Goal: Task Accomplishment & Management: Manage account settings

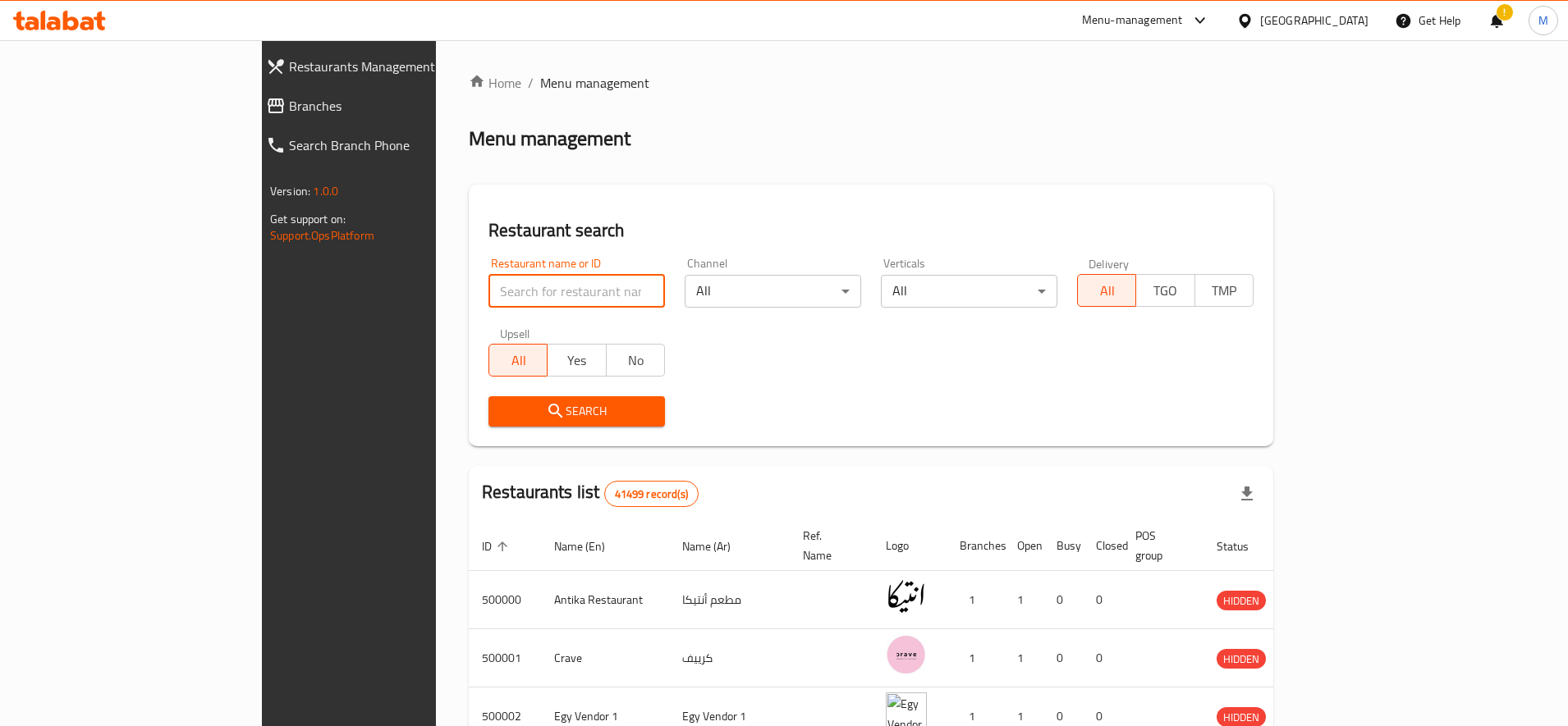
click at [489, 276] on input "search" at bounding box center [577, 290] width 177 height 33
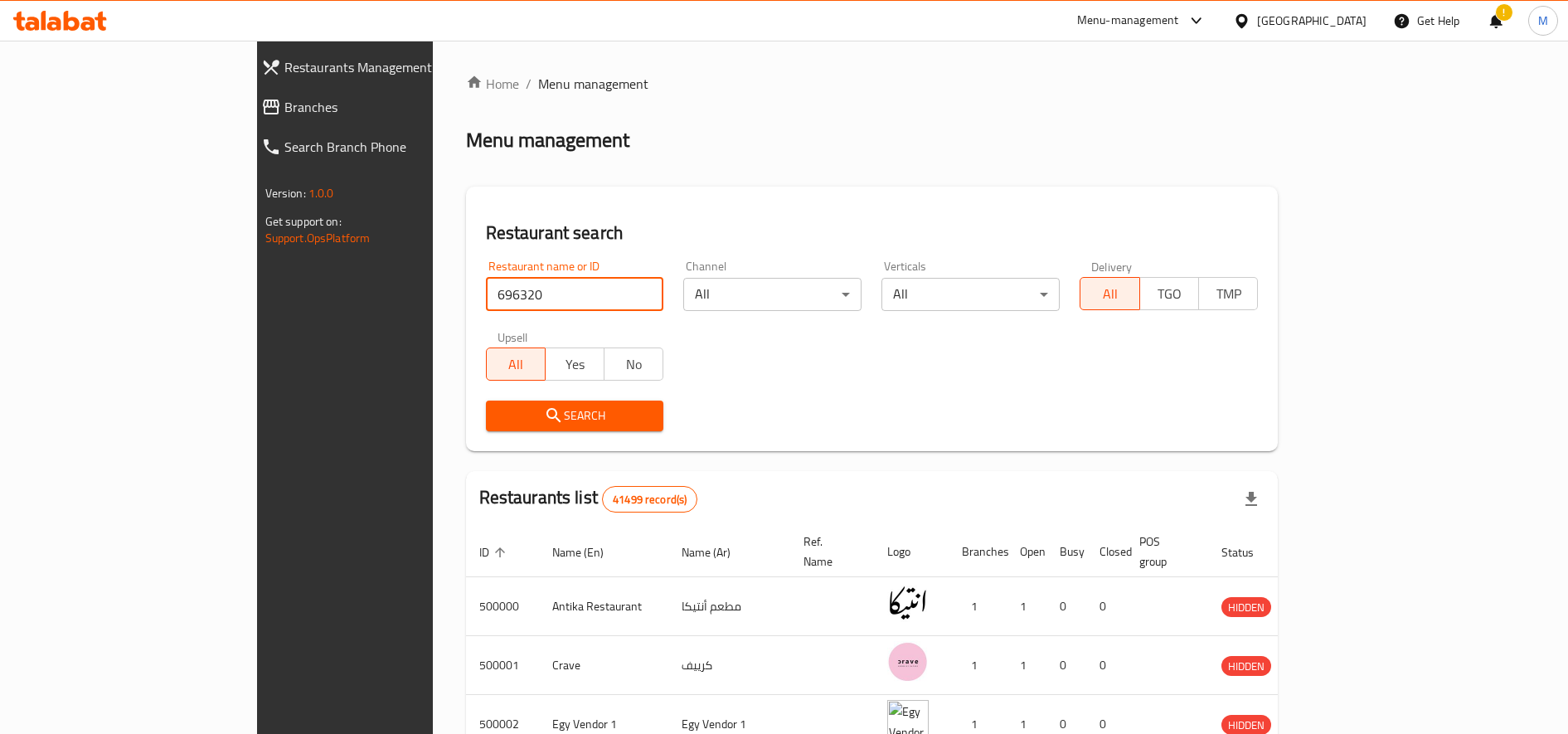
type input "696320"
click button "Search" at bounding box center [576, 416] width 179 height 31
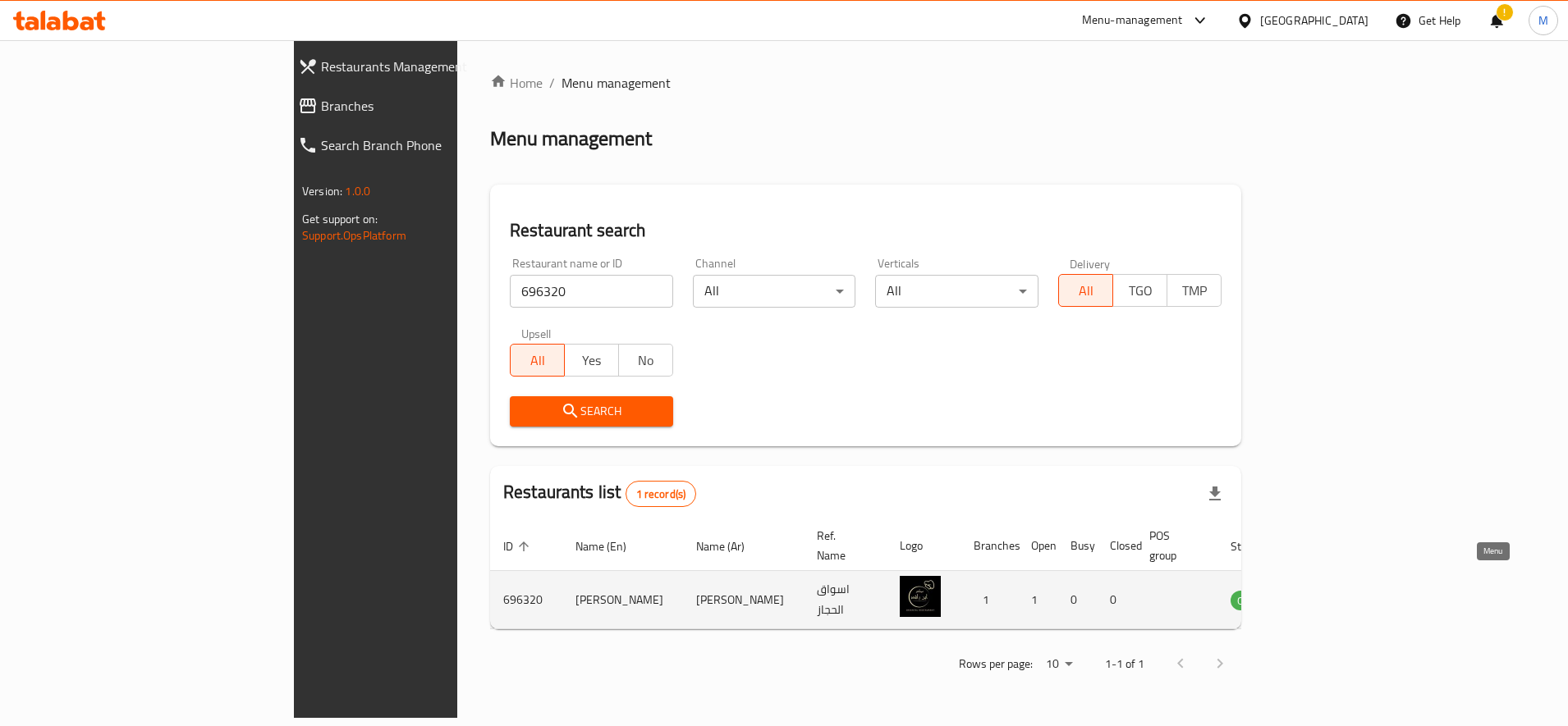
click at [1336, 594] on icon "enhanced table" at bounding box center [1326, 600] width 18 height 14
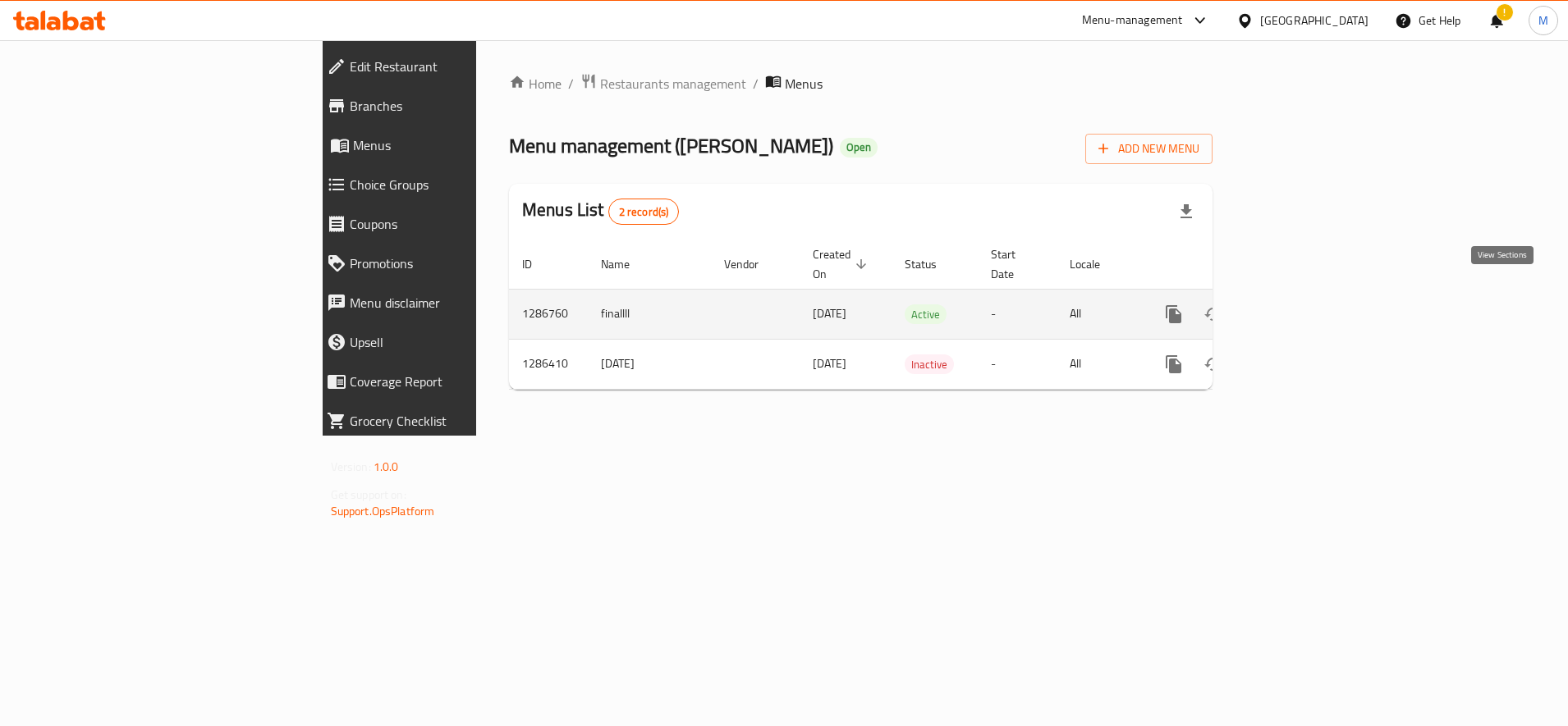
click at [1312, 295] on link "enhanced table" at bounding box center [1292, 315] width 39 height 39
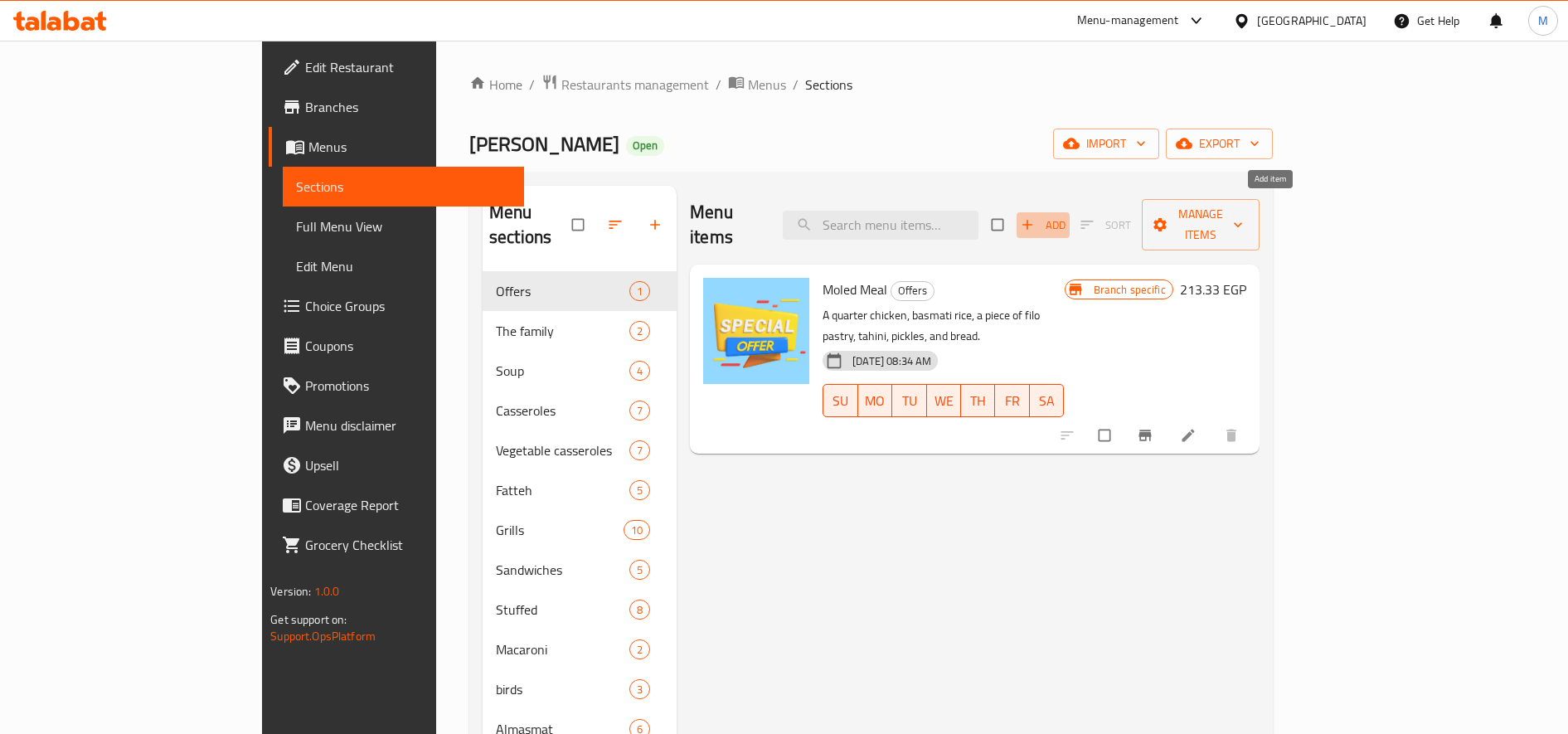
click at [1066, 215] on span "Add" at bounding box center [1043, 225] width 45 height 19
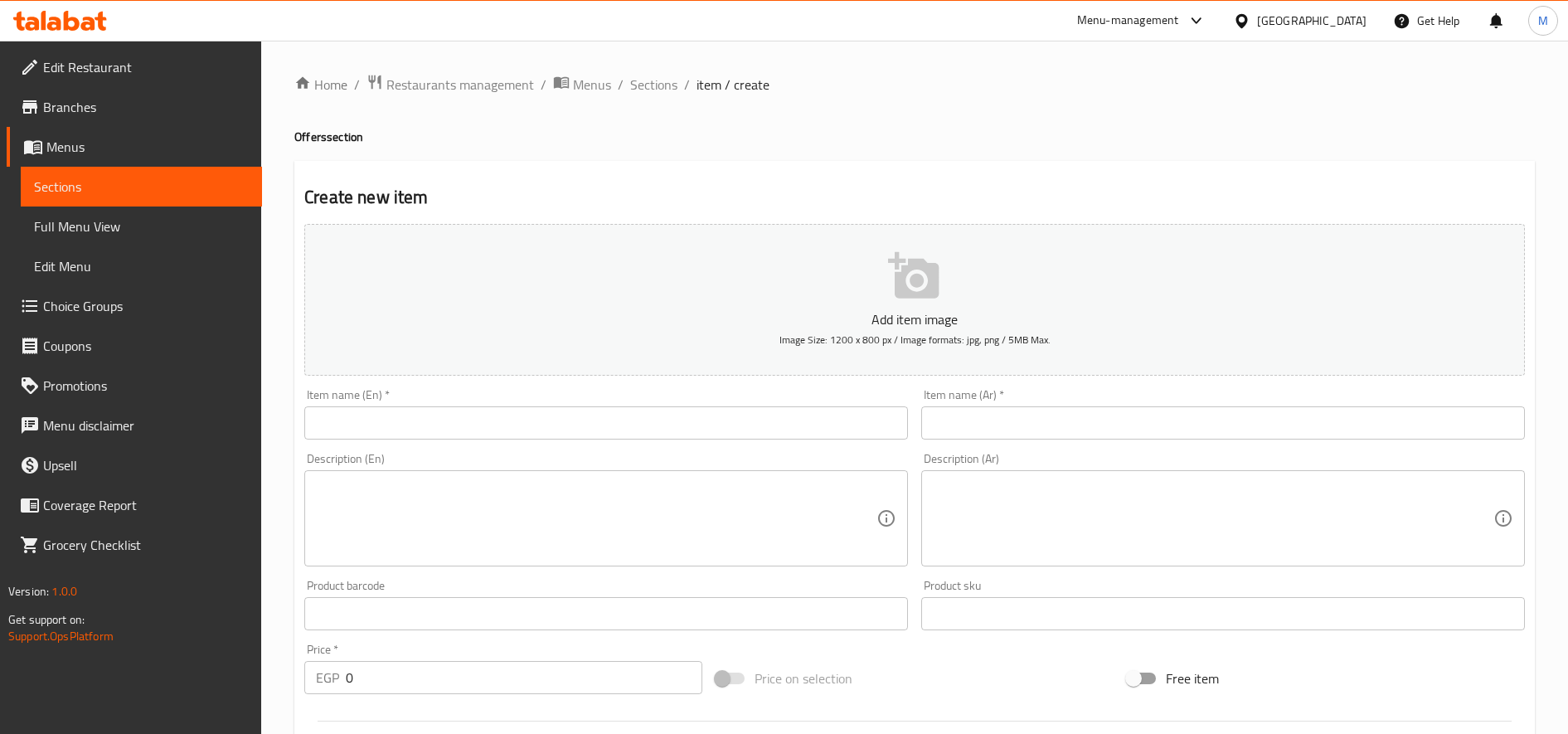
click at [1034, 418] on input "text" at bounding box center [1224, 423] width 604 height 33
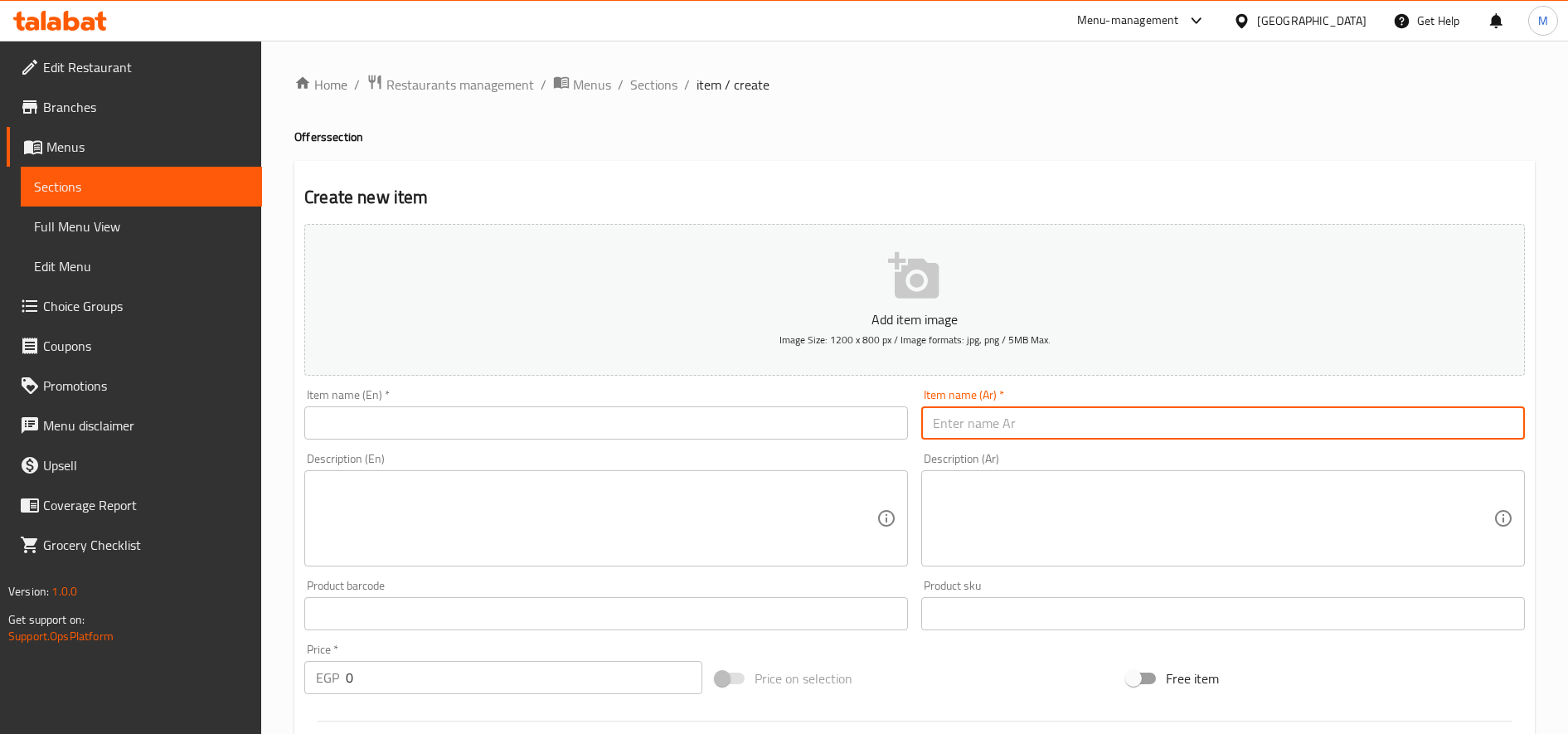
paste input "( عرض العيله )"
drag, startPoint x: 943, startPoint y: 423, endPoint x: 906, endPoint y: 415, distance: 37.9
click at [906, 415] on div "Add item image Image Size: 1200 x 800 px / Image formats: jpg, png / 5MB Max. I…" at bounding box center [915, 575] width 1234 height 715
click at [930, 424] on input "( عرض العيله" at bounding box center [1224, 423] width 604 height 33
click at [931, 424] on input "( عرض العيله" at bounding box center [1224, 423] width 604 height 33
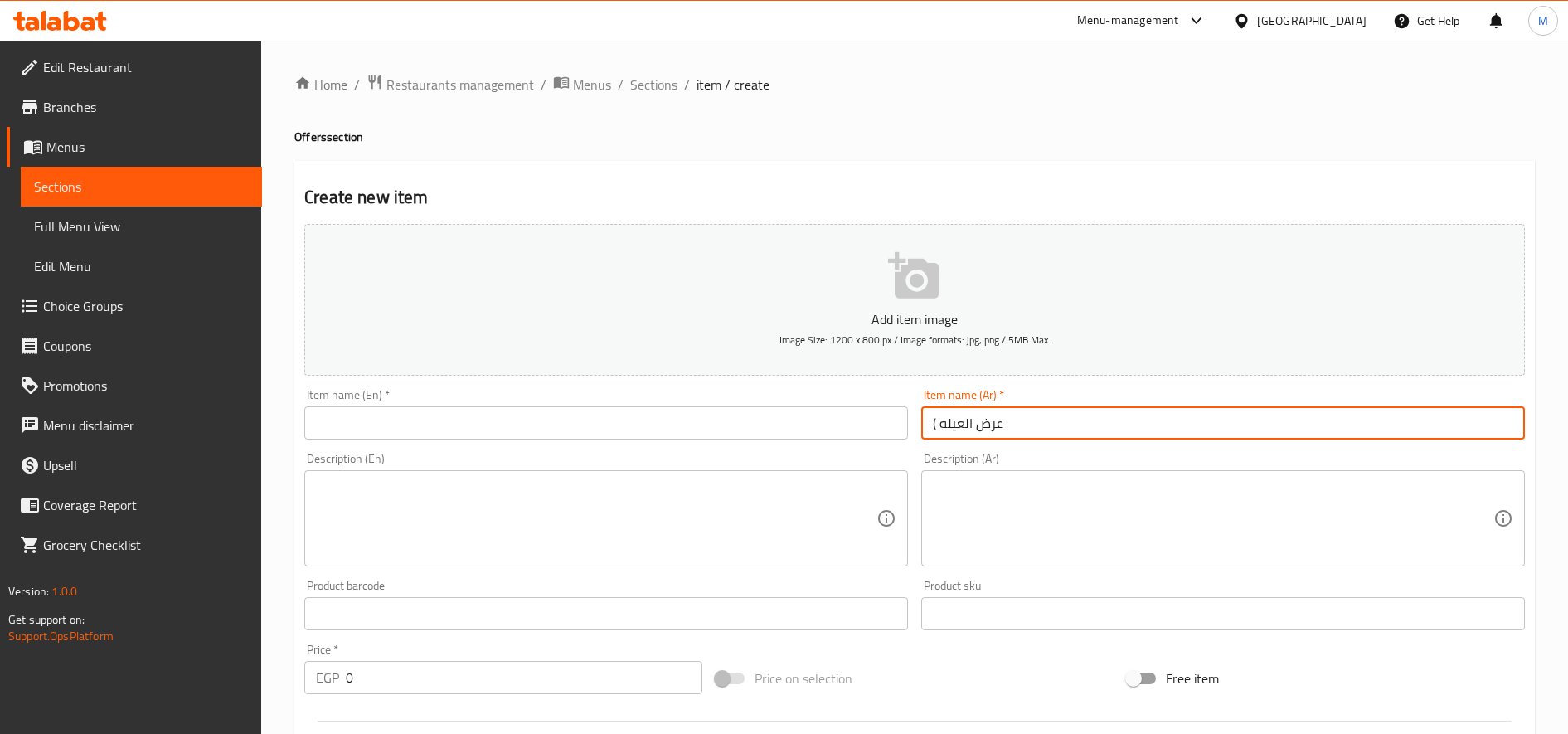
click at [931, 424] on input "( عرض العيله" at bounding box center [1224, 423] width 604 height 33
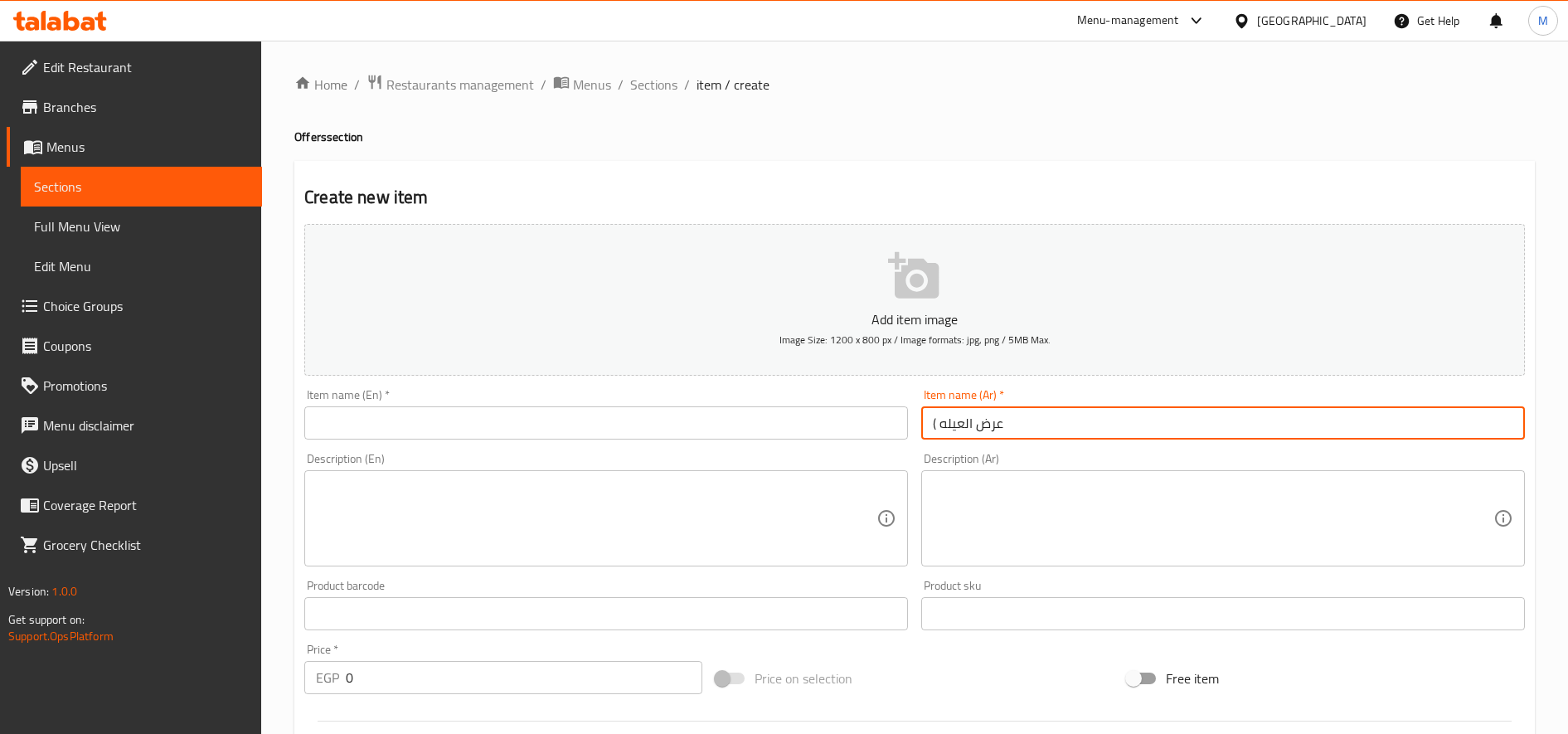
click at [931, 424] on input "( عرض العيله" at bounding box center [1224, 423] width 604 height 33
click at [937, 424] on input "( عرض العيله" at bounding box center [1224, 423] width 604 height 33
click at [964, 424] on input "( عرض العيله" at bounding box center [1224, 423] width 604 height 33
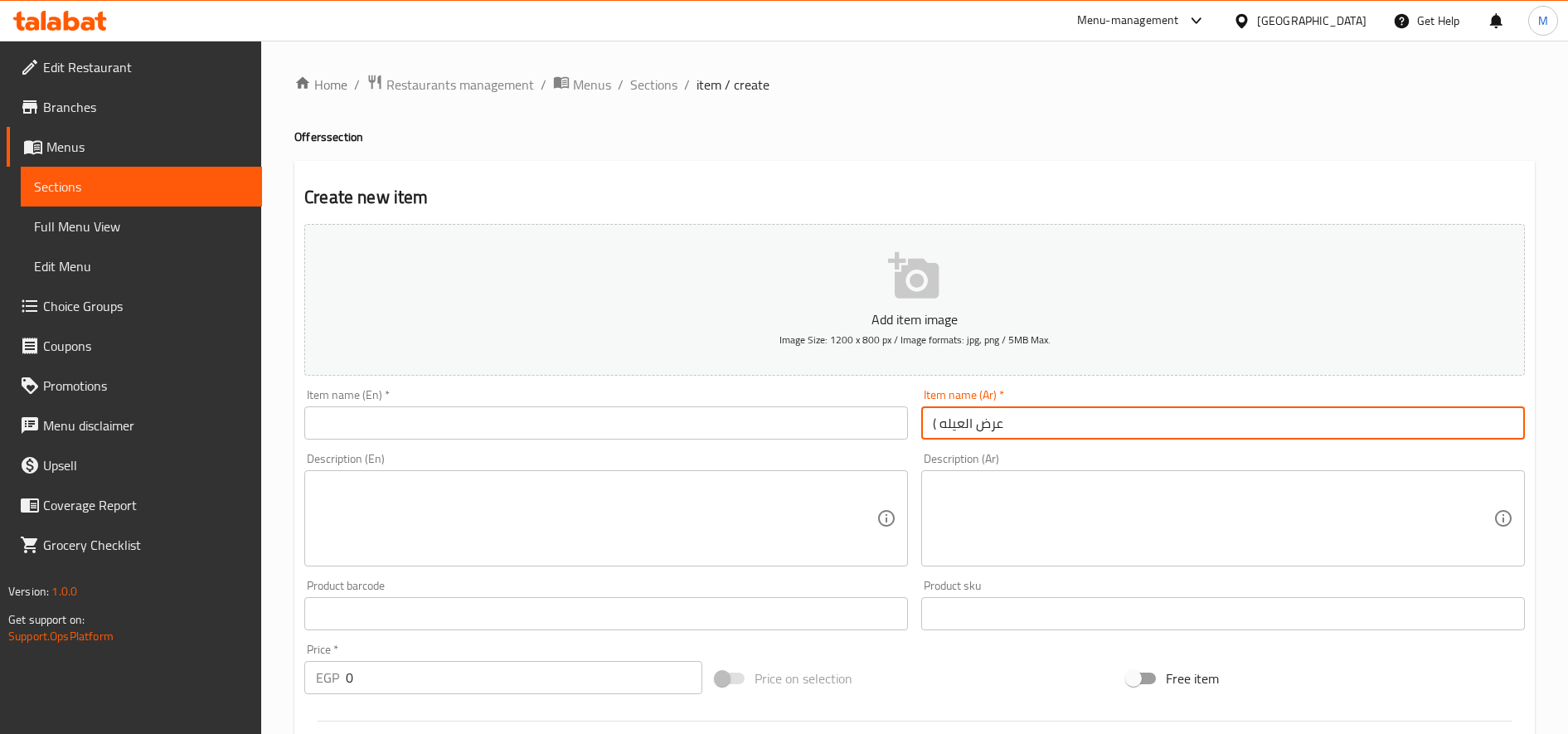
click at [964, 424] on input "( عرض العيله" at bounding box center [1224, 423] width 604 height 33
click at [932, 423] on input "( عرض العيله" at bounding box center [1224, 423] width 604 height 33
type input "عرض العيله"
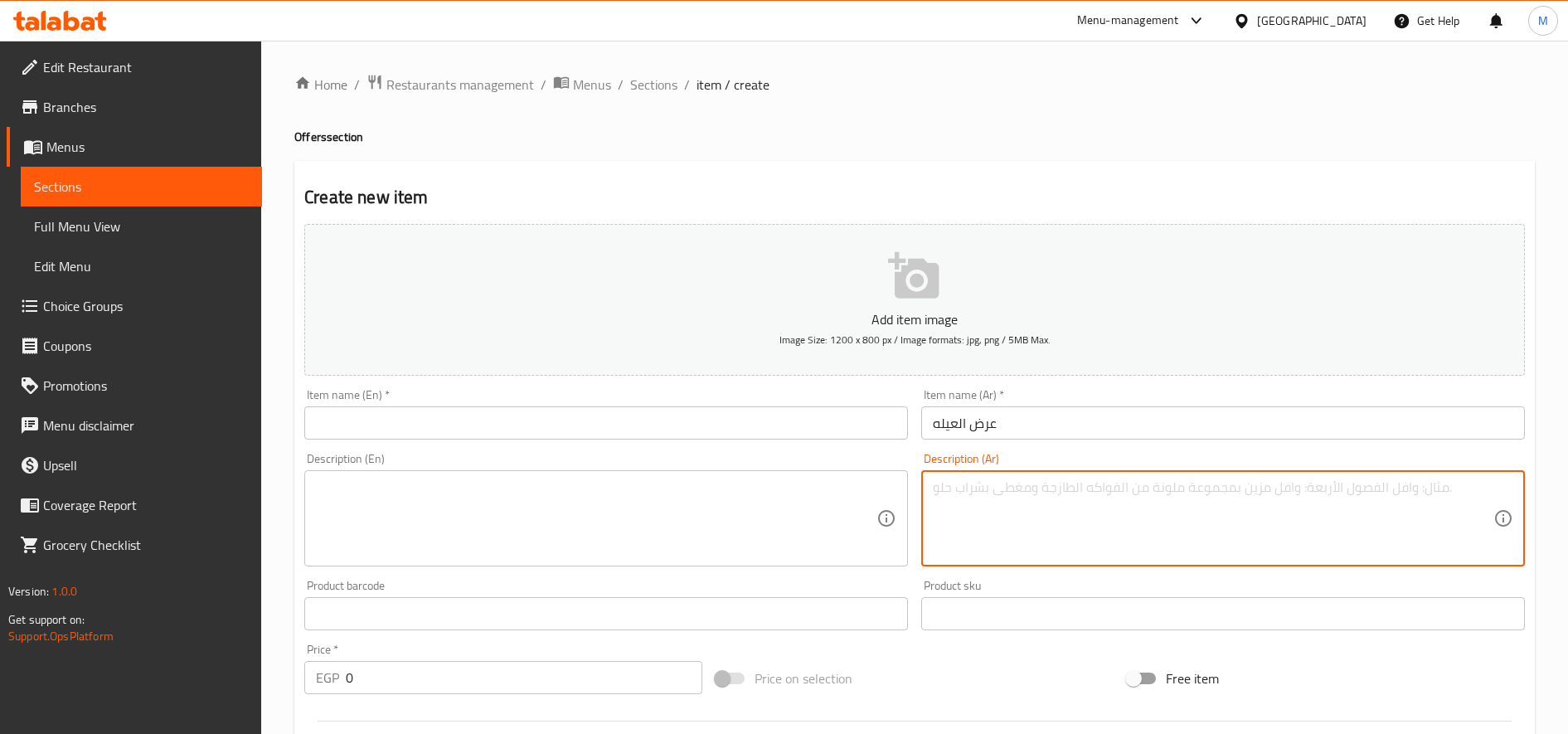
click at [1035, 503] on textarea at bounding box center [1213, 519] width 561 height 79
paste textarea "فرخه كامله مشويه + كيلو كفته مشويه +( 5 طحينه +عيش + مخلل+ سلطه ) ب1100"
click at [1144, 506] on textarea "فرخه كامله مشويه + كيلو كفته مشويه +( 5 طحينه +عيش + مخلل+ سلطه ) ب1100" at bounding box center [1213, 519] width 561 height 79
type textarea "فرخه كامله مشويه + كيلو كفته مشويه +( 5 طحينه +عيش + مخلل+ سلطه )"
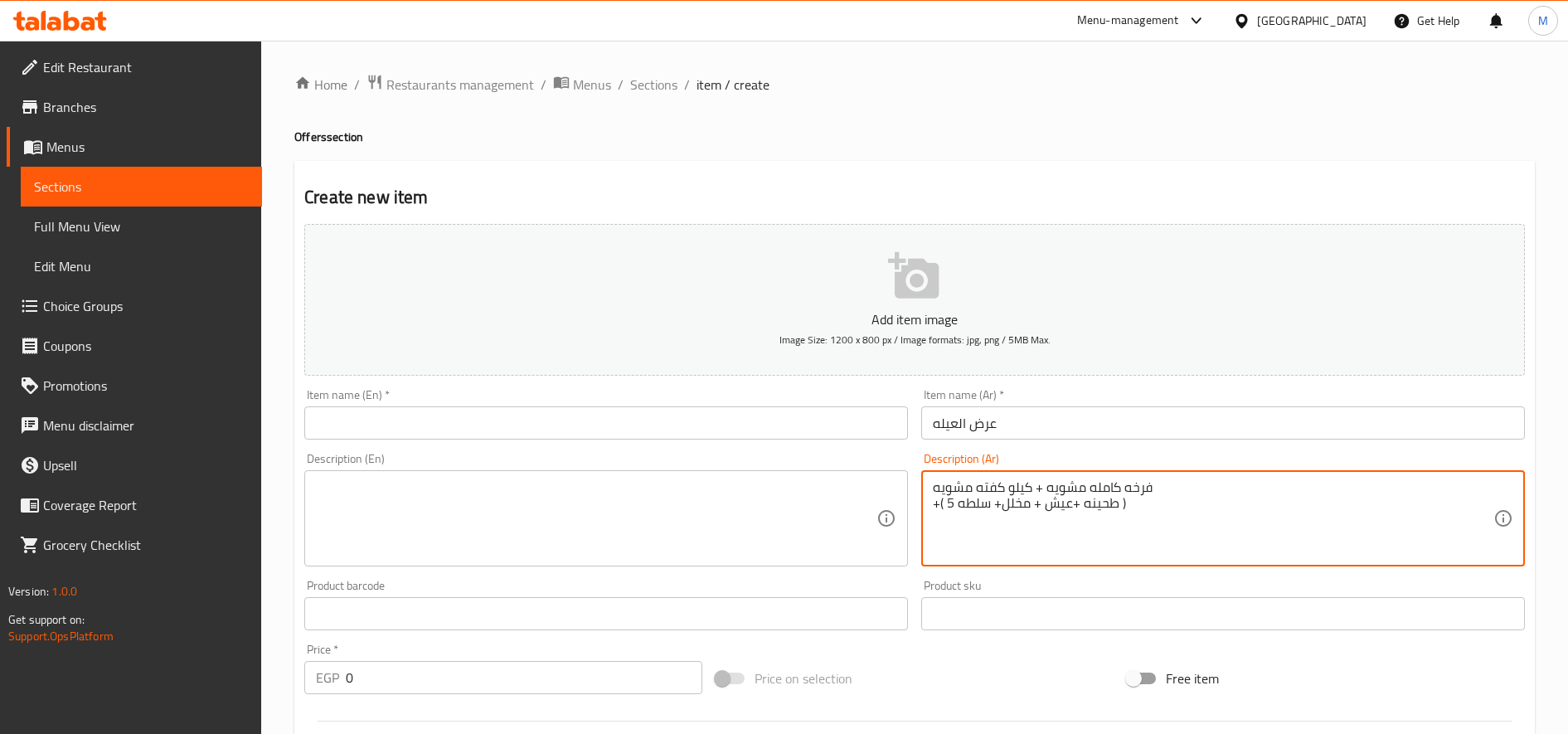
scroll to position [151, 0]
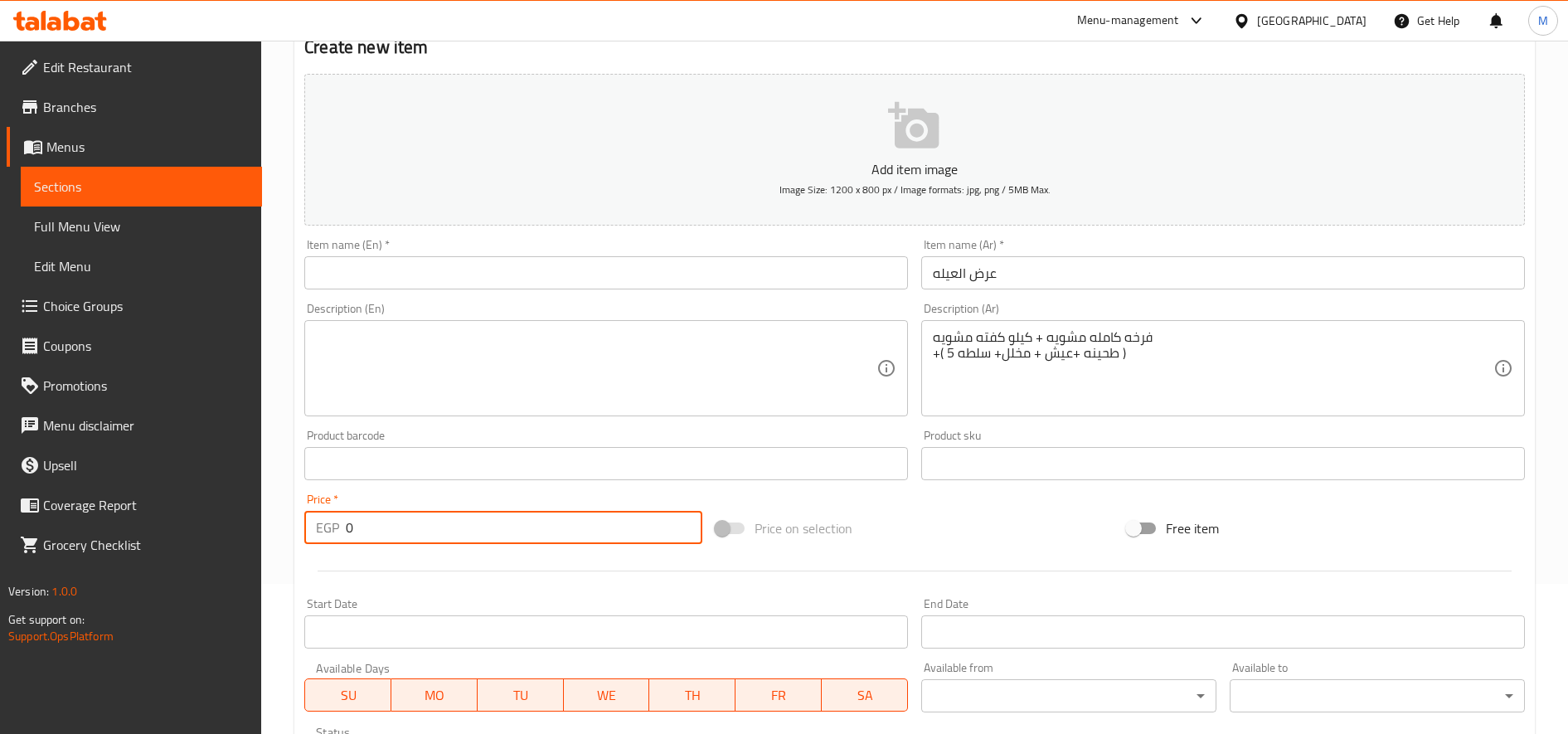
click at [550, 532] on input "0" at bounding box center [524, 527] width 356 height 33
paste input "1466.67"
type input "1466.67"
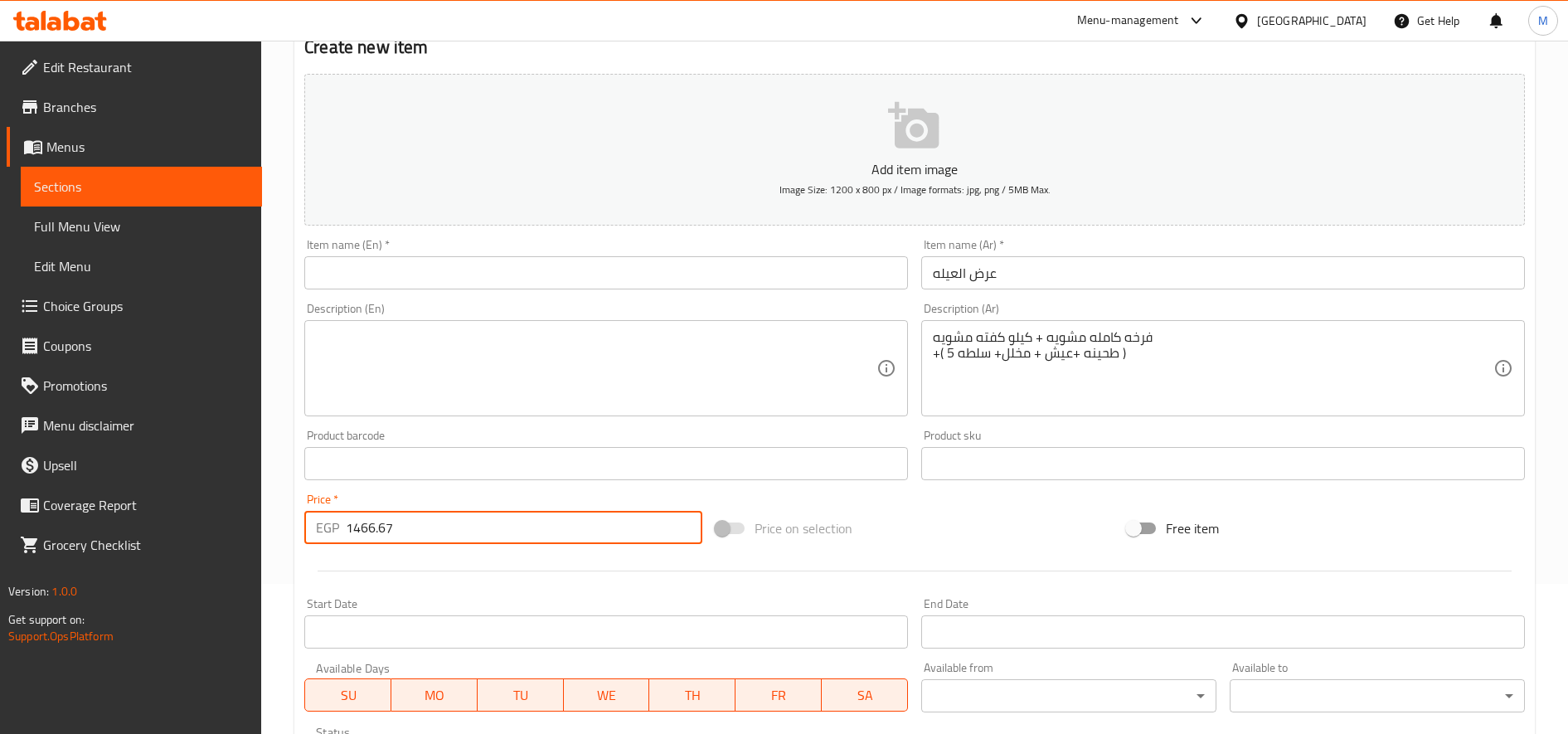
click at [984, 277] on input "عرض العيله" at bounding box center [1224, 272] width 604 height 33
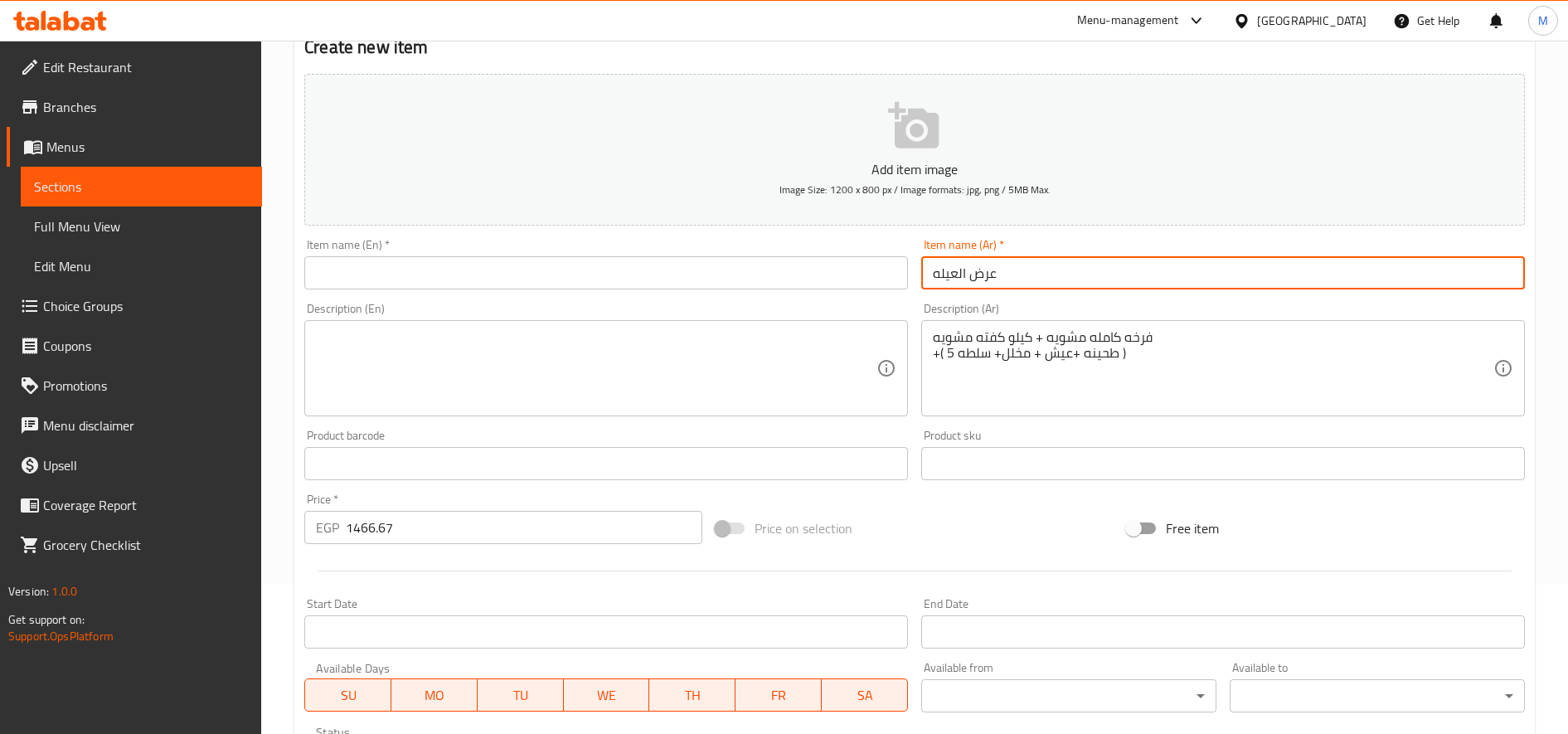
click at [984, 277] on input "عرض العيله" at bounding box center [1224, 272] width 604 height 33
click at [802, 263] on input "text" at bounding box center [607, 272] width 604 height 33
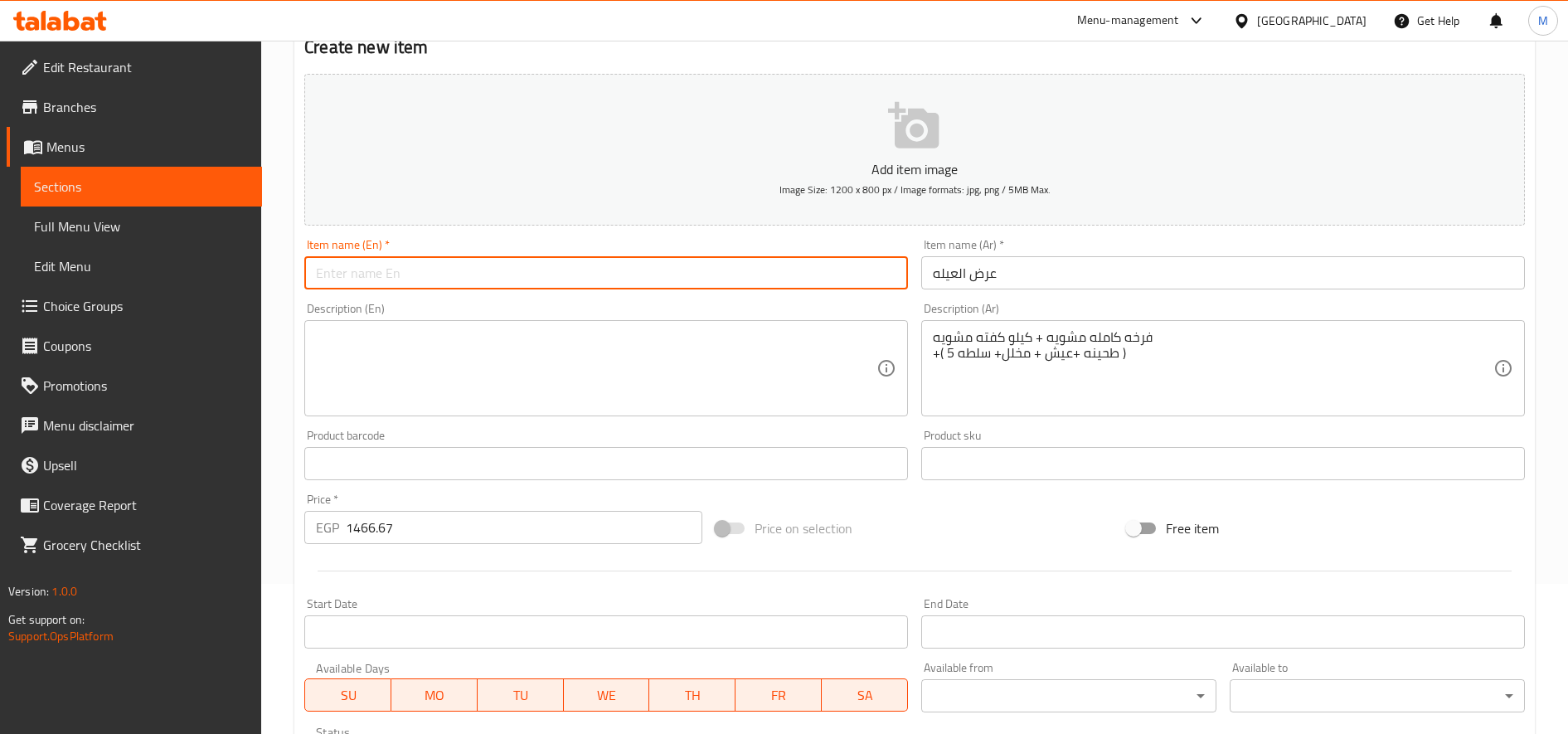
paste input "Family show"
click at [374, 270] on input "Family show" at bounding box center [607, 272] width 604 height 33
type input "Family Offer"
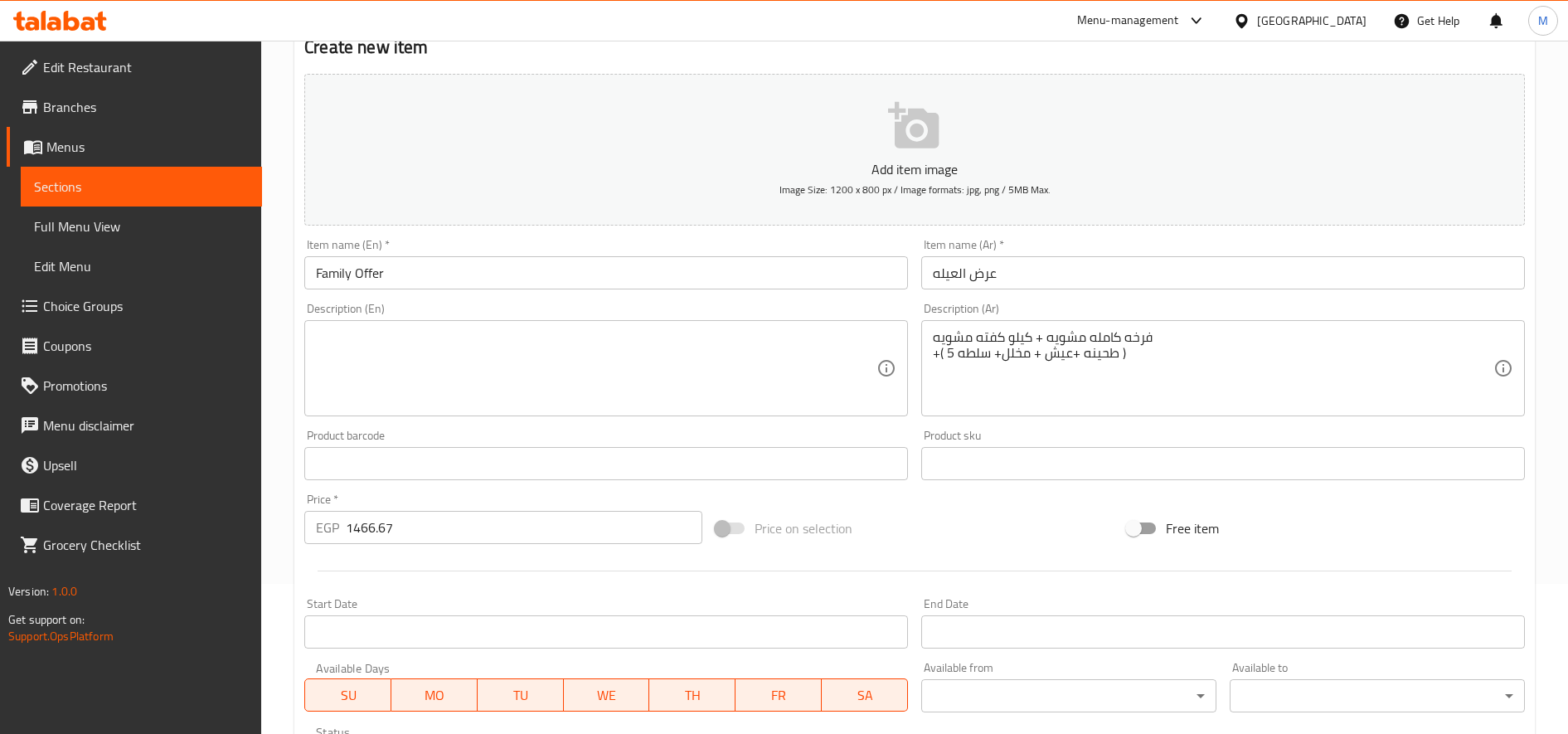
click at [1055, 325] on div "فرخه كامله مشويه + كيلو كفته مشويه +( 5 طحينه +عيش + مخلل+ سلطه ) Description (…" at bounding box center [1224, 368] width 604 height 96
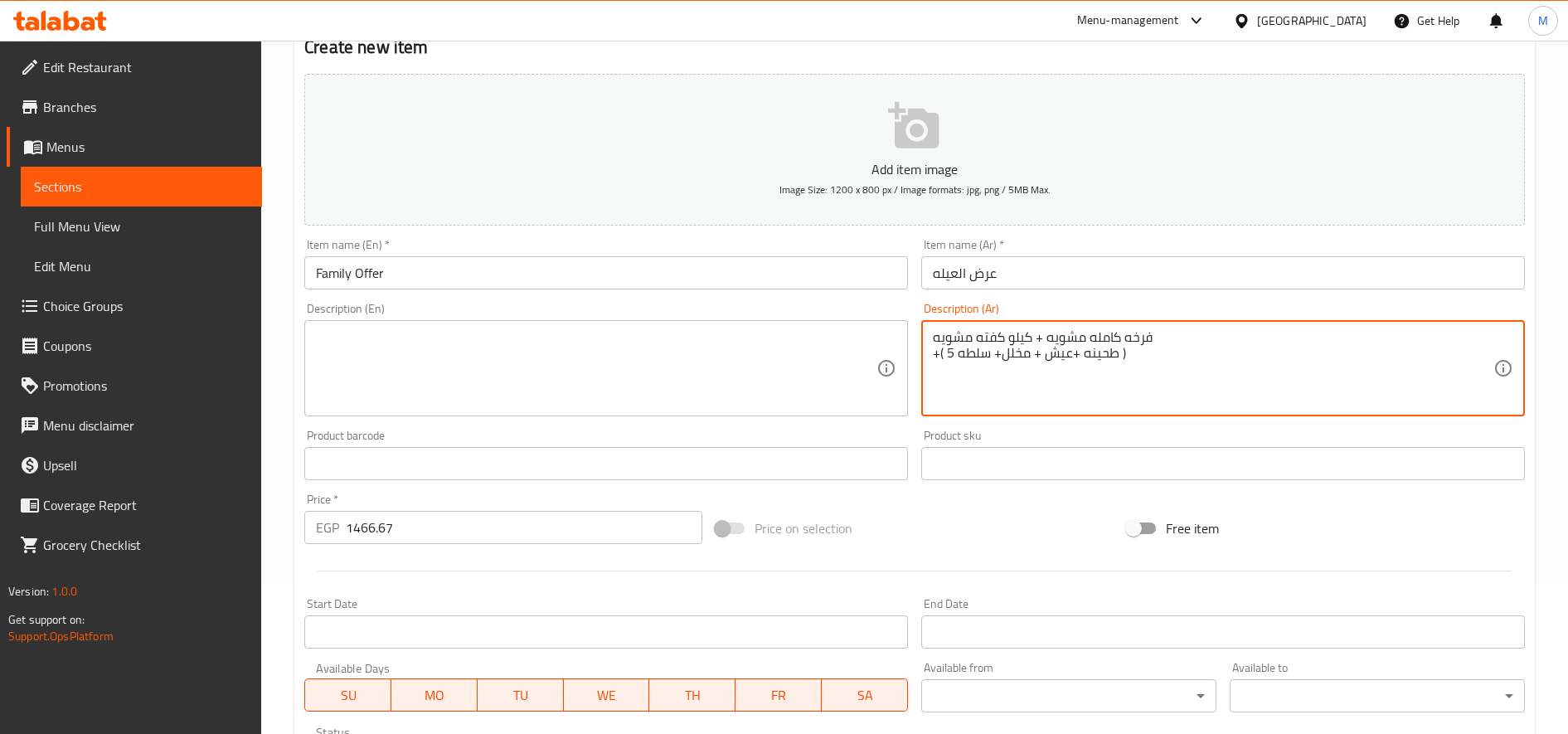
click at [1056, 341] on textarea "فرخه كامله مشويه + كيلو كفته مشويه +( 5 طحينه +عيش + مخلل+ سلطه )" at bounding box center [1213, 369] width 561 height 79
click at [708, 366] on textarea at bounding box center [596, 369] width 561 height 79
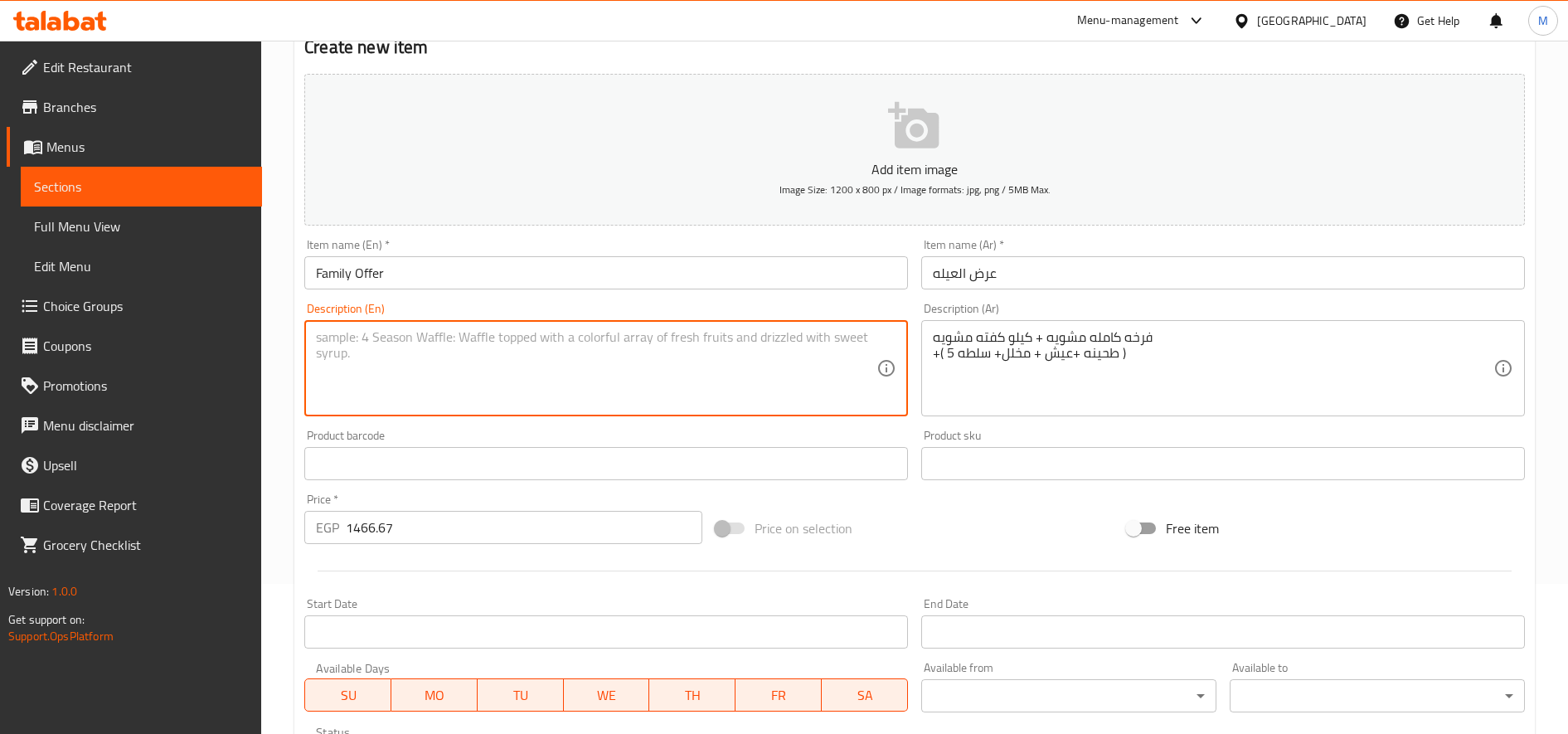
paste textarea "Whole grilled chicken + 1 kg grilled kofta + (5 tahini + bread + pickles + sala…"
type textarea "Whole grilled chicken + 1 kg grilled kofta + (5 tahini + bread + pickles + sala…"
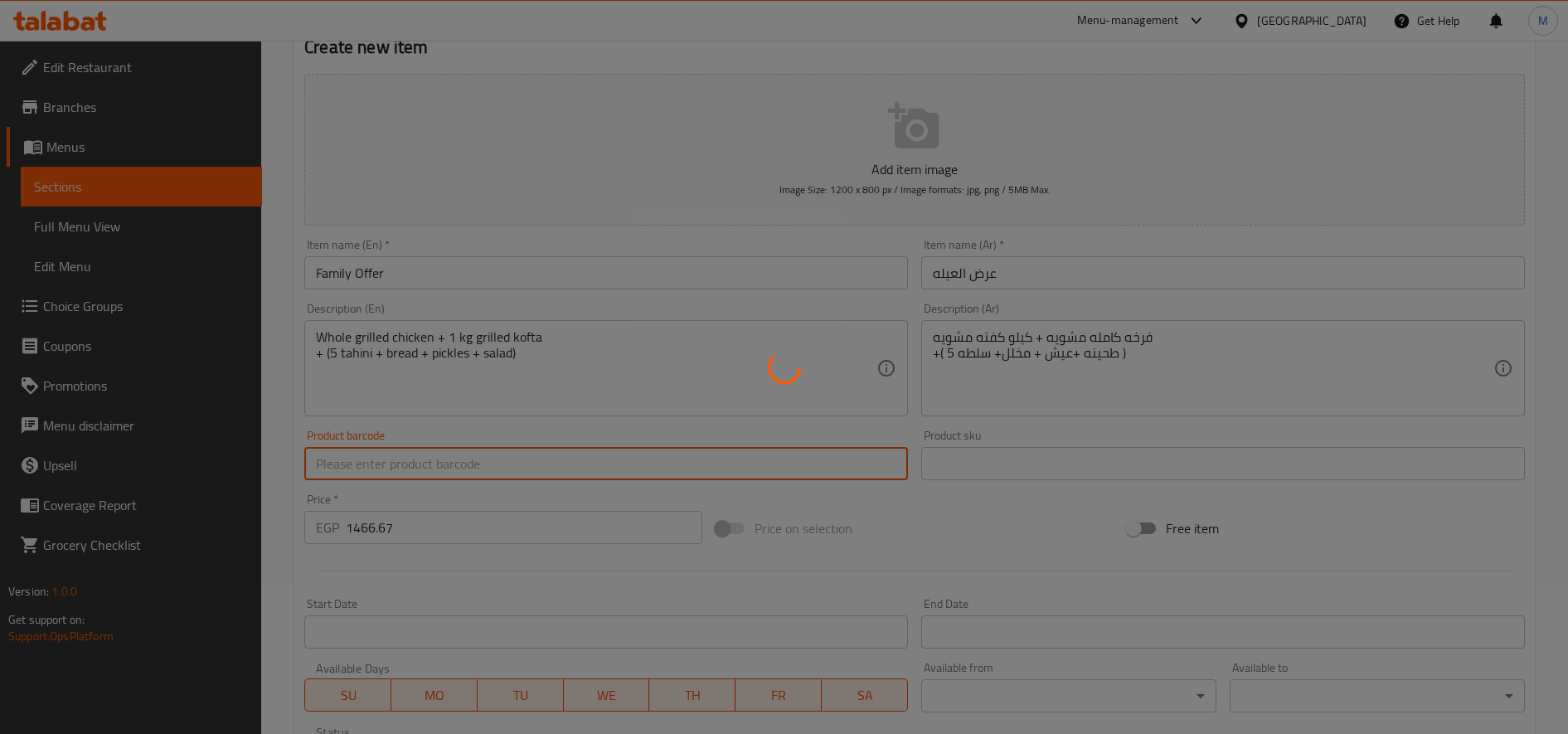
type input "0"
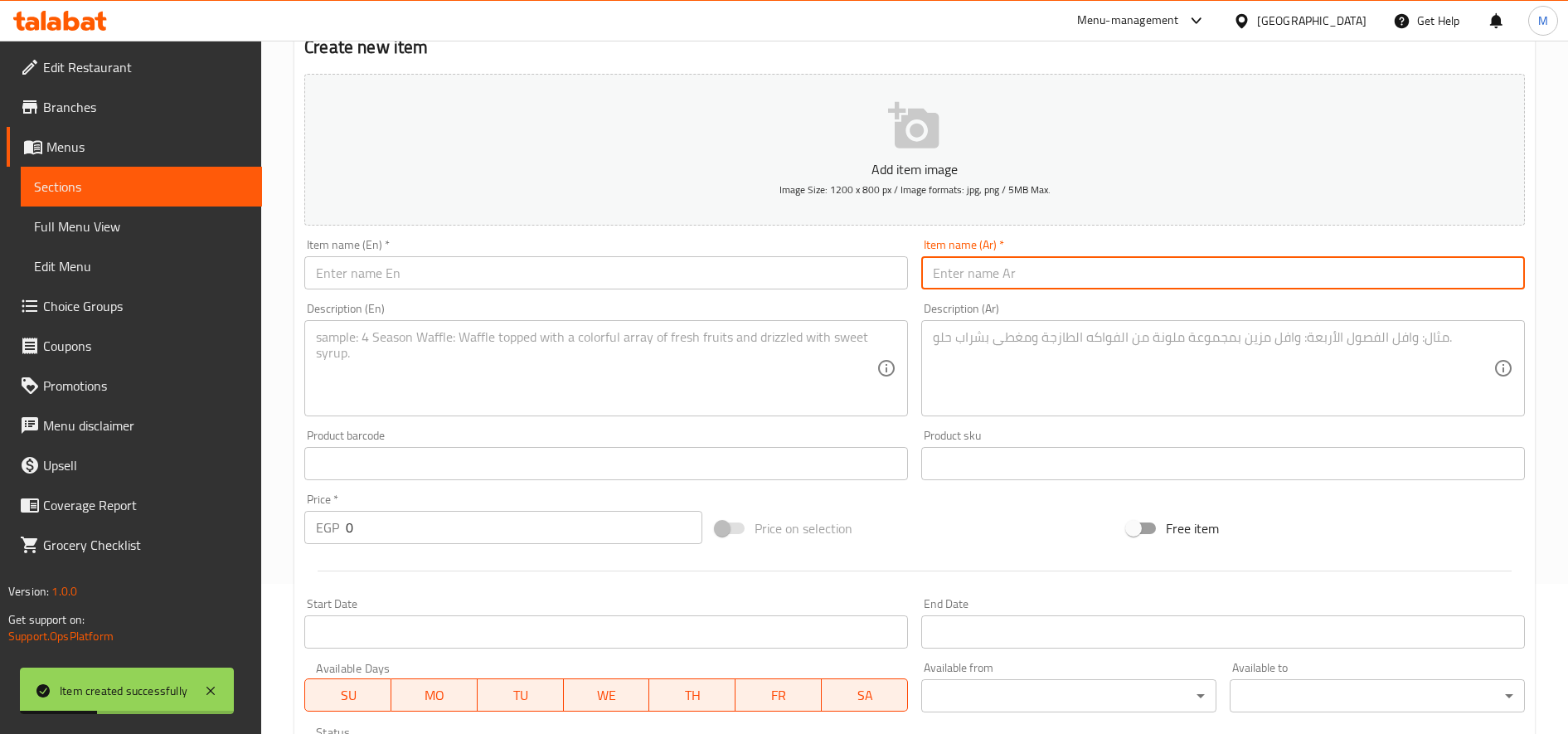
click at [1007, 266] on input "text" at bounding box center [1224, 272] width 604 height 33
paste input "عرض الصحاب"
type input "عرض الصحاب"
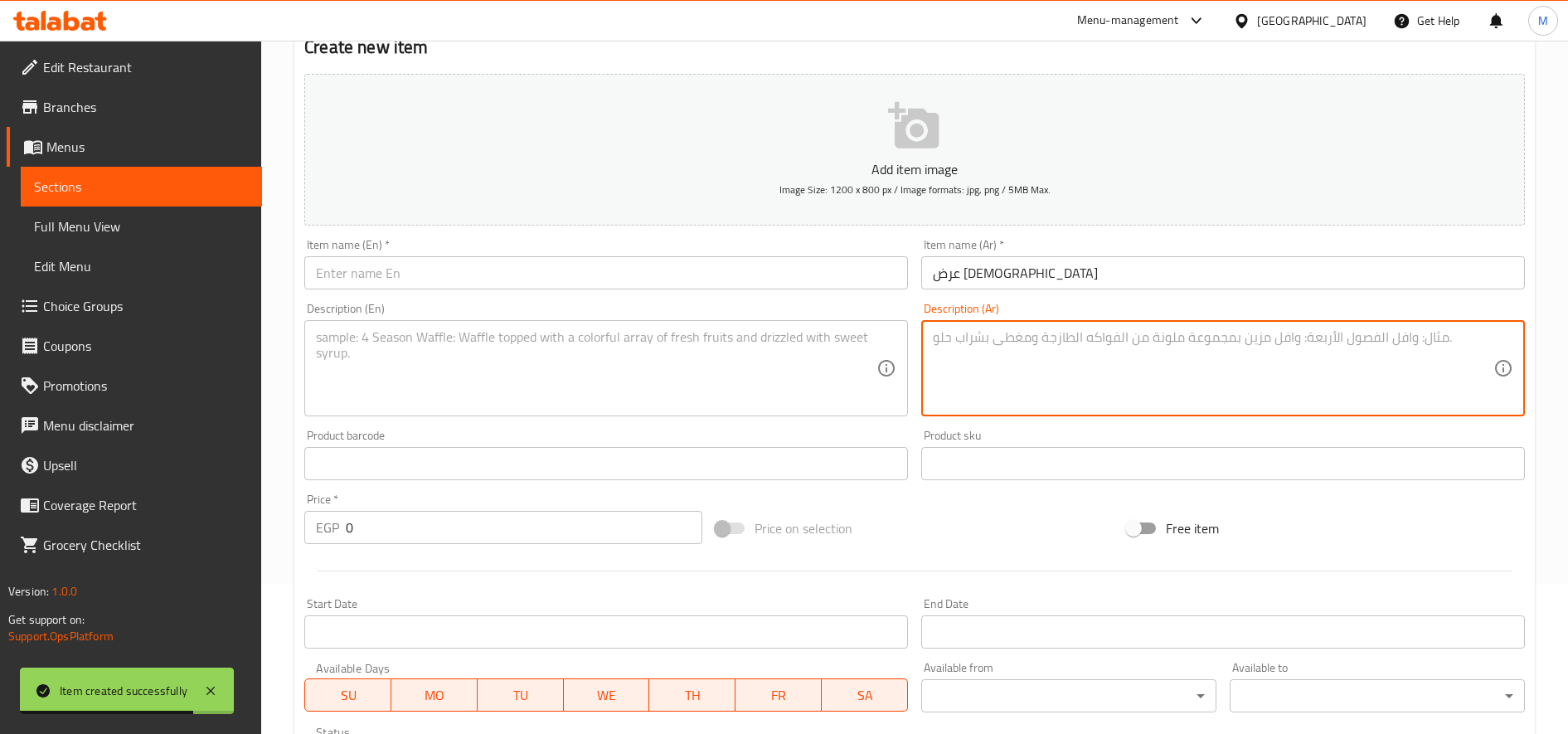
click at [1072, 370] on textarea at bounding box center [1213, 369] width 561 height 79
paste textarea "نص فرخه مشويه+نص طرب مشوي + نص كفته مشويه ) ( 5 طحينه +عيش + مخلل+ سلطه ) ب1100"
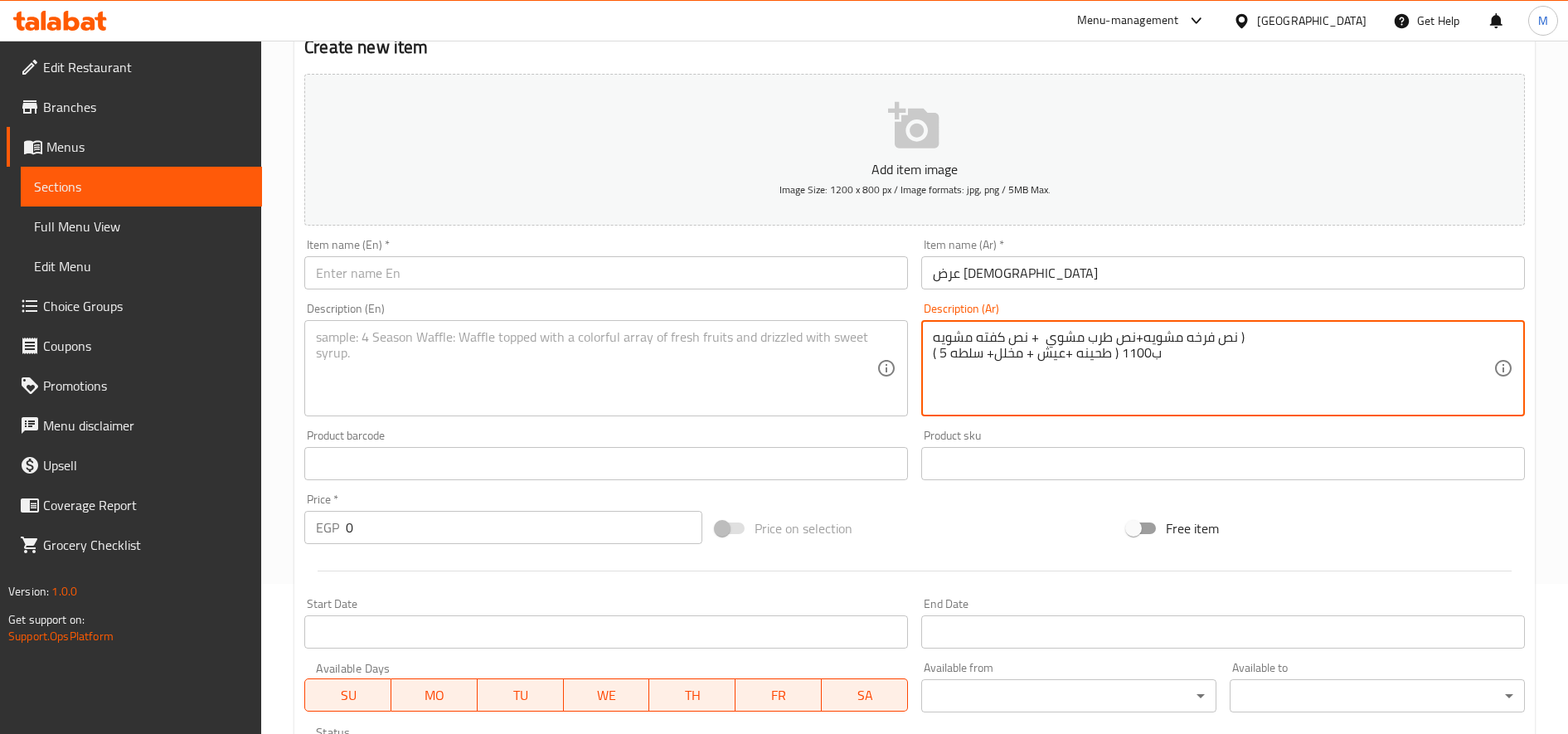
click at [1142, 351] on textarea "نص فرخه مشويه+نص طرب مشوي + نص كفته مشويه ) ( 5 طحينه +عيش + مخلل+ سلطه ) ب1100" at bounding box center [1213, 369] width 561 height 79
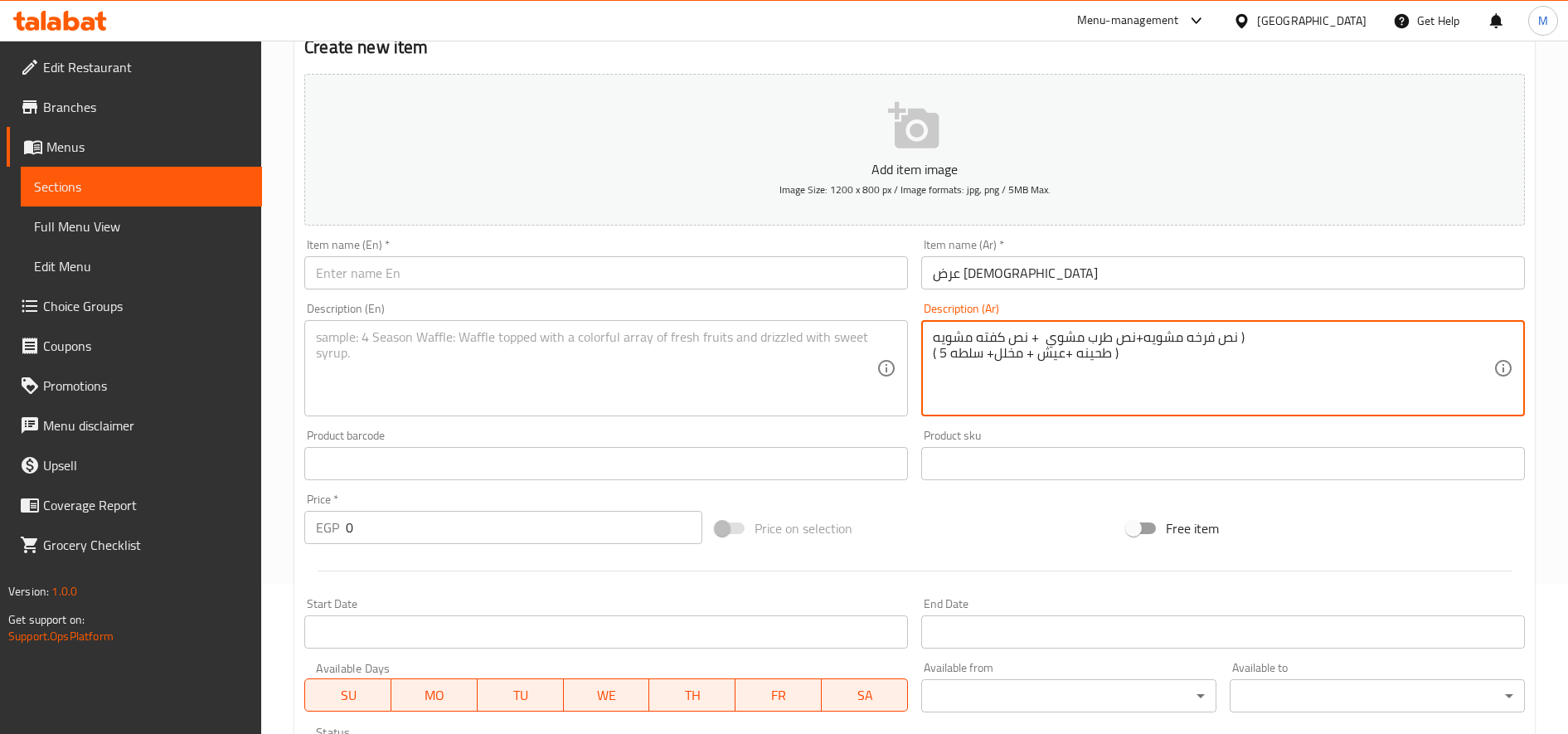
type textarea "نص فرخه مشويه+نص طرب مشوي + نص كفته مشويه ) ( 5 طحينه +عيش + مخلل+ سلطه )"
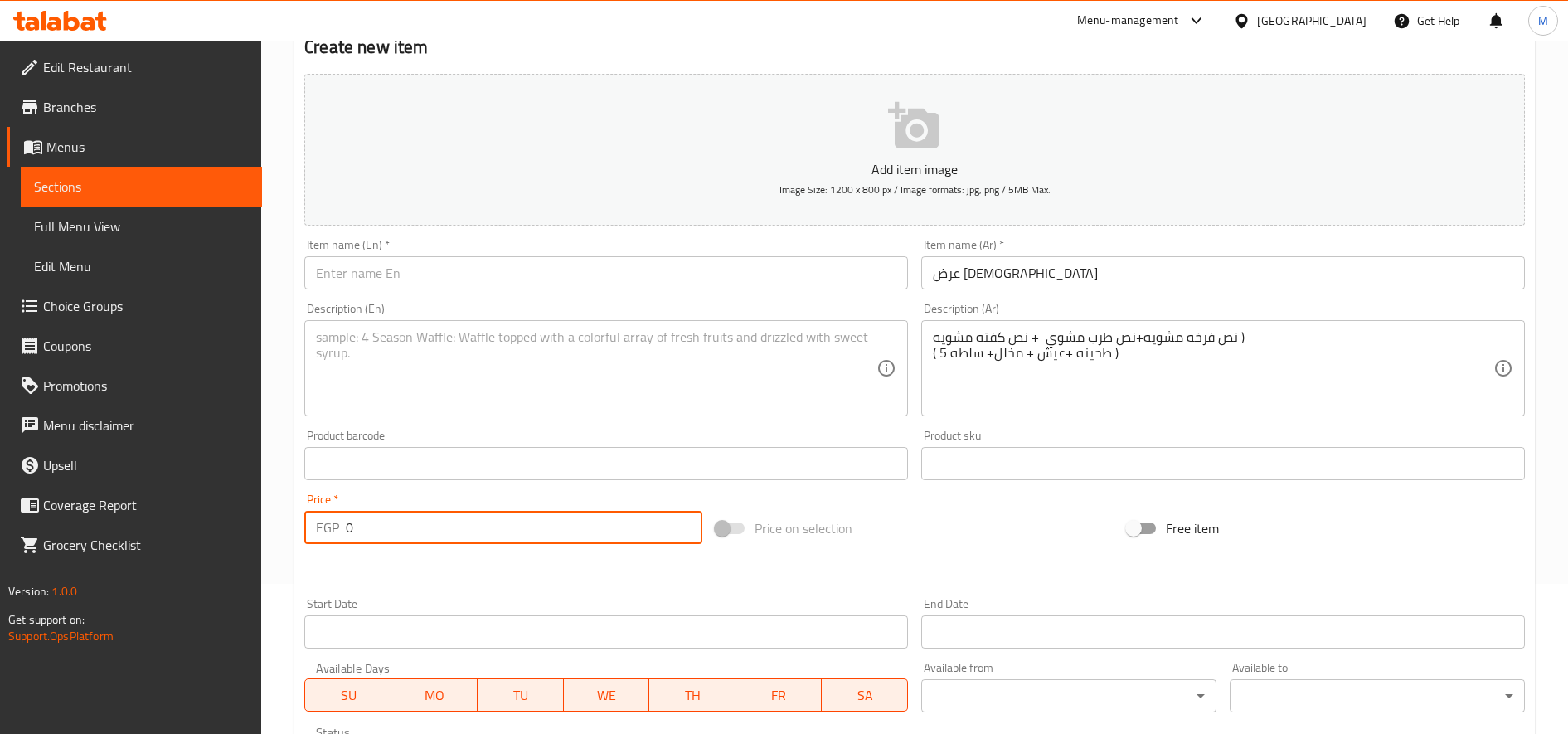
paste input "1466.67"
type input "1466.67"
click at [979, 263] on input "عرض الصحاب" at bounding box center [1224, 272] width 604 height 33
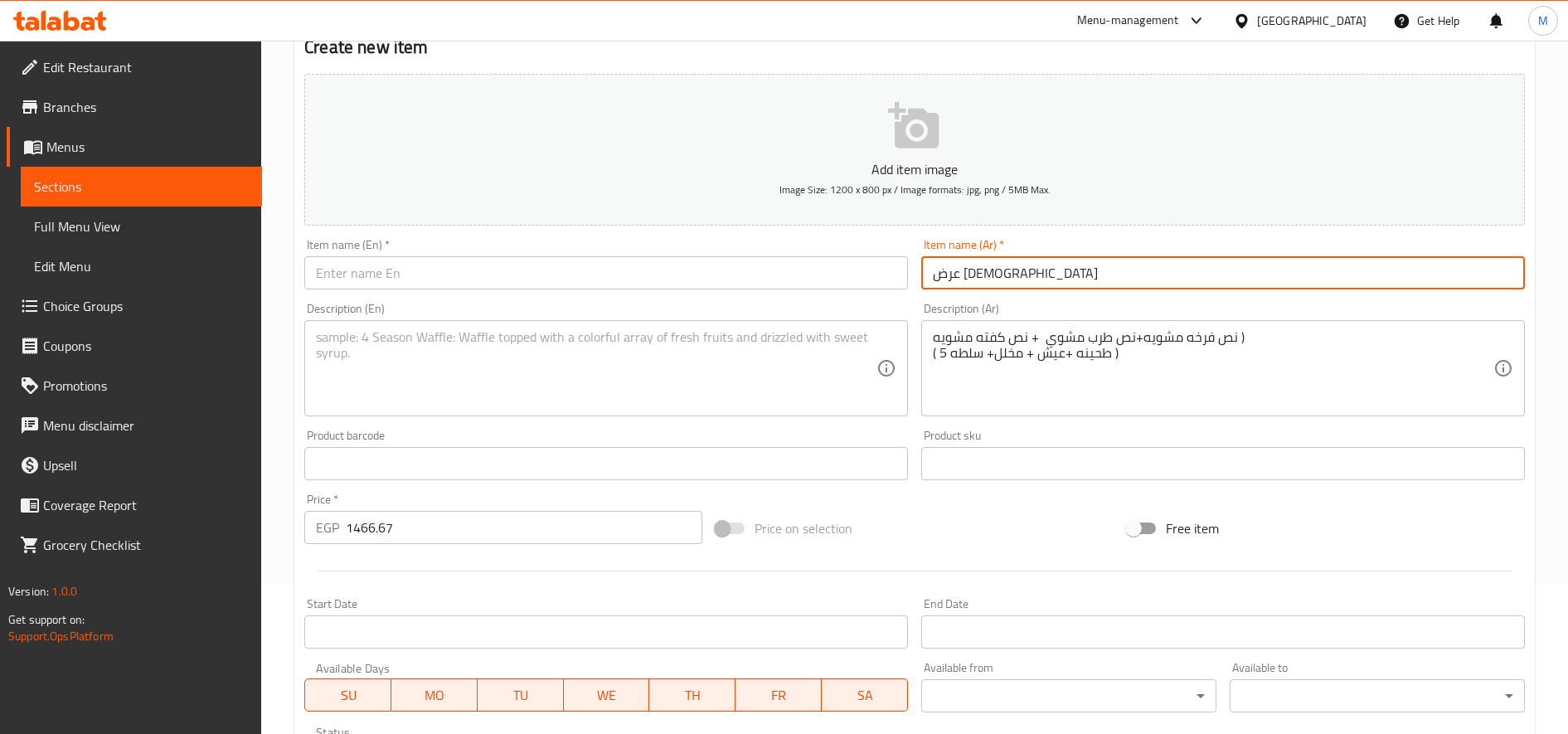
click at [979, 263] on input "عرض الصحاب" at bounding box center [1224, 272] width 604 height 33
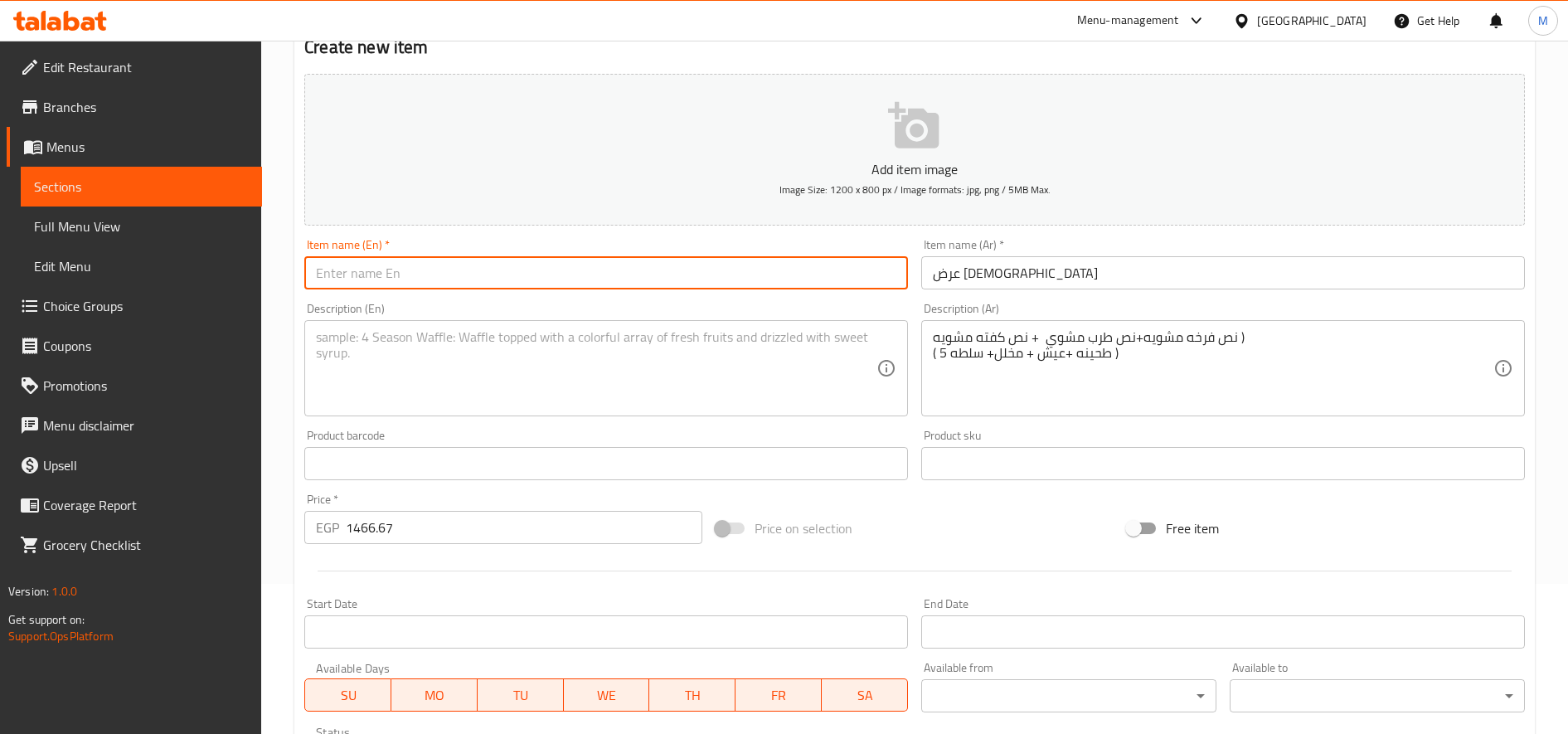
click at [564, 268] on input "text" at bounding box center [607, 272] width 604 height 33
type input "Friends Offer"
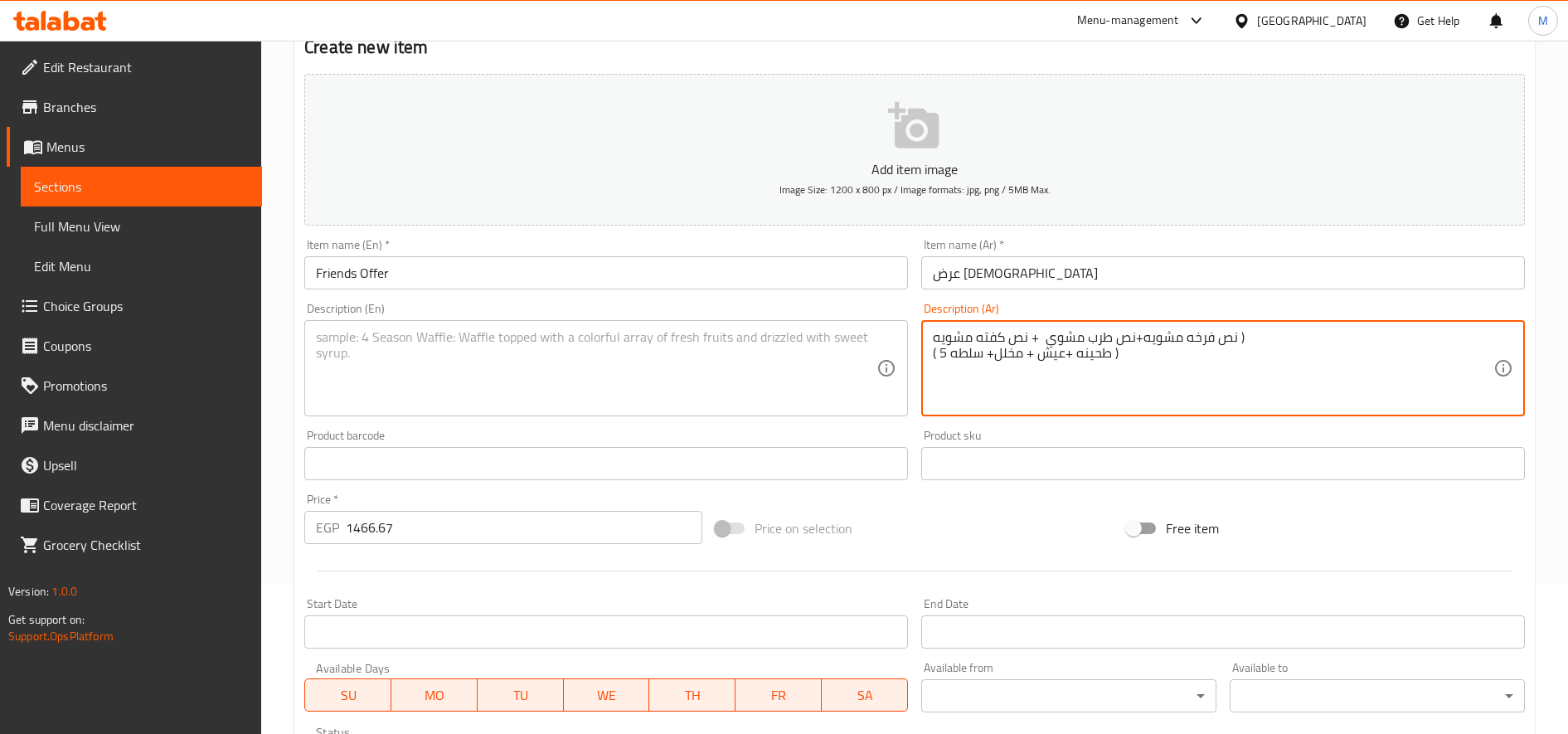
click at [592, 343] on textarea at bounding box center [596, 369] width 561 height 79
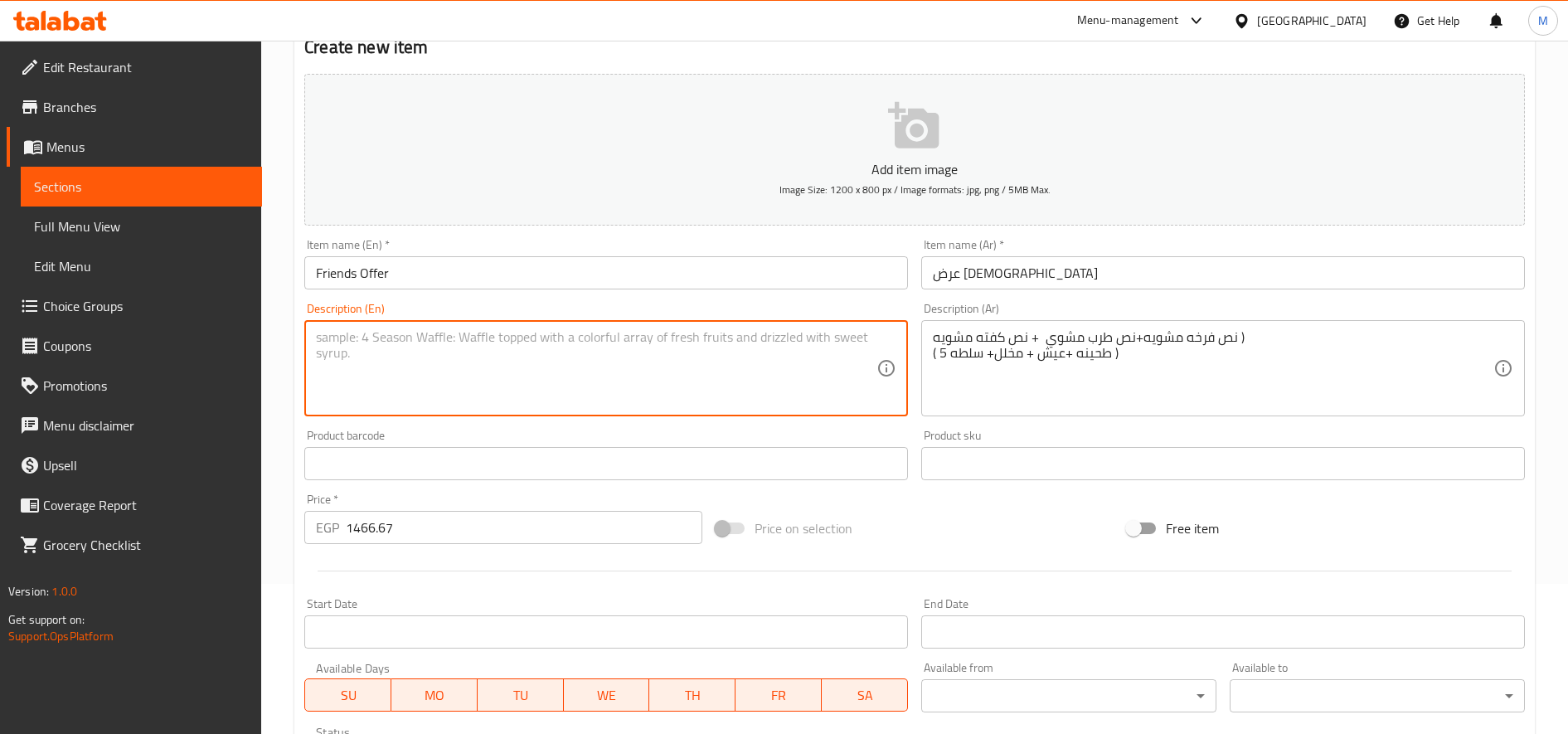
paste textarea "Half a grilled chicken + half a grilled tarb + half a grilled kofta) (5 tahini …"
type textarea "Half a grilled chicken + half a grilled tarb + half a grilled kofta) (5 tahini …"
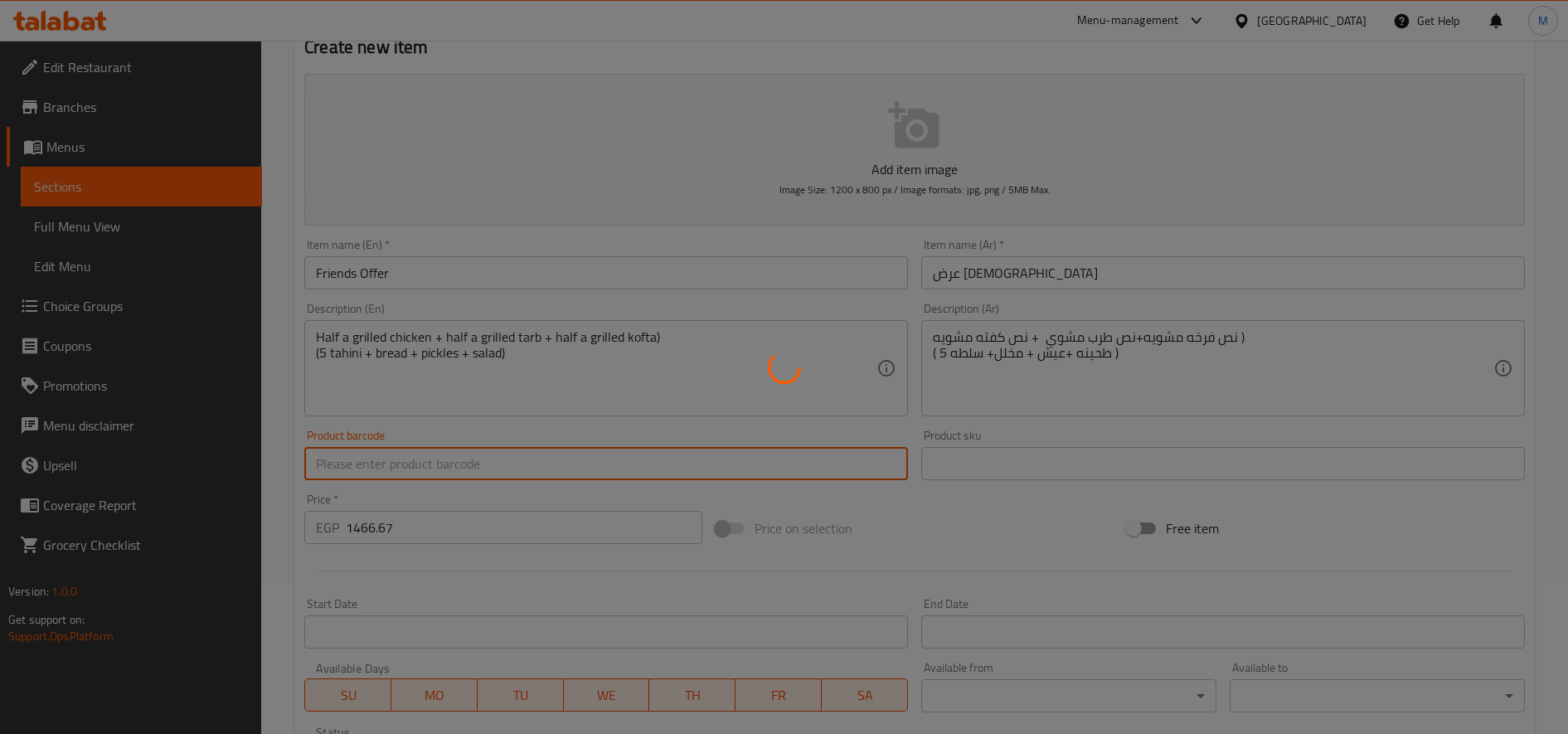
type input "0"
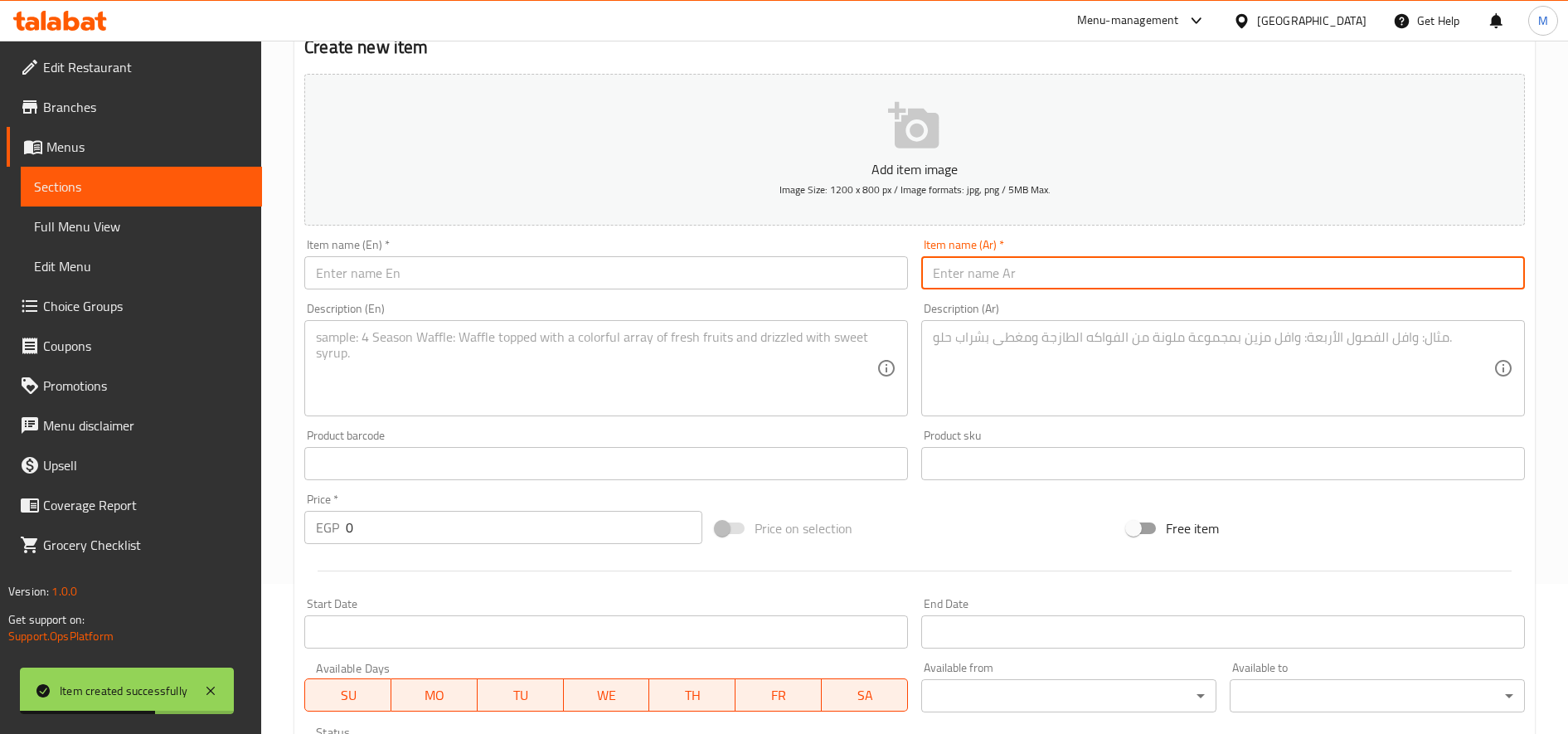
click at [1030, 279] on input "text" at bounding box center [1224, 272] width 604 height 33
paste input "عرض الشتاء"
type input "عرض الشتاء"
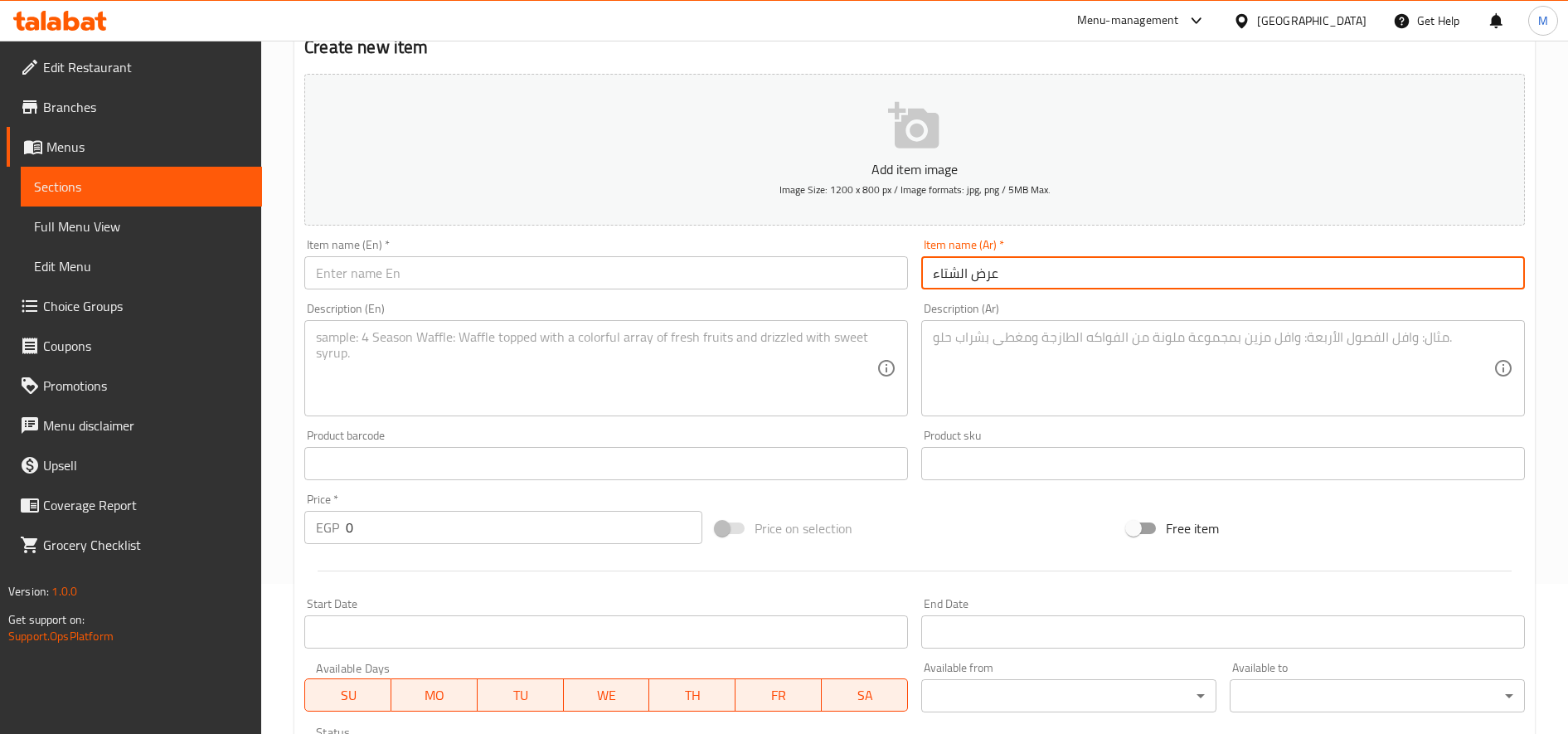
click at [1054, 343] on textarea at bounding box center [1213, 369] width 561 height 79
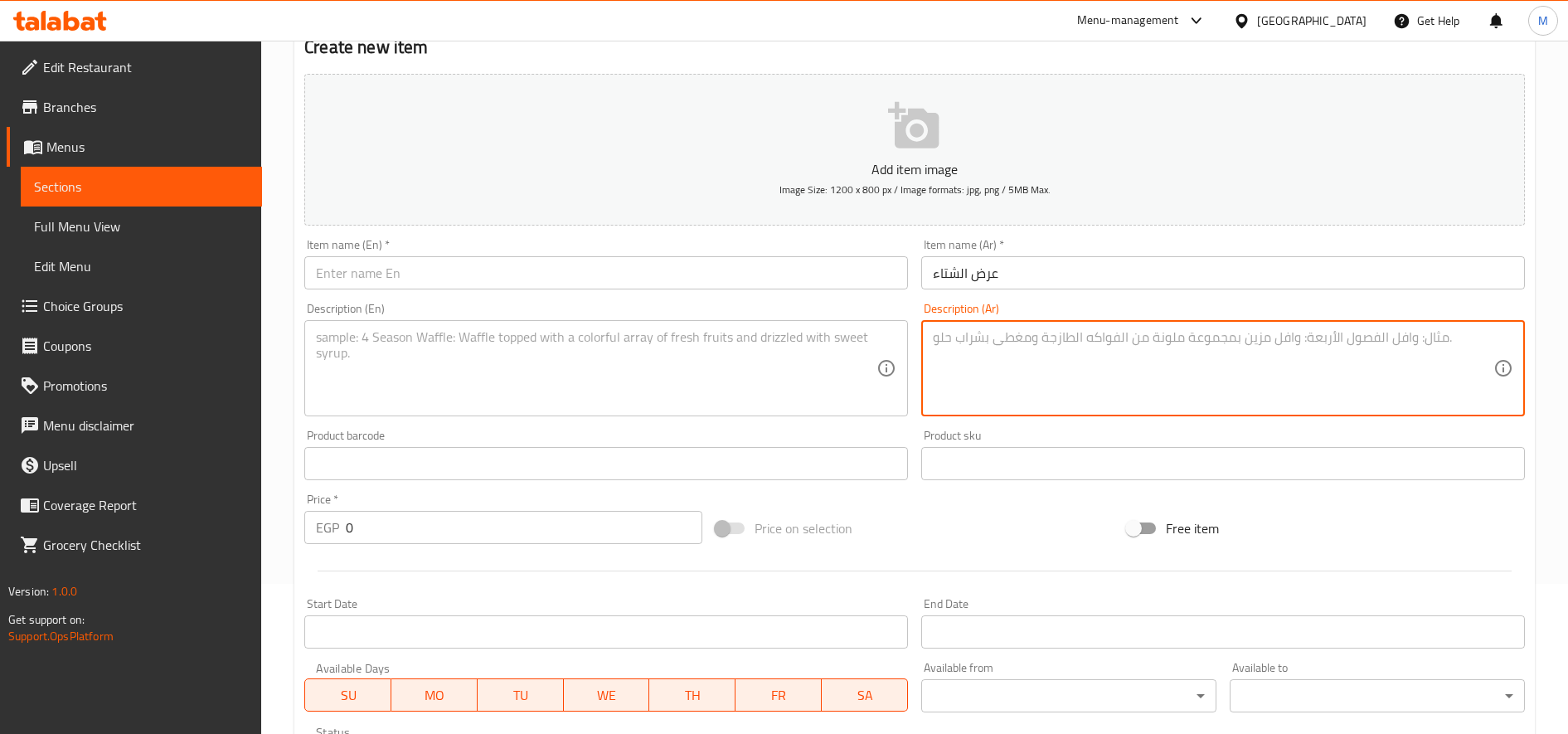
paste textarea "نص سجق مشوي + نص كفته مشويه + نص شيش طاووق بالعضم+ 3 شوربه لسان عصفور ( 3 طحينه…"
click at [1288, 355] on textarea "نص سجق مشوي + نص كفته مشويه + نص شيش طاووق بالعضم+ 3 شوربه لسان عصفور ( 3 طحينه…" at bounding box center [1213, 369] width 561 height 79
type textarea "نص سجق مشوي + نص كفته مشويه + نص شيش طاووق بالعضم+ 3 شوربه لسان عصفور ( 3 طحينه…"
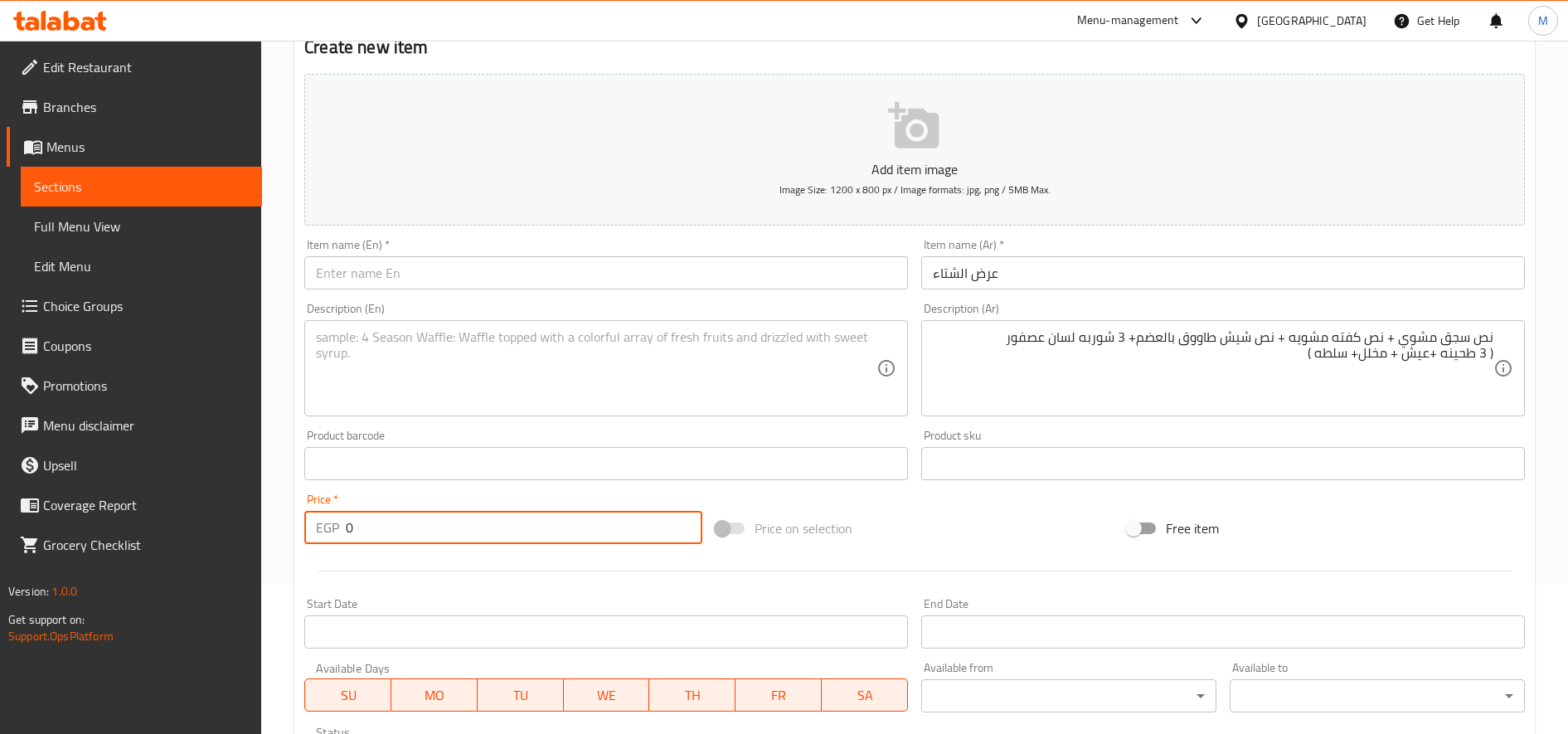
click at [536, 528] on input "0" at bounding box center [524, 527] width 356 height 33
paste input "75"
click at [521, 531] on input "750" at bounding box center [524, 527] width 356 height 33
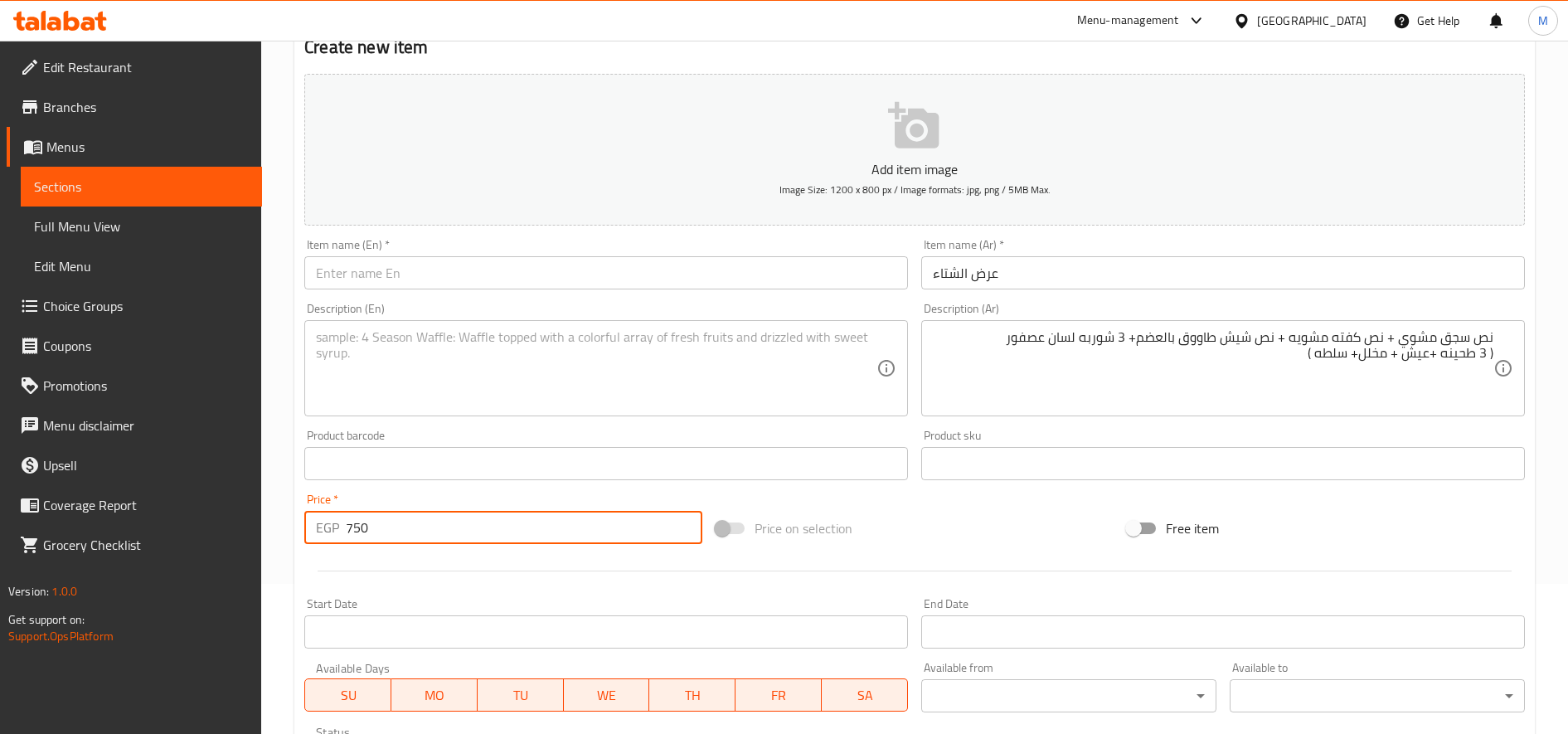
click at [521, 531] on input "750" at bounding box center [524, 527] width 356 height 33
paste input "1000.0"
type input "1000.00"
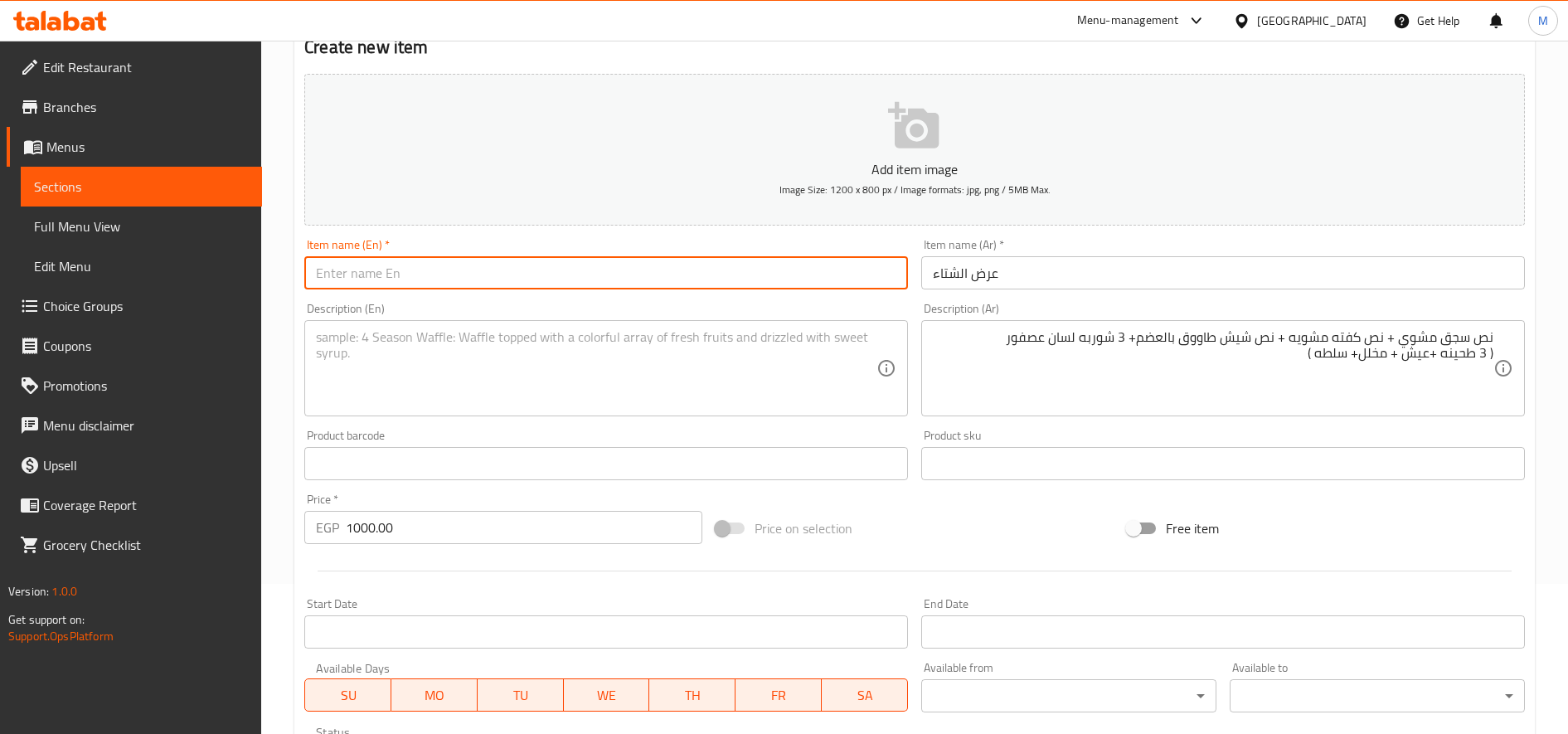
click at [586, 267] on input "text" at bounding box center [607, 272] width 604 height 33
click at [572, 341] on textarea at bounding box center [596, 369] width 561 height 79
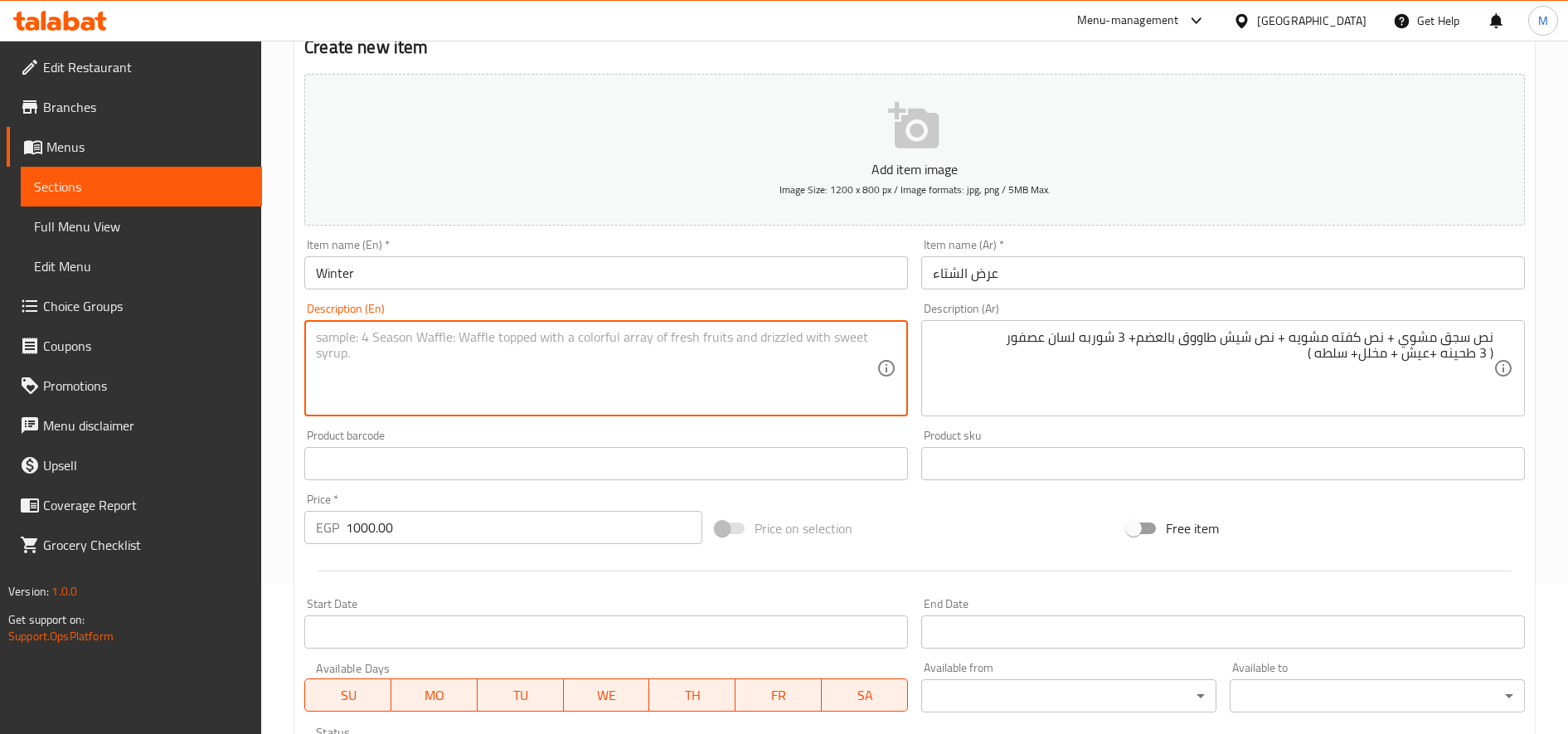
click at [610, 280] on input "Winter" at bounding box center [607, 272] width 604 height 33
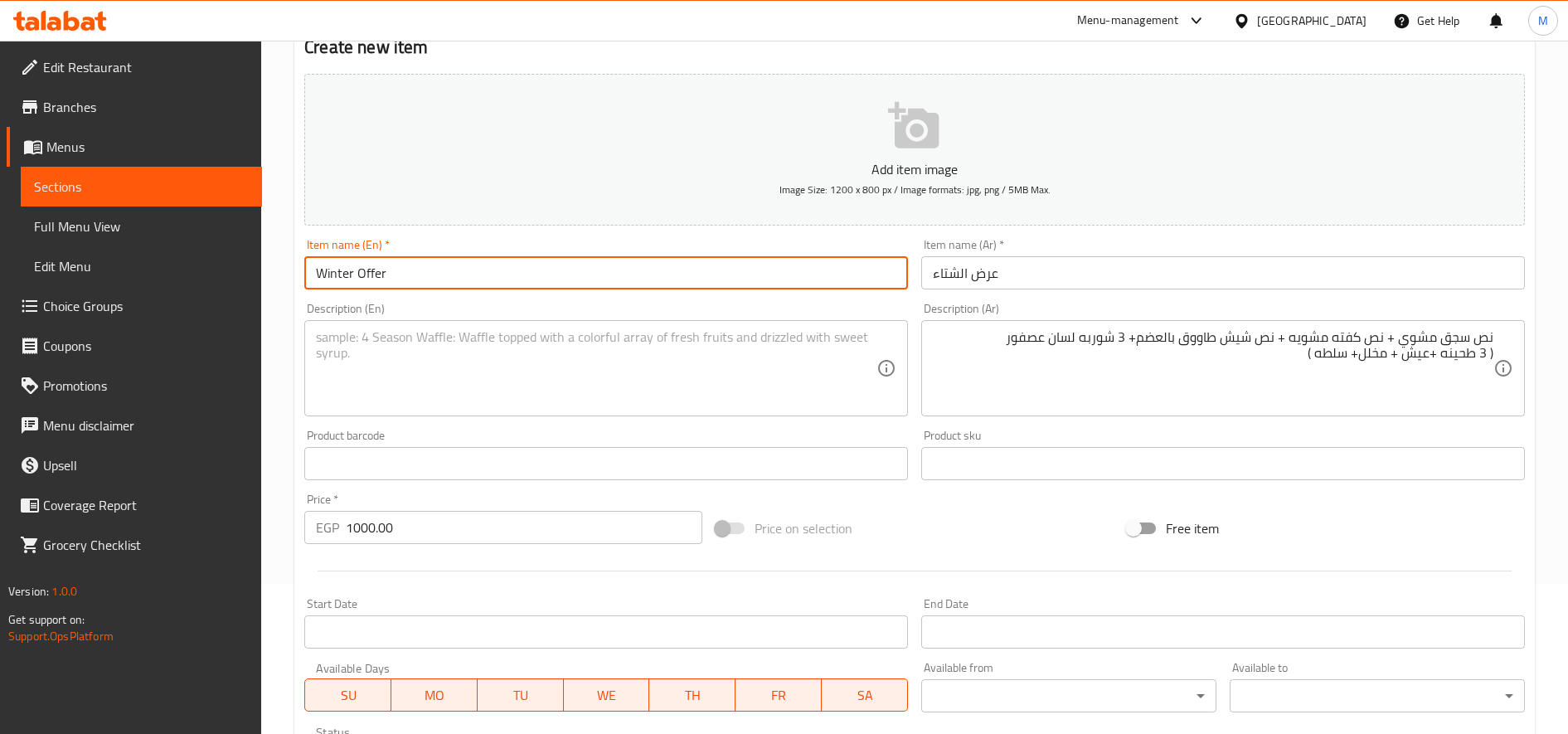
type input "Winter Offer"
click at [581, 366] on textarea at bounding box center [596, 369] width 561 height 79
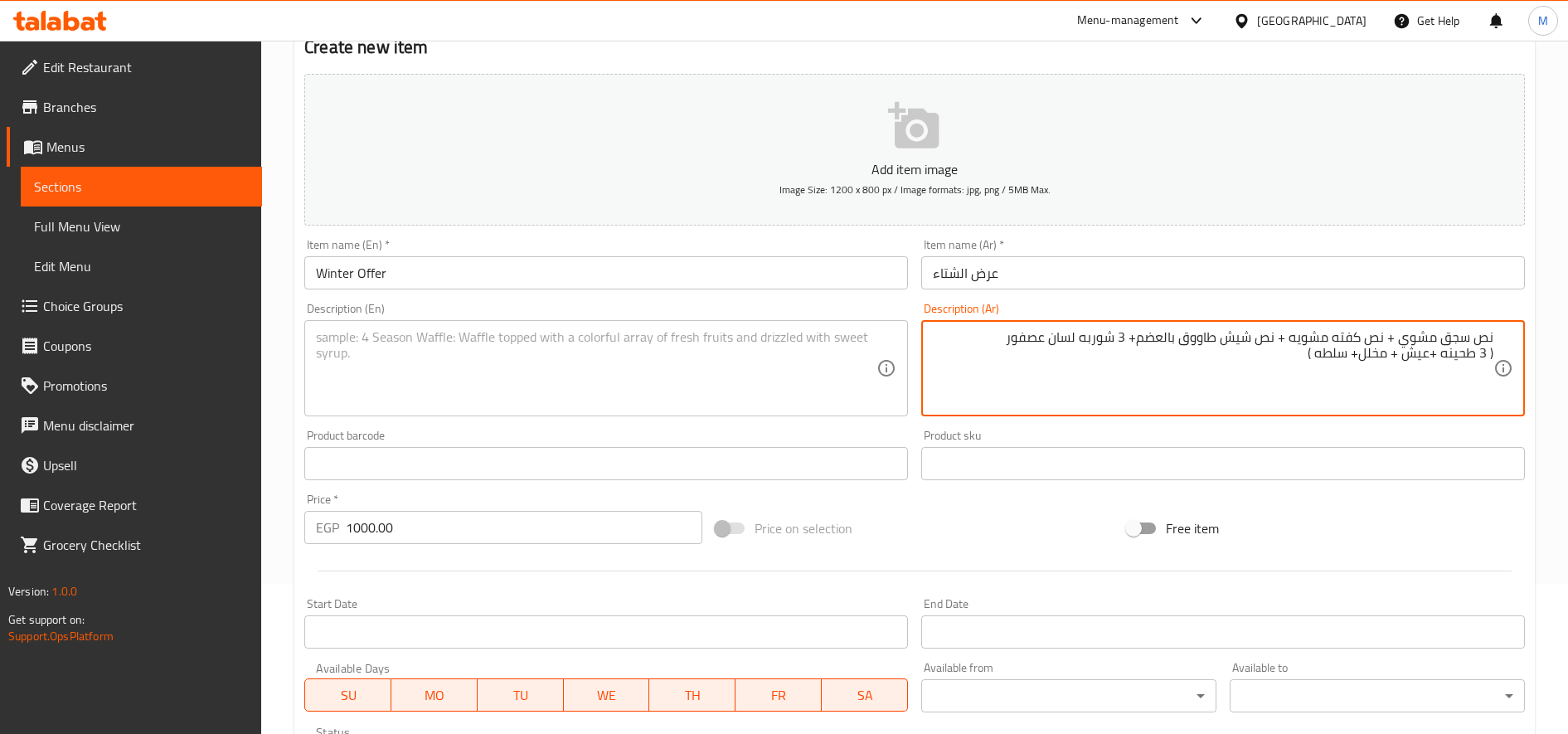
click at [1163, 341] on textarea "نص سجق مشوي + نص كفته مشويه + نص شيش طاووق بالعضم+ 3 شوربه لسان عصفور ( 3 طحينه…" at bounding box center [1213, 369] width 561 height 79
paste textarea "م+ 3 شوربه لسان عصفور ( 3 طحينه +عيش + مخلل+ سلطه )"
type textarea "نص سجق مشوي + نص كفته مشويه + نص شيش طاووق بالعظم+ 3 شوربه لسان عصفور ( 3 طحينه…"
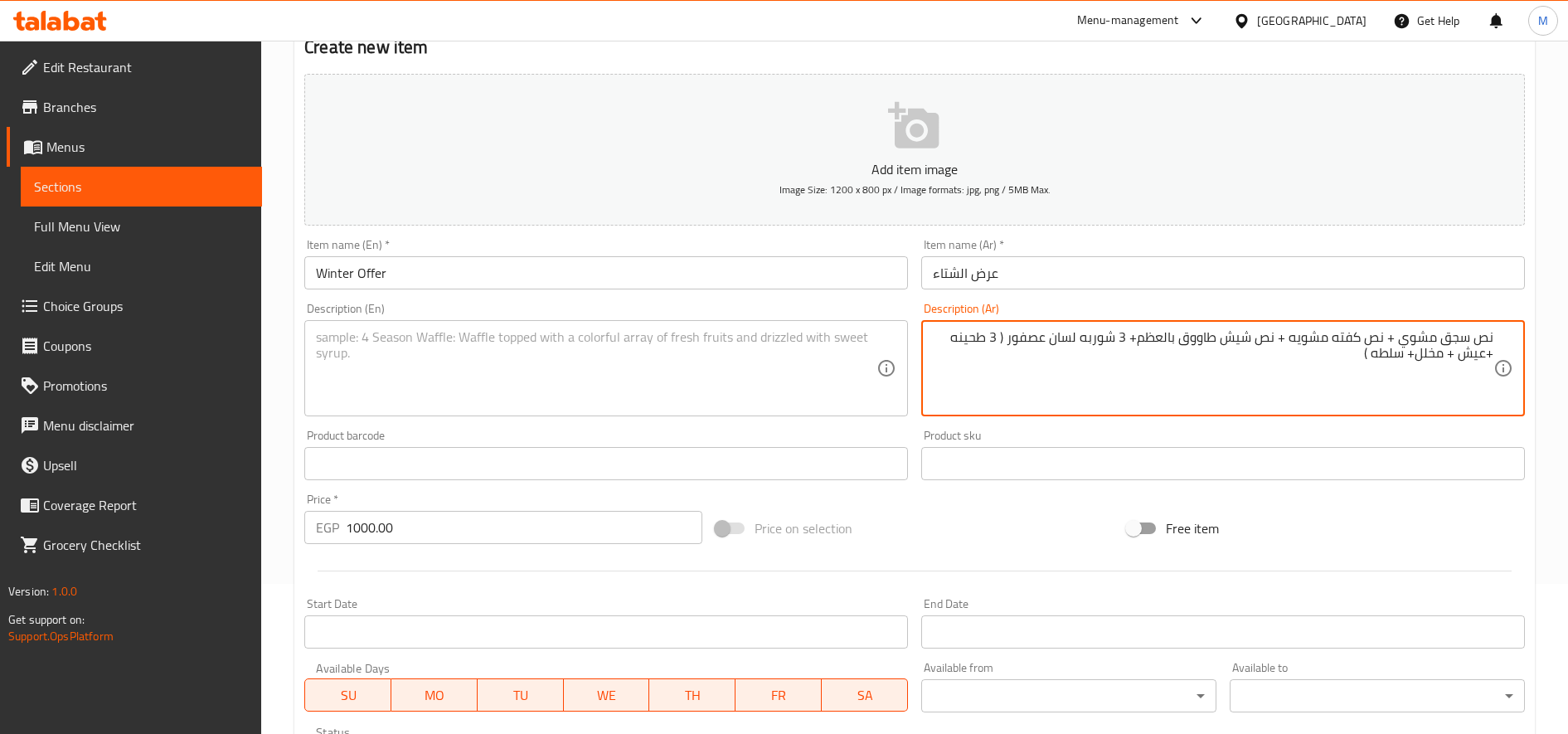
click at [558, 370] on textarea at bounding box center [596, 369] width 561 height 79
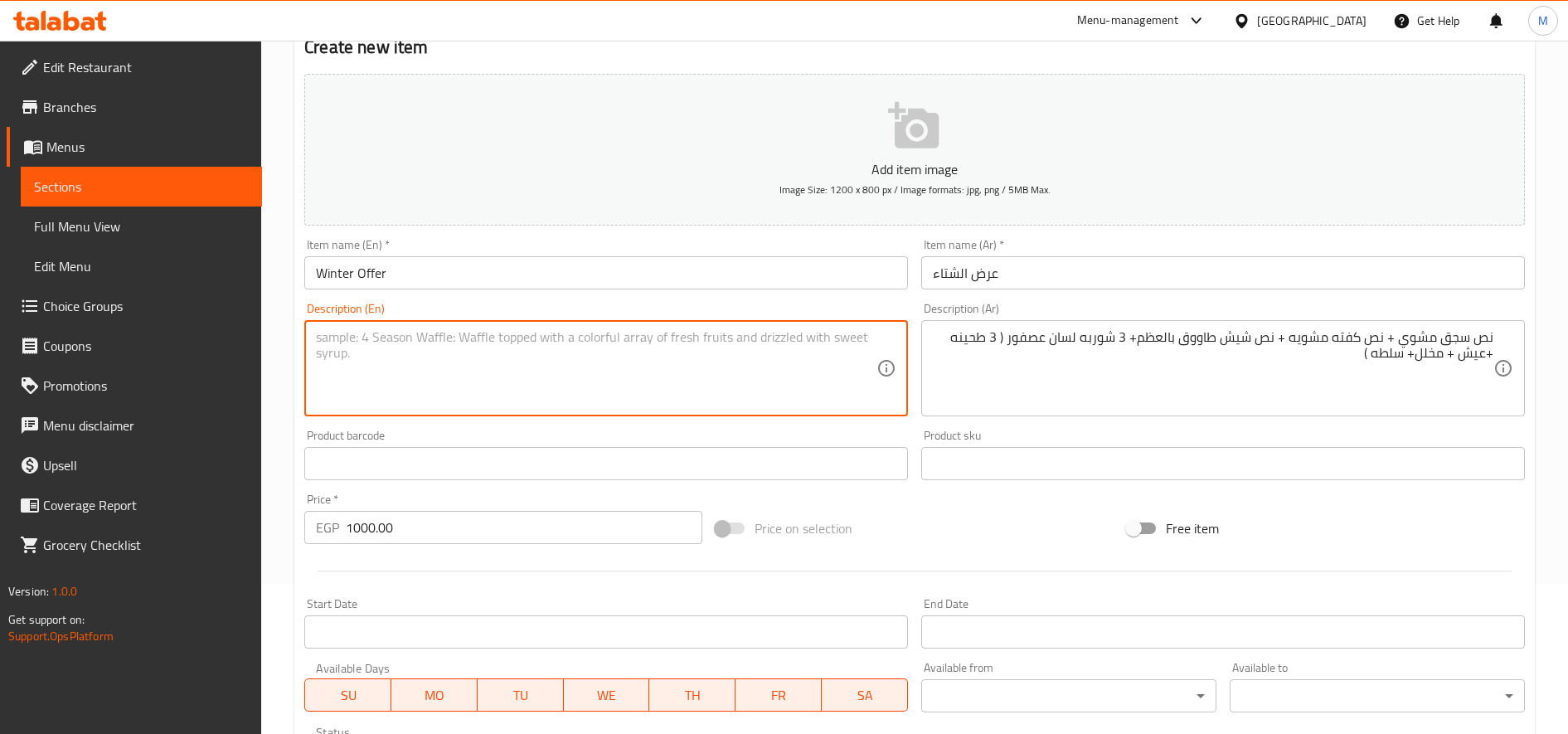
paste textarea "Half a grilled sausage + half a grilled kofta + half a chicken shish on the bon…"
type textarea "Half a grilled sausage + half a grilled kofta + half a chicken shish on the bon…"
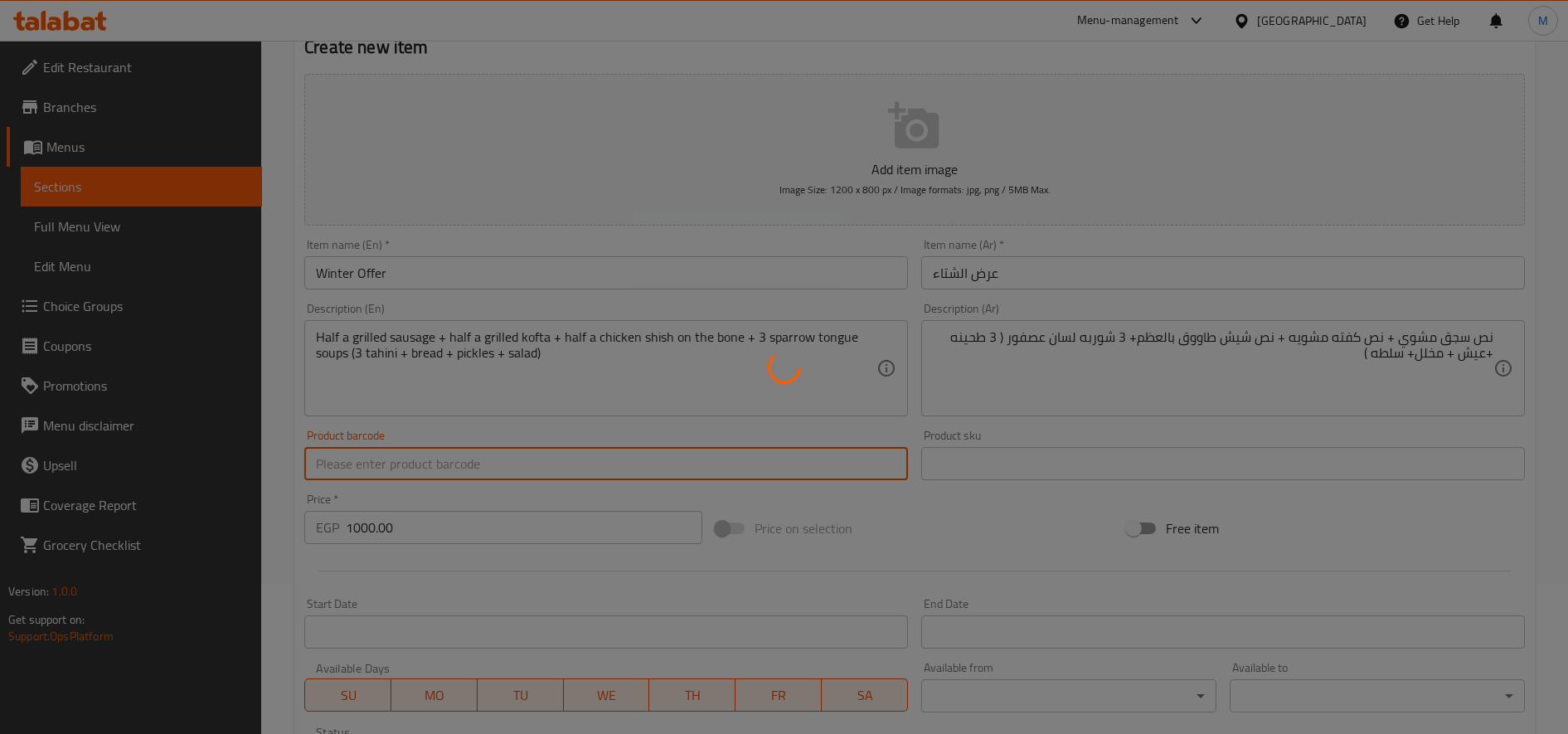
type input "0"
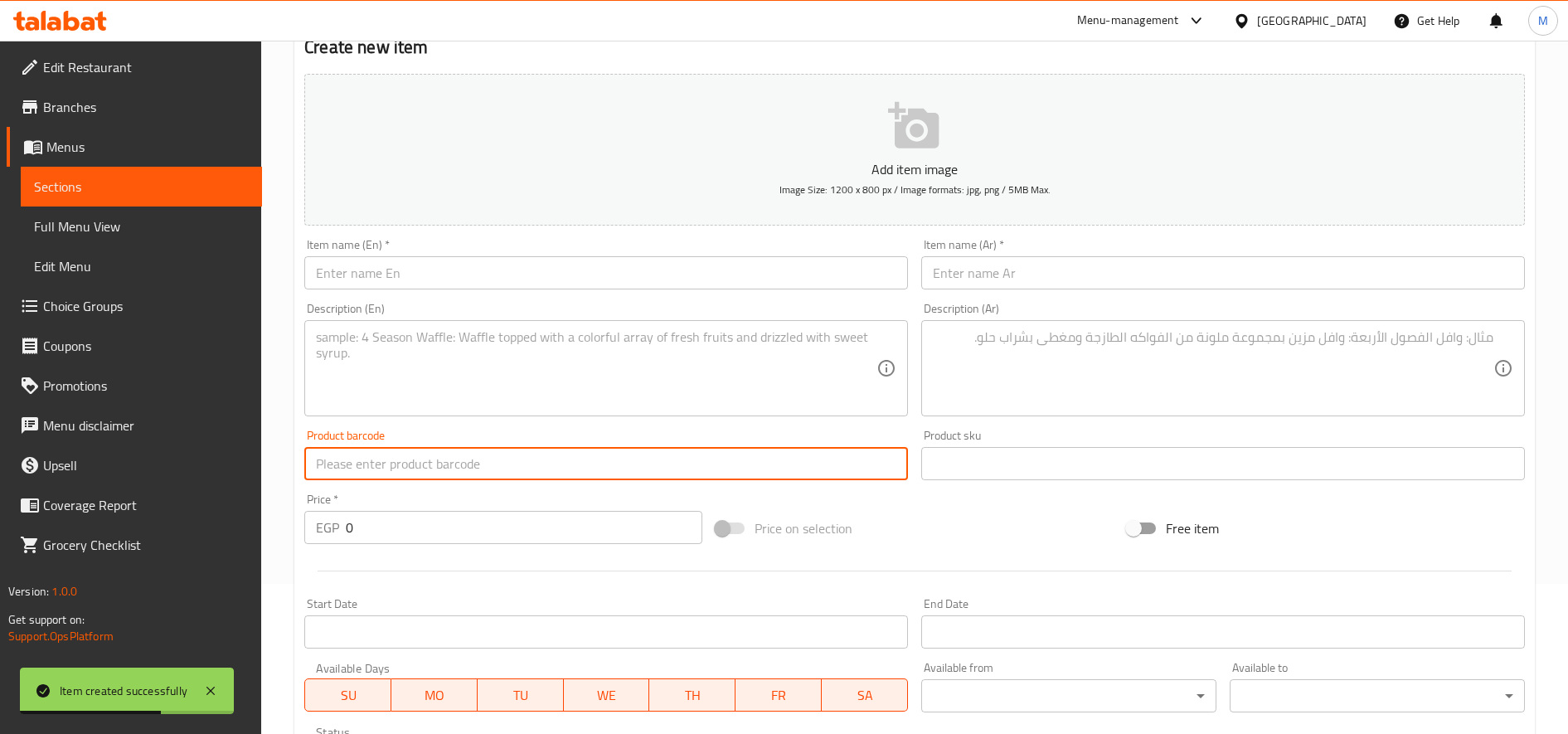
click at [1098, 274] on input "text" at bounding box center [1224, 272] width 604 height 33
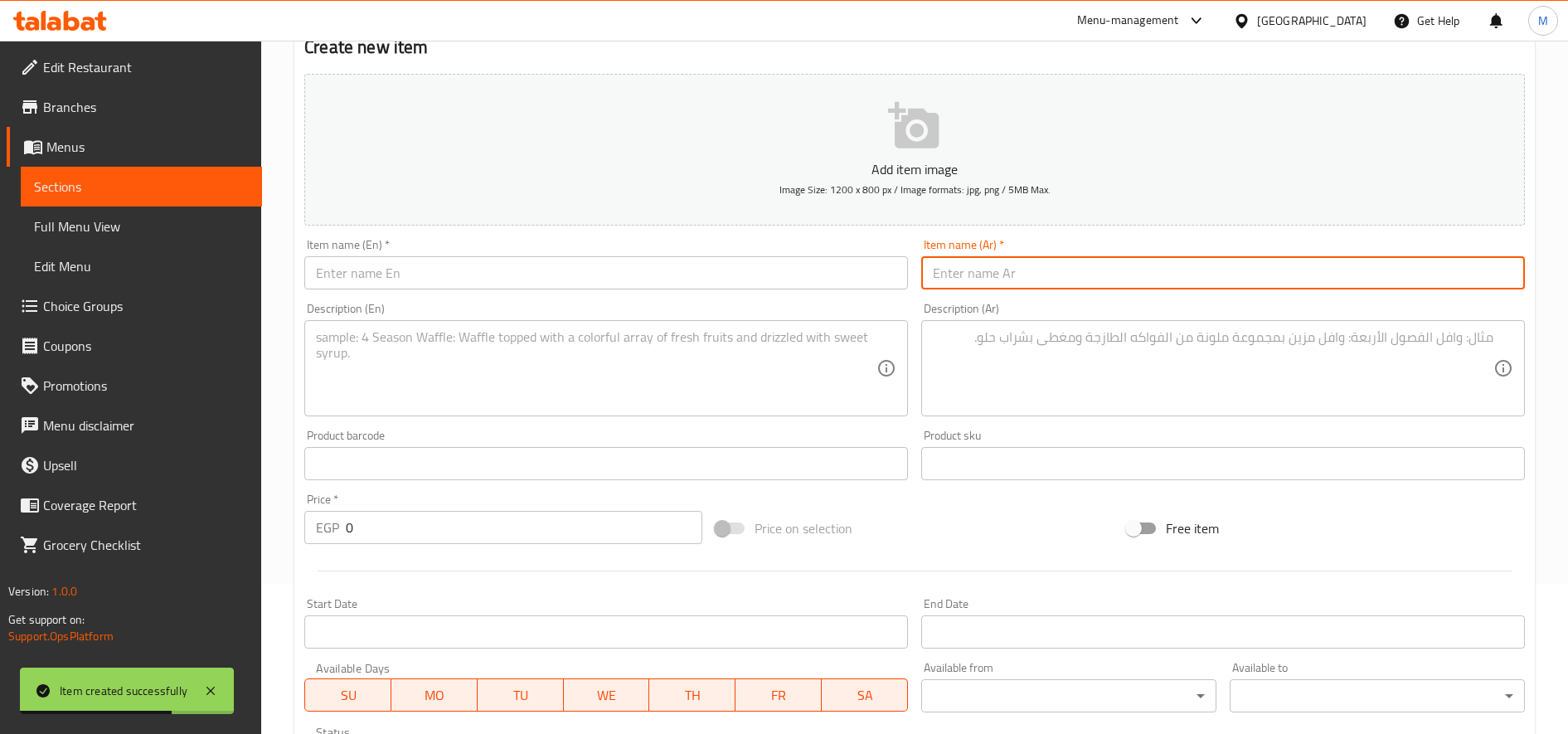
paste input "عرض التوفير"
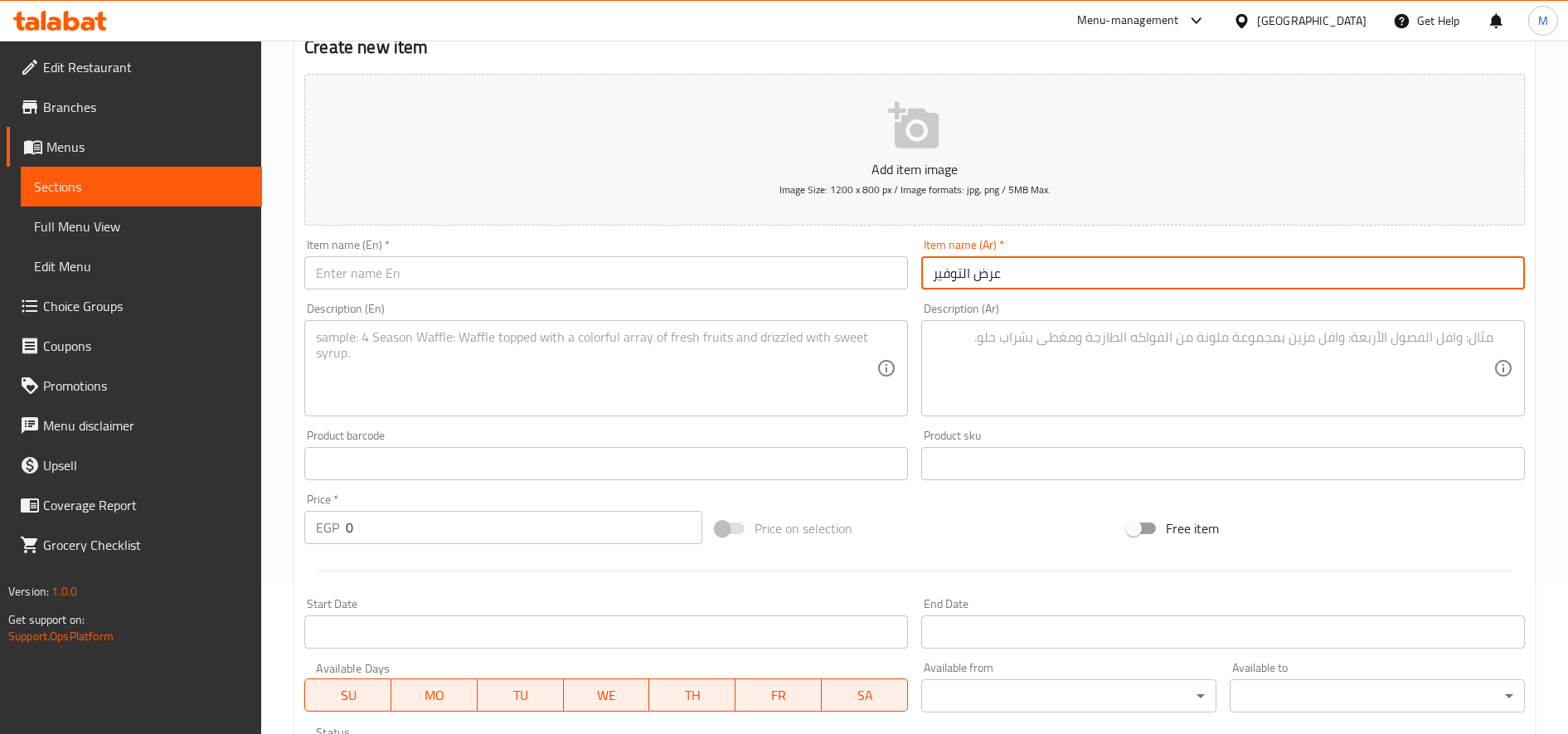
type input "عرض التوفير"
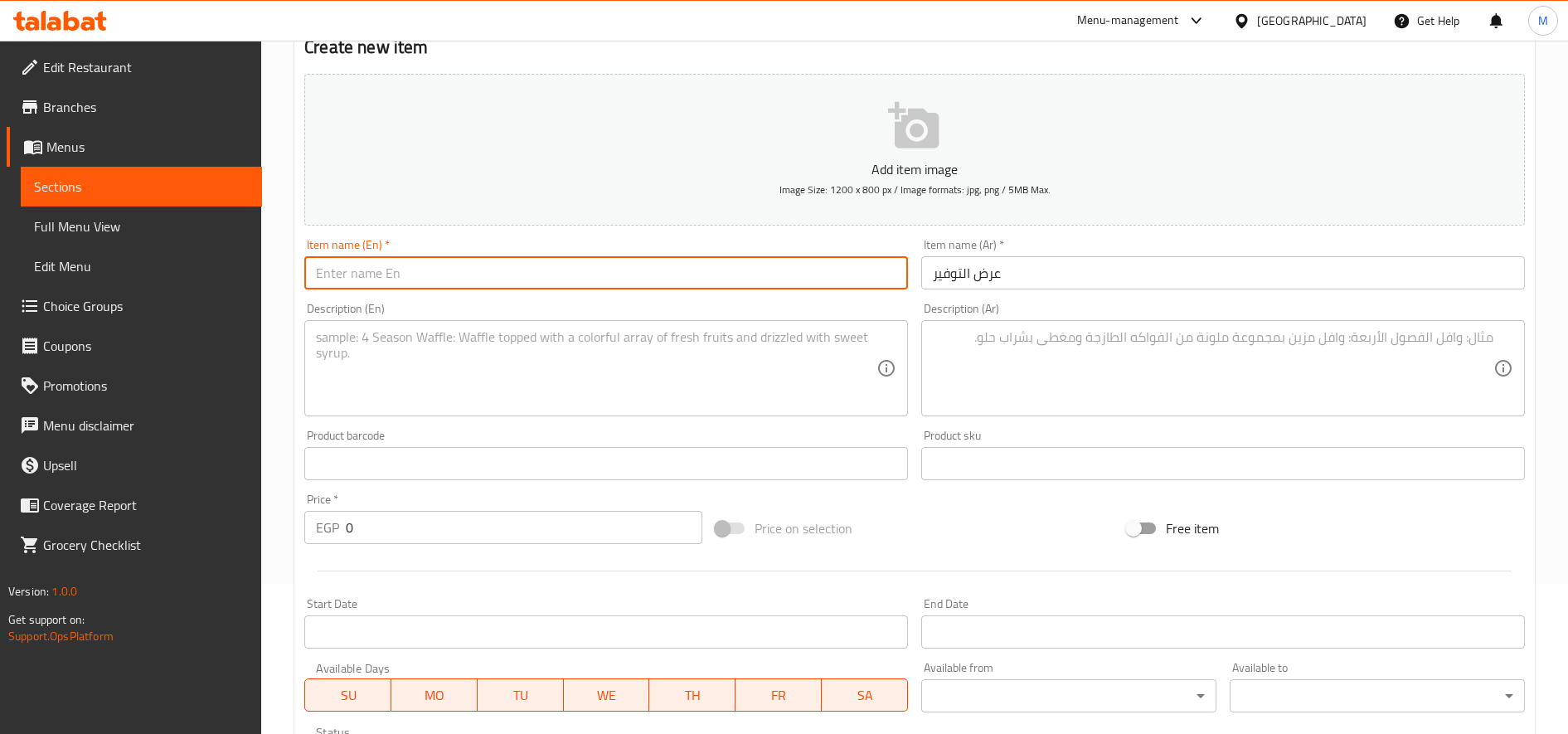
click at [813, 256] on input "text" at bounding box center [607, 272] width 604 height 33
paste input "Savings Offer"
type input "Savings Offer"
click at [384, 538] on input "0" at bounding box center [524, 527] width 356 height 33
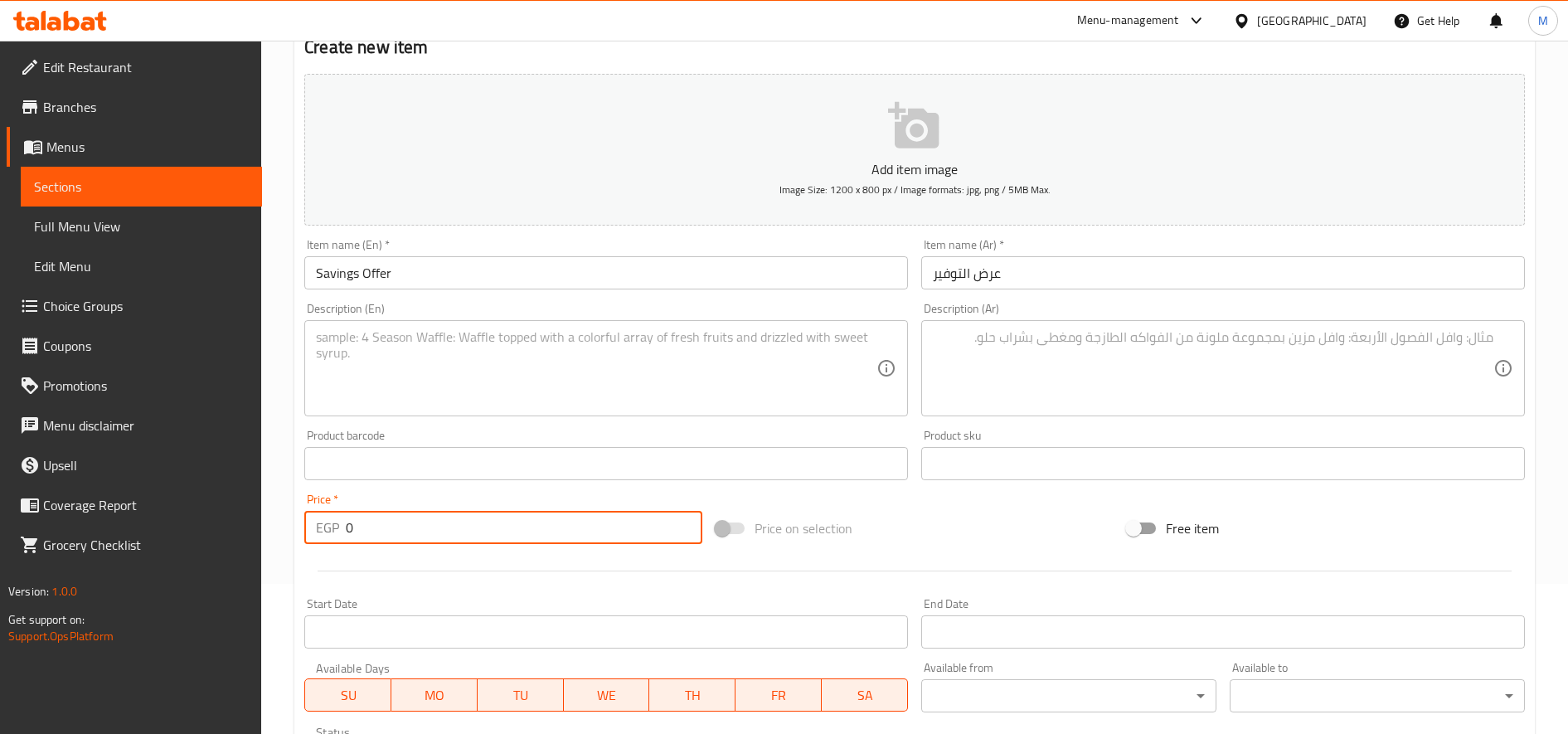
click at [384, 538] on input "0" at bounding box center [524, 527] width 356 height 33
paste input "753.33"
click at [384, 538] on input "0" at bounding box center [524, 527] width 356 height 33
type input "753.33"
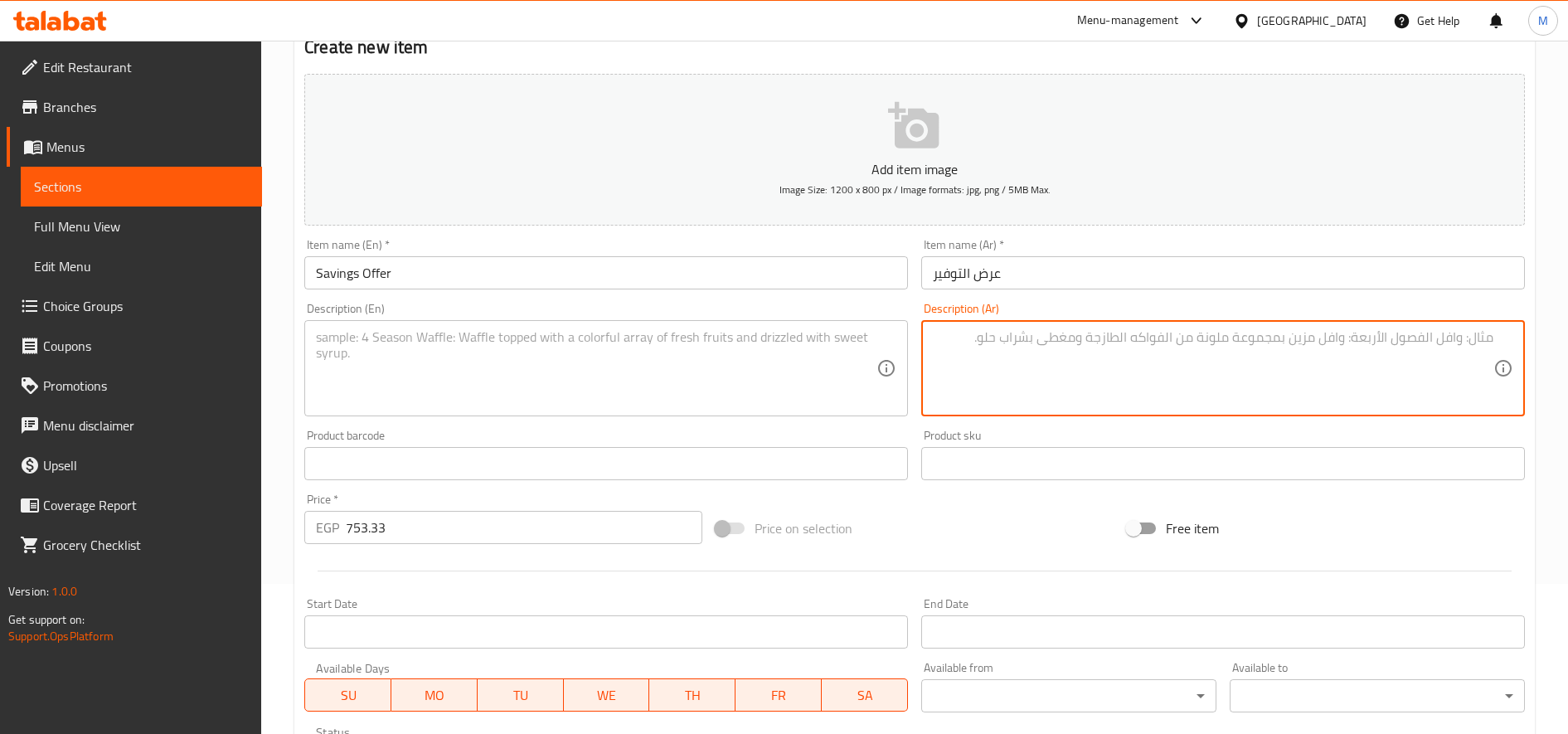
click at [937, 345] on textarea at bounding box center [1213, 369] width 561 height 79
paste textarea "نص فرخه مشويه + نص كفته مشويه ( 3 طحينه + عيش + مخلل+ سلطه )"
type textarea "نص فرخه مشويه + نص كفته مشويه ( 3 طحينه + عيش + مخلل+ سلطه )"
click at [628, 381] on textarea at bounding box center [596, 369] width 561 height 79
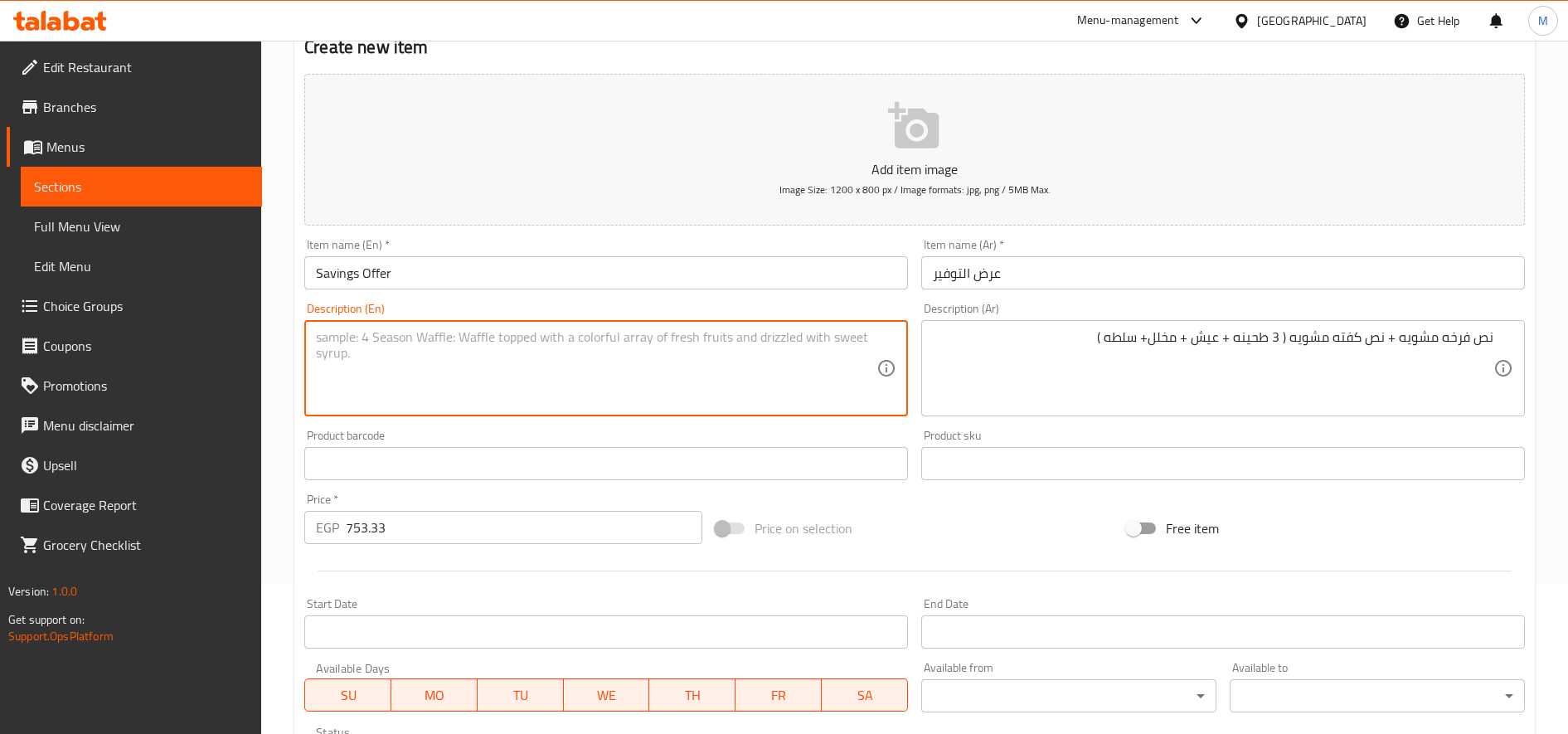
paste textarea "Half a grilled chicken + half a grilled kofta (3 tahini + bread + pickles + sal…"
type textarea "Half a grilled chicken + half a grilled kofta (3 tahini + bread + pickles + sal…"
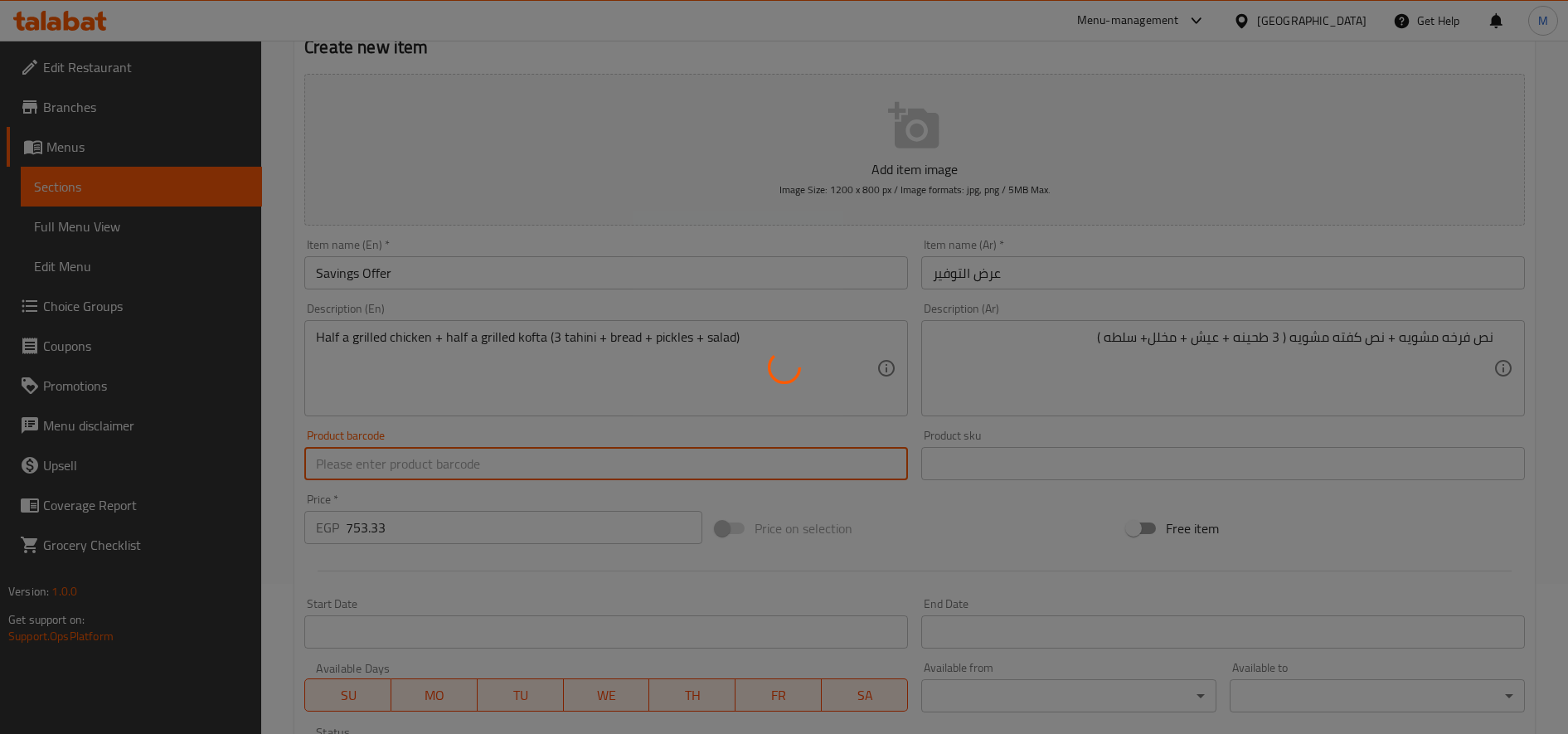
type input "0"
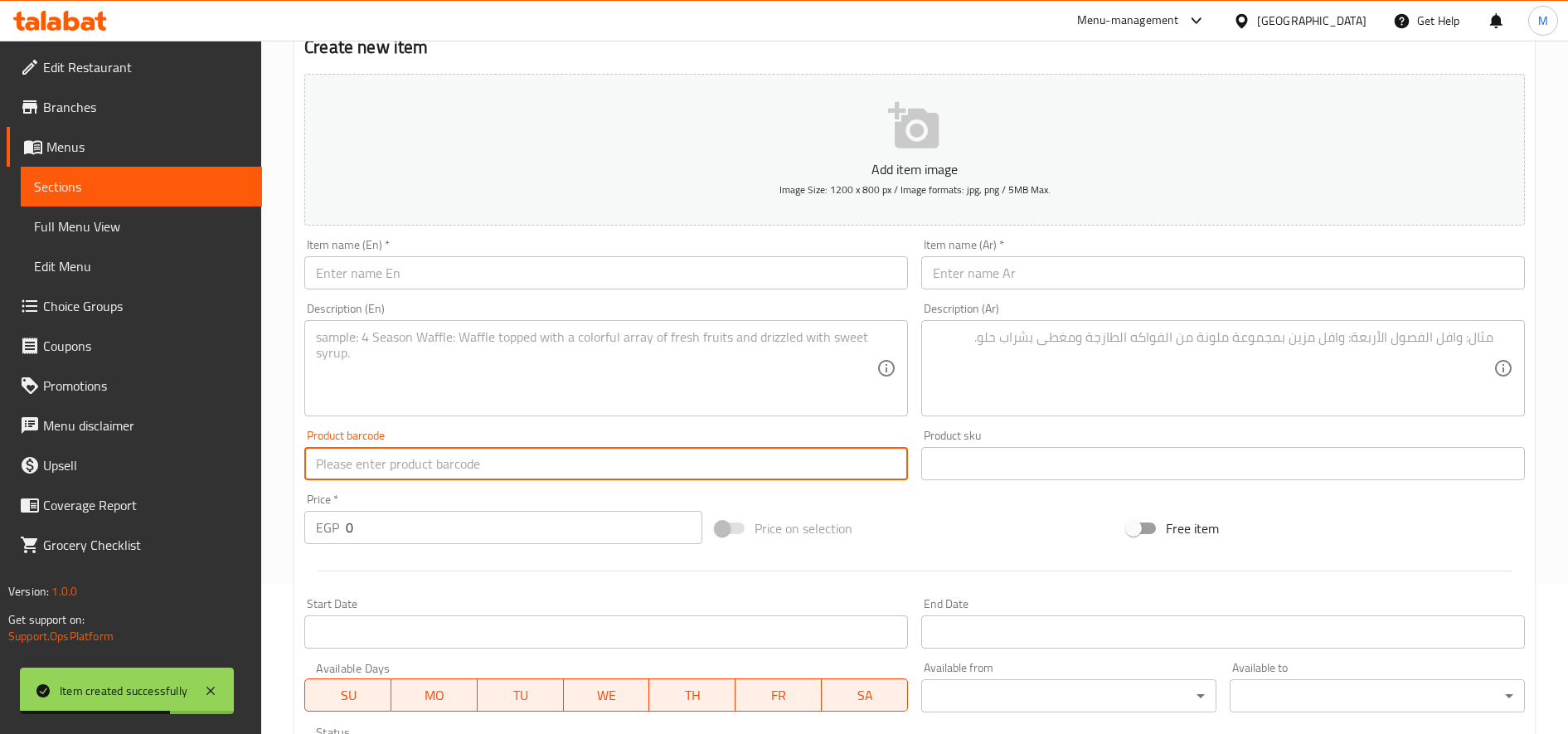
click at [696, 275] on input "text" at bounding box center [607, 272] width 604 height 33
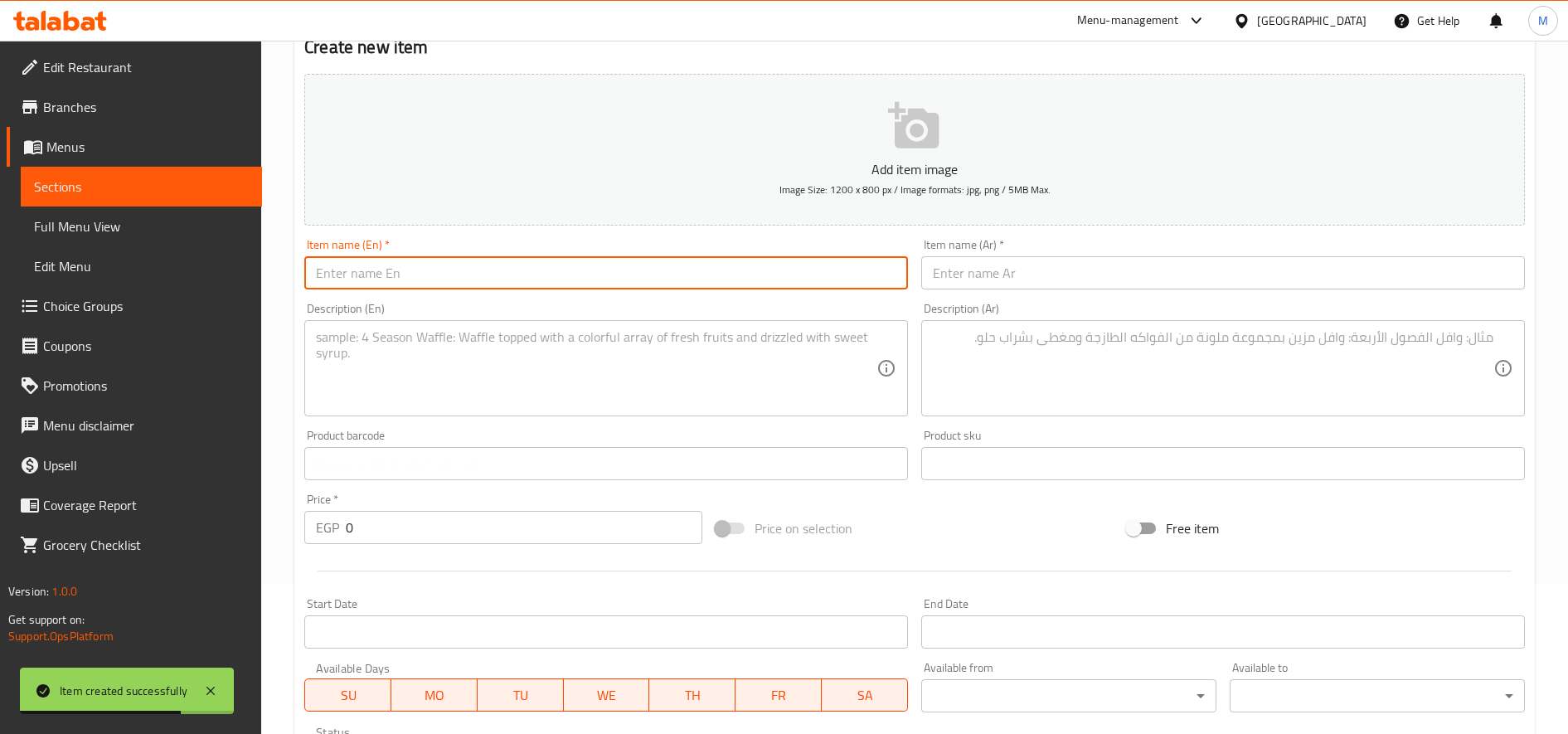
paste input "Single show"
click at [363, 279] on input "Single show" at bounding box center [607, 272] width 604 height 33
type input "Single Offer"
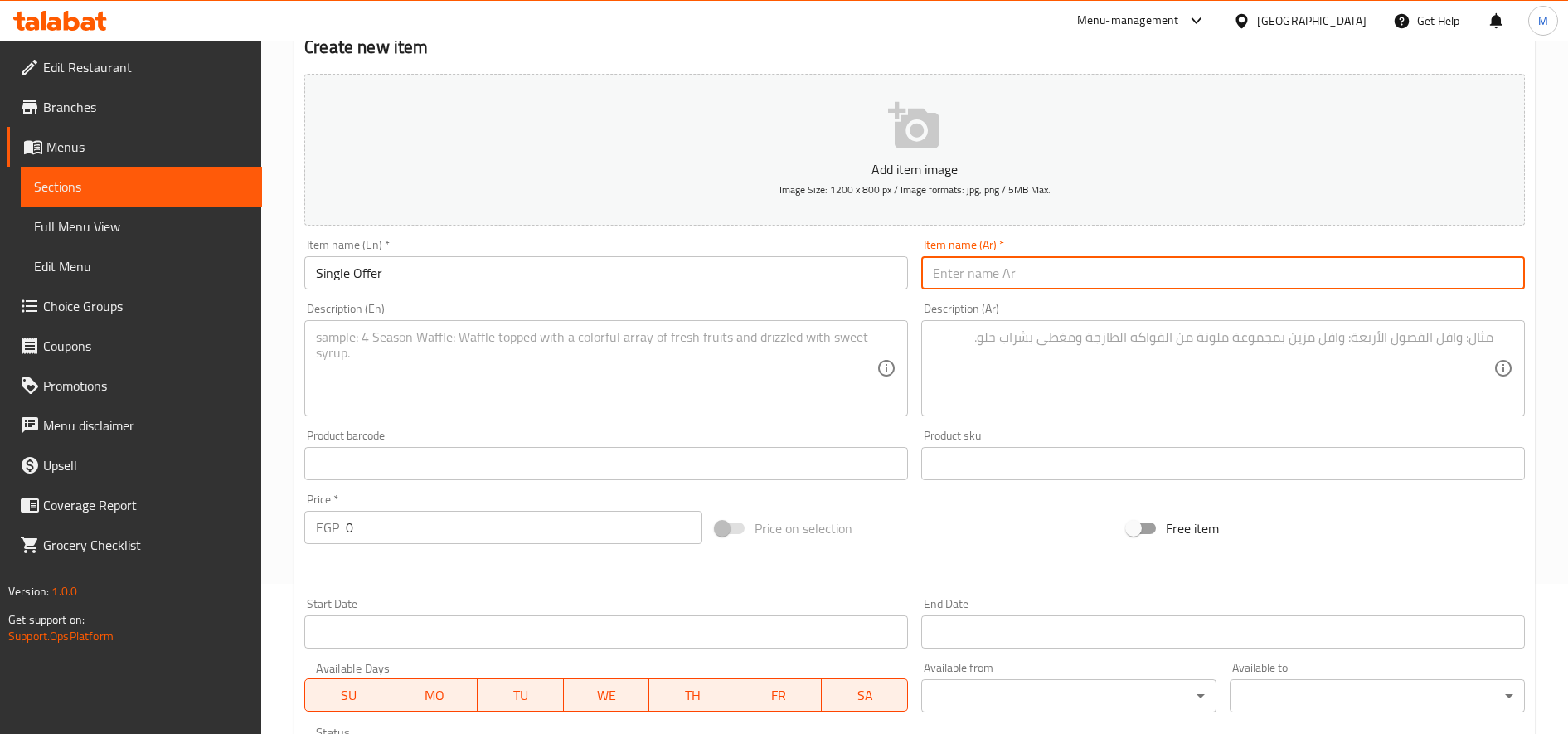
paste input "عرض السنجل"
type input "عرض السنجل"
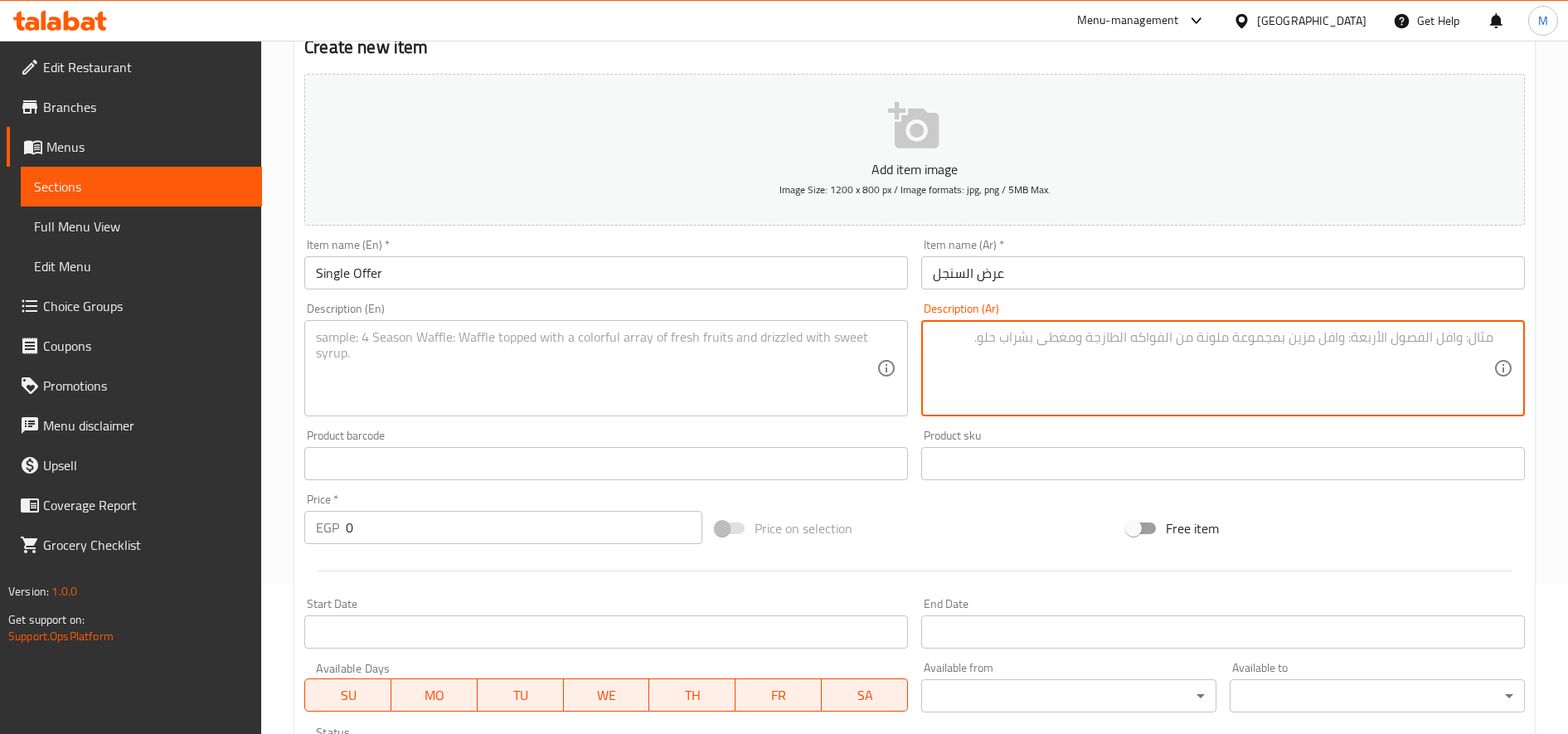
click at [1115, 363] on textarea at bounding box center [1213, 369] width 561 height 79
paste textarea "رغيف كفته مشويه صغير + رغيف شيش طاووق مخلي صغير + طبق سلطه ومخلل + 1 مشروب غازي…"
click at [1374, 345] on textarea "رغيف كفته مشويه صغير + رغيف شيش طاووق مخلي صغير + طبق سلطه ومخلل + 1 مشروب غازي…" at bounding box center [1213, 369] width 561 height 79
type textarea "رغيف كفته مشويه صغير + رغيف شيش طاووق مخلي صغير + طبق سلطه ومخلل + 1 مشروب غازي"
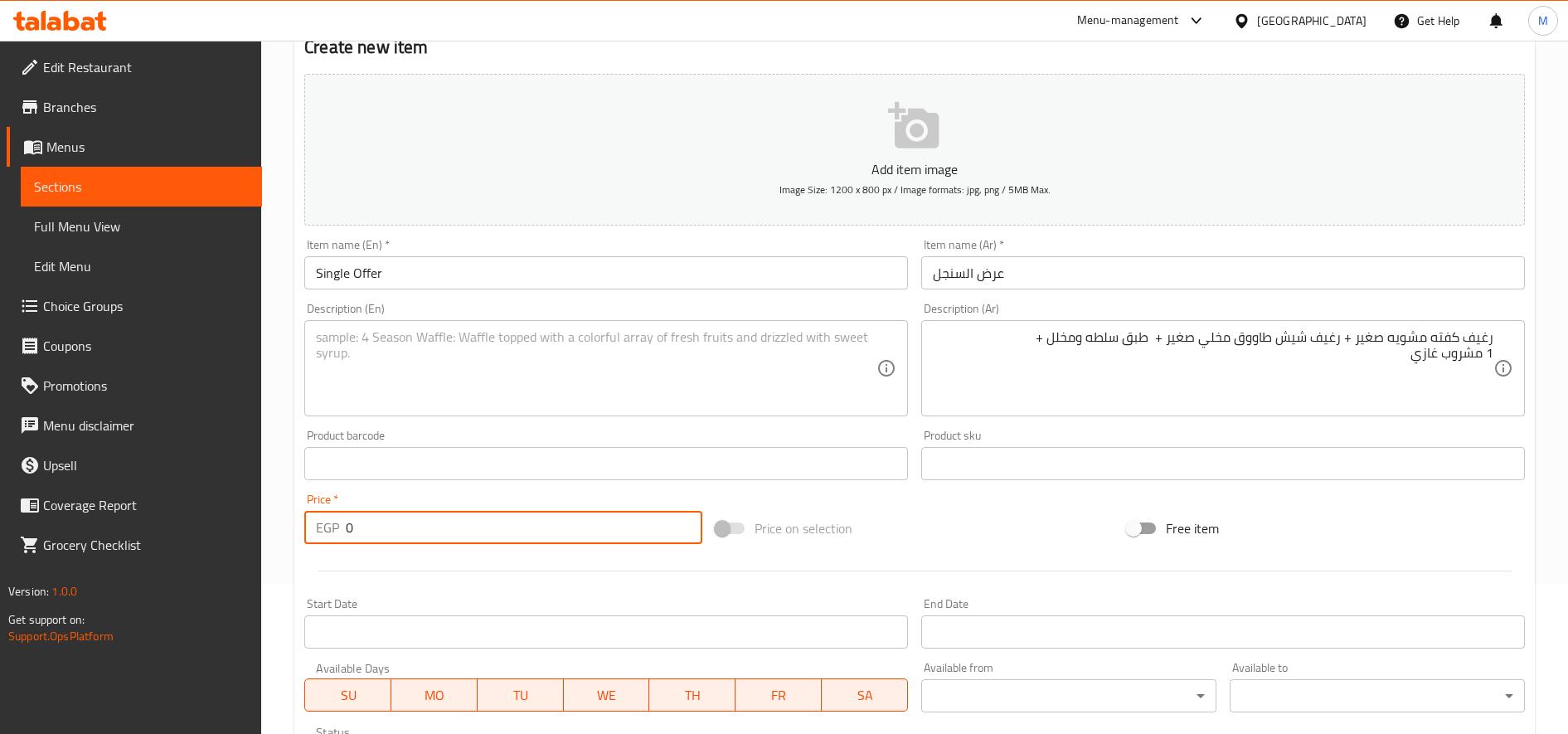
click at [572, 526] on input "0" at bounding box center [524, 527] width 356 height 33
paste input "286.67"
type input "286.67"
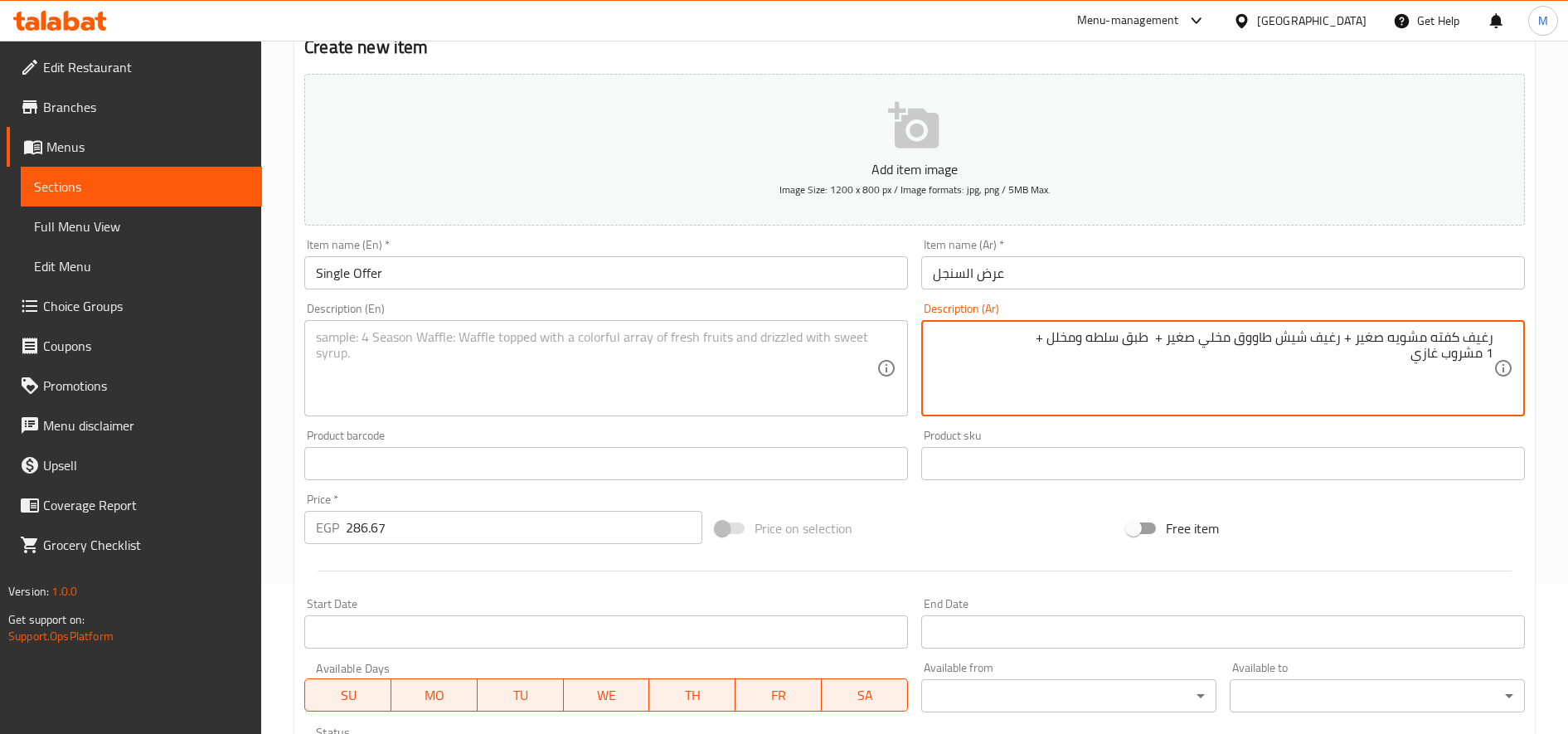
click at [1140, 333] on textarea "رغيف كفته مشويه صغير + رغيف شيش طاووق مخلي صغير + طبق سلطه ومخلل + 1 مشروب غازي" at bounding box center [1213, 369] width 561 height 79
click at [1006, 334] on textarea "رغيف كفته مشويه صغير + رغيف شيش طاووق مخلي صغير + طبق سلطه ومخلل + 1 مشروب غازي" at bounding box center [1213, 369] width 561 height 79
click at [1084, 342] on textarea "رغيف كفته مشويه صغير + رغيف شيش طاووق مخلي صغير + طبق سلطه ومخلل +1 مشروب غازي" at bounding box center [1213, 369] width 561 height 79
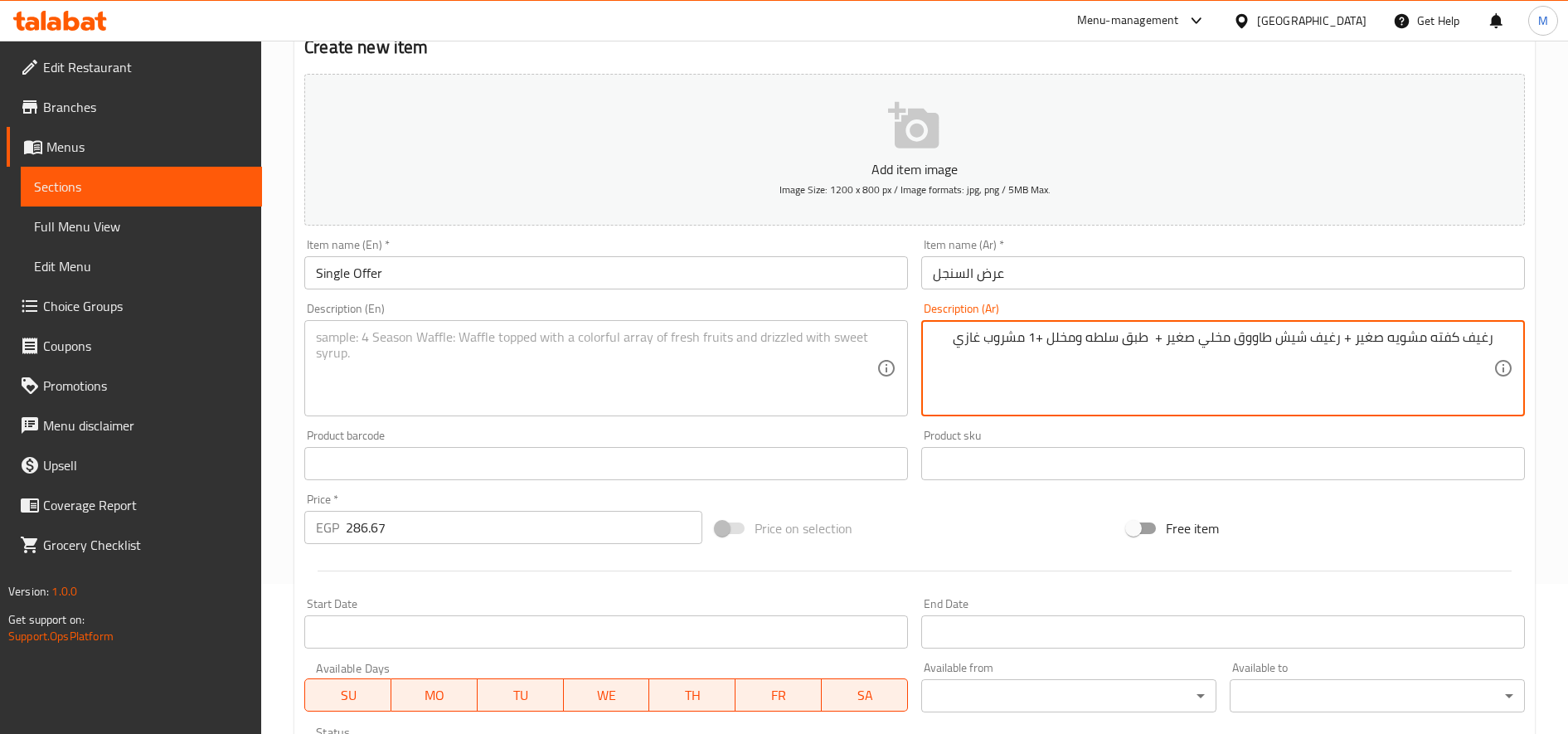
click at [1084, 342] on textarea "رغيف كفته مشويه صغير + رغيف شيش طاووق مخلي صغير + طبق سلطه ومخلل +1 مشروب غازي" at bounding box center [1213, 369] width 561 height 79
type textarea "رغيف كفته مشويه صغير + رغيف شيش طاووق مخلي صغير + طبق سلطه ومخلل +1 مشروب غازي"
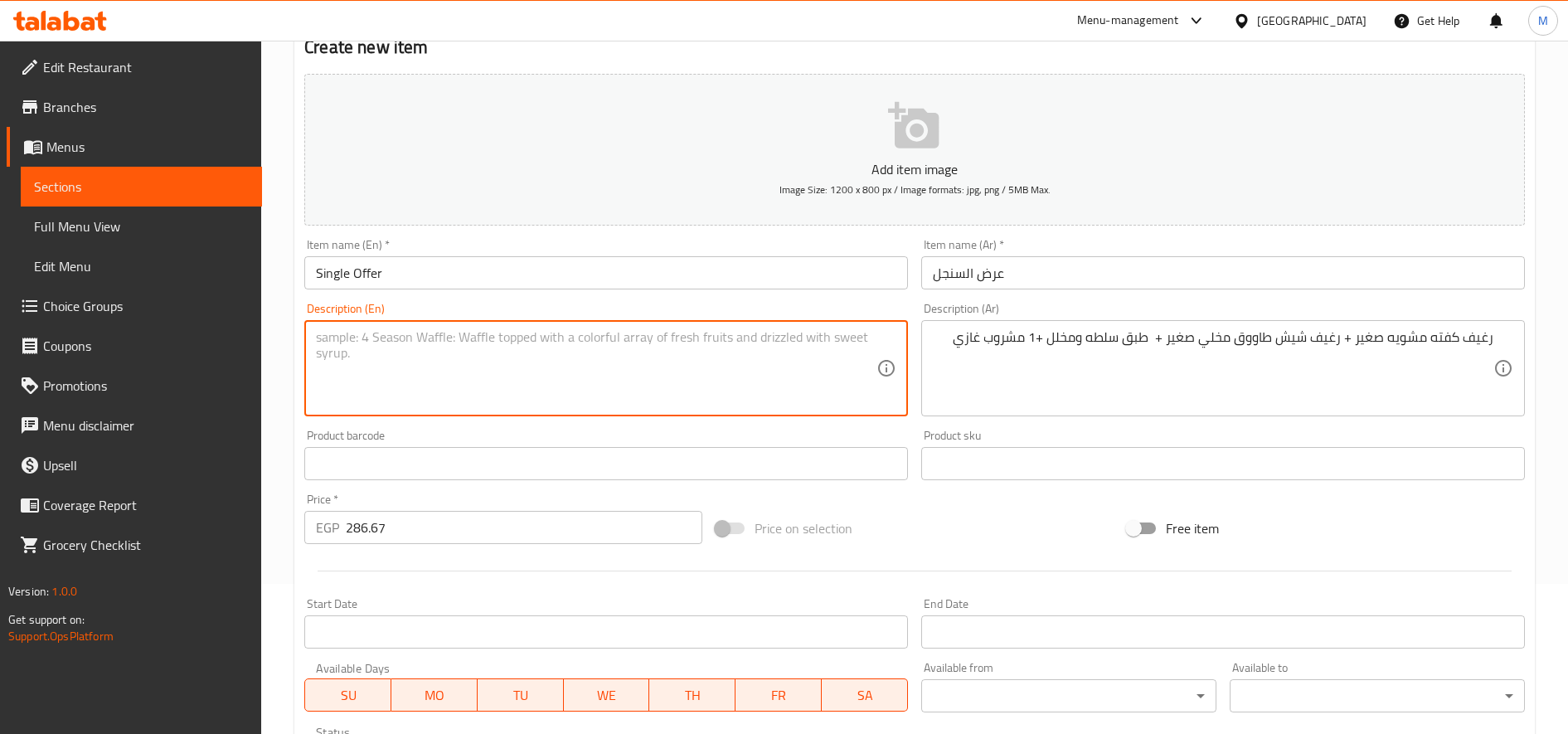
click at [706, 332] on textarea at bounding box center [596, 369] width 561 height 79
paste textarea "Small grilled kofta loaf + small boneless shish tawook loaf + salad and pickles…"
type textarea "Small grilled kofta loaf + small boneless shish tawook loaf + salad and pickles…"
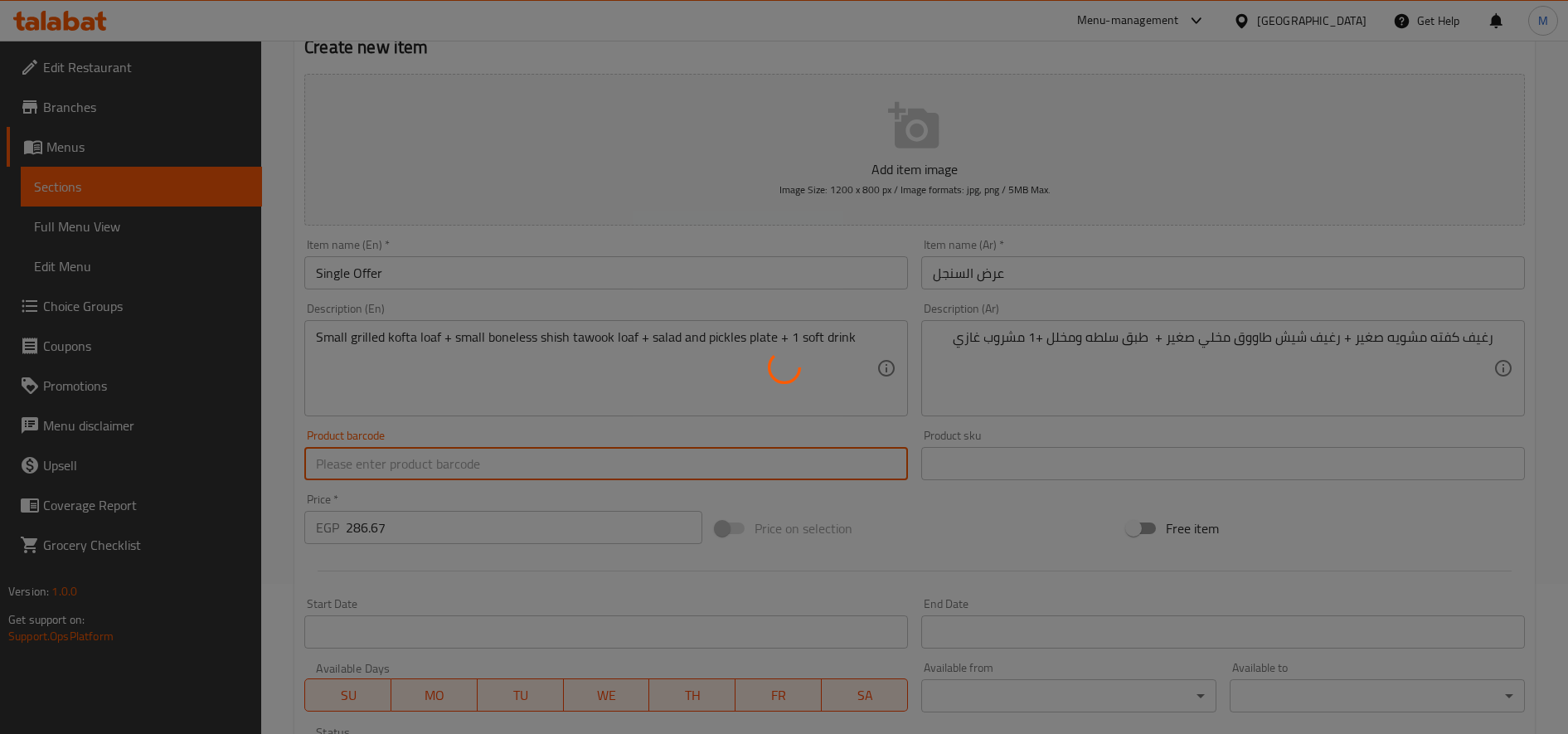
type input "0"
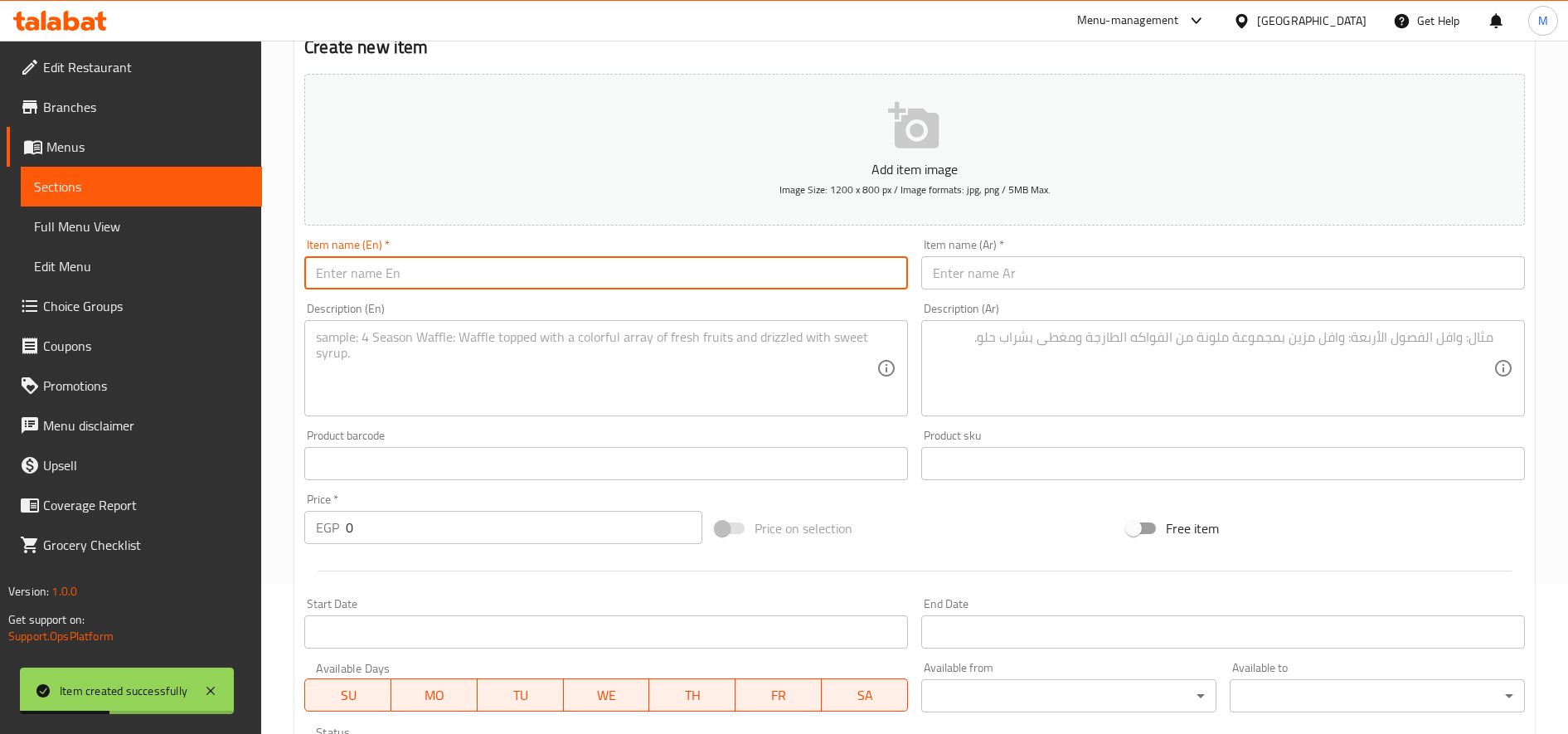
click at [484, 263] on input "text" at bounding box center [607, 272] width 604 height 33
paste input "Duo Show"
click at [360, 271] on input "Duo Show" at bounding box center [607, 272] width 604 height 33
type input "Duo Offer"
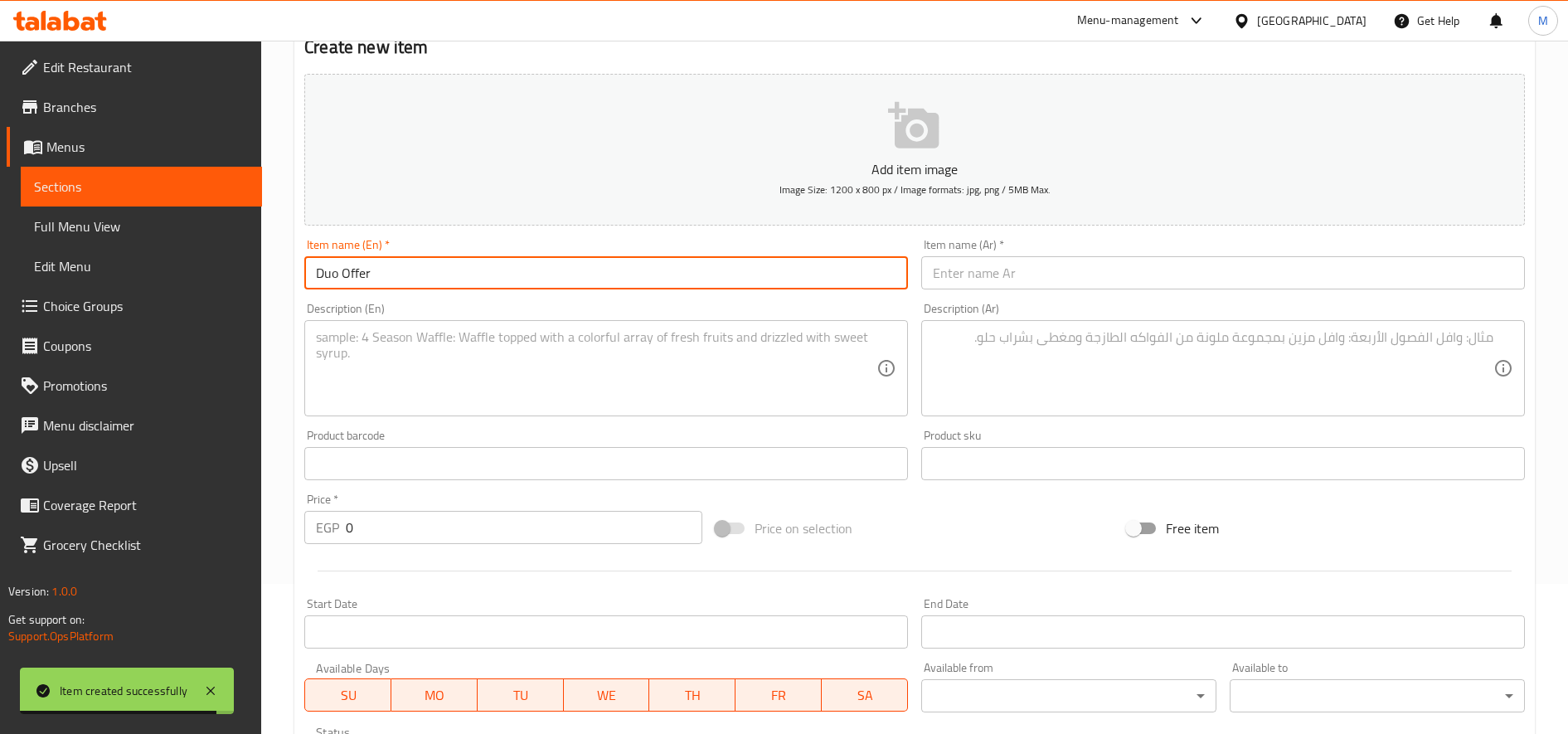
click at [1028, 275] on input "text" at bounding box center [1224, 272] width 604 height 33
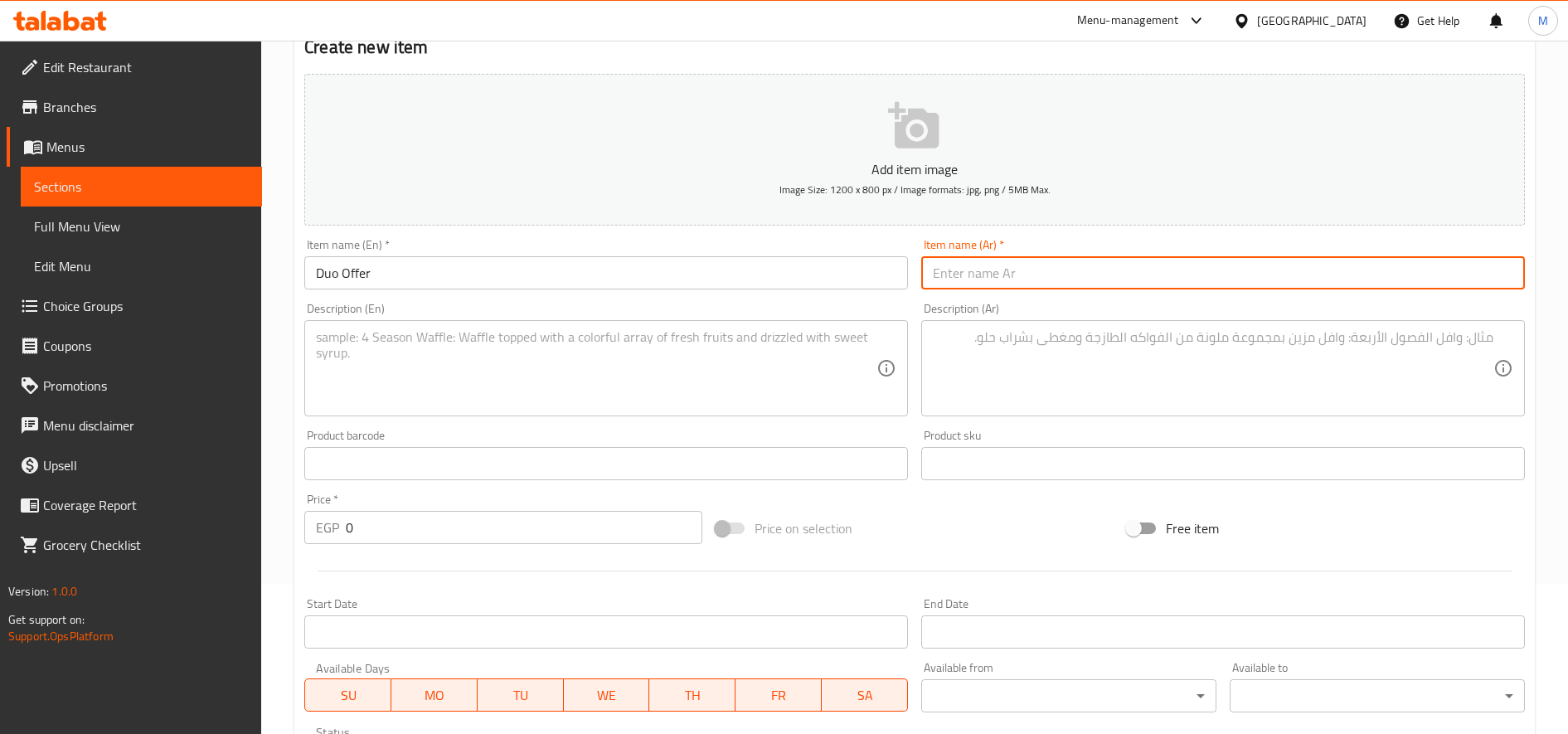
paste input "عرض الثنائى"
click at [1165, 272] on input "عرض الثنائى" at bounding box center [1224, 272] width 604 height 33
type input "عرض الثنائى"
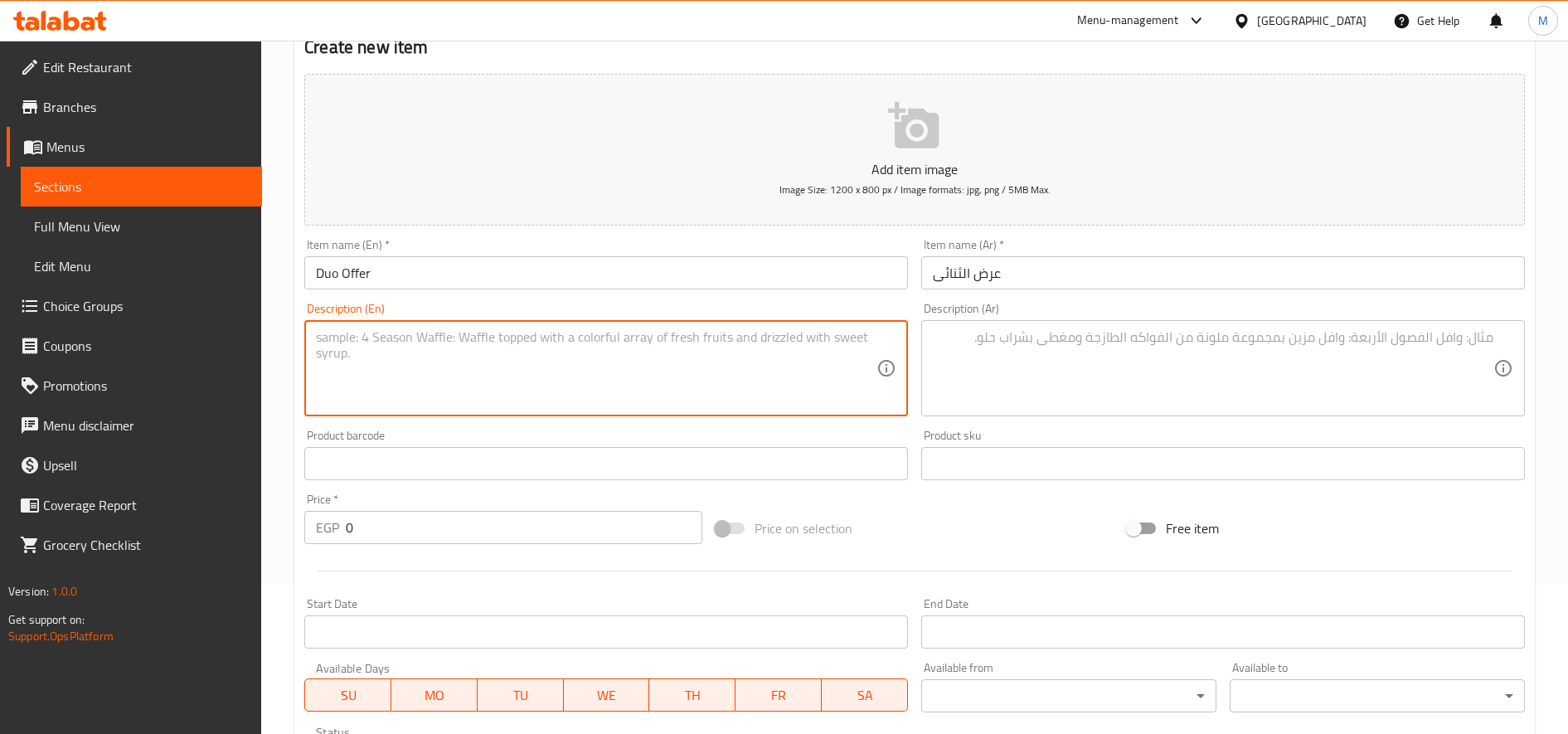
click at [556, 355] on textarea at bounding box center [596, 369] width 561 height 79
paste textarea "2 small grilled kofta loaves + 2 small boneless shish tawook loaves + a plate o…"
type textarea "2 small grilled kofta loaves + 2 small boneless shish tawook loaves + a plate o…"
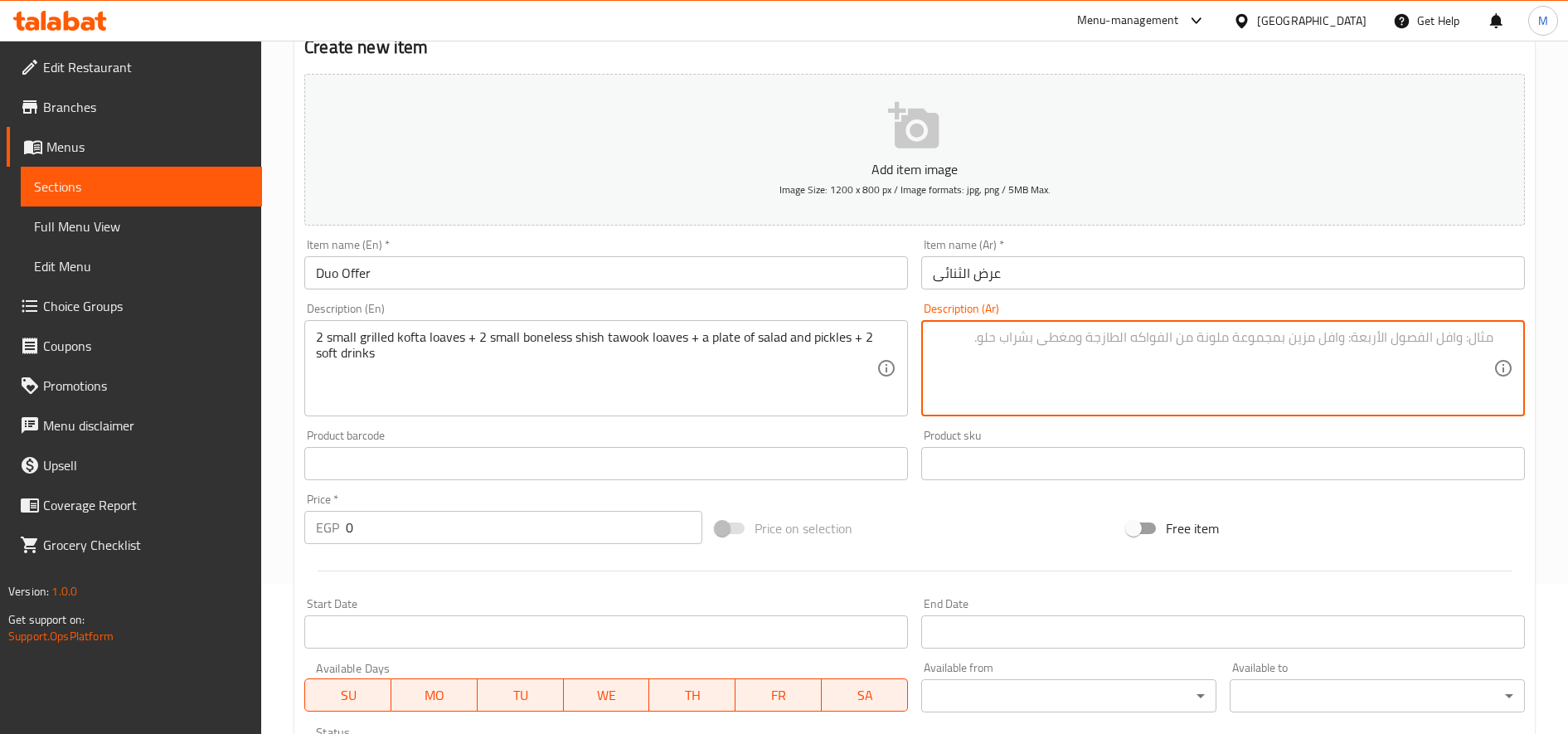
paste textarea "2 رغيف كفته مشويه صغير + 2 رغيف شيش طاووق مخلي صغير + طبق سلطه ومخلل +2 مشروب غ…"
type textarea "2 رغيف كفته مشويه صغير + 2 رغيف شيش طاووق مخلي صغير + طبق سلطه ومخلل +2 مشروب غ…"
click at [563, 516] on input "0" at bounding box center [524, 527] width 356 height 33
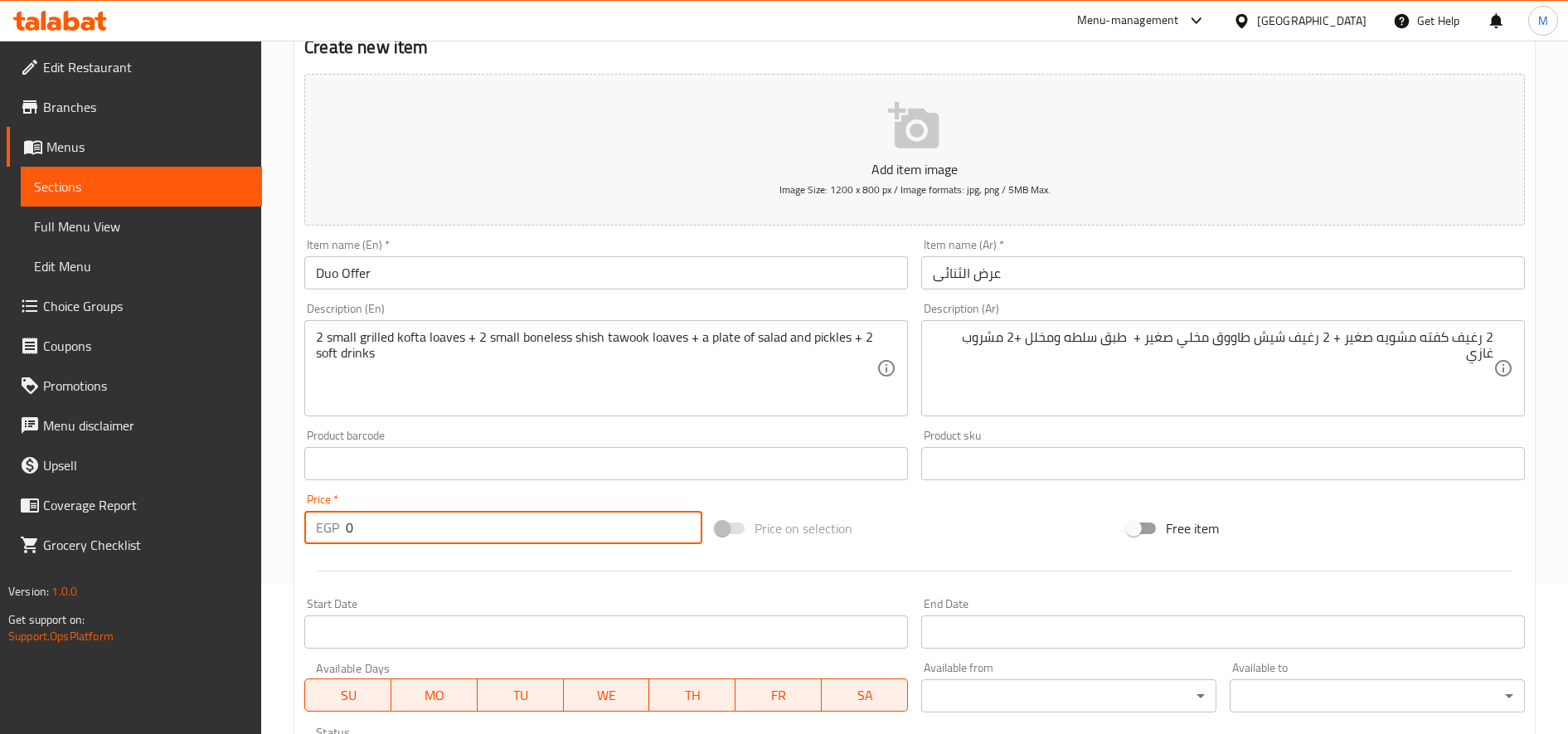
click at [563, 516] on input "0" at bounding box center [524, 527] width 356 height 33
paste input "500.0"
type input "500.00"
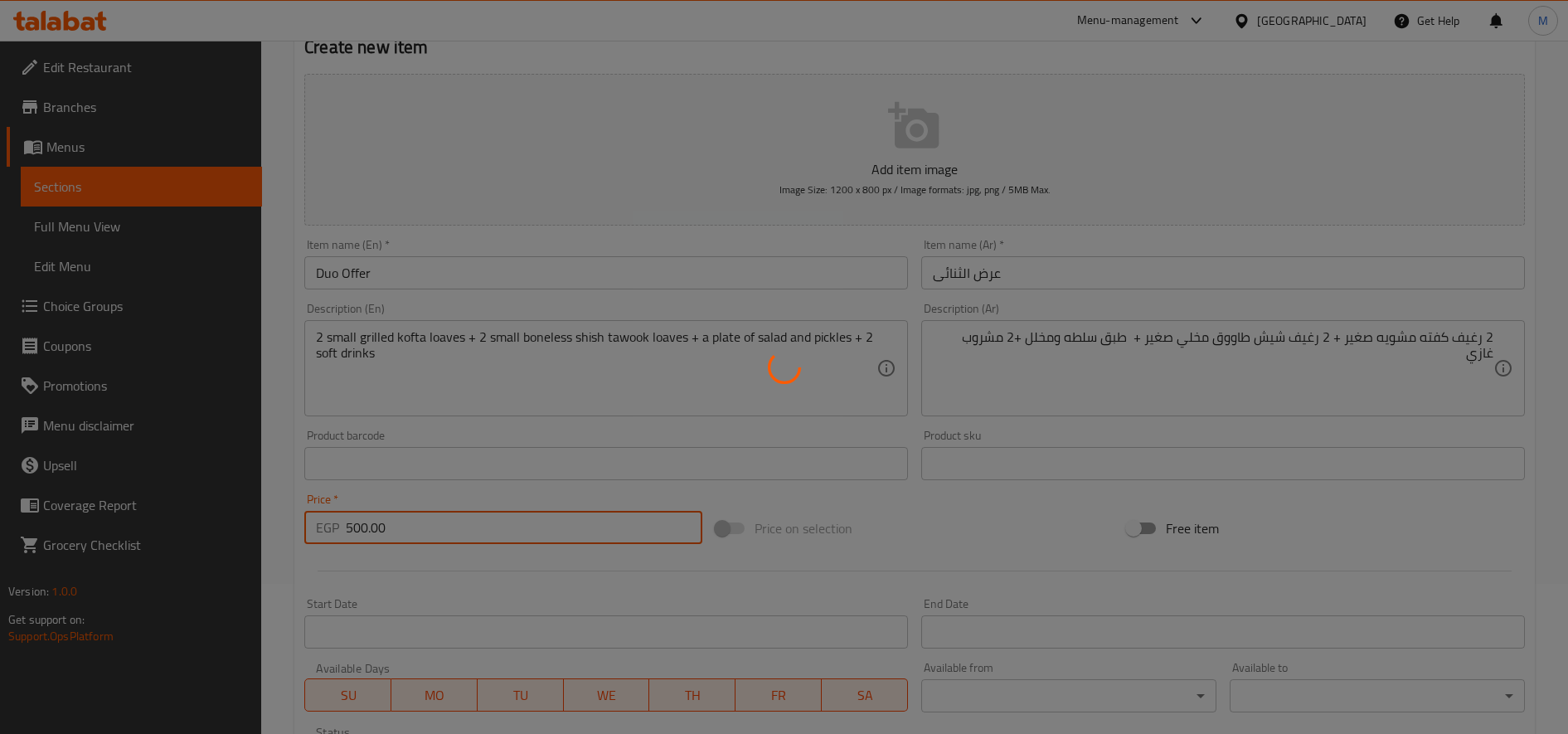
type input "0"
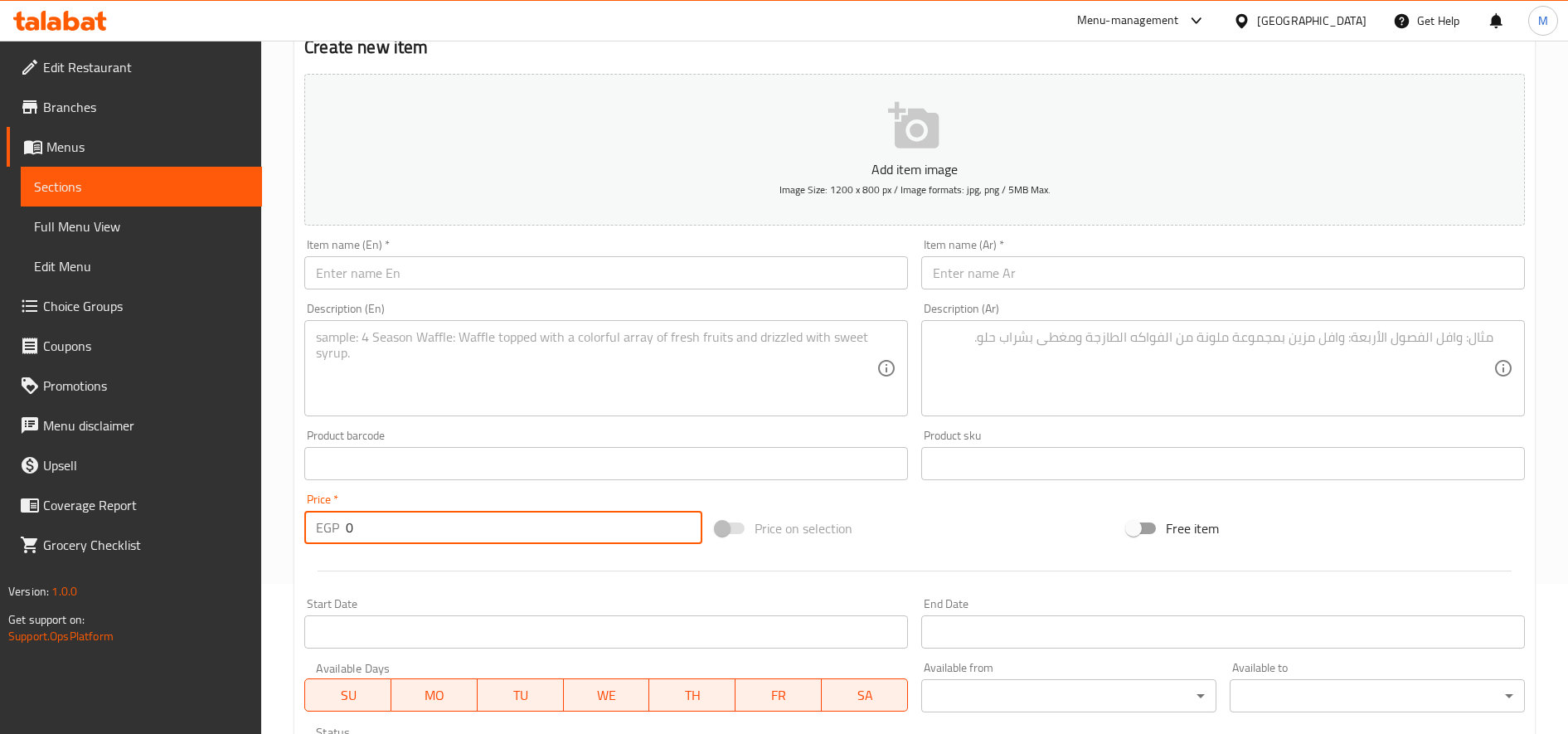
click at [1039, 269] on input "text" at bounding box center [1224, 272] width 604 height 33
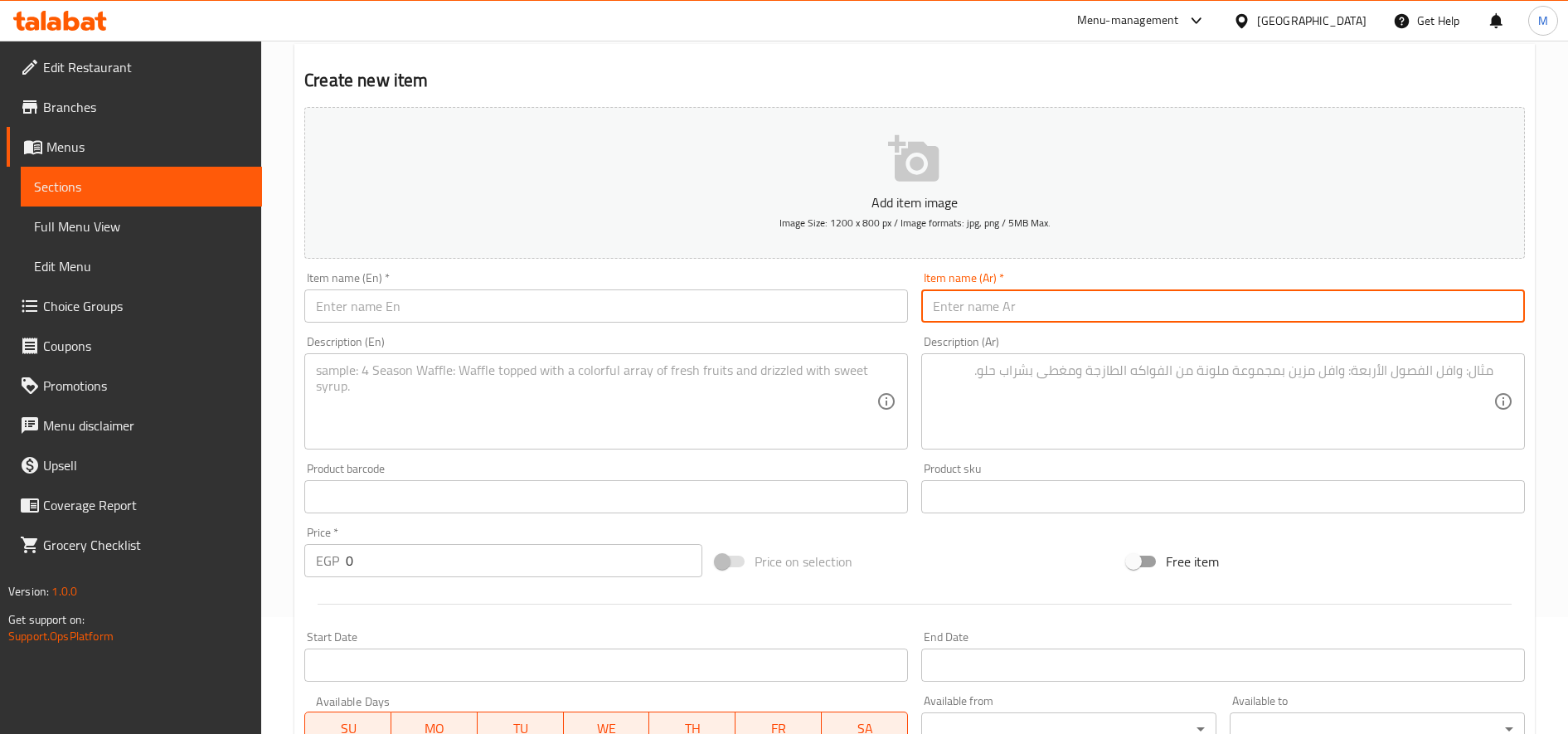
scroll to position [0, 0]
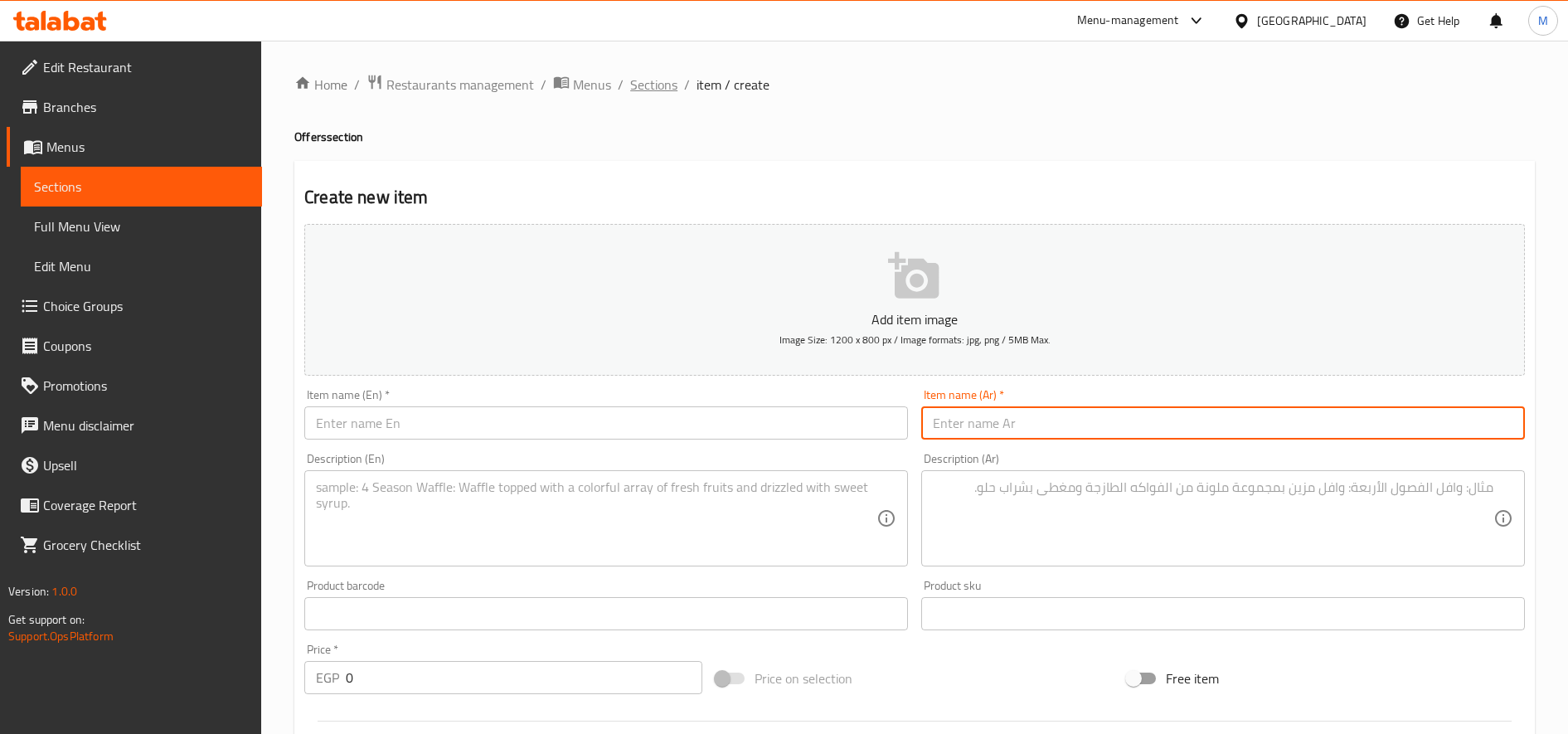
click at [660, 83] on span "Sections" at bounding box center [654, 84] width 47 height 20
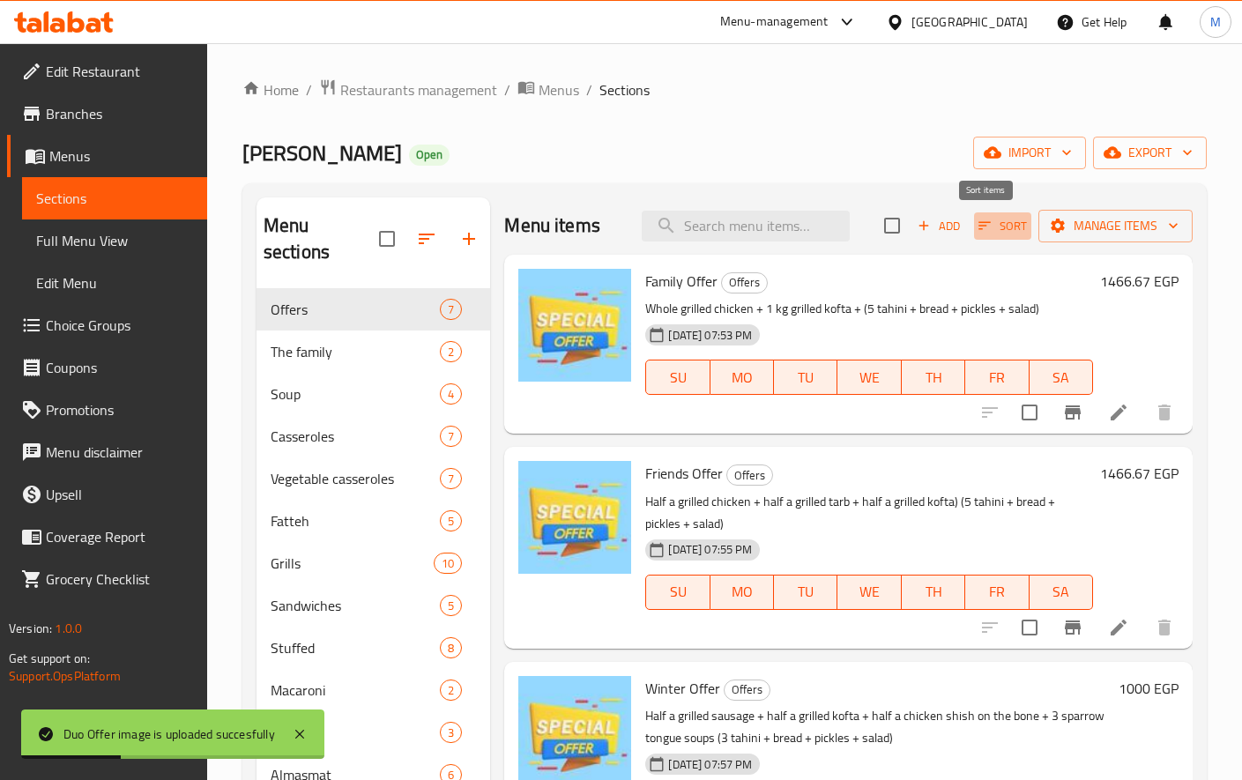
click at [1010, 230] on span "Sort" at bounding box center [1003, 226] width 48 height 20
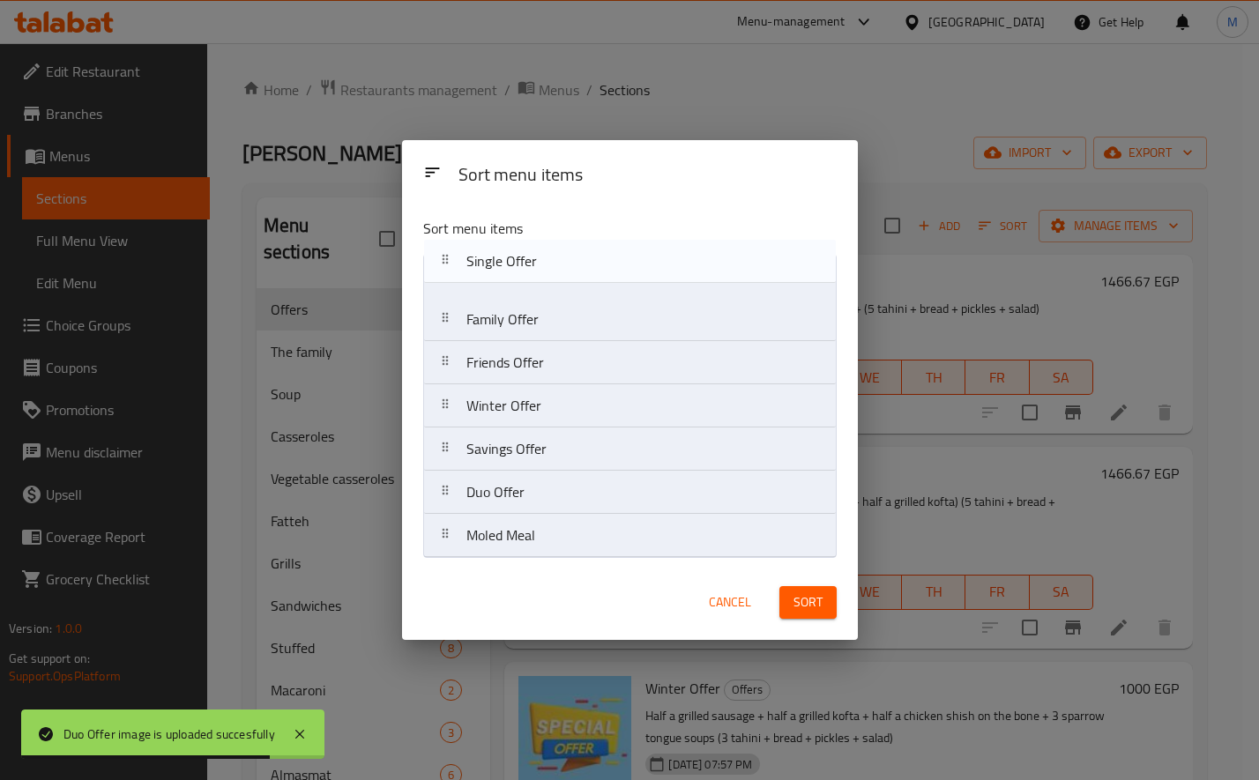
drag, startPoint x: 444, startPoint y: 459, endPoint x: 444, endPoint y: 265, distance: 194.9
click at [444, 265] on nav "Family Offer Friends Offer Winter Offer Savings Offer Single Offer Duo Offer Mo…" at bounding box center [630, 406] width 414 height 304
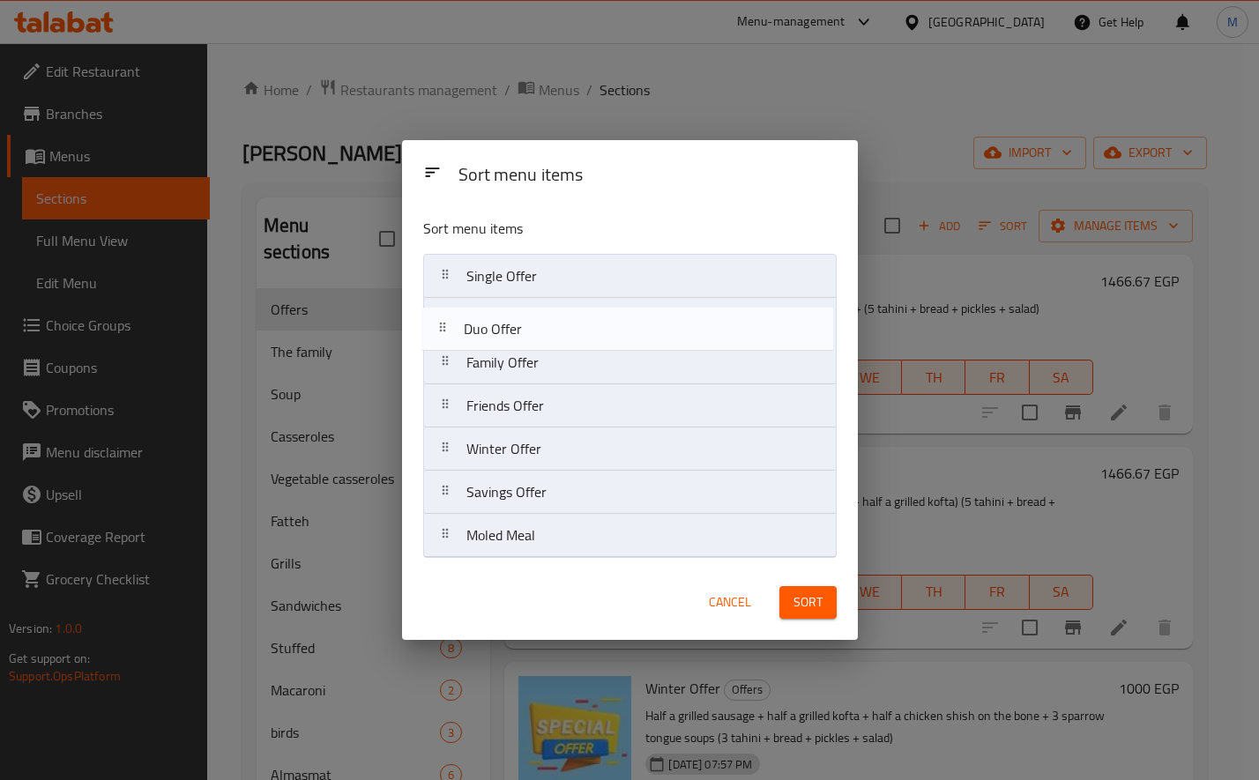
drag, startPoint x: 454, startPoint y: 481, endPoint x: 451, endPoint y: 306, distance: 174.6
click at [451, 306] on nav "Single Offer Family Offer Friends Offer Winter Offer Savings Offer Duo Offer Mo…" at bounding box center [630, 406] width 414 height 304
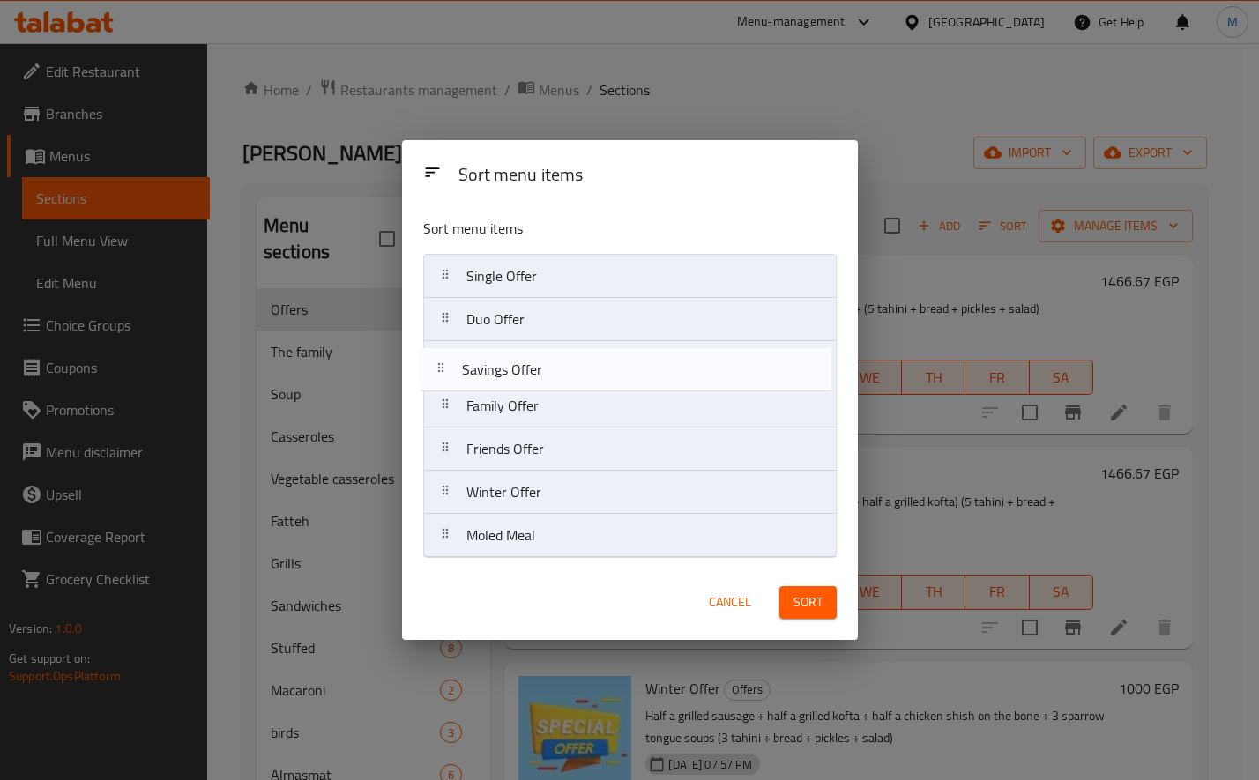
drag, startPoint x: 450, startPoint y: 494, endPoint x: 448, endPoint y: 354, distance: 139.3
click at [448, 354] on nav "Single Offer Duo Offer Family Offer Friends Offer Winter Offer Savings Offer Mo…" at bounding box center [630, 406] width 414 height 304
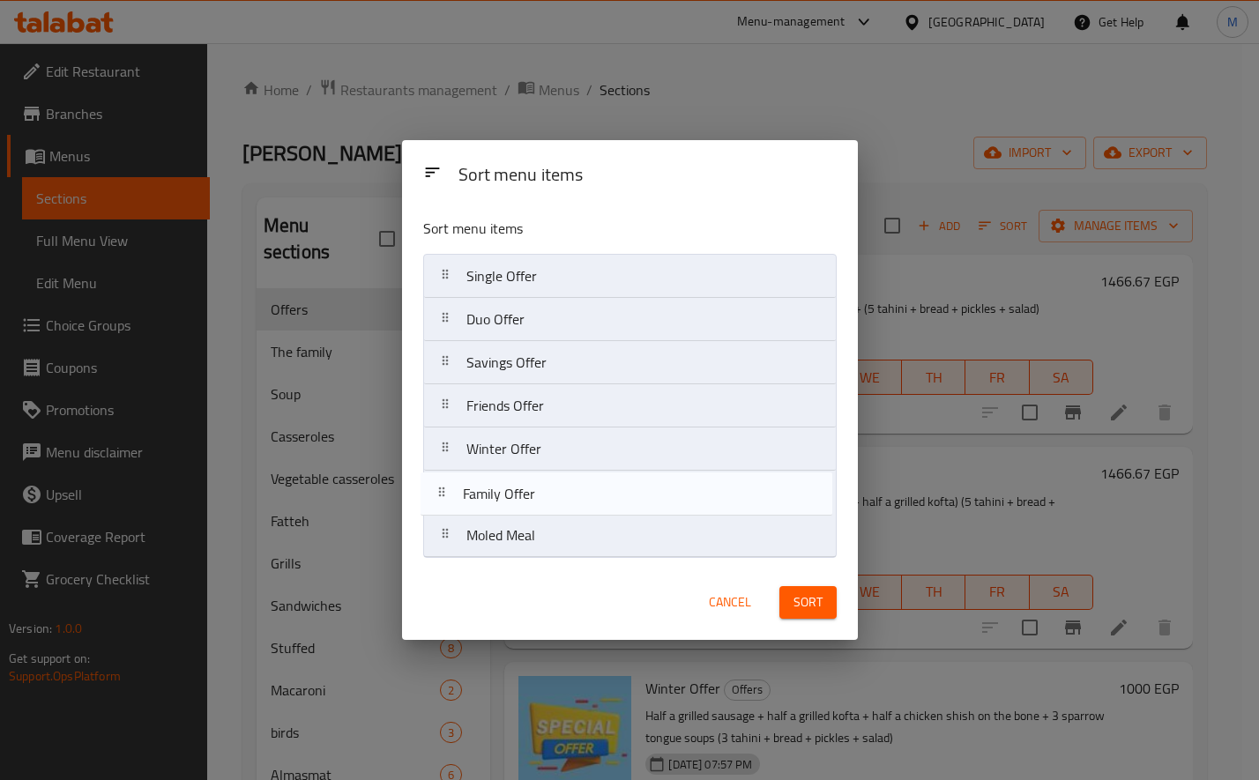
drag, startPoint x: 444, startPoint y: 406, endPoint x: 441, endPoint y: 500, distance: 94.4
click at [441, 500] on nav "Single Offer Duo Offer Savings Offer Family Offer Friends Offer Winter Offer Mo…" at bounding box center [630, 406] width 414 height 304
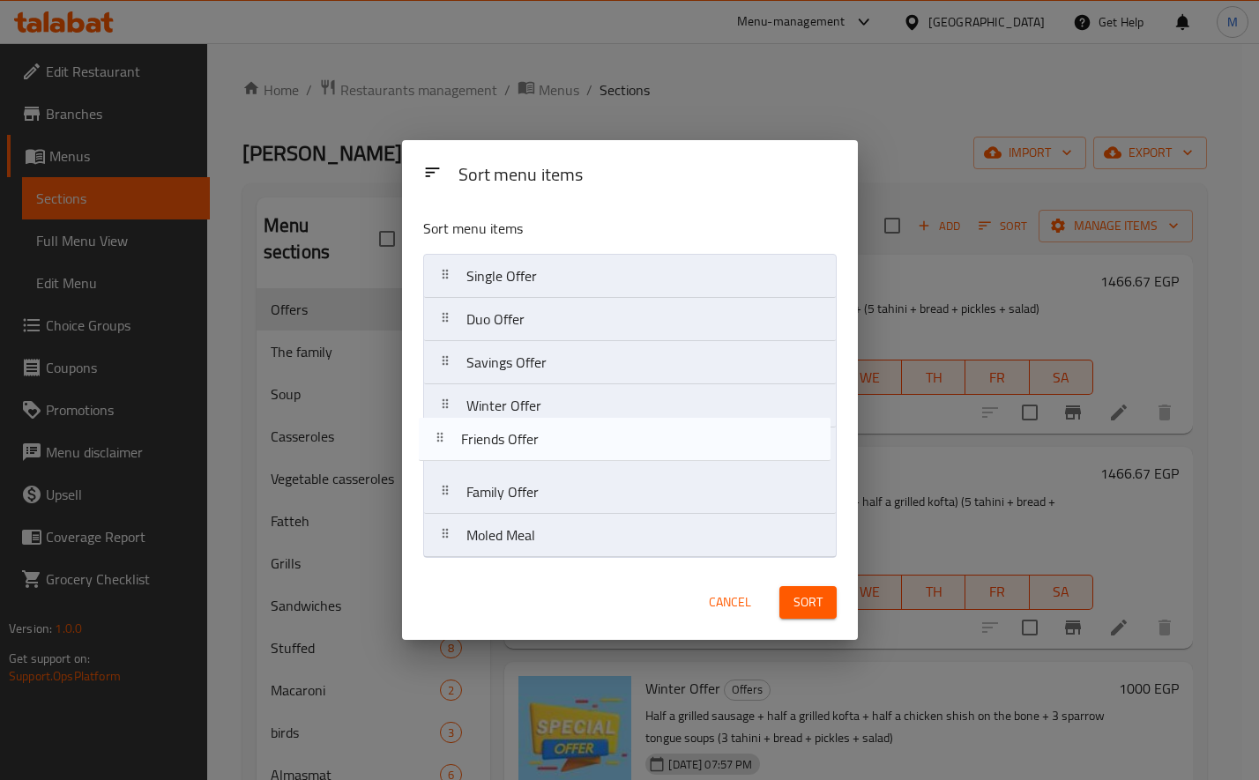
drag, startPoint x: 452, startPoint y: 410, endPoint x: 446, endPoint y: 451, distance: 41.0
click at [446, 451] on nav "Single Offer Duo Offer Savings Offer Friends Offer Winter Offer Family Offer Mo…" at bounding box center [630, 406] width 414 height 304
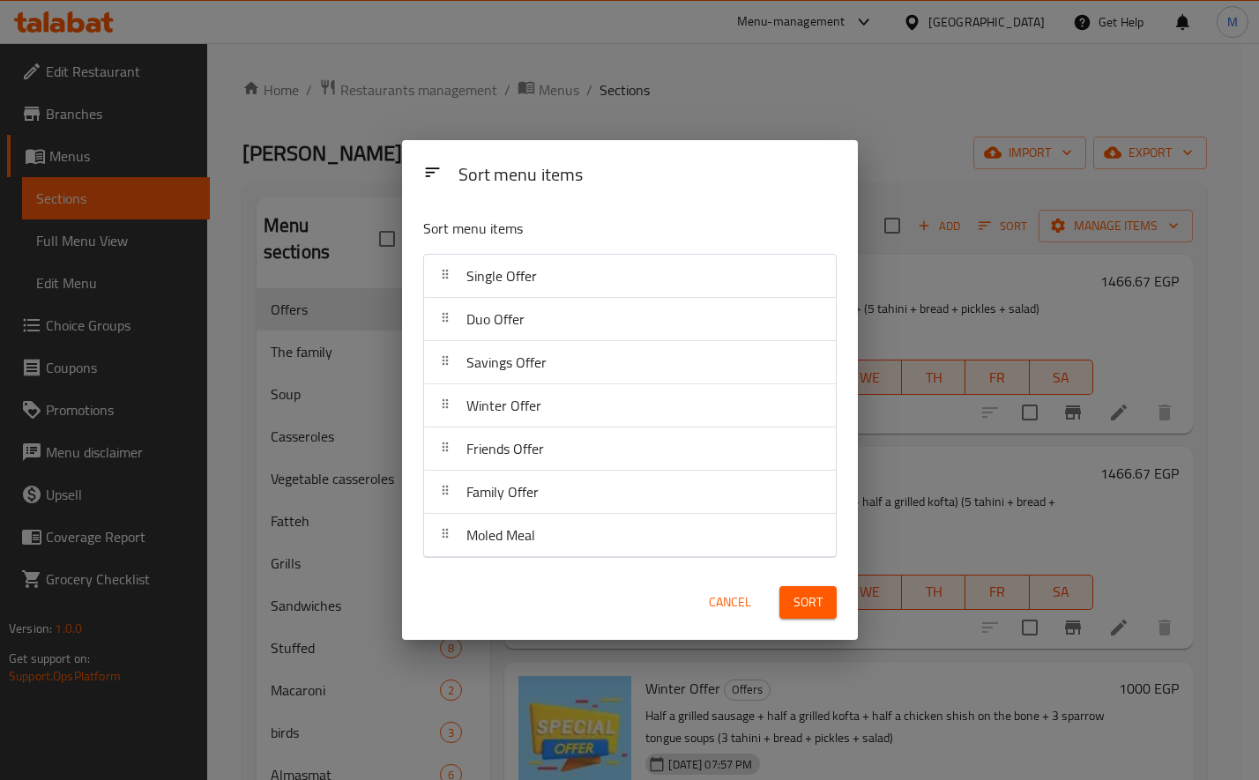
click at [805, 593] on span "Sort" at bounding box center [808, 603] width 29 height 22
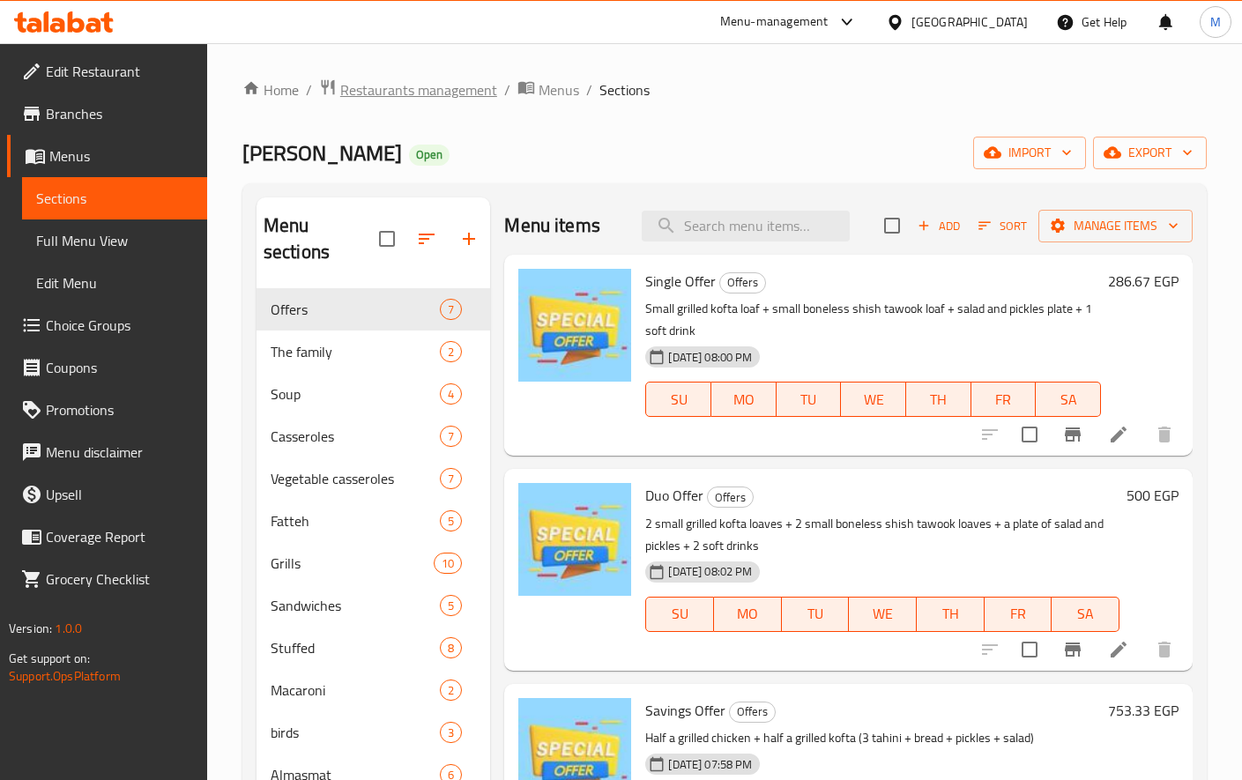
click at [440, 91] on span "Restaurants management" at bounding box center [418, 89] width 157 height 21
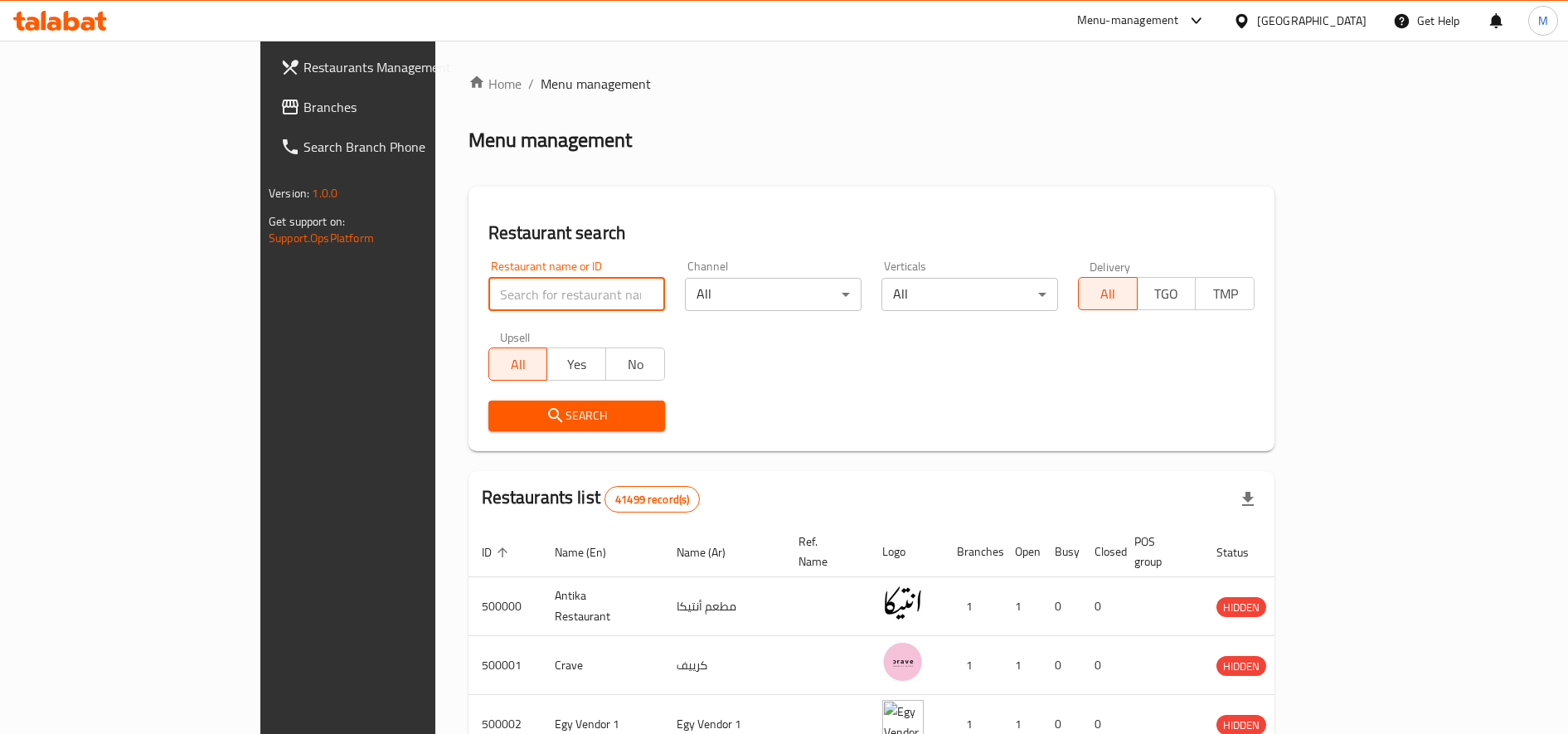
click at [488, 301] on input "search" at bounding box center [577, 294] width 177 height 33
paste input "699428"
type input "699428"
click button "Search" at bounding box center [577, 416] width 177 height 31
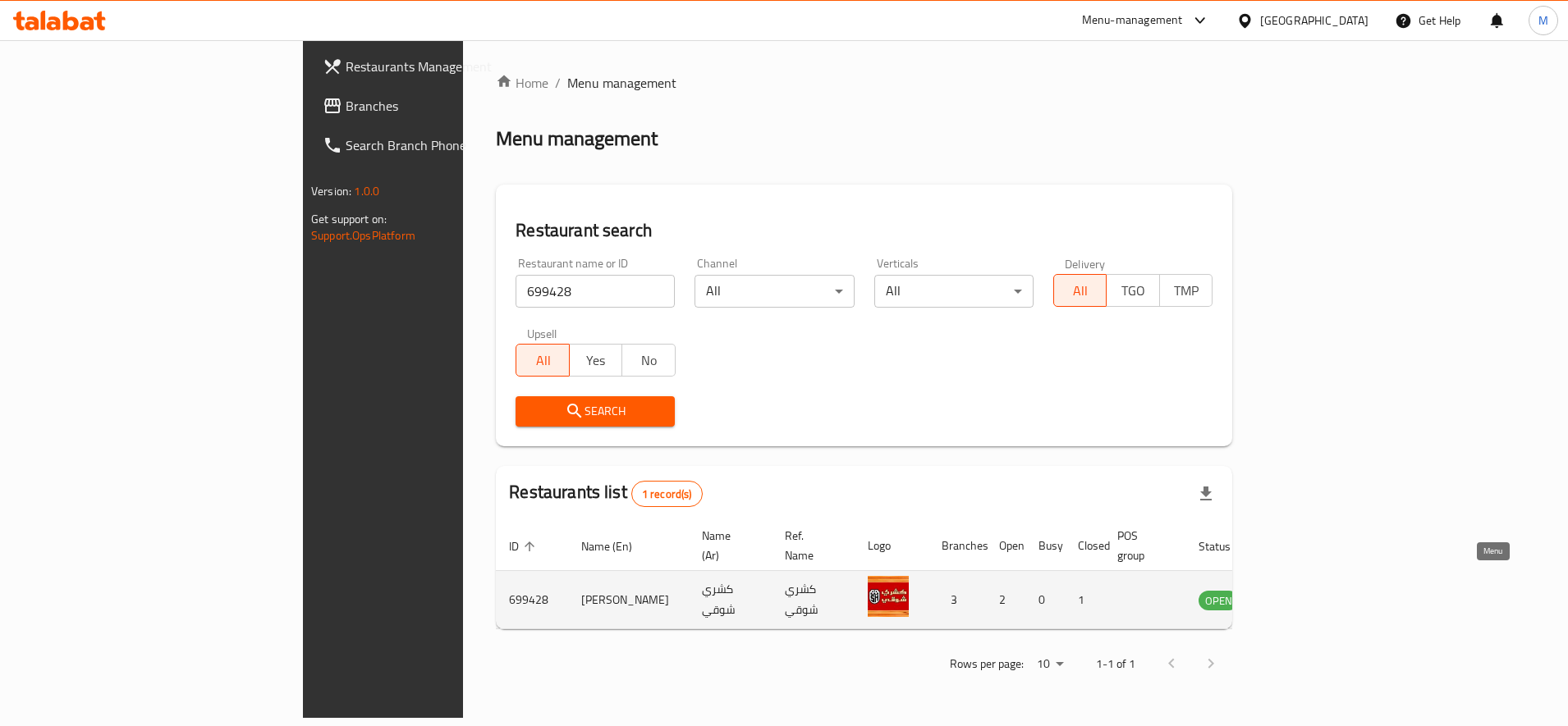
click at [1302, 598] on icon "enhanced table" at bounding box center [1298, 600] width 6 height 7
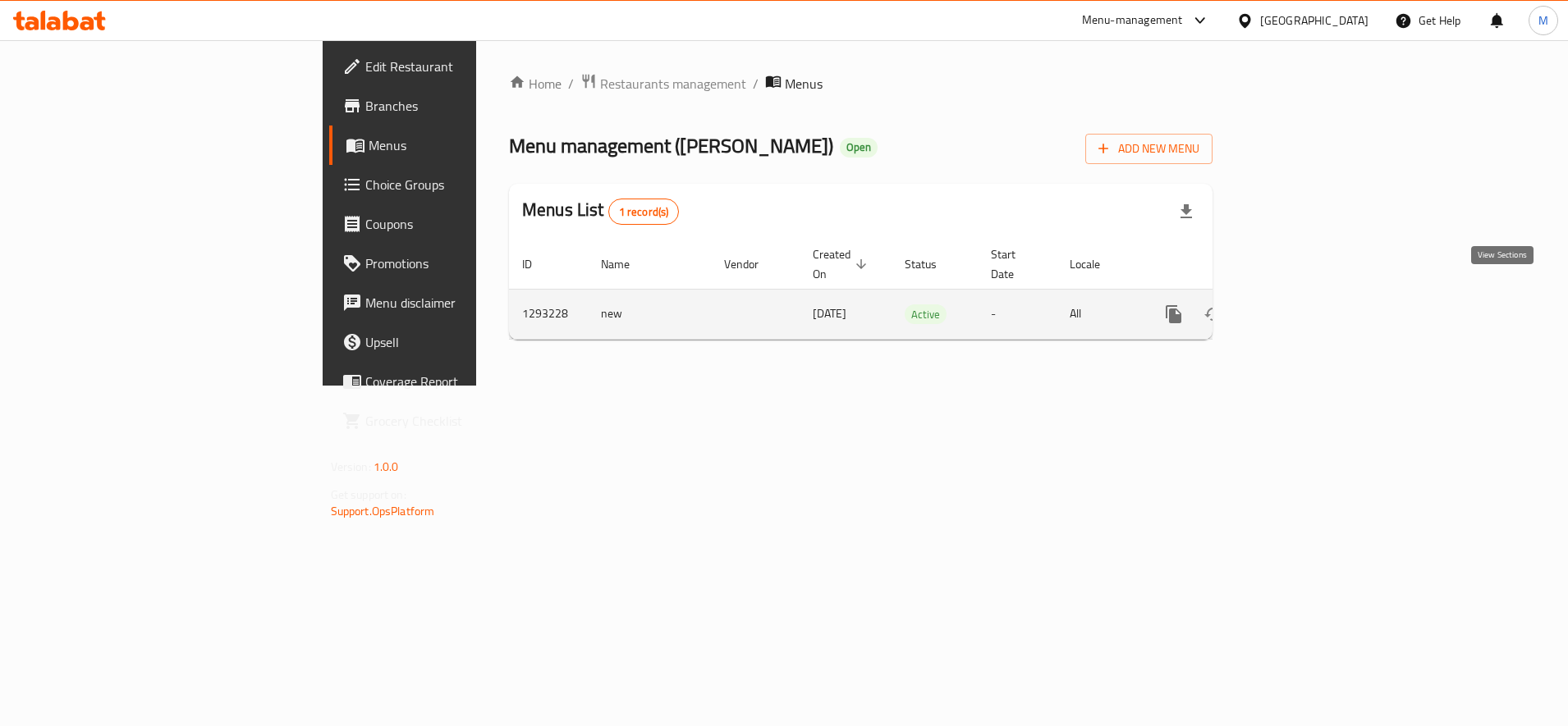
click at [1302, 304] on icon "enhanced table" at bounding box center [1291, 314] width 20 height 20
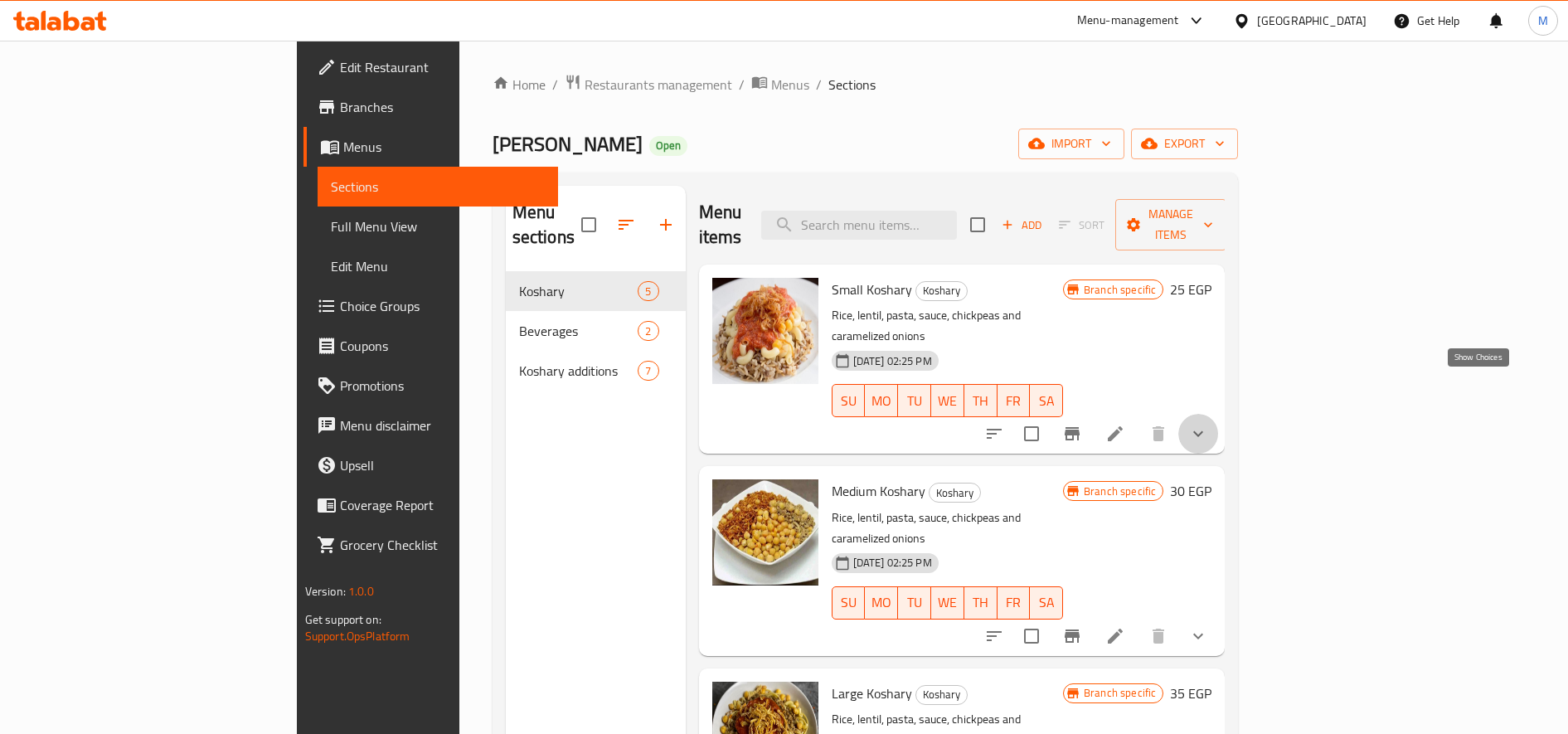
click at [1209, 424] on icon "show more" at bounding box center [1198, 434] width 20 height 20
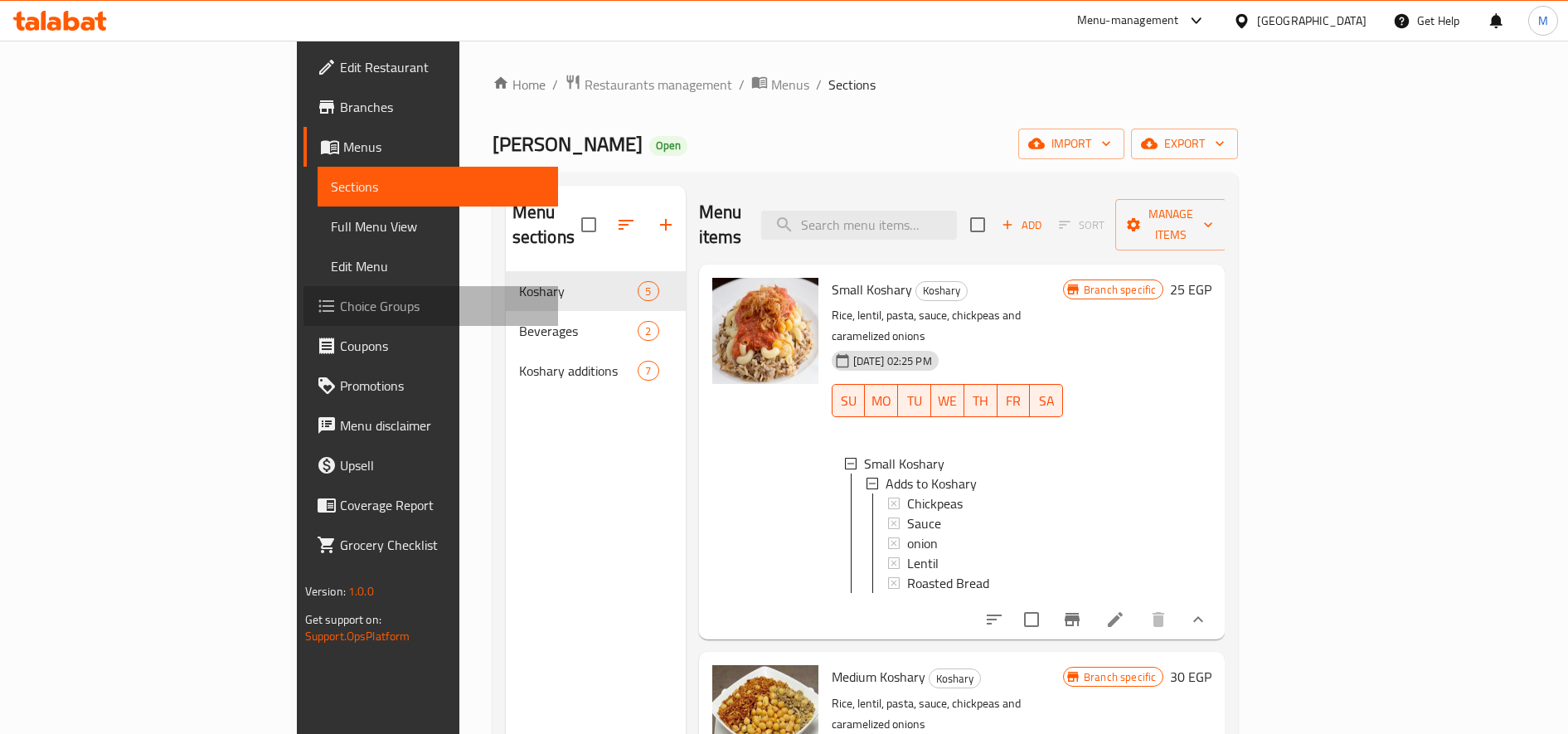
click at [341, 304] on span "Choice Groups" at bounding box center [443, 306] width 206 height 20
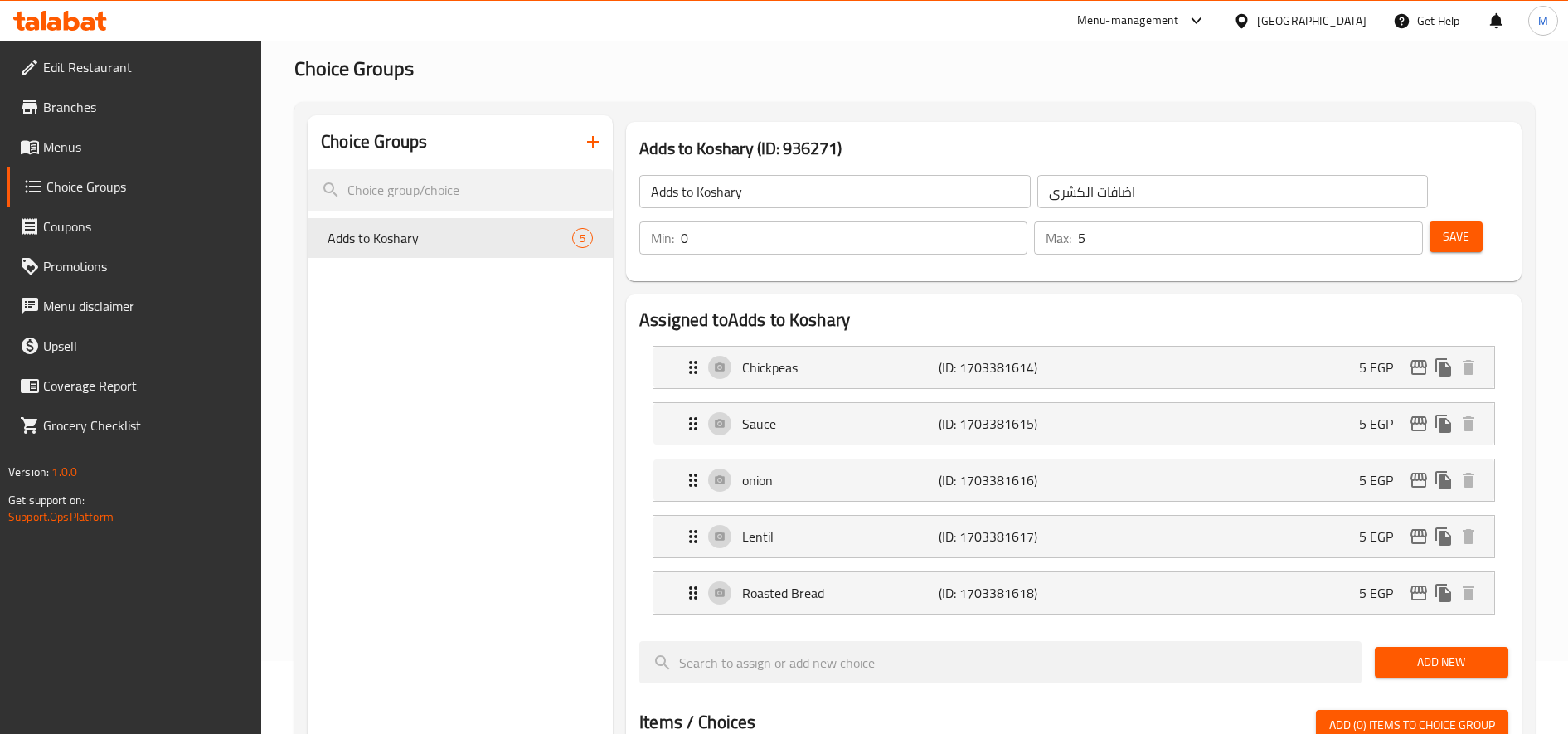
scroll to position [72, 0]
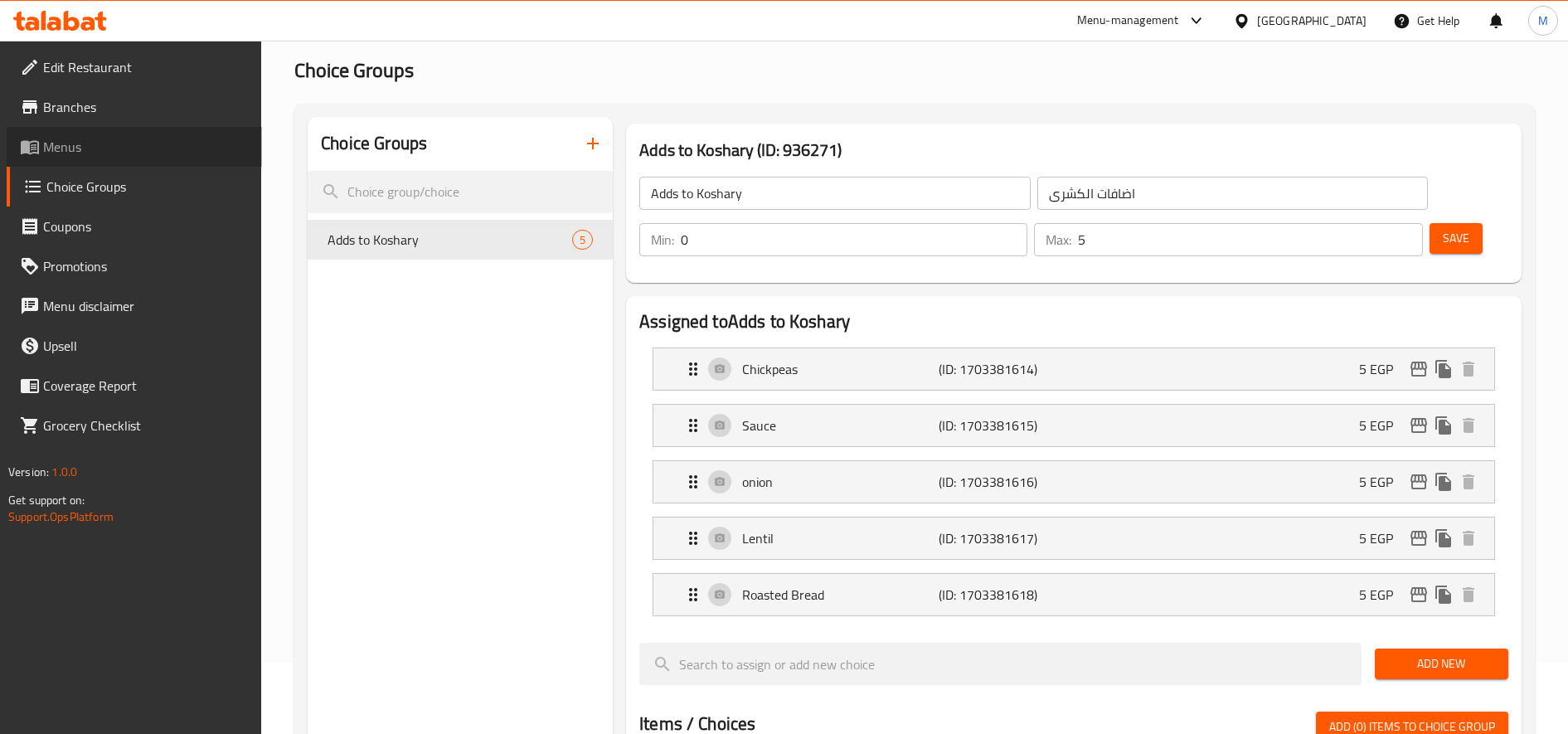
click at [99, 139] on span "Menus" at bounding box center [146, 146] width 206 height 20
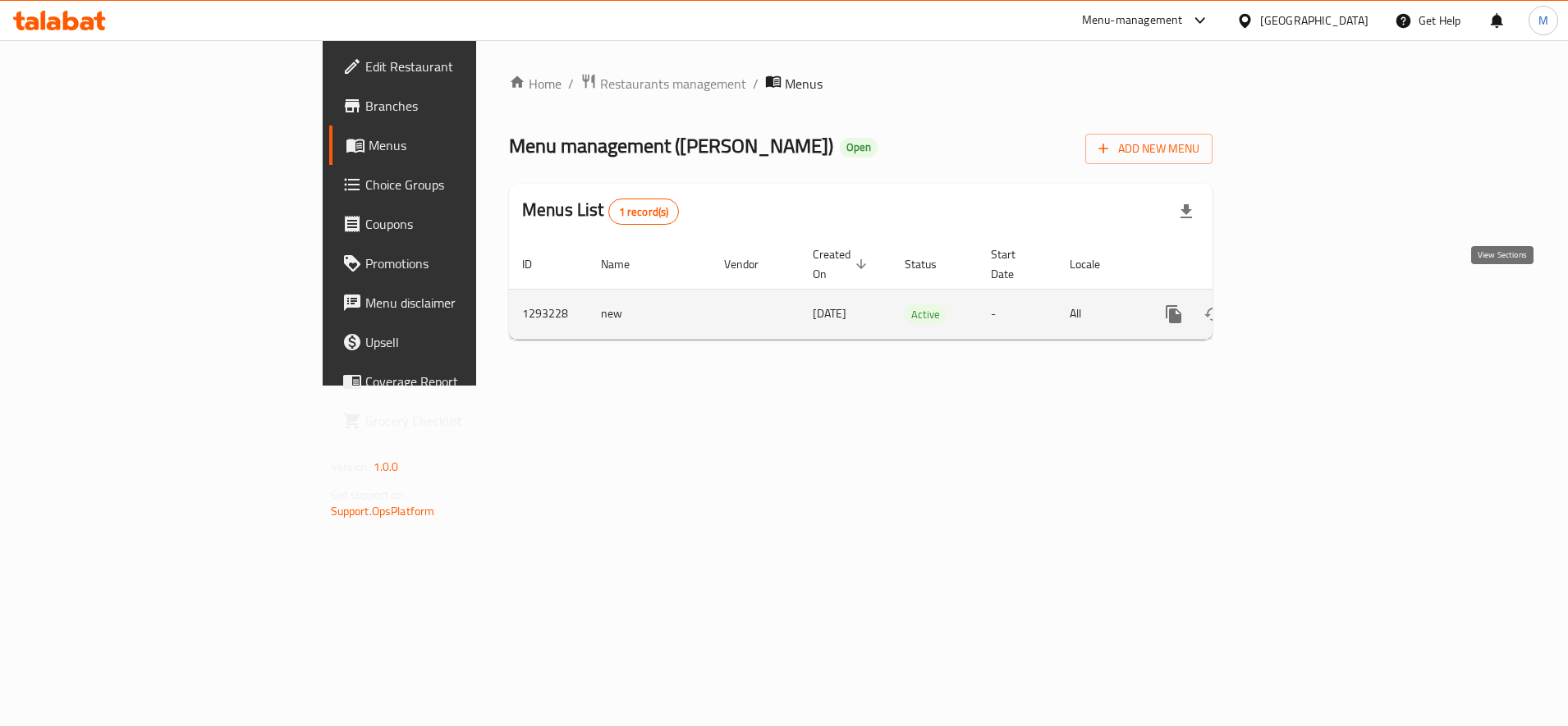
click at [1302, 304] on icon "enhanced table" at bounding box center [1291, 314] width 20 height 20
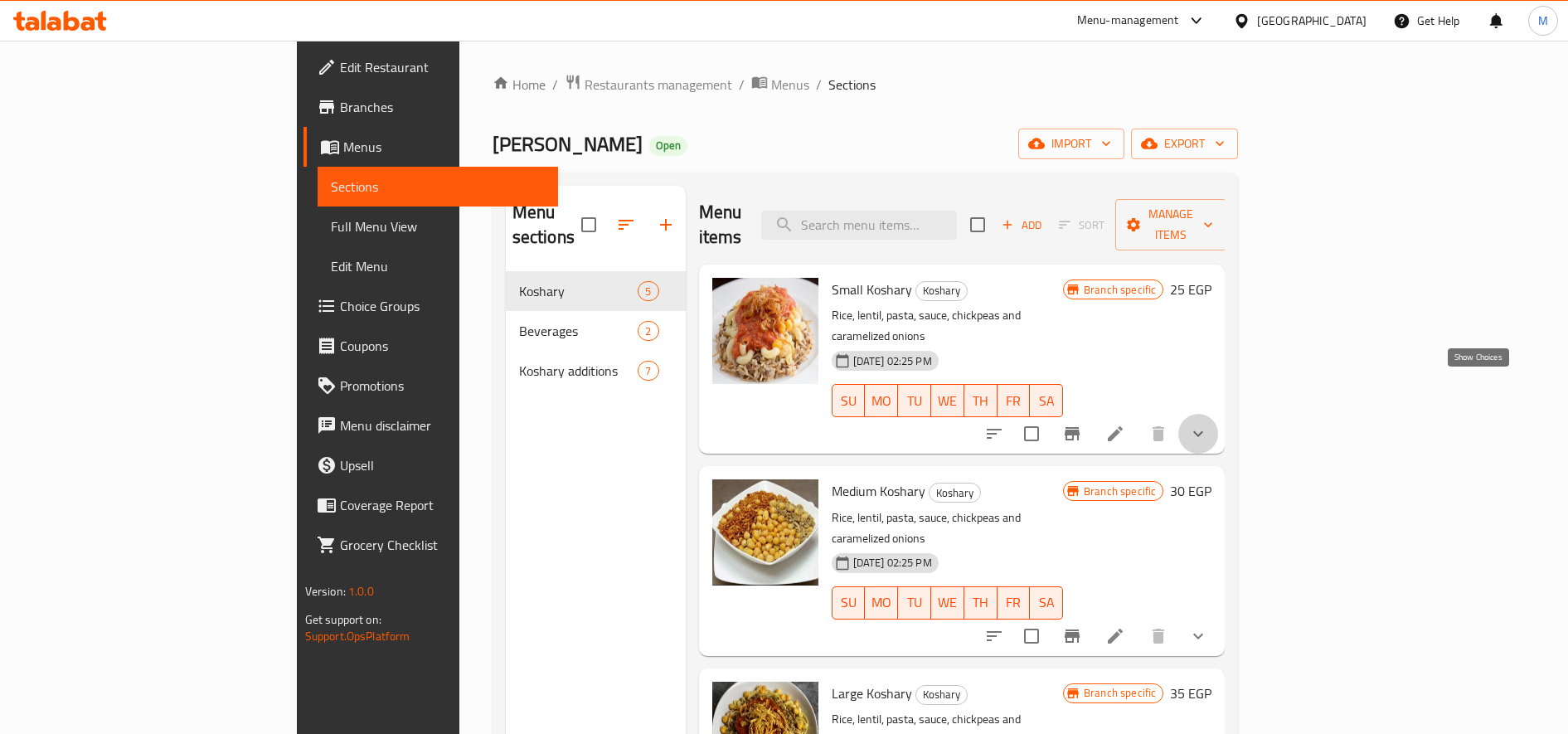
click at [1209, 424] on icon "show more" at bounding box center [1198, 434] width 20 height 20
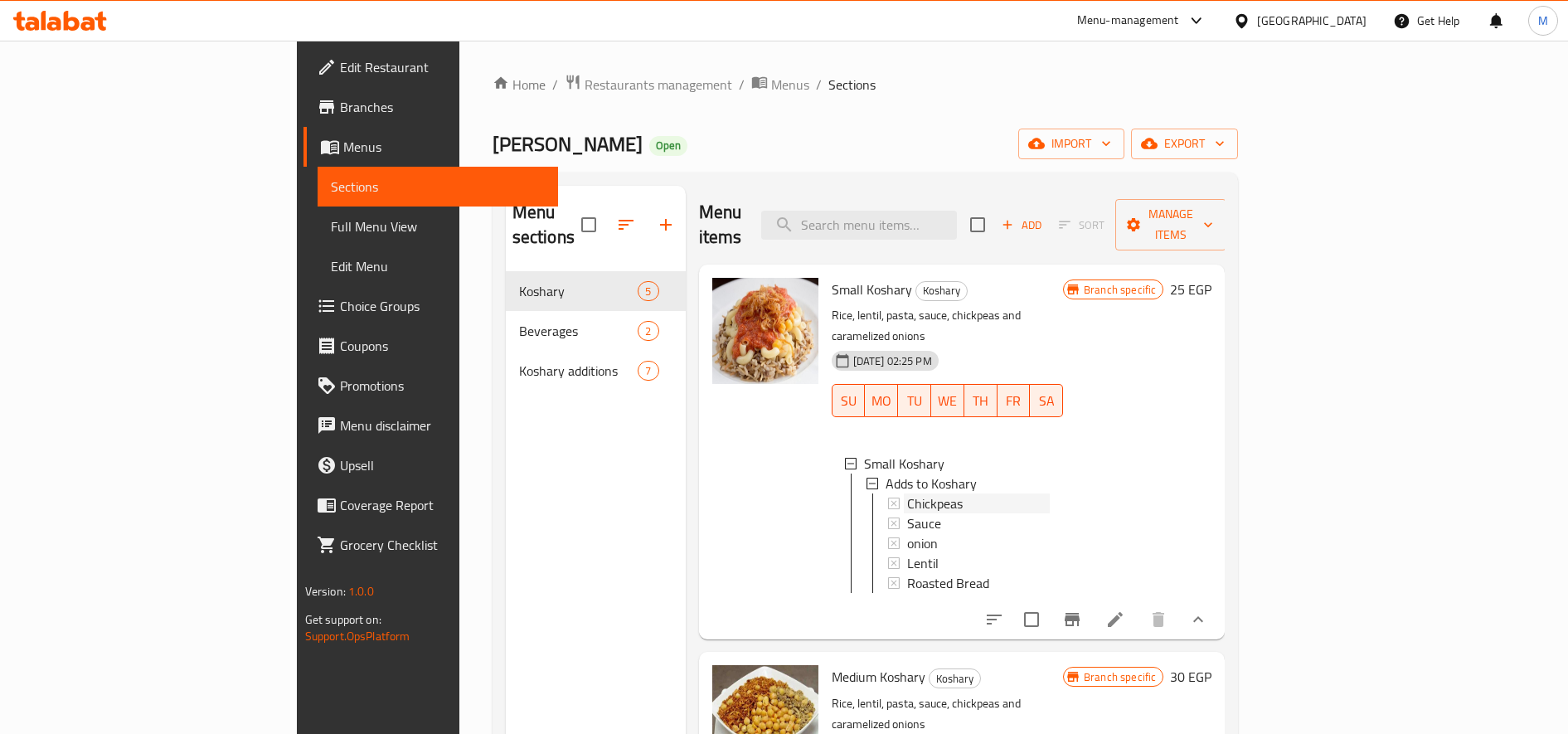
click at [908, 494] on div "Chickpeas" at bounding box center [979, 503] width 144 height 20
click at [908, 514] on div "Sauce" at bounding box center [979, 523] width 144 height 20
click at [908, 534] on div "onion" at bounding box center [979, 543] width 144 height 20
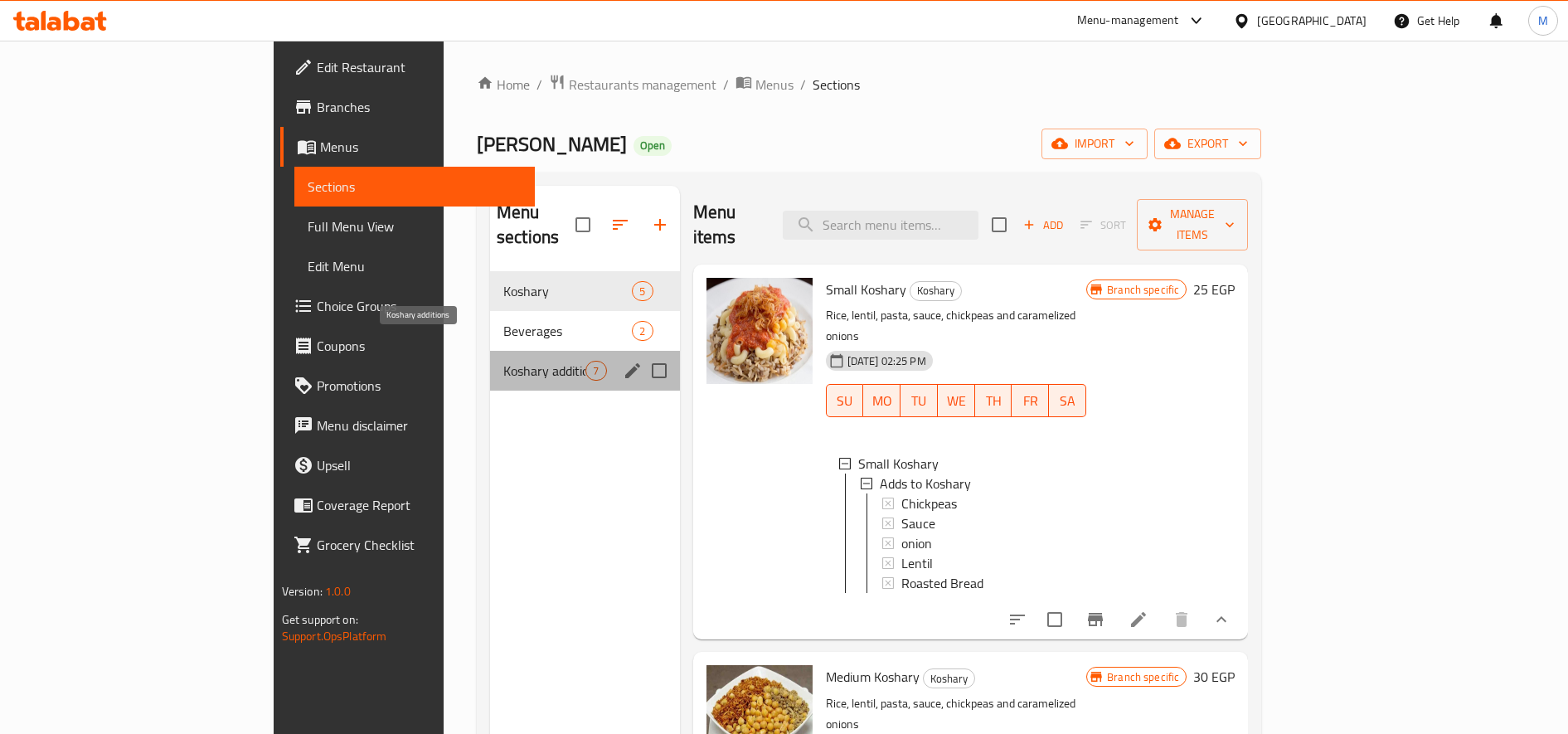
click at [503, 361] on span "Koshary additions" at bounding box center [544, 371] width 82 height 20
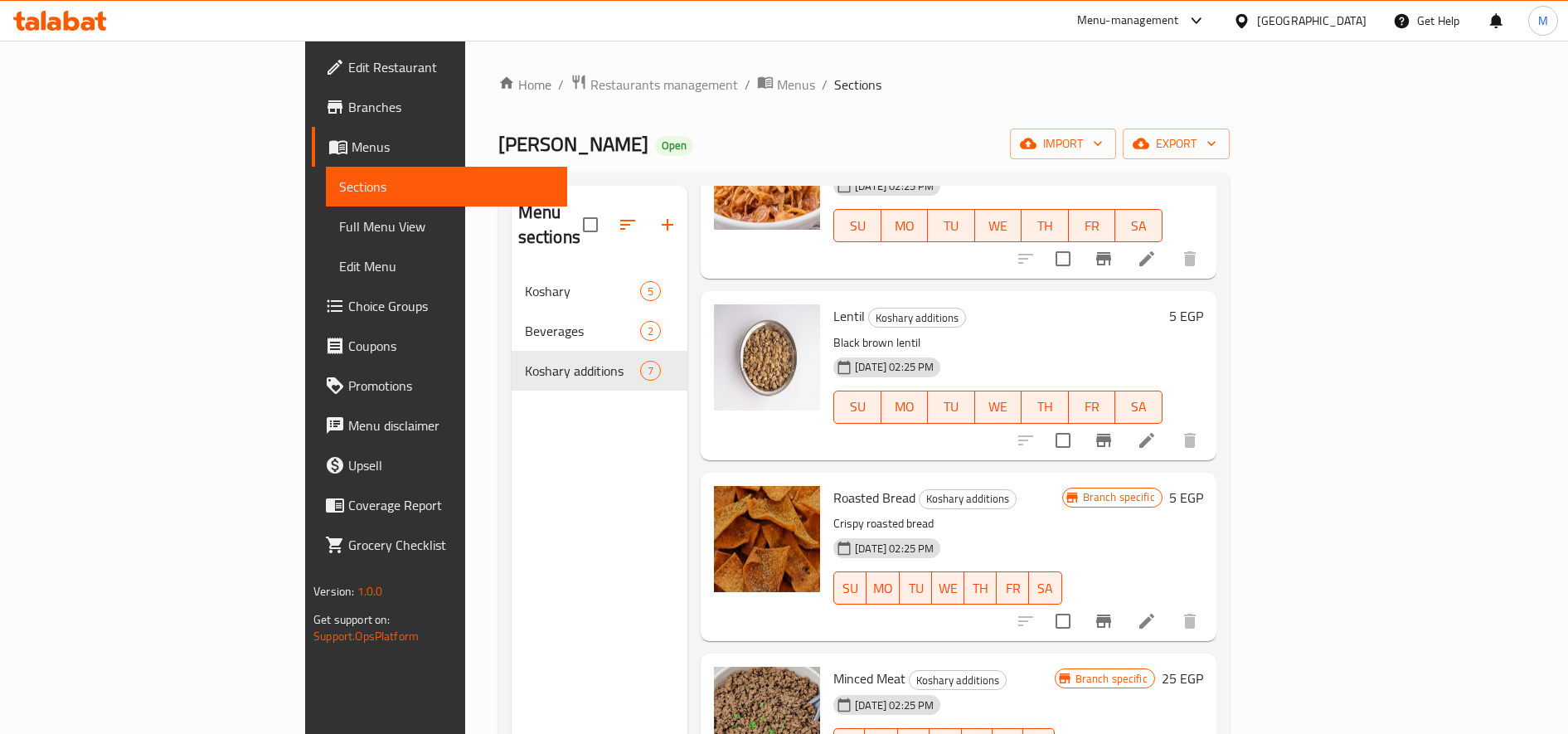
scroll to position [550, 0]
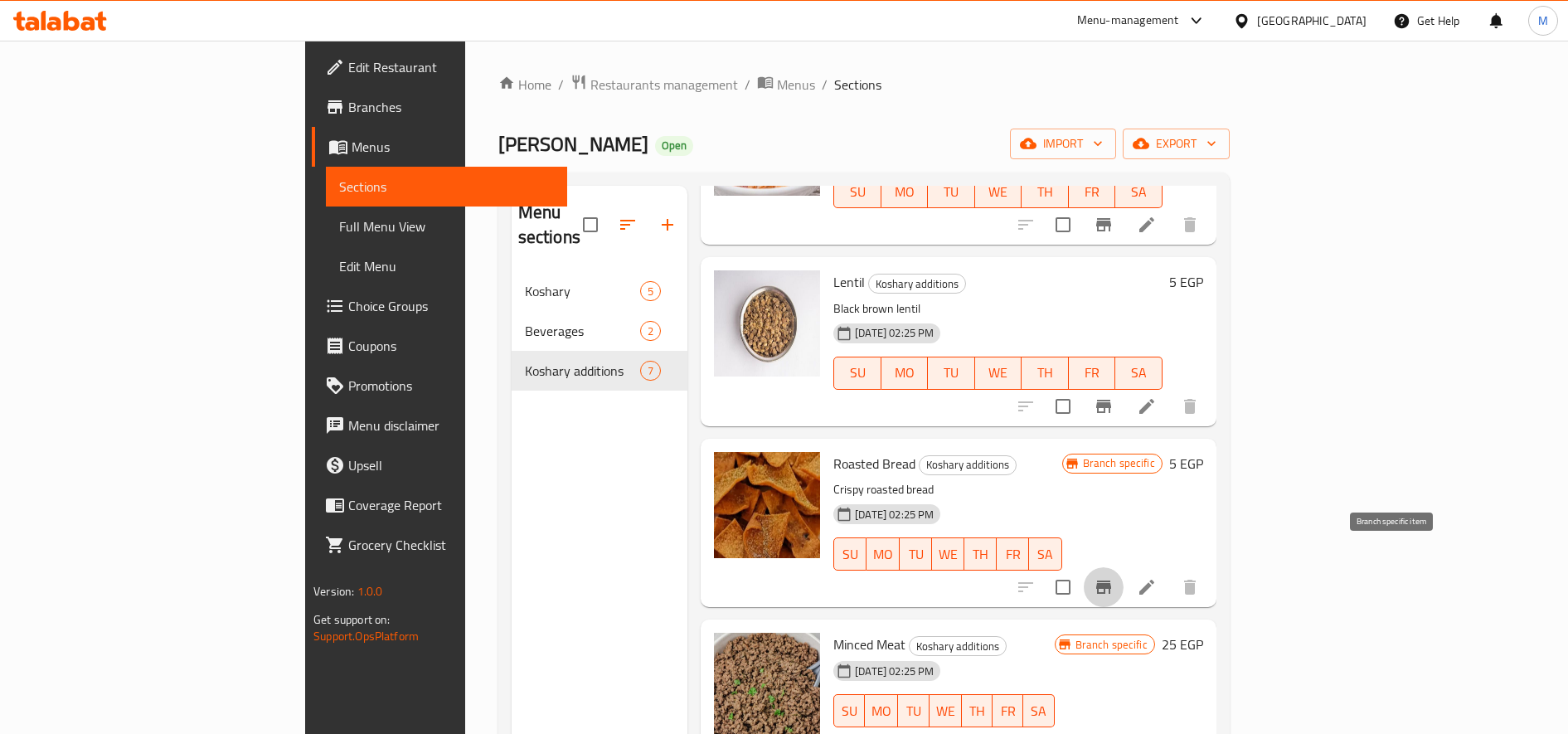
click at [1114, 578] on icon "Branch-specific-item" at bounding box center [1103, 587] width 20 height 20
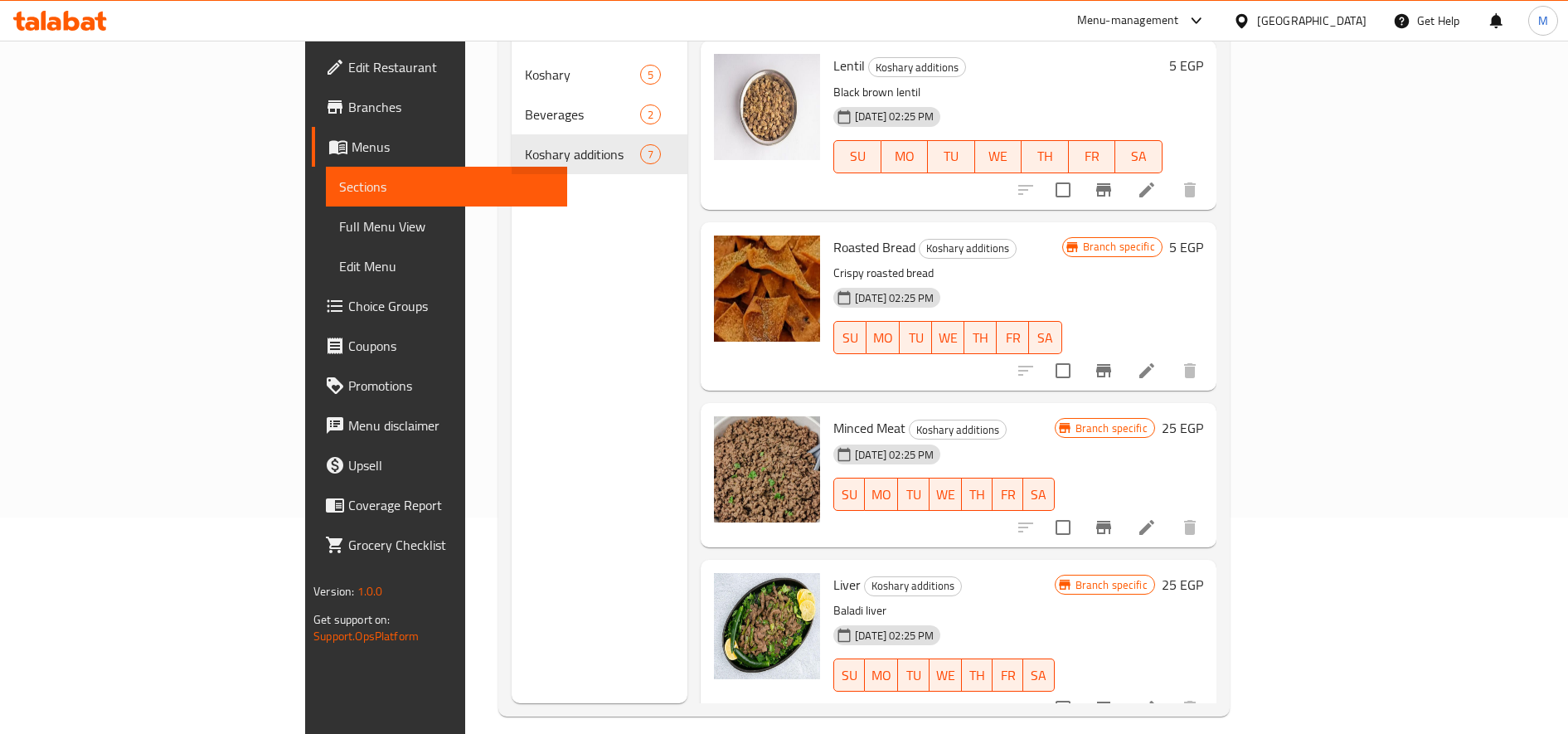
scroll to position [232, 0]
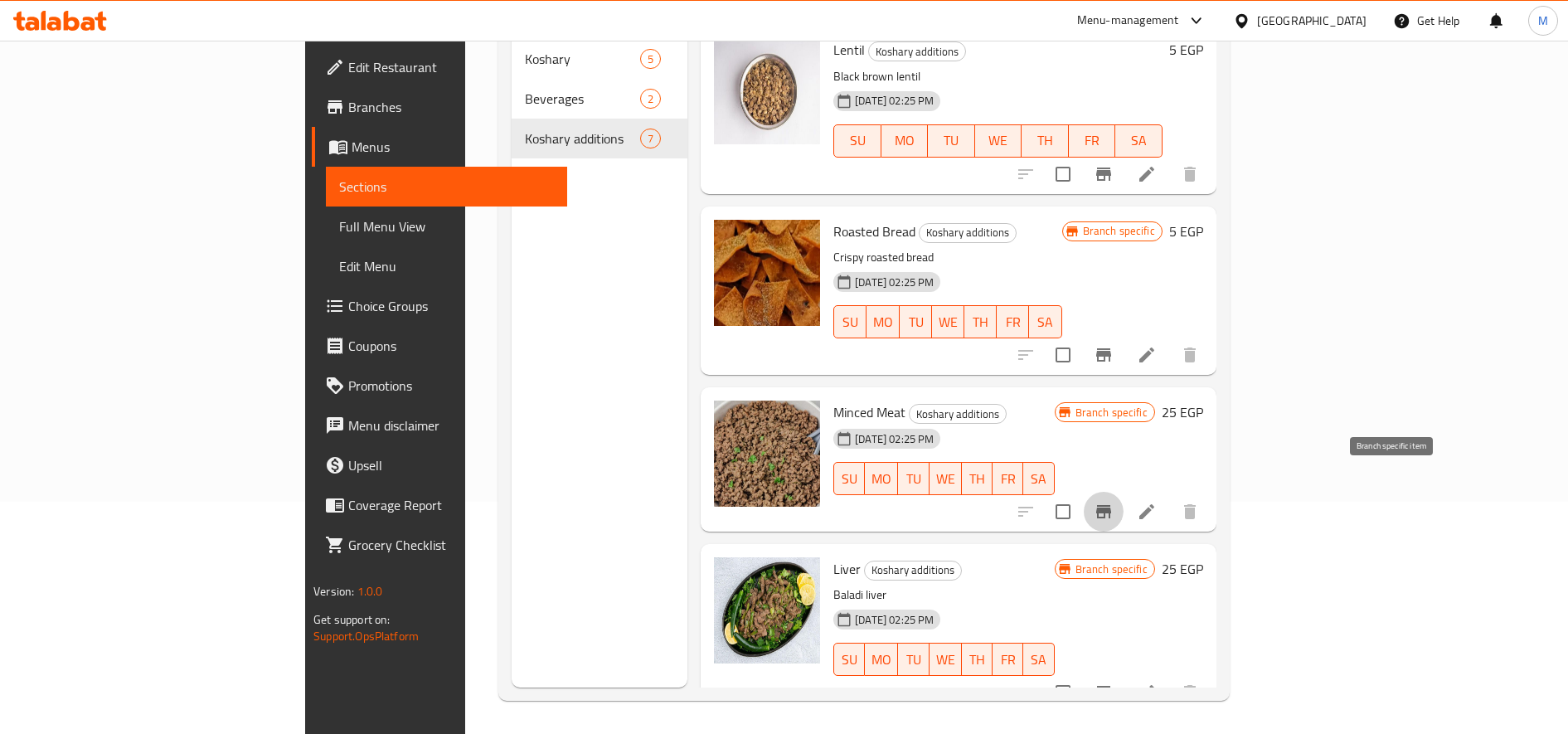
click at [1124, 492] on button "Branch-specific-item" at bounding box center [1103, 512] width 40 height 40
click at [1124, 679] on button "Branch-specific-item" at bounding box center [1103, 693] width 40 height 40
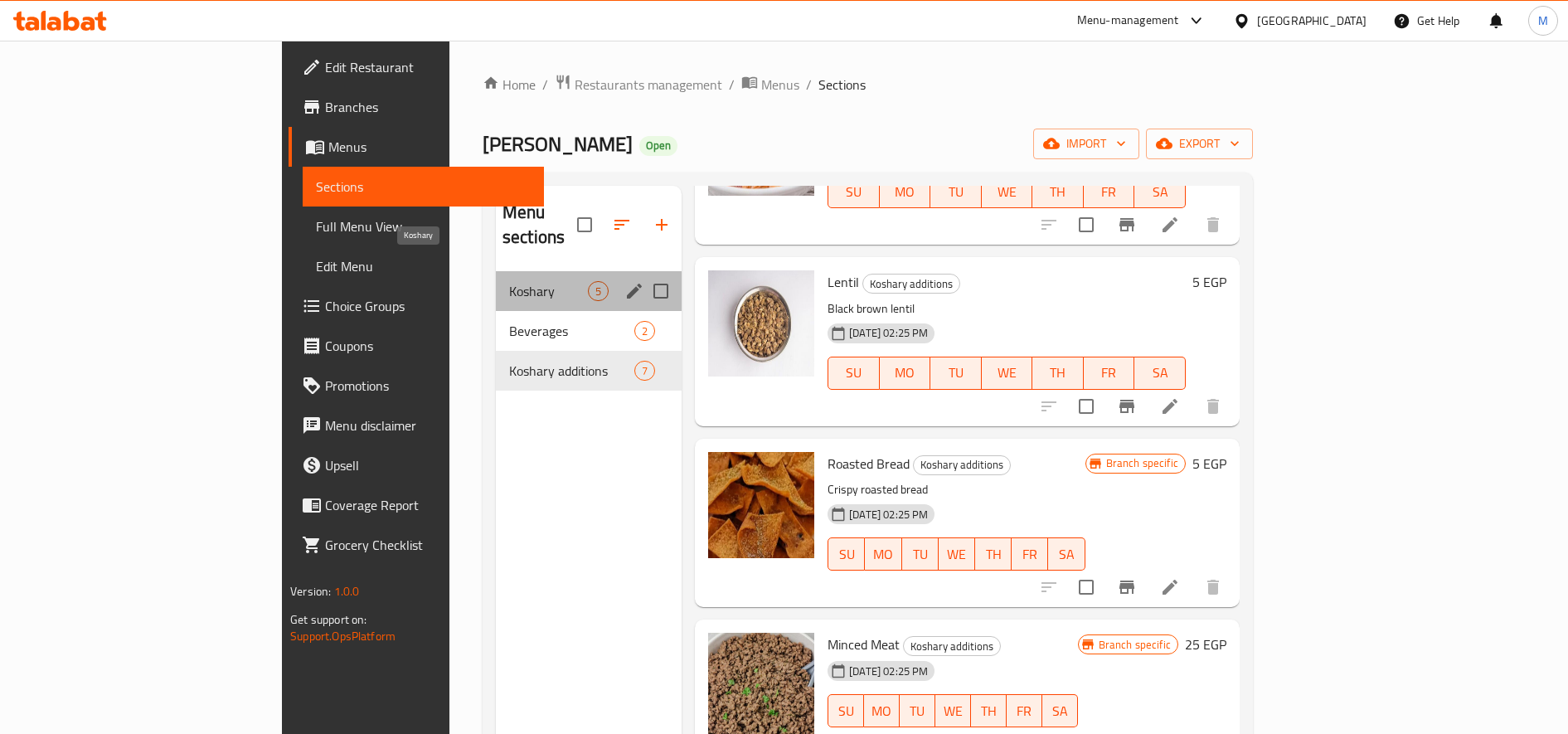
click at [509, 281] on span "Koshary" at bounding box center [548, 291] width 79 height 20
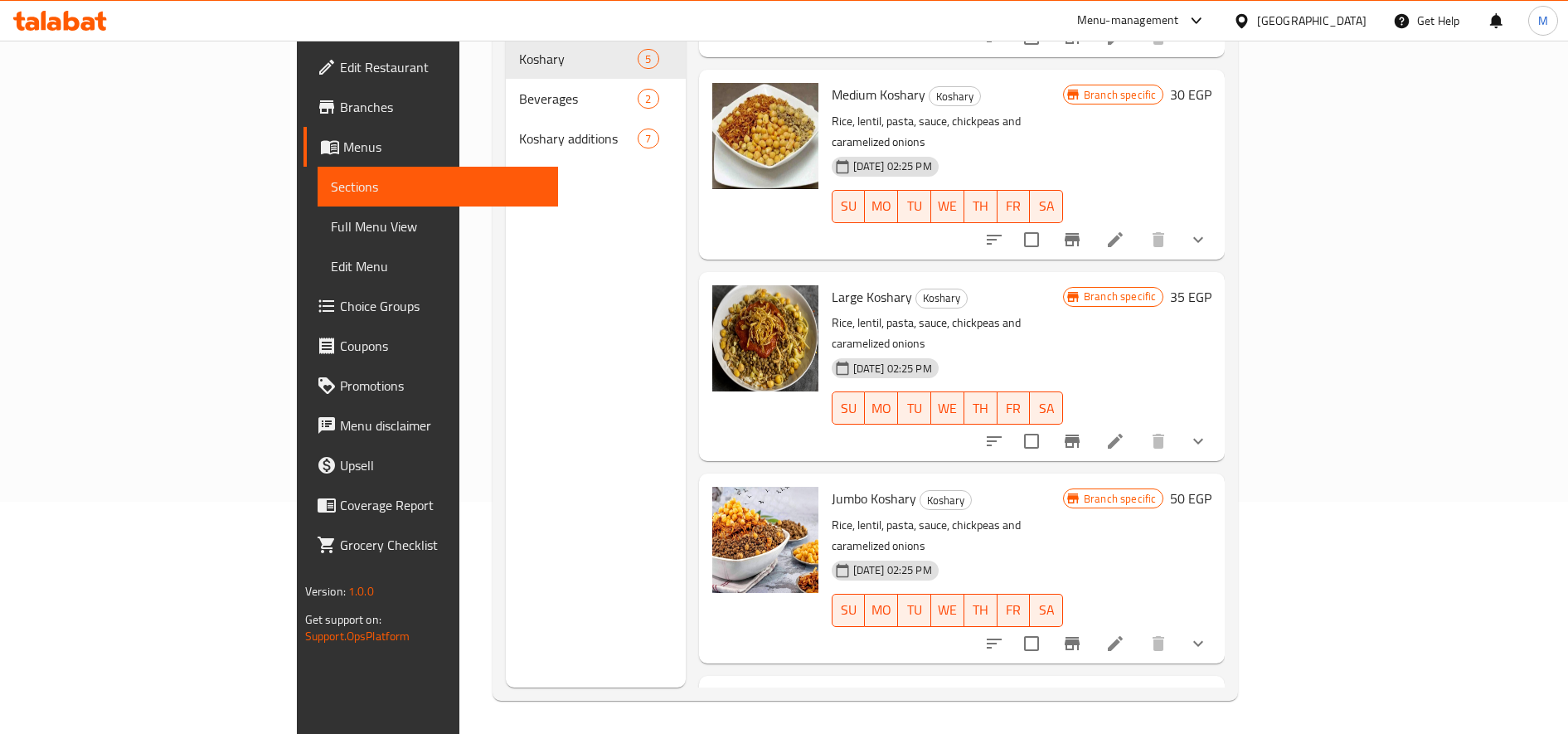
scroll to position [214, 0]
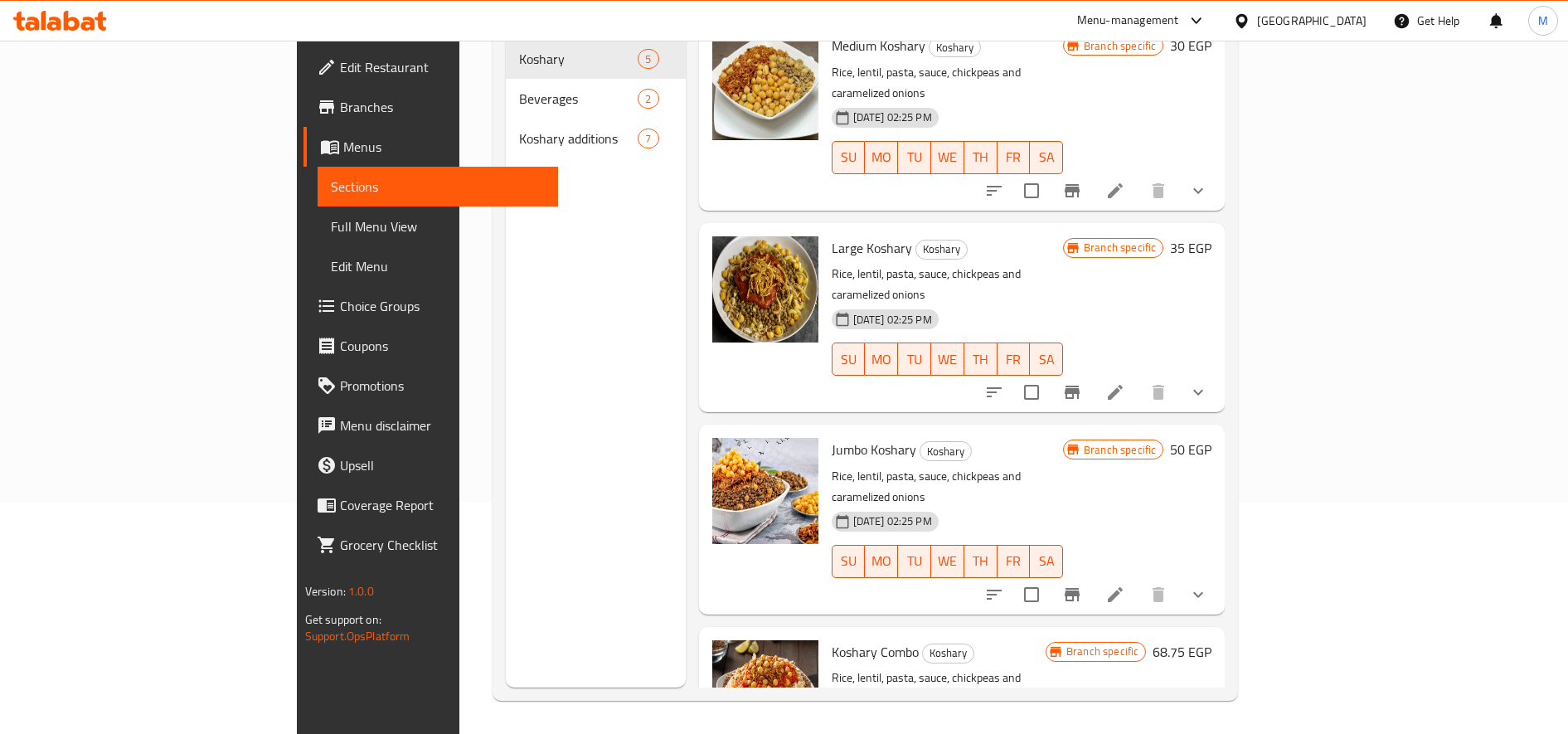
click at [1139, 580] on li at bounding box center [1115, 595] width 46 height 30
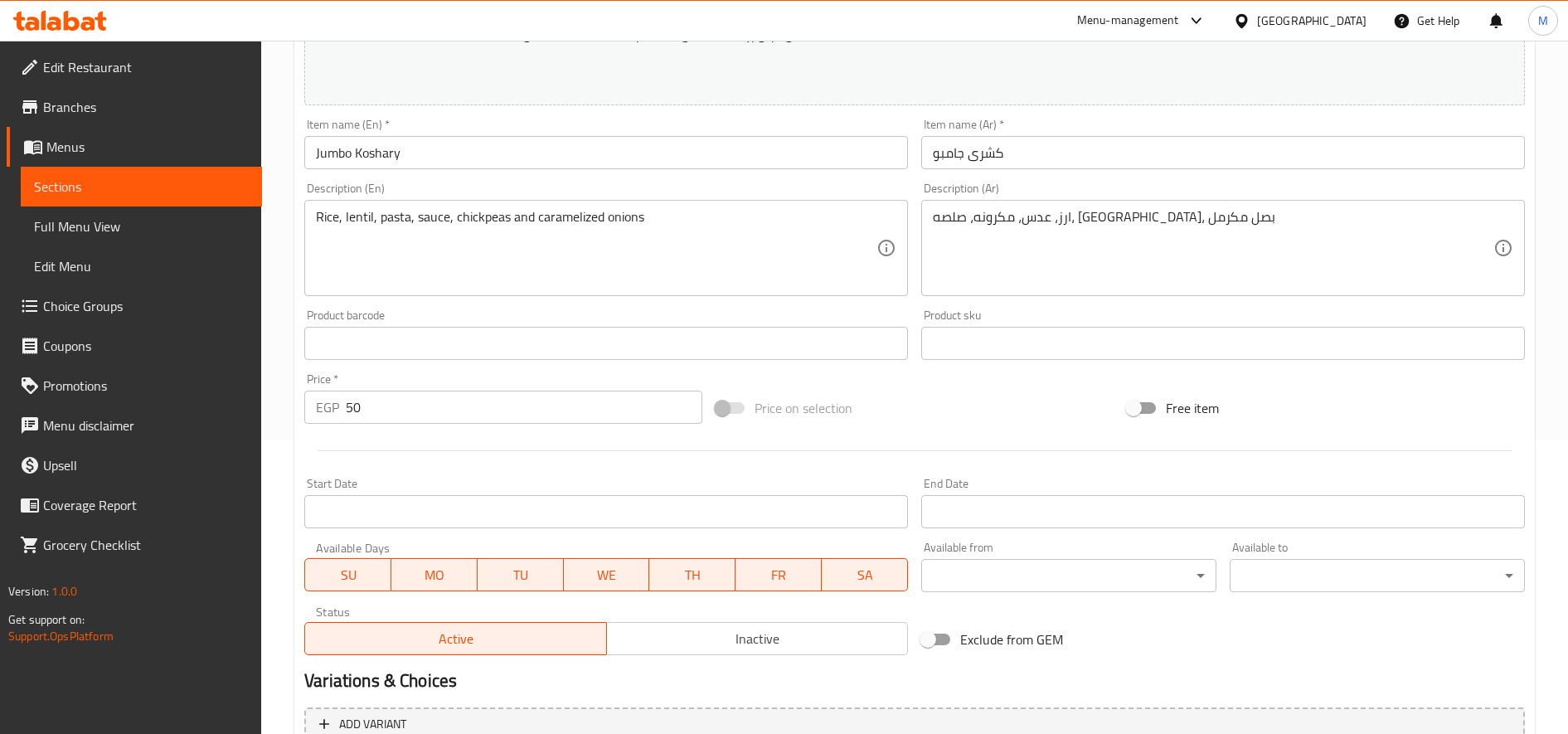
scroll to position [489, 0]
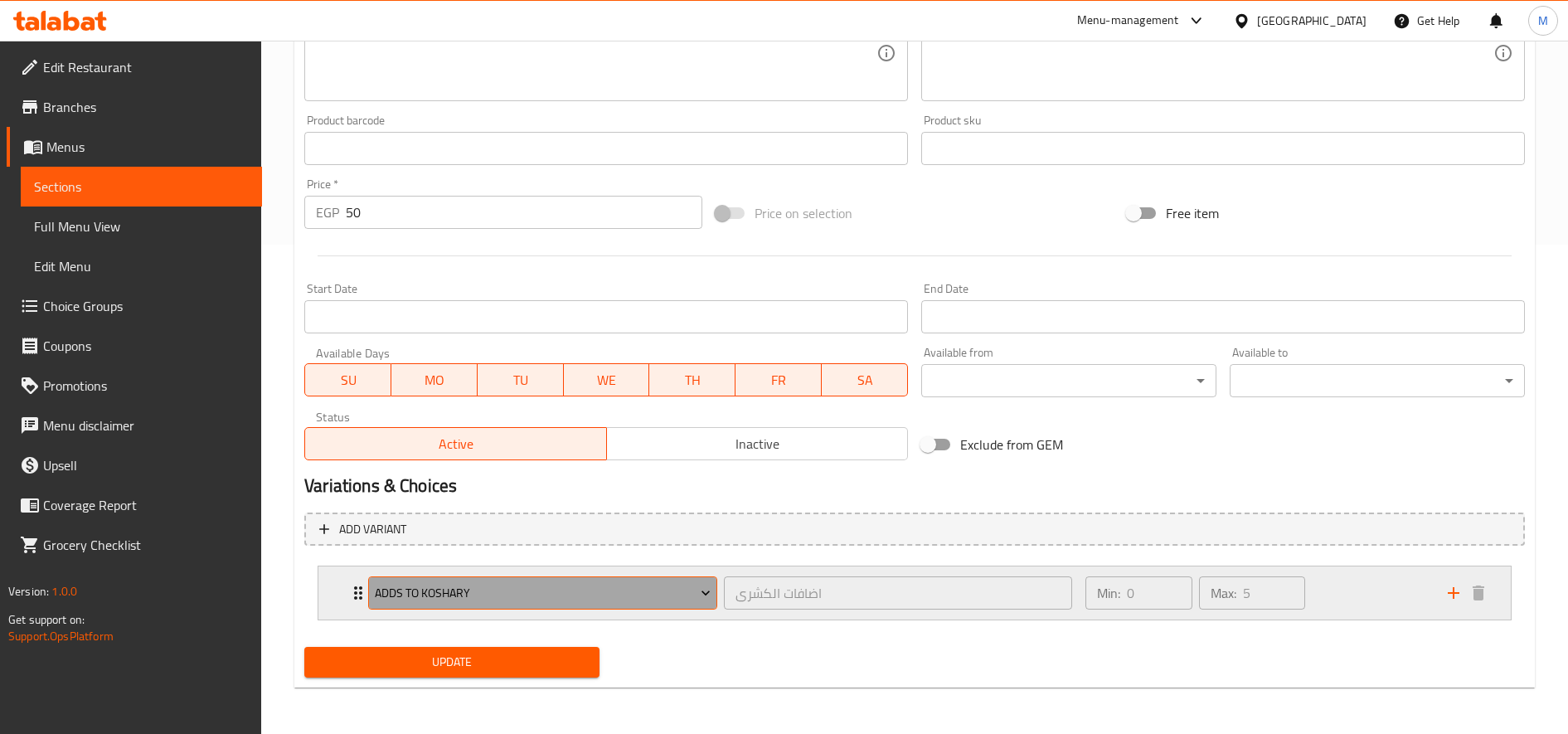
click at [585, 591] on span "Adds to Koshary" at bounding box center [544, 594] width 337 height 21
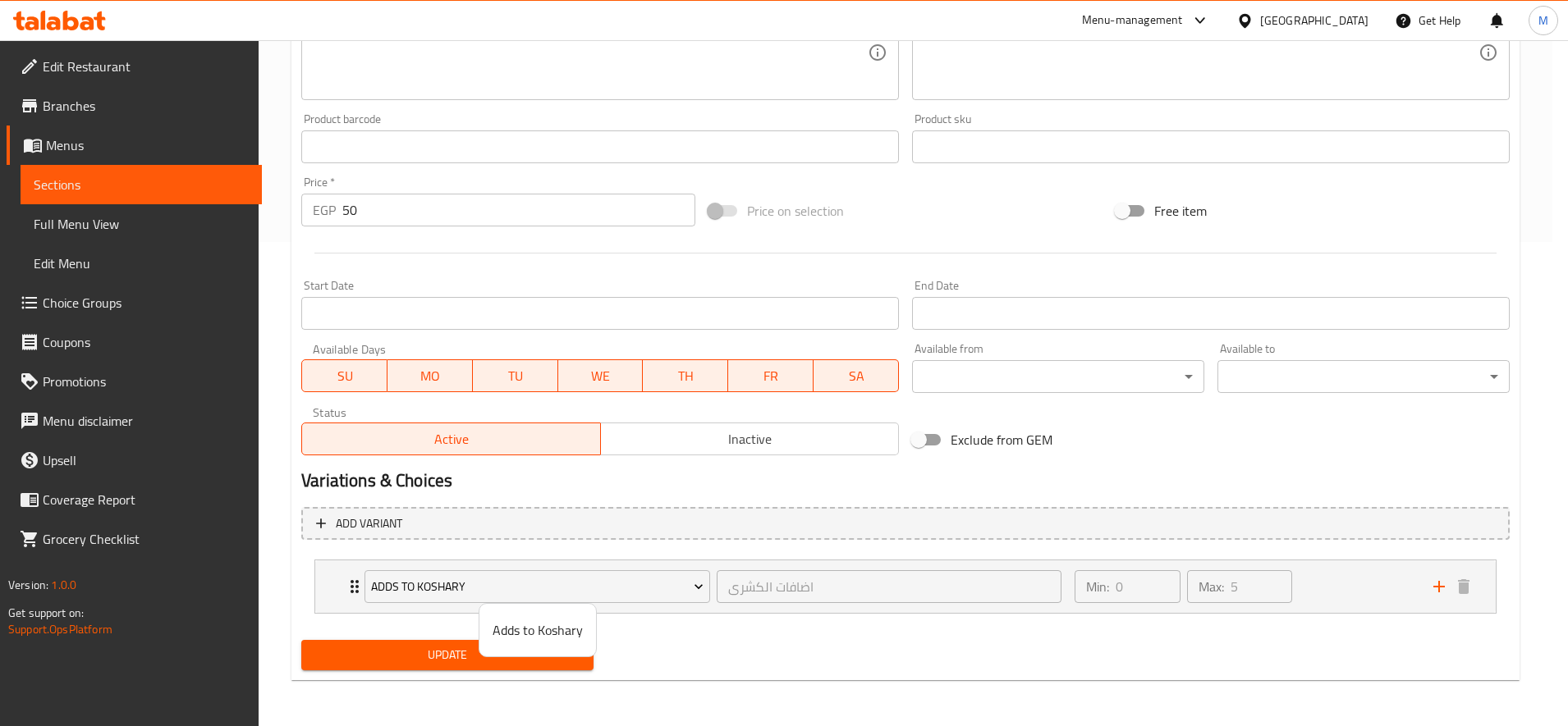
click at [678, 583] on div at bounding box center [784, 363] width 1568 height 726
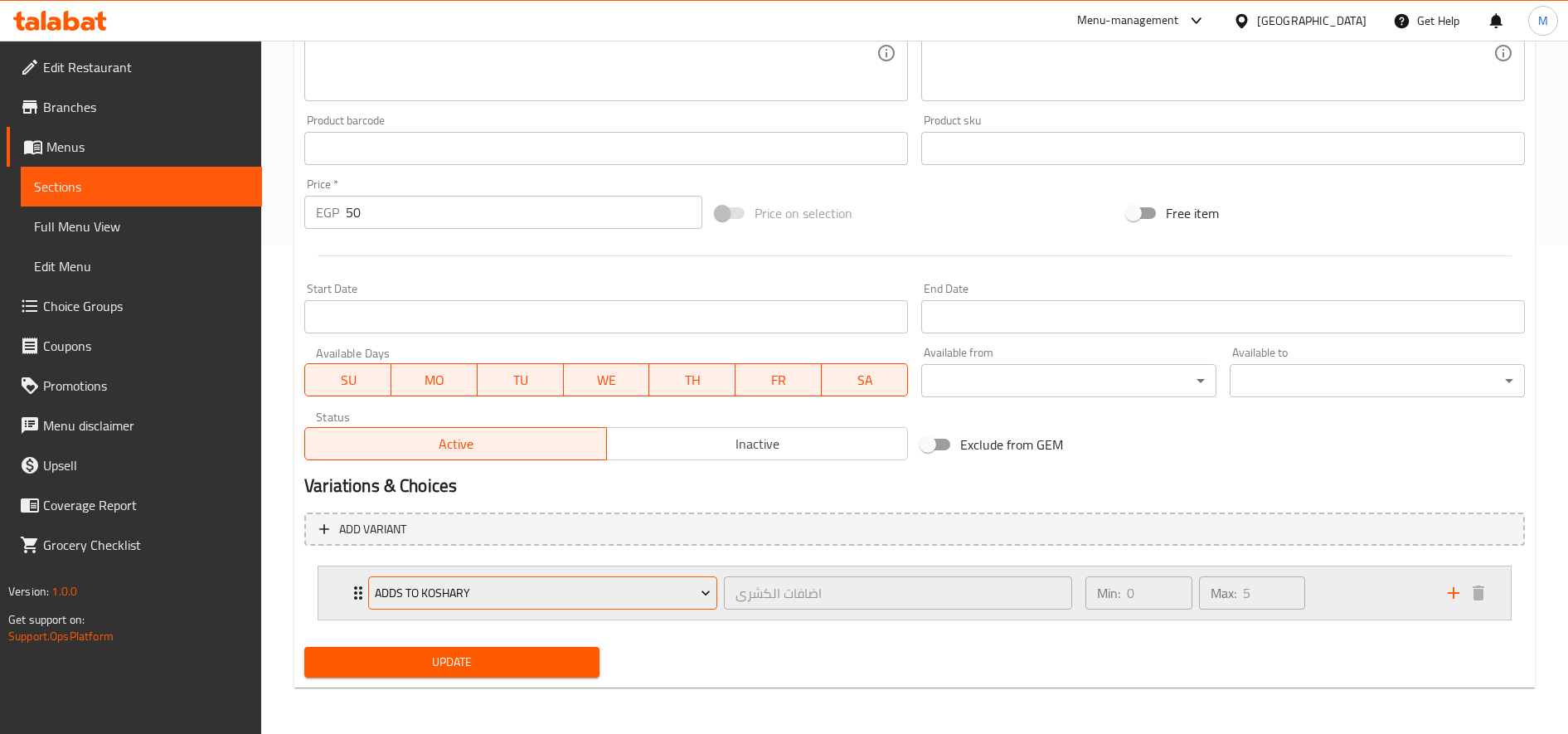
click at [600, 598] on span "Adds to Koshary" at bounding box center [544, 594] width 337 height 21
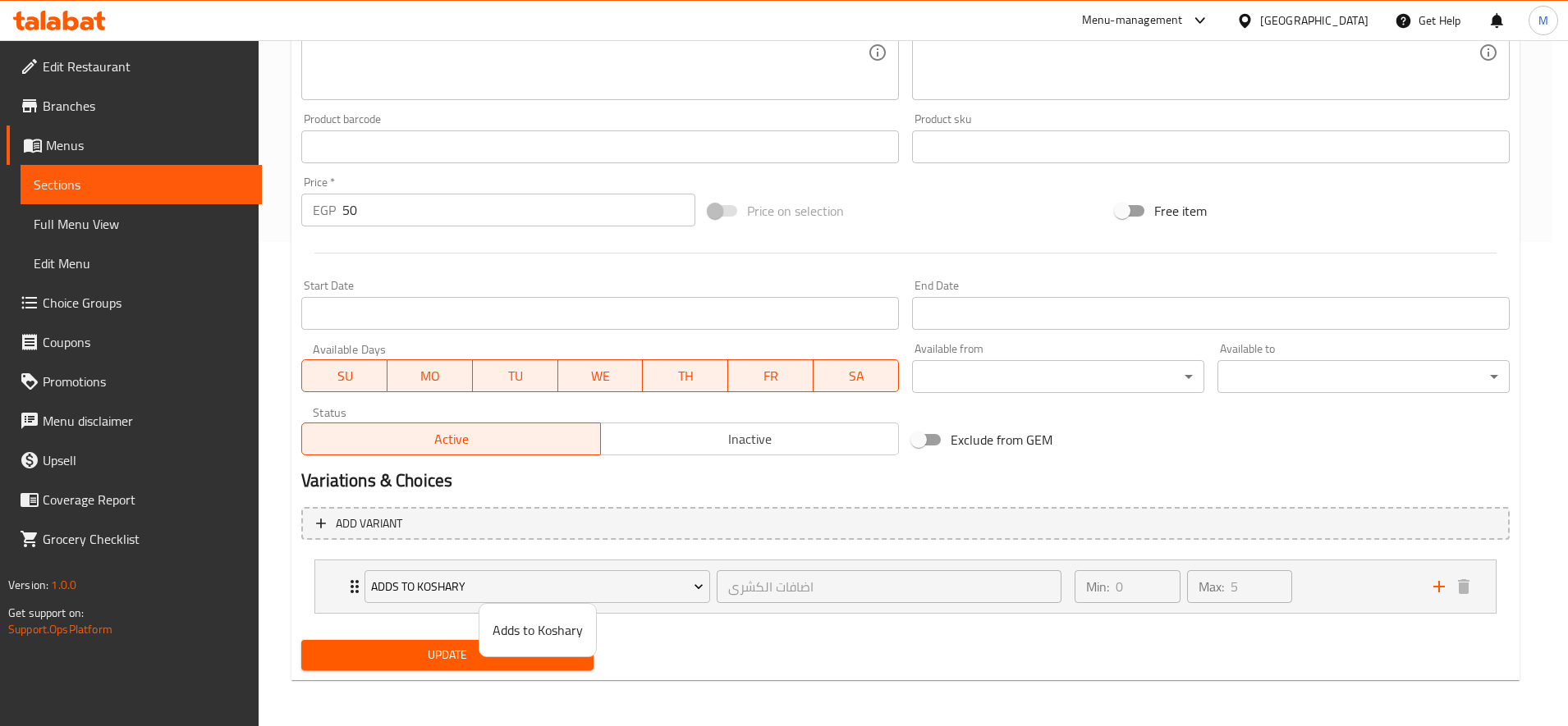
click at [559, 625] on span "Adds to Koshary" at bounding box center [537, 630] width 90 height 20
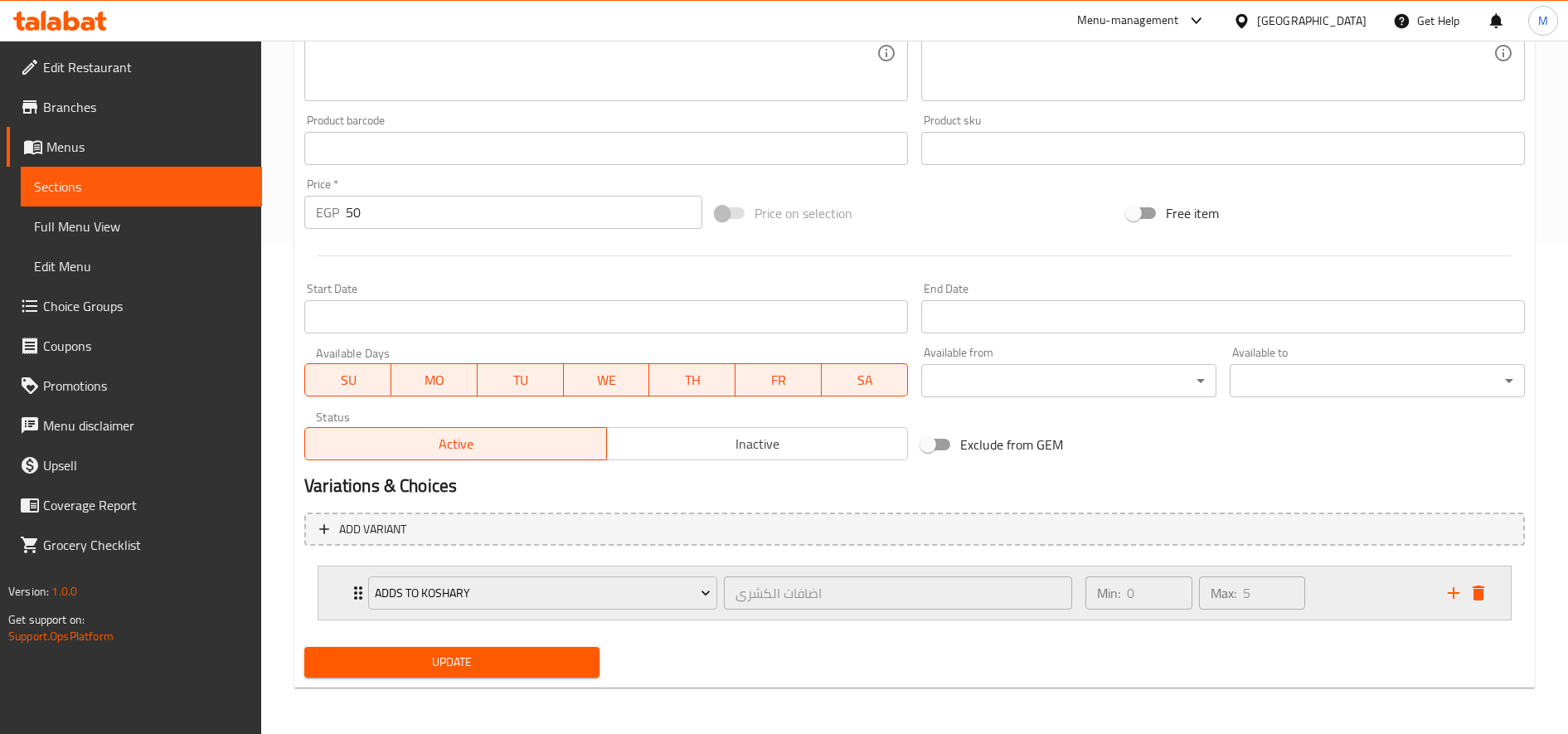
click at [1485, 593] on icon "delete" at bounding box center [1479, 593] width 20 height 20
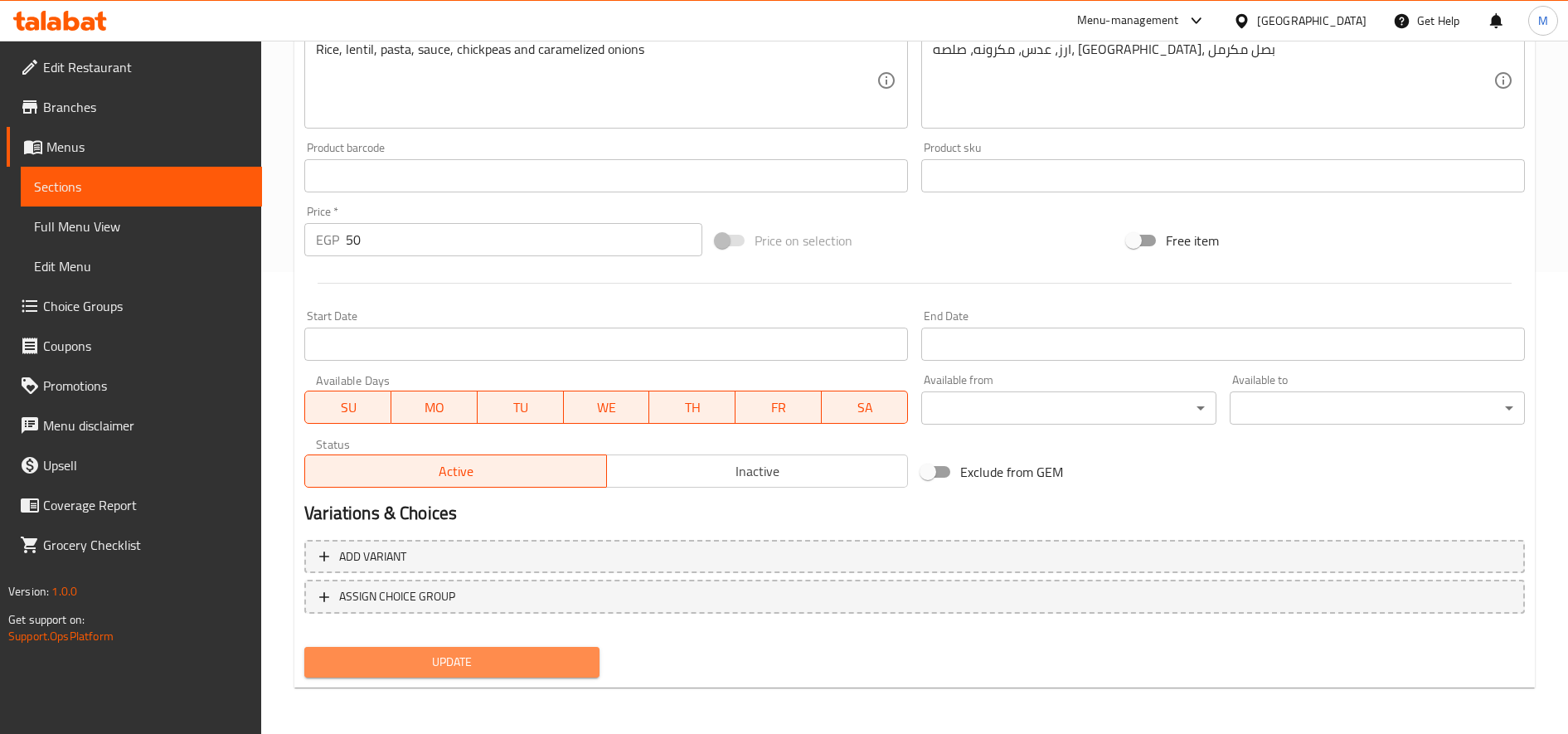
click at [545, 655] on span "Update" at bounding box center [452, 662] width 269 height 21
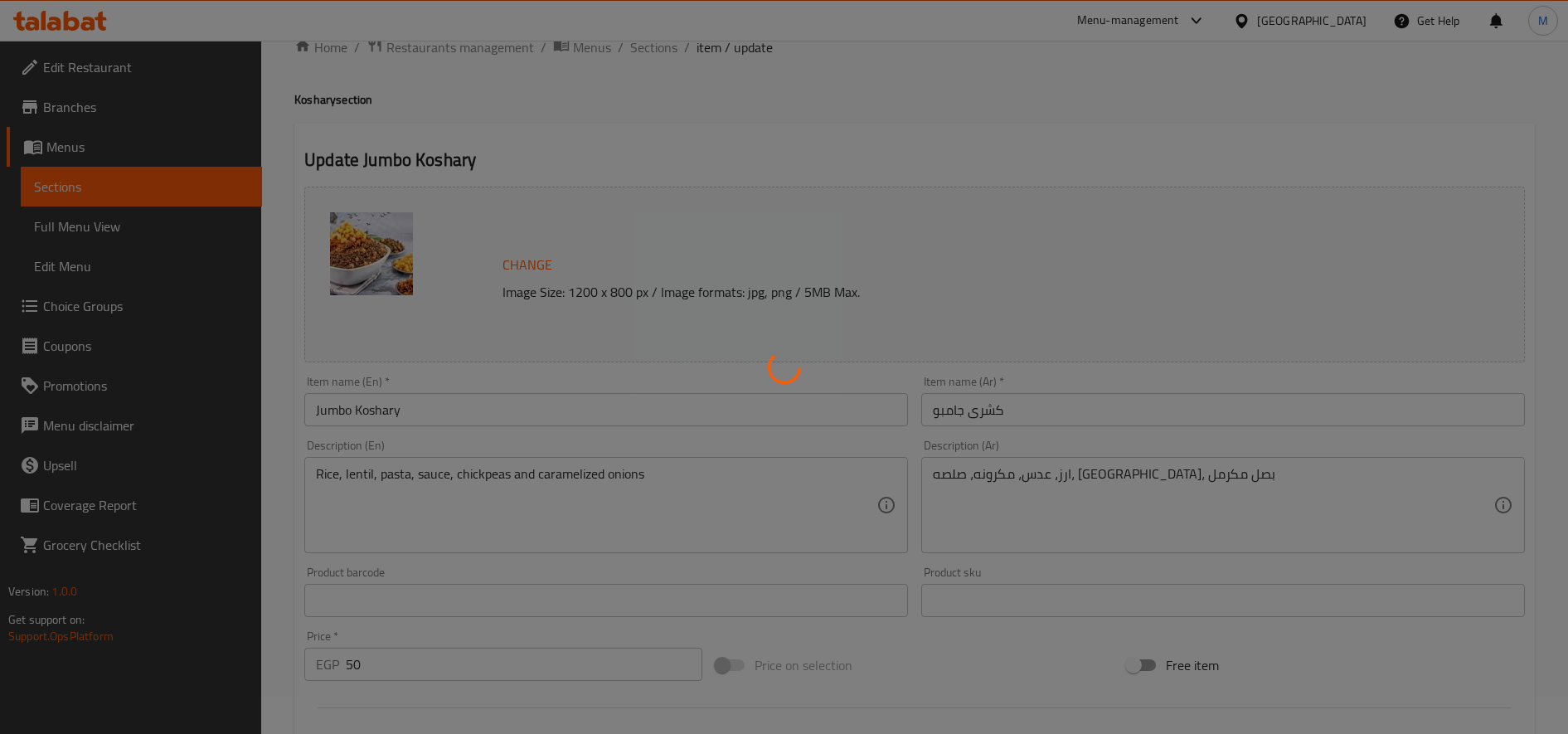
scroll to position [0, 0]
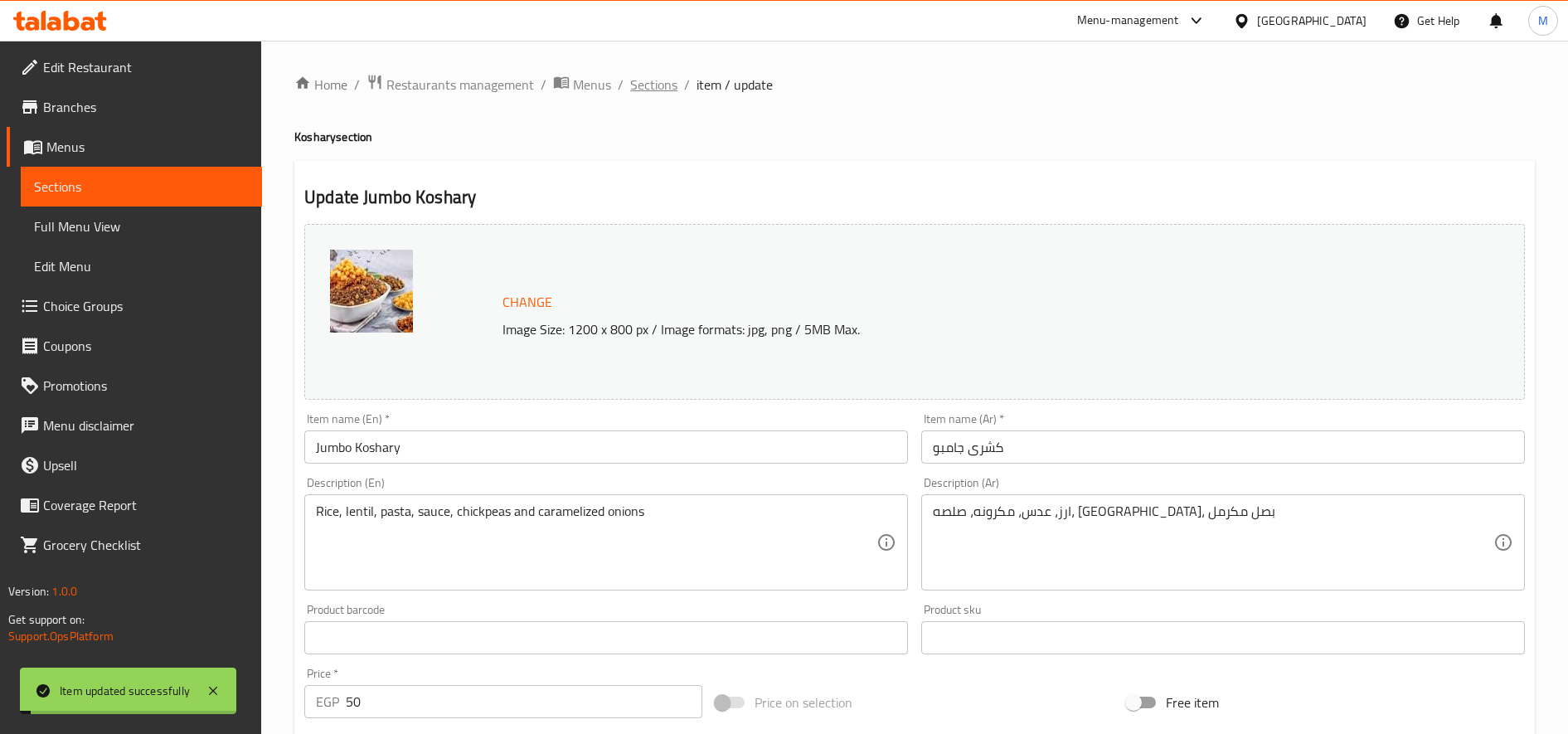
click at [670, 84] on span "Sections" at bounding box center [654, 84] width 47 height 20
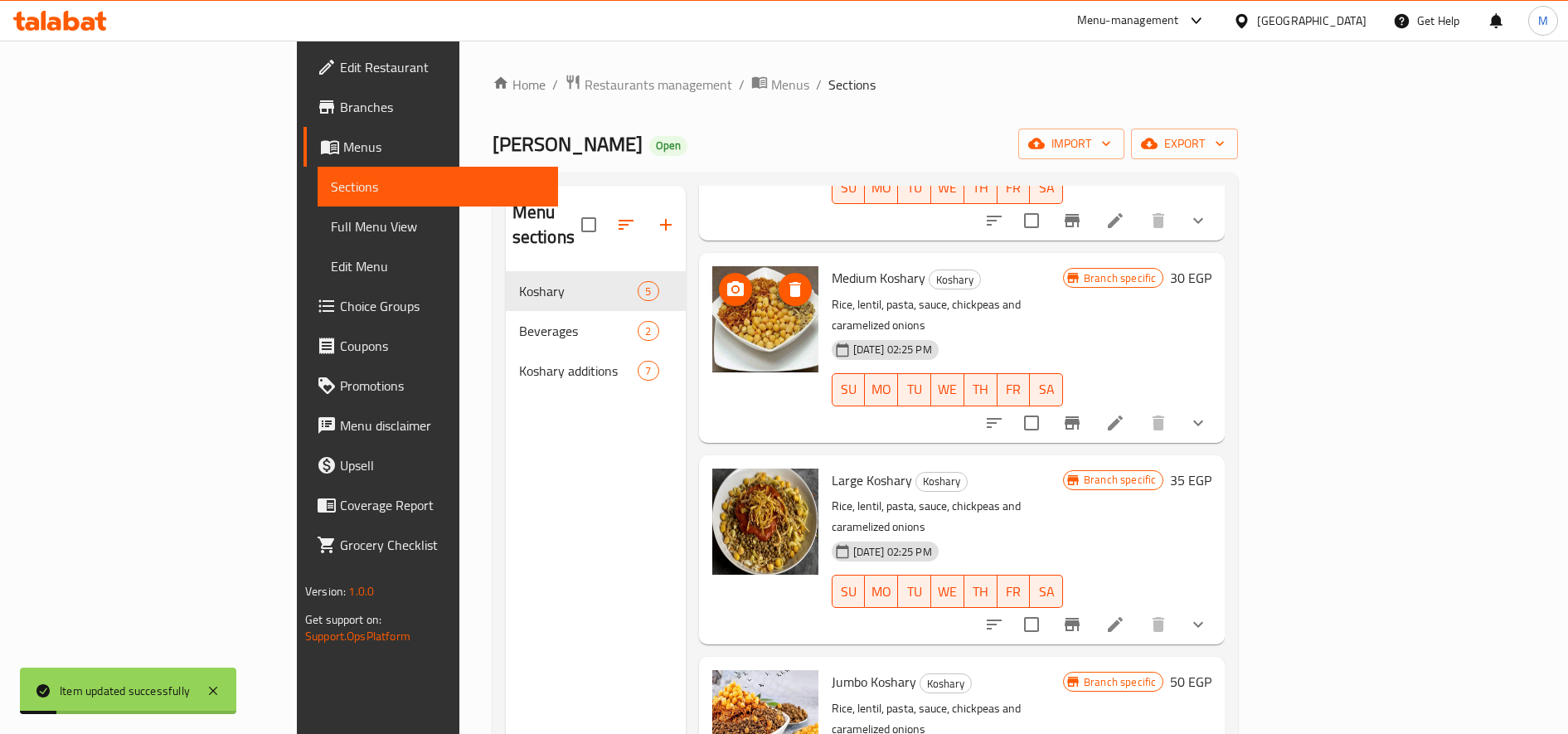
scroll to position [232, 0]
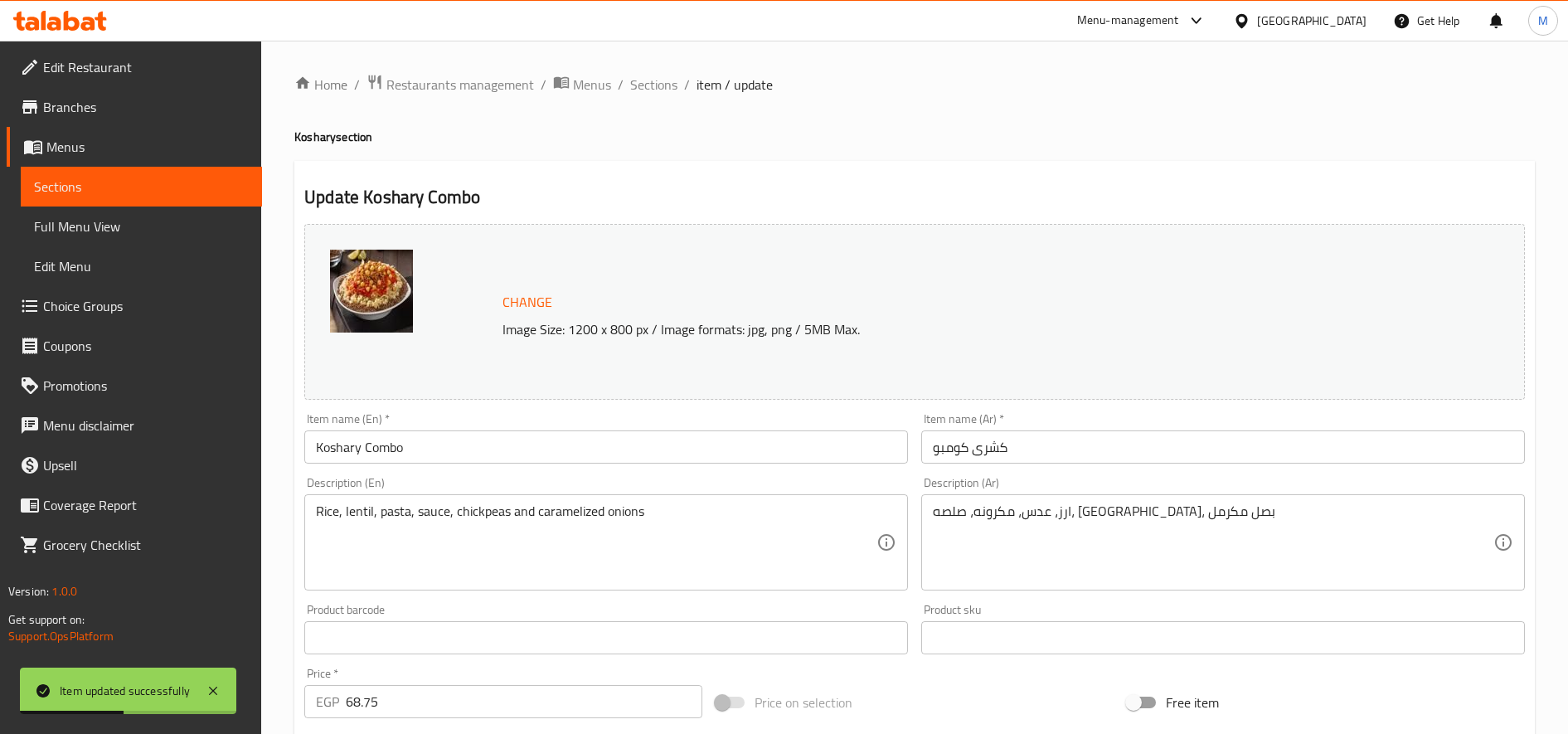
scroll to position [489, 0]
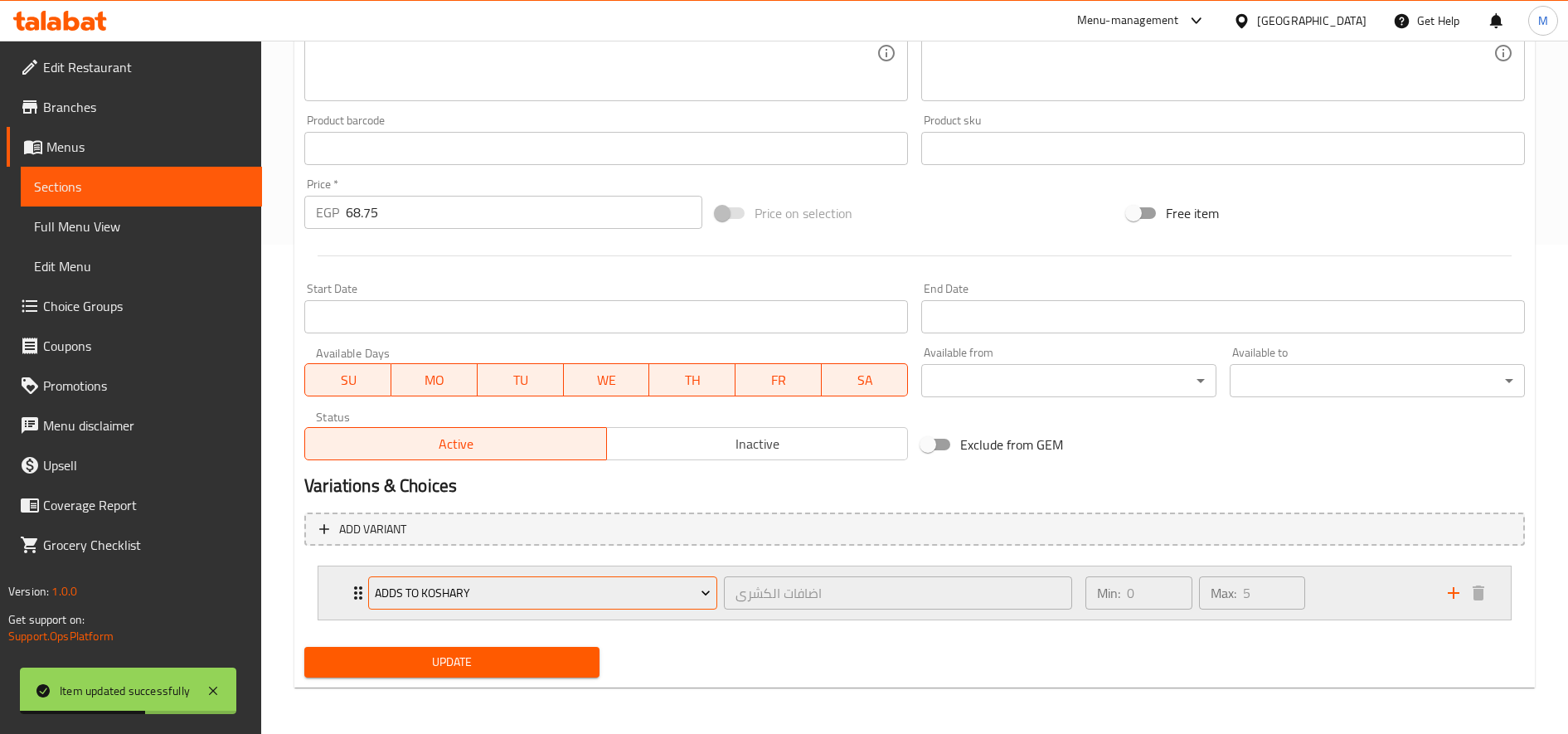
click at [504, 598] on span "Adds to Koshary" at bounding box center [544, 594] width 337 height 21
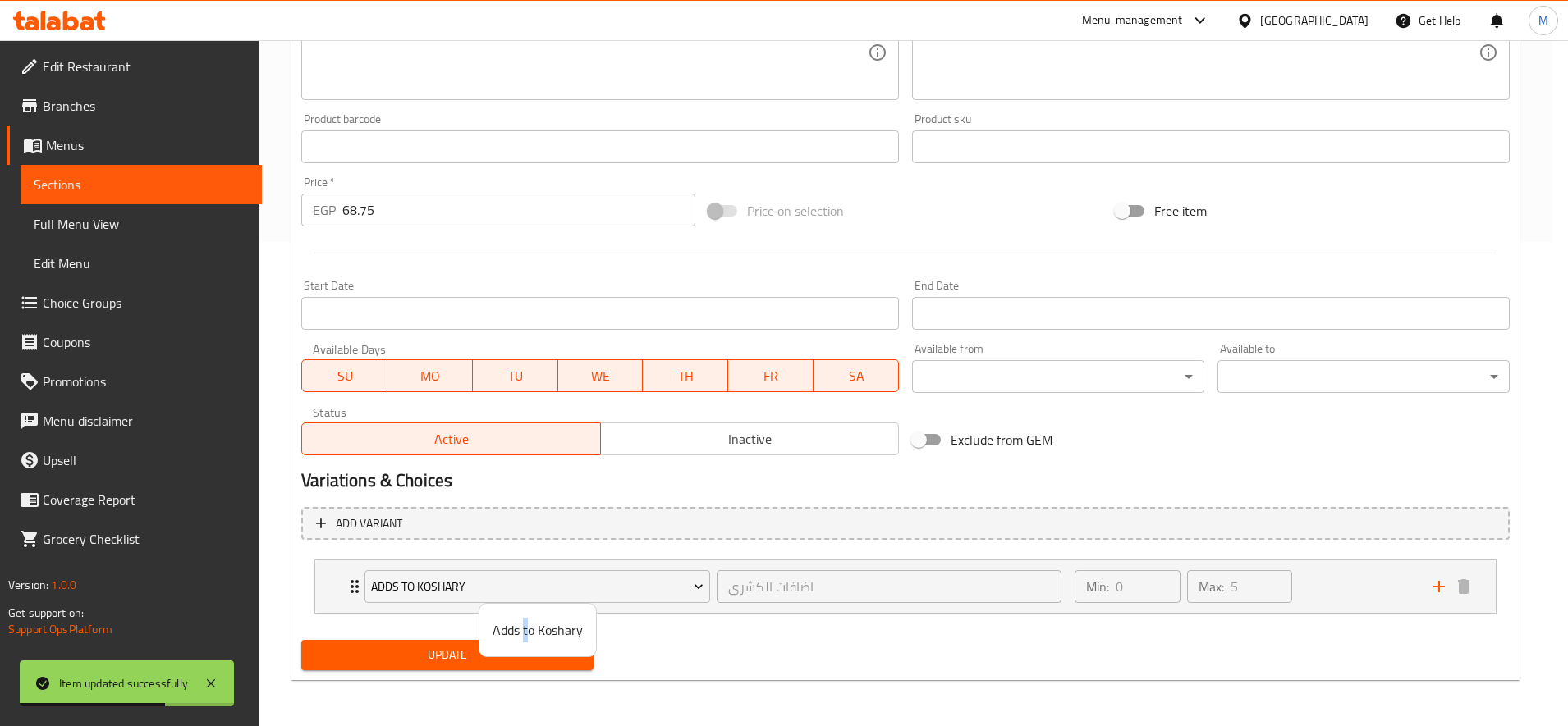
click at [526, 630] on span "Adds to Koshary" at bounding box center [537, 630] width 90 height 20
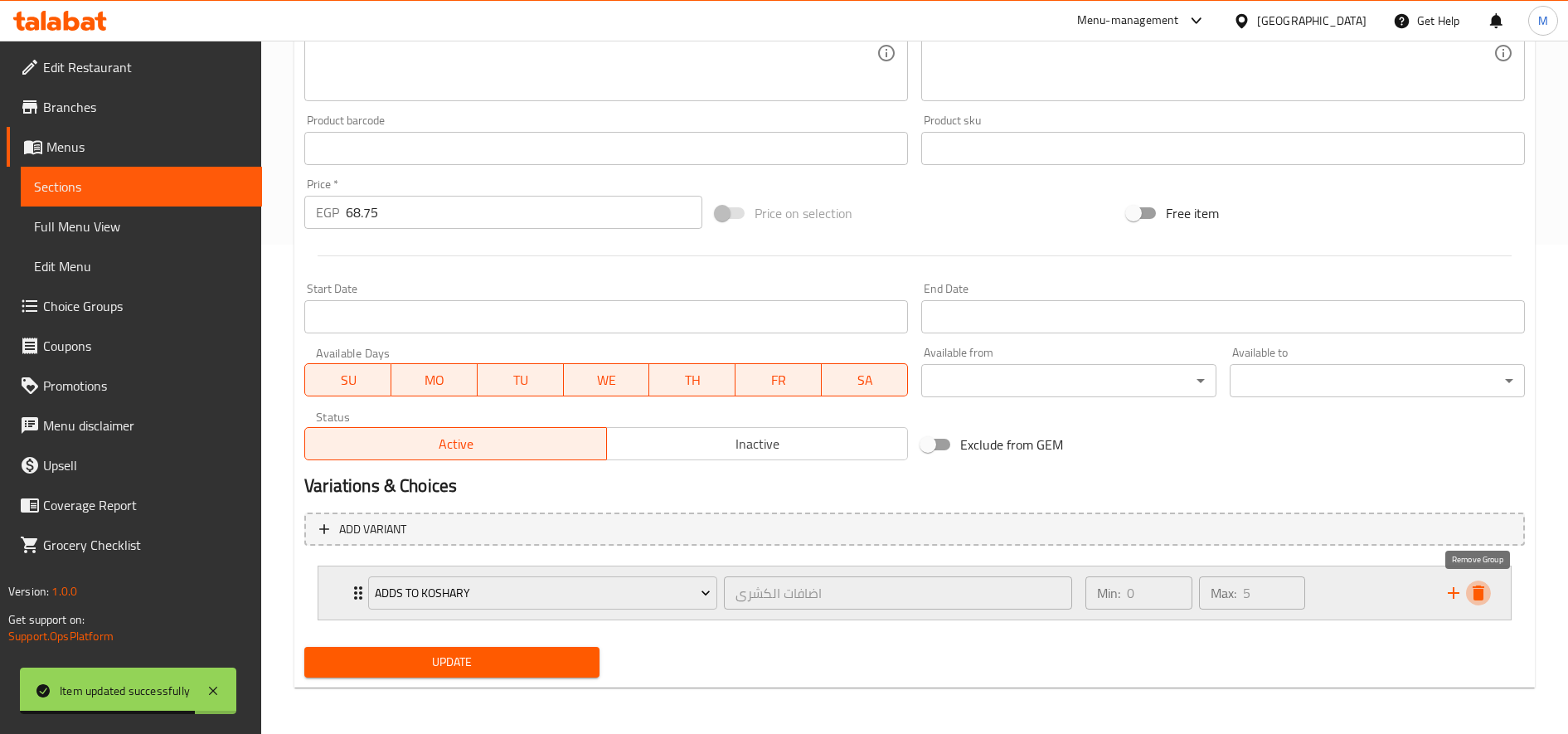
click at [1476, 598] on icon "delete" at bounding box center [1479, 594] width 11 height 15
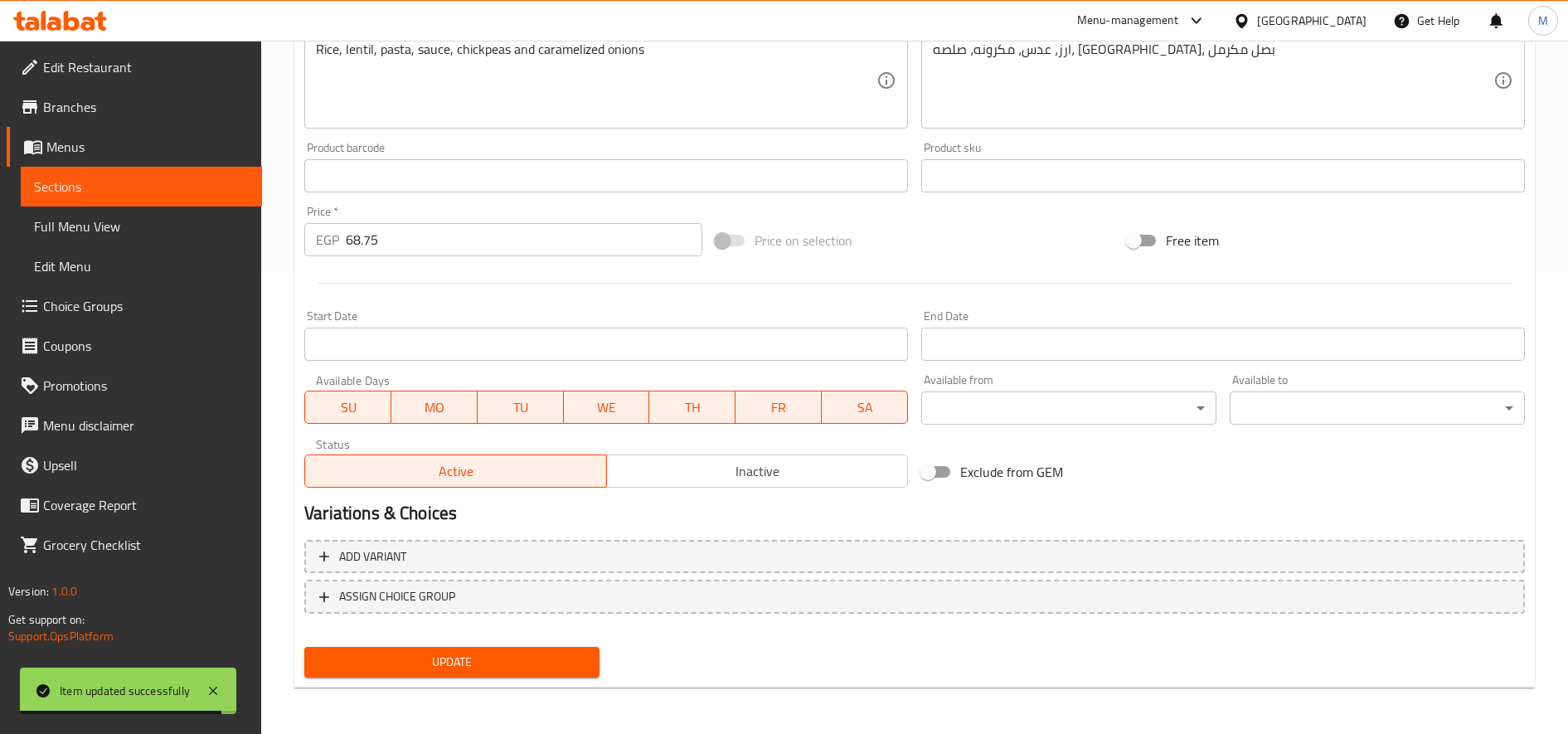
click at [554, 650] on button "Update" at bounding box center [452, 662] width 295 height 31
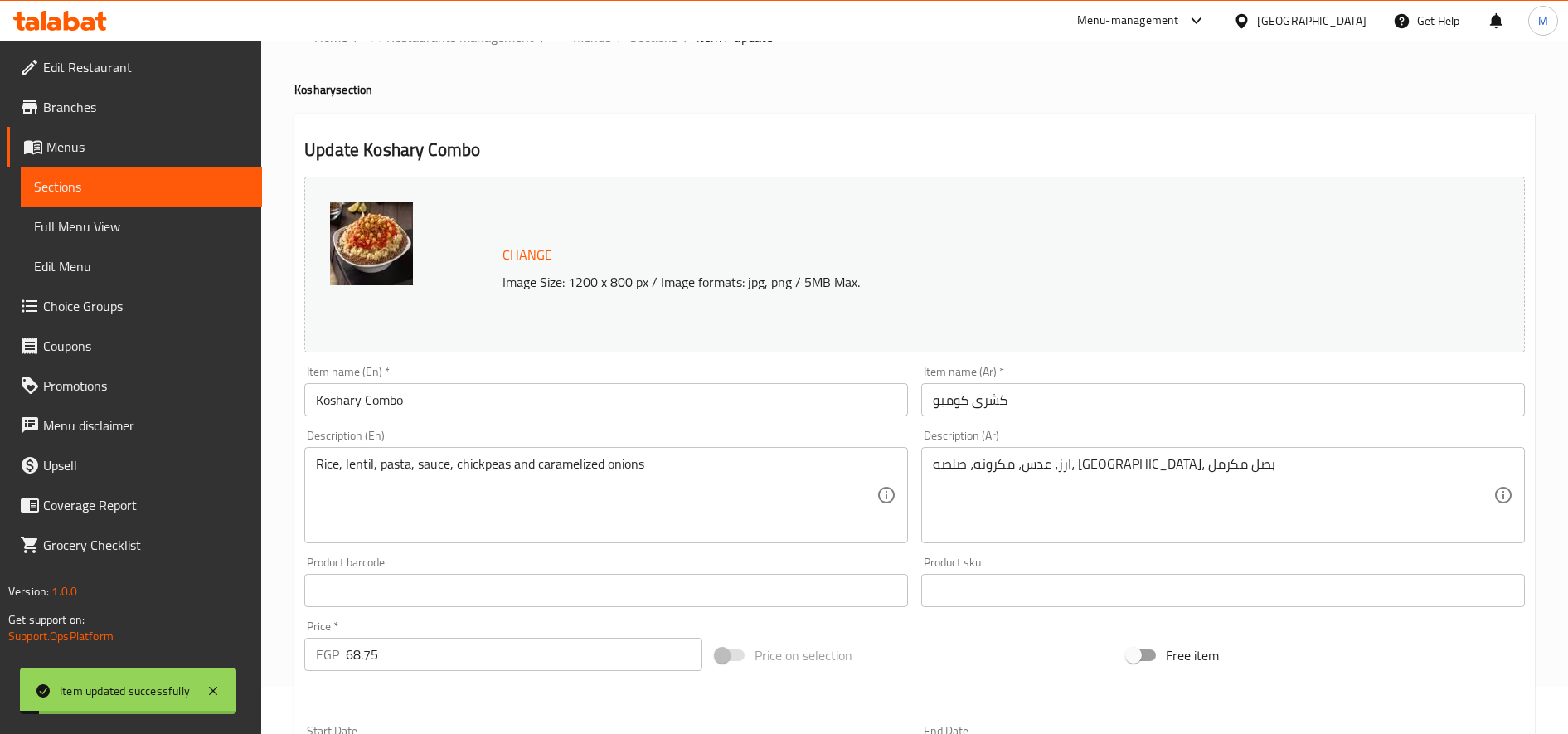
scroll to position [0, 0]
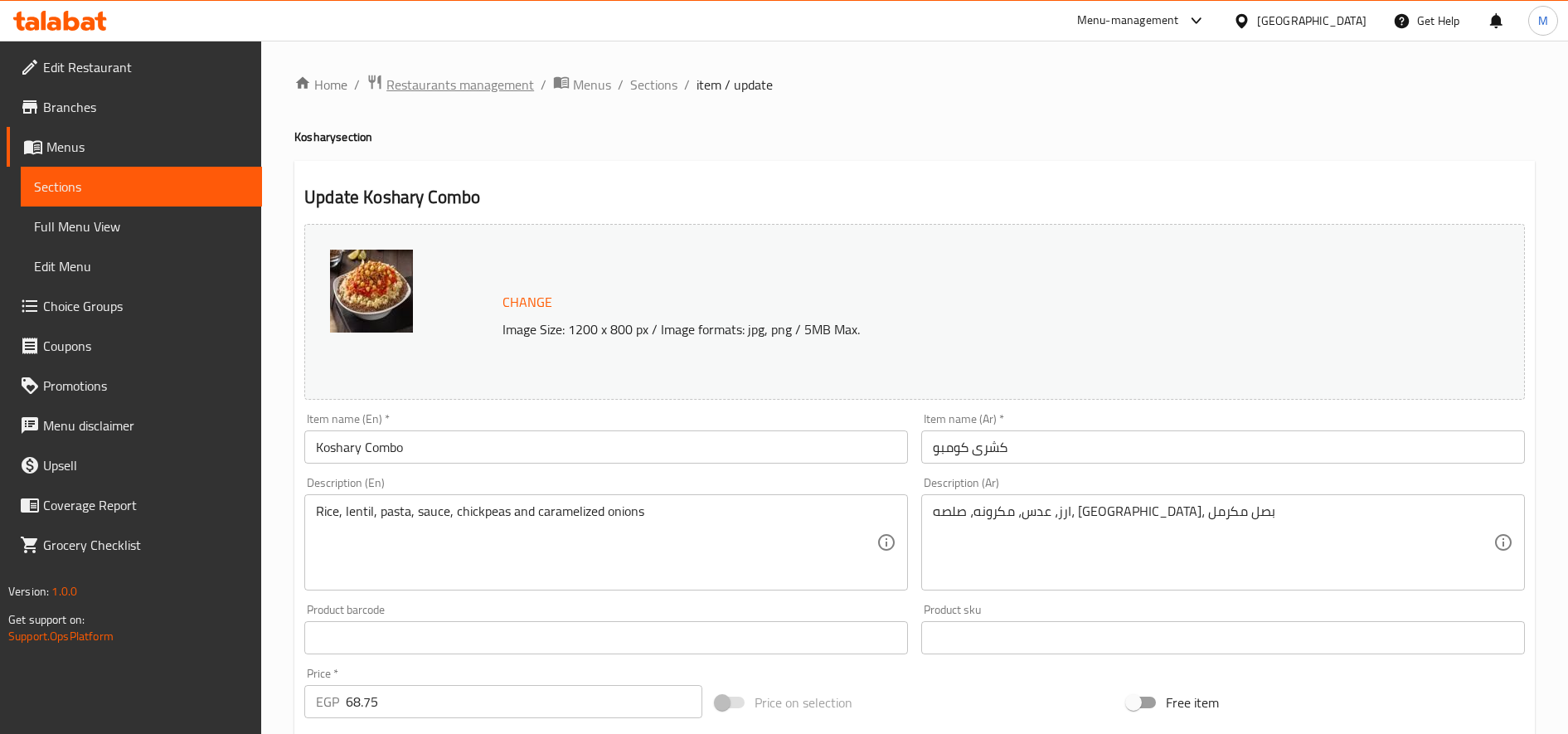
click at [491, 88] on span "Restaurants management" at bounding box center [460, 84] width 148 height 20
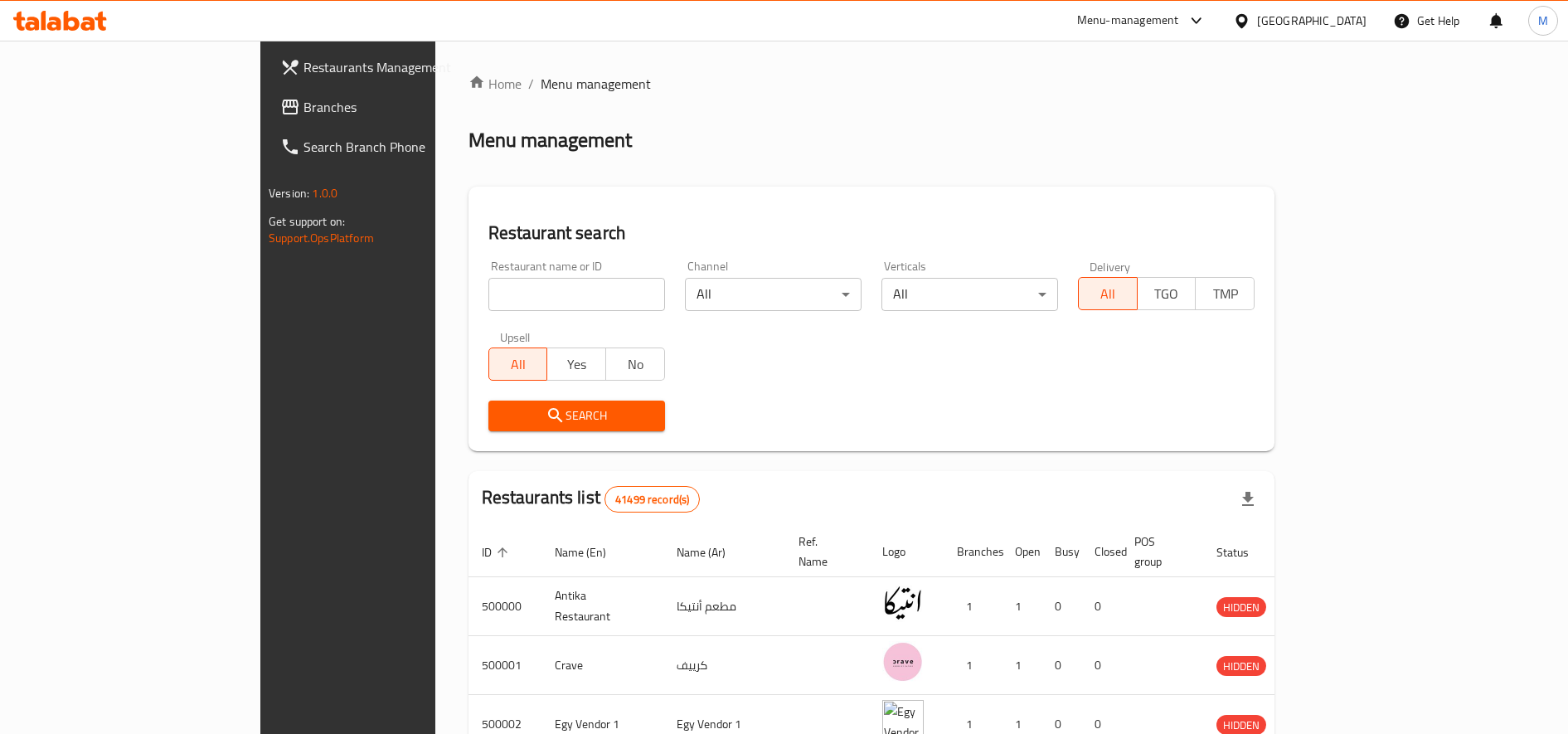
click at [494, 297] on input "search" at bounding box center [577, 294] width 177 height 33
paste input "707236"
type input "707236"
click at [1180, 22] on div "Menu-management" at bounding box center [1128, 20] width 102 height 20
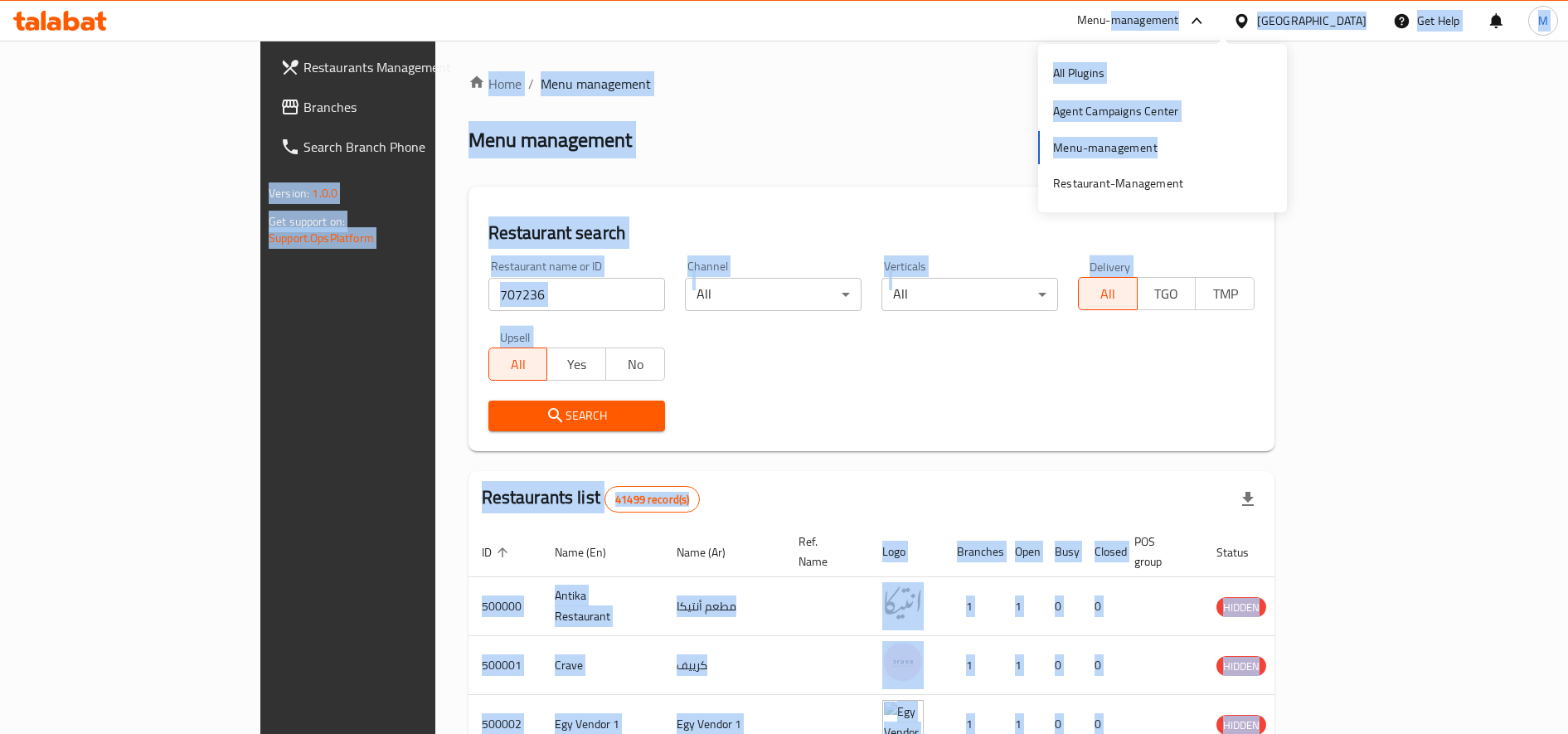
drag, startPoint x: 1225, startPoint y: 22, endPoint x: 1142, endPoint y: 144, distance: 147.6
click at [1142, 144] on body "​ Menu-management Egypt Get Help M Restaurants Management Branches Search Branc…" at bounding box center [784, 387] width 1568 height 694
click at [1142, 144] on div "All Plugins Agent Campaigns Center Menu-management Restaurant-Management" at bounding box center [1163, 128] width 249 height 149
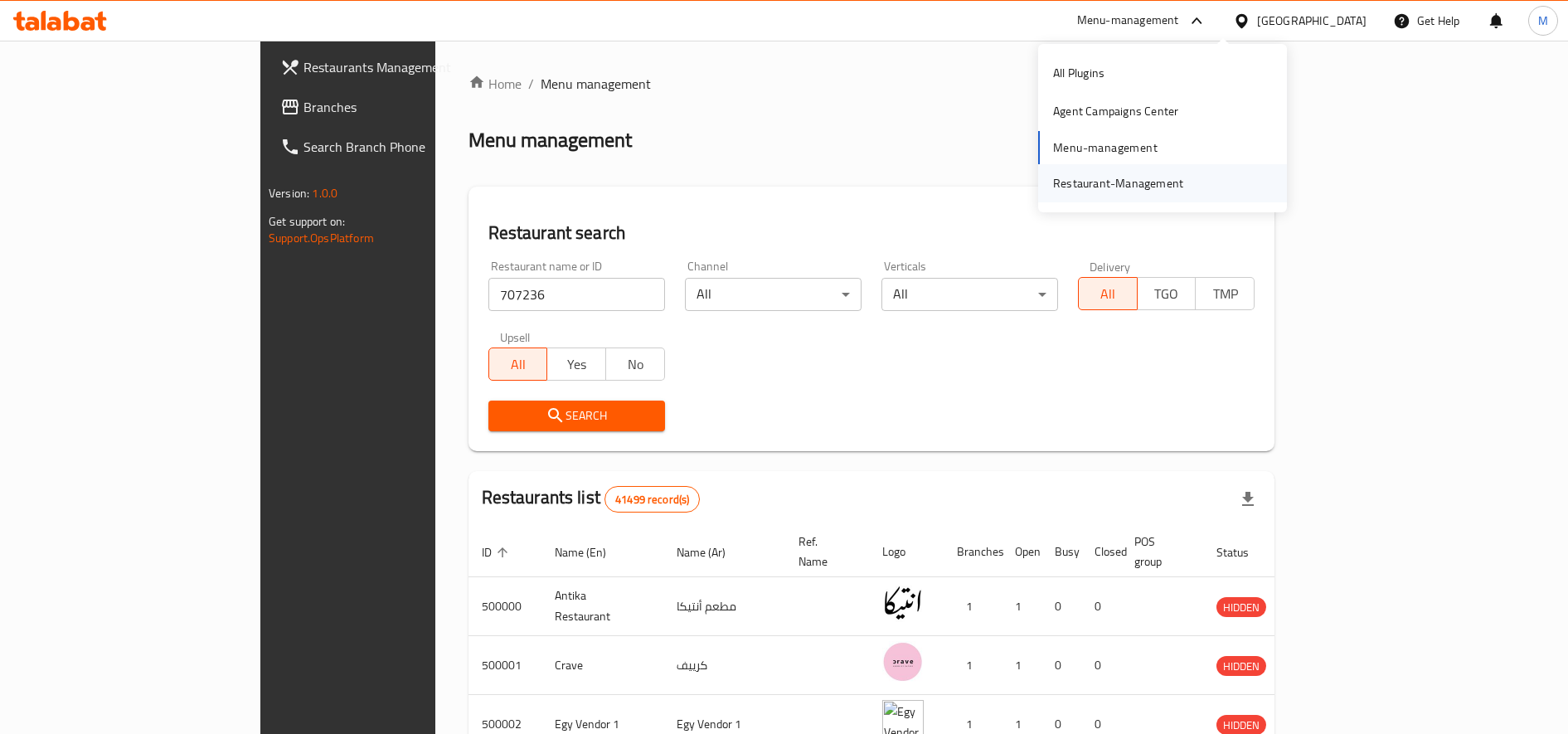
click at [1138, 183] on div "Restaurant-Management" at bounding box center [1118, 183] width 130 height 18
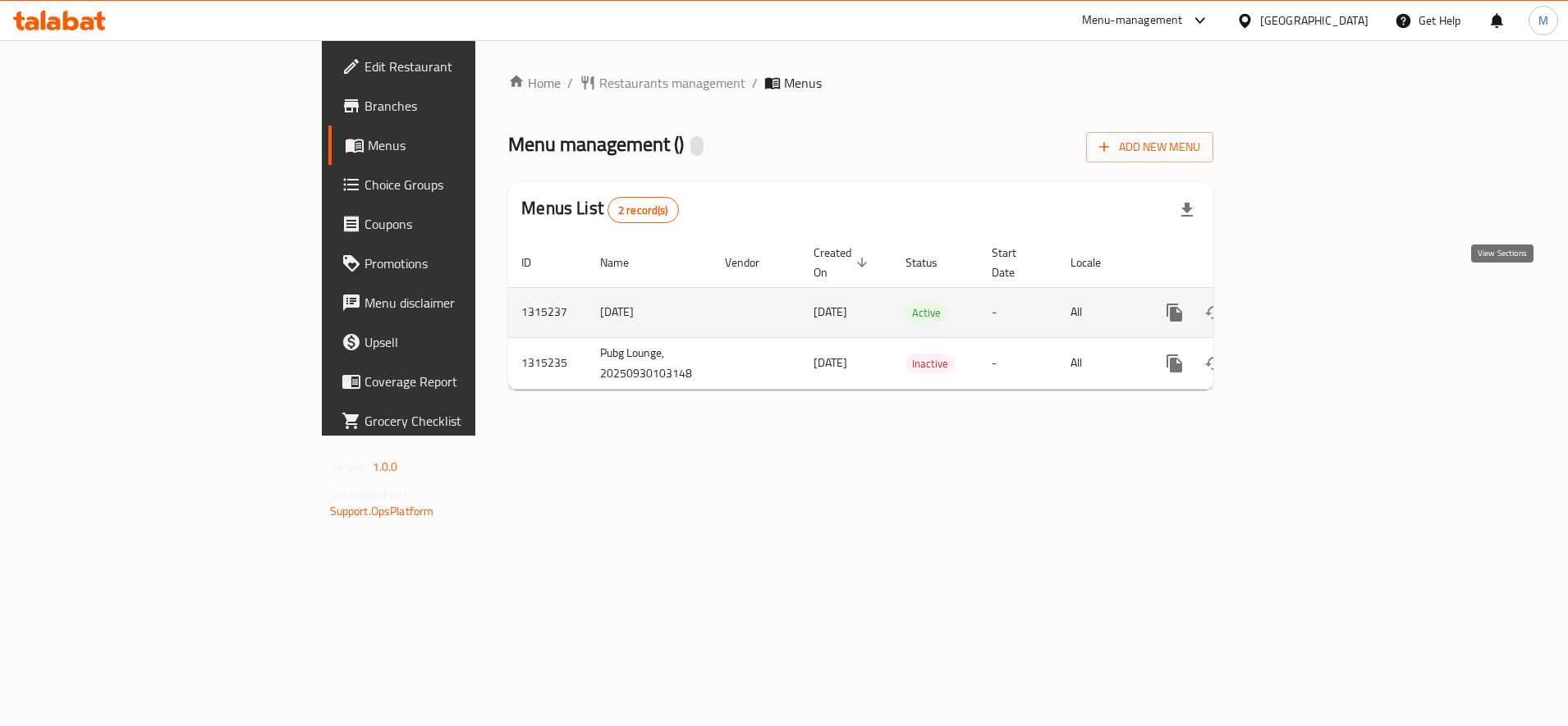
click at [1313, 295] on link "enhanced table" at bounding box center [1293, 313] width 39 height 39
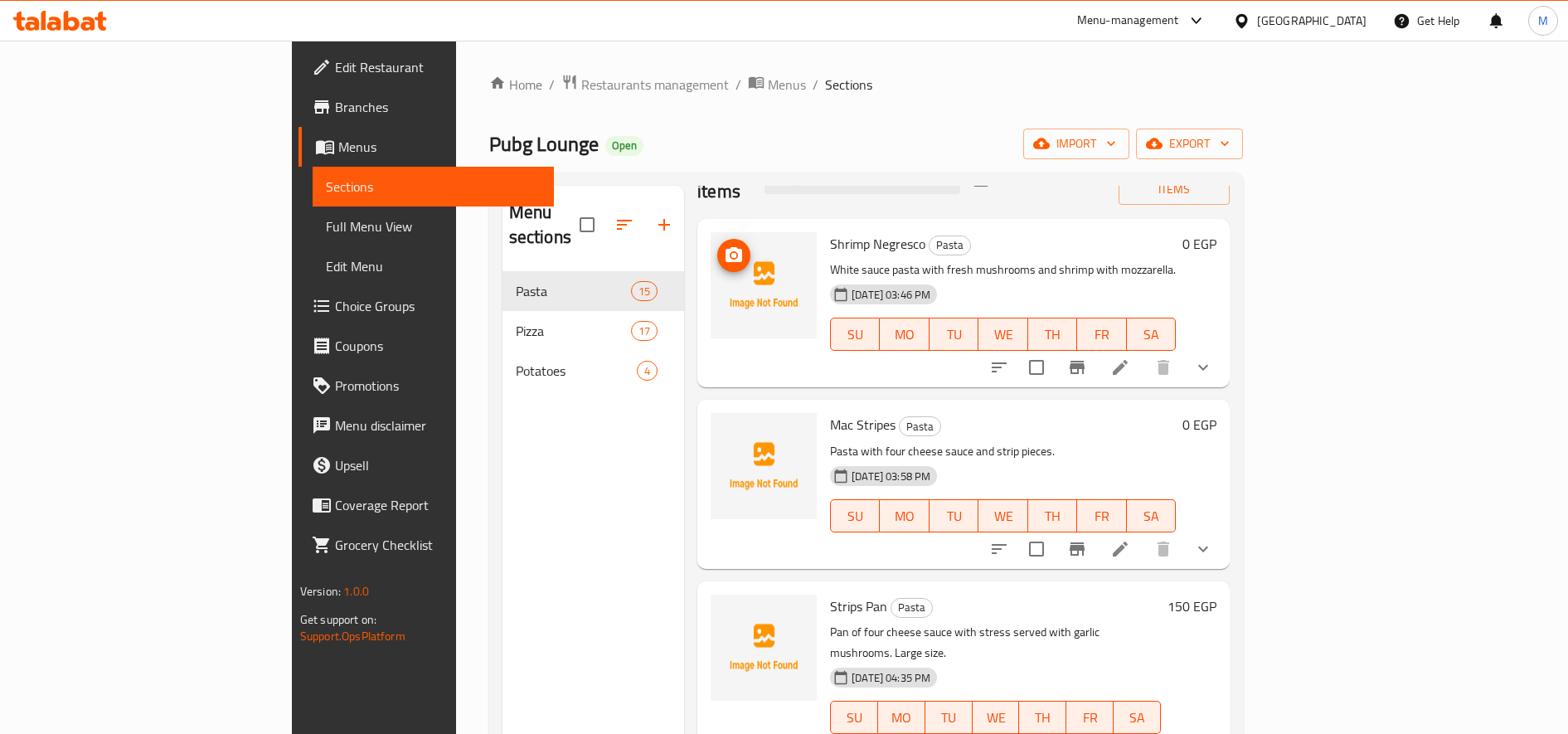
scroll to position [46, 0]
click at [605, 216] on button "button" at bounding box center [625, 225] width 40 height 40
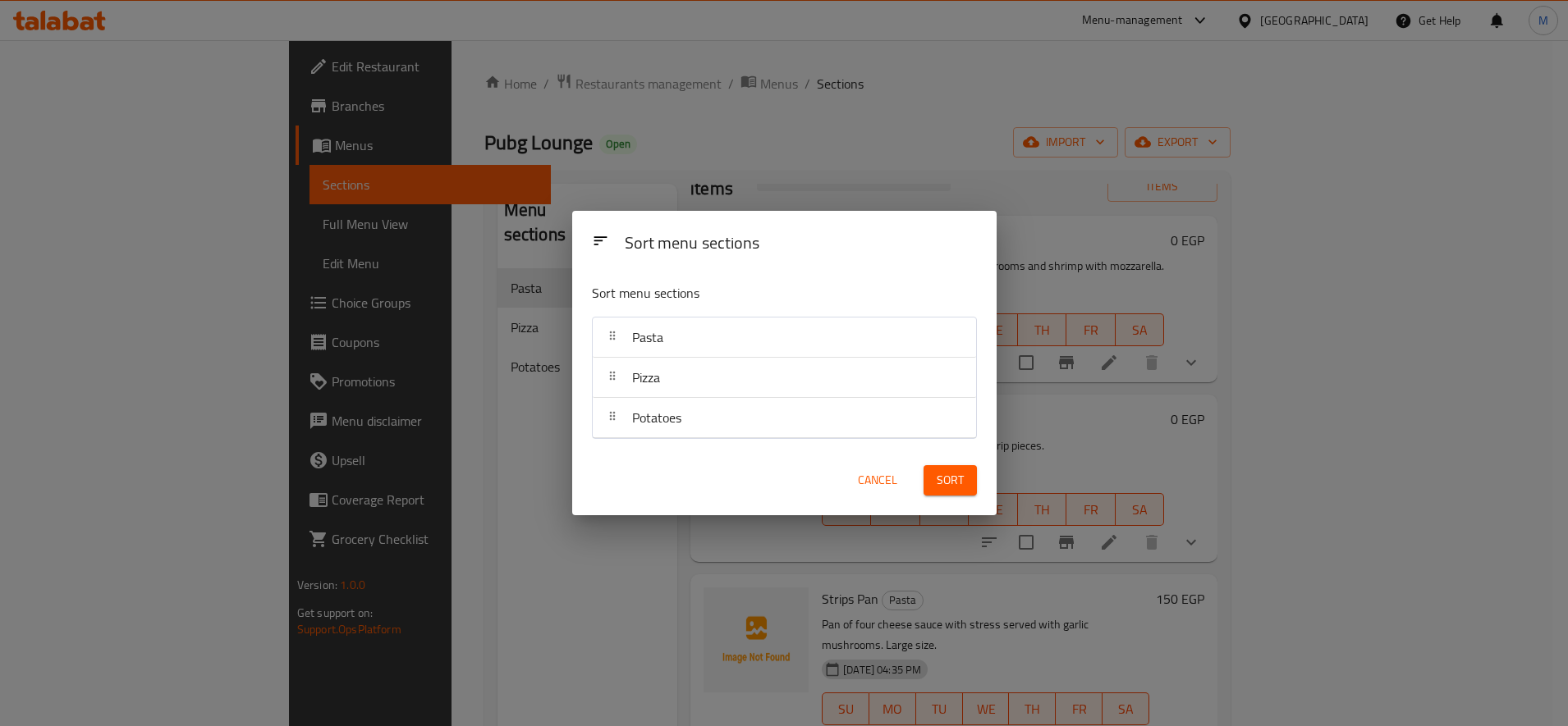
drag, startPoint x: 615, startPoint y: 376, endPoint x: 626, endPoint y: 316, distance: 61.0
click at [624, 325] on nav "Pasta Pizza Potatoes" at bounding box center [785, 377] width 385 height 122
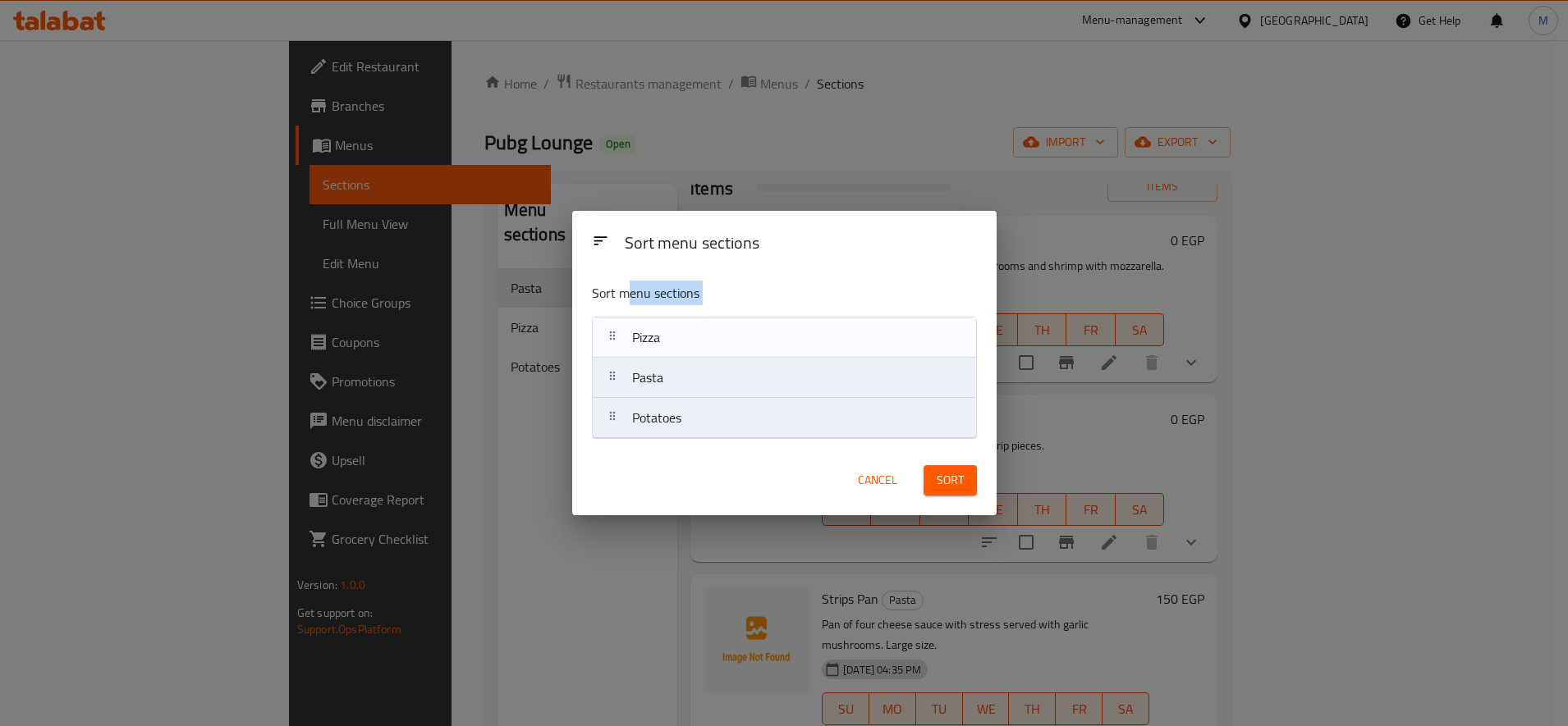
click at [628, 313] on div "Sort menu sections Pasta Pizza Potatoes" at bounding box center [785, 357] width 425 height 176
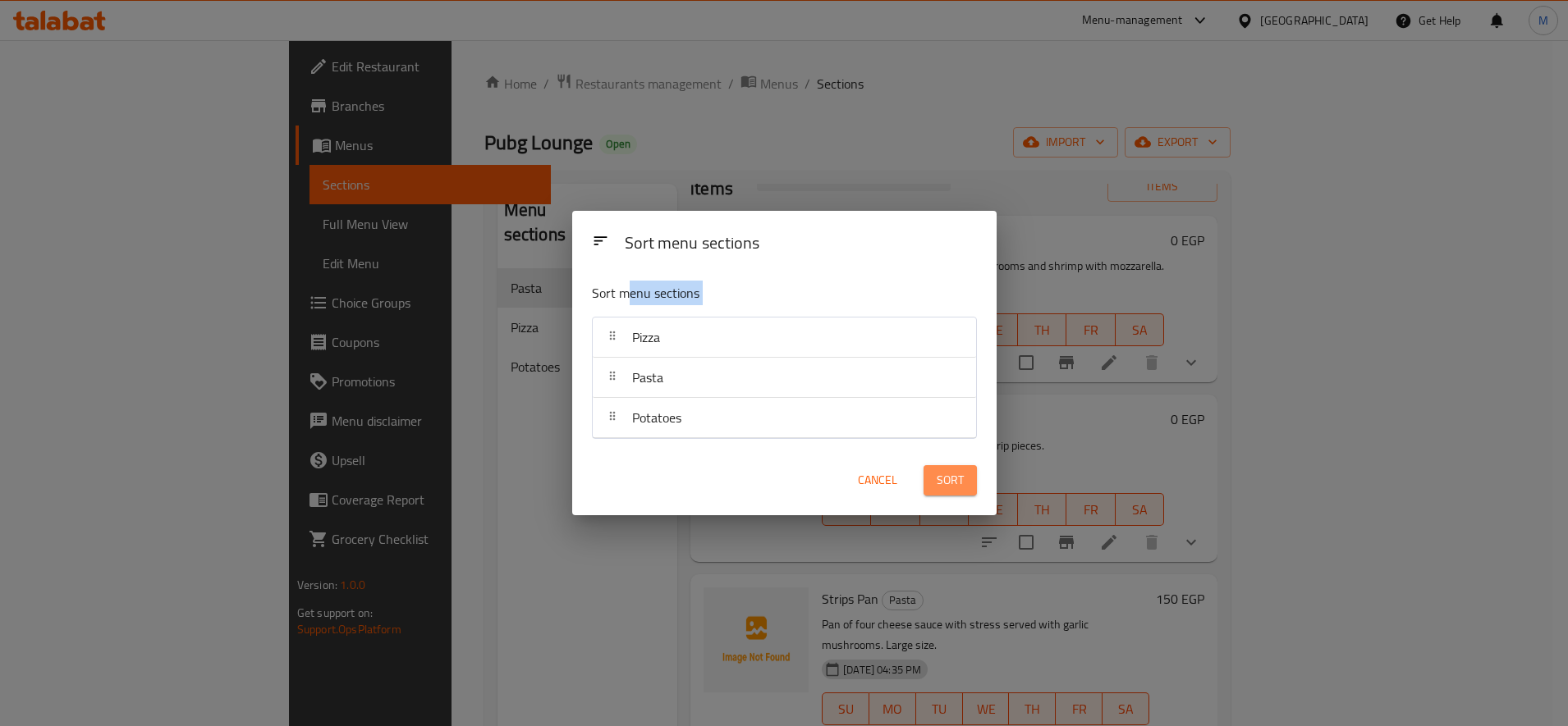
click at [936, 473] on button "Sort" at bounding box center [950, 480] width 53 height 31
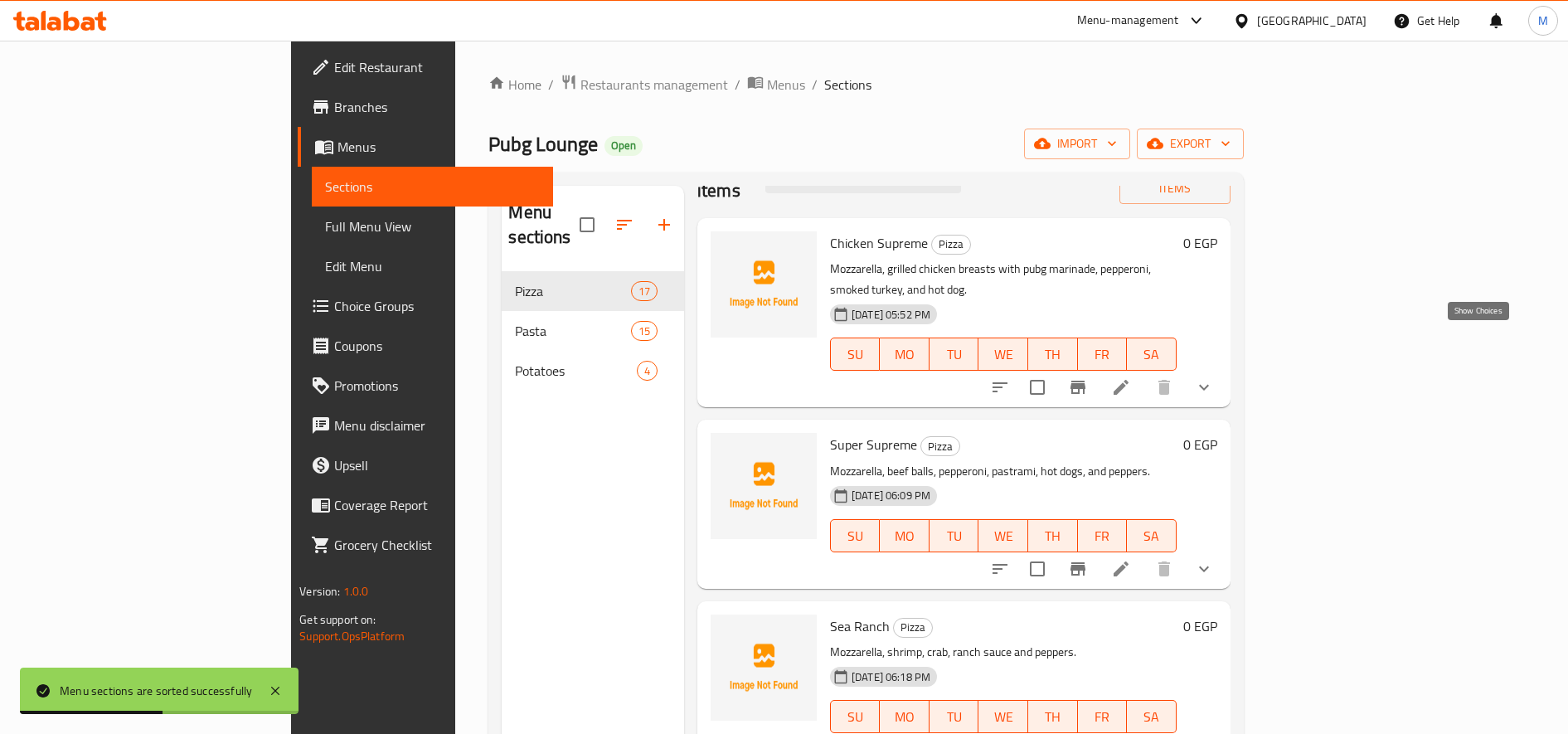
click at [1214, 377] on icon "show more" at bounding box center [1204, 387] width 20 height 20
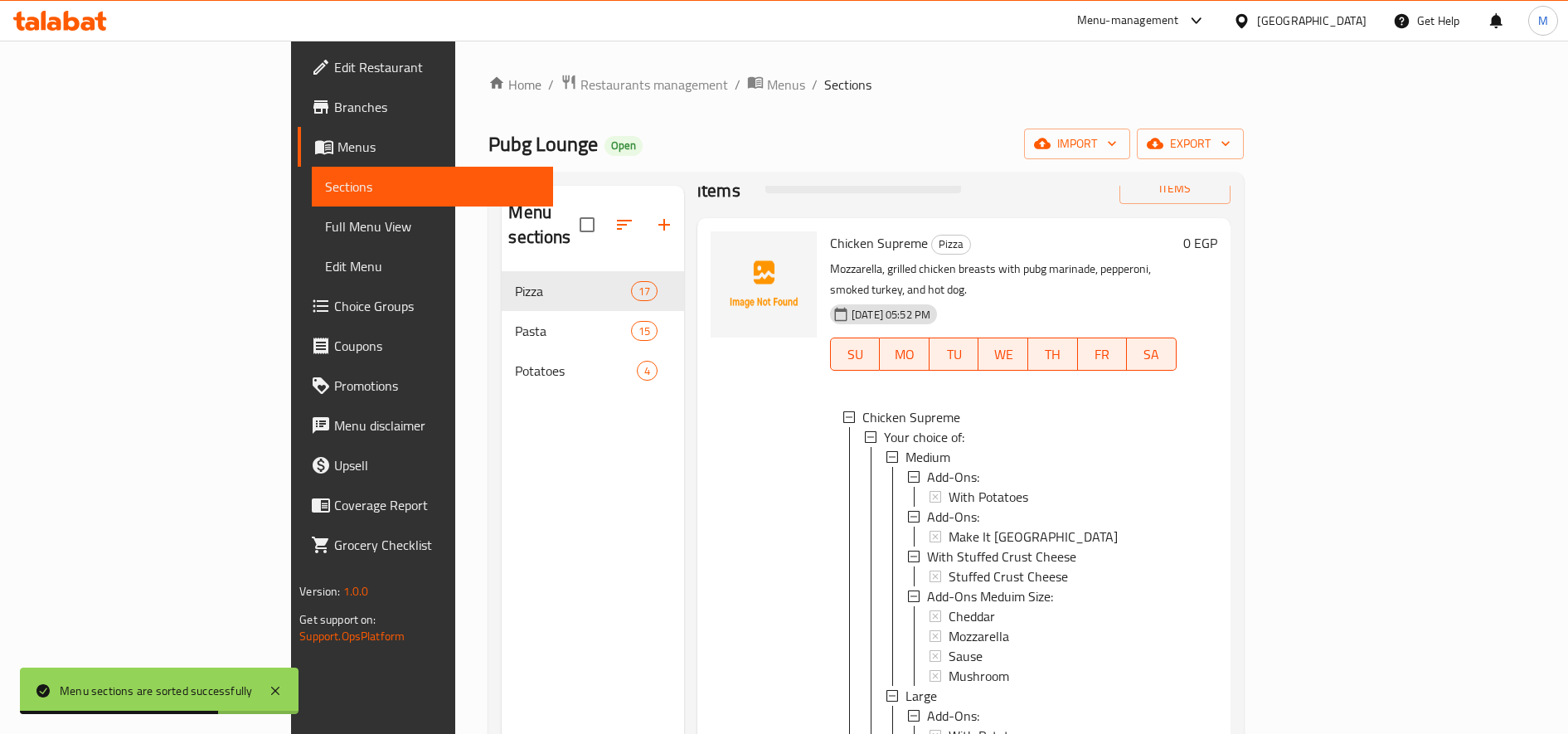
click at [1183, 298] on div "[DATE] 05:52 PM SU MO TU WE TH FR SA" at bounding box center [1004, 343] width 360 height 89
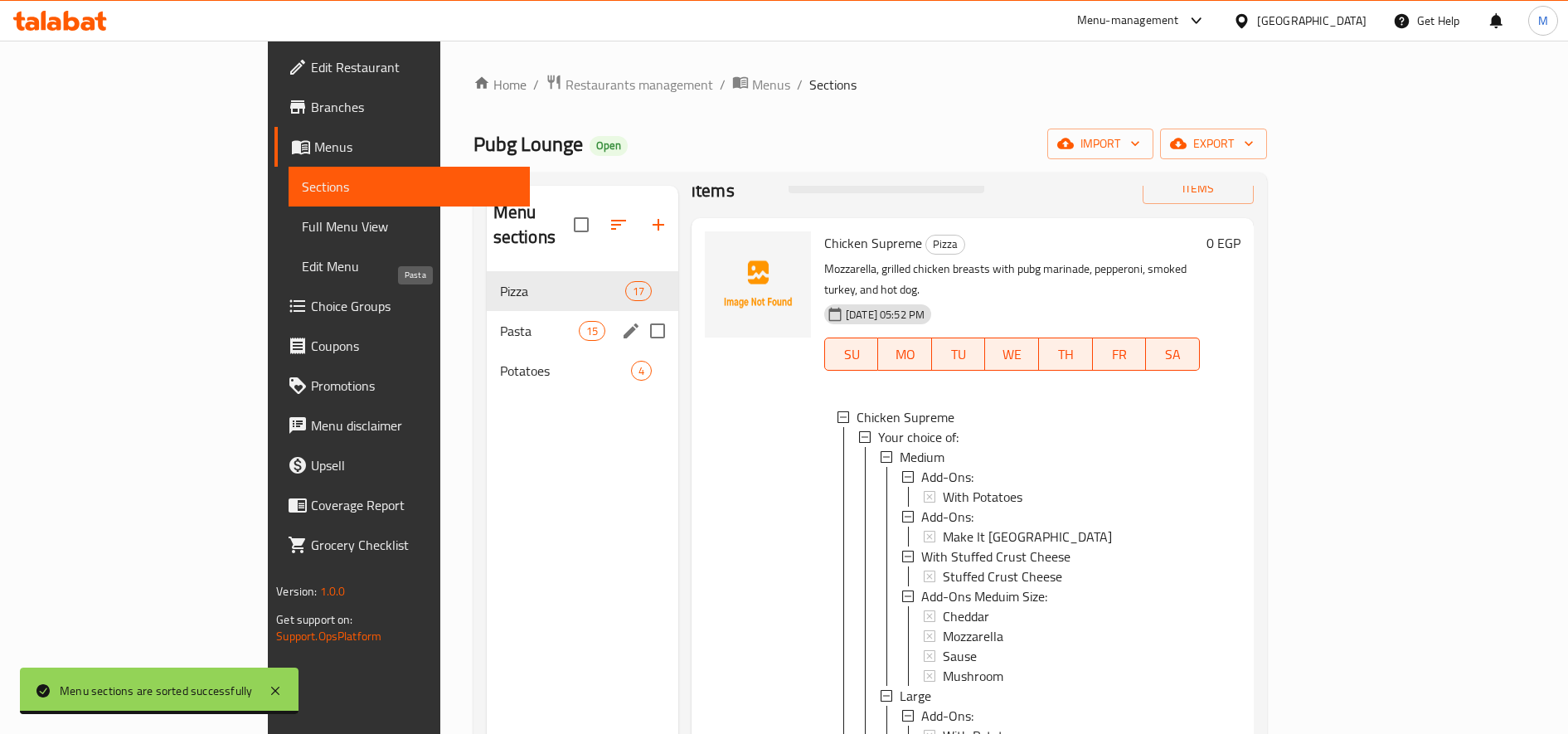
click at [500, 321] on span "Pasta" at bounding box center [540, 330] width 79 height 20
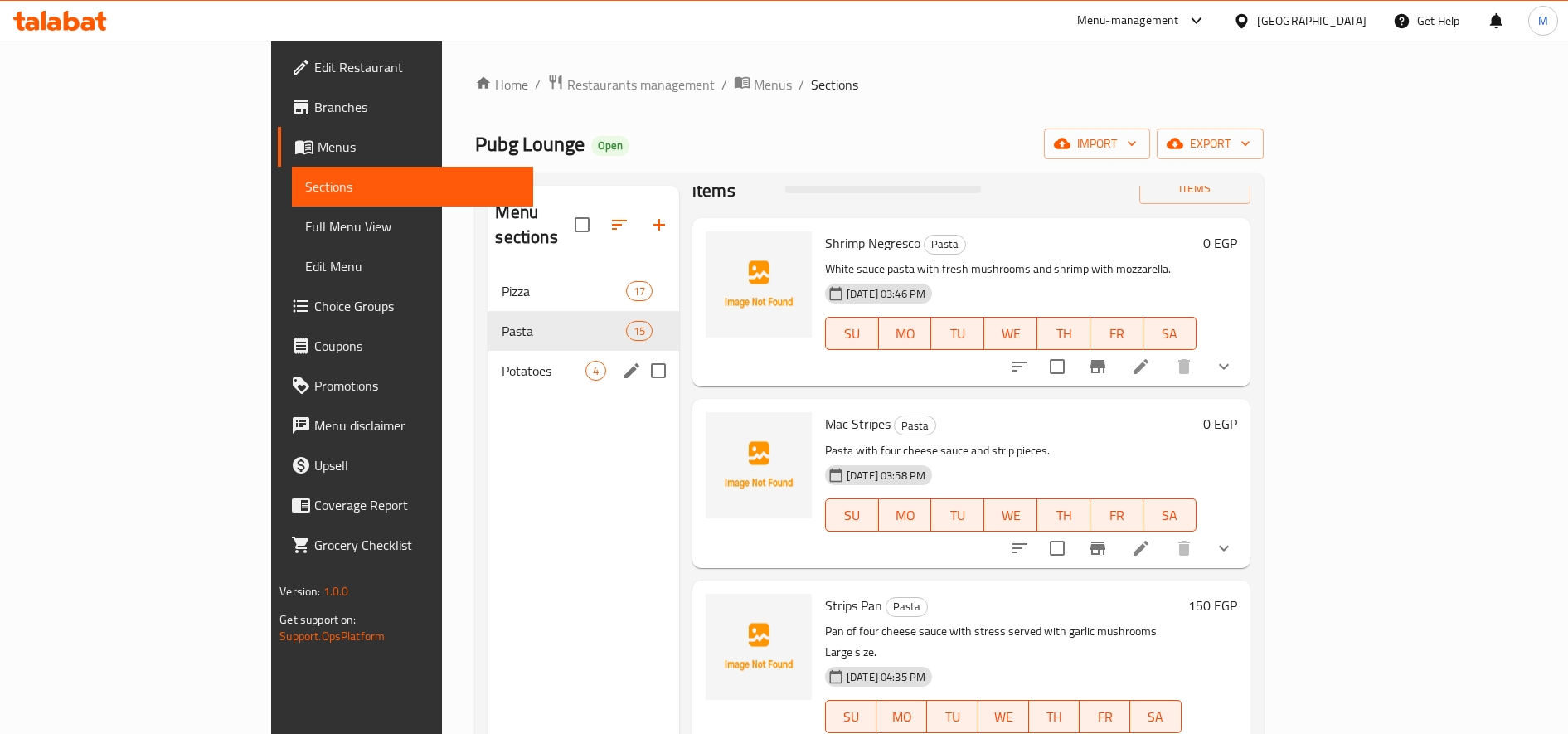
click at [488, 351] on div "Potatoes 4" at bounding box center [583, 371] width 191 height 40
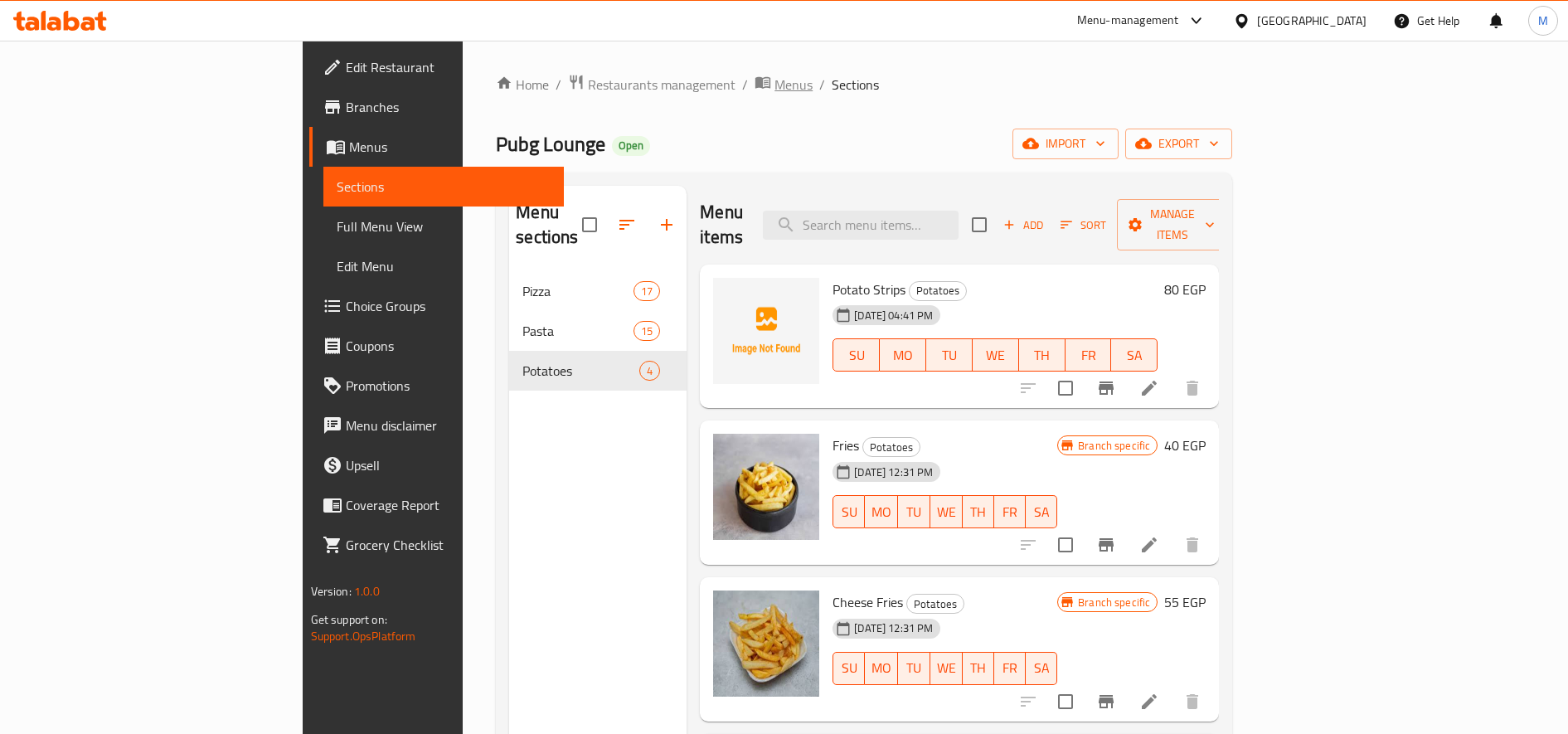
click at [775, 79] on span "Menus" at bounding box center [794, 84] width 39 height 20
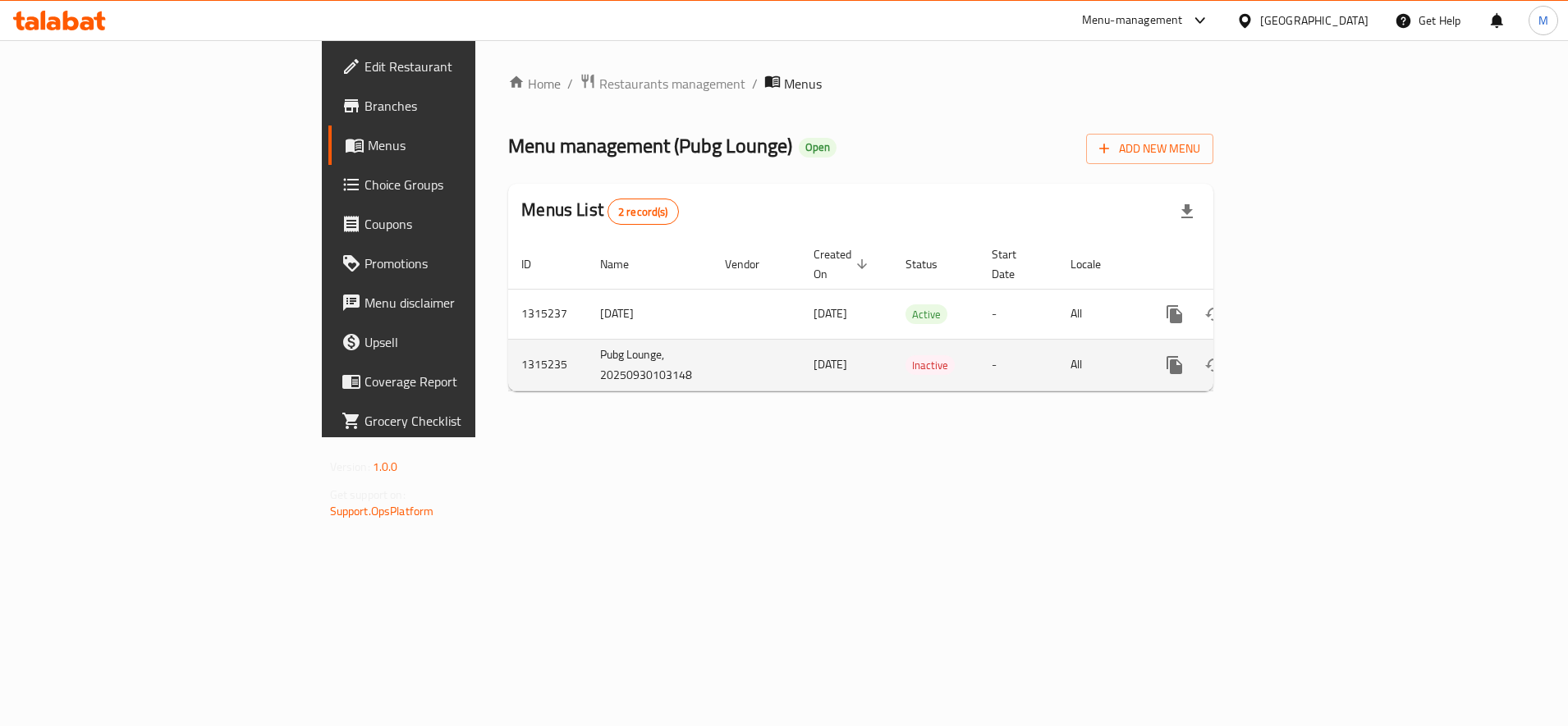
click at [801, 365] on td "[DATE]" at bounding box center [846, 365] width 92 height 52
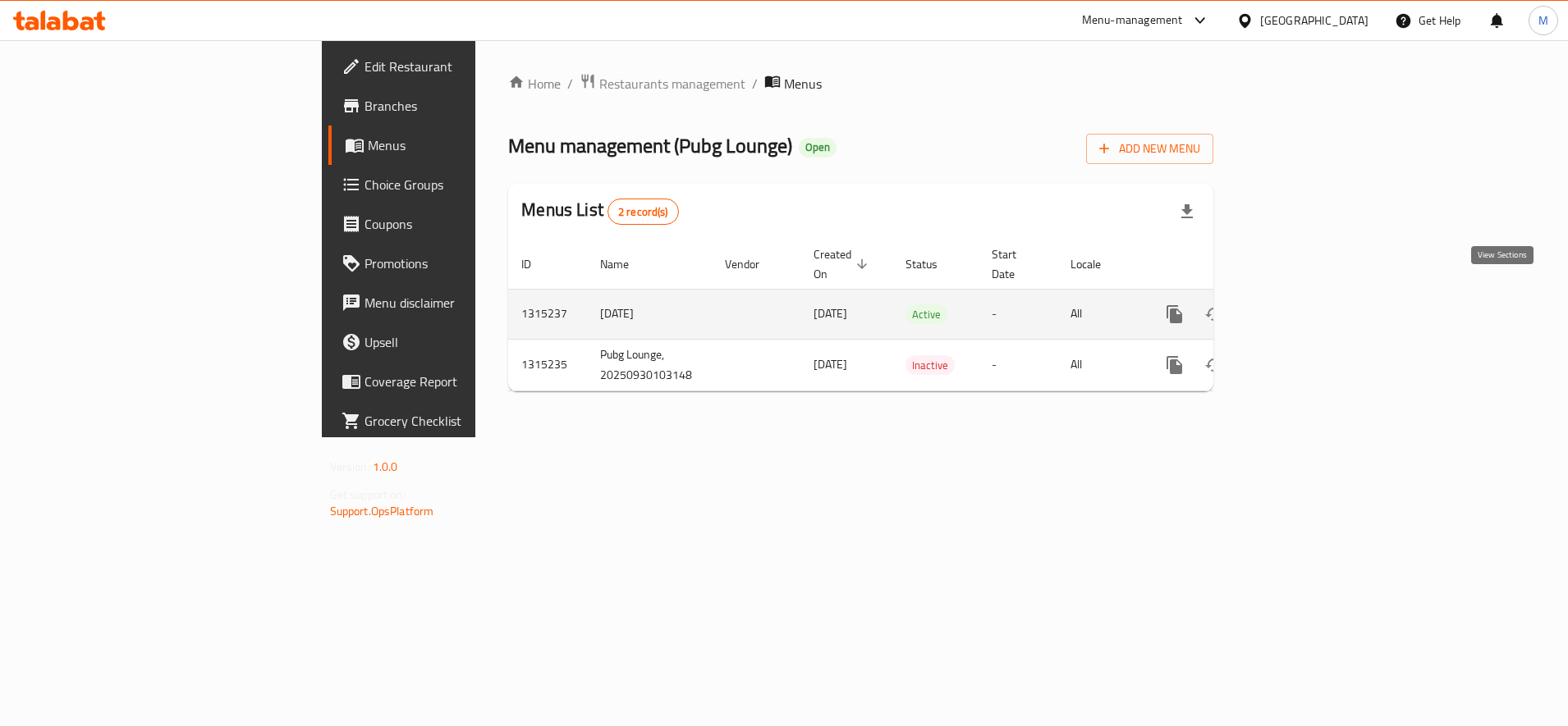
click at [1303, 304] on icon "enhanced table" at bounding box center [1292, 314] width 20 height 20
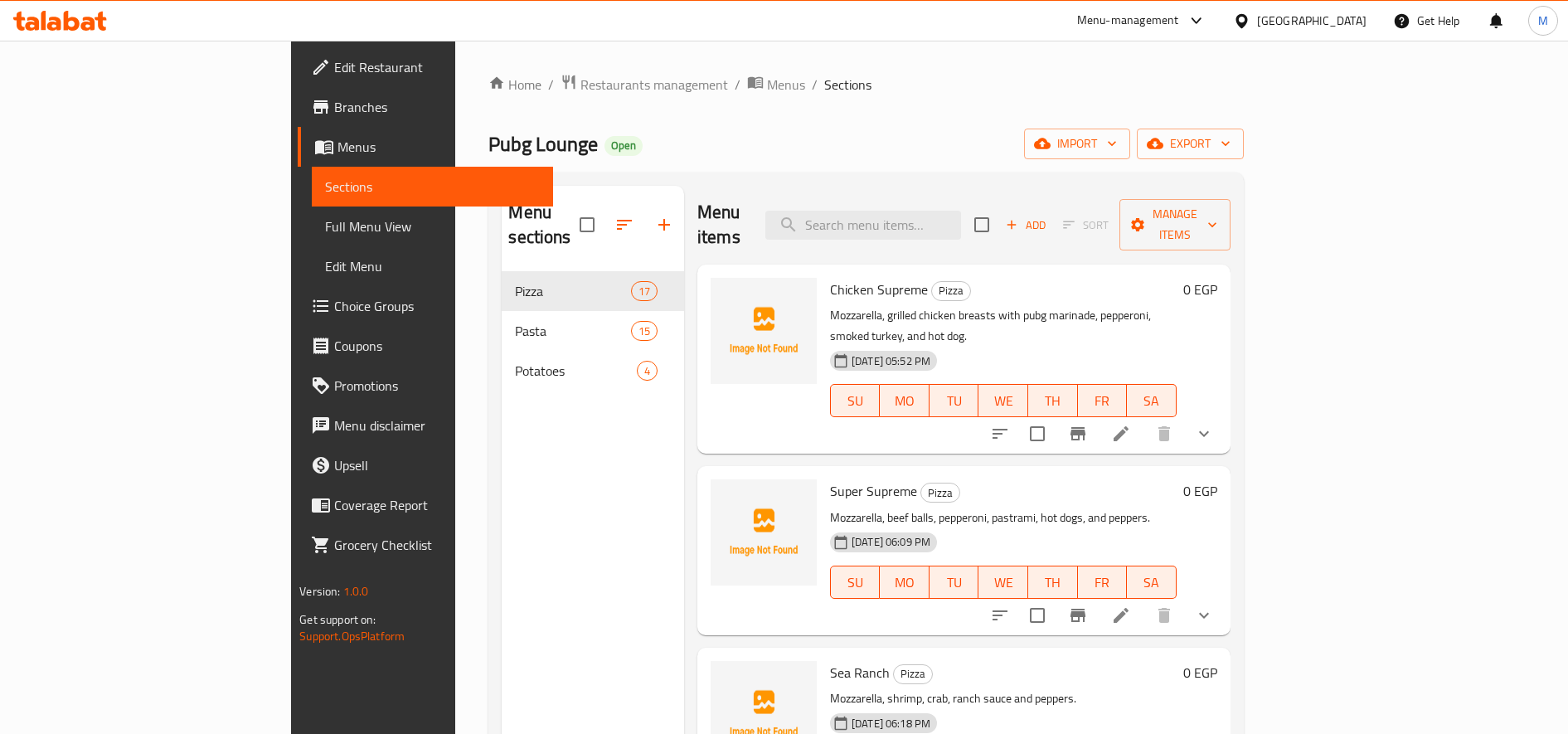
click at [831, 278] on span "Chicken Supreme" at bounding box center [879, 290] width 98 height 24
copy h6 "Chicken Supreme"
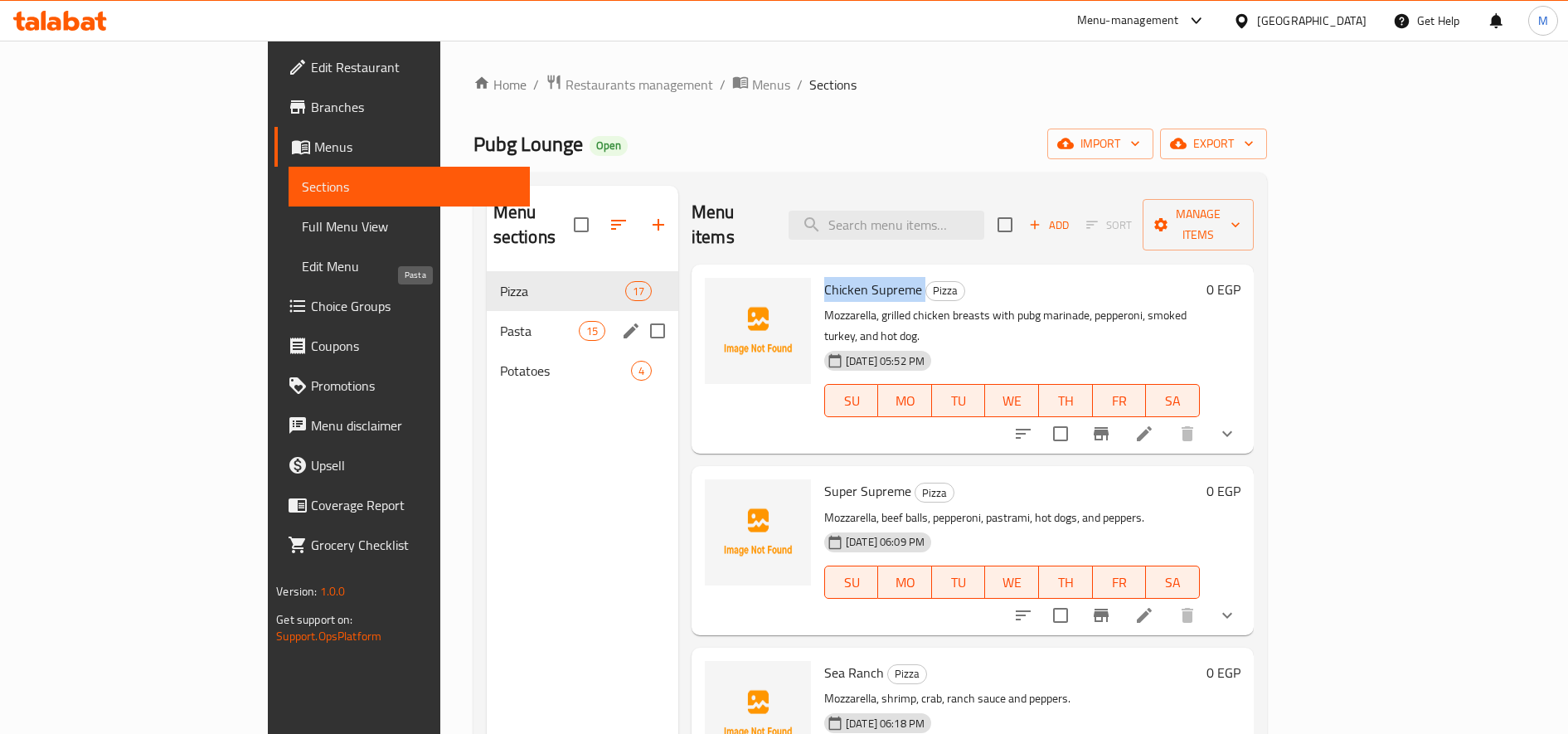
click at [500, 321] on span "Pasta" at bounding box center [540, 330] width 79 height 20
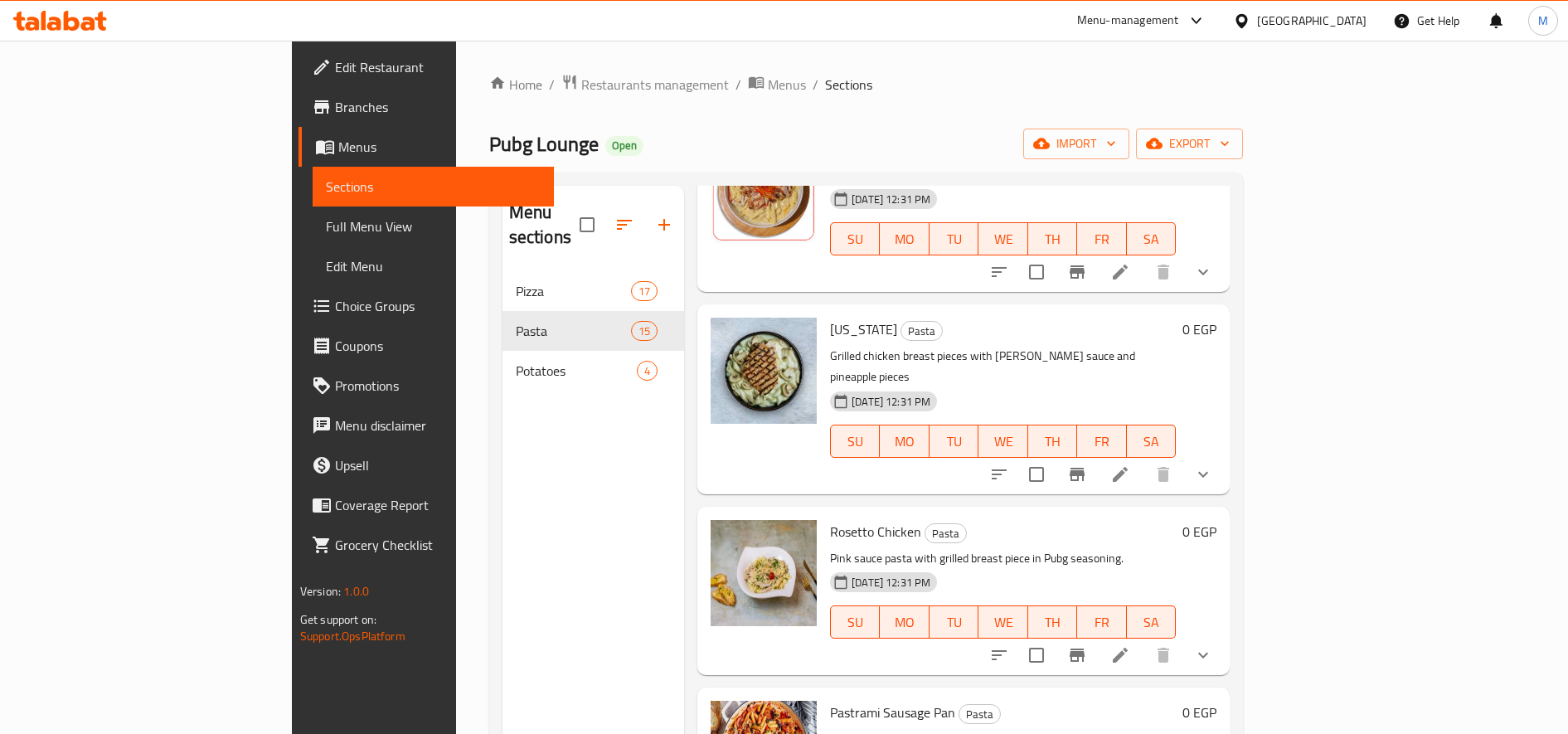
scroll to position [1941, 0]
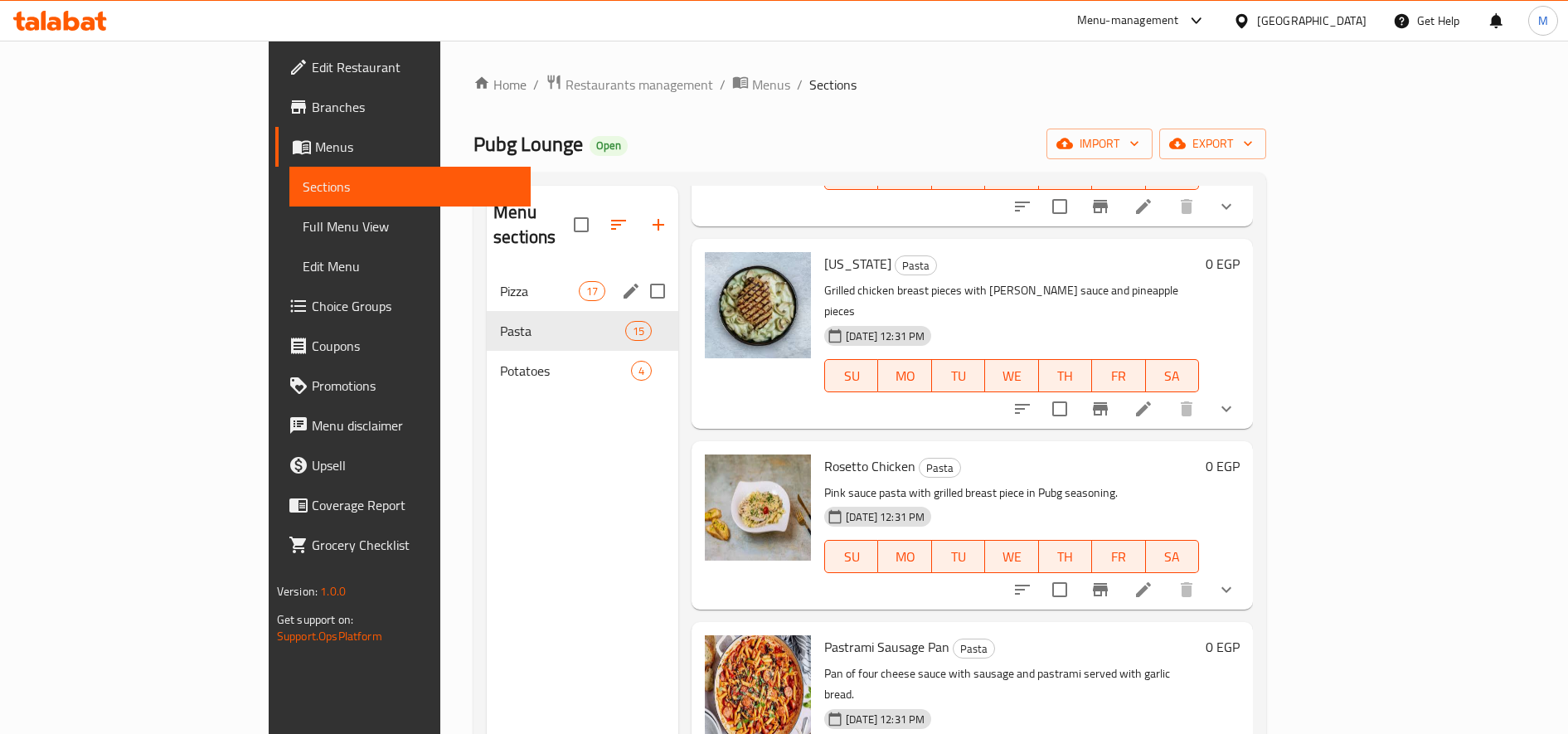
click at [487, 271] on div "Pizza 17" at bounding box center [583, 291] width 192 height 40
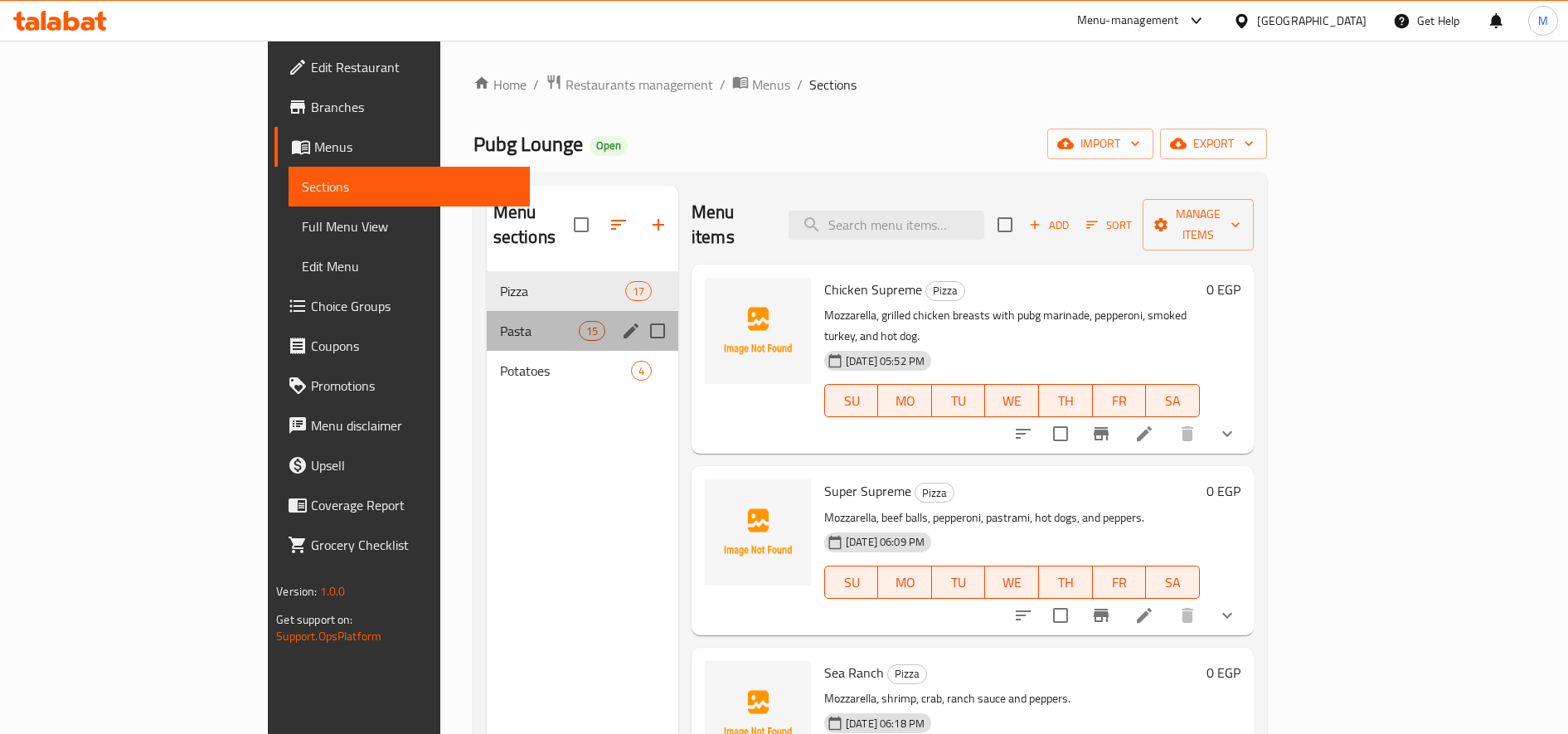
click at [487, 316] on div "Pasta 15" at bounding box center [583, 331] width 192 height 40
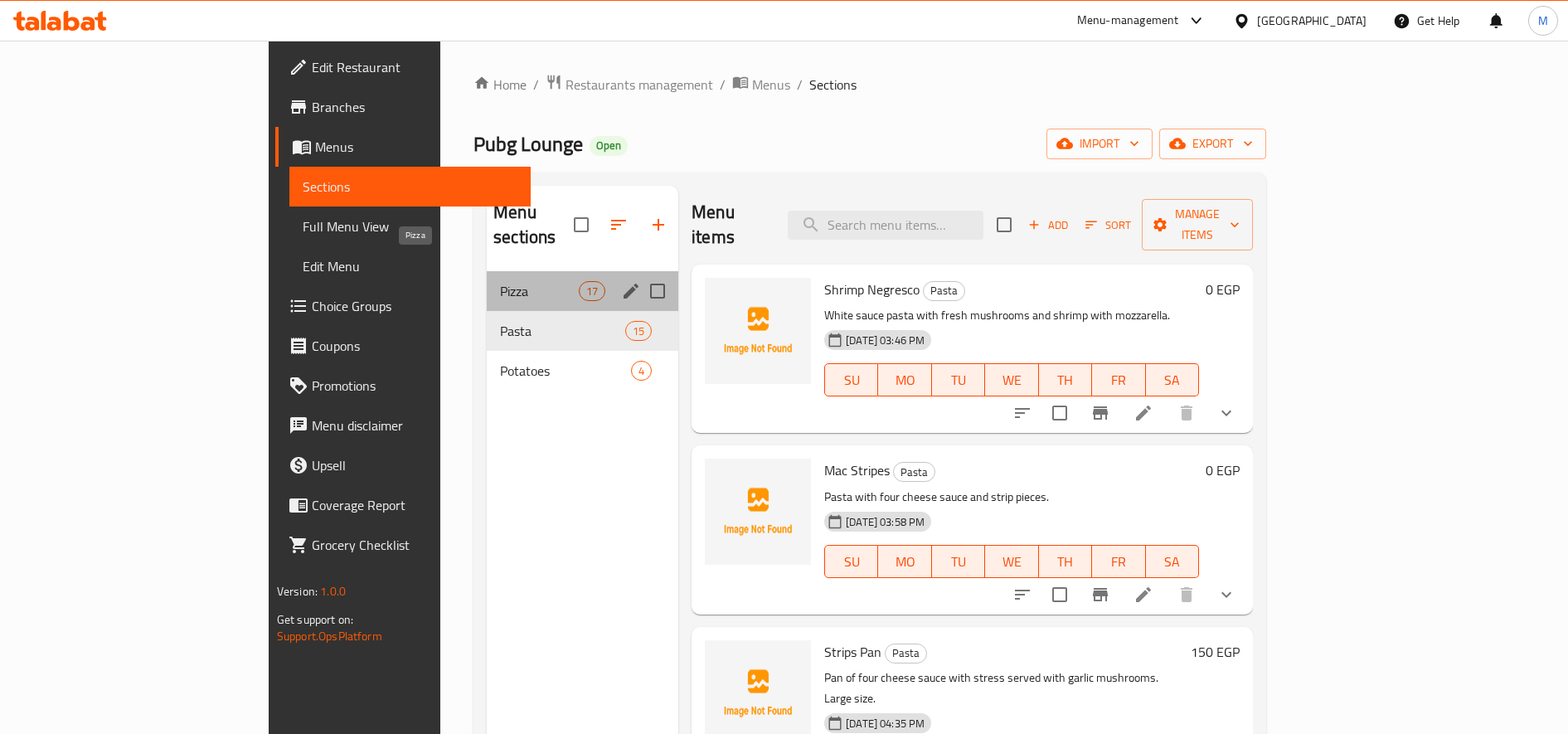
click at [500, 281] on span "Pizza" at bounding box center [540, 291] width 79 height 20
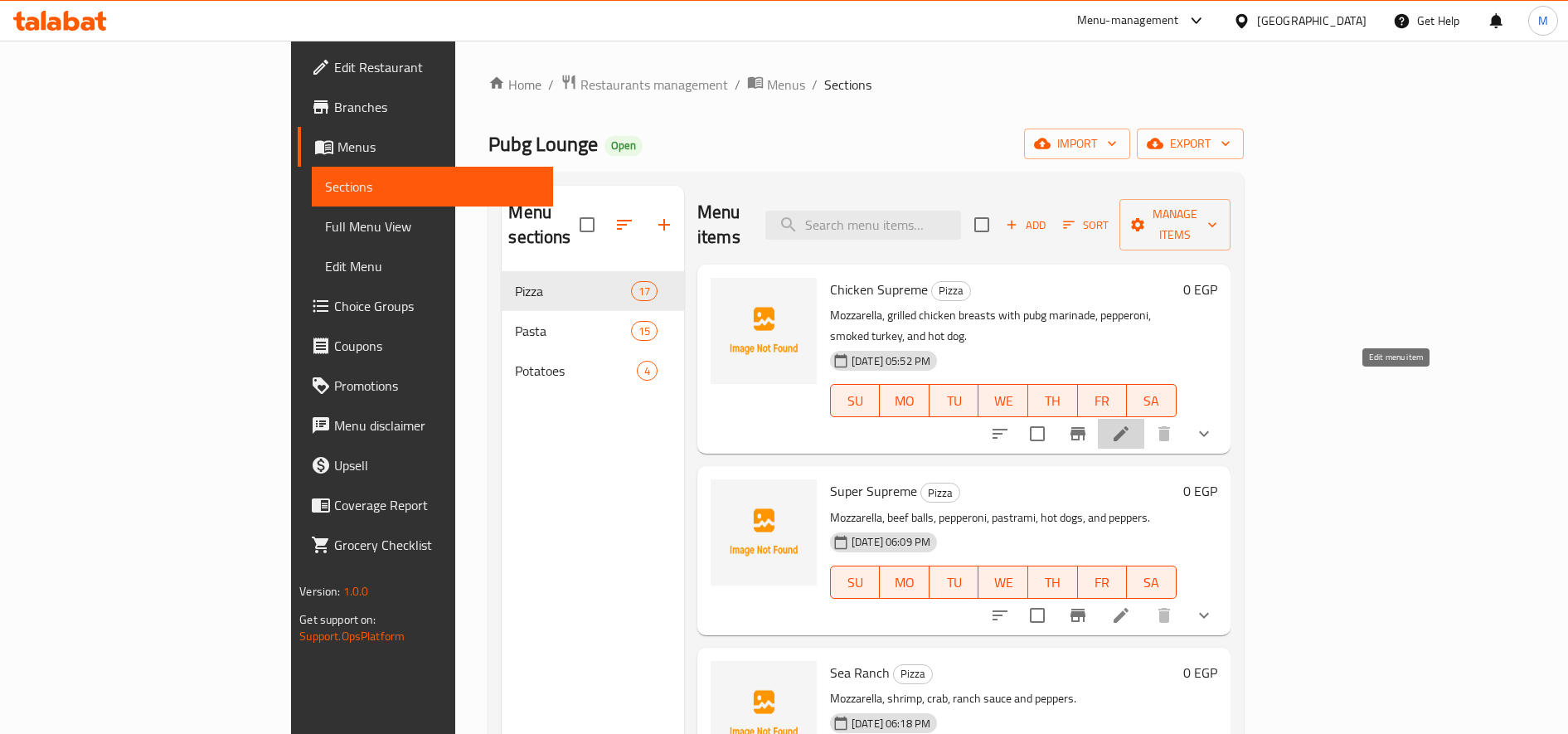
click at [1132, 424] on icon at bounding box center [1121, 434] width 20 height 20
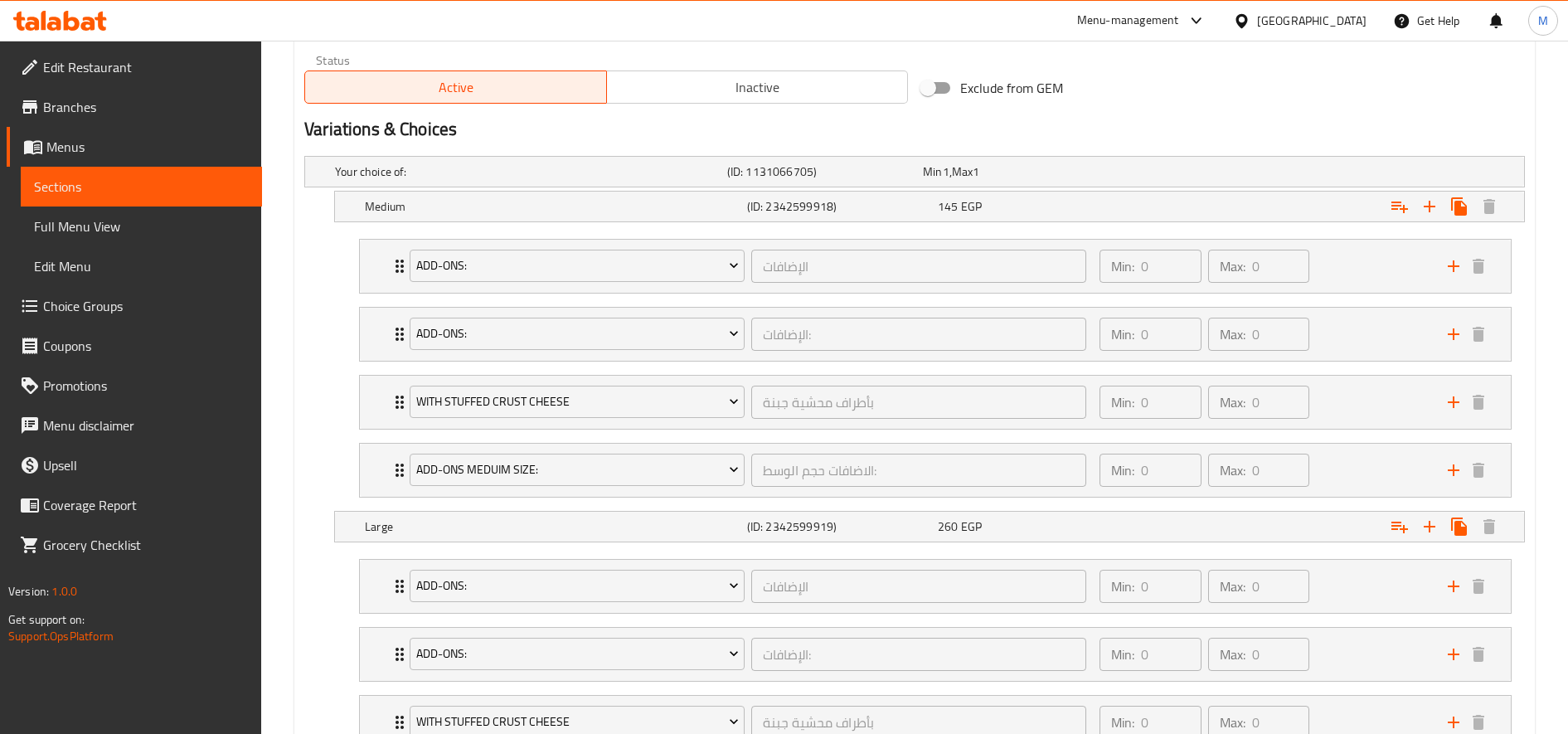
scroll to position [824, 0]
click at [1027, 201] on div "145 EGP" at bounding box center [1030, 205] width 184 height 17
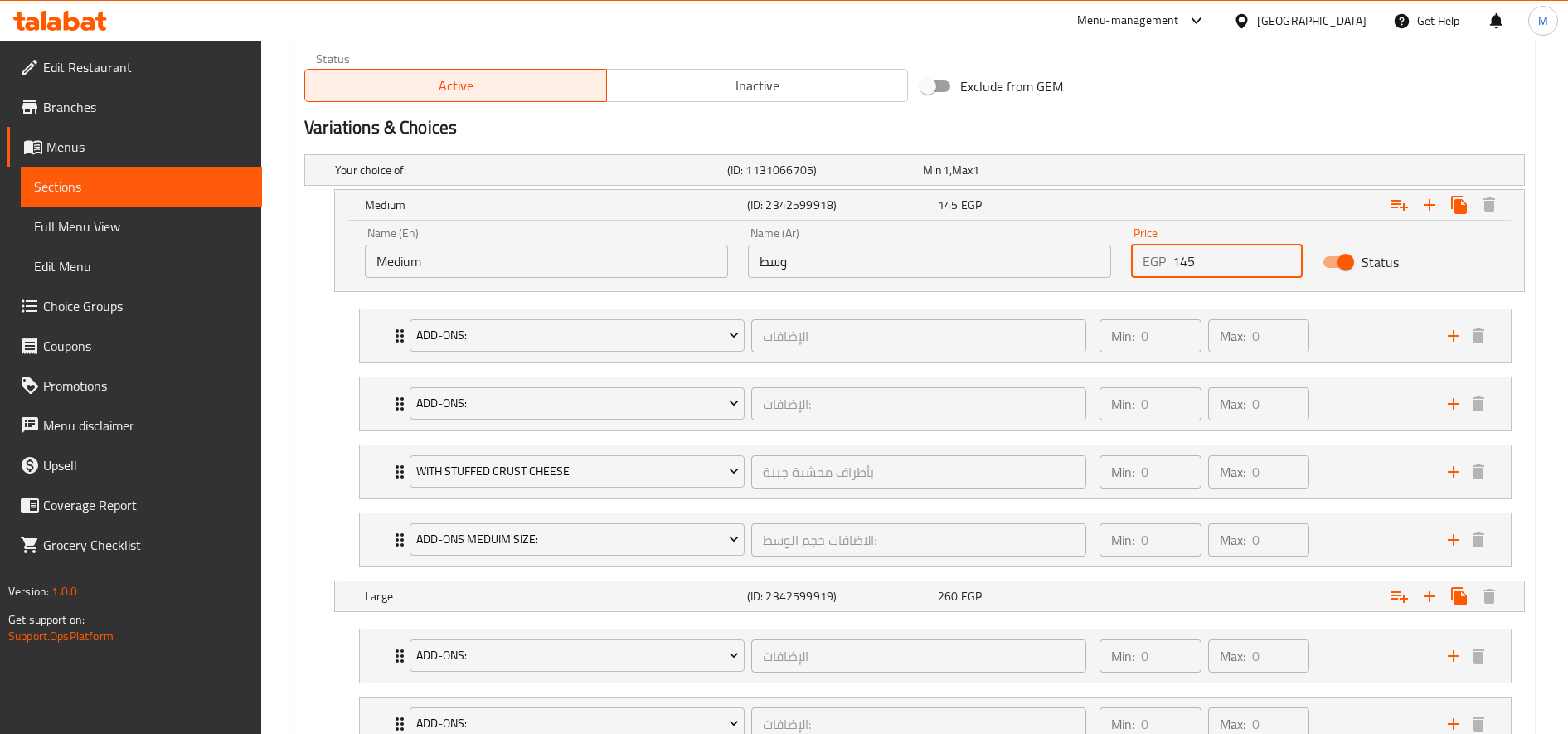
drag, startPoint x: 1189, startPoint y: 263, endPoint x: 1180, endPoint y: 264, distance: 9.1
click at [1180, 264] on input "145" at bounding box center [1238, 261] width 130 height 33
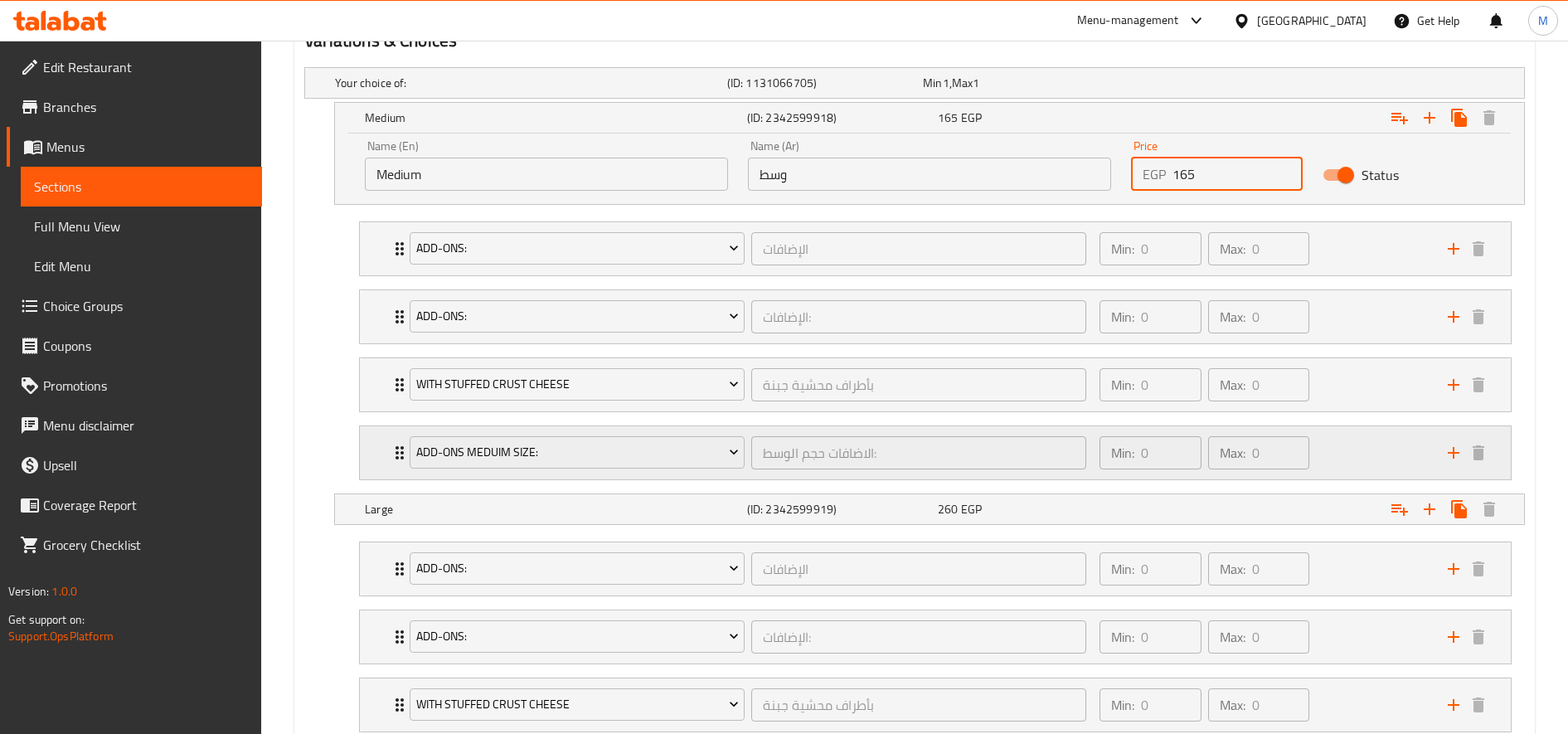
scroll to position [916, 0]
type input "165"
click at [1182, 511] on div "Expand" at bounding box center [1317, 505] width 382 height 37
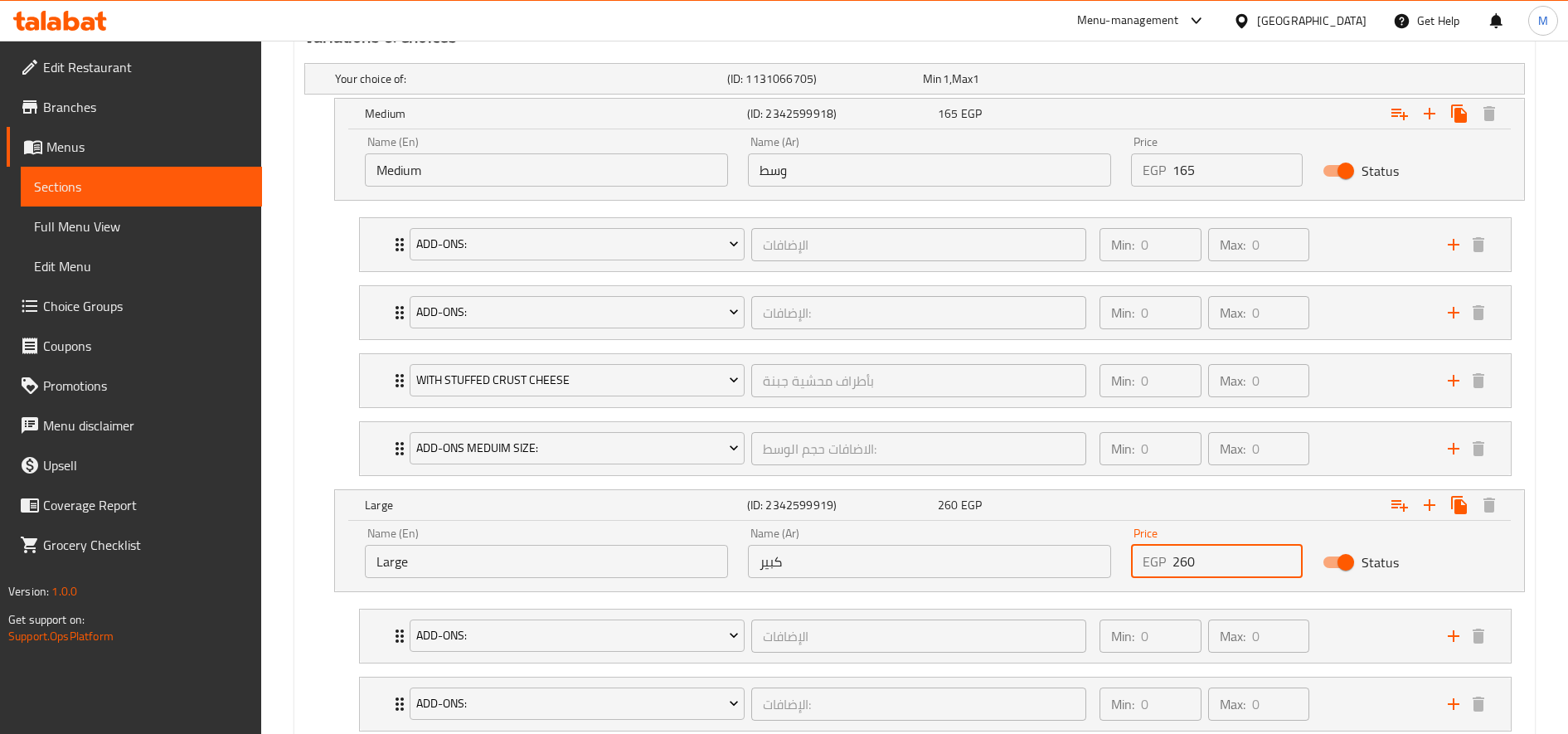
click at [1183, 559] on input "260" at bounding box center [1238, 561] width 130 height 33
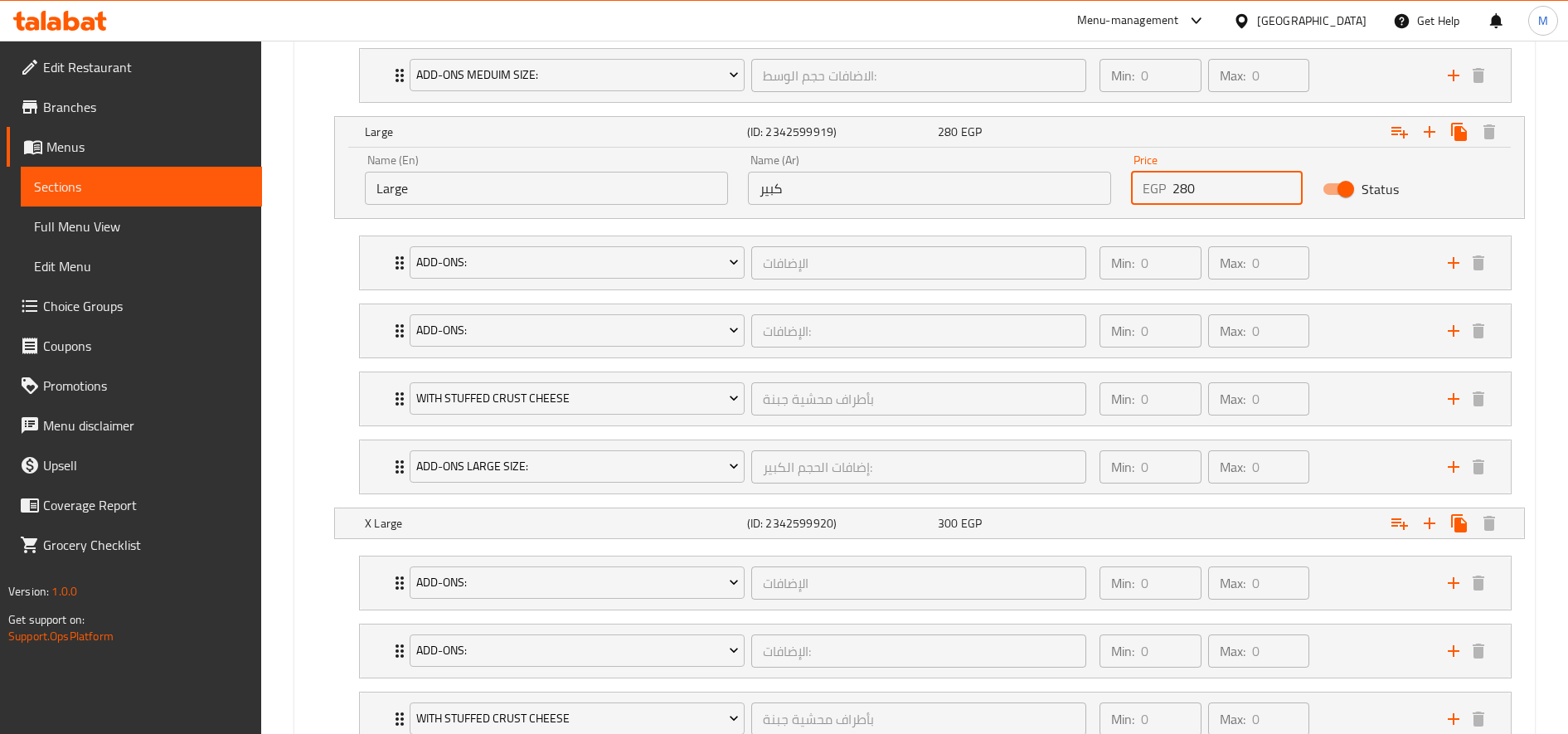
scroll to position [1291, 0]
type input "280"
click at [1196, 536] on div "Expand" at bounding box center [1317, 520] width 382 height 37
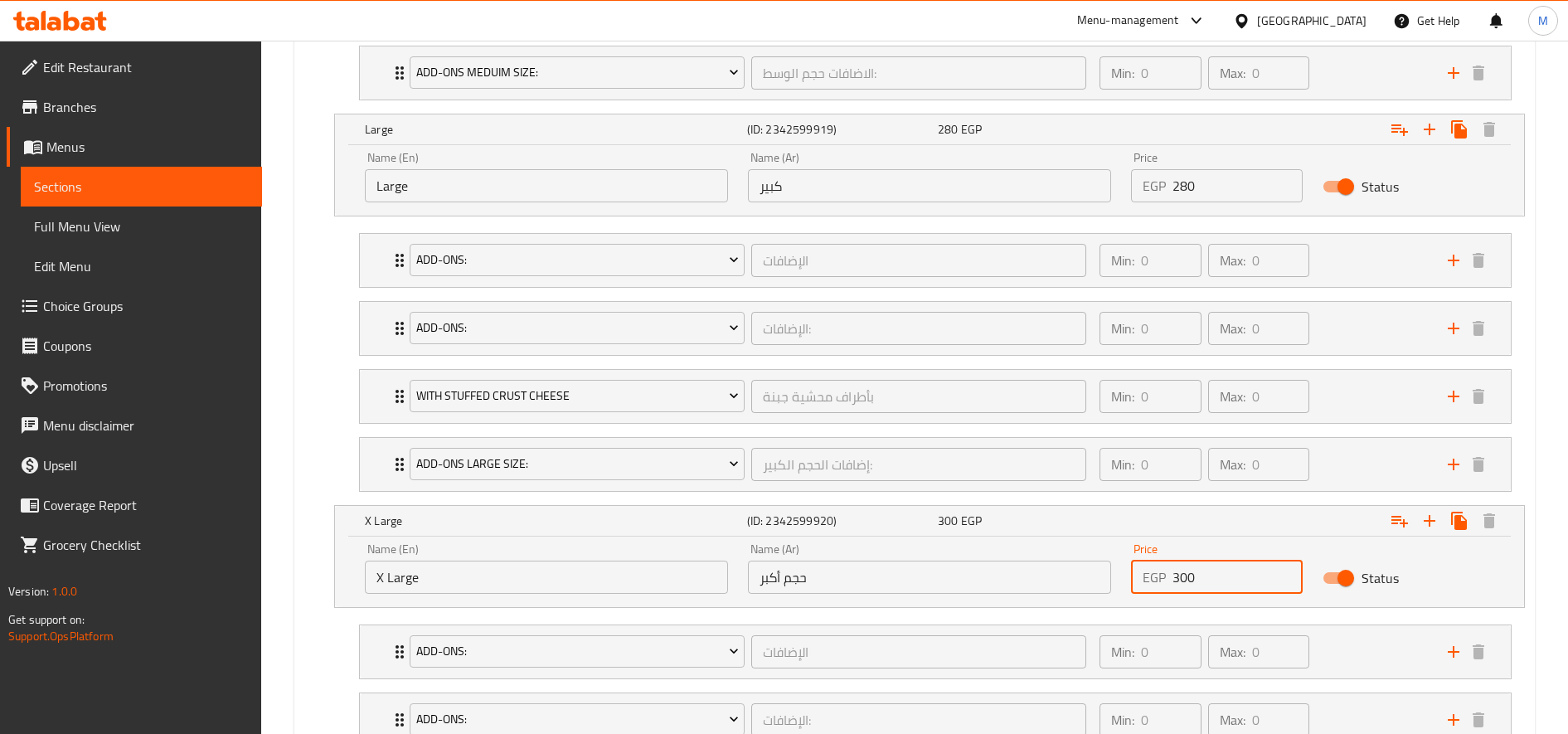
drag, startPoint x: 1189, startPoint y: 579, endPoint x: 1181, endPoint y: 580, distance: 8.1
click at [1181, 580] on input "300" at bounding box center [1238, 577] width 130 height 33
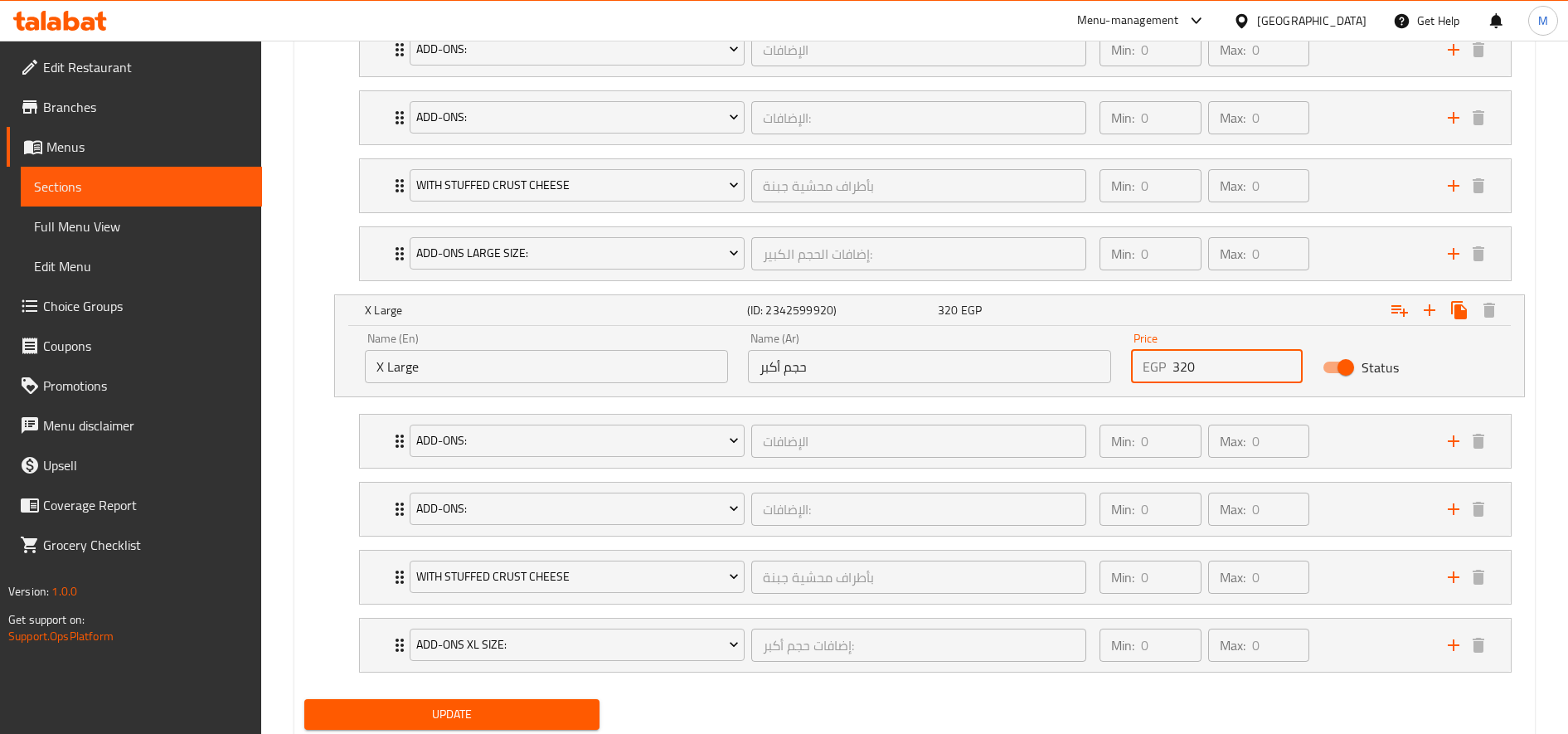
scroll to position [1555, 0]
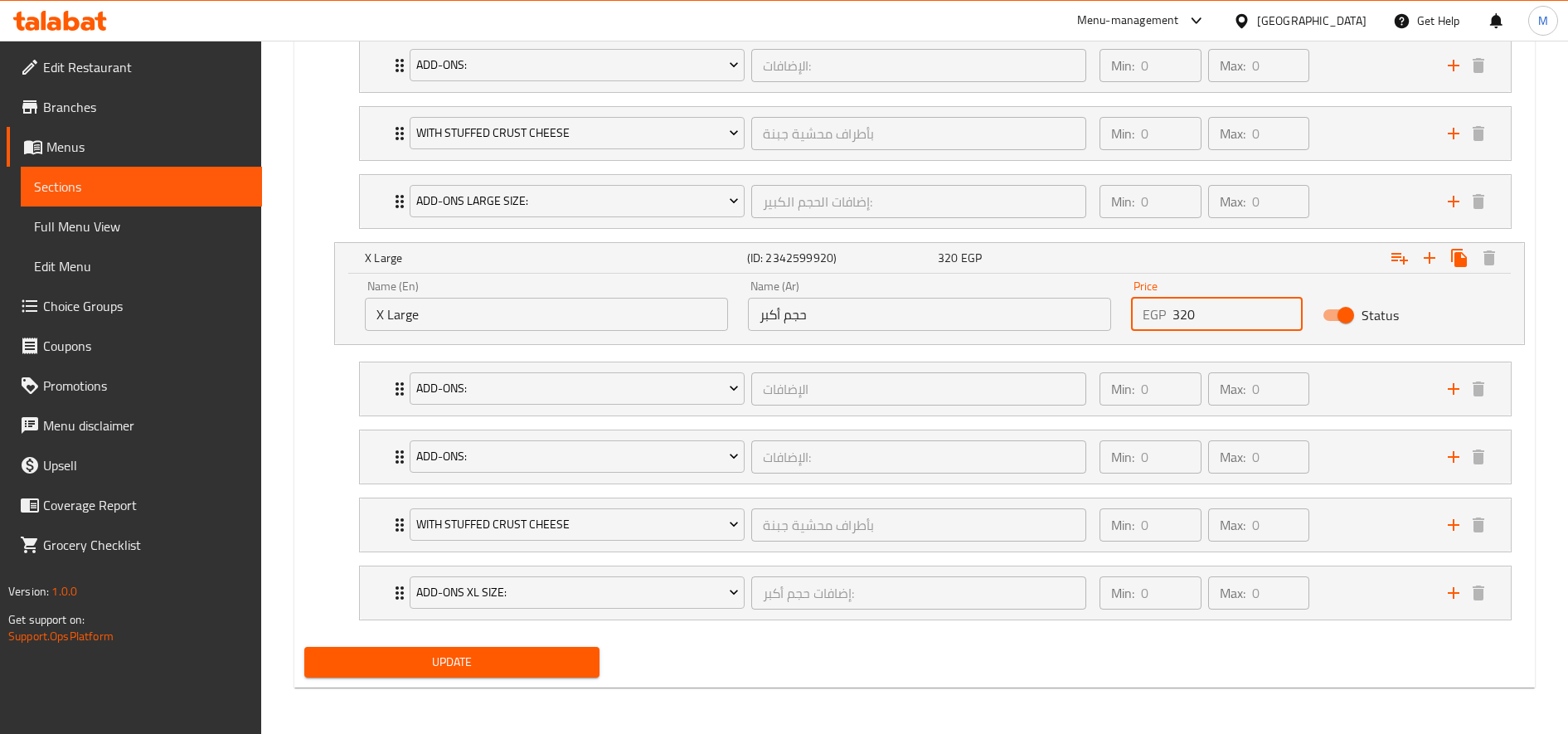
type input "320"
click at [562, 649] on button "Update" at bounding box center [452, 662] width 295 height 31
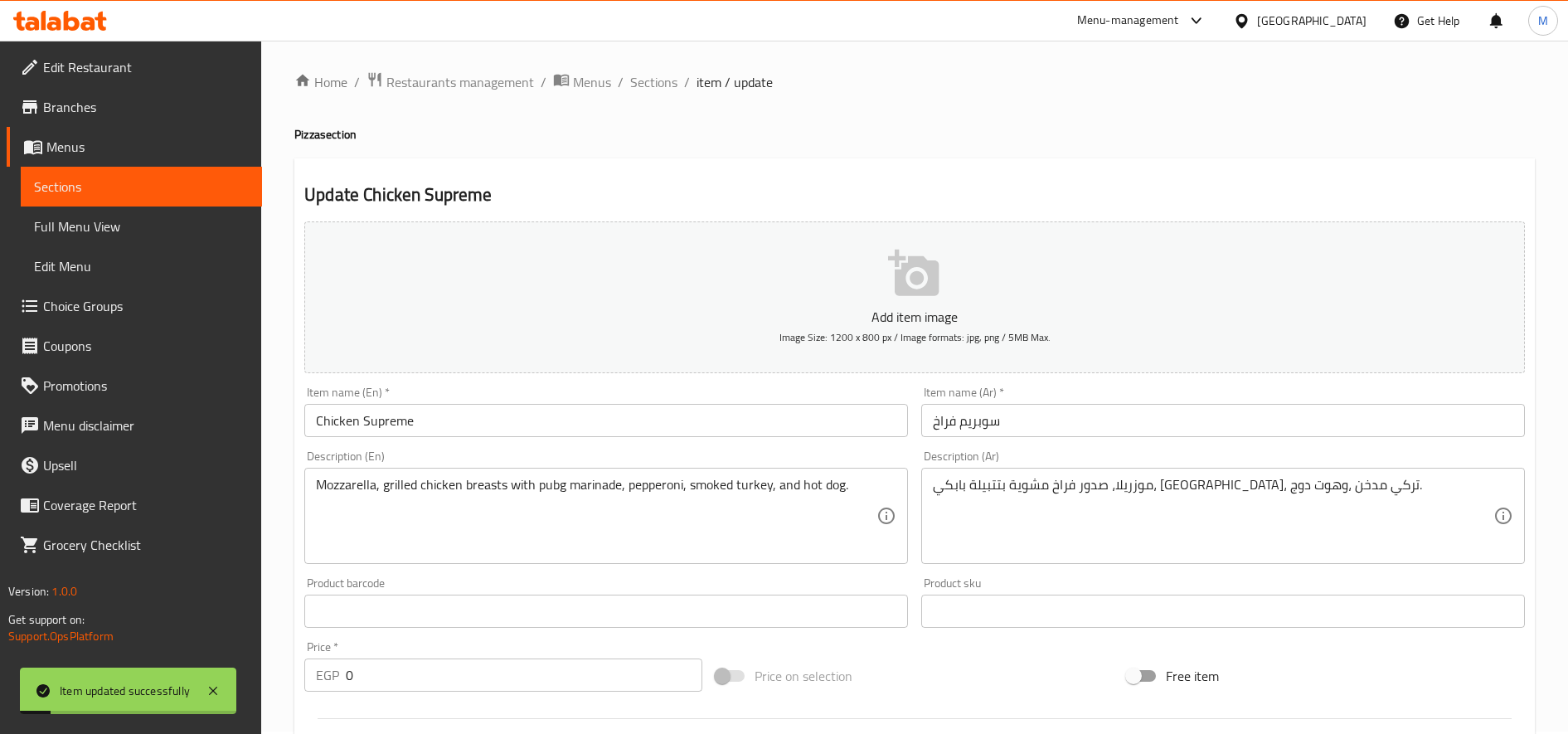
scroll to position [0, 0]
click at [663, 82] on span "Sections" at bounding box center [654, 84] width 47 height 20
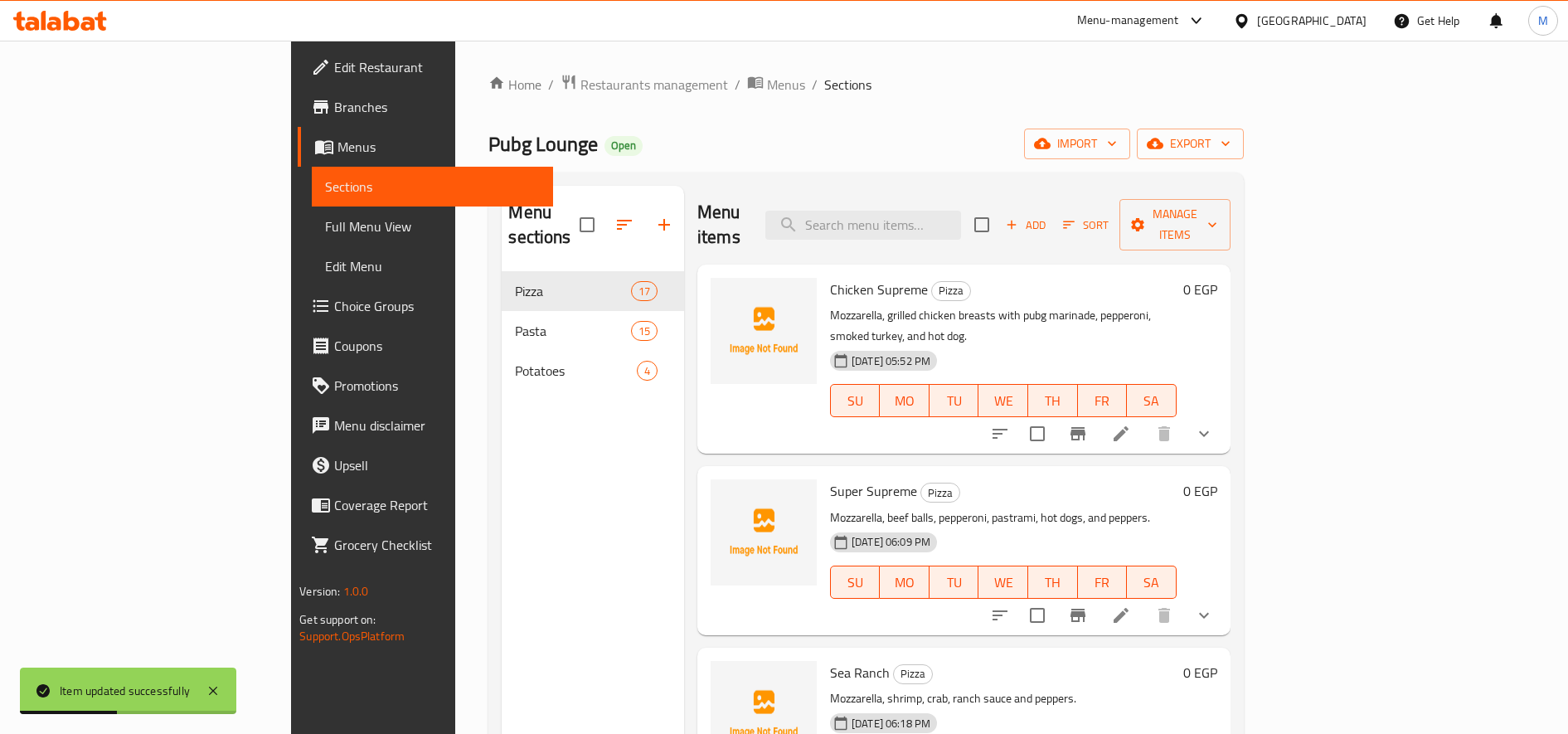
click at [1132, 606] on icon at bounding box center [1121, 615] width 20 height 20
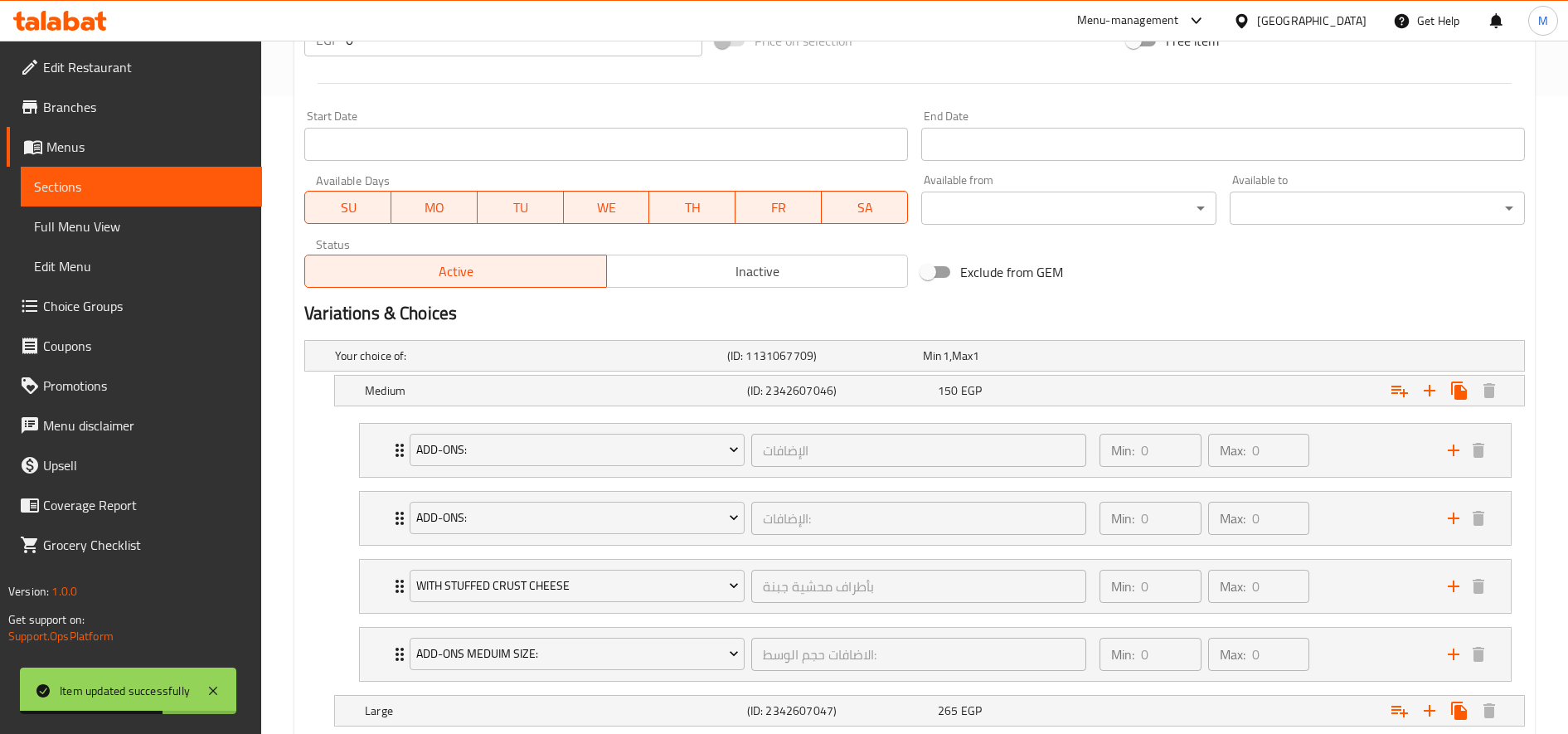
scroll to position [639, 0]
click at [1202, 388] on div "Expand" at bounding box center [1317, 390] width 382 height 37
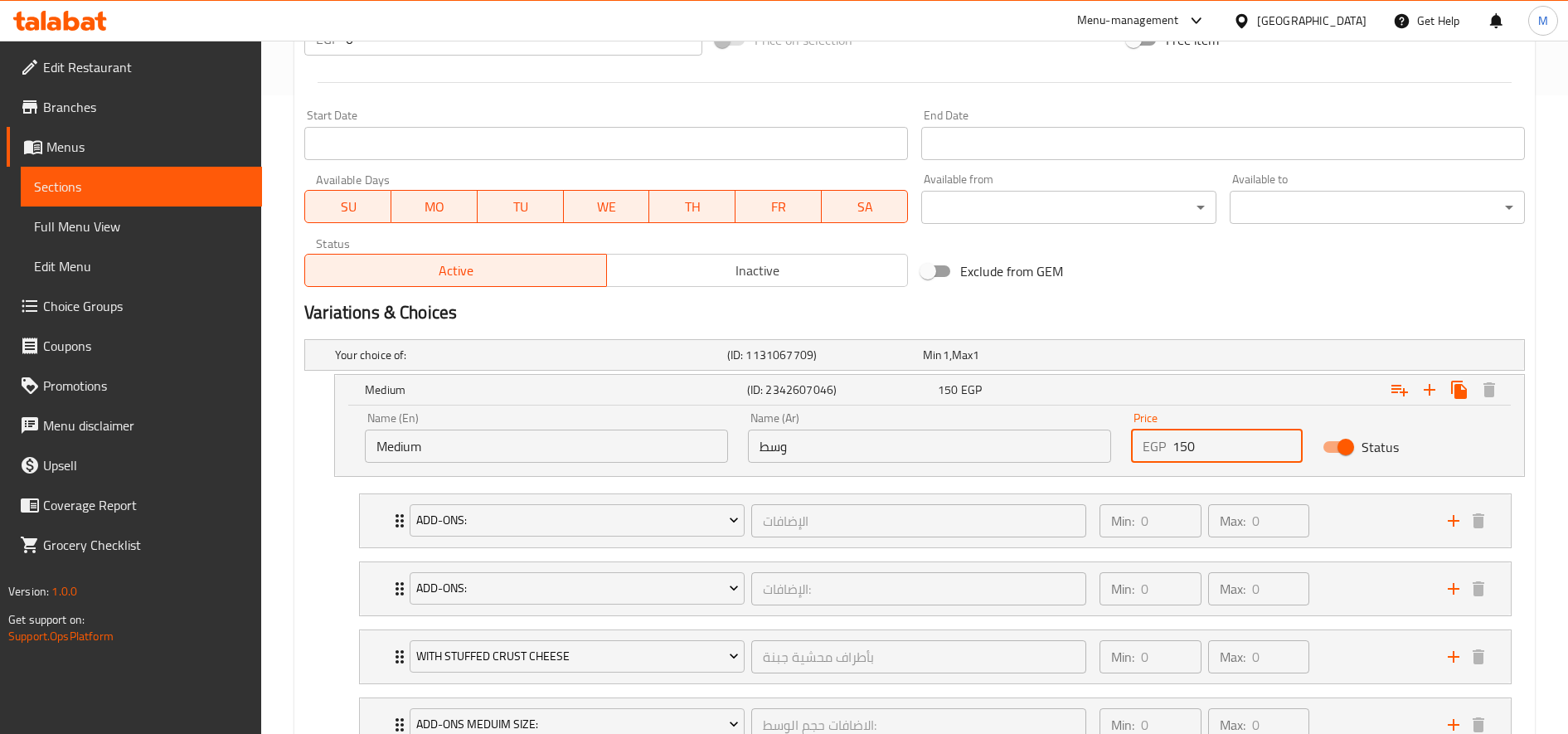
click at [1182, 447] on input "150" at bounding box center [1238, 446] width 130 height 33
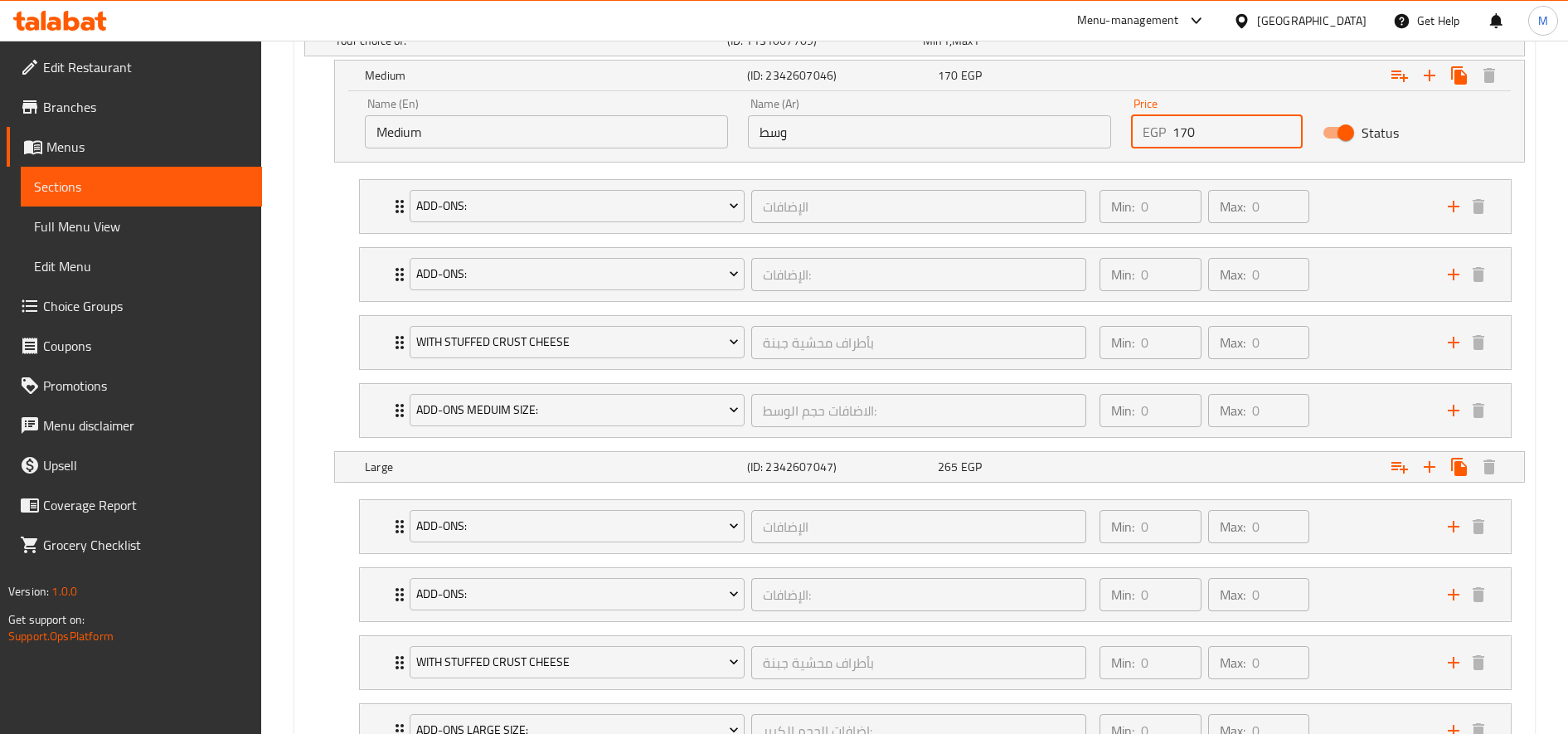
scroll to position [954, 0]
type input "170"
click at [1282, 466] on div "Expand" at bounding box center [1317, 466] width 382 height 37
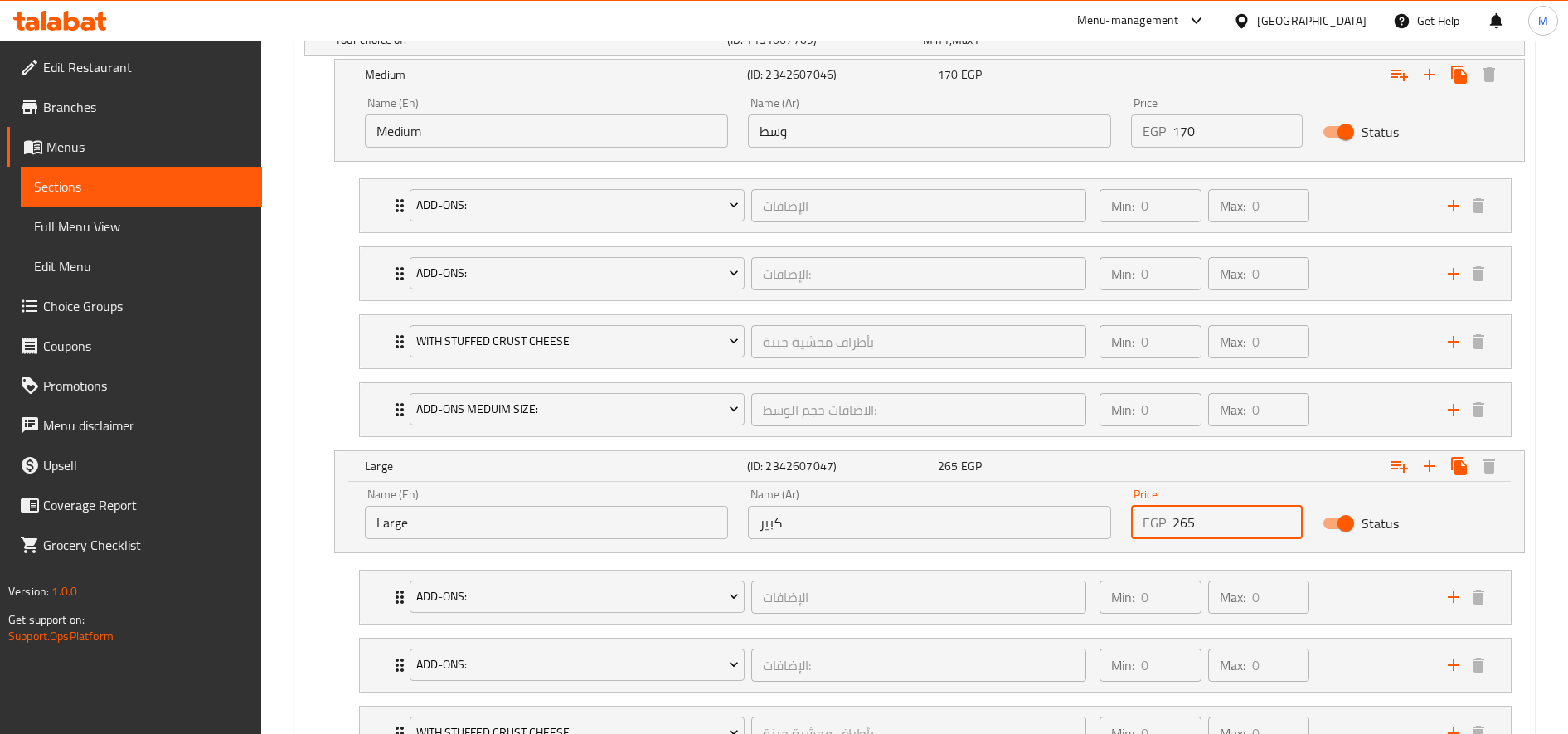
click at [1180, 527] on input "265" at bounding box center [1238, 522] width 130 height 33
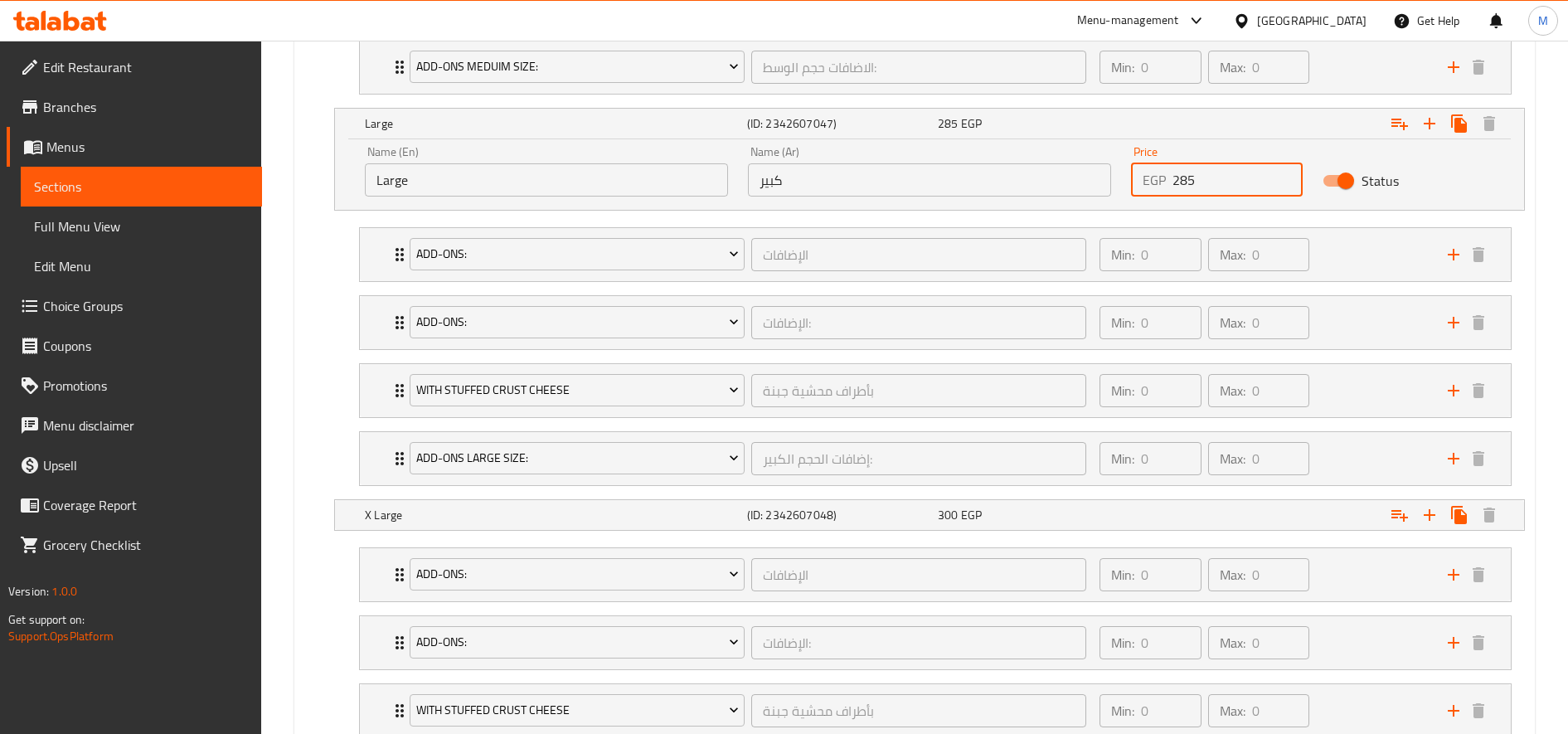
scroll to position [1302, 0]
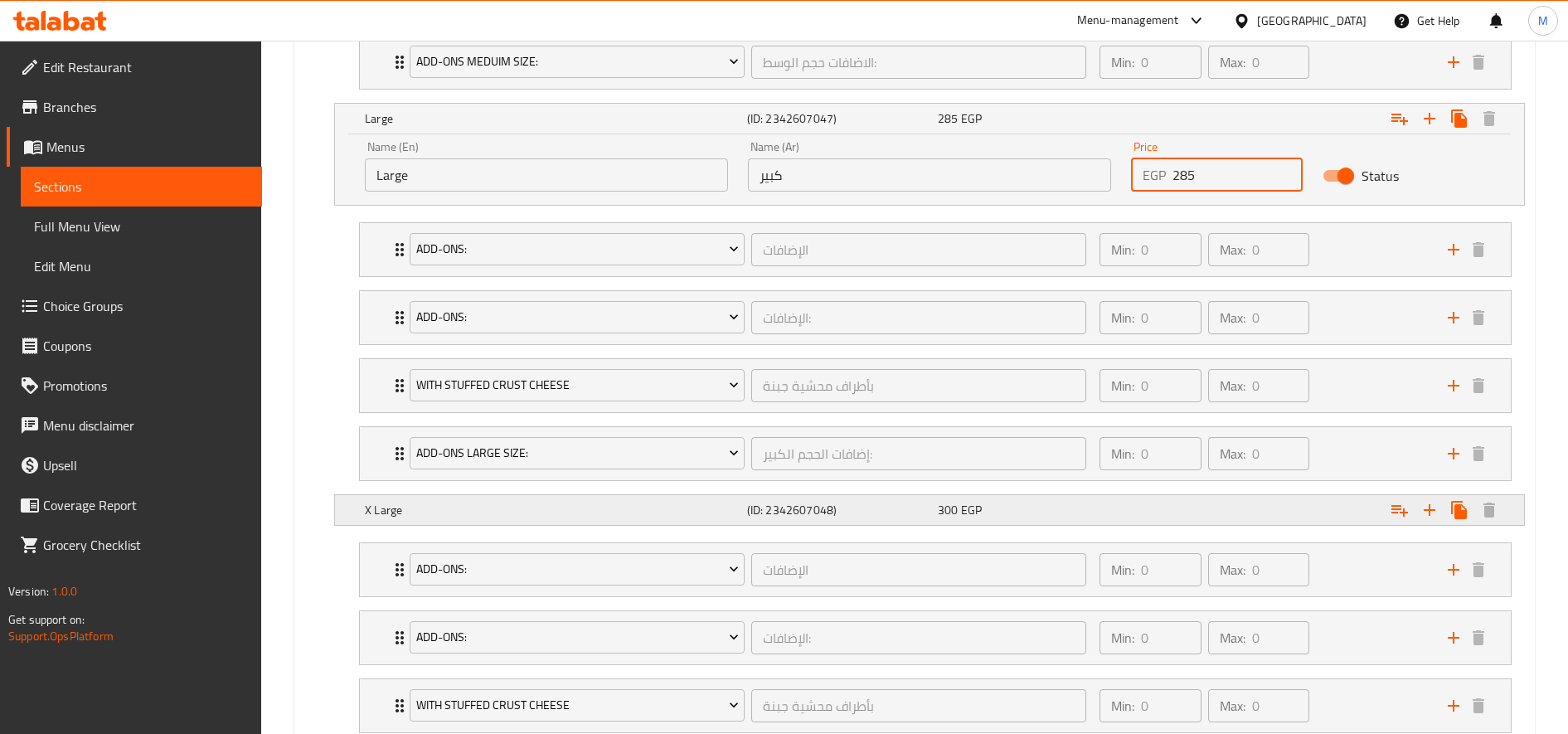
type input "285"
click at [1200, 513] on div "Expand" at bounding box center [1317, 510] width 382 height 37
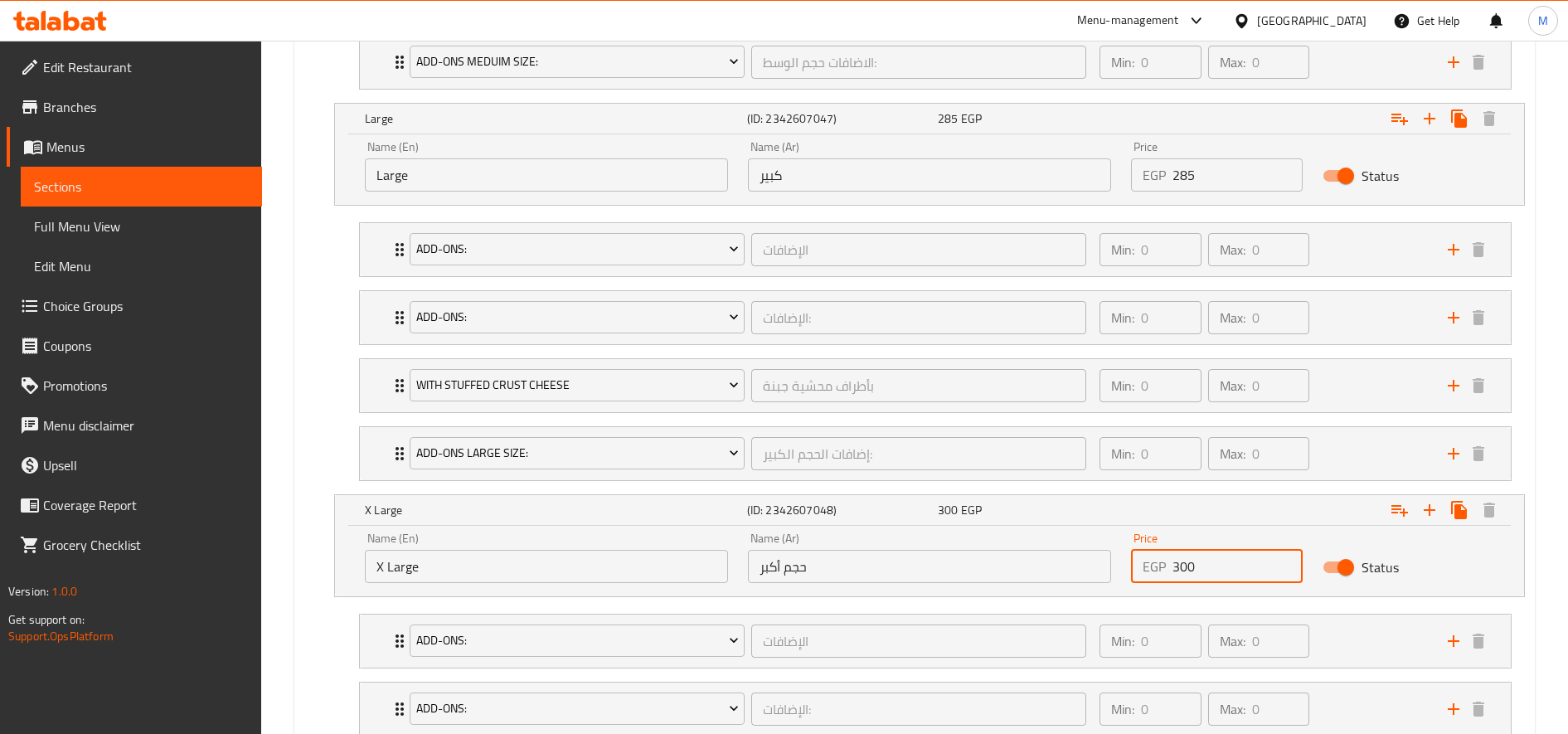
click at [1186, 558] on input "300" at bounding box center [1238, 566] width 130 height 33
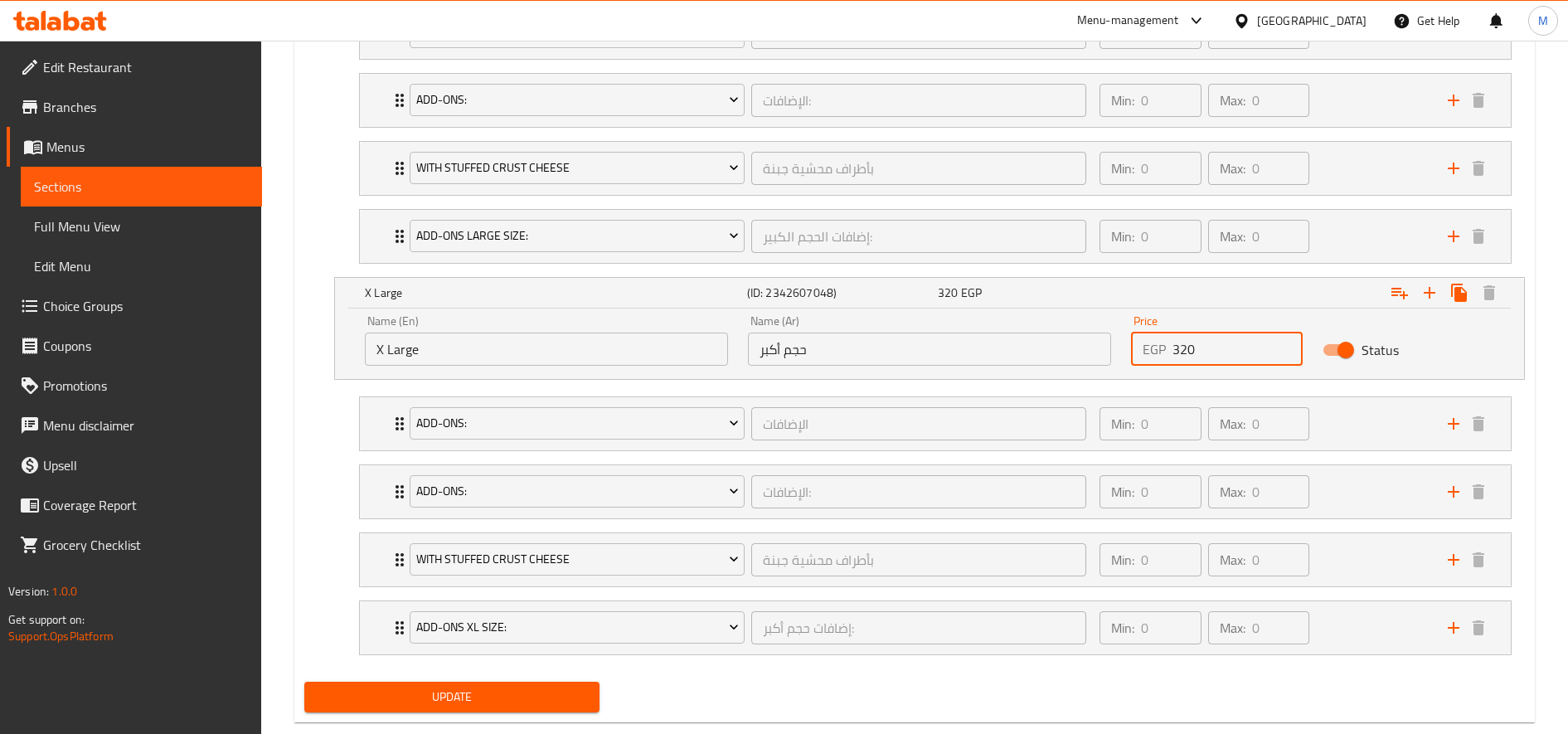
scroll to position [1521, 0]
type input "320"
click at [305, 680] on button "Update" at bounding box center [452, 695] width 295 height 31
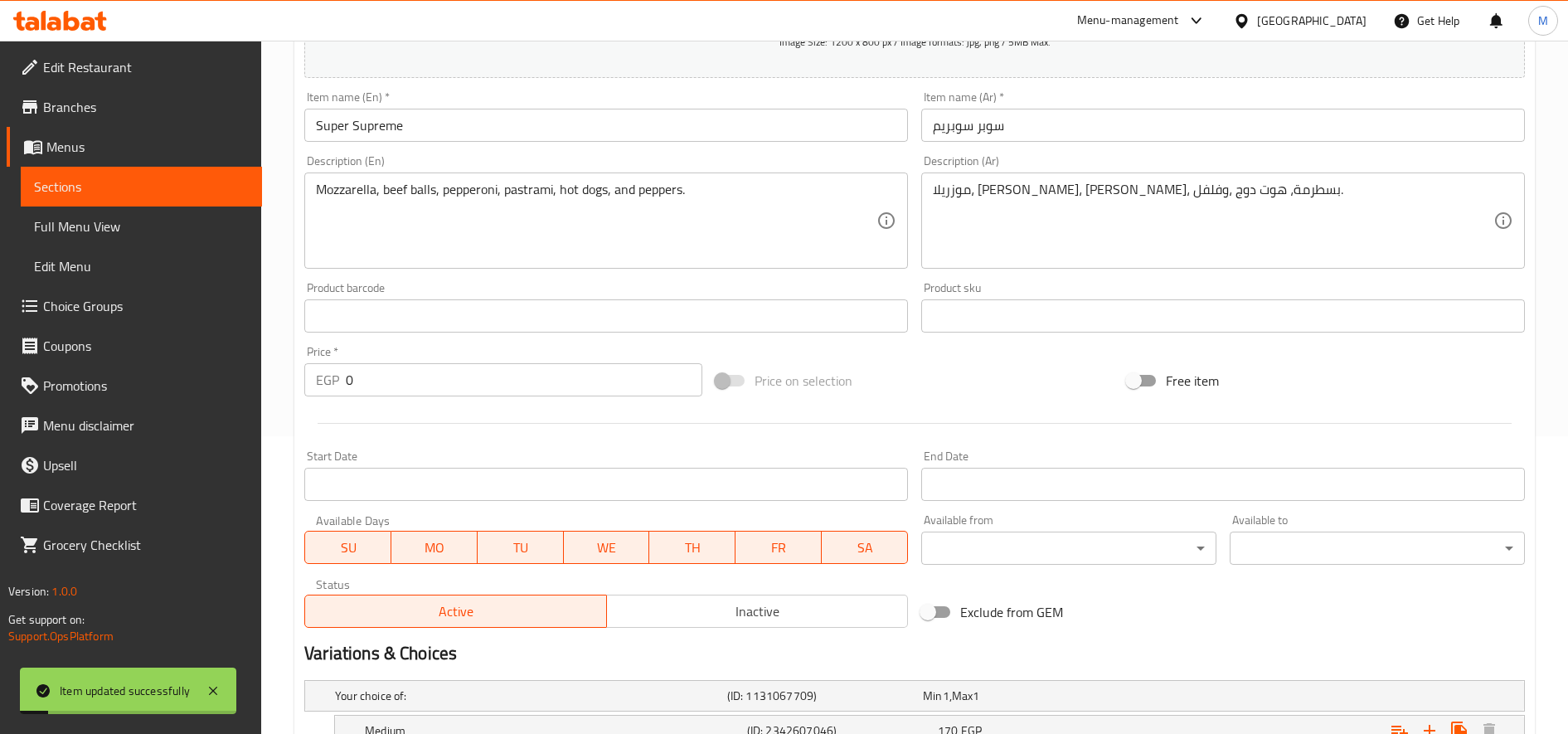
scroll to position [0, 0]
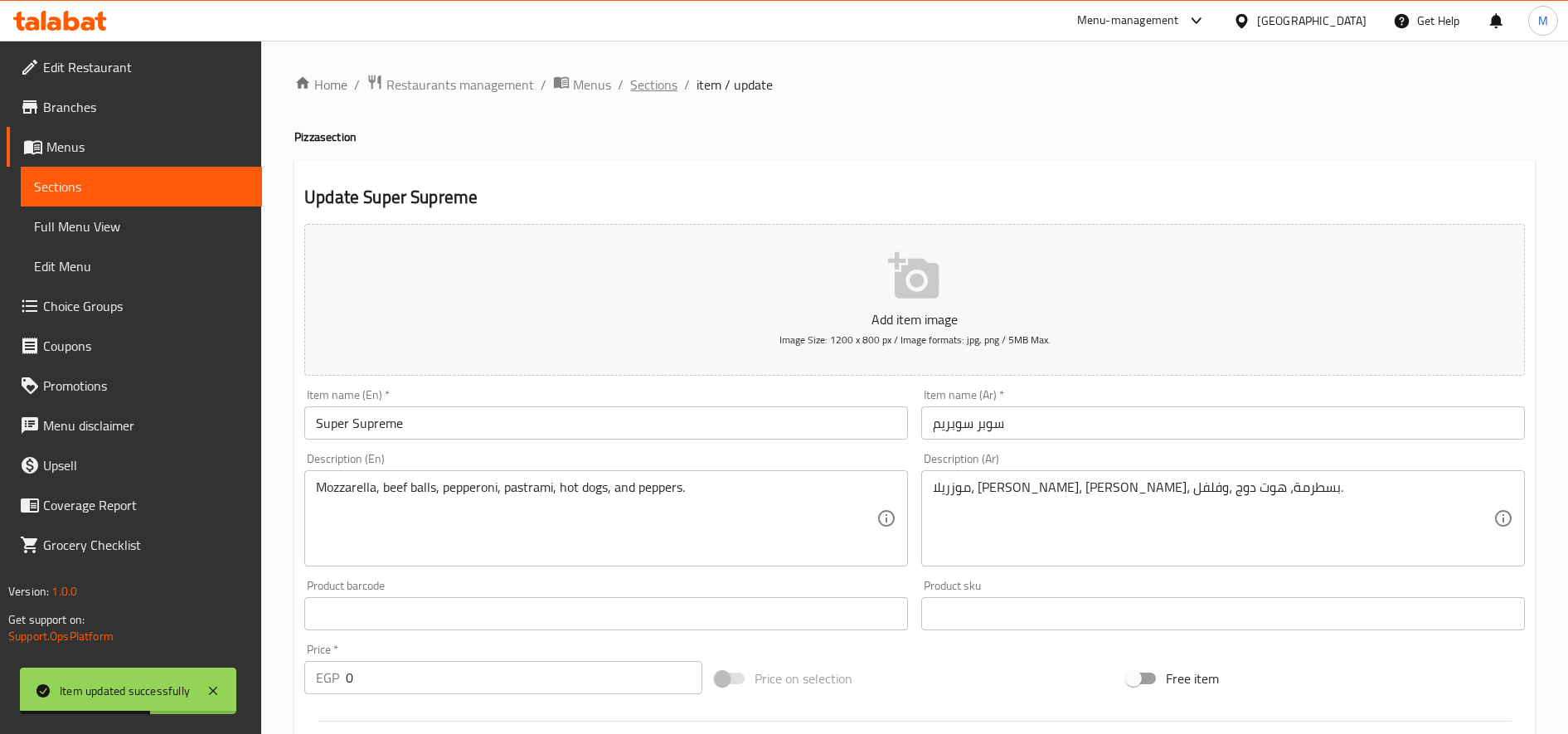
click at [658, 79] on span "Sections" at bounding box center [654, 84] width 47 height 20
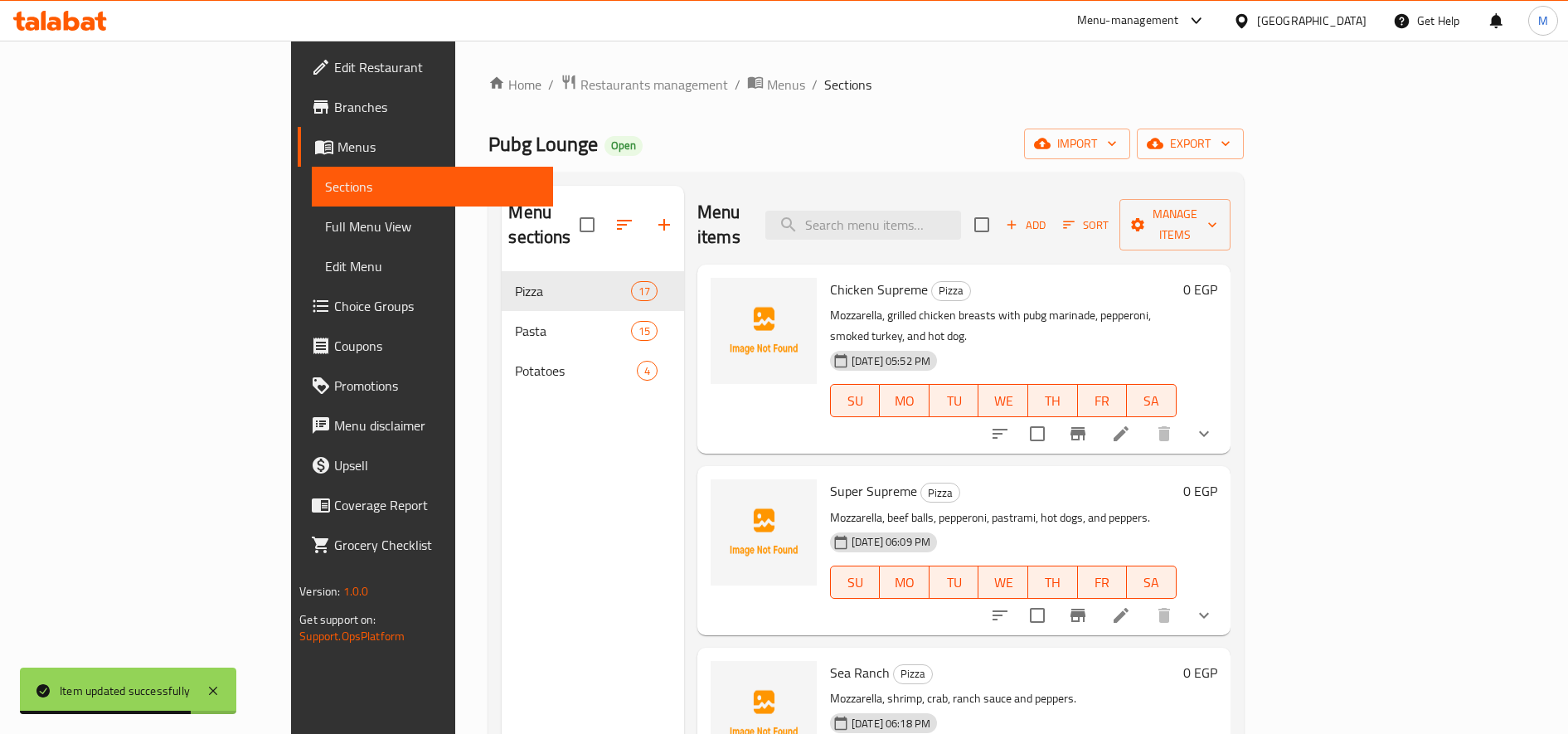
click at [831, 479] on span "Super Supreme" at bounding box center [874, 491] width 87 height 24
copy h6 "Super Supreme"
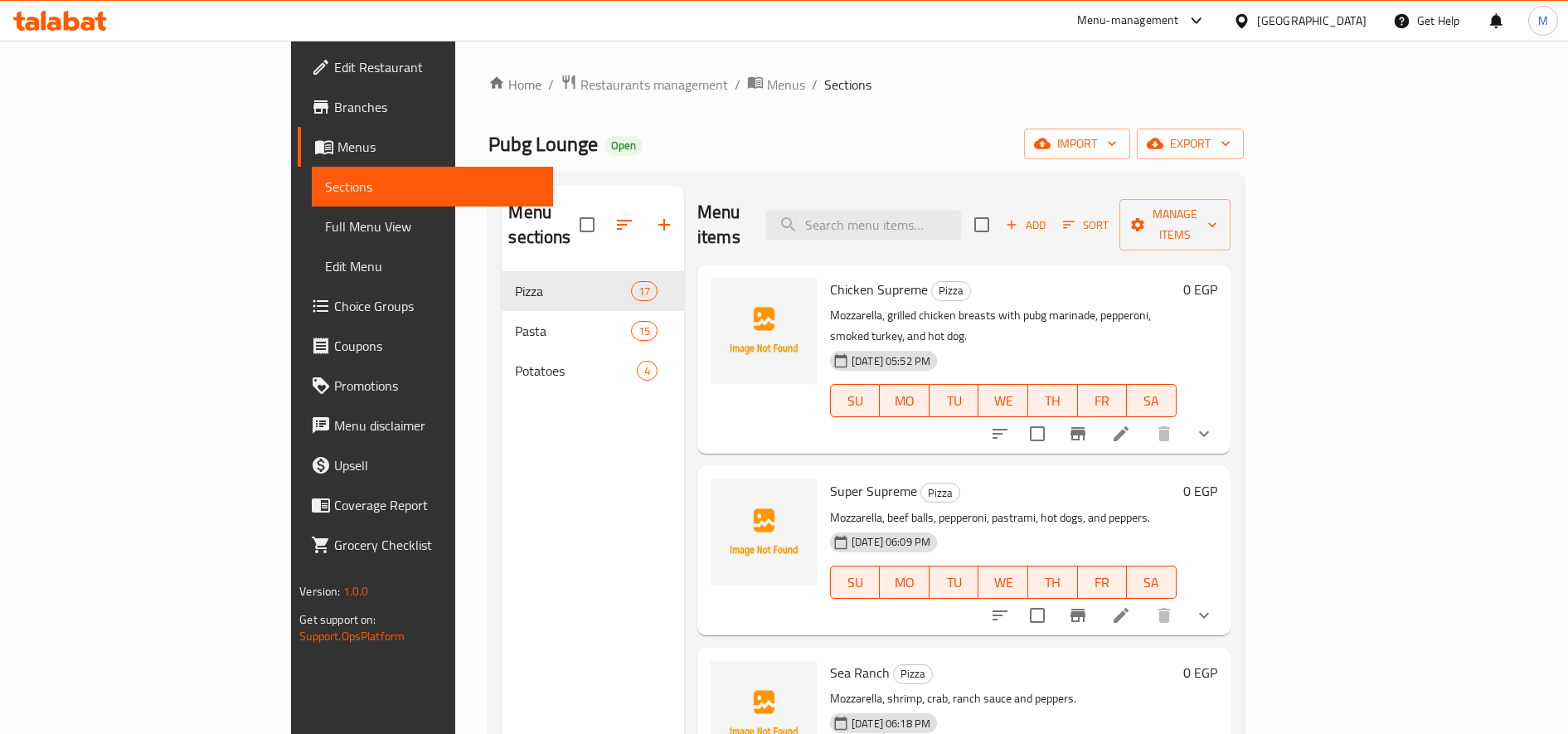
click at [831, 278] on span "Chicken Supreme" at bounding box center [879, 290] width 98 height 24
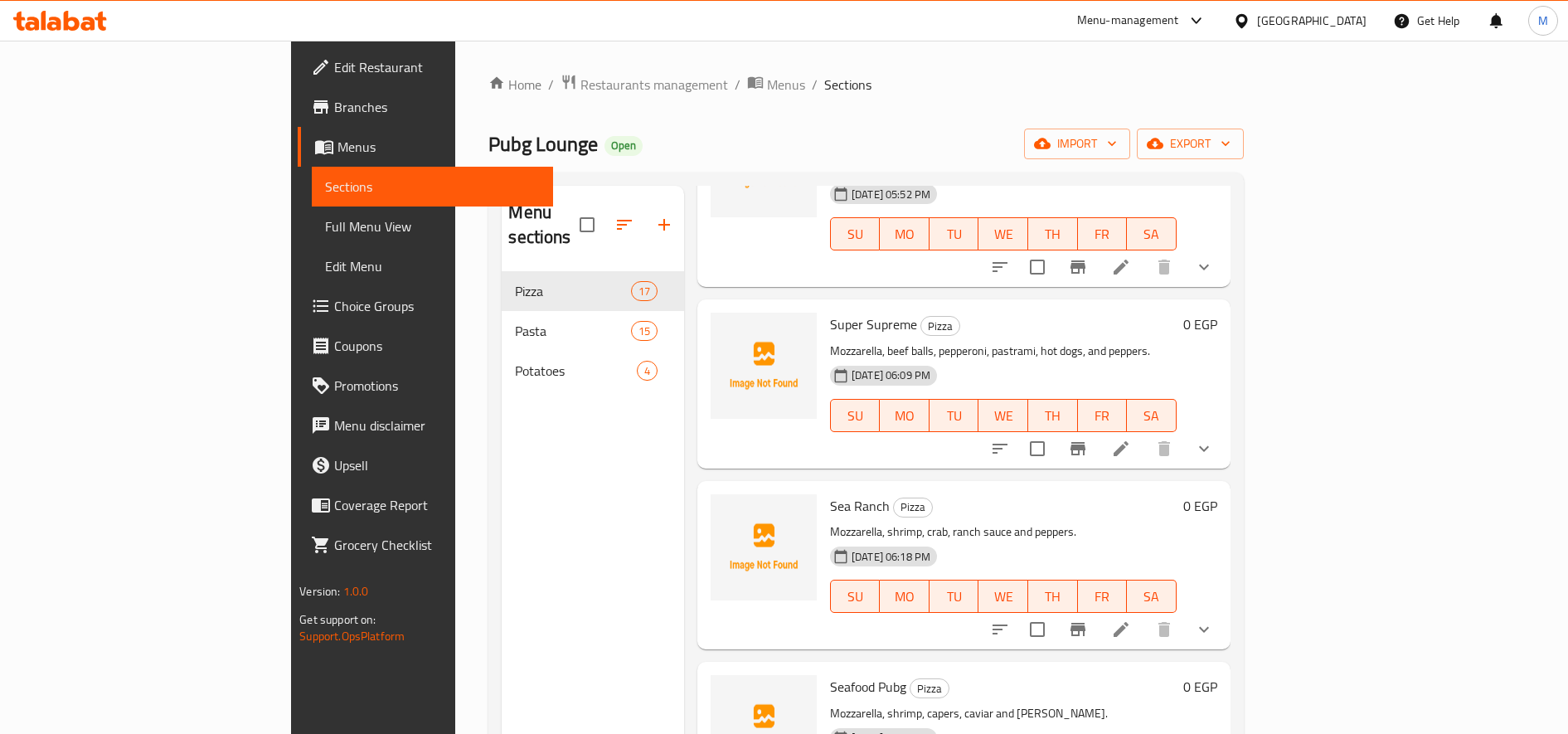
scroll to position [184, 0]
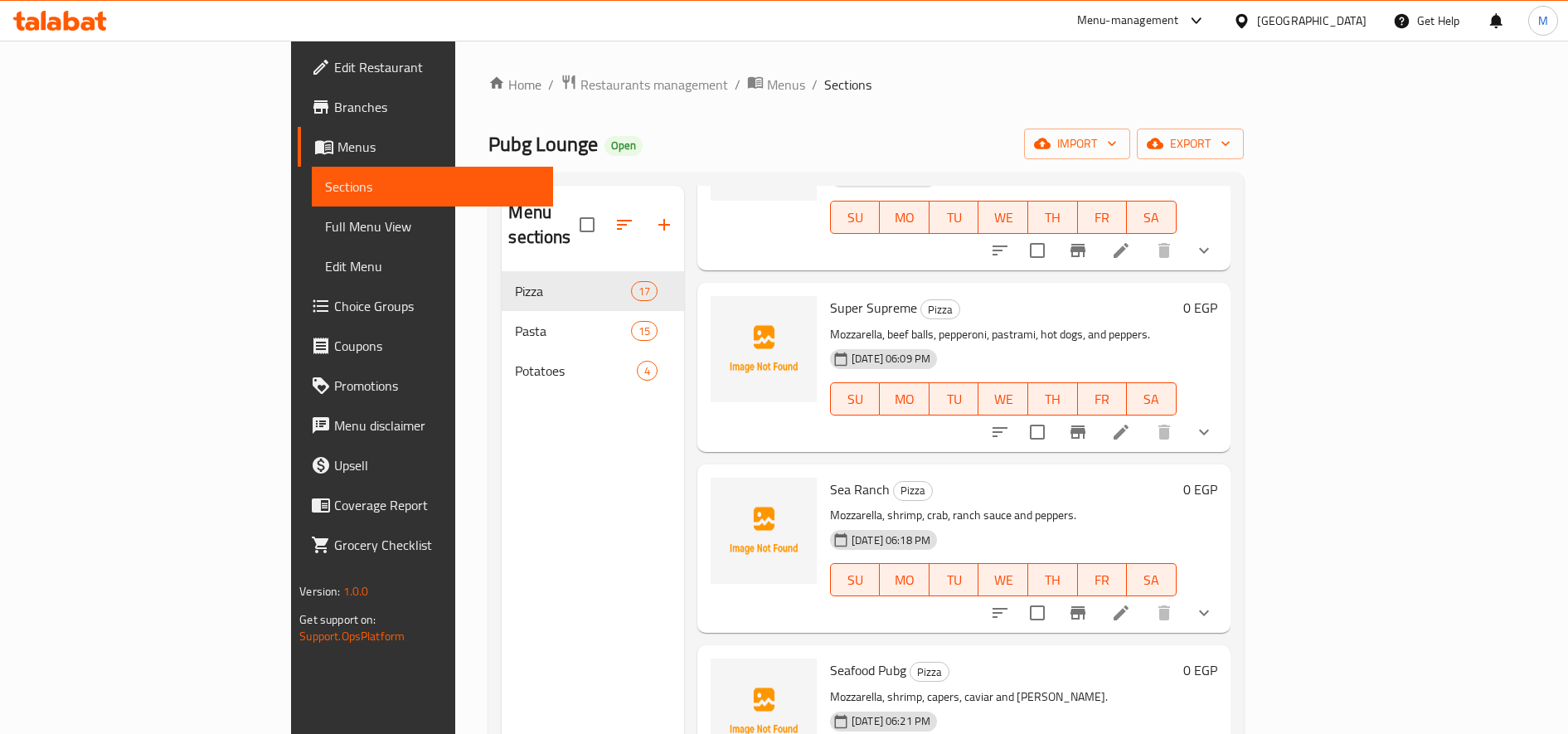
click at [1132, 603] on icon at bounding box center [1121, 613] width 20 height 20
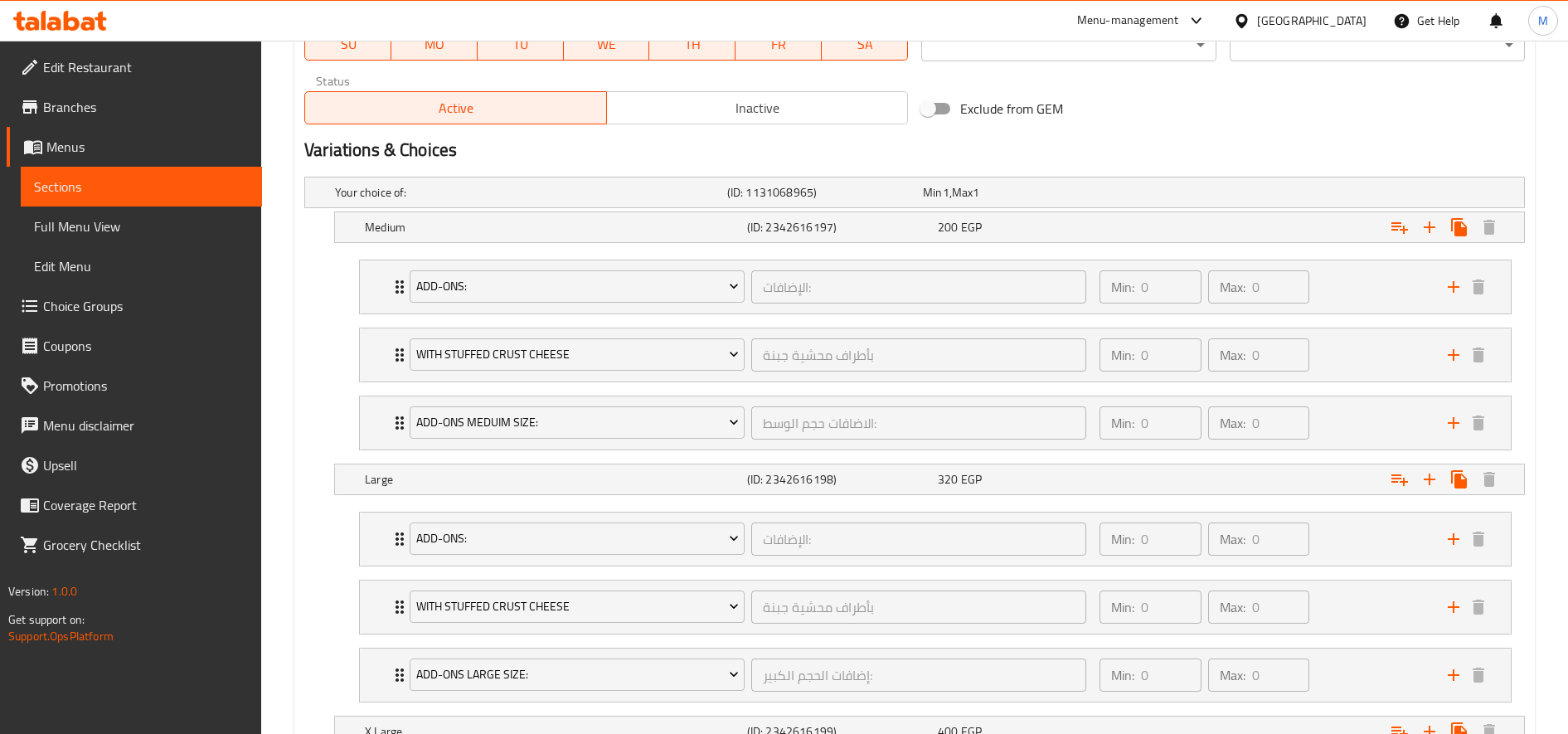
scroll to position [809, 0]
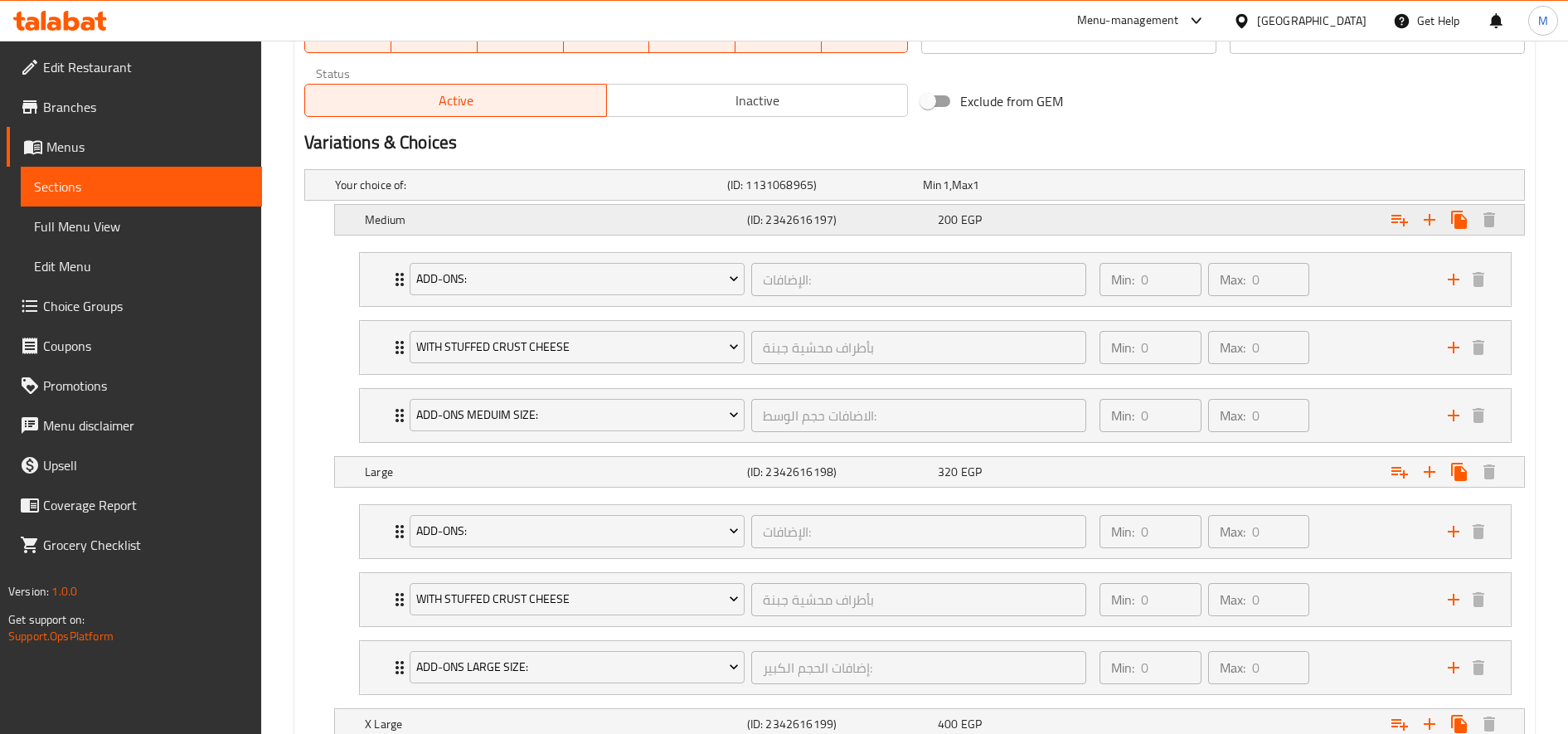
click at [1000, 231] on div "Medium (ID: 2342616197) 200 EGP" at bounding box center [934, 219] width 1147 height 37
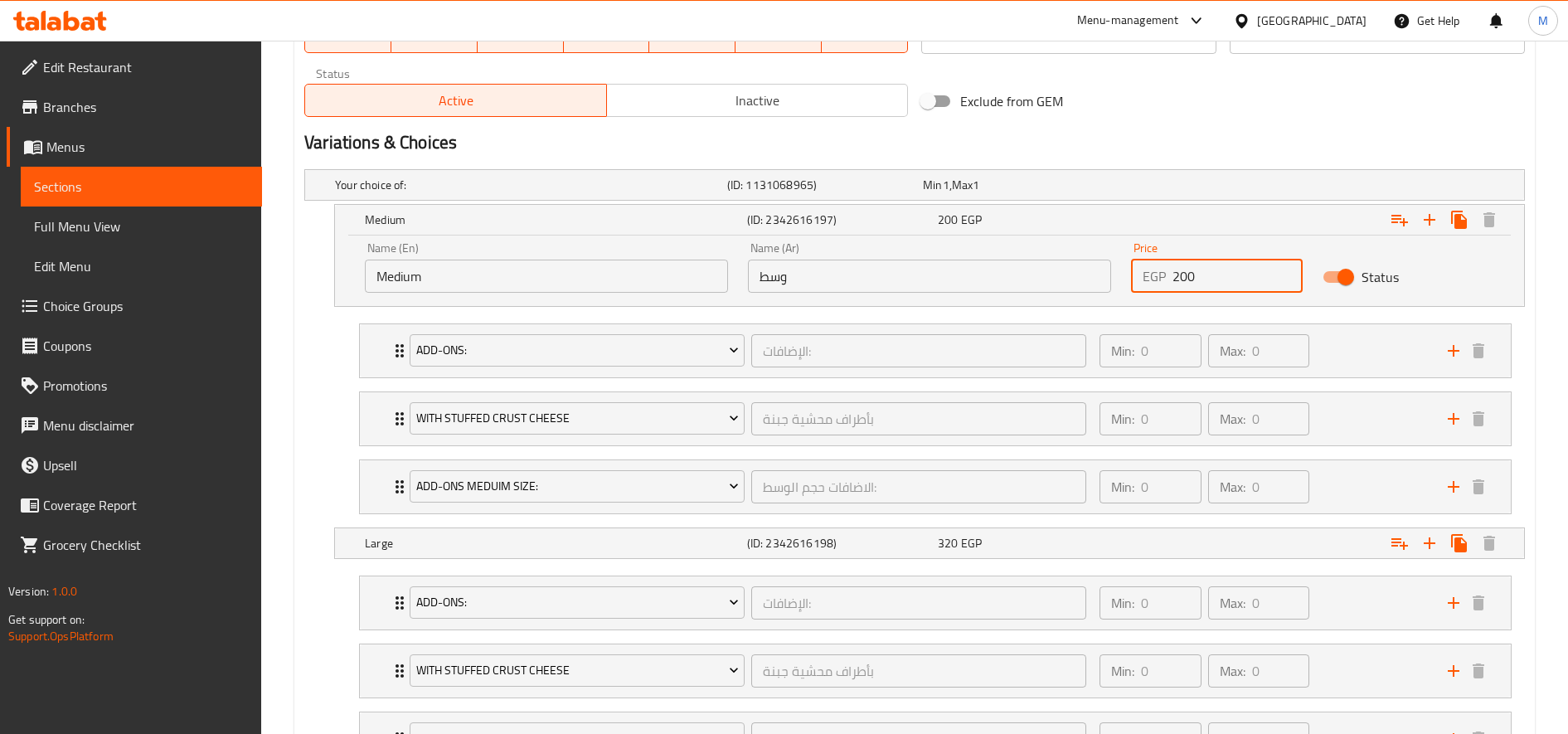
click at [1176, 274] on input "200" at bounding box center [1238, 276] width 130 height 33
click at [1186, 279] on input "200" at bounding box center [1238, 276] width 130 height 33
type input "220"
click at [1169, 542] on div "Expand" at bounding box center [1317, 543] width 382 height 37
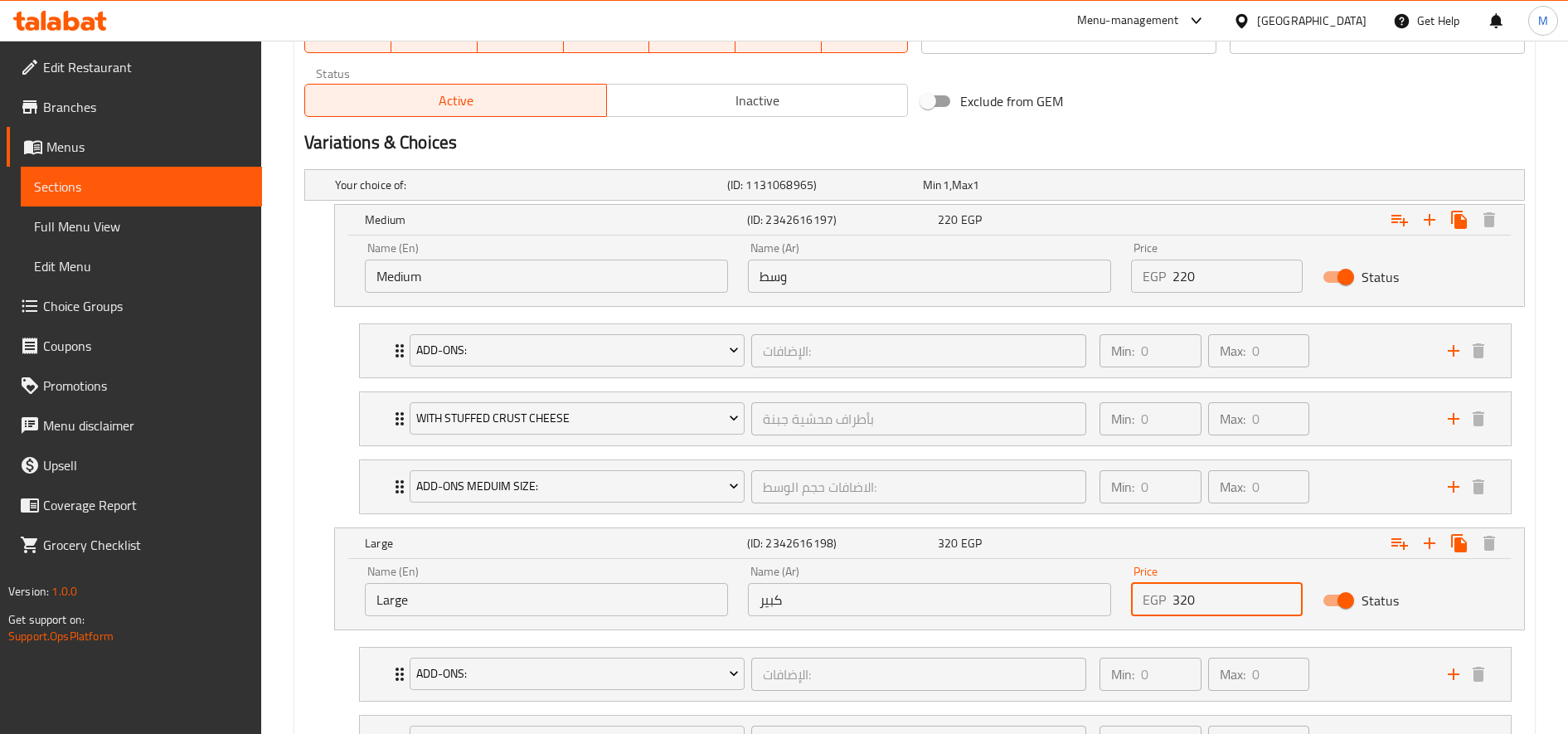
click at [1190, 599] on input "320" at bounding box center [1238, 599] width 130 height 33
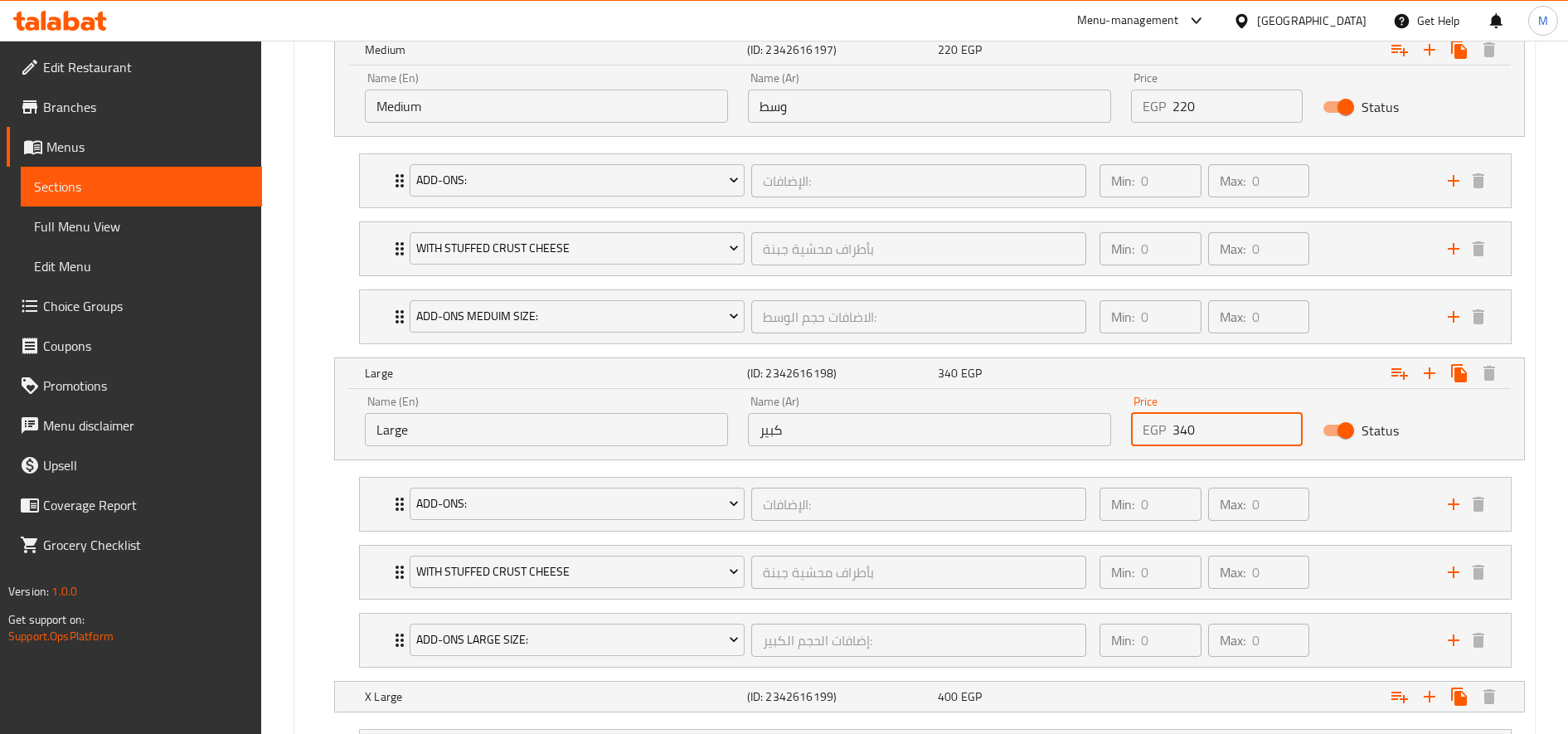
scroll to position [1131, 0]
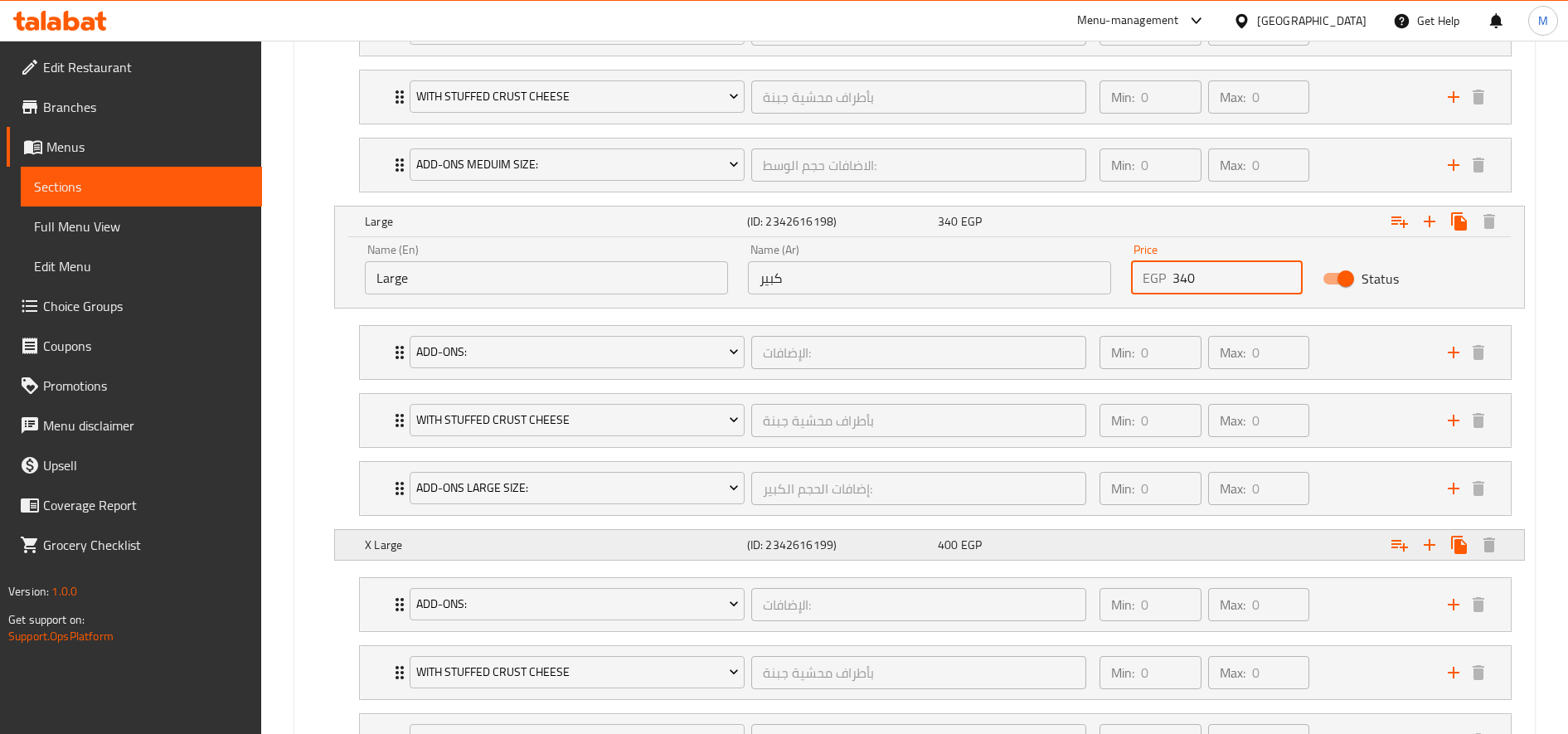
type input "340"
click at [1186, 563] on div "Expand" at bounding box center [1317, 545] width 382 height 37
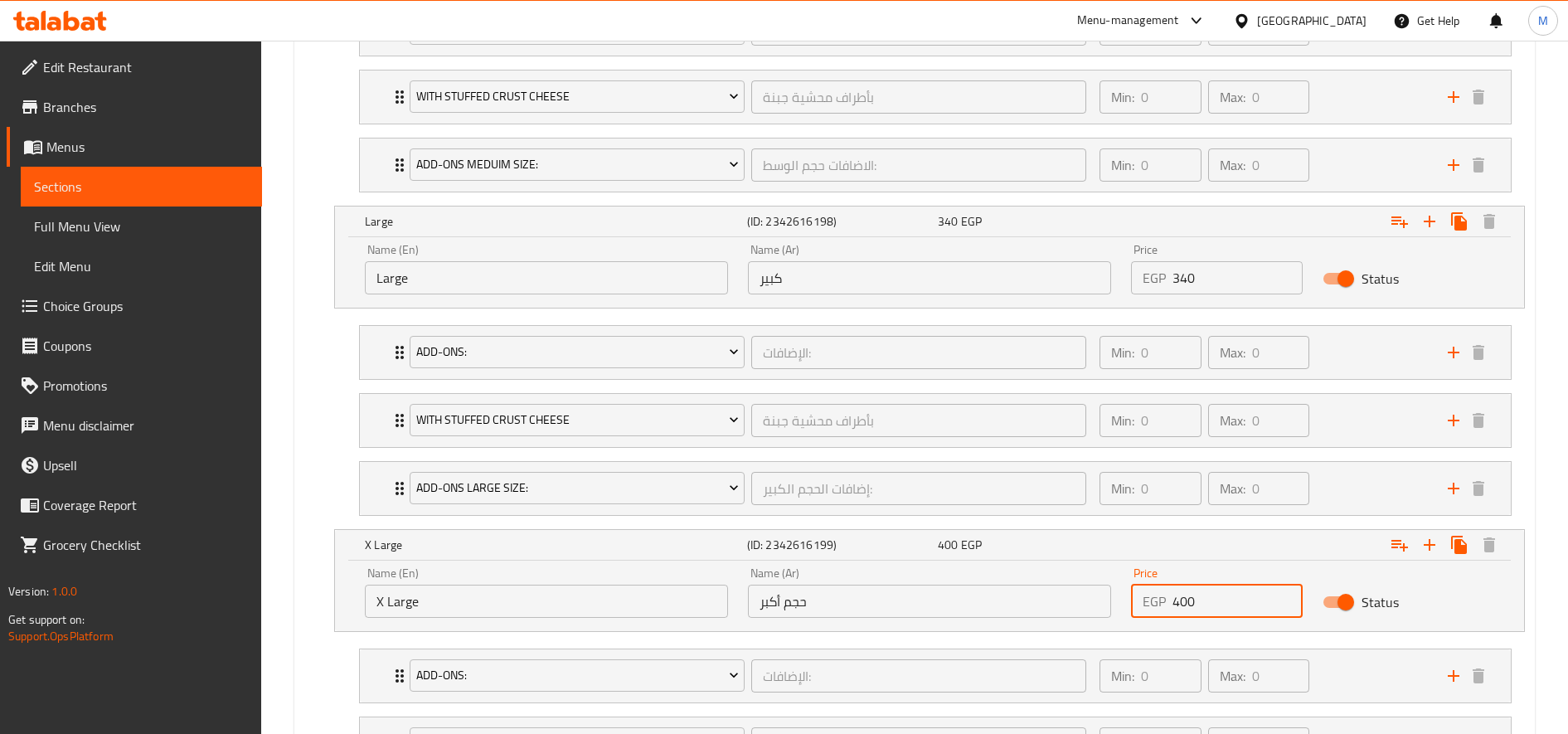
drag, startPoint x: 1187, startPoint y: 598, endPoint x: 1176, endPoint y: 602, distance: 11.7
click at [1176, 602] on input "400" at bounding box center [1238, 601] width 130 height 33
click at [1184, 599] on input "400" at bounding box center [1238, 601] width 130 height 33
type input "420"
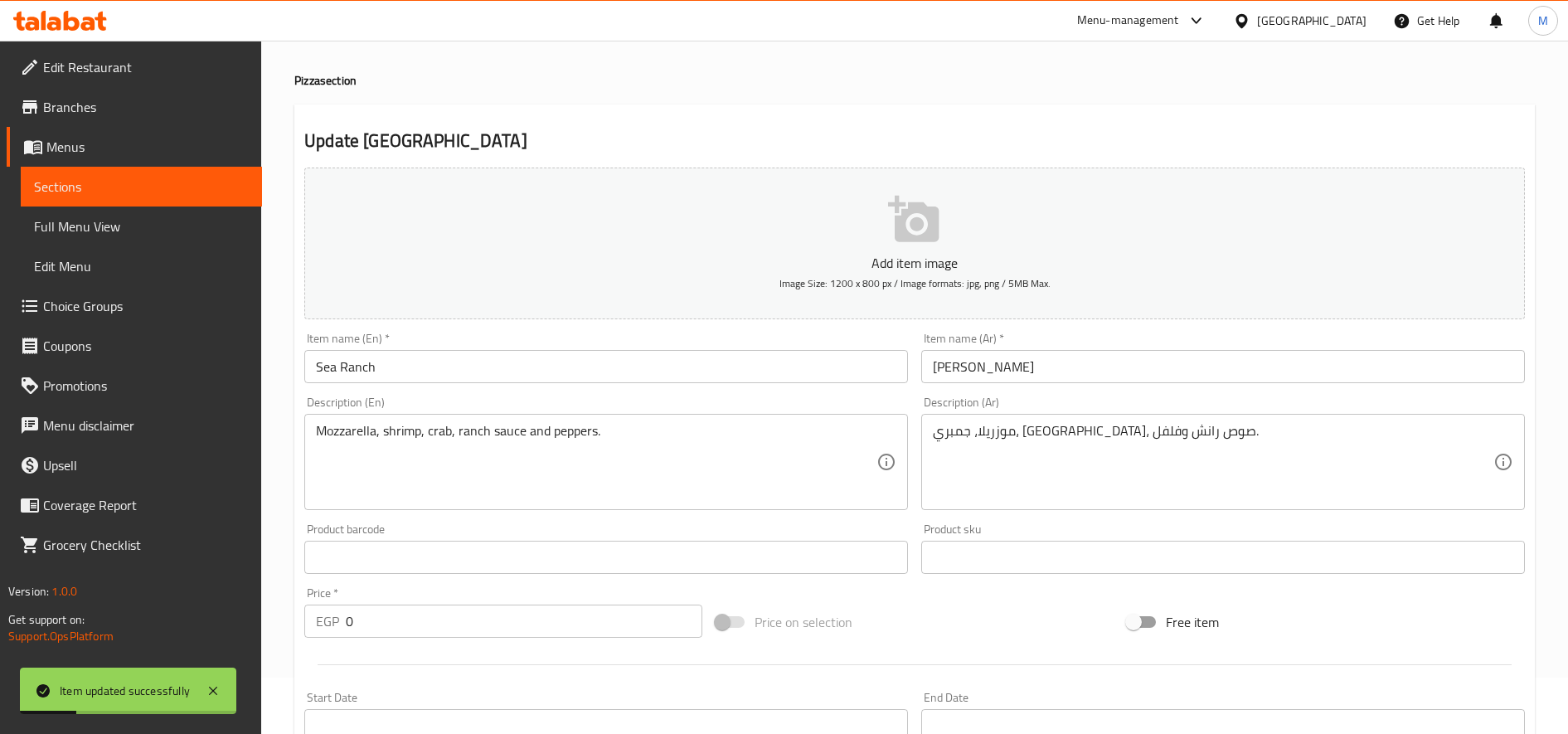
scroll to position [0, 0]
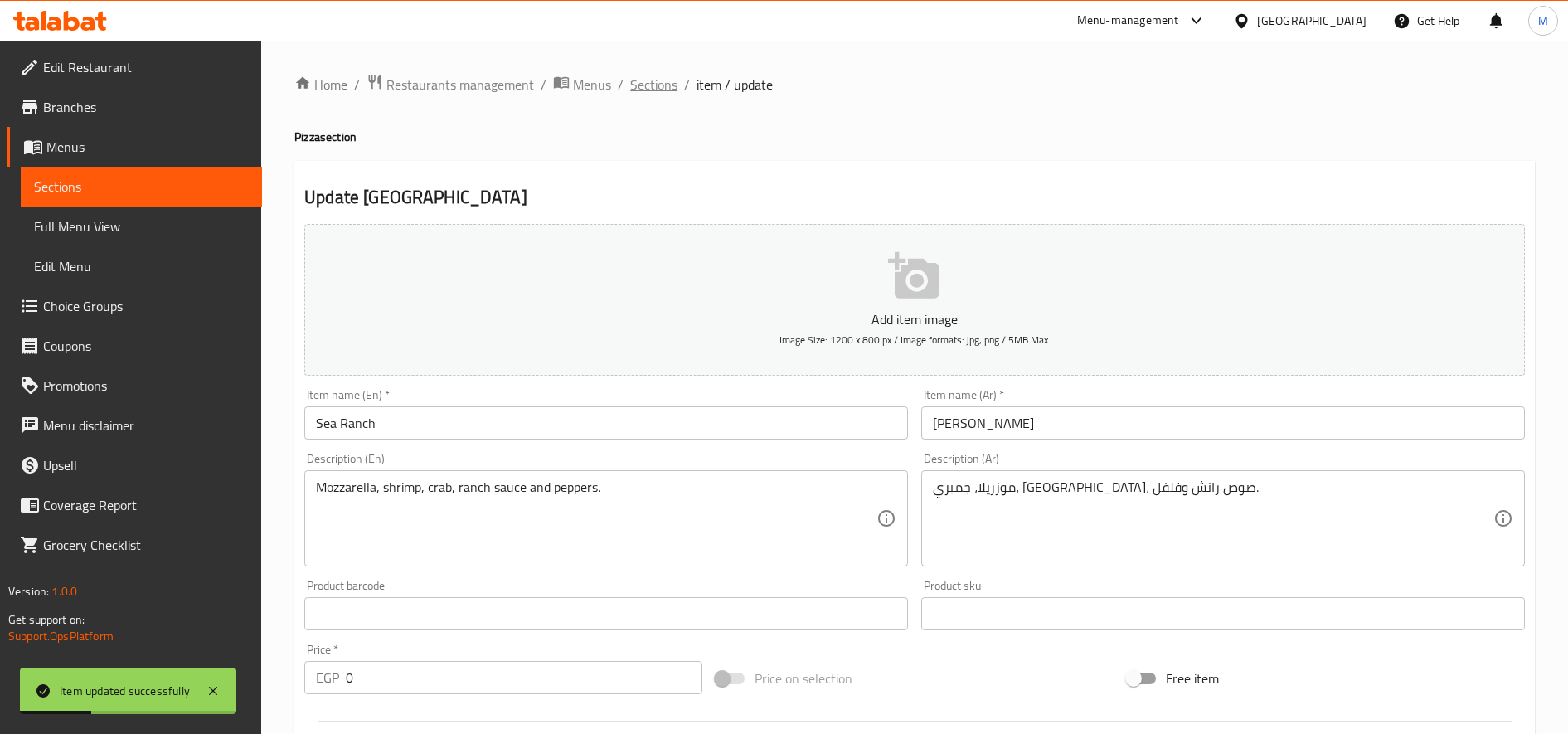
click at [656, 84] on span "Sections" at bounding box center [654, 84] width 47 height 20
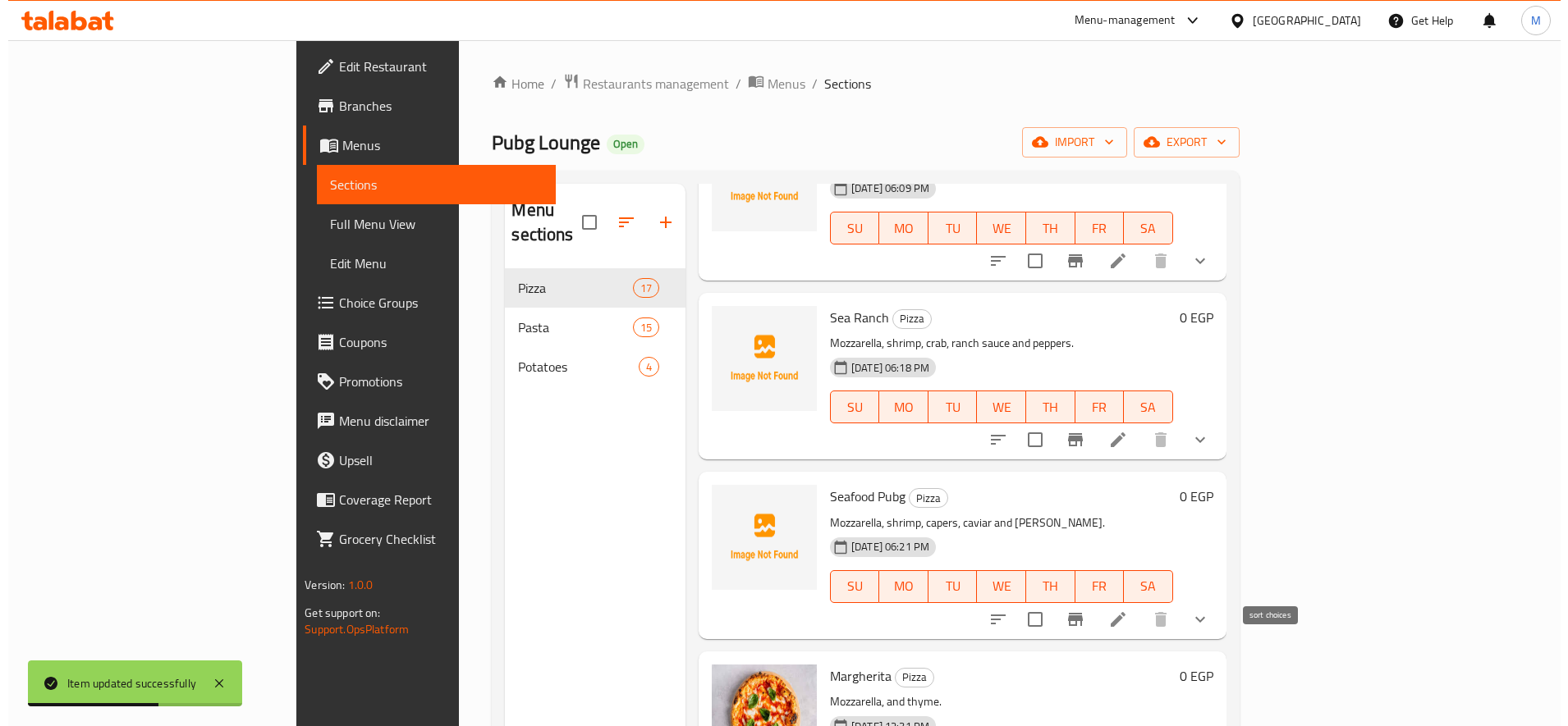
scroll to position [350, 0]
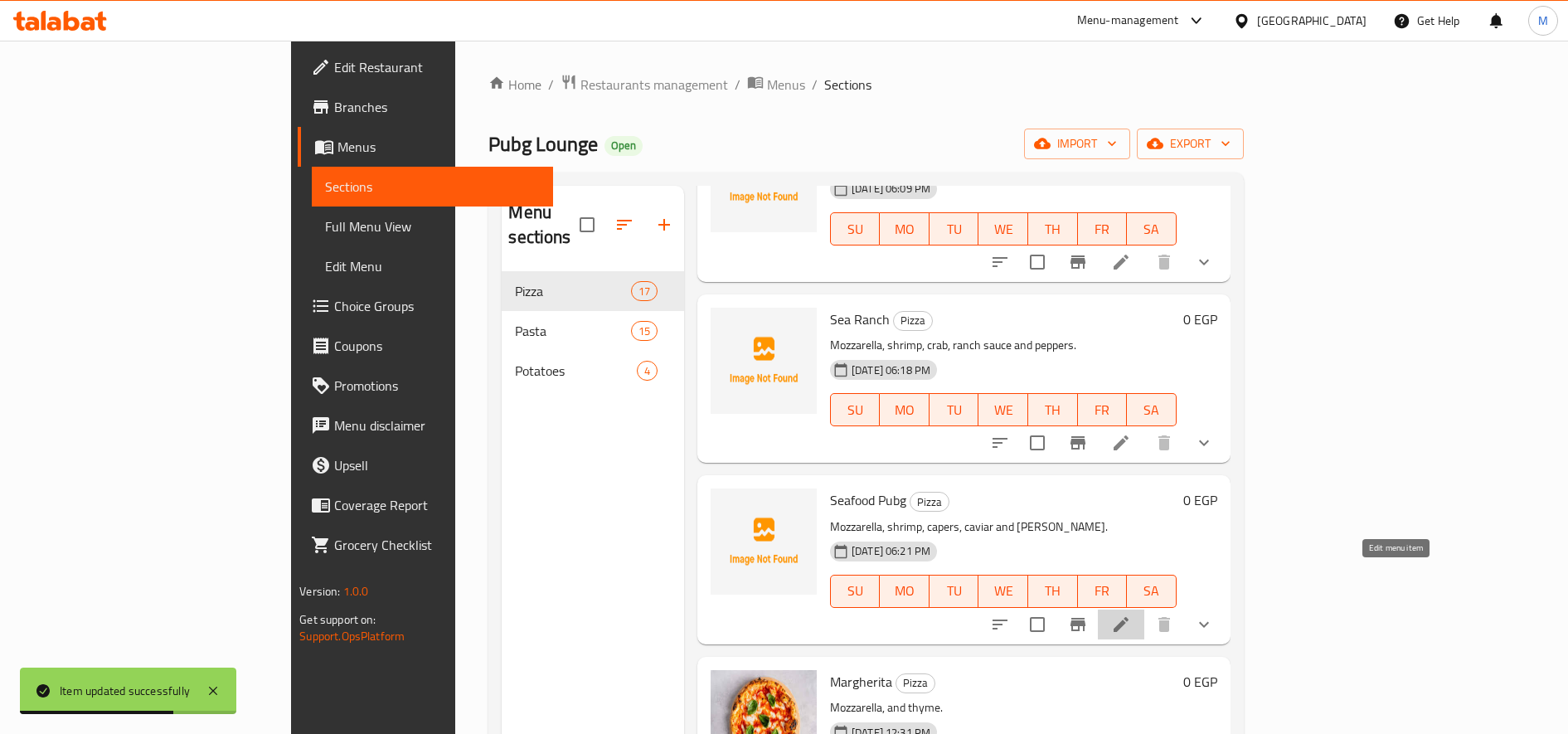
click at [1132, 614] on icon at bounding box center [1121, 624] width 20 height 20
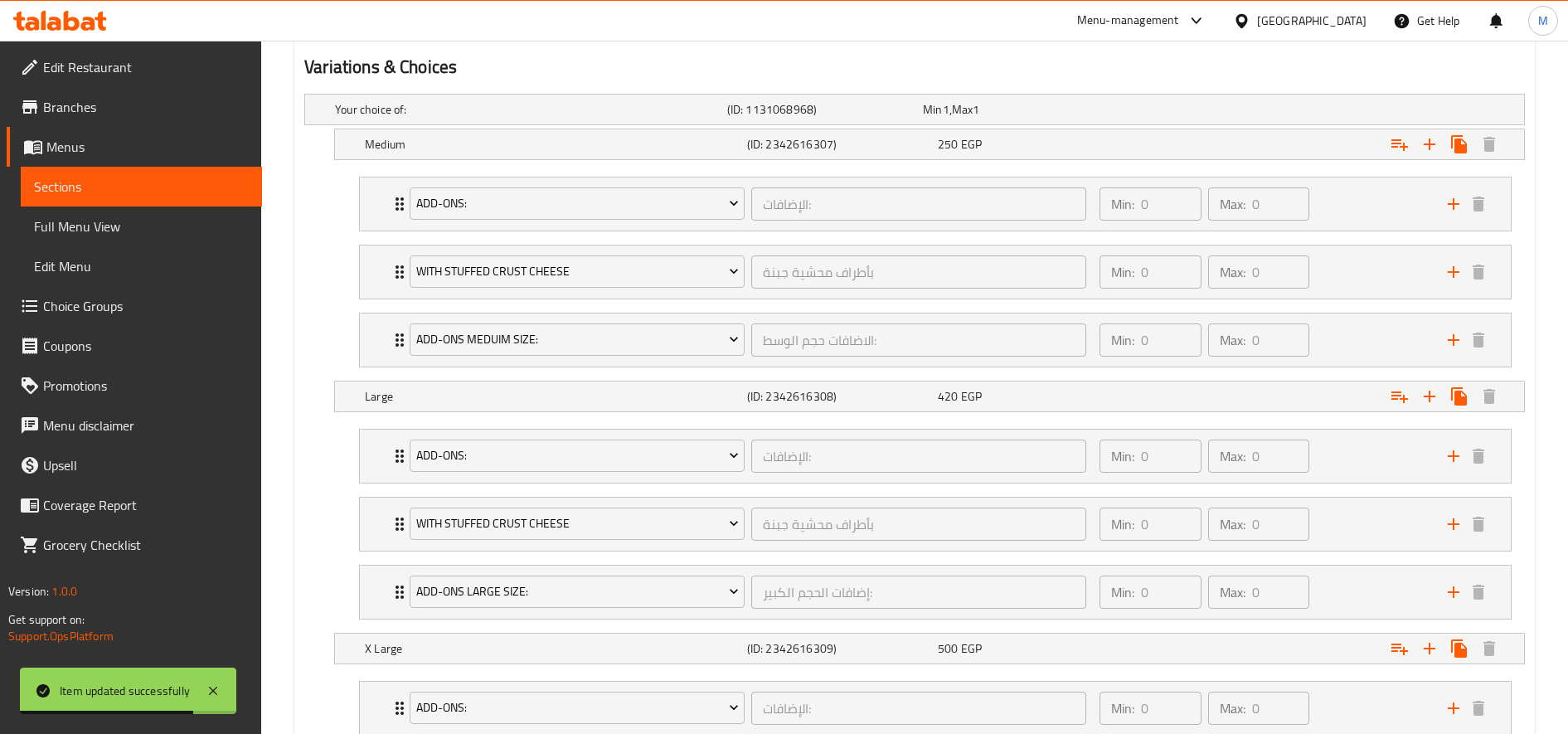
scroll to position [888, 0]
click at [1071, 130] on div "250 EGP" at bounding box center [1030, 140] width 191 height 24
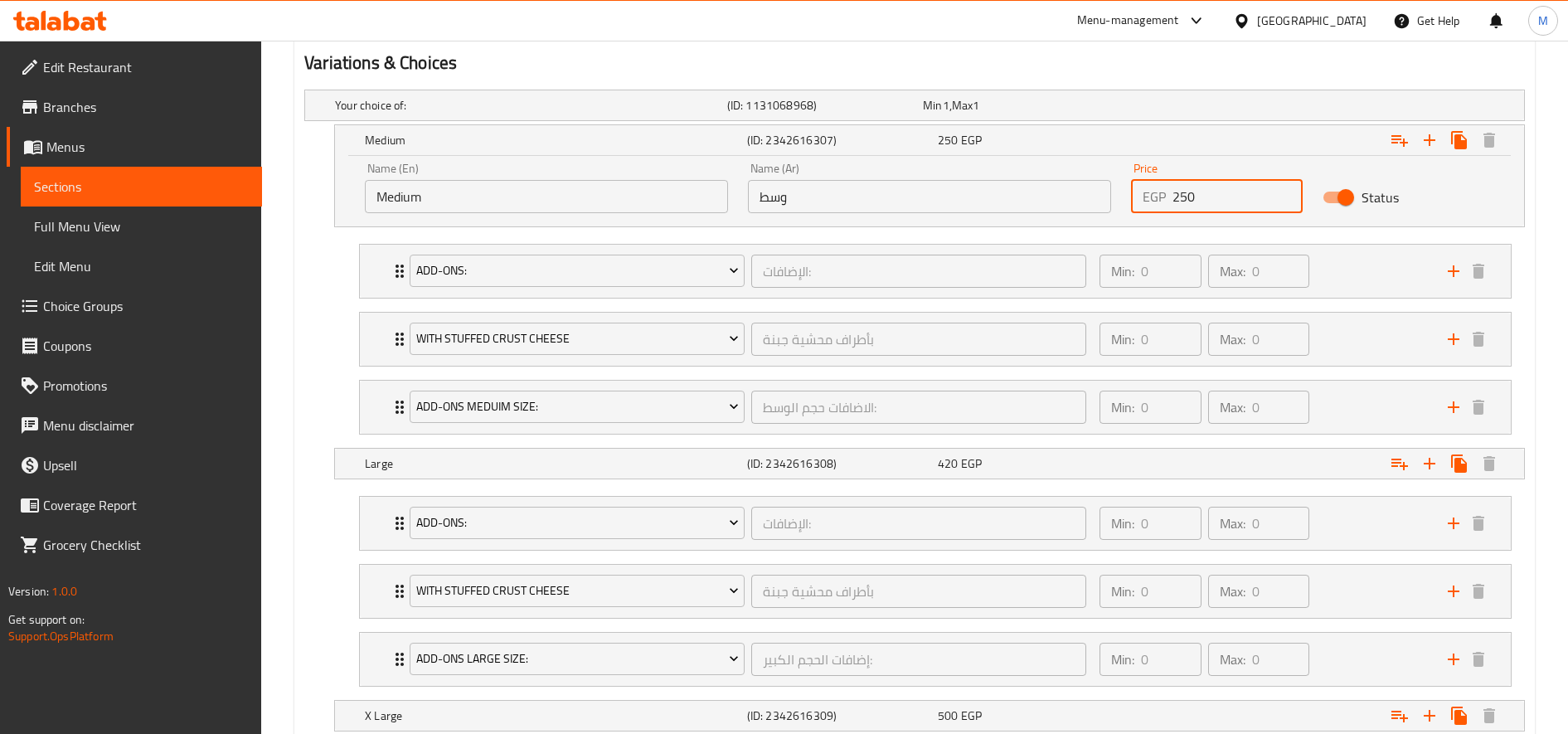
click at [1184, 196] on input "250" at bounding box center [1238, 196] width 130 height 33
click at [1182, 197] on input "250" at bounding box center [1238, 196] width 130 height 33
click at [1189, 196] on input "250" at bounding box center [1238, 196] width 130 height 33
type input "270"
click at [1021, 467] on div "420 EGP" at bounding box center [1030, 464] width 184 height 17
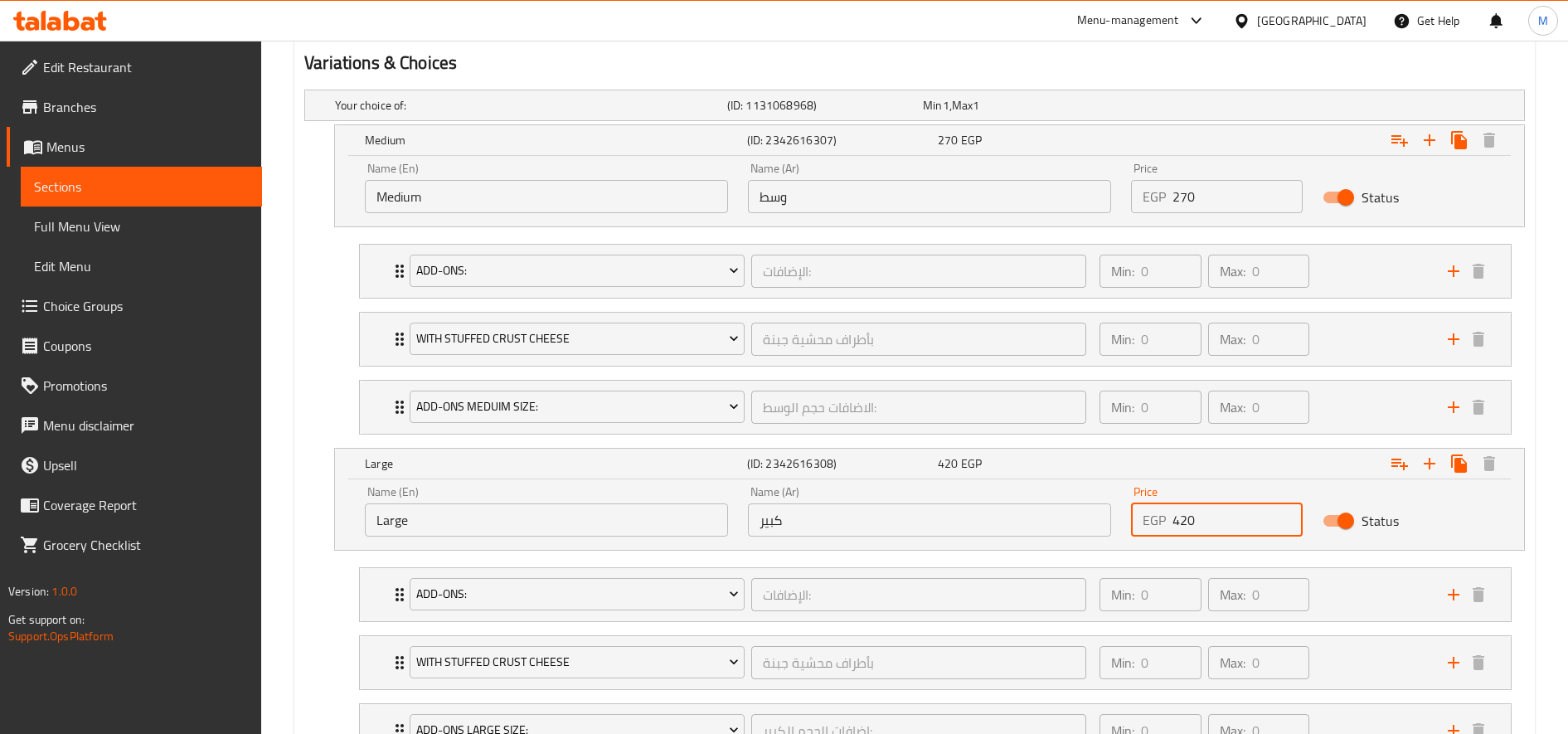
click at [1185, 518] on input "420" at bounding box center [1238, 519] width 130 height 33
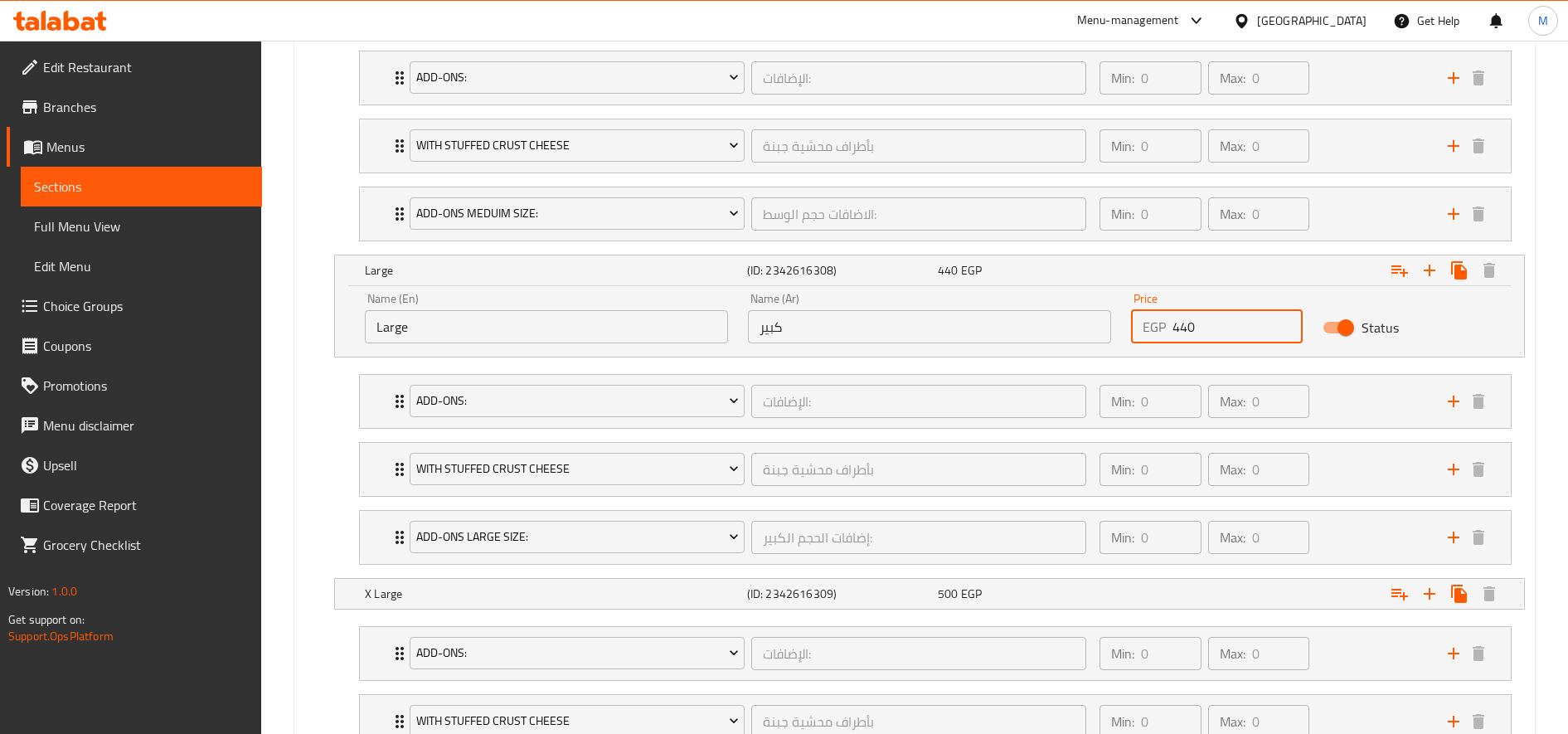
scroll to position [1108, 0]
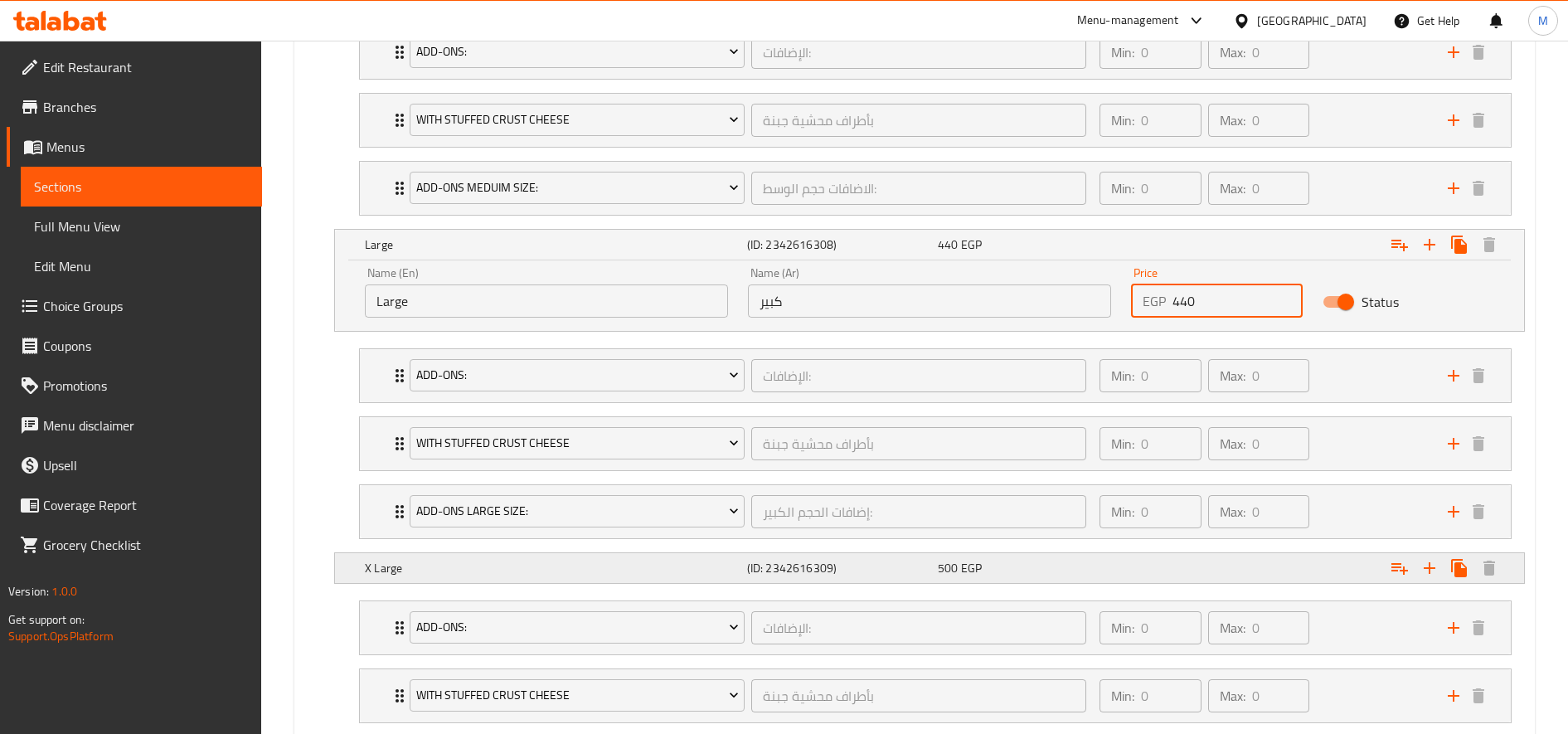
type input "440"
click at [1160, 560] on div "Expand" at bounding box center [1317, 568] width 382 height 37
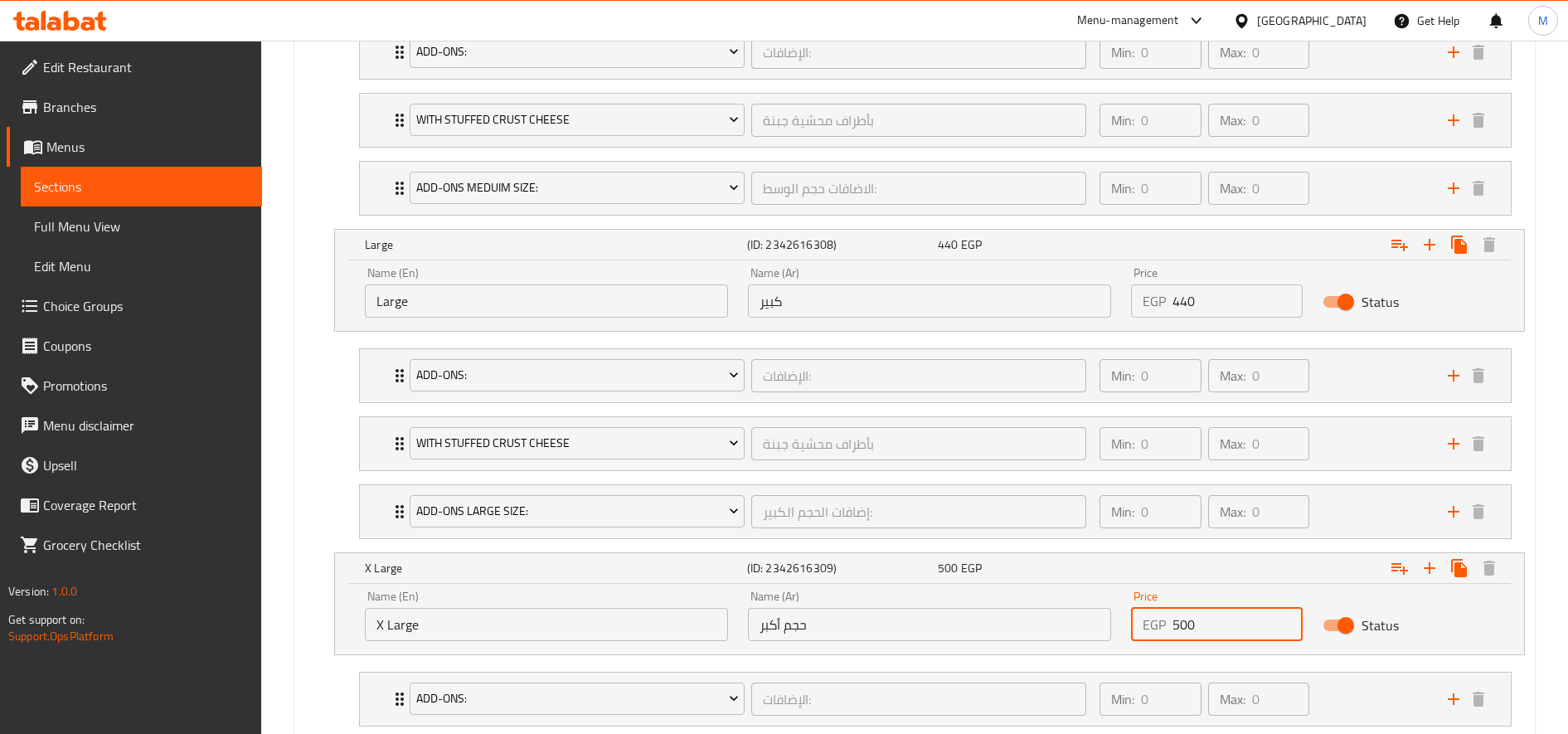
click at [1180, 625] on input "500" at bounding box center [1238, 624] width 130 height 33
type input "520"
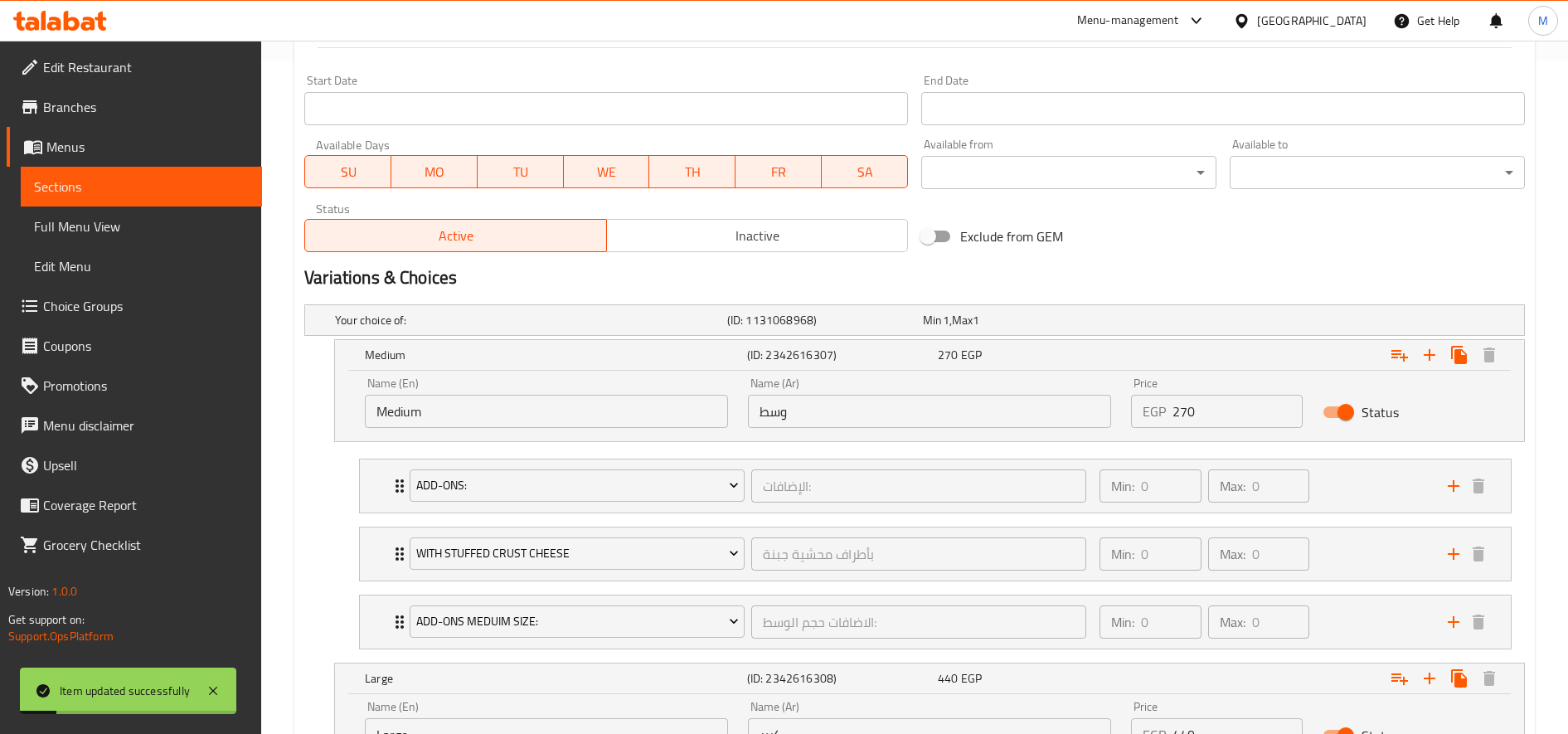
scroll to position [0, 0]
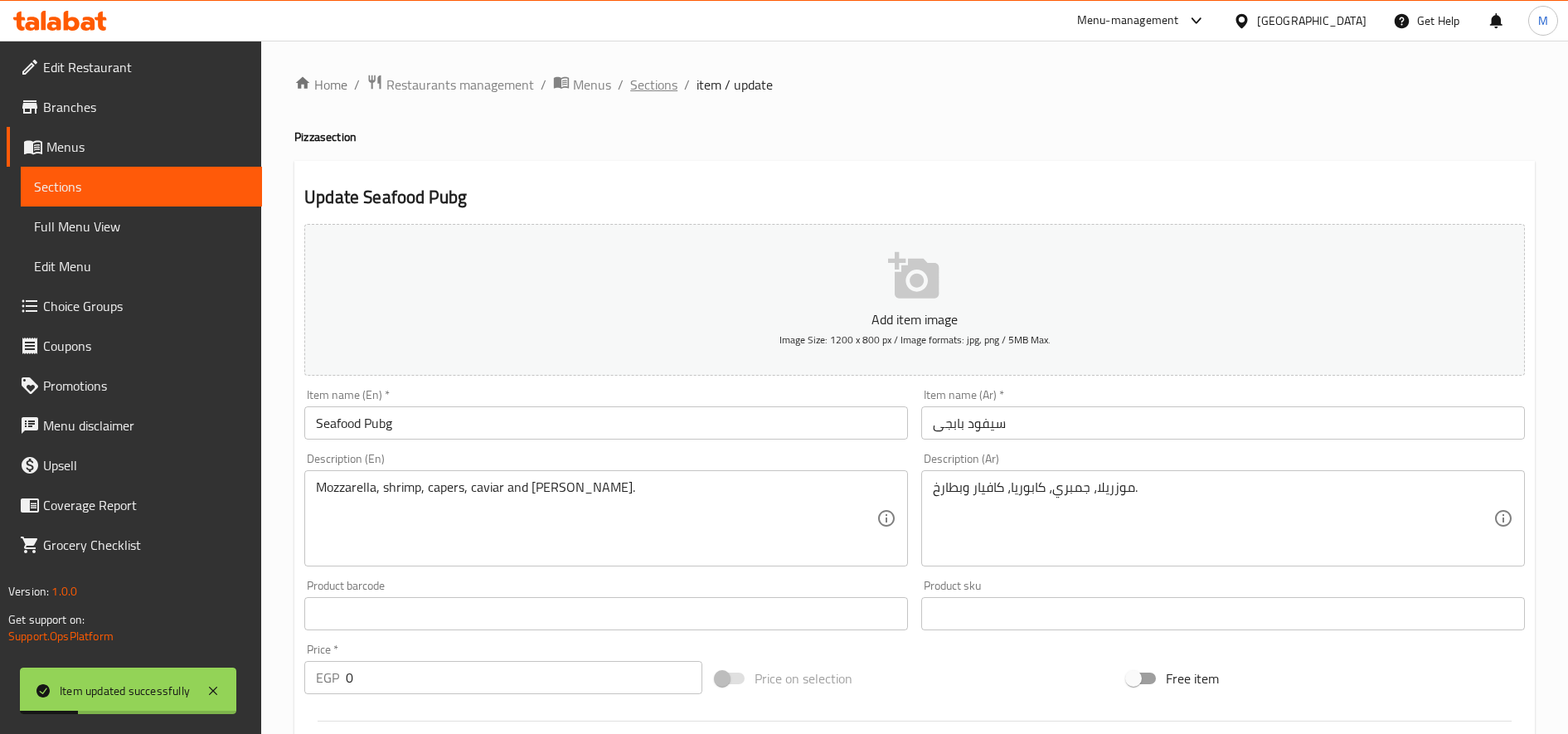
click at [663, 74] on span "Sections" at bounding box center [654, 84] width 47 height 20
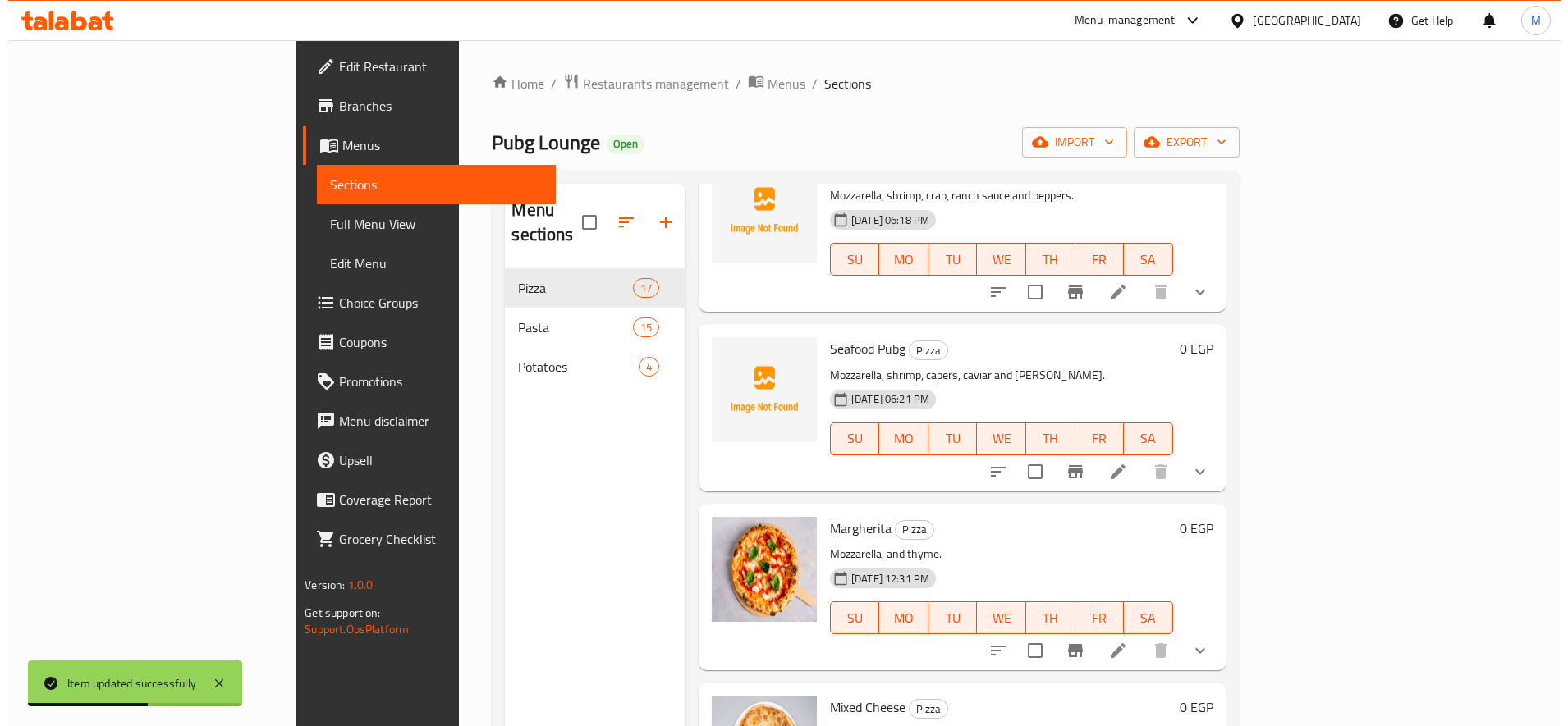
scroll to position [518, 0]
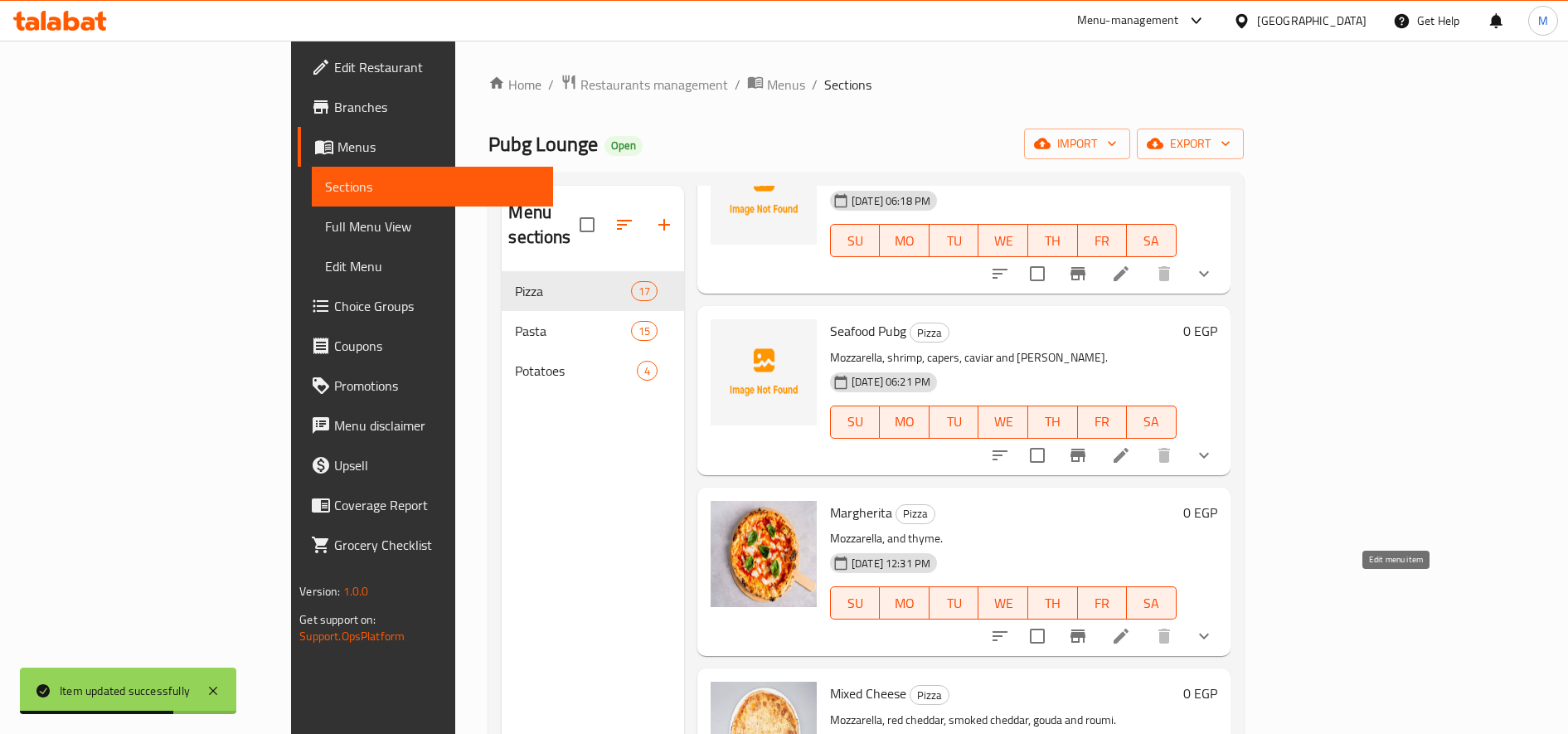
click at [1129, 629] on icon at bounding box center [1121, 636] width 15 height 15
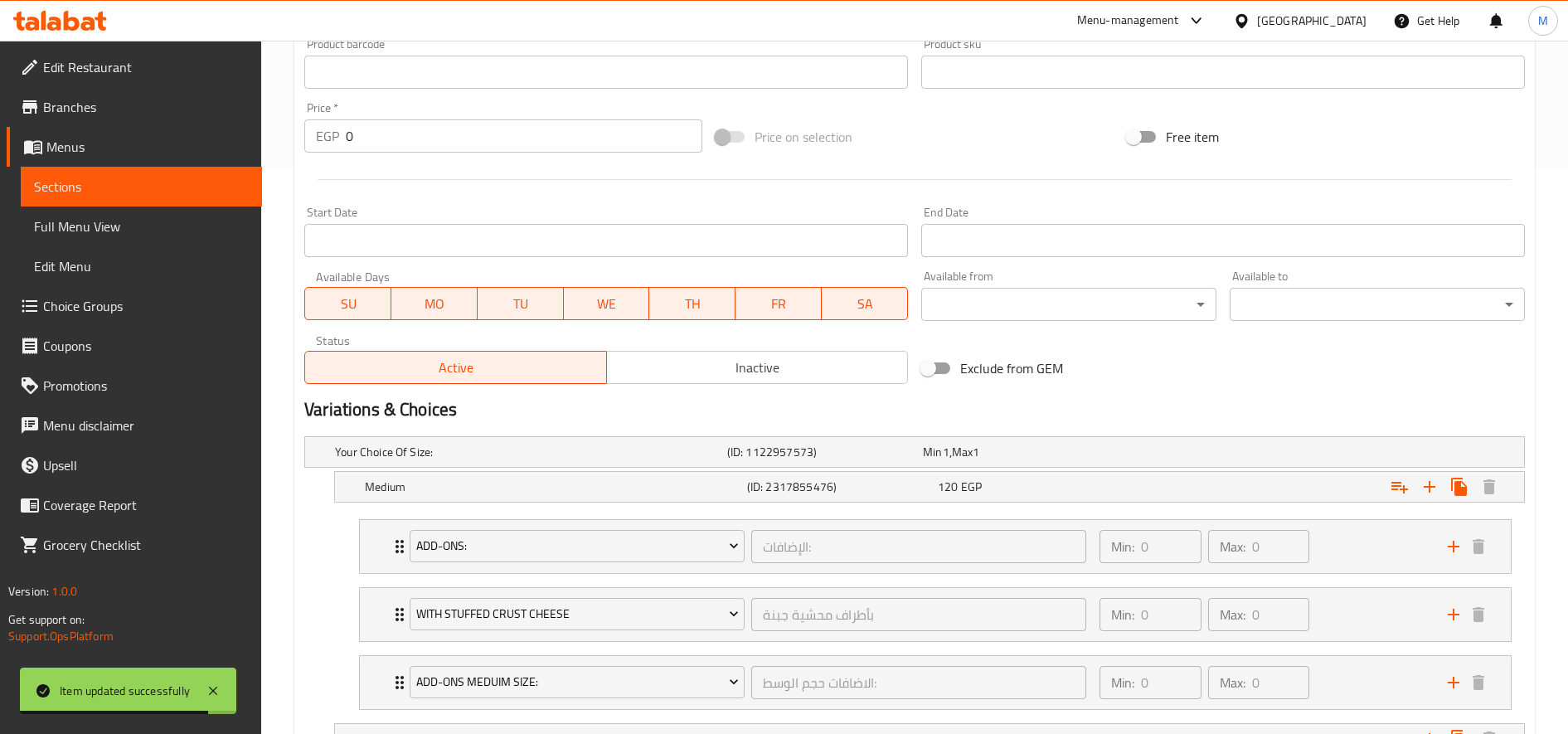
scroll to position [572, 0]
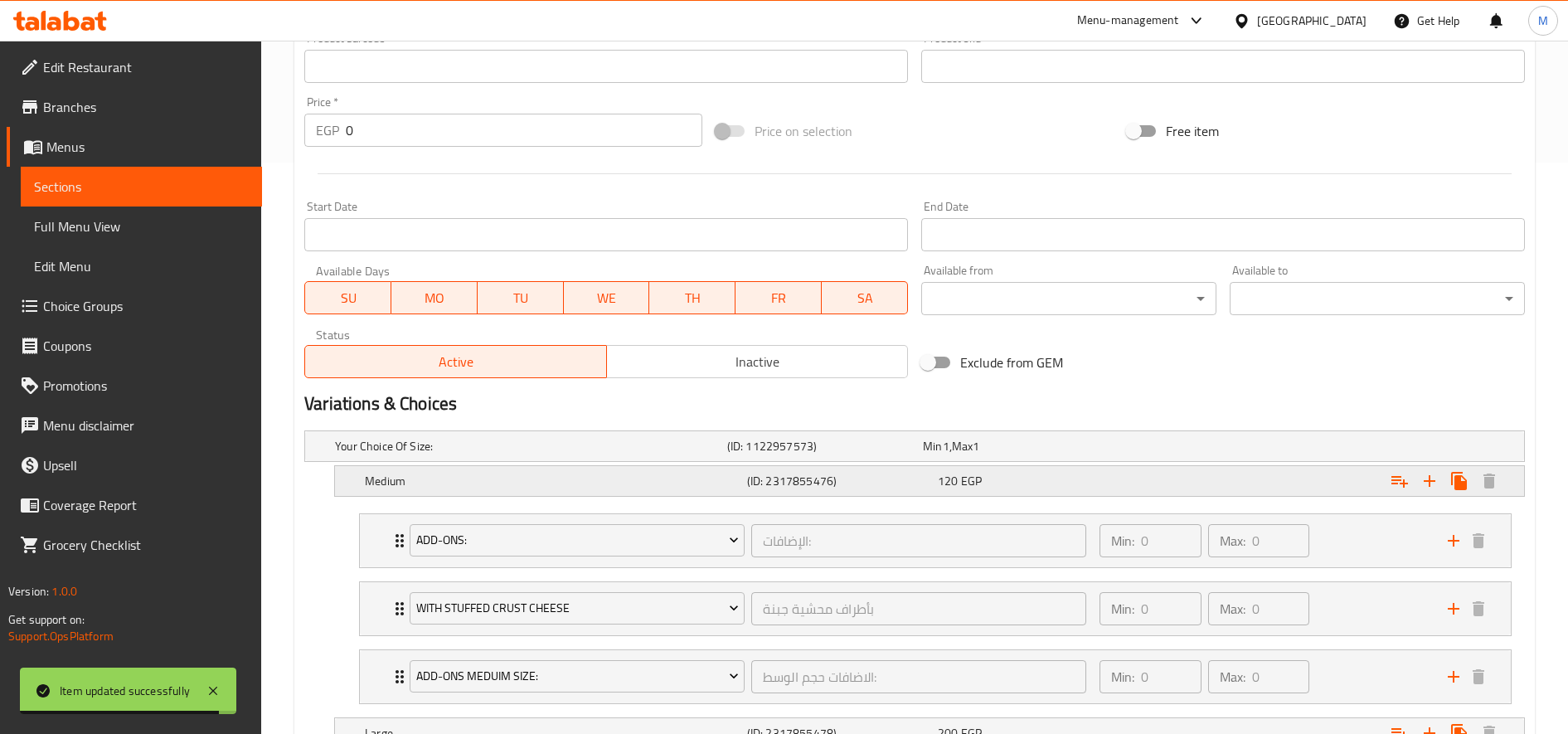
click at [1236, 495] on div "Expand" at bounding box center [1317, 481] width 382 height 37
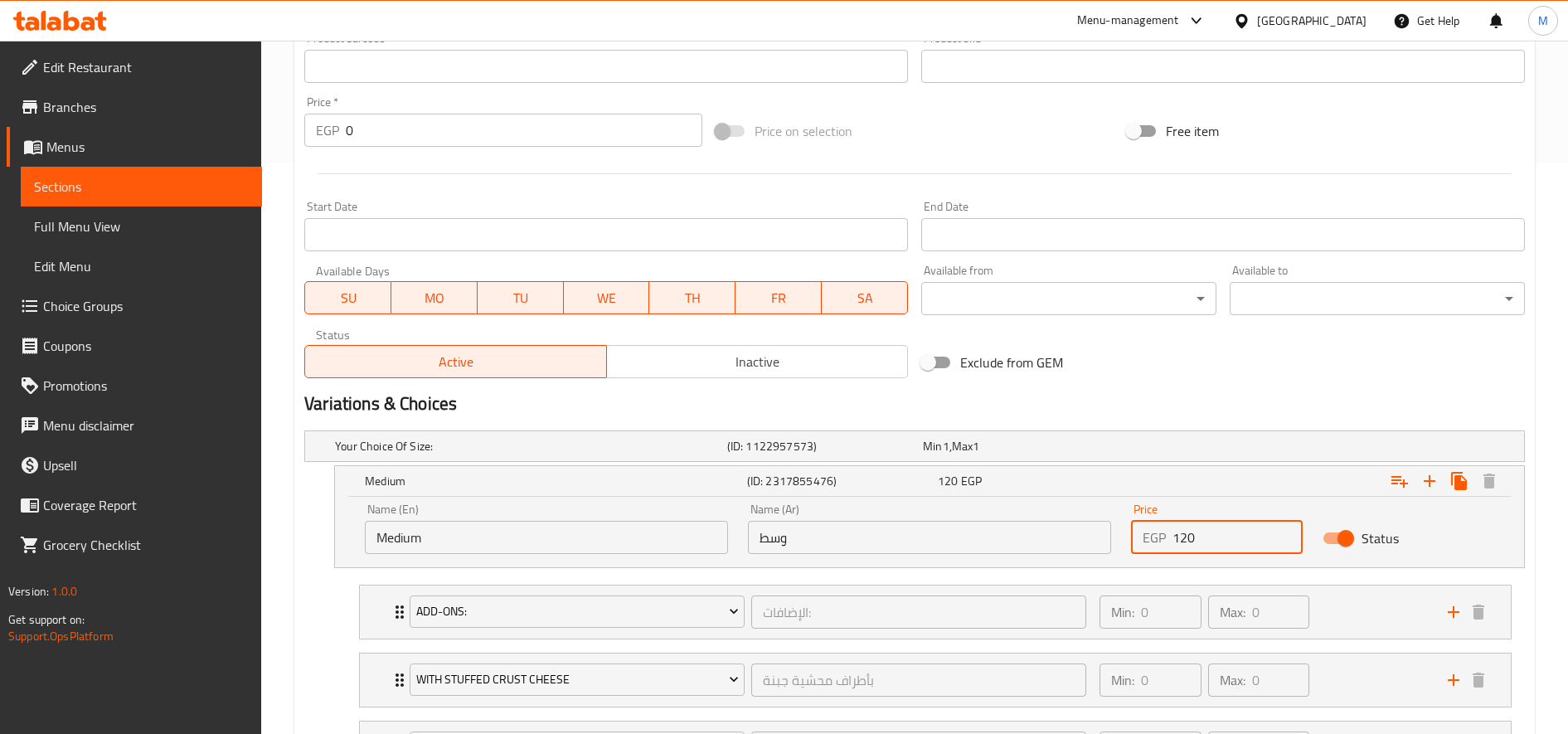
drag, startPoint x: 1189, startPoint y: 533, endPoint x: 1181, endPoint y: 538, distance: 9.4
click at [1181, 538] on input "120" at bounding box center [1238, 537] width 130 height 33
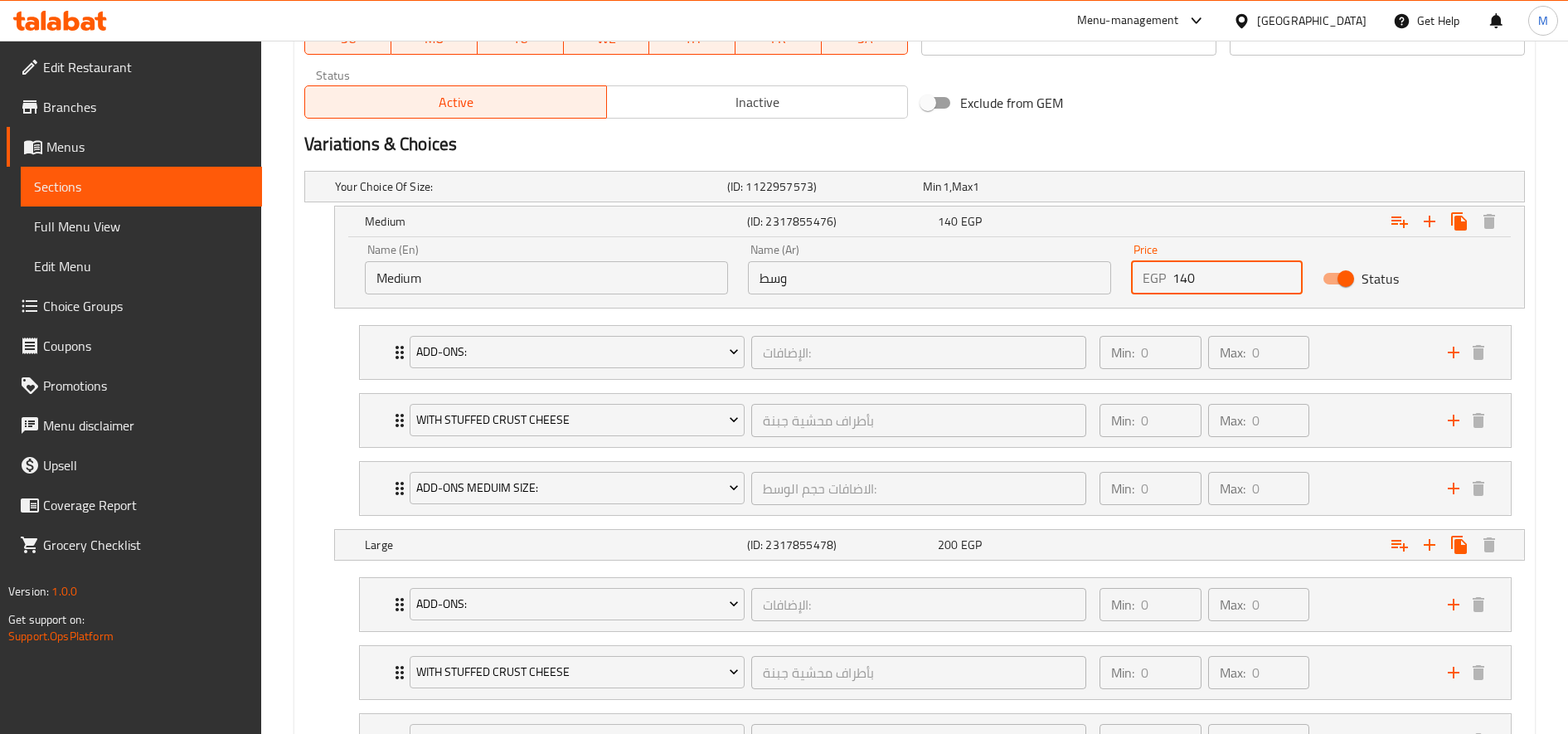
scroll to position [835, 0]
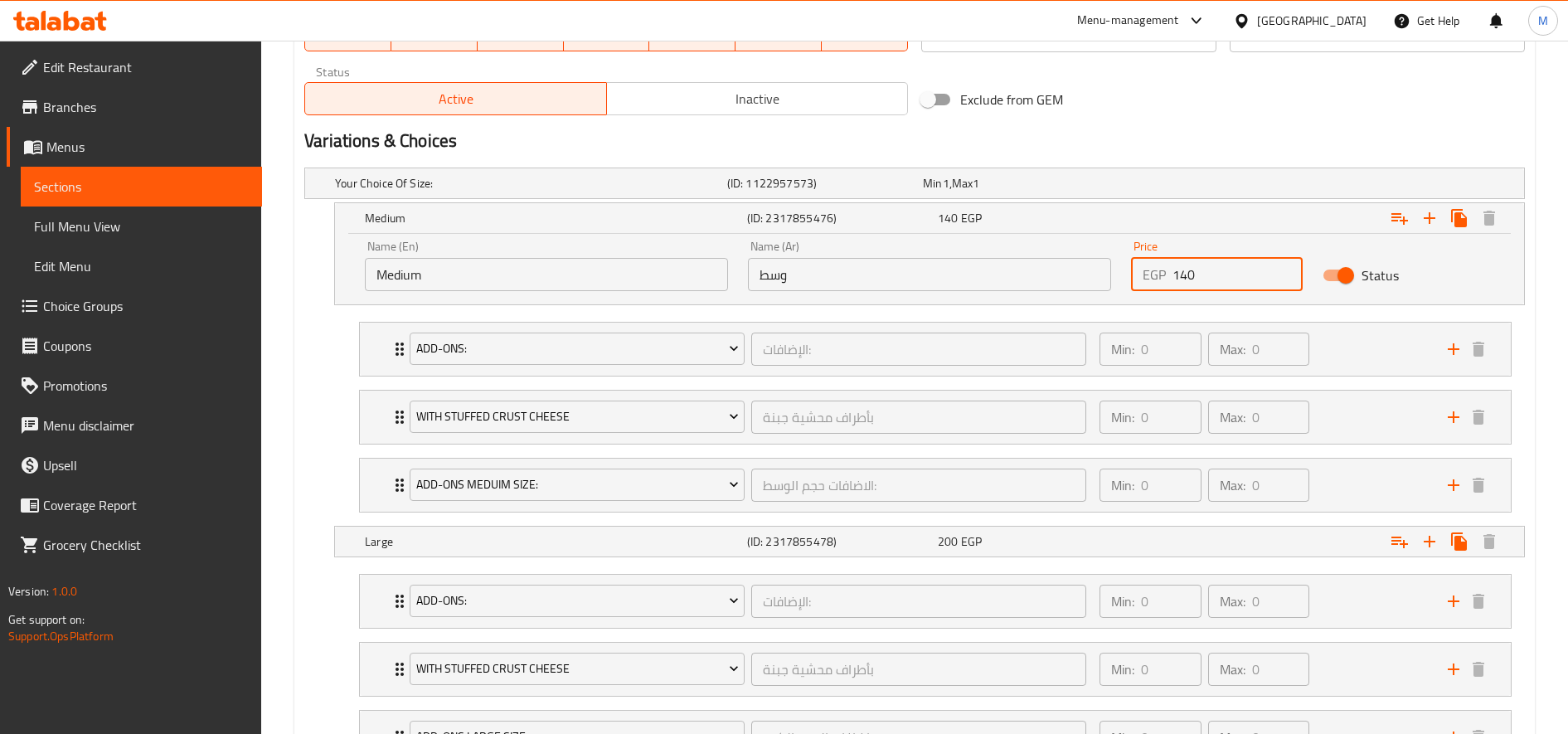
type input "140"
click at [1181, 538] on div "Expand" at bounding box center [1317, 541] width 382 height 37
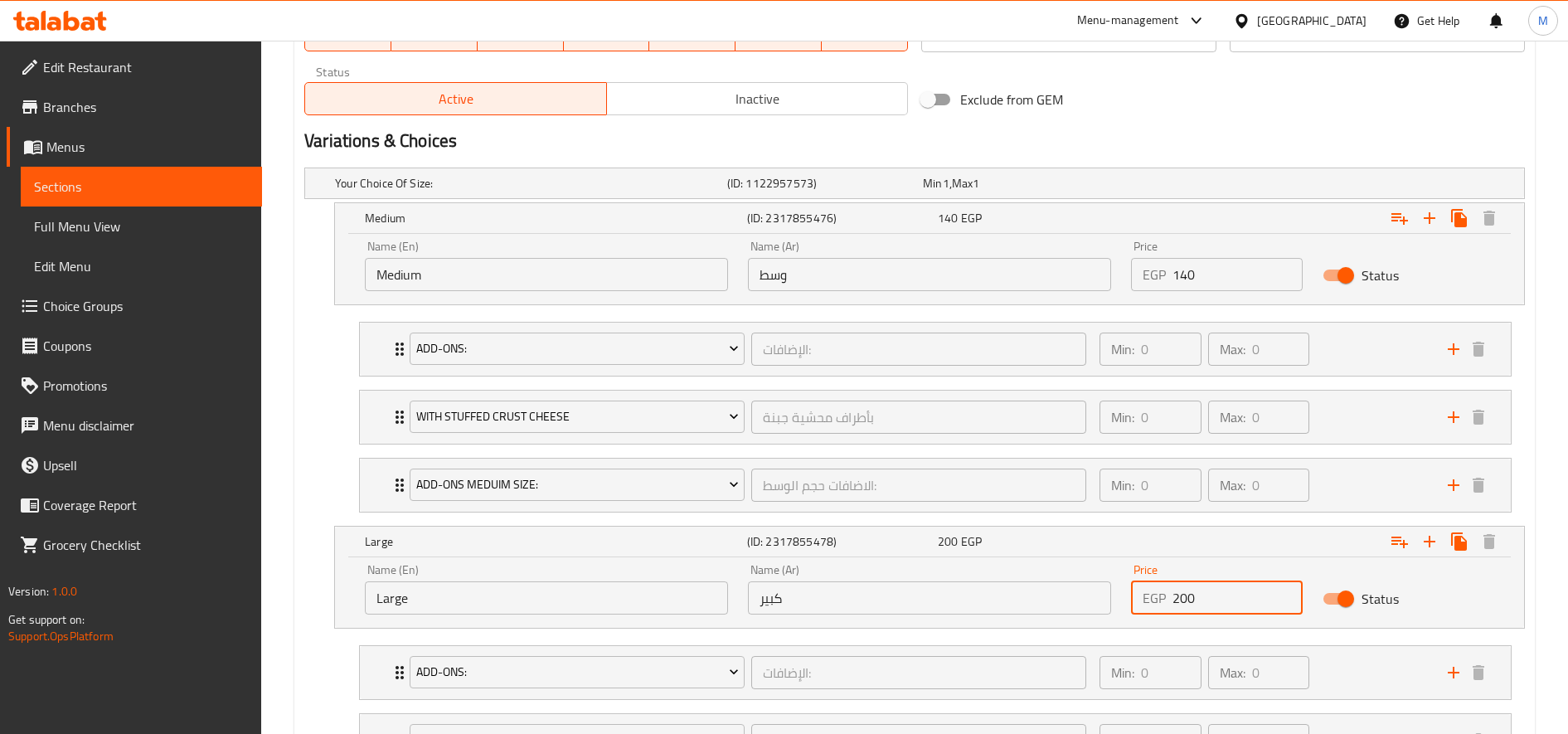
click at [1187, 593] on input "200" at bounding box center [1238, 598] width 130 height 33
click at [1183, 595] on input "200" at bounding box center [1238, 598] width 130 height 33
click at [1185, 594] on input "200" at bounding box center [1238, 598] width 130 height 33
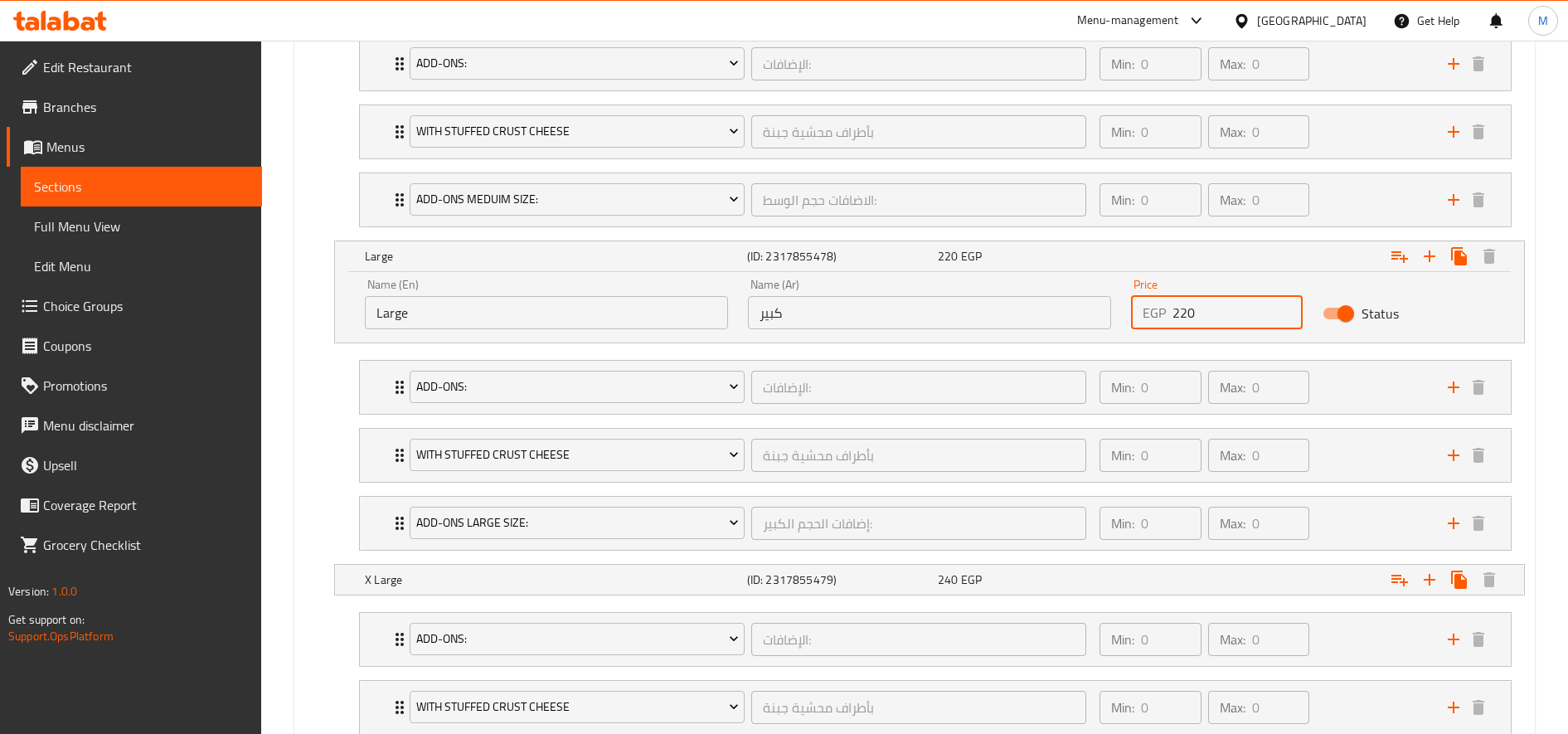
scroll to position [1124, 0]
type input "220"
click at [1191, 593] on div "Expand" at bounding box center [1317, 576] width 382 height 37
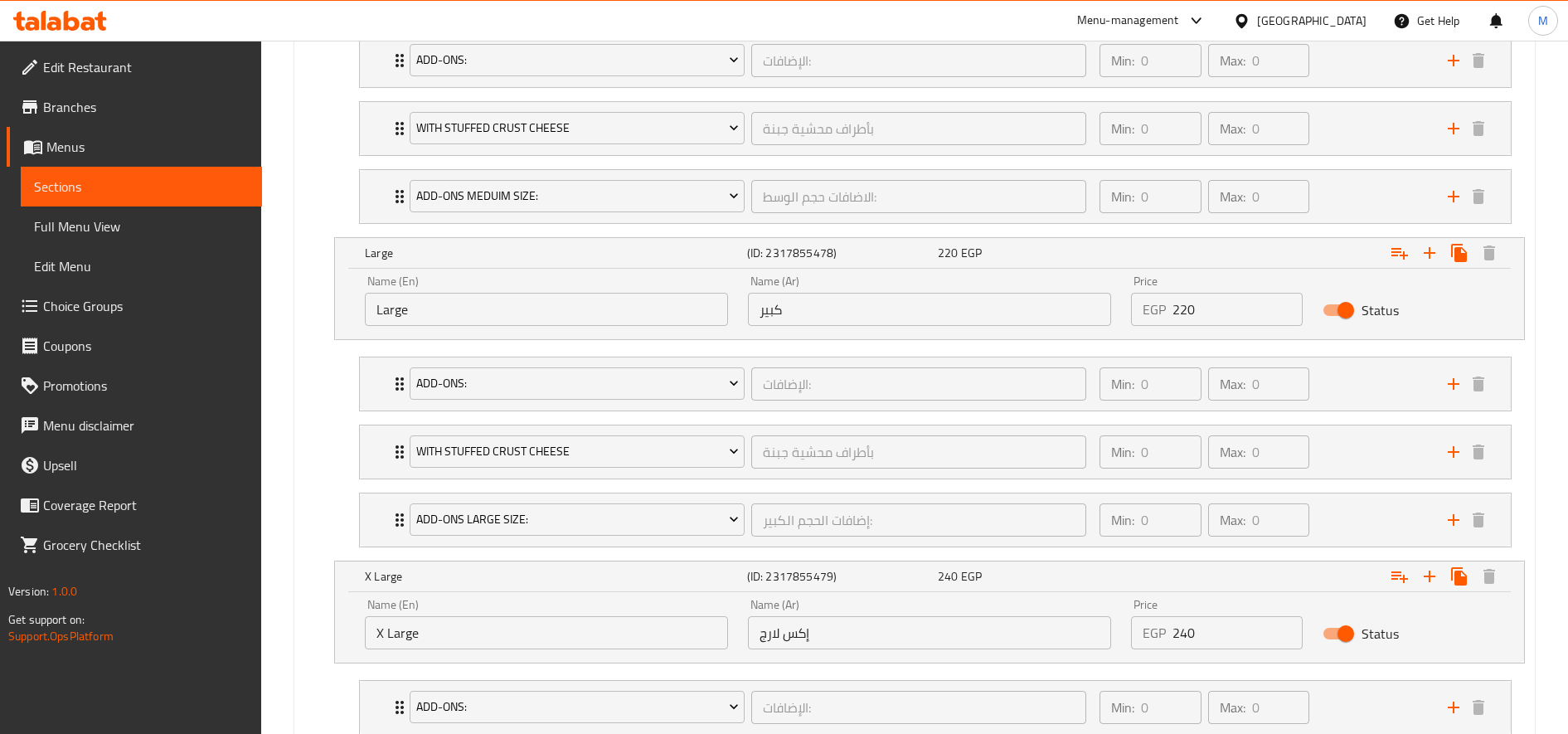
click at [1189, 631] on input "240" at bounding box center [1238, 632] width 130 height 33
type input "260"
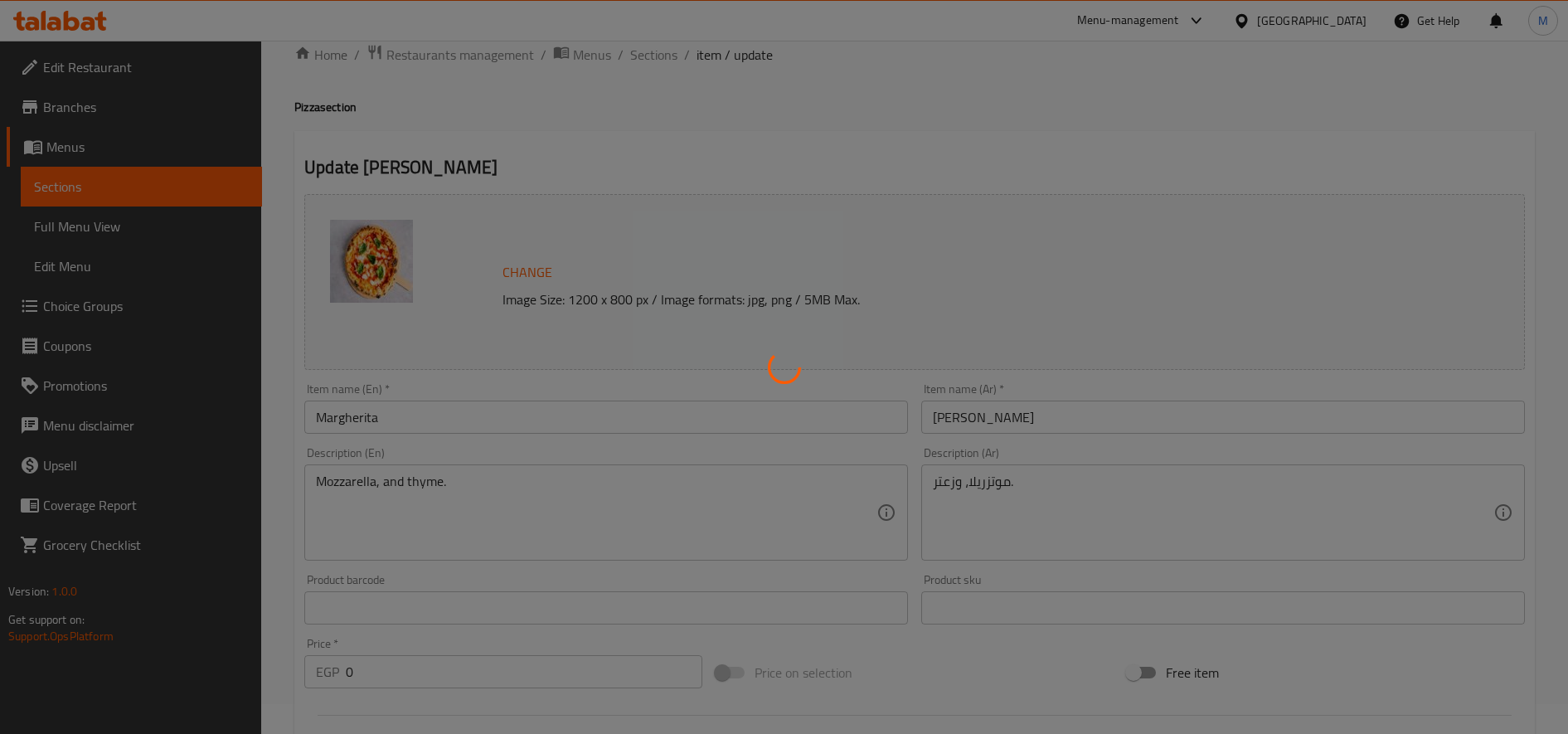
scroll to position [0, 0]
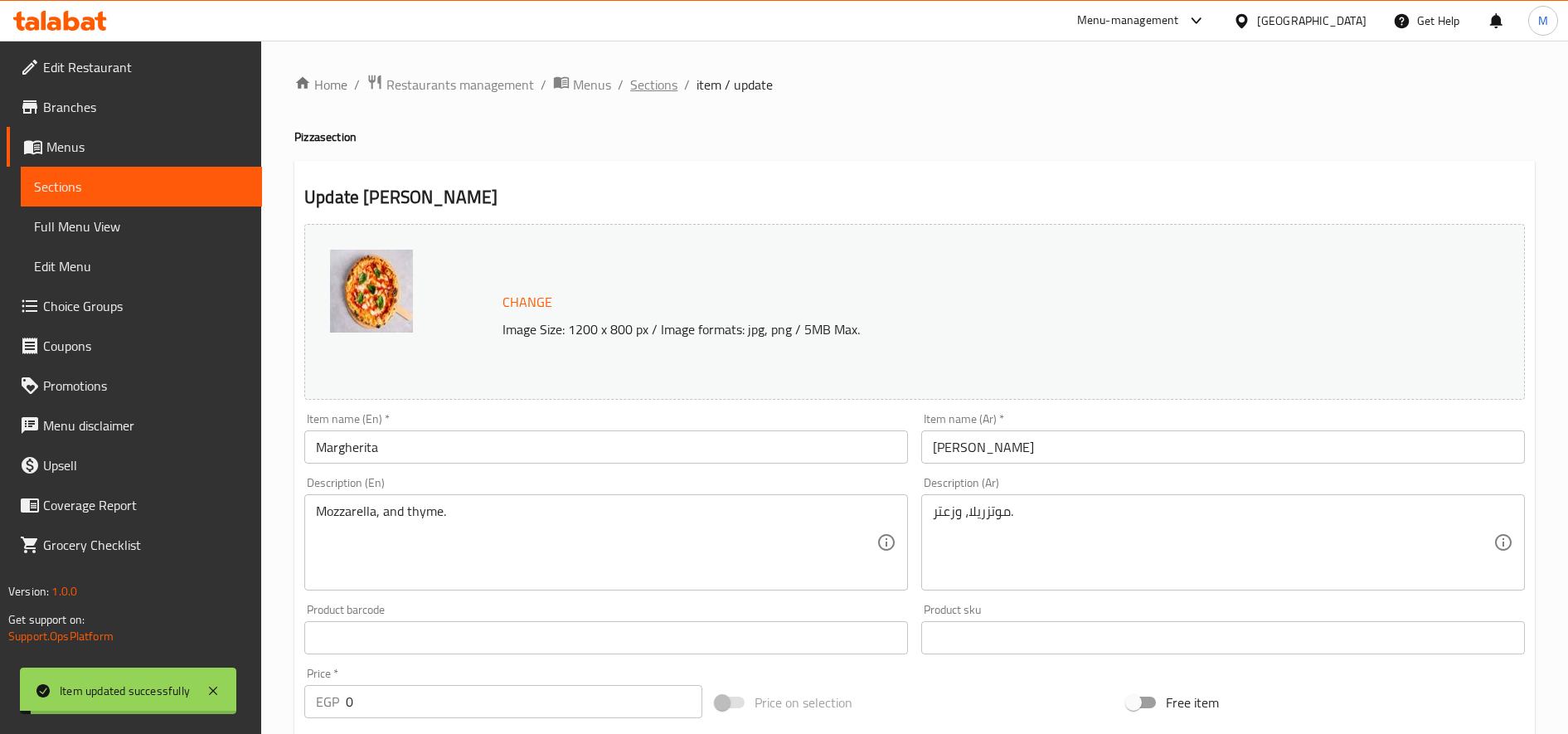
click at [647, 75] on span "Sections" at bounding box center [654, 84] width 47 height 20
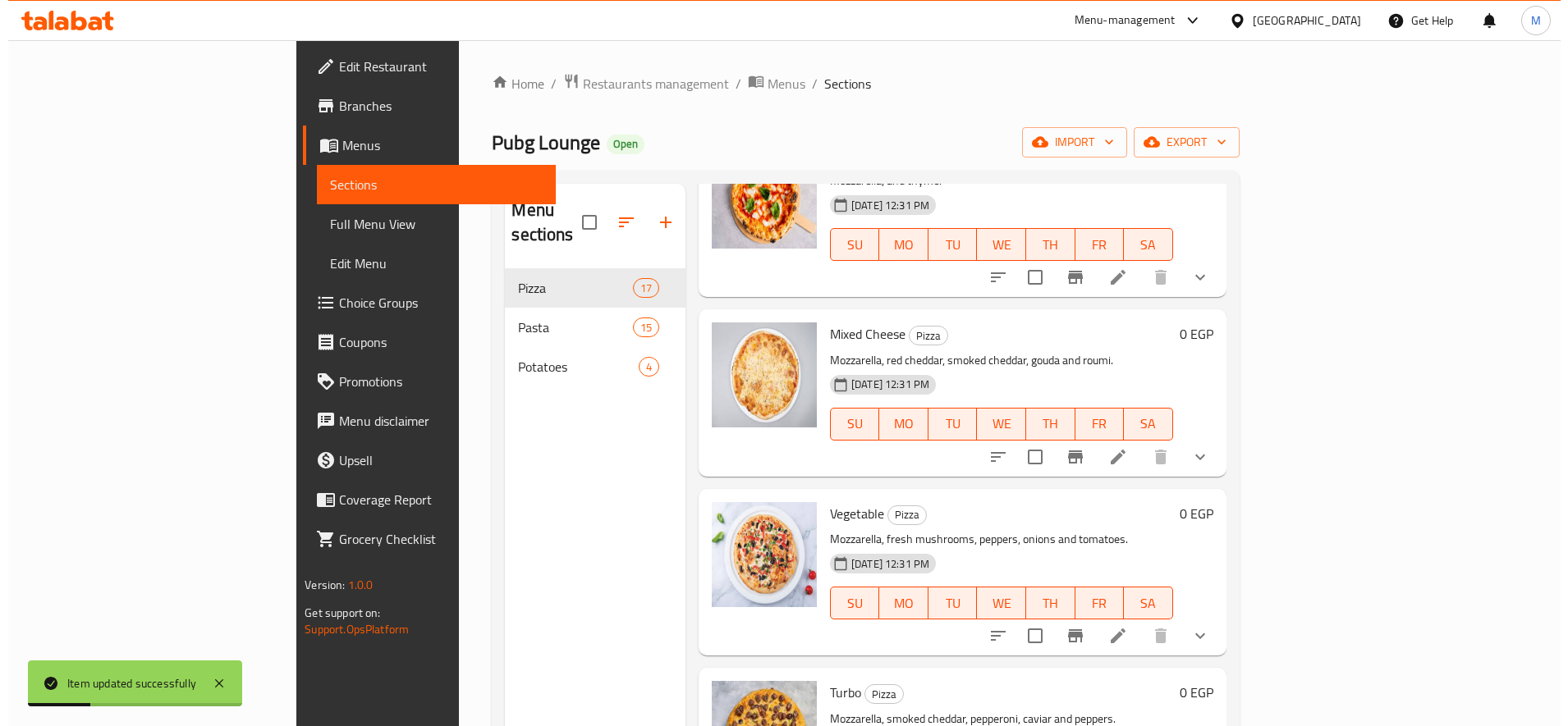
scroll to position [867, 0]
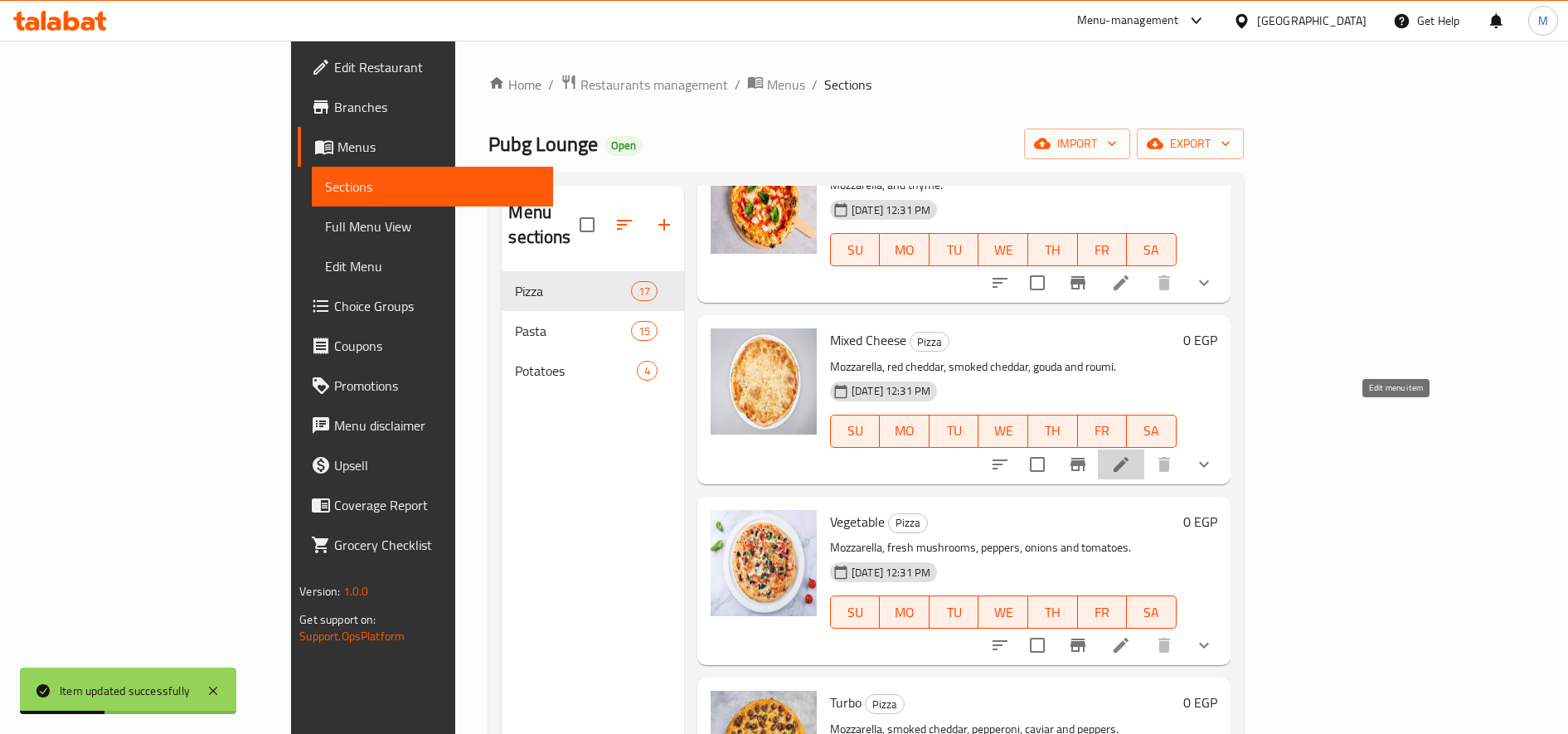
click at [1129, 457] on icon at bounding box center [1121, 465] width 15 height 15
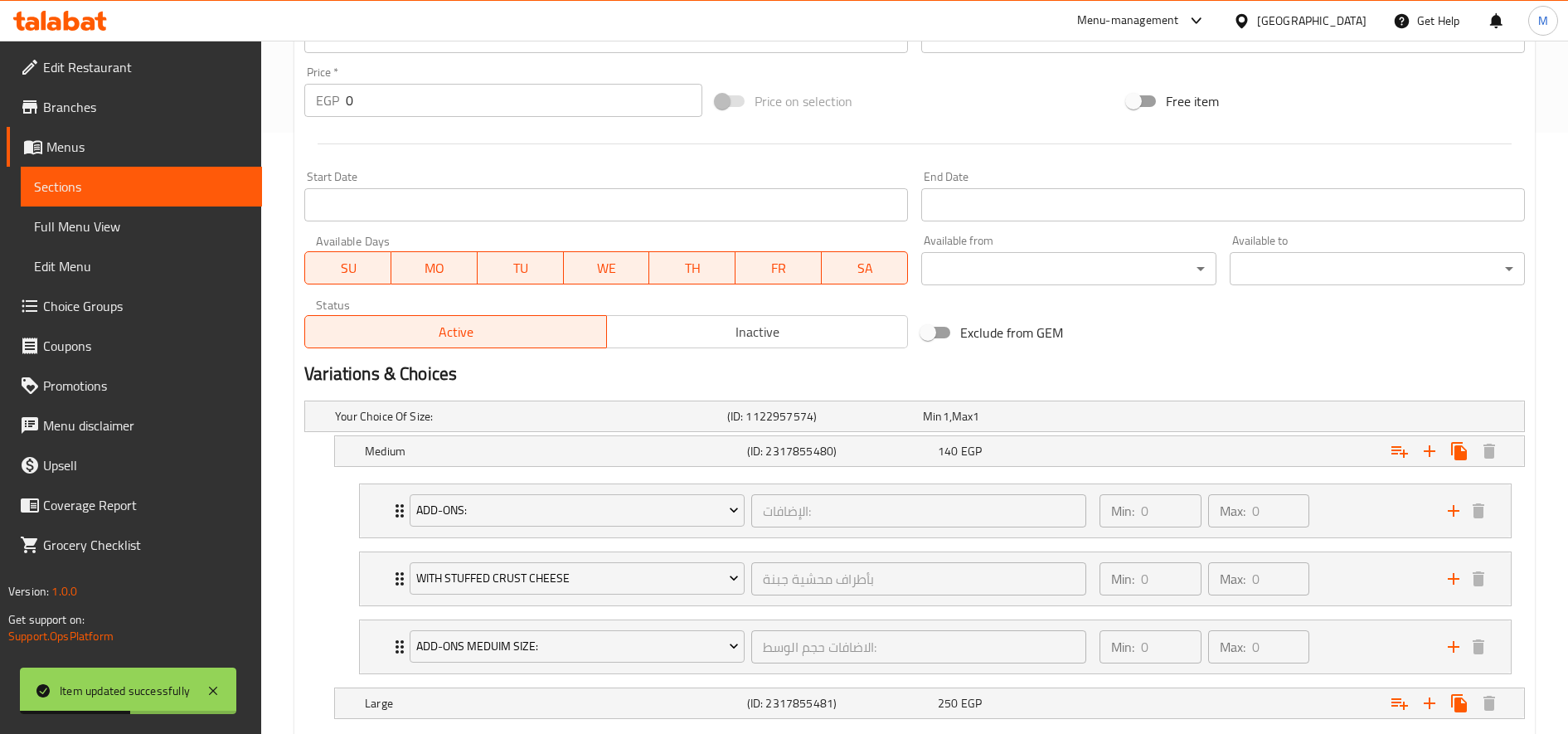
scroll to position [647, 0]
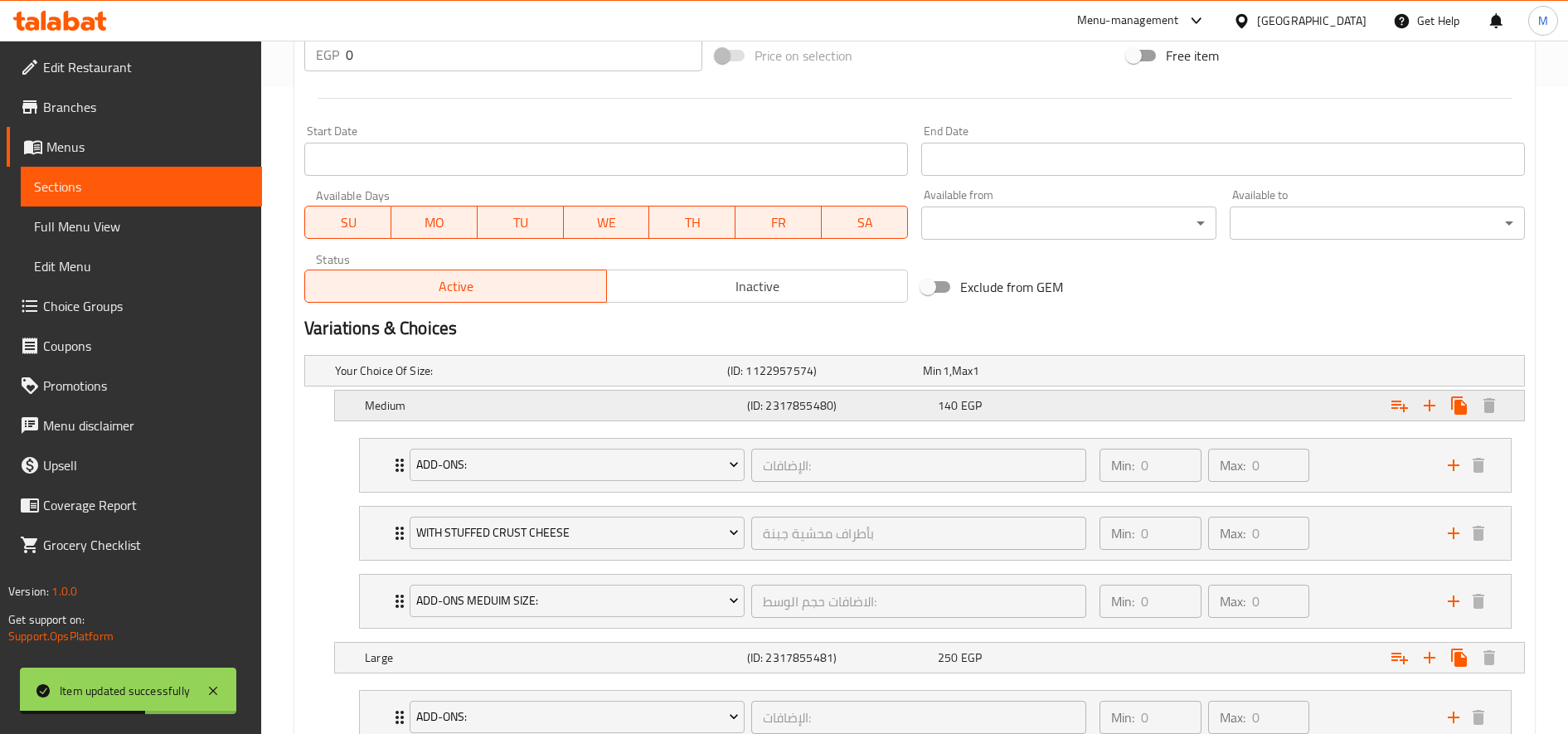
click at [1154, 416] on div "Expand" at bounding box center [1317, 406] width 382 height 37
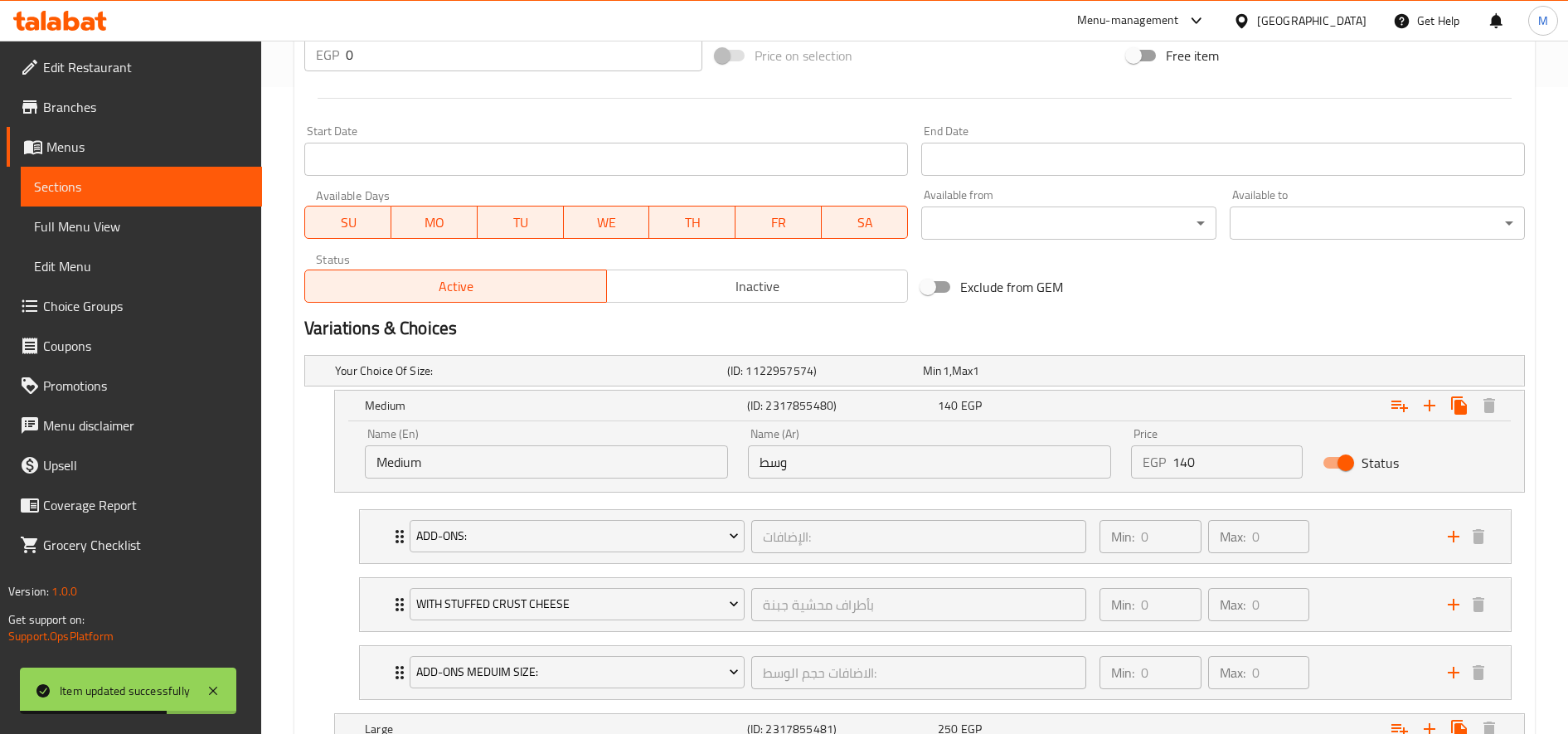
click at [1189, 462] on input "140" at bounding box center [1238, 462] width 130 height 33
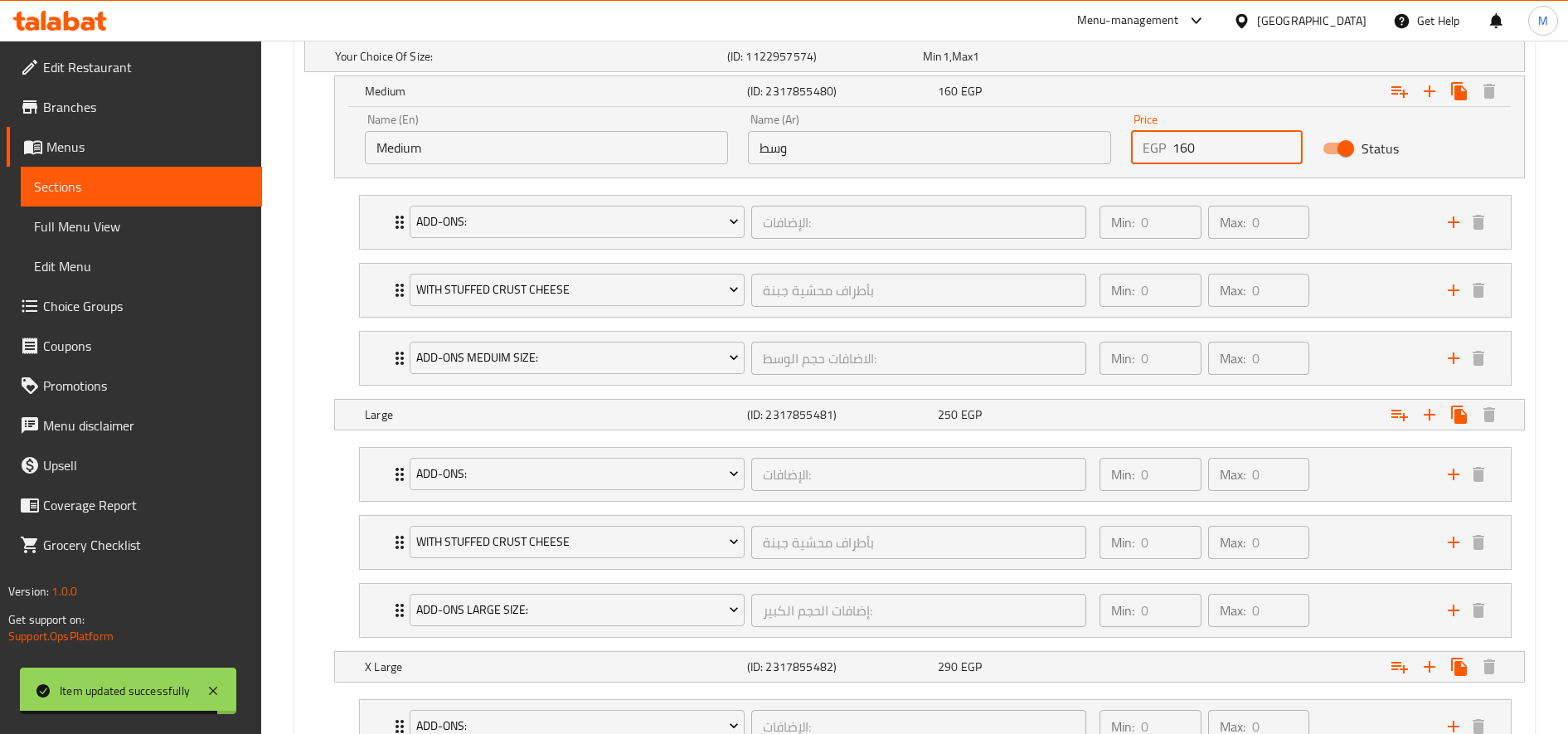
scroll to position [1000, 0]
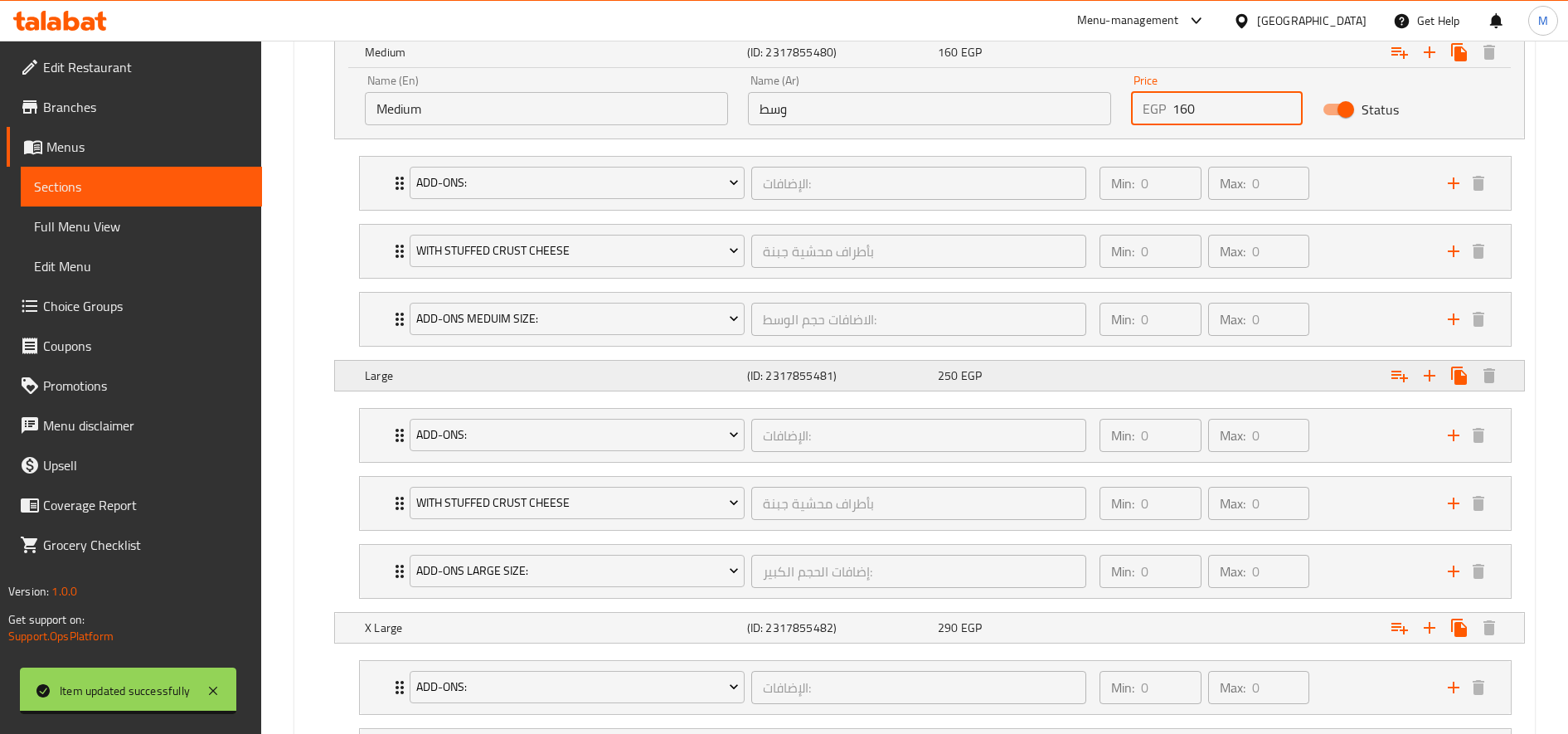
type input "160"
click at [1212, 389] on div "Expand" at bounding box center [1317, 375] width 382 height 37
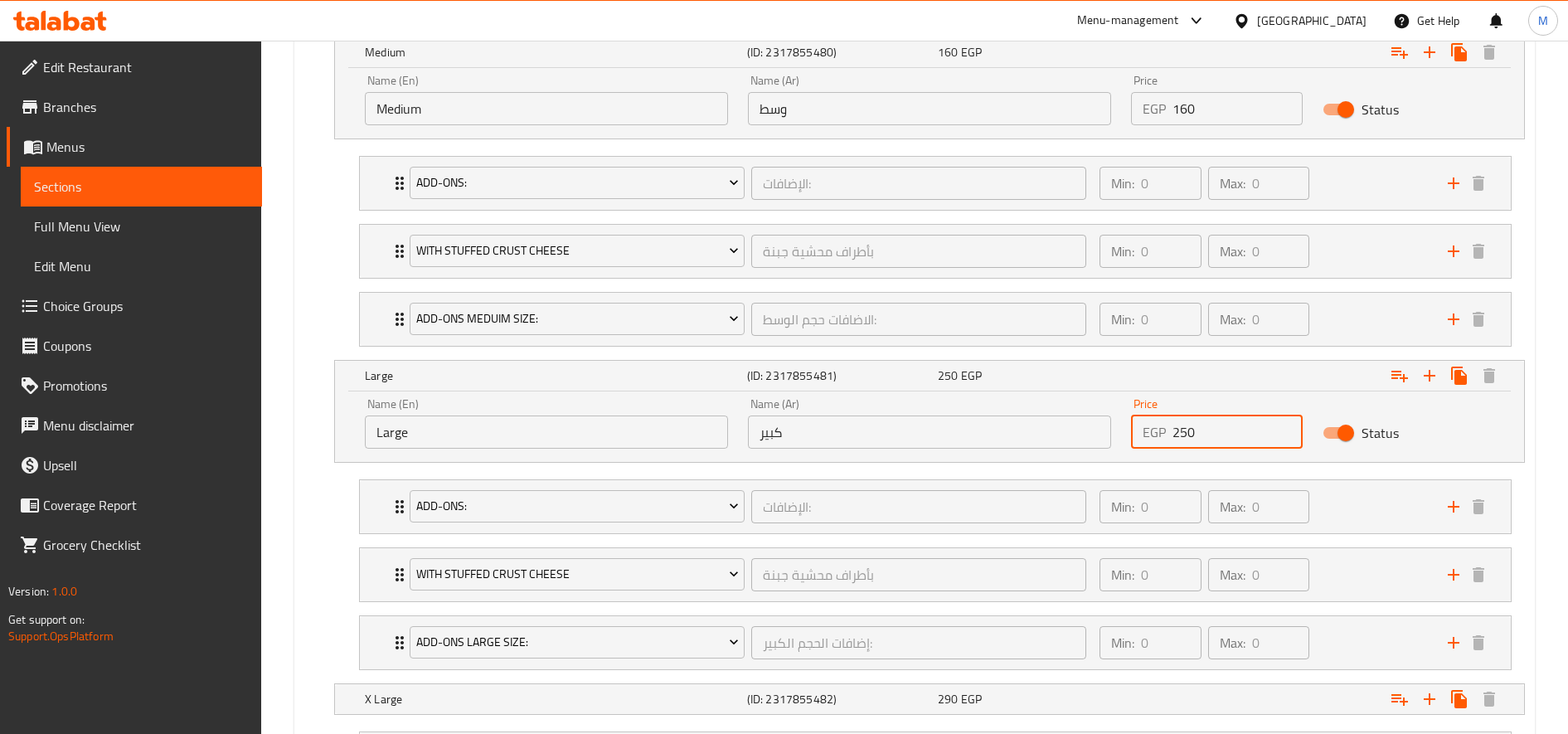
click at [1189, 430] on input "250" at bounding box center [1238, 432] width 130 height 33
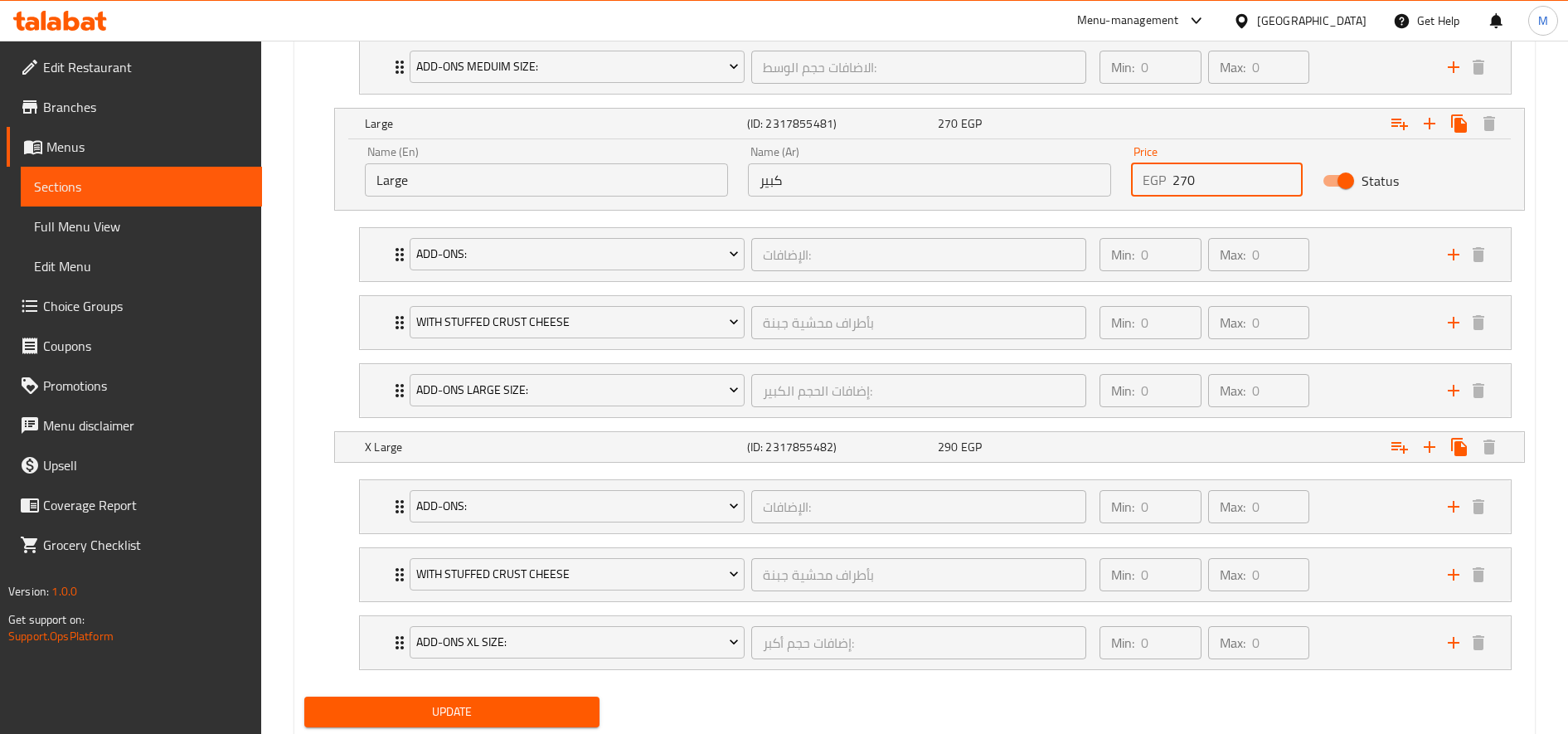
scroll to position [1253, 0]
type input "270"
click at [1187, 446] on div "Expand" at bounding box center [1317, 446] width 382 height 37
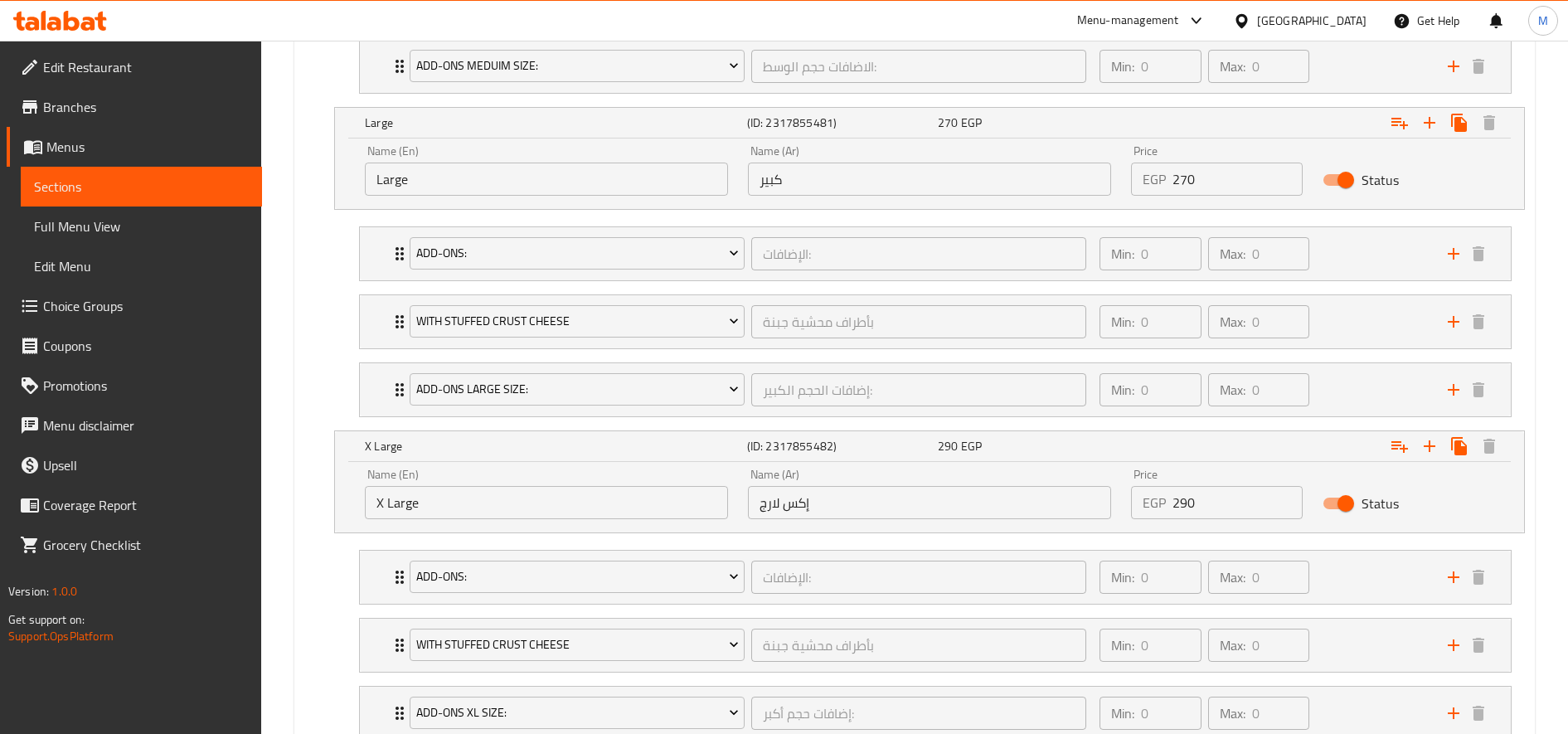
click at [1184, 505] on input "290" at bounding box center [1238, 503] width 130 height 33
click at [1182, 505] on input "290" at bounding box center [1238, 503] width 130 height 33
type input "310"
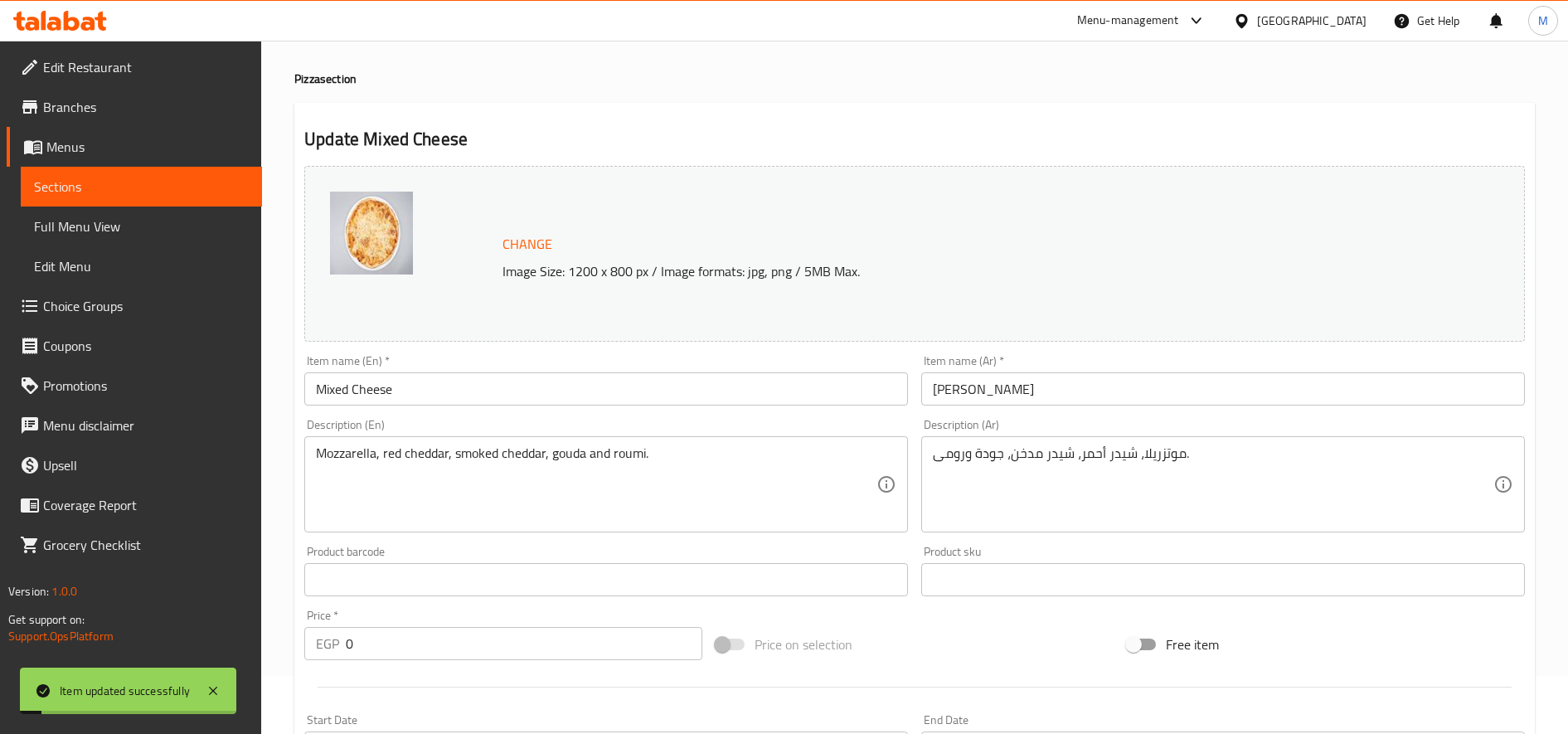
scroll to position [0, 0]
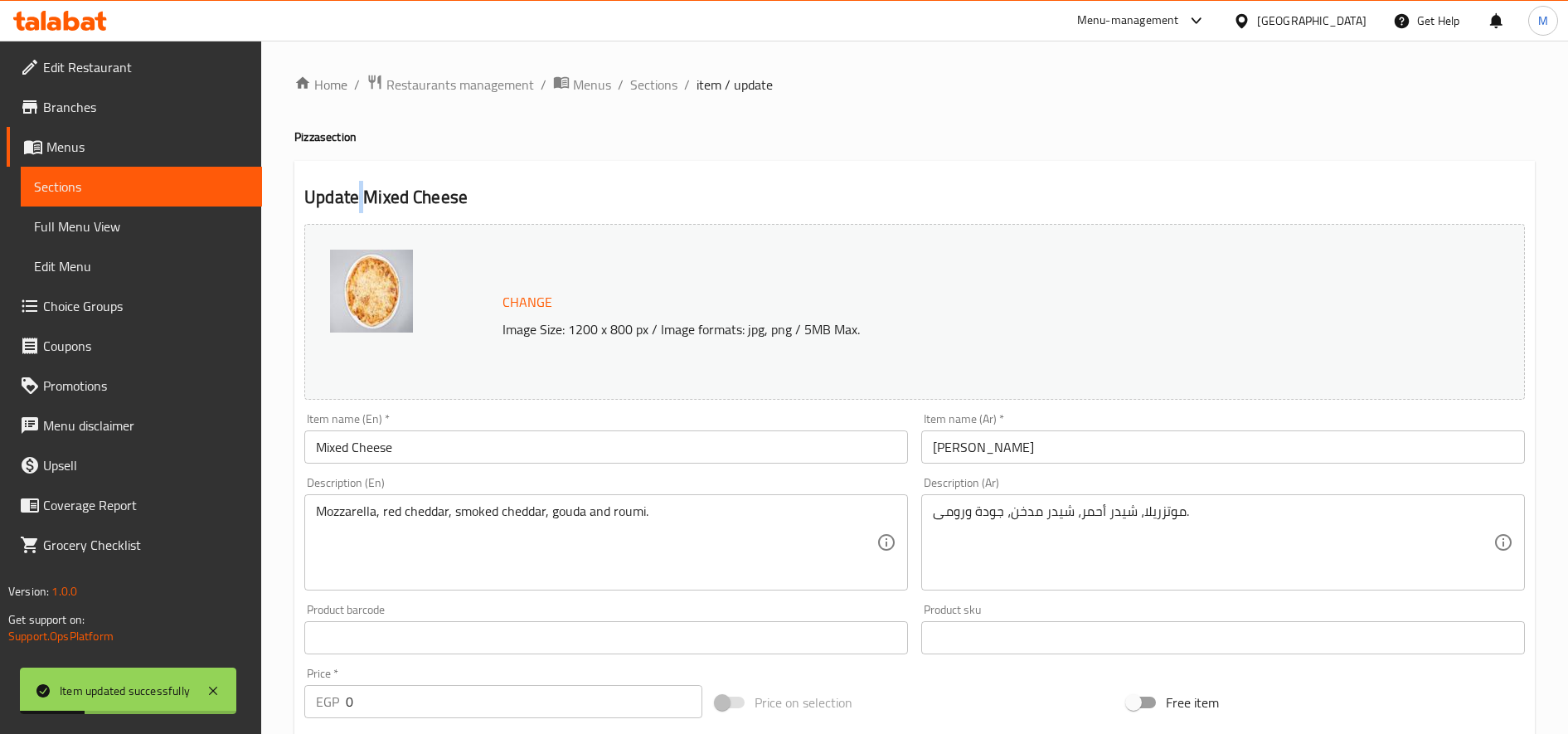
click at [362, 192] on h2 "Update Mixed Cheese" at bounding box center [915, 198] width 1221 height 24
click at [364, 192] on h2 "Update Mixed Cheese" at bounding box center [915, 198] width 1221 height 24
drag, startPoint x: 364, startPoint y: 192, endPoint x: 446, endPoint y: 185, distance: 82.3
click at [446, 185] on h2 "Update Mixed Cheese" at bounding box center [915, 198] width 1221 height 24
click at [661, 83] on span "Sections" at bounding box center [654, 84] width 47 height 20
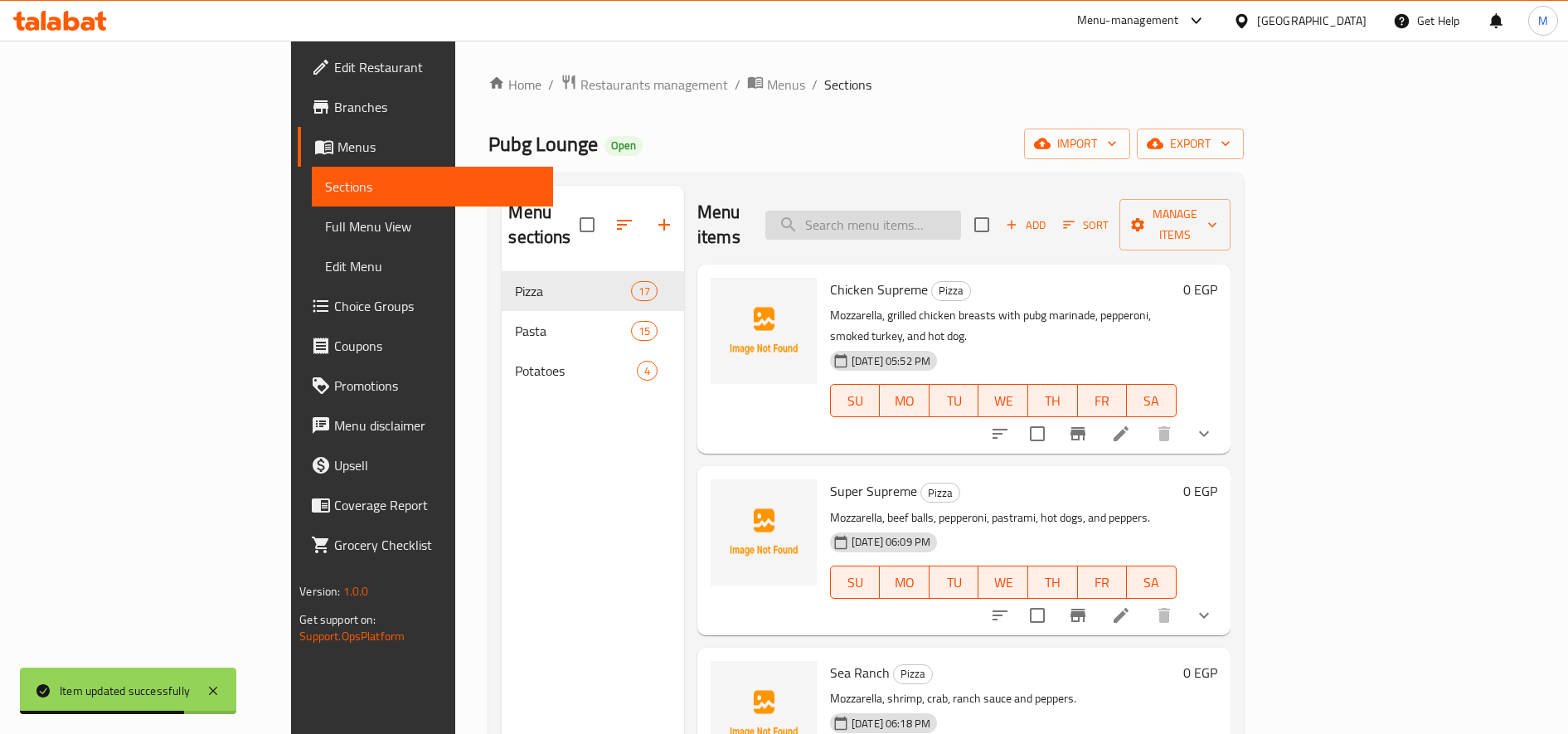
click at [961, 225] on input "search" at bounding box center [863, 225] width 196 height 29
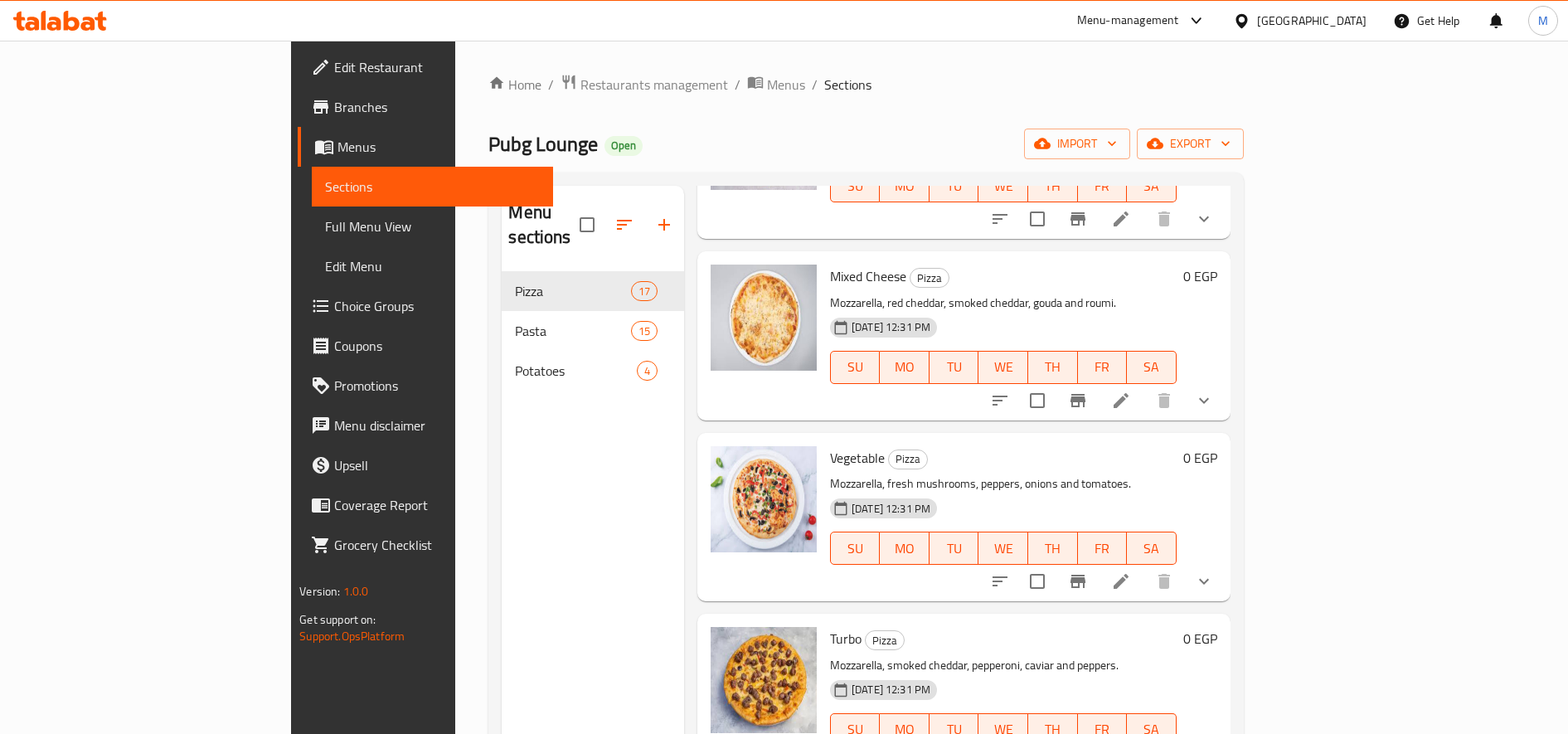
scroll to position [941, 0]
click at [1132, 571] on icon at bounding box center [1121, 581] width 20 height 20
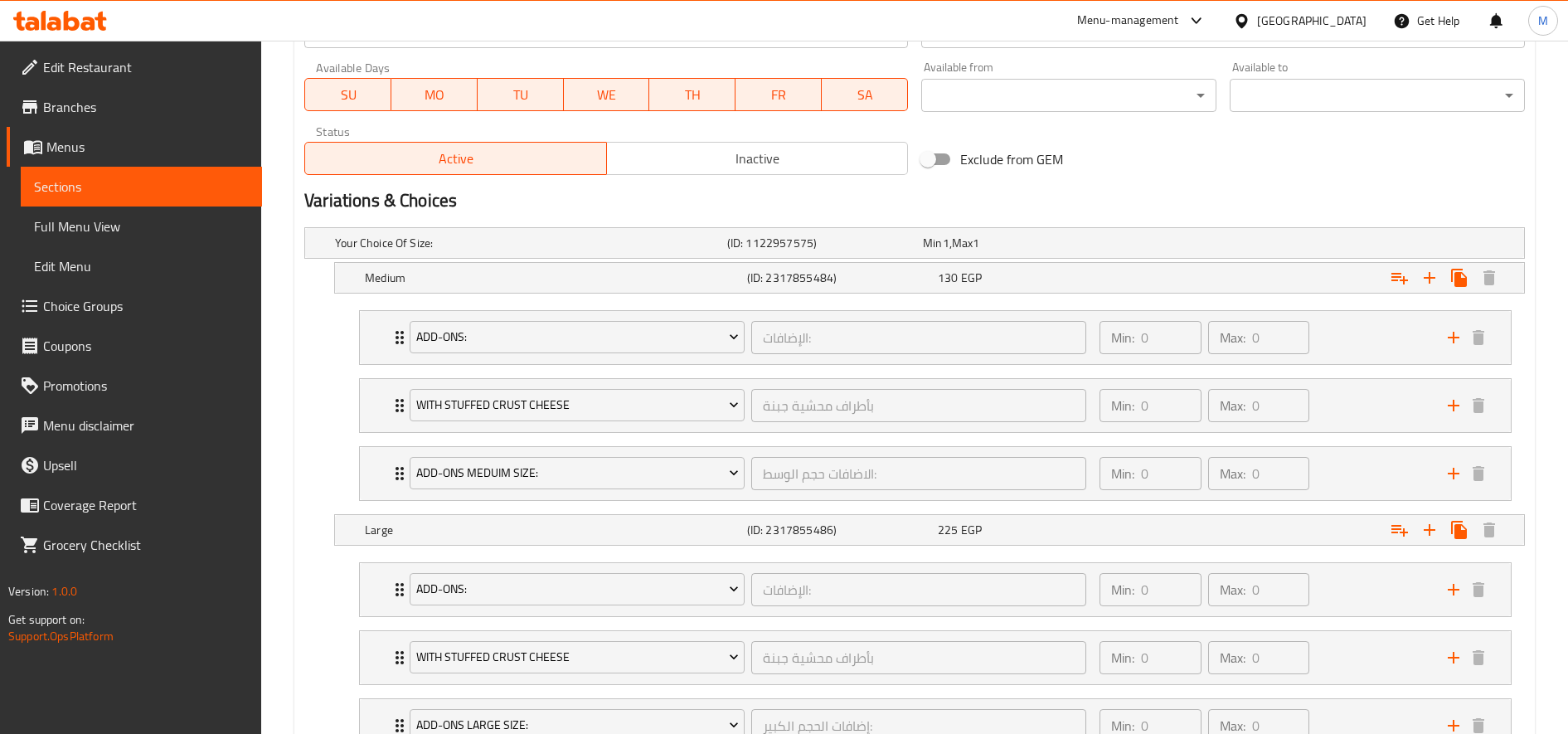
scroll to position [776, 0]
click at [1150, 292] on div "Expand" at bounding box center [1317, 276] width 382 height 37
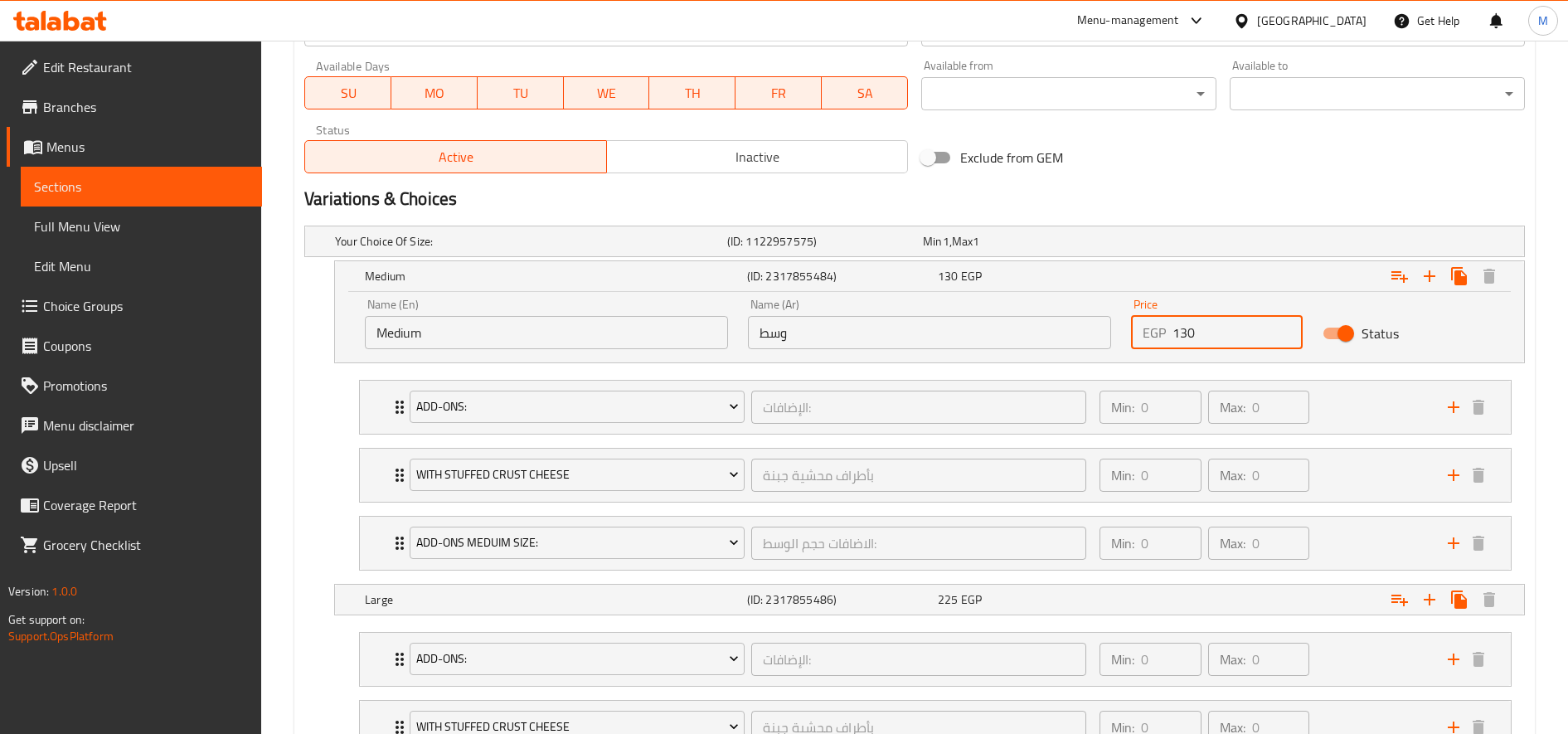
click at [1183, 333] on input "130" at bounding box center [1238, 332] width 130 height 33
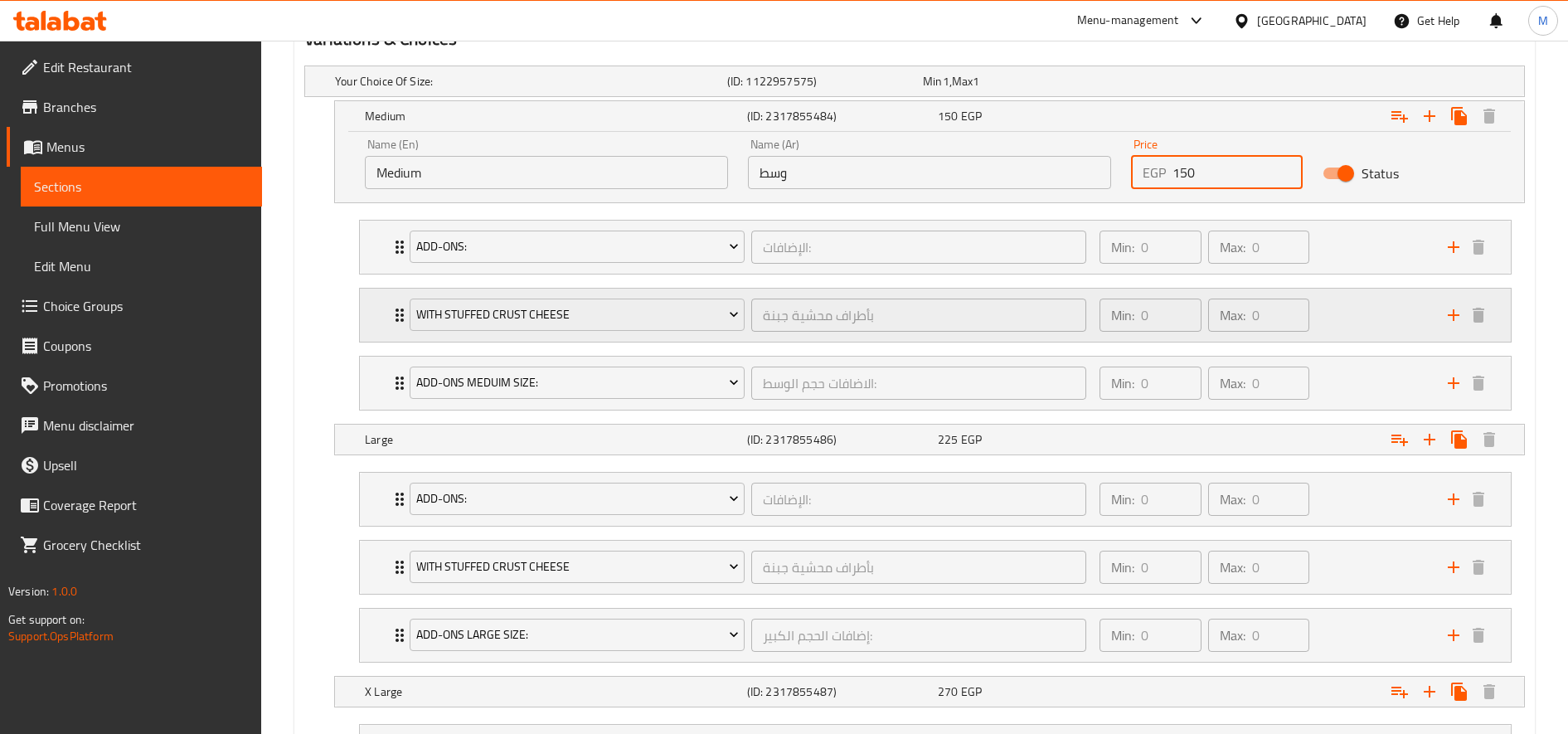
scroll to position [946, 0]
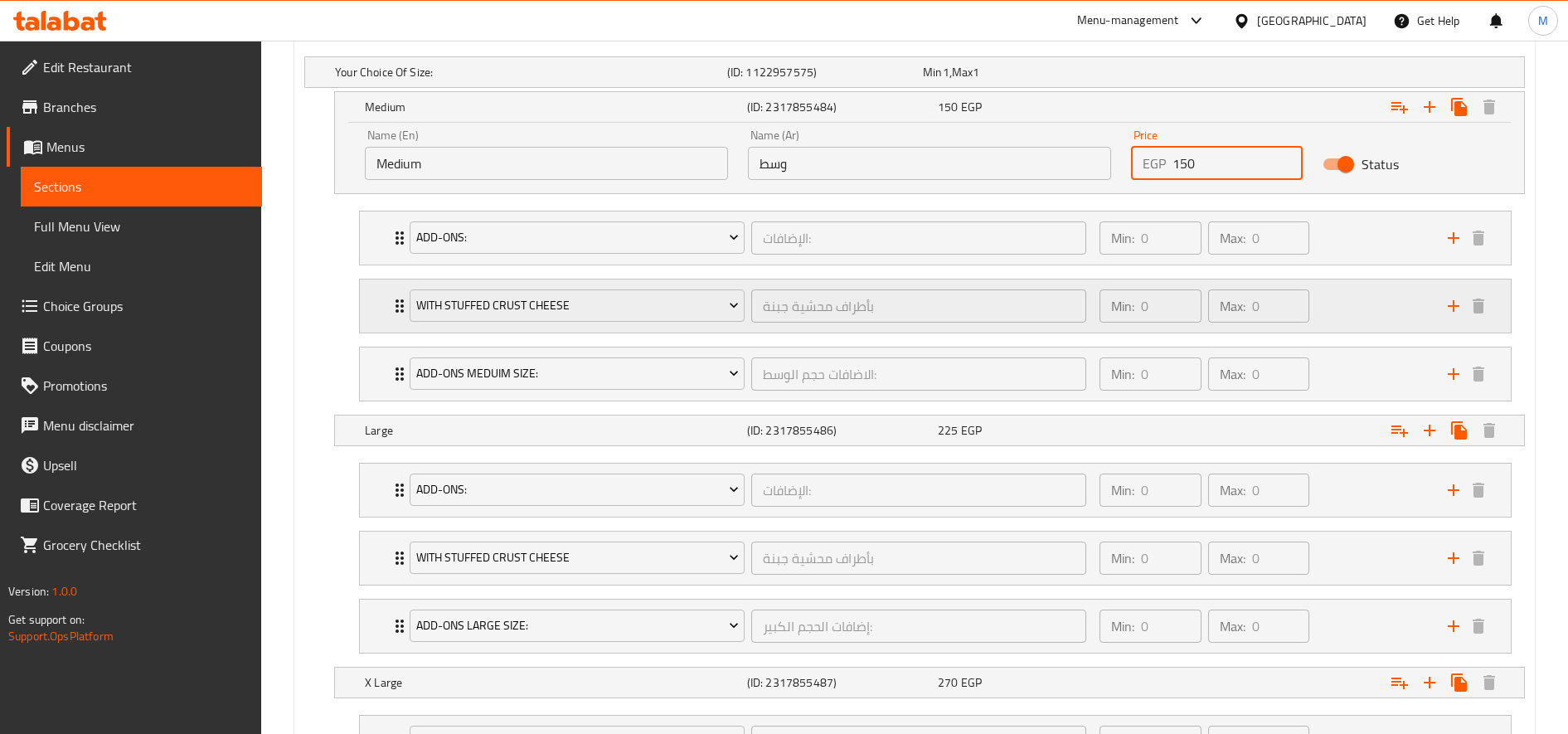
type input "150"
click at [1147, 454] on nav "Add-Ons: الإضافات: ​ Min: 0 ​ Max: 0 ​ Make It Chicago (ID: 2342569069) 50 EGP …" at bounding box center [915, 558] width 1221 height 217
click at [1153, 430] on div "Expand" at bounding box center [1317, 430] width 382 height 37
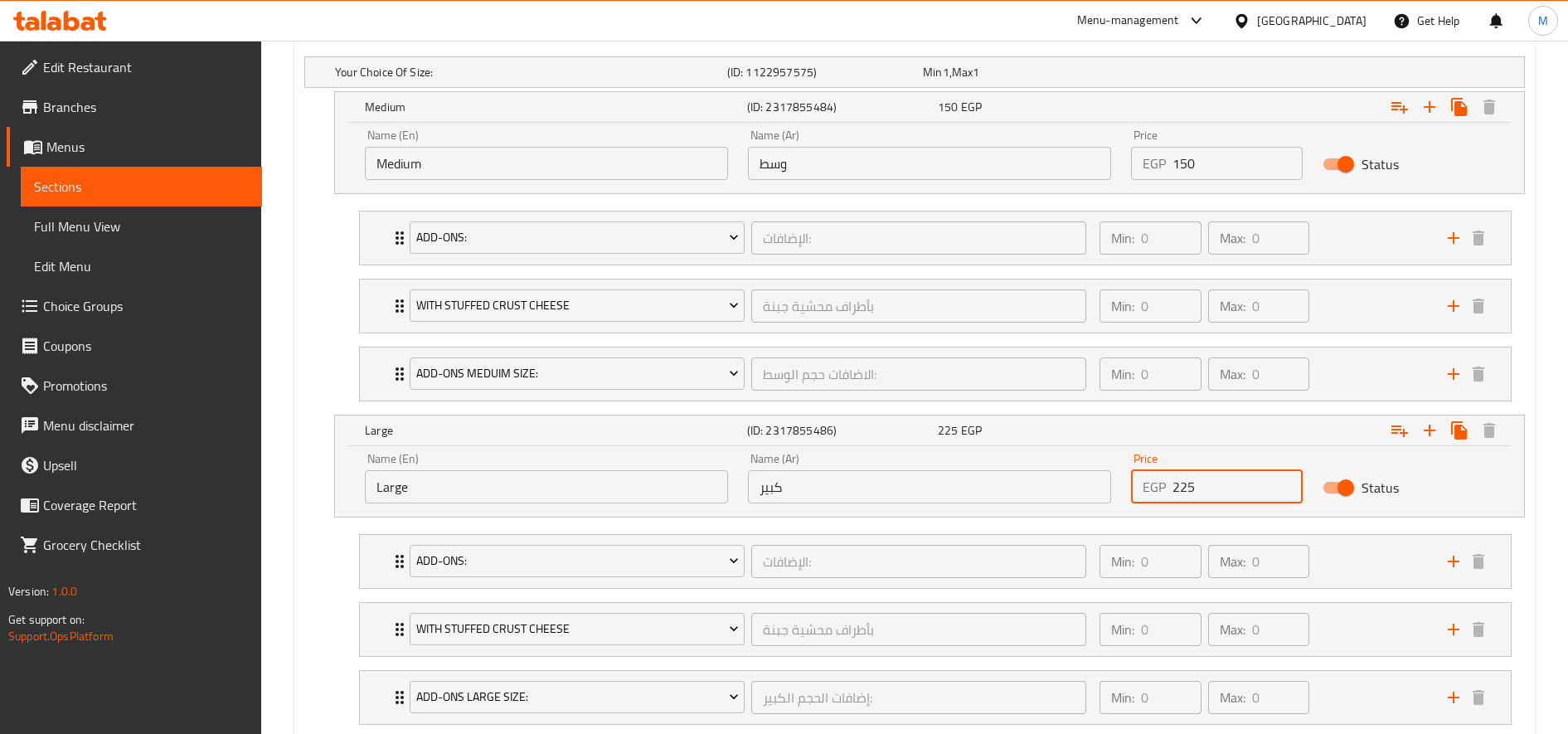
click at [1181, 484] on input "225" at bounding box center [1238, 487] width 130 height 33
type input "245"
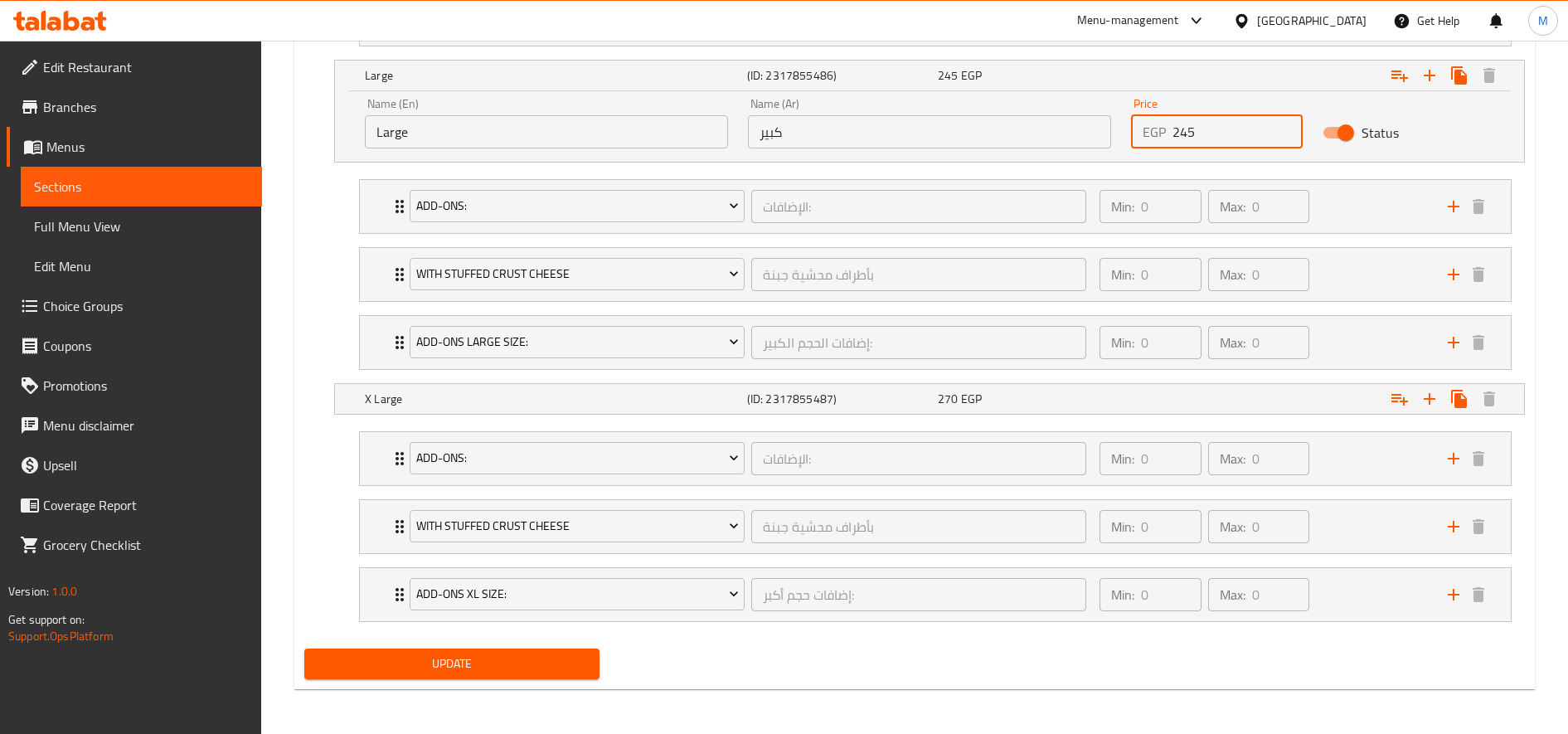
scroll to position [1302, 0]
click at [1012, 407] on div "270 EGP" at bounding box center [1030, 397] width 191 height 24
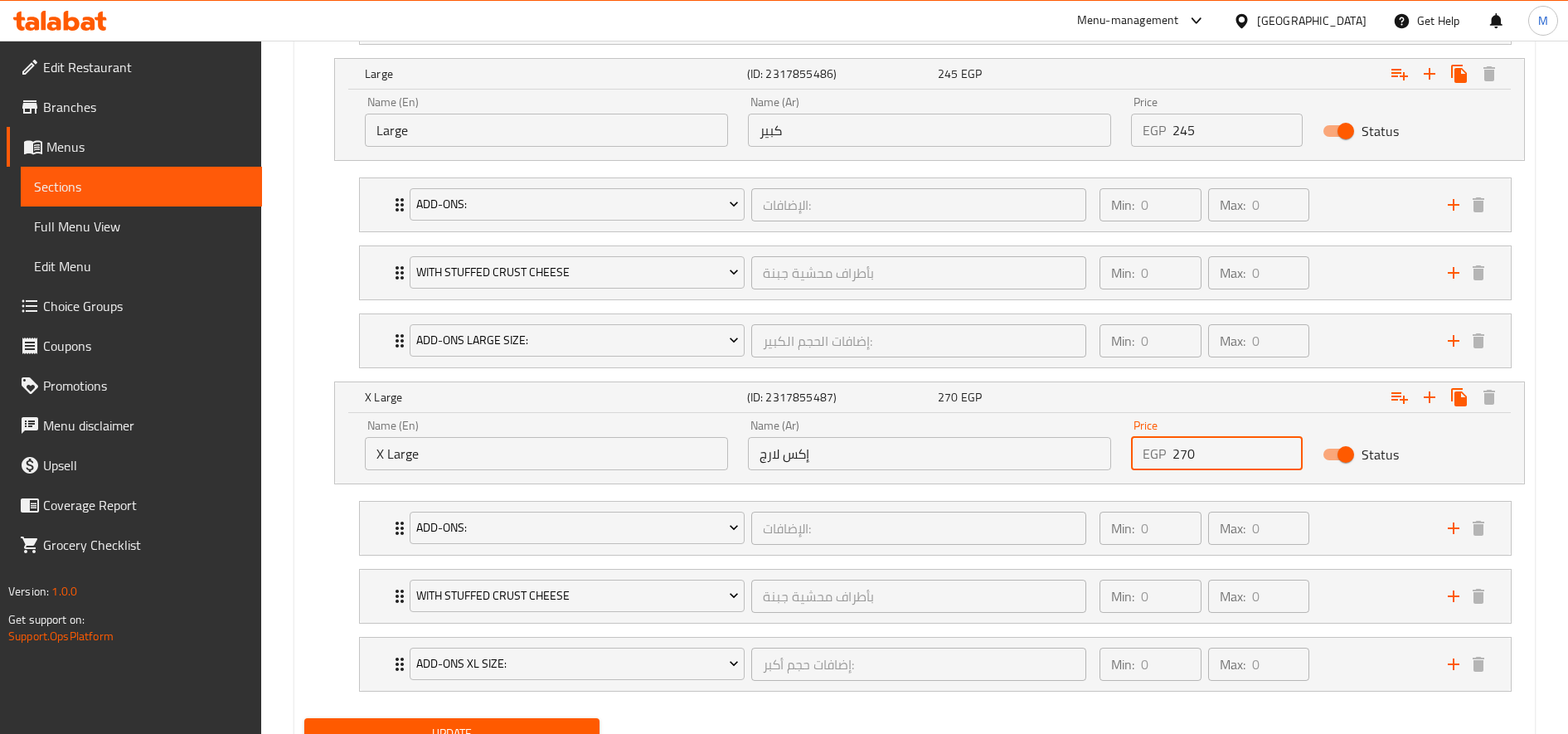
drag, startPoint x: 1180, startPoint y: 467, endPoint x: 1193, endPoint y: 467, distance: 13.0
click at [1193, 467] on input "270" at bounding box center [1238, 454] width 130 height 33
click at [1190, 467] on input "270" at bounding box center [1238, 454] width 130 height 33
click at [1189, 463] on input "270" at bounding box center [1238, 454] width 130 height 33
click at [1184, 462] on input "270" at bounding box center [1238, 454] width 130 height 33
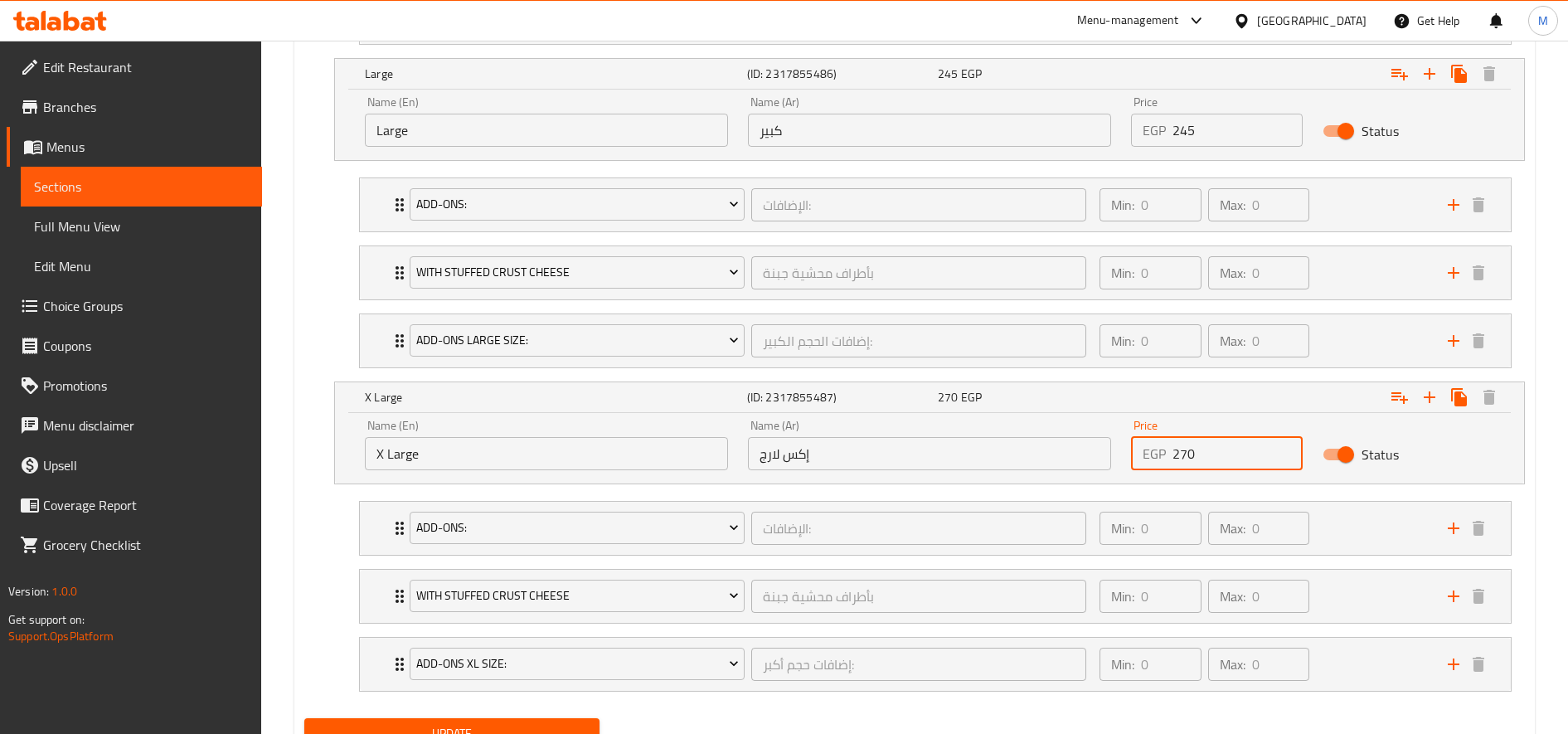
click at [1184, 462] on input "270" at bounding box center [1238, 454] width 130 height 33
type input "290"
click at [305, 719] on button "Update" at bounding box center [452, 734] width 295 height 31
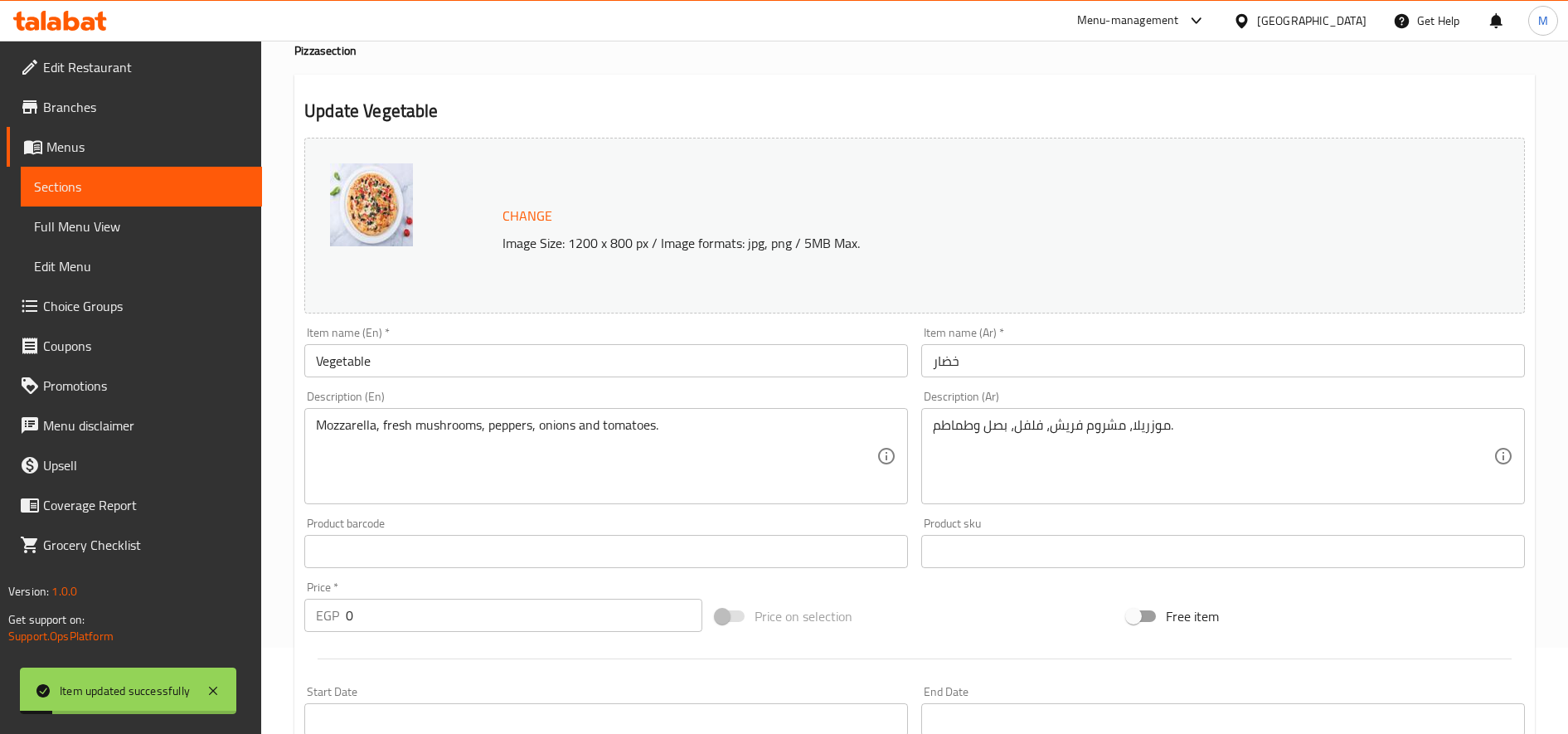
scroll to position [0, 0]
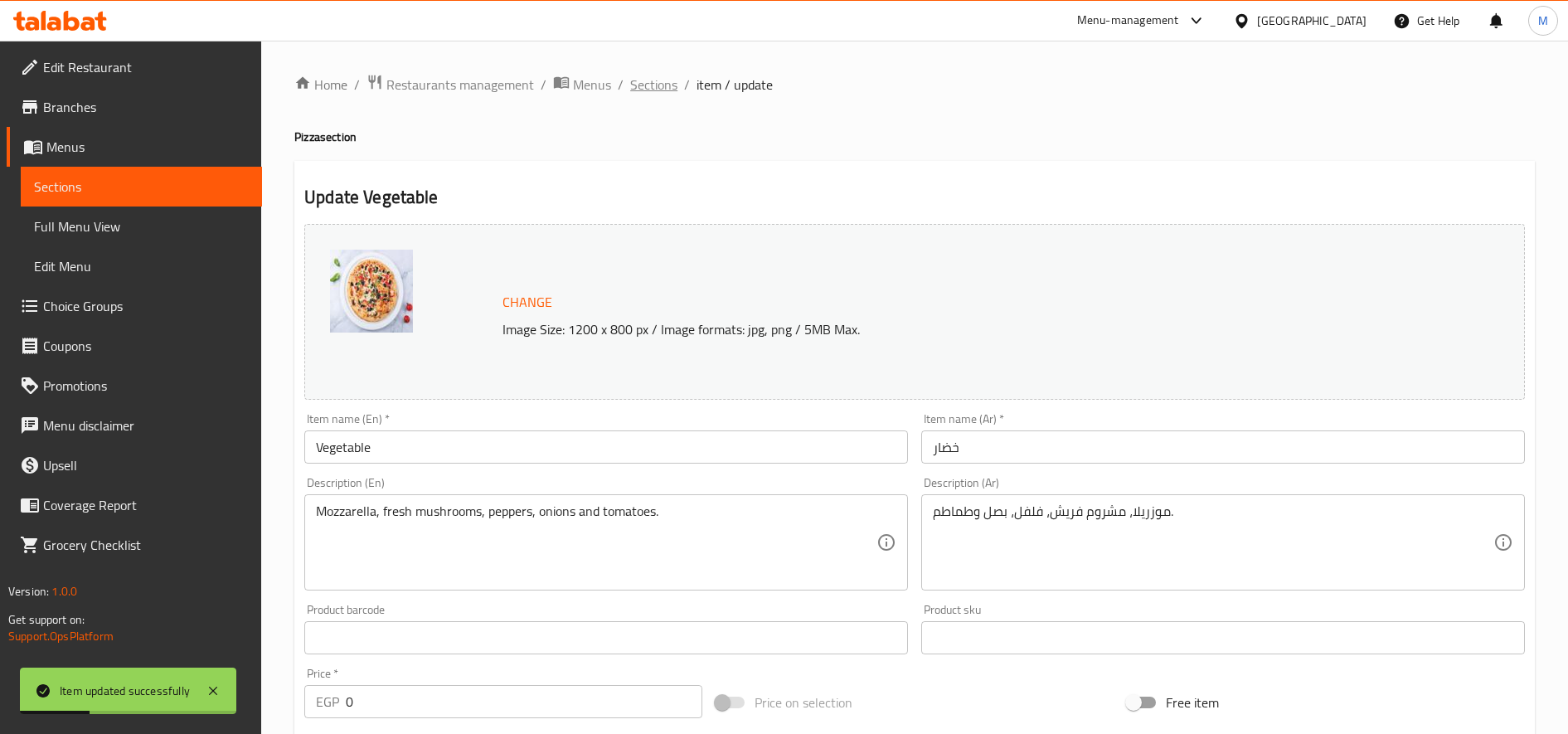
click at [670, 85] on span "Sections" at bounding box center [654, 84] width 47 height 20
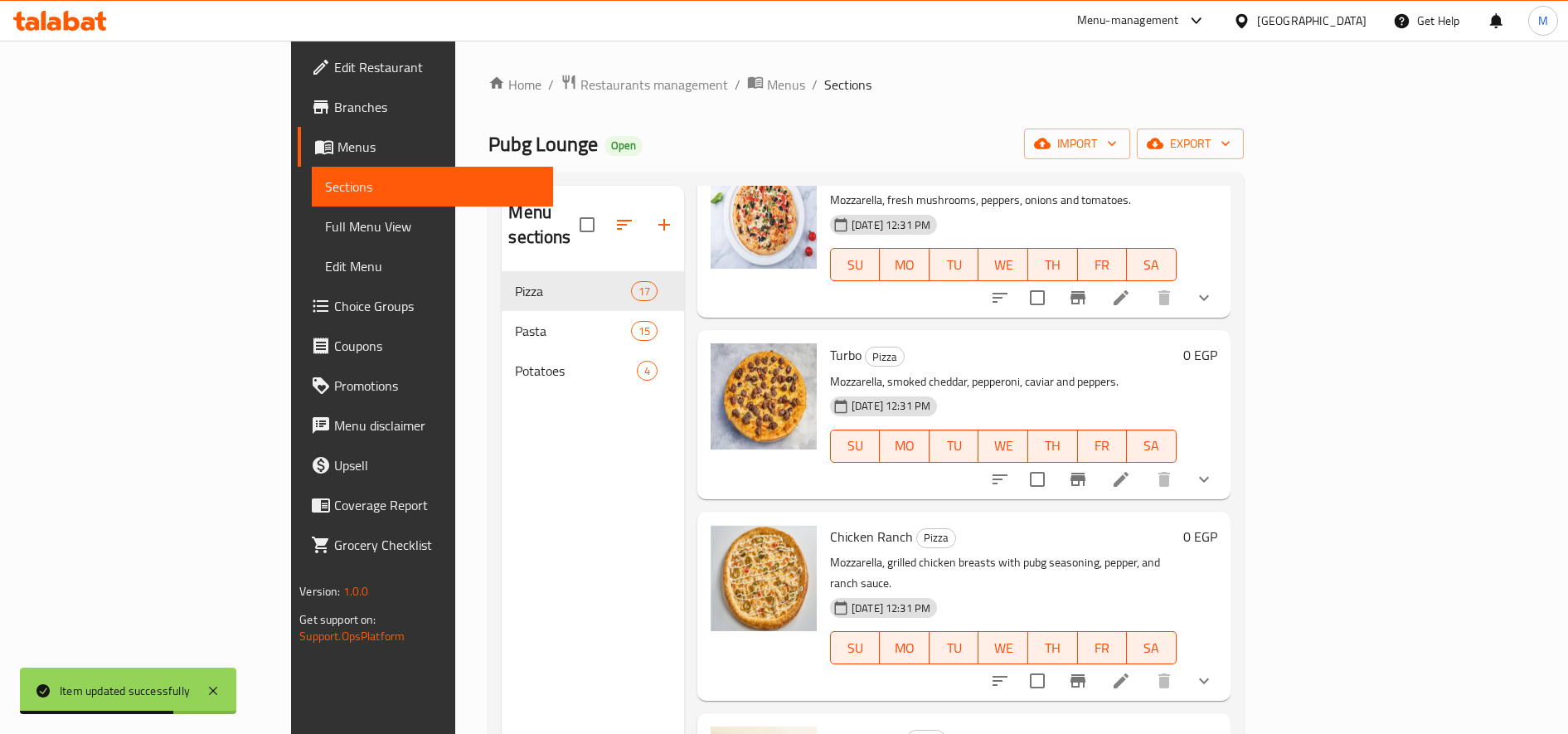
scroll to position [1223, 0]
click at [1145, 466] on li at bounding box center [1120, 481] width 46 height 30
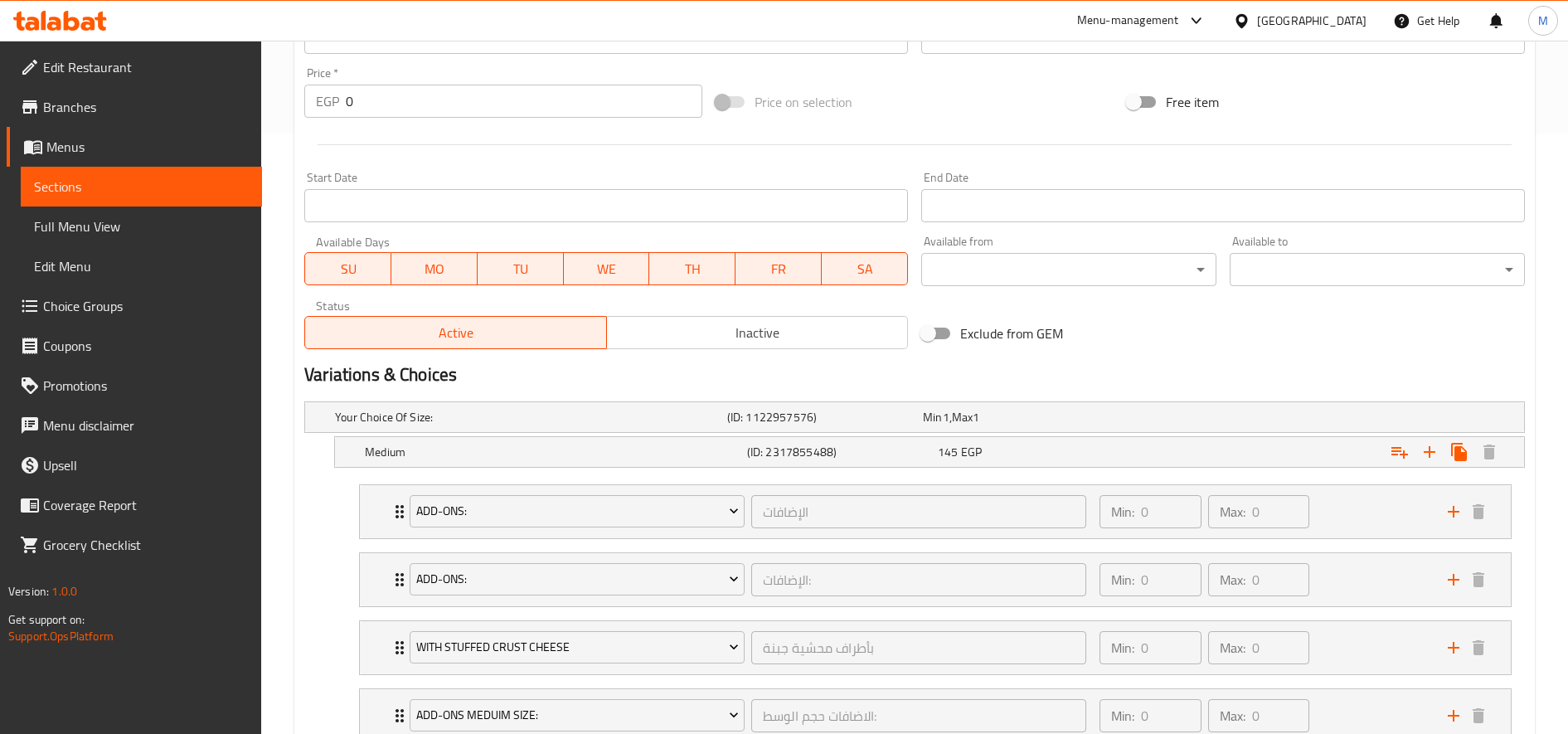
scroll to position [609, 0]
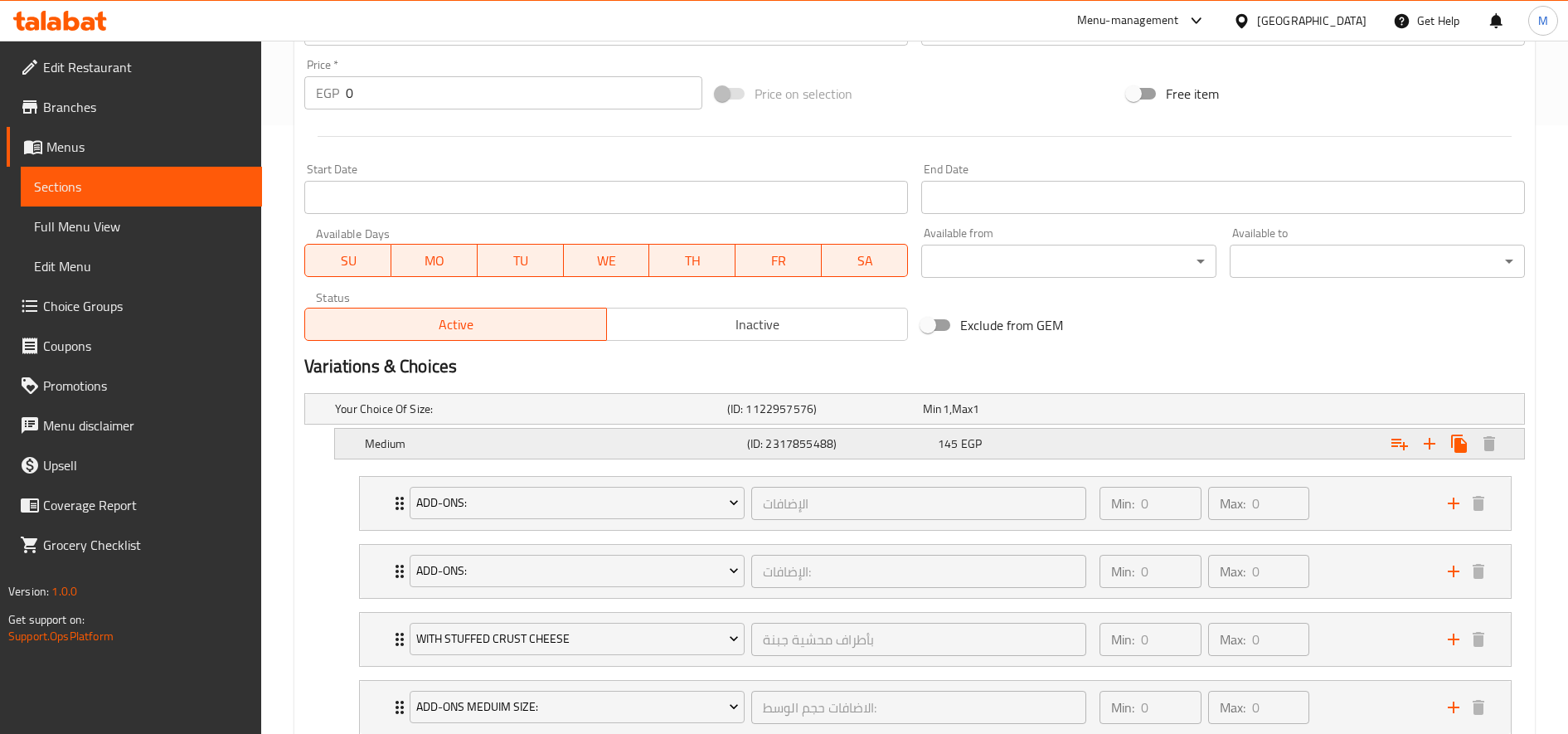
click at [1248, 440] on div "Expand" at bounding box center [1317, 443] width 382 height 37
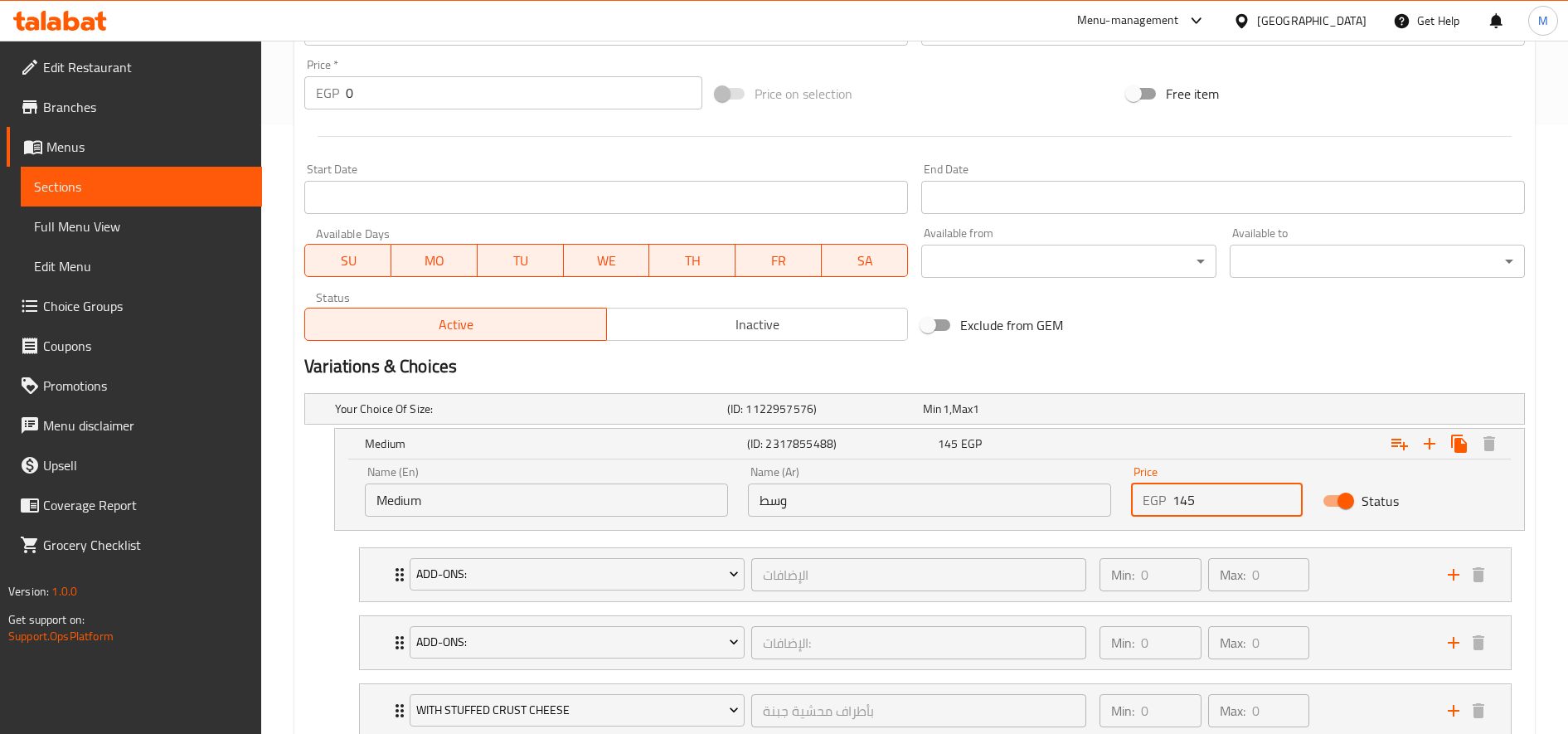
click at [1192, 507] on input "145" at bounding box center [1238, 500] width 130 height 33
type input "165"
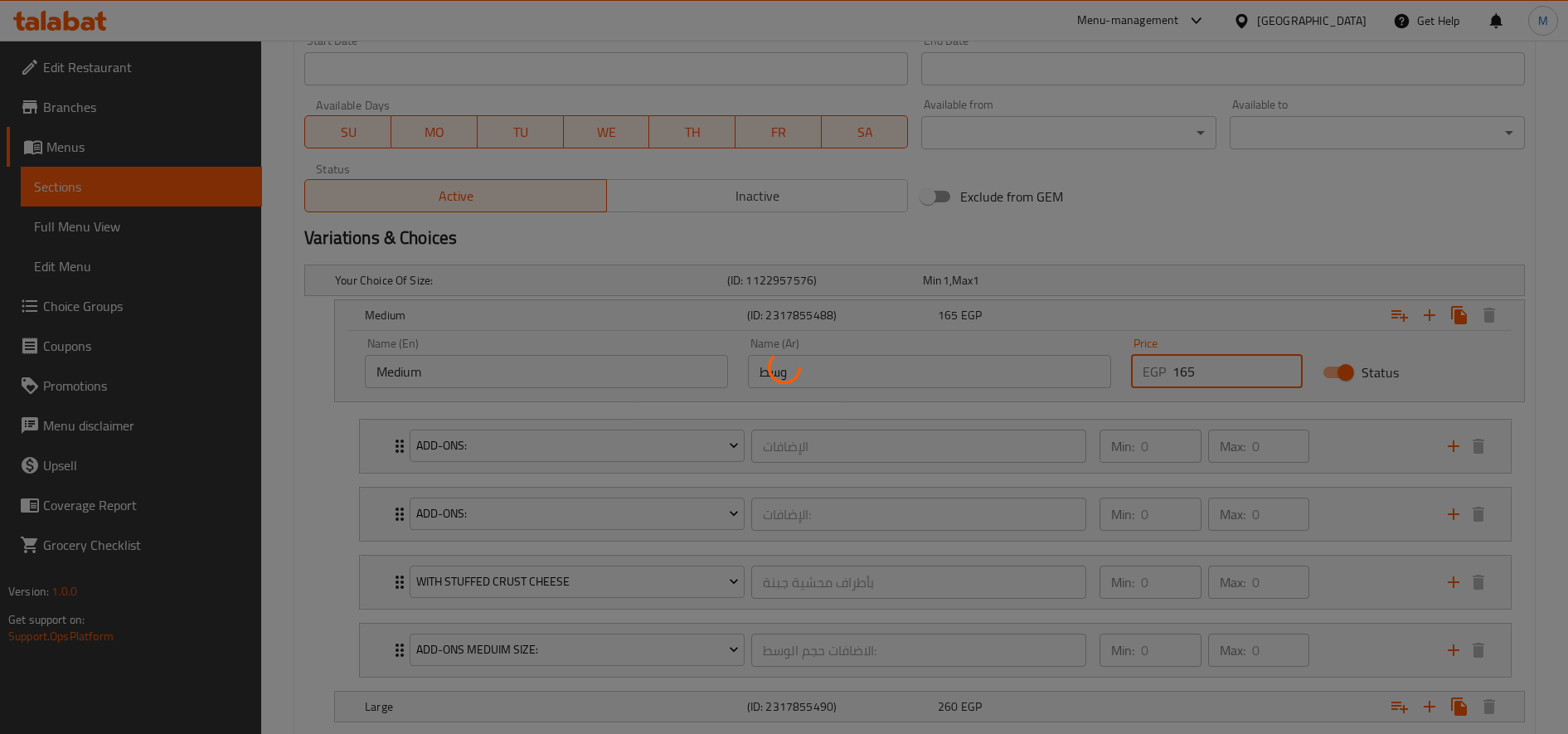
scroll to position [783, 0]
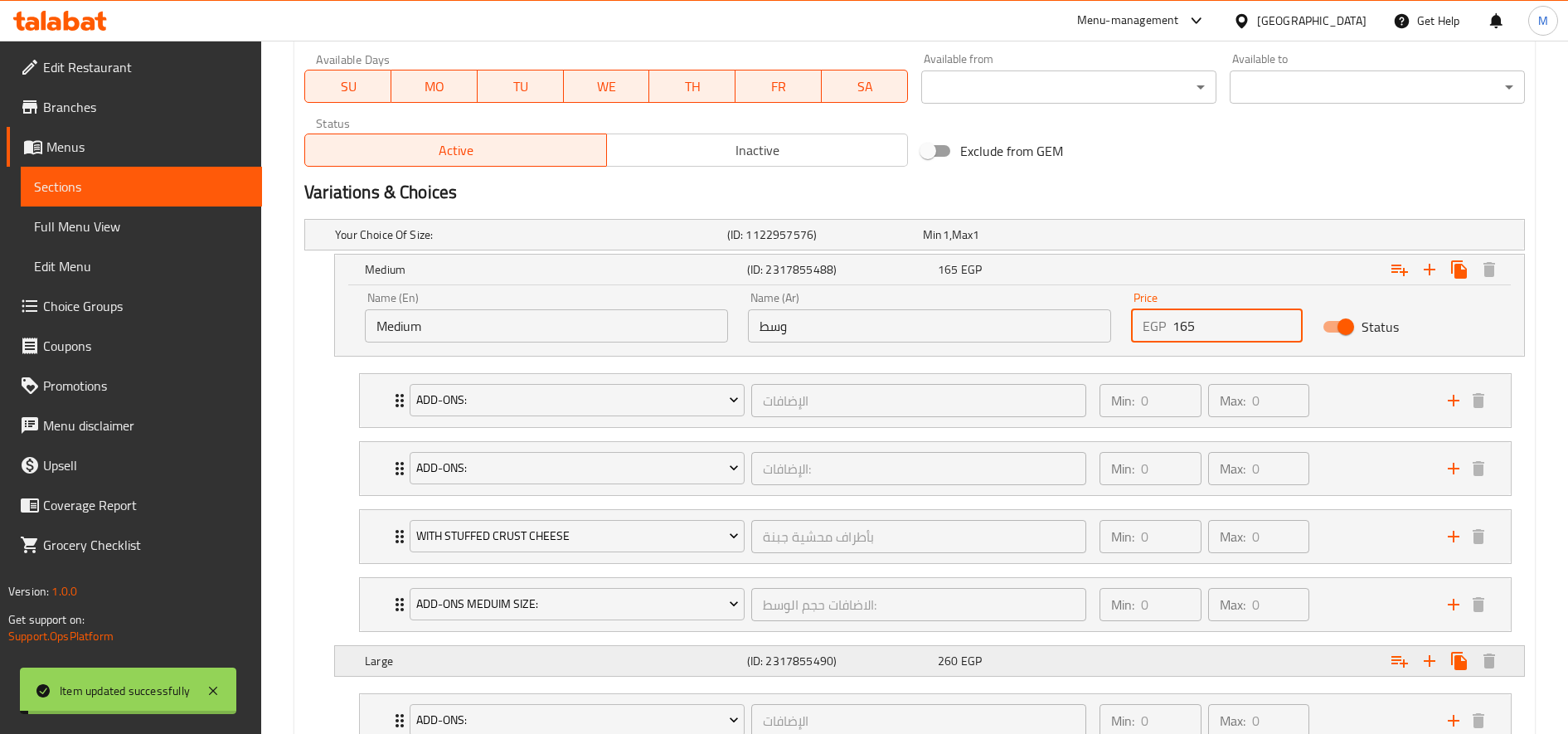
click at [1180, 653] on div "Expand" at bounding box center [1317, 661] width 382 height 37
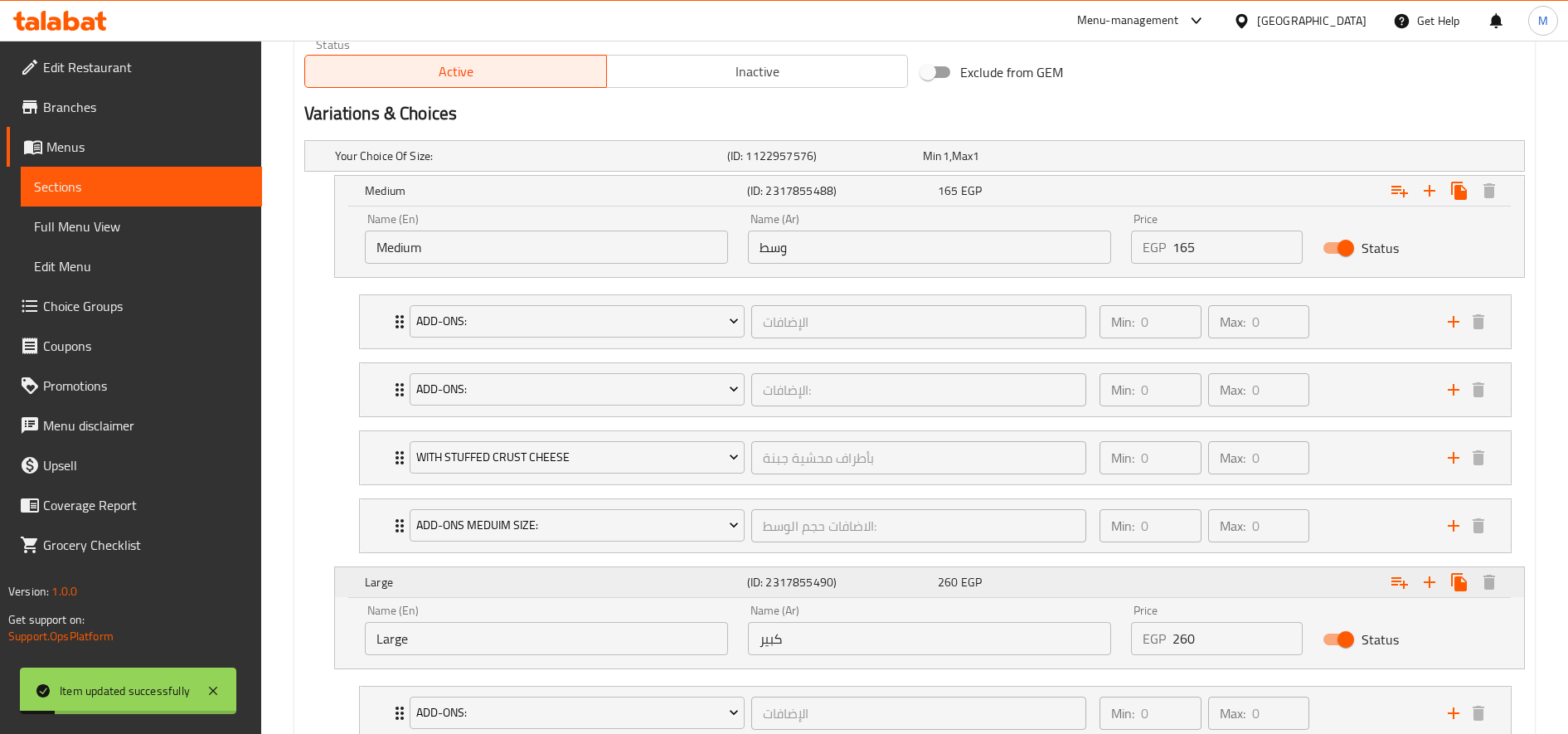
scroll to position [863, 0]
click at [1189, 639] on input "260" at bounding box center [1238, 637] width 130 height 33
type input "280"
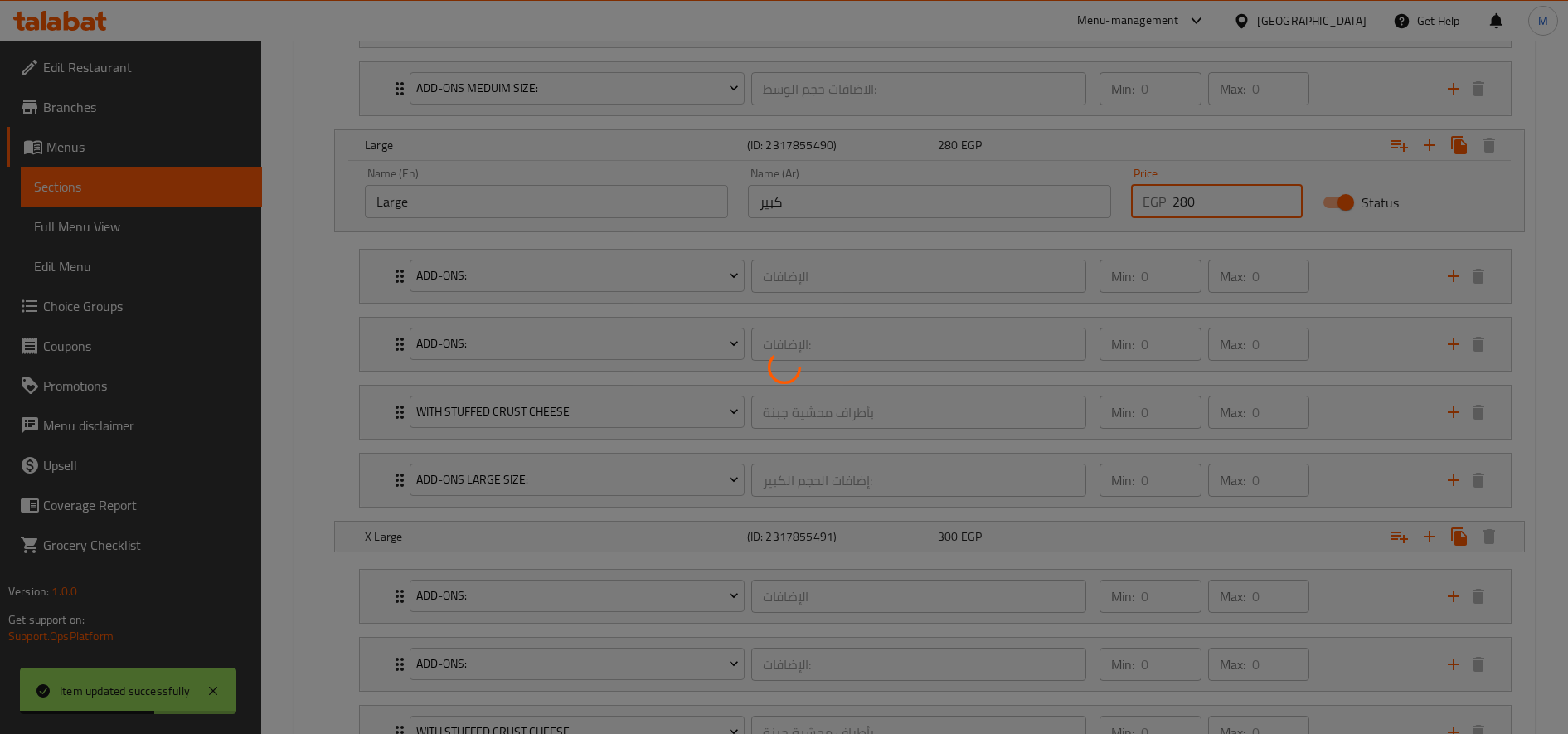
scroll to position [1302, 0]
click at [1256, 524] on div at bounding box center [784, 367] width 1568 height 734
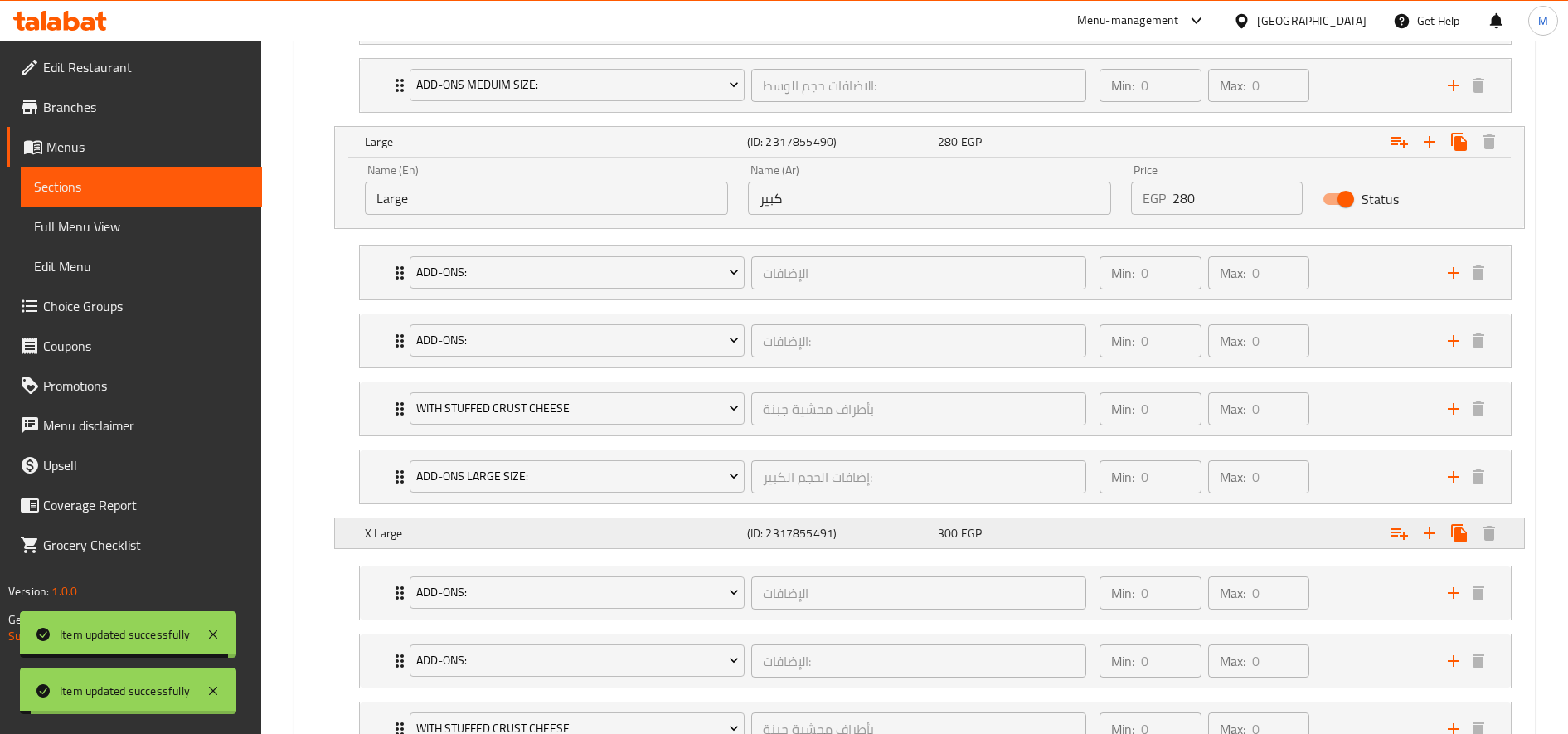
click at [1259, 530] on div "Expand" at bounding box center [1317, 534] width 382 height 37
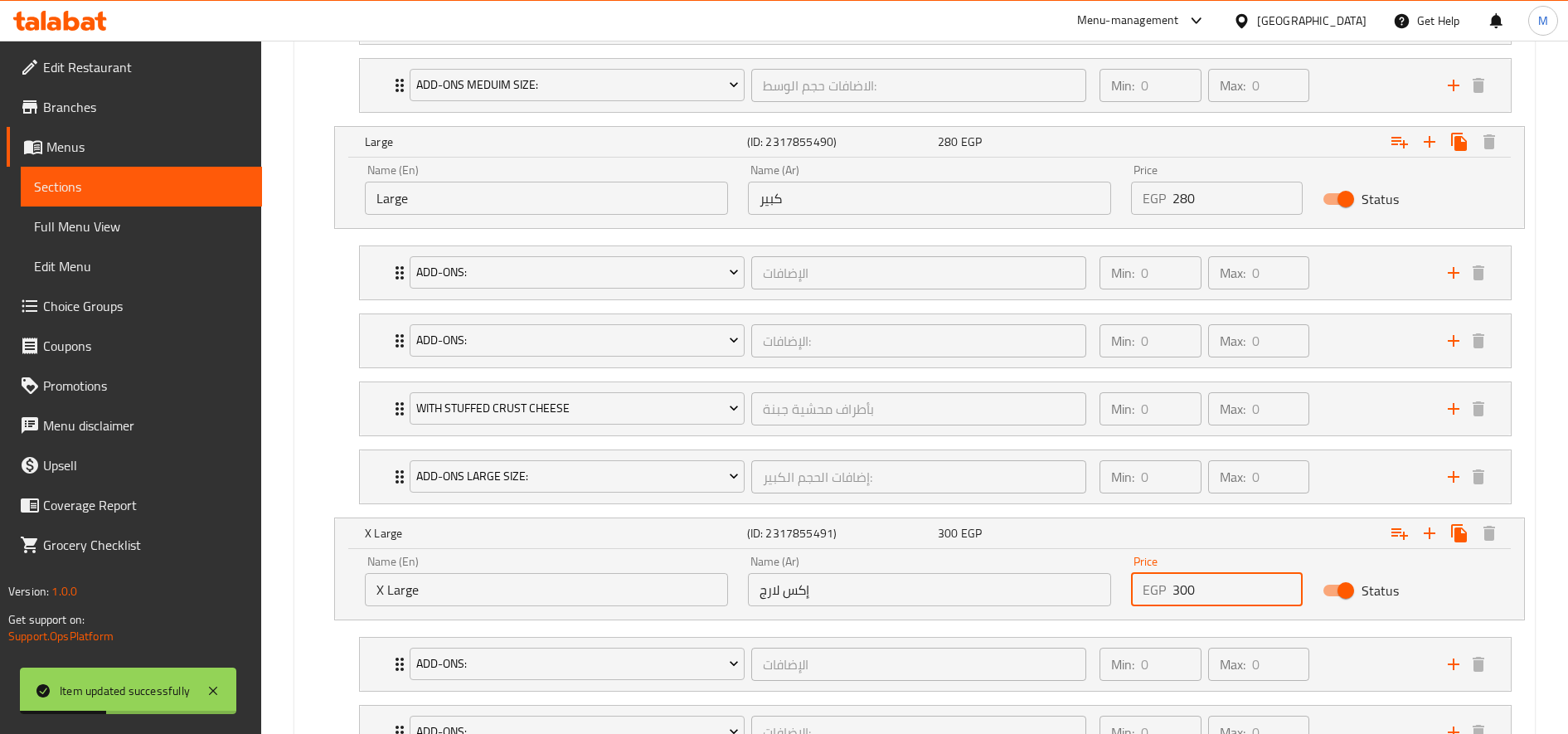
click at [1189, 586] on input "300" at bounding box center [1238, 589] width 130 height 33
type input "320"
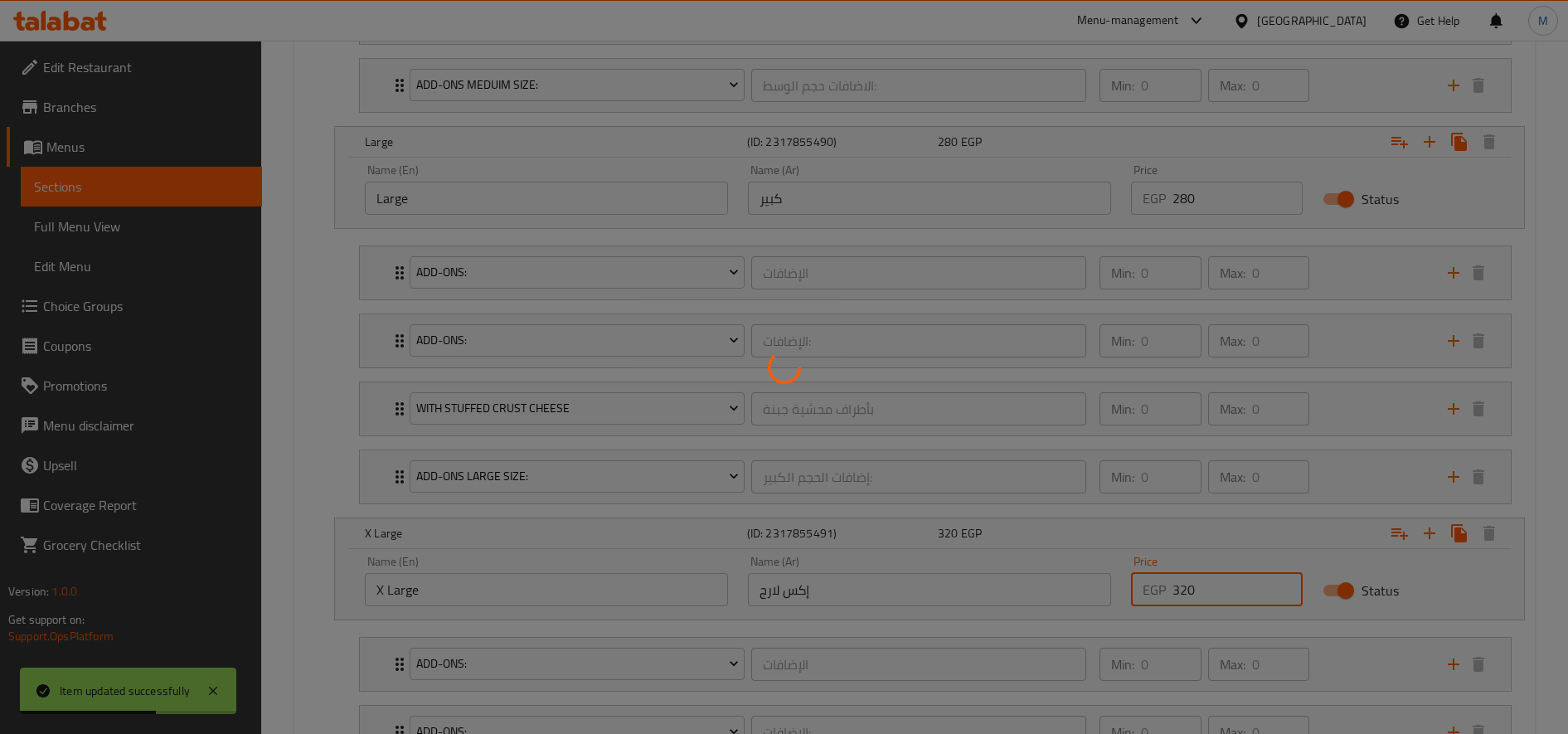
scroll to position [1578, 0]
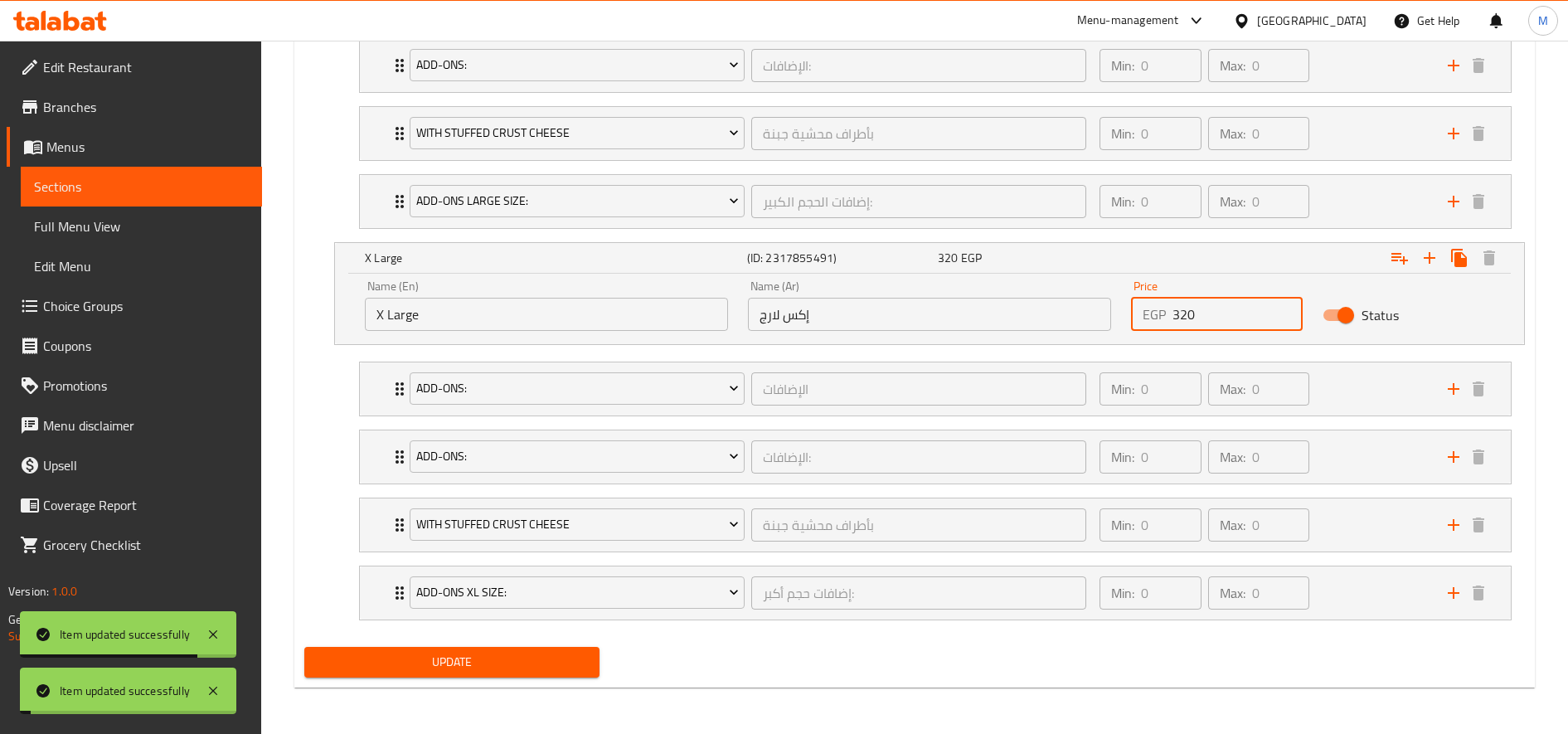
click at [564, 647] on button "Update" at bounding box center [452, 662] width 295 height 31
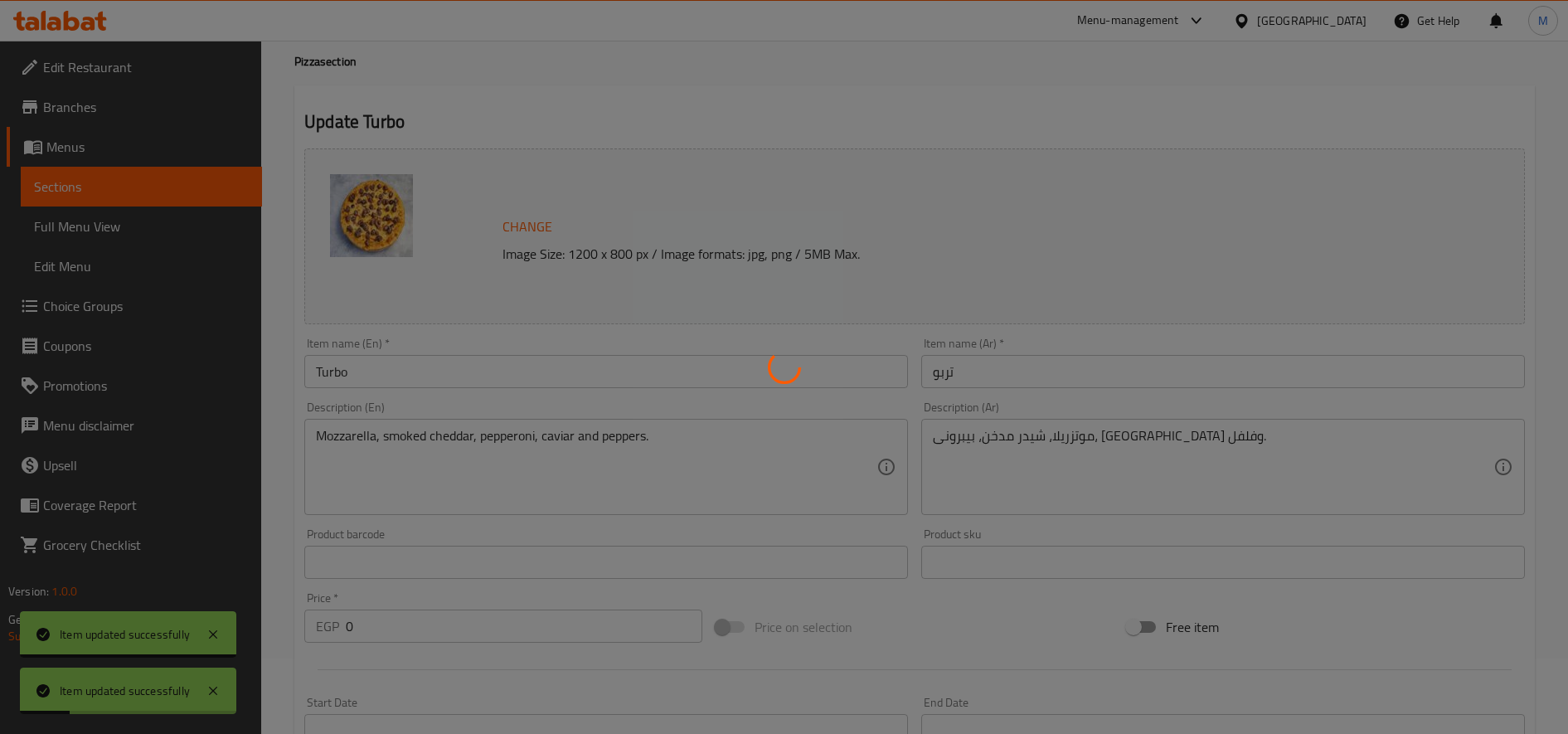
scroll to position [0, 0]
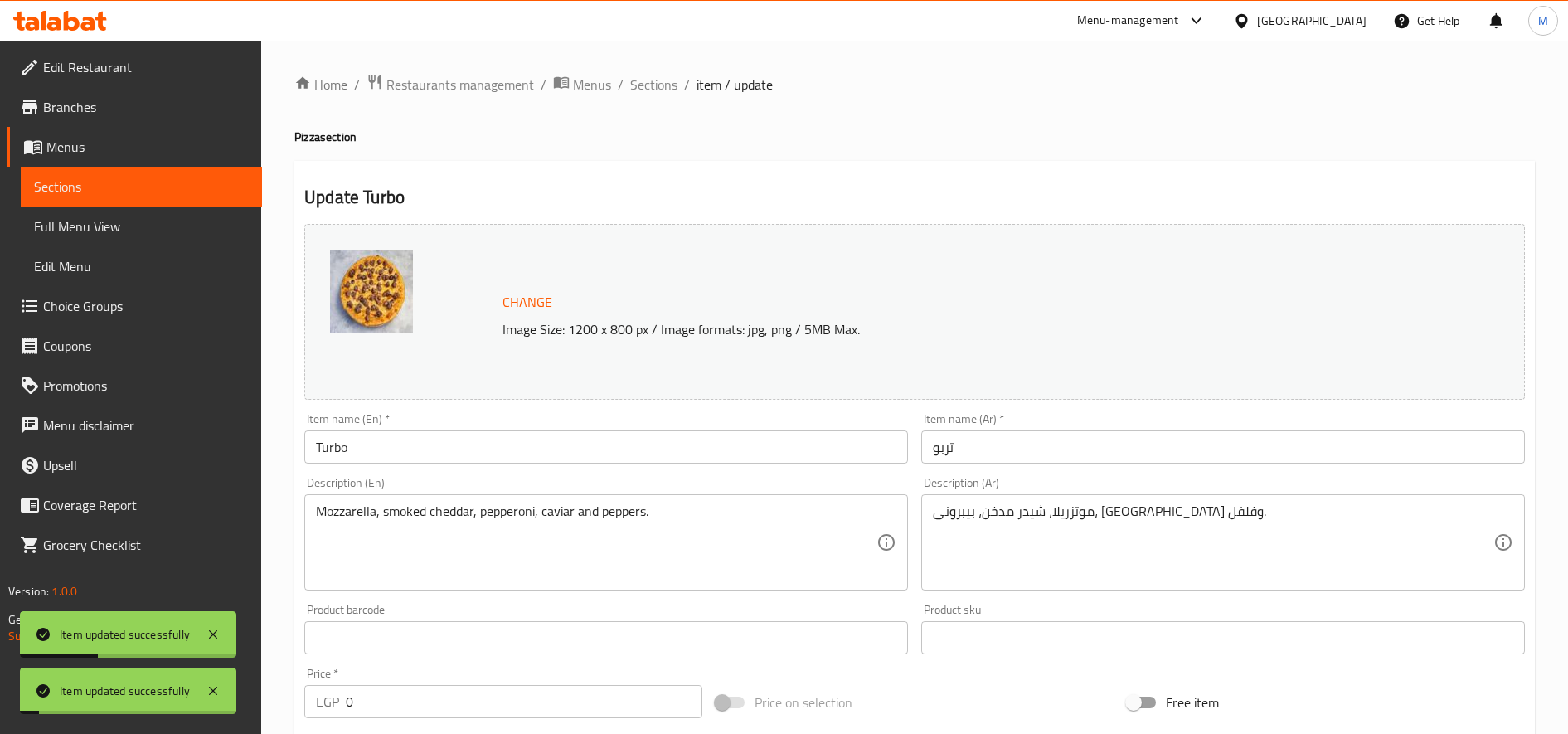
click at [382, 197] on h2 "Update Turbo" at bounding box center [915, 198] width 1221 height 24
copy h2 "Turbo"
click at [660, 78] on span "Sections" at bounding box center [654, 84] width 47 height 20
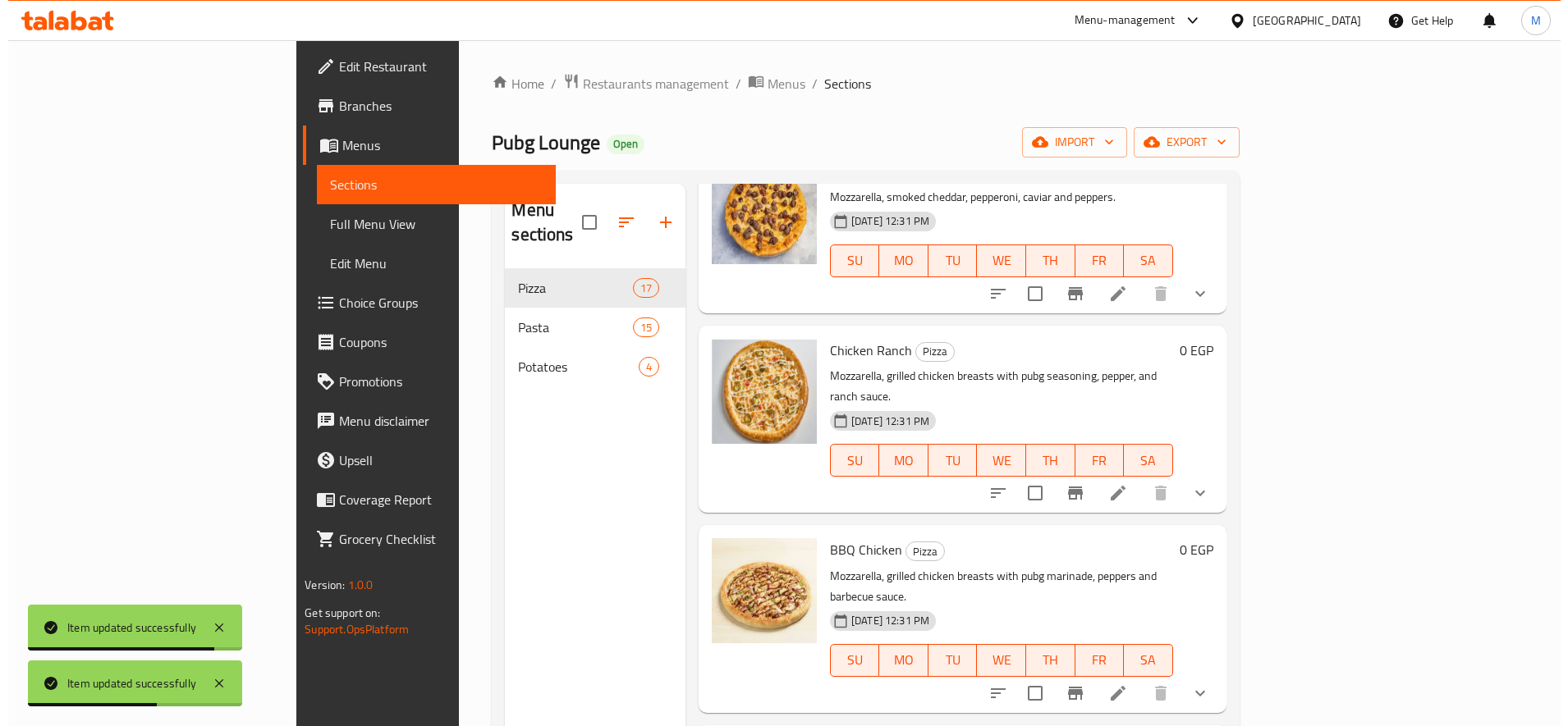
scroll to position [1392, 0]
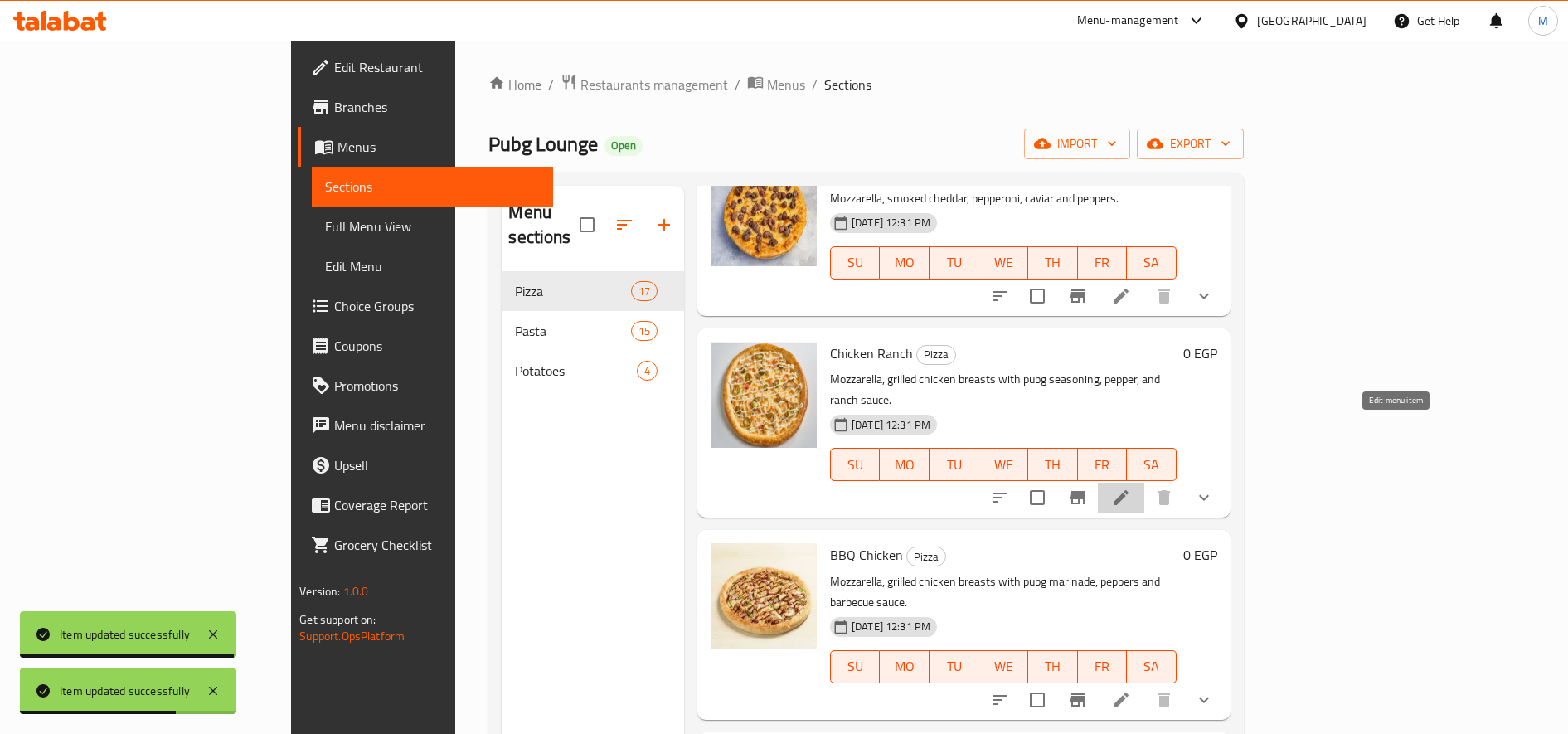
click at [1132, 487] on icon at bounding box center [1121, 497] width 20 height 20
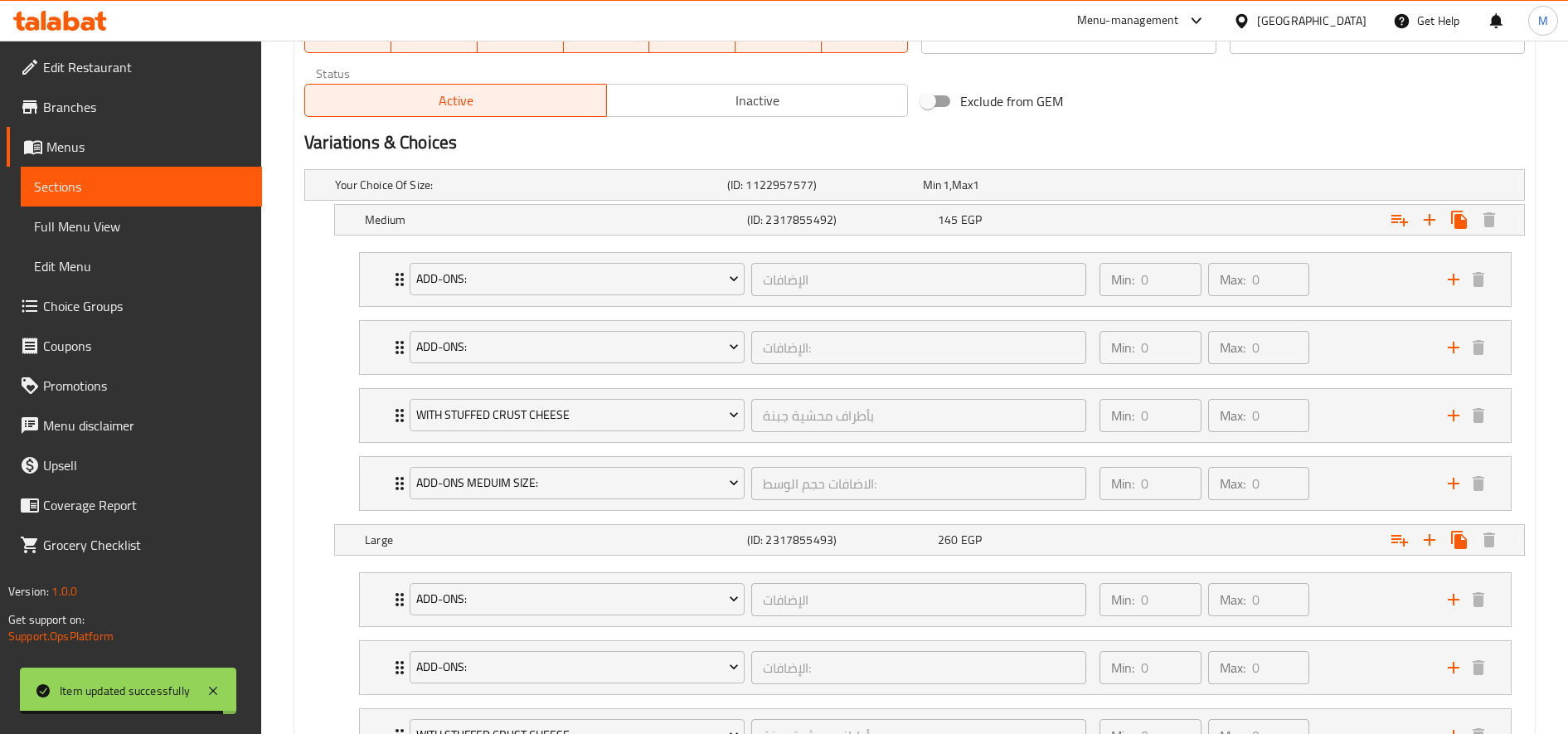
scroll to position [831, 0]
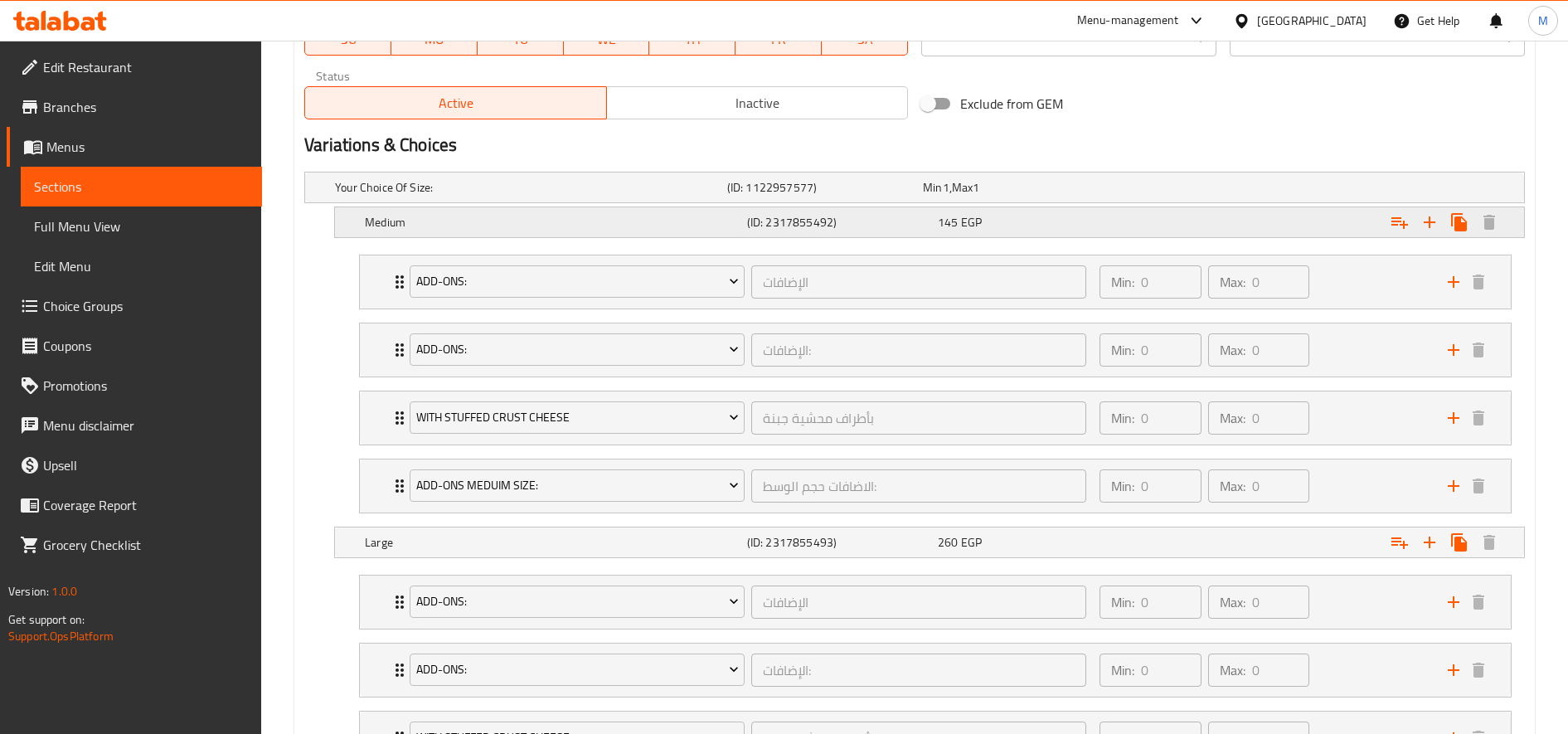
click at [1201, 218] on div "Expand" at bounding box center [1317, 222] width 382 height 37
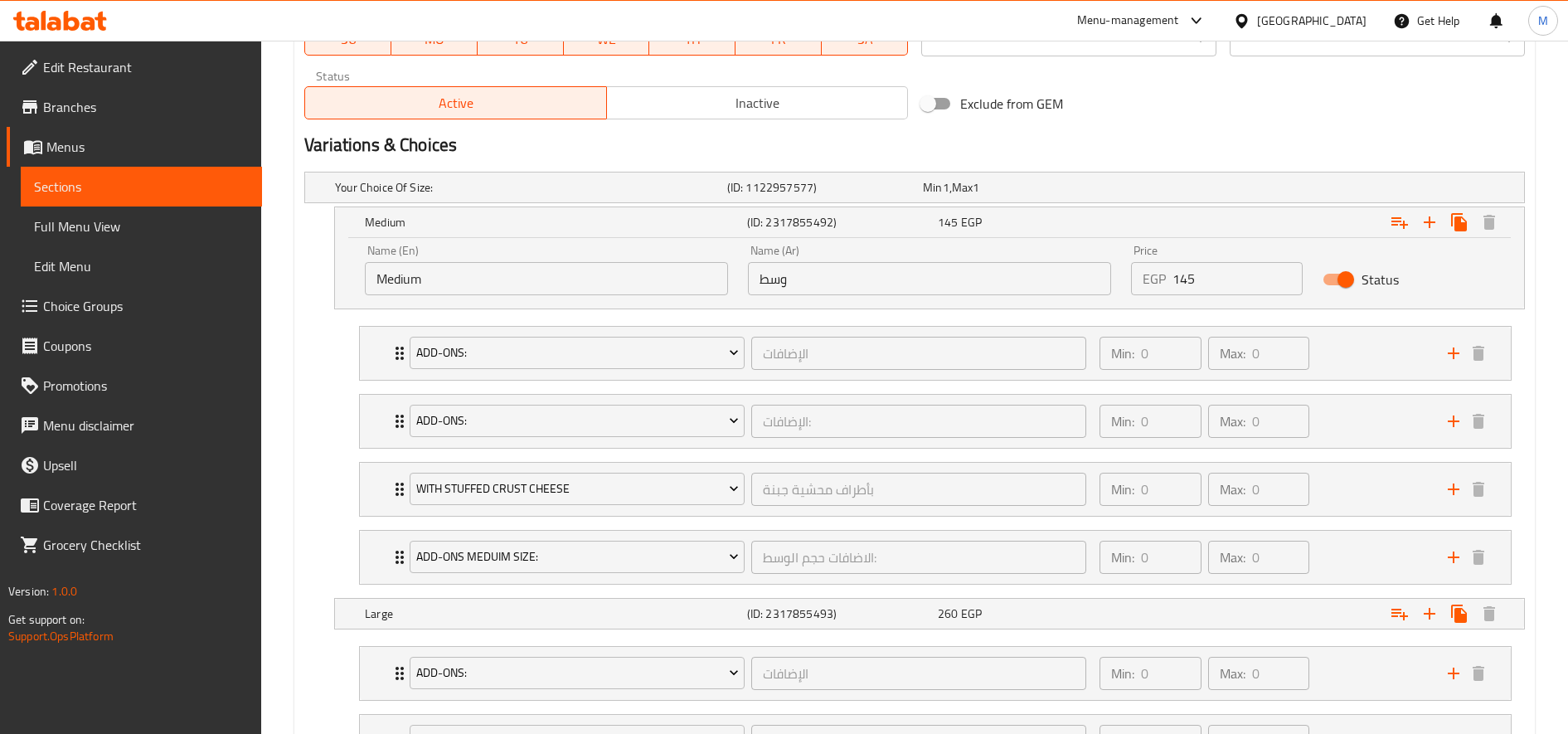
click at [1182, 279] on input "145" at bounding box center [1238, 279] width 130 height 33
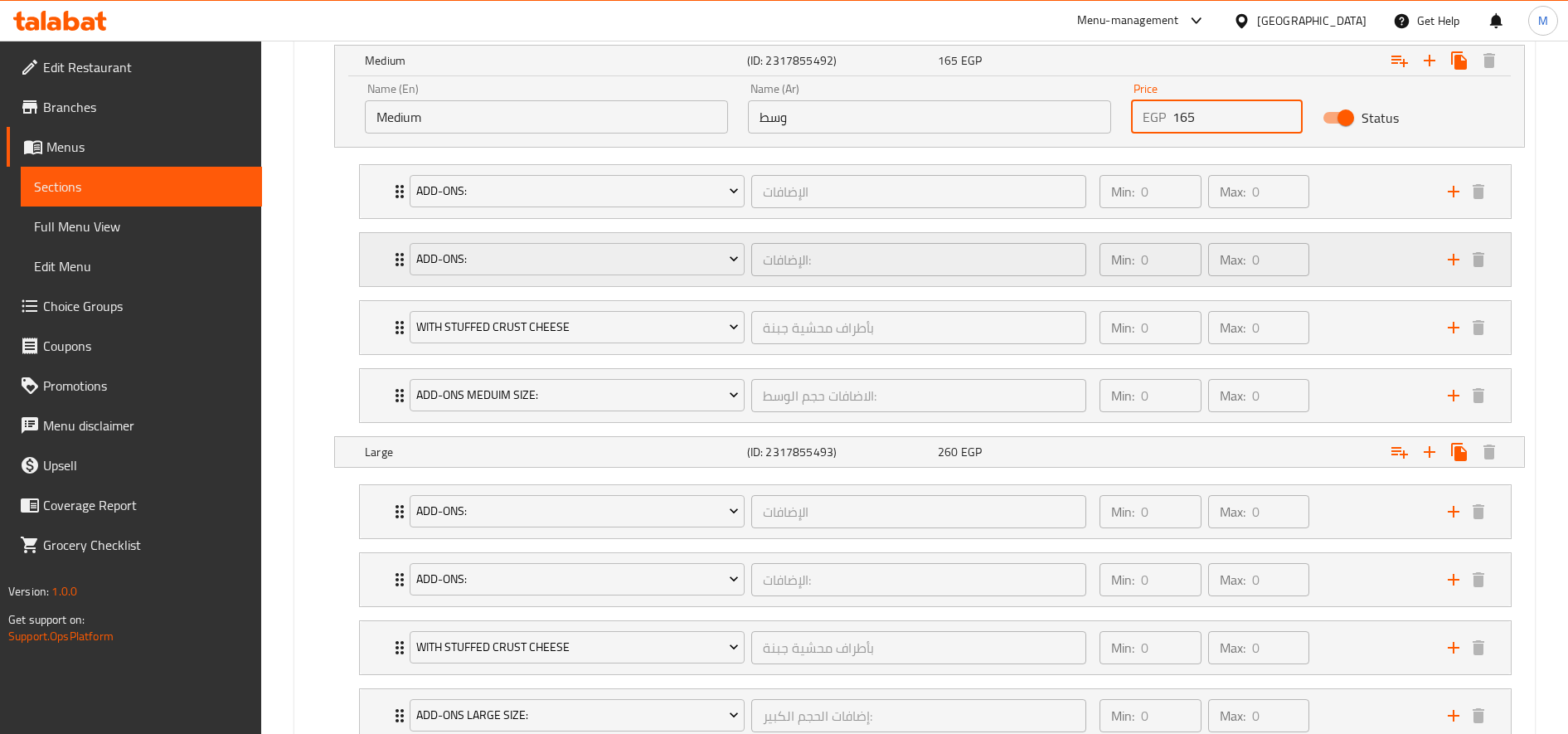
scroll to position [1038, 0]
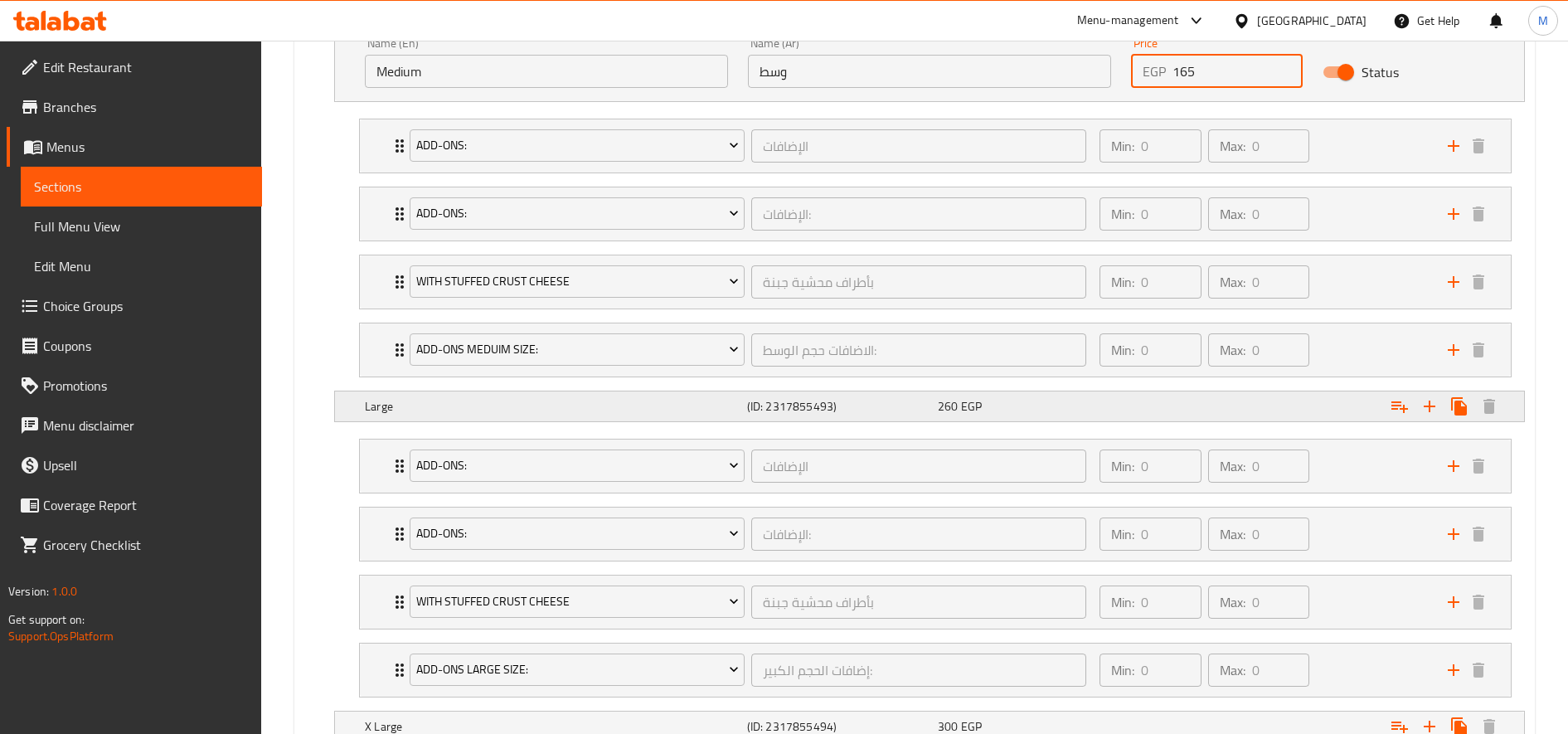
type input "165"
click at [1224, 401] on div "Expand" at bounding box center [1317, 407] width 382 height 37
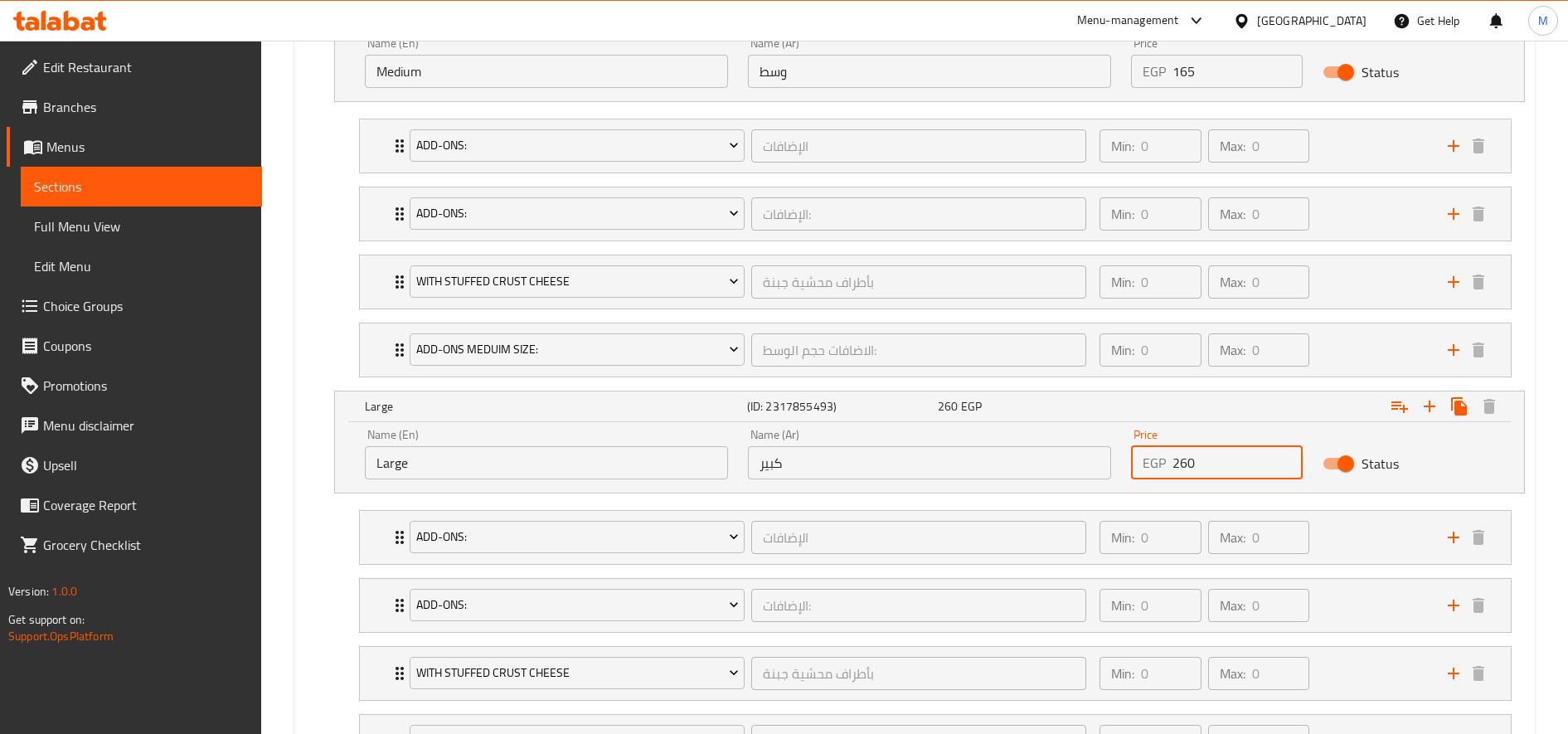
click at [1185, 461] on input "260" at bounding box center [1238, 462] width 130 height 33
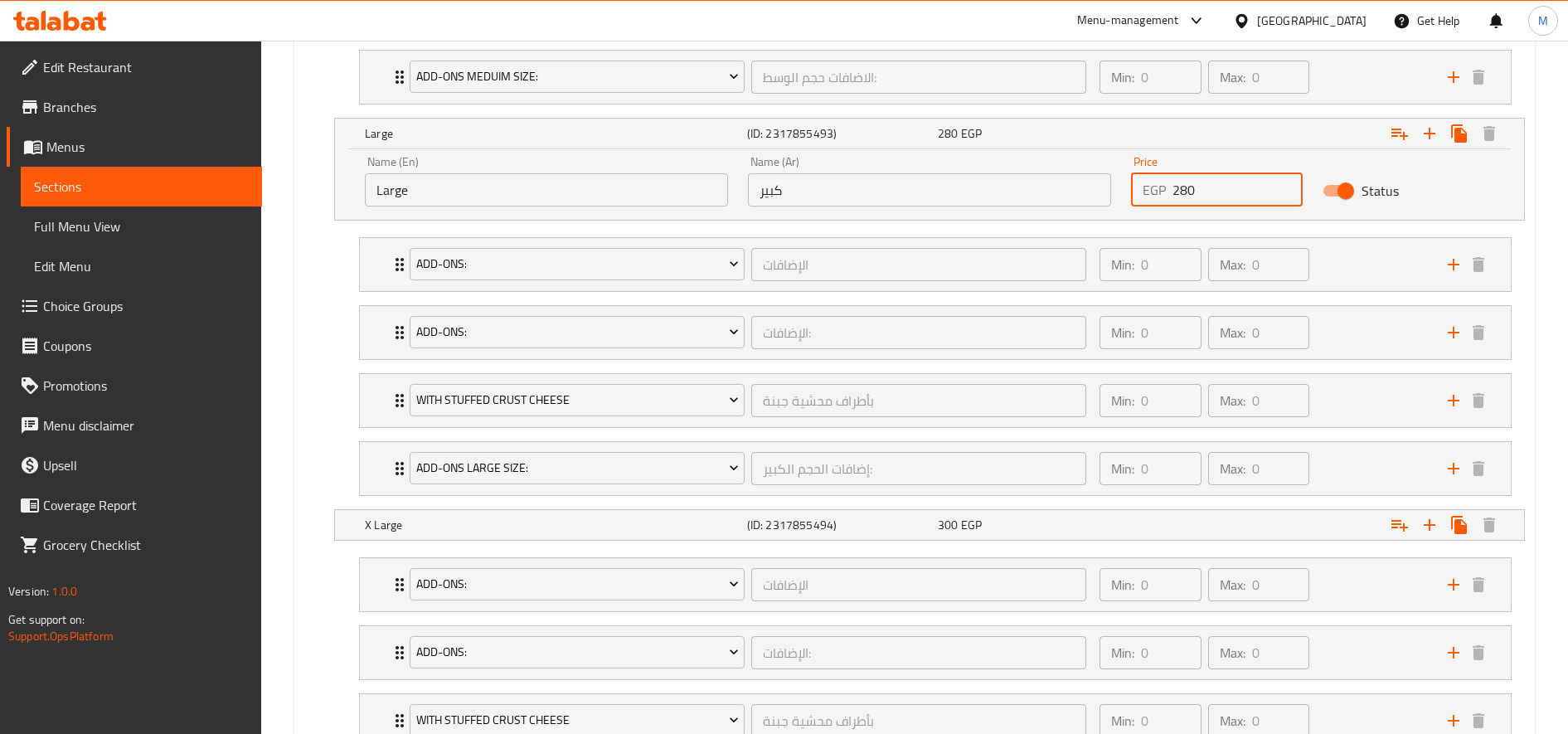
scroll to position [1312, 0]
type input "280"
click at [1161, 522] on div "Expand" at bounding box center [1317, 524] width 382 height 37
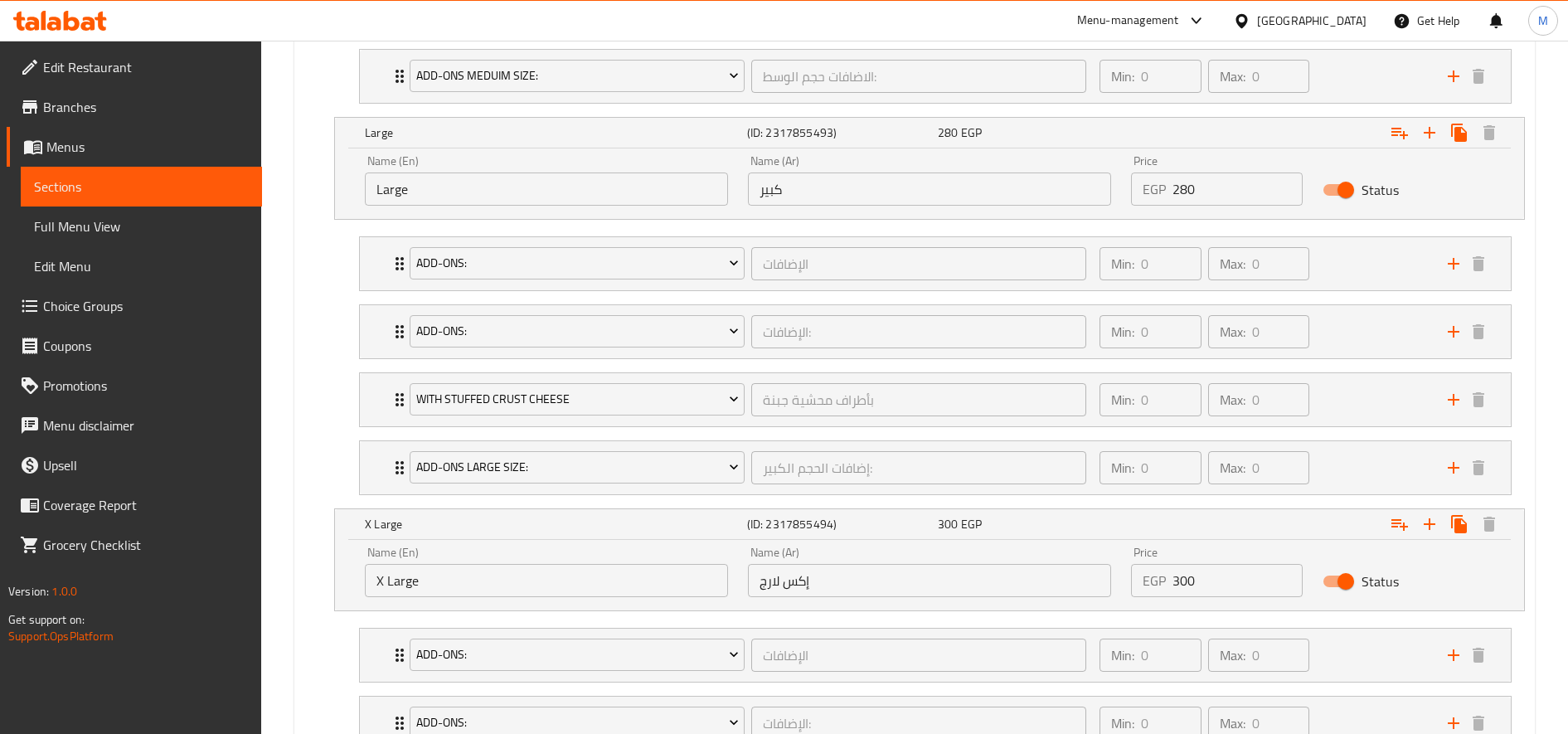
click at [1186, 579] on input "300" at bounding box center [1238, 581] width 130 height 33
type input "320"
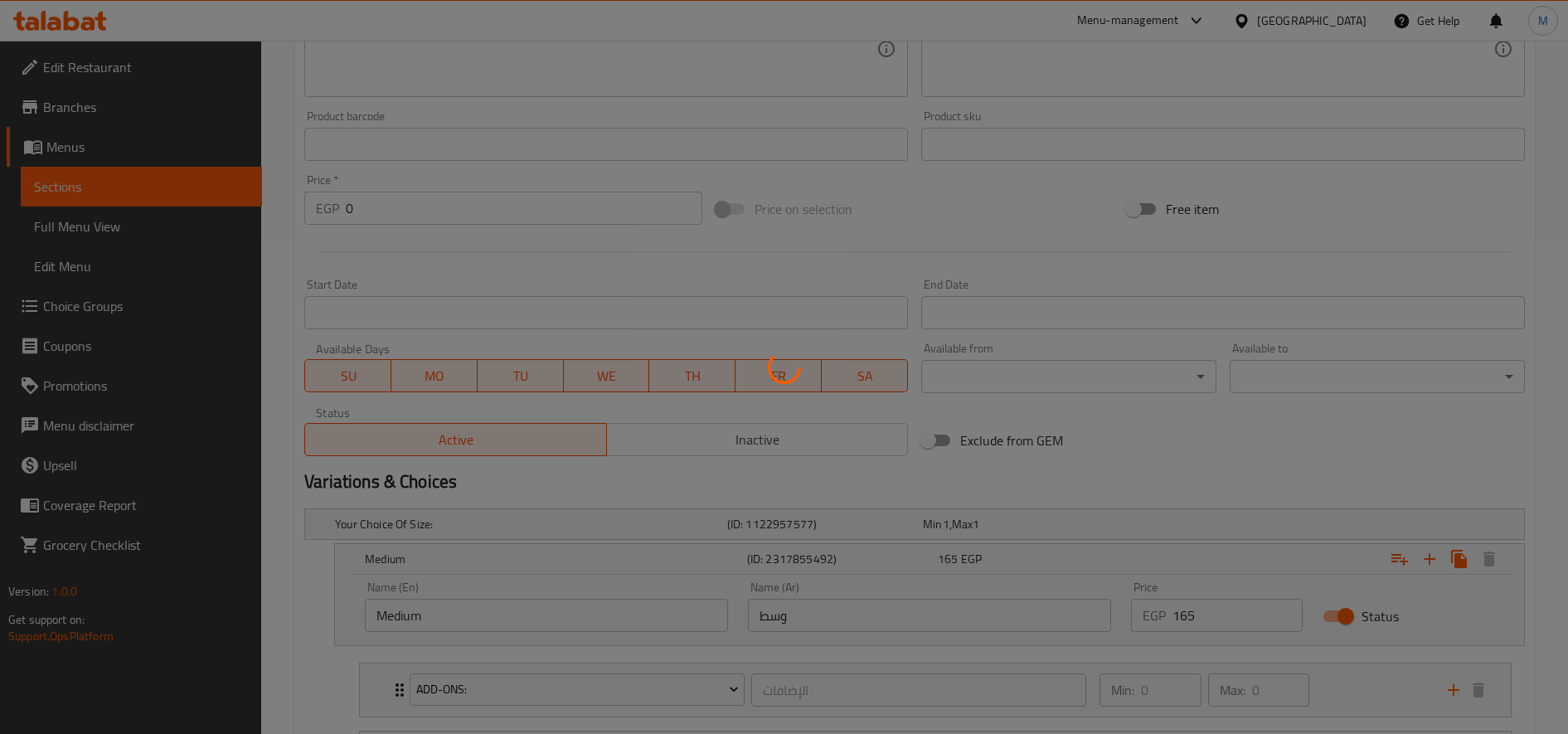
scroll to position [0, 0]
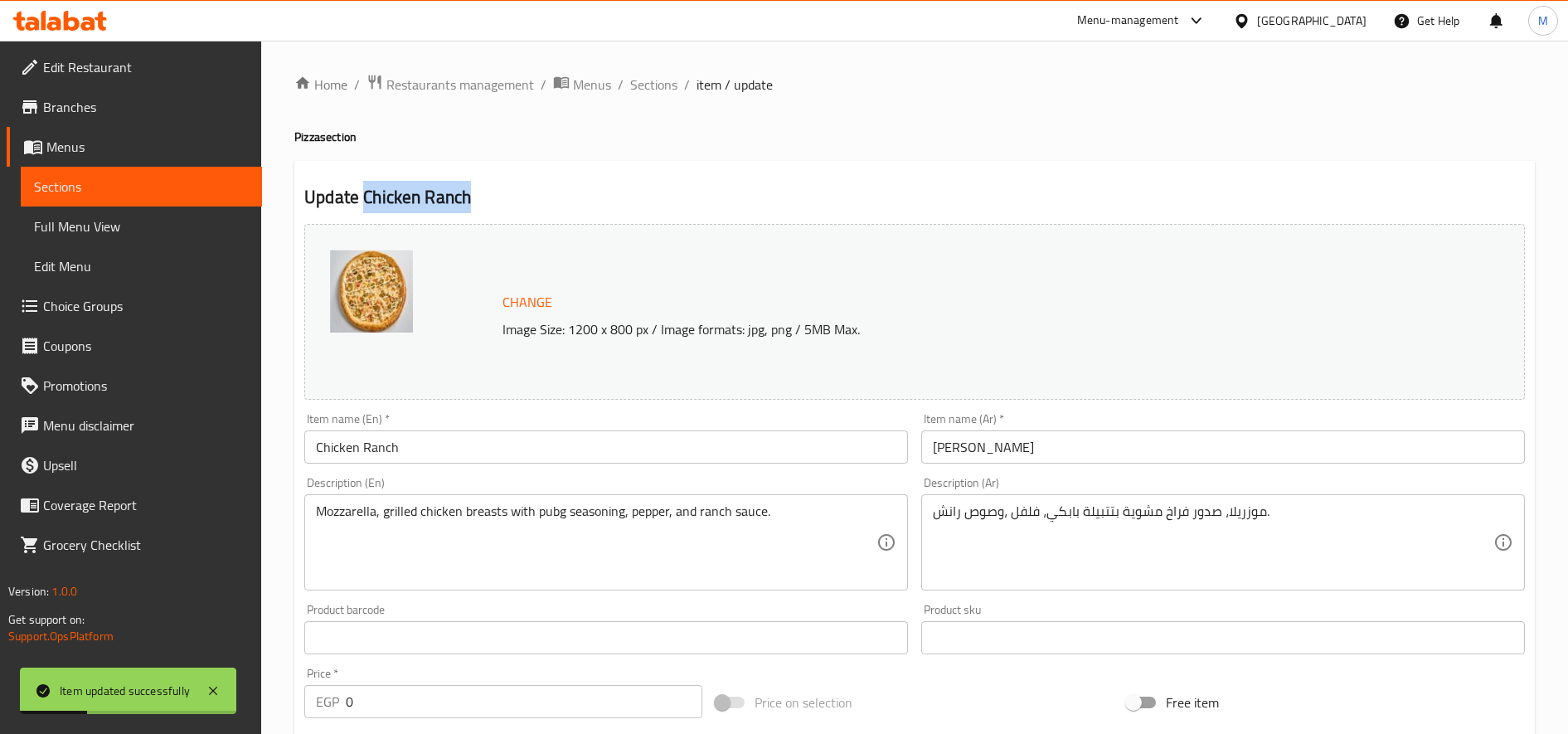
drag, startPoint x: 363, startPoint y: 196, endPoint x: 513, endPoint y: 194, distance: 150.0
click at [513, 194] on h2 "Update Chicken Ranch" at bounding box center [915, 198] width 1221 height 24
copy h2 "Chicken Ranch"
click at [641, 87] on span "Sections" at bounding box center [654, 84] width 47 height 20
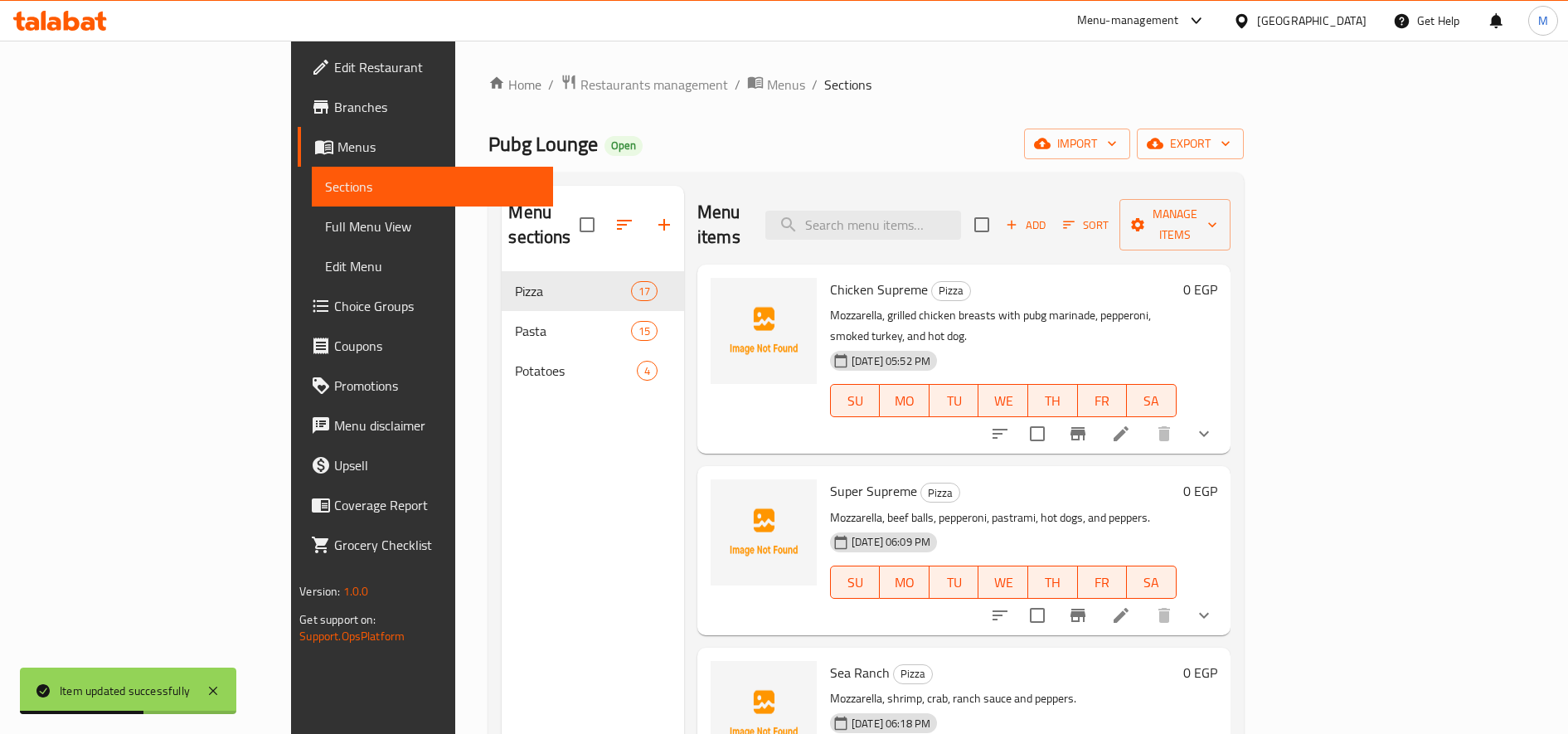
scroll to position [1161, 0]
